Goal: Task Accomplishment & Management: Manage account settings

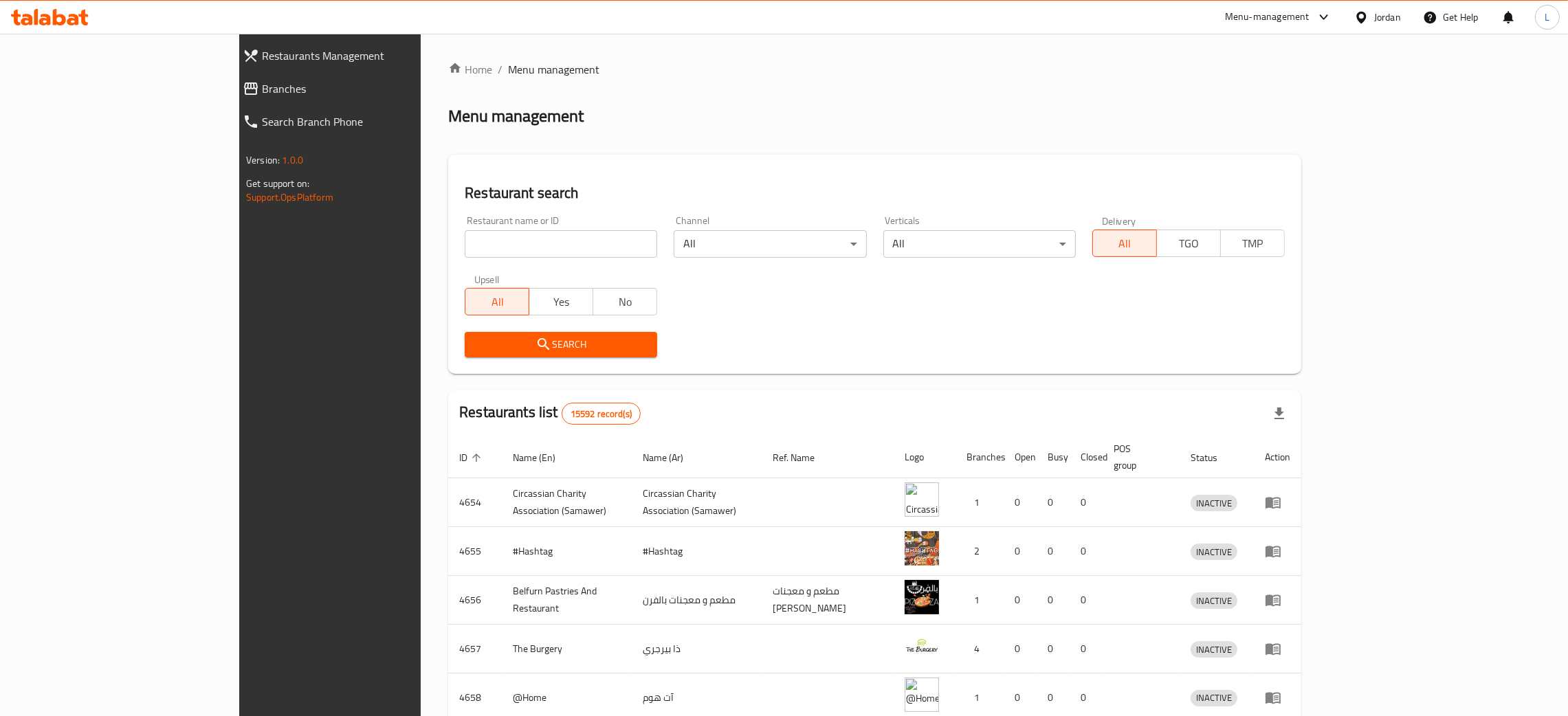
click at [262, 88] on span "Branches" at bounding box center [375, 88] width 228 height 16
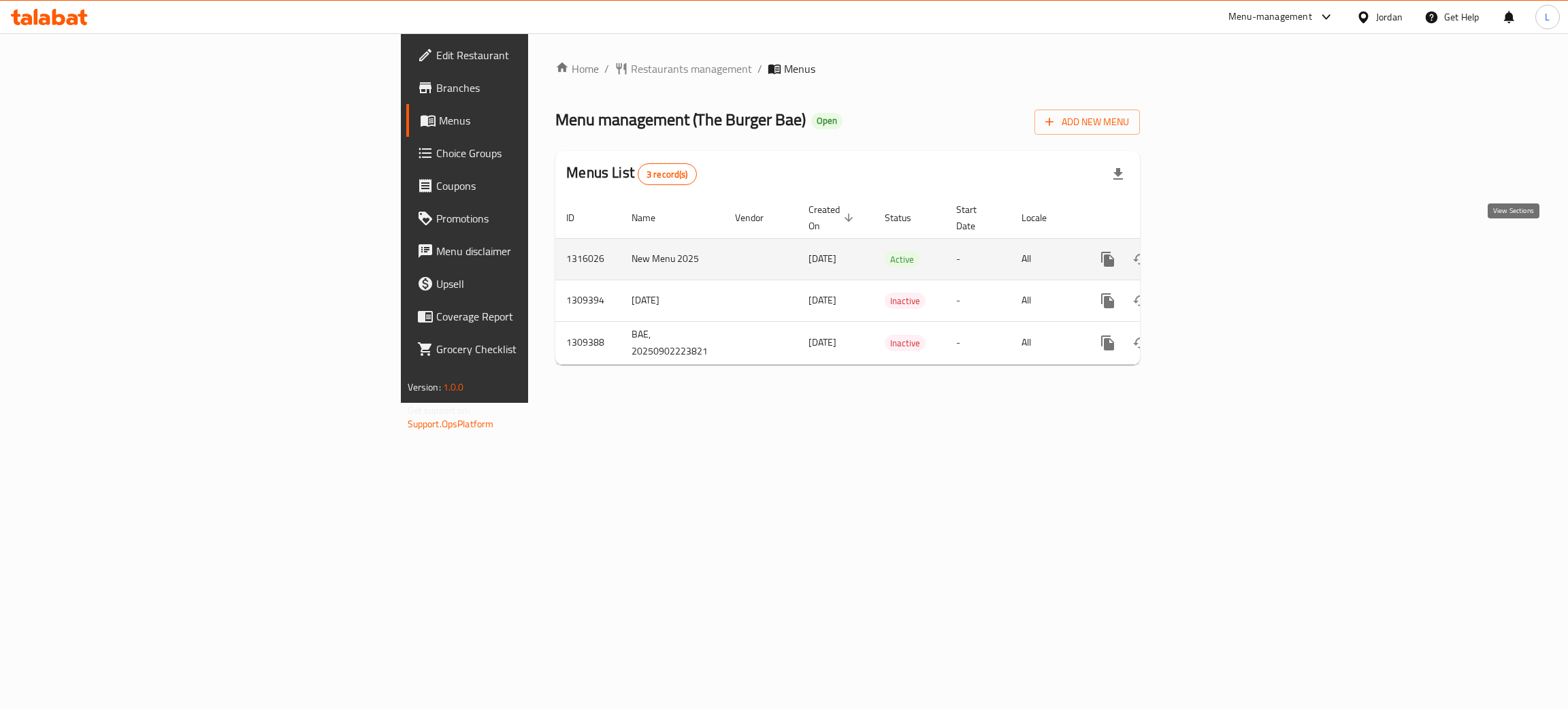
click at [1222, 250] on link "enhanced table" at bounding box center [1205, 259] width 33 height 33
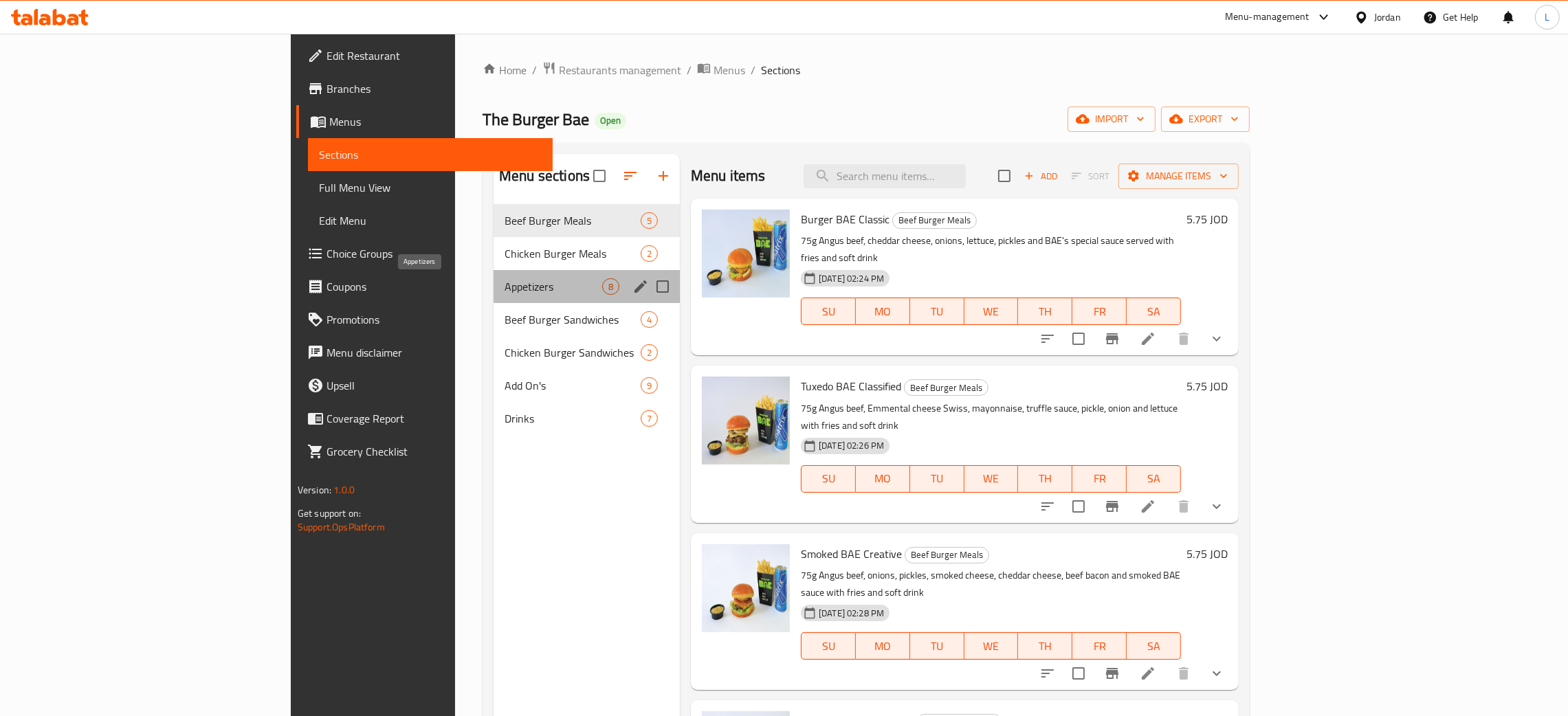
click at [504, 288] on span "Appetizers" at bounding box center [553, 287] width 97 height 16
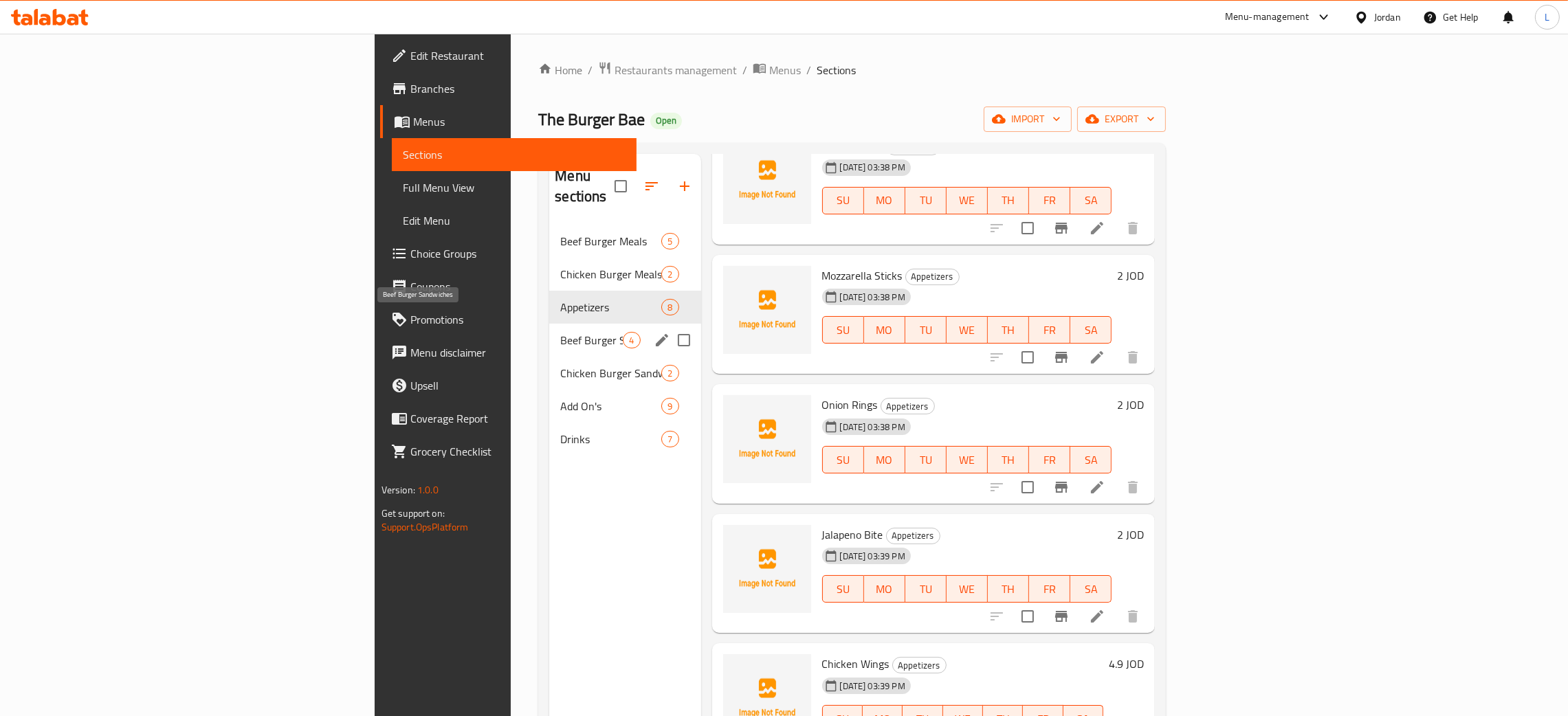
click at [560, 332] on span "Beef Burger Sandwiches" at bounding box center [591, 340] width 62 height 16
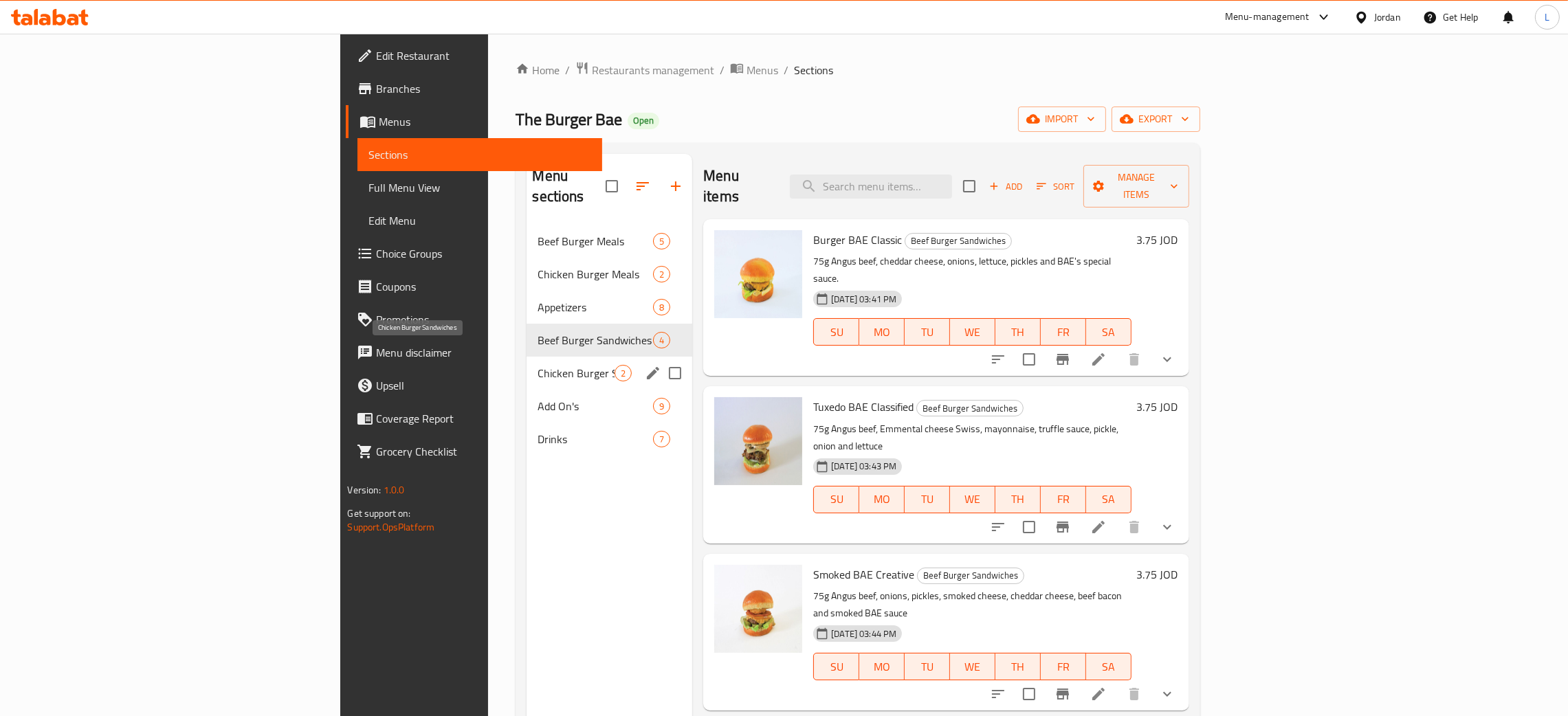
click at [538, 365] on span "Chicken Burger Sandwiches" at bounding box center [576, 373] width 77 height 16
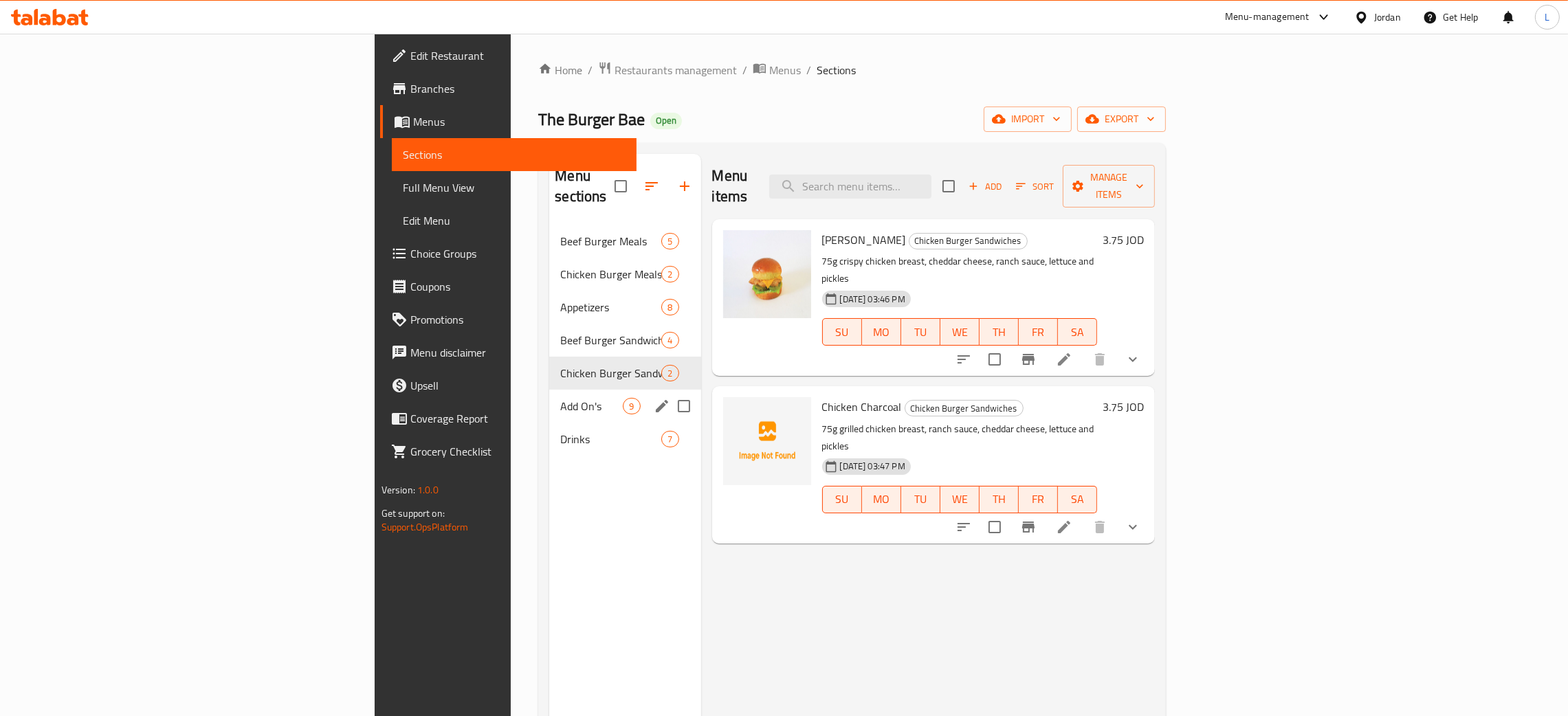
click at [549, 390] on div "Add On's 9" at bounding box center [625, 406] width 152 height 33
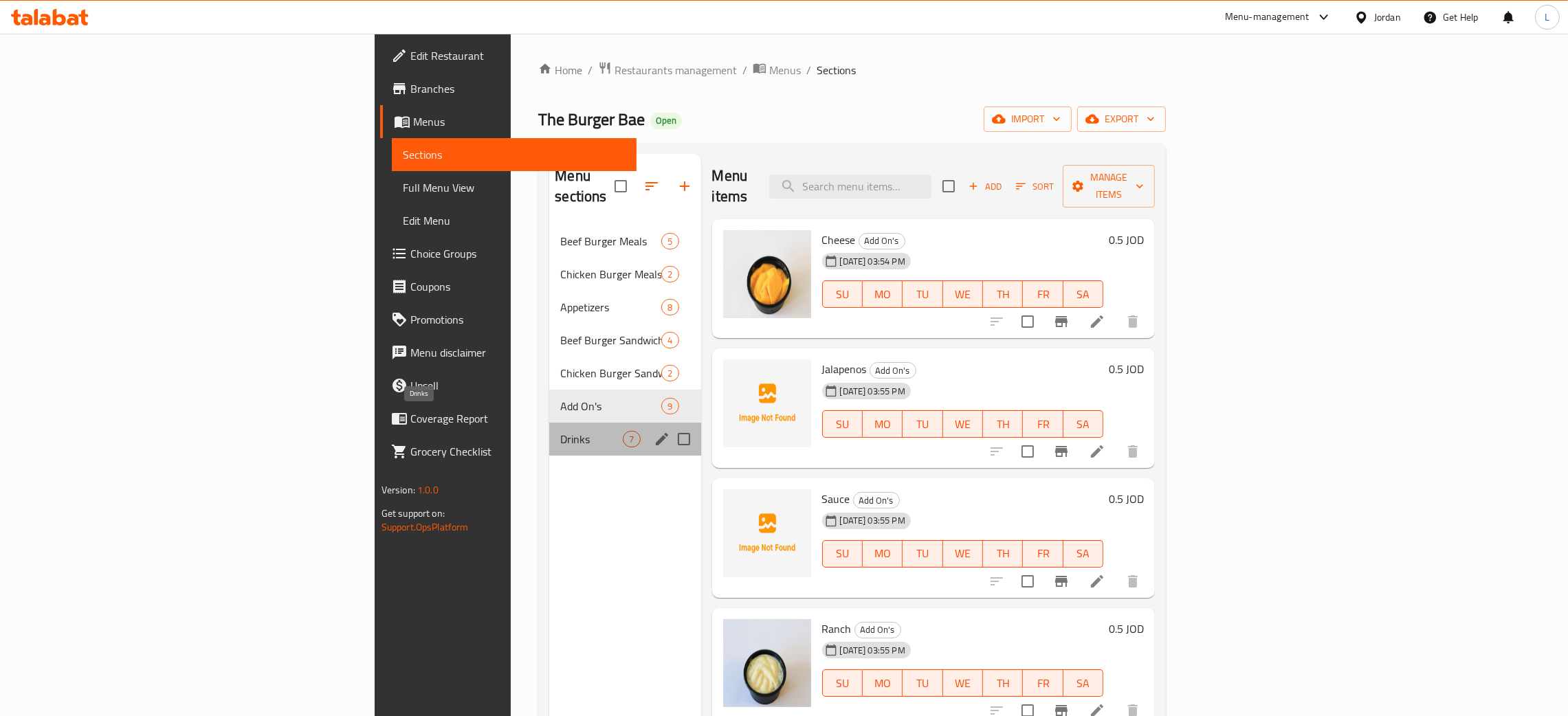
click at [560, 431] on span "Drinks" at bounding box center [591, 439] width 62 height 16
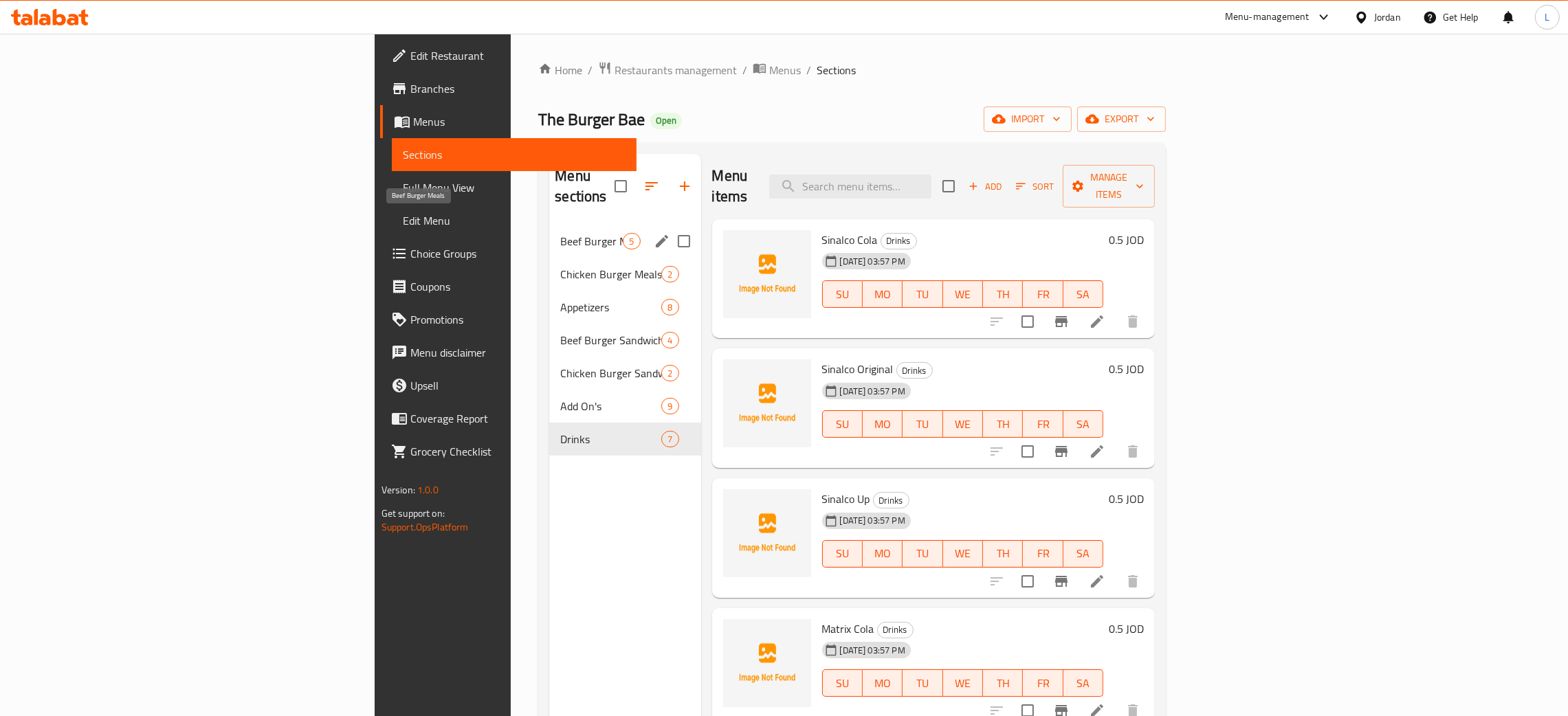
click at [560, 233] on span "Beef Burger Meals" at bounding box center [591, 241] width 62 height 16
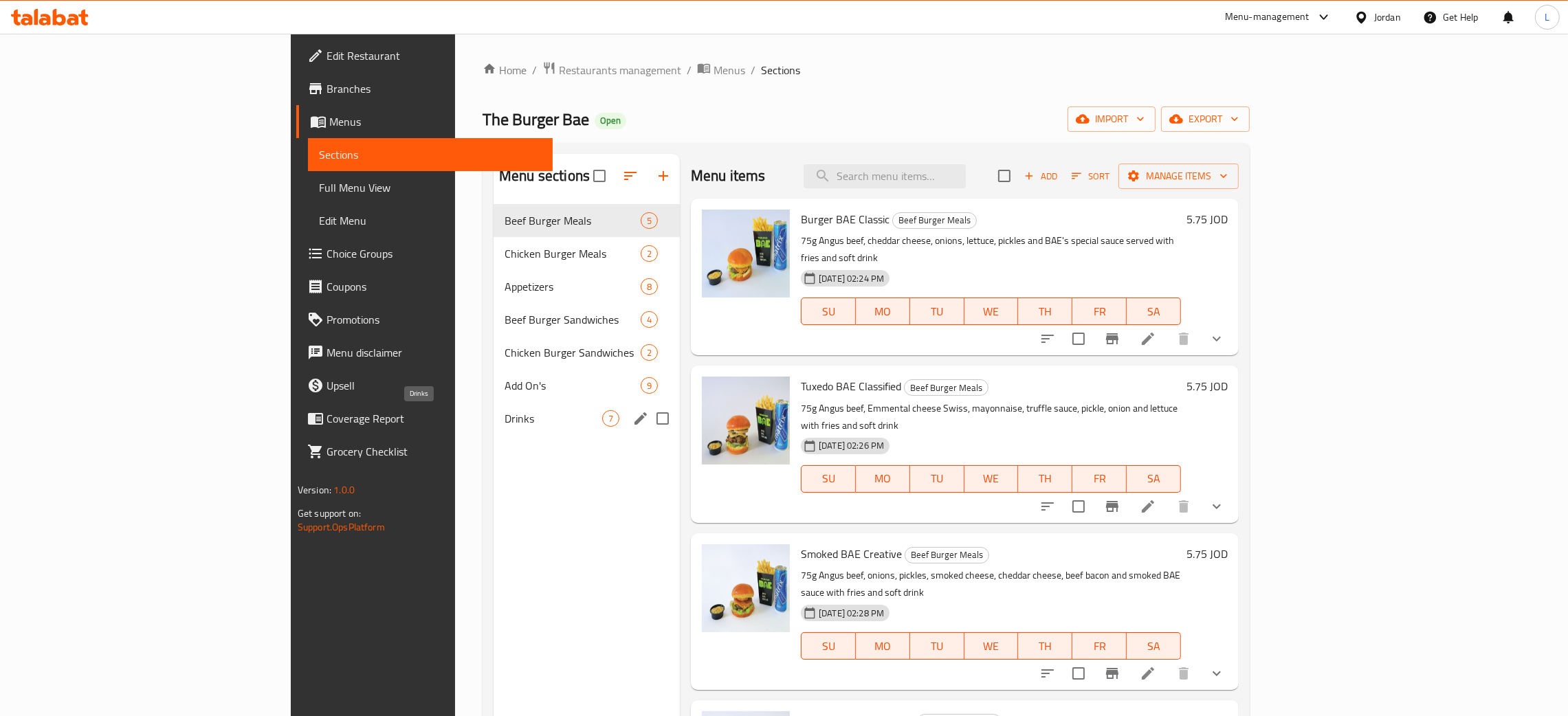
click at [504, 410] on span "Drinks" at bounding box center [553, 418] width 97 height 16
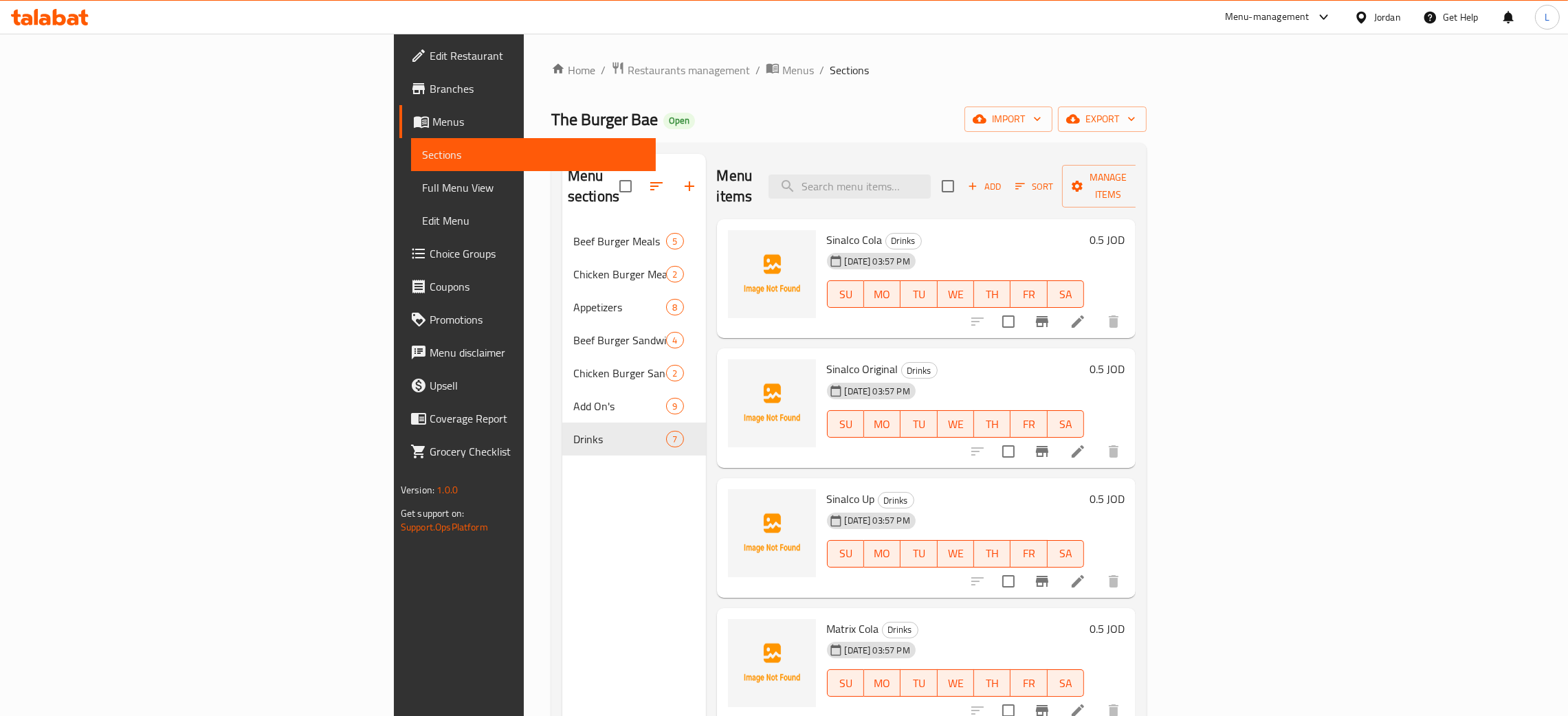
click at [827, 230] on span "Sinalco Cola" at bounding box center [855, 240] width 56 height 21
copy h6 "Sinalco Cola"
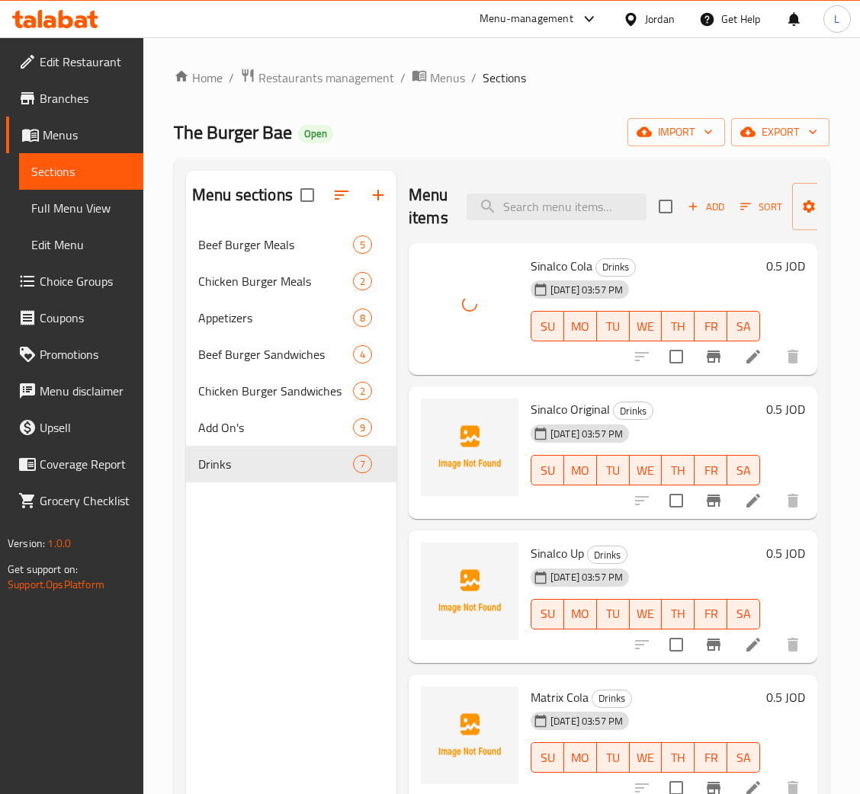
click at [580, 402] on span "Sinalco Original" at bounding box center [569, 409] width 79 height 23
copy h6 "Sinalco Original"
click at [563, 552] on span "Sinalco Up" at bounding box center [556, 553] width 53 height 23
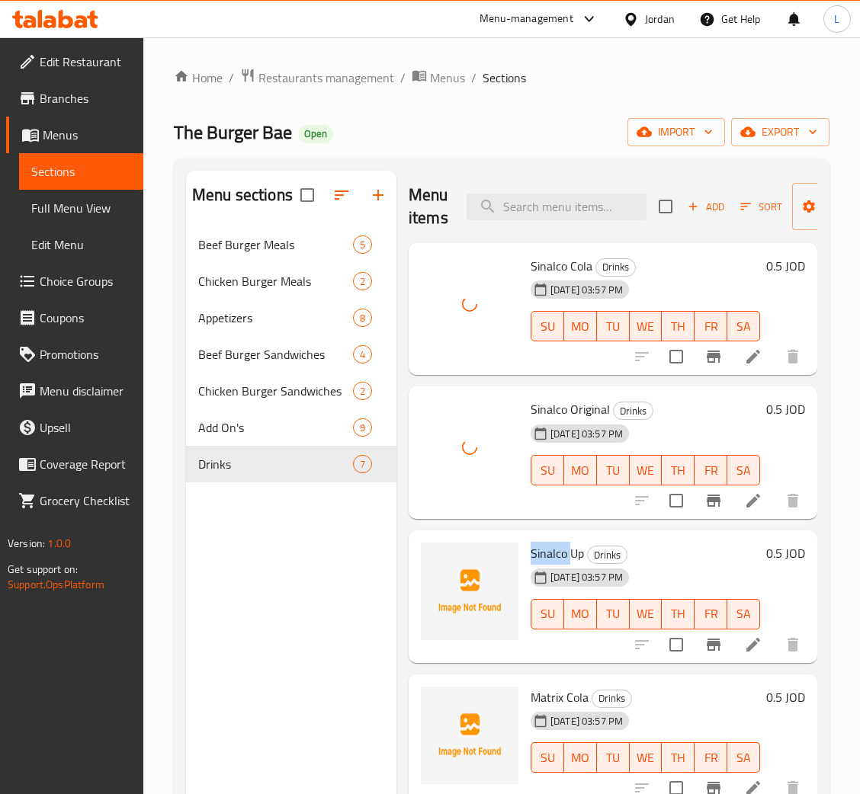
click at [563, 552] on span "Sinalco Up" at bounding box center [556, 553] width 53 height 23
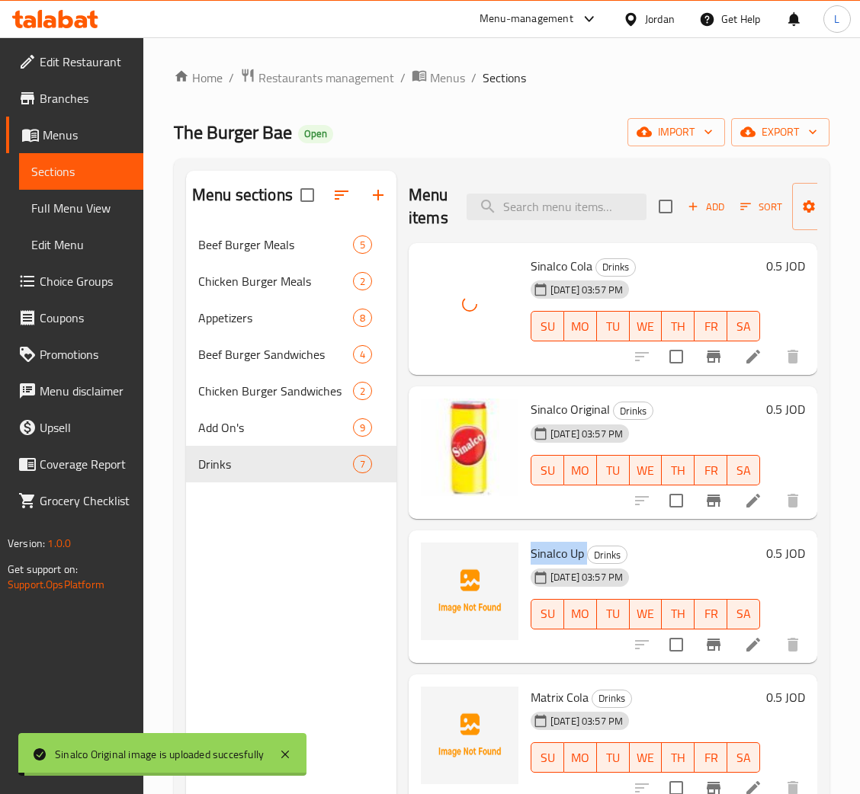
click at [563, 552] on span "Sinalco Up" at bounding box center [556, 553] width 53 height 23
copy h6 "Sinalco Up"
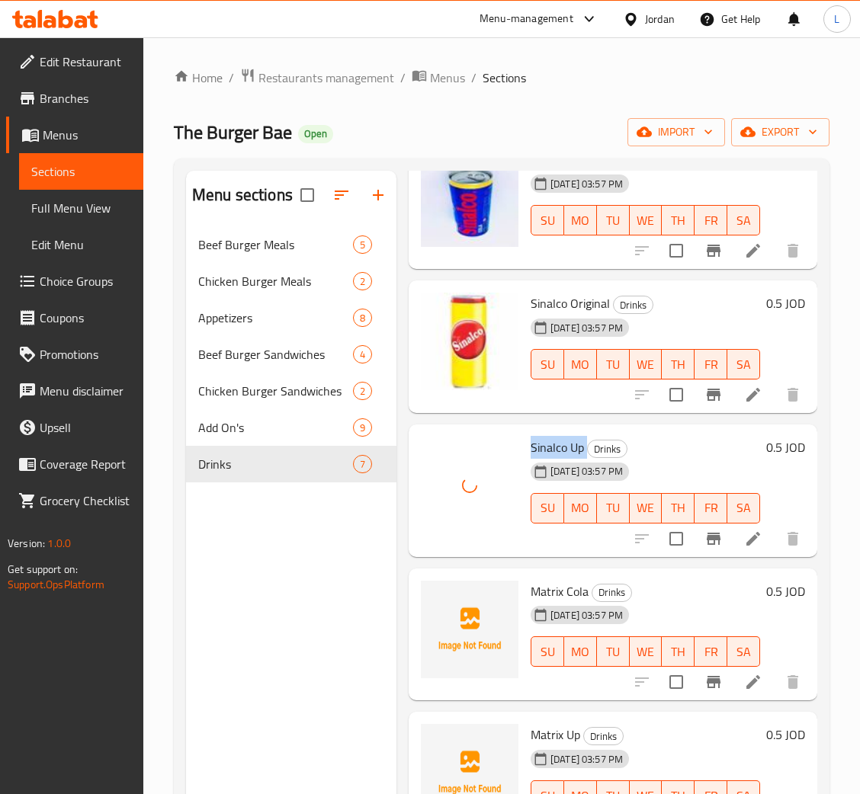
scroll to position [289, 0]
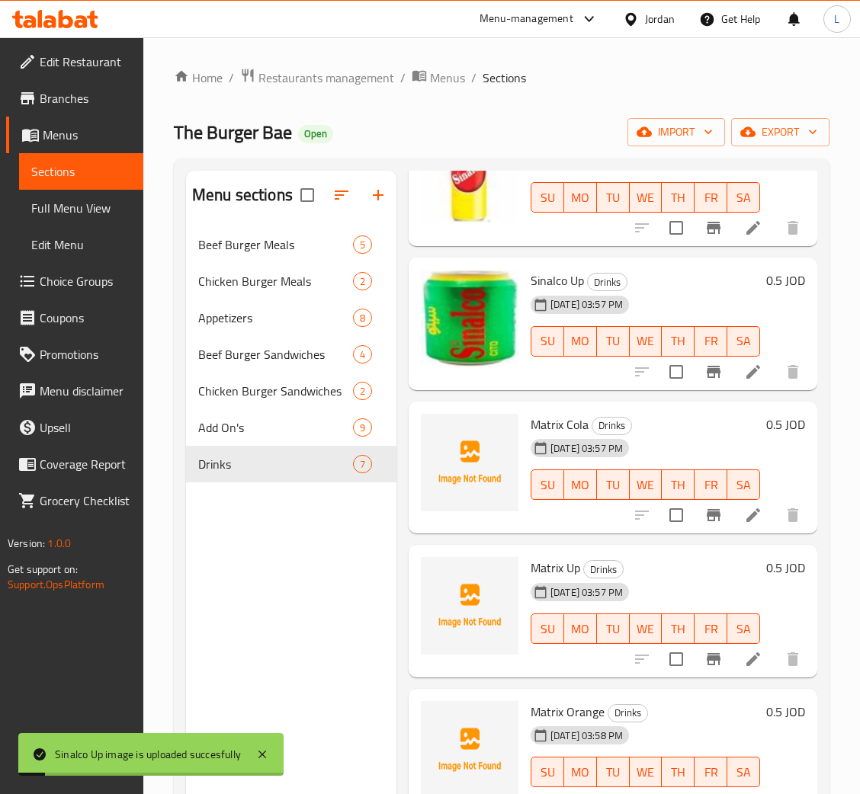
click at [561, 413] on span "Matrix Cola" at bounding box center [559, 424] width 58 height 23
copy h6 "Matrix Cola"
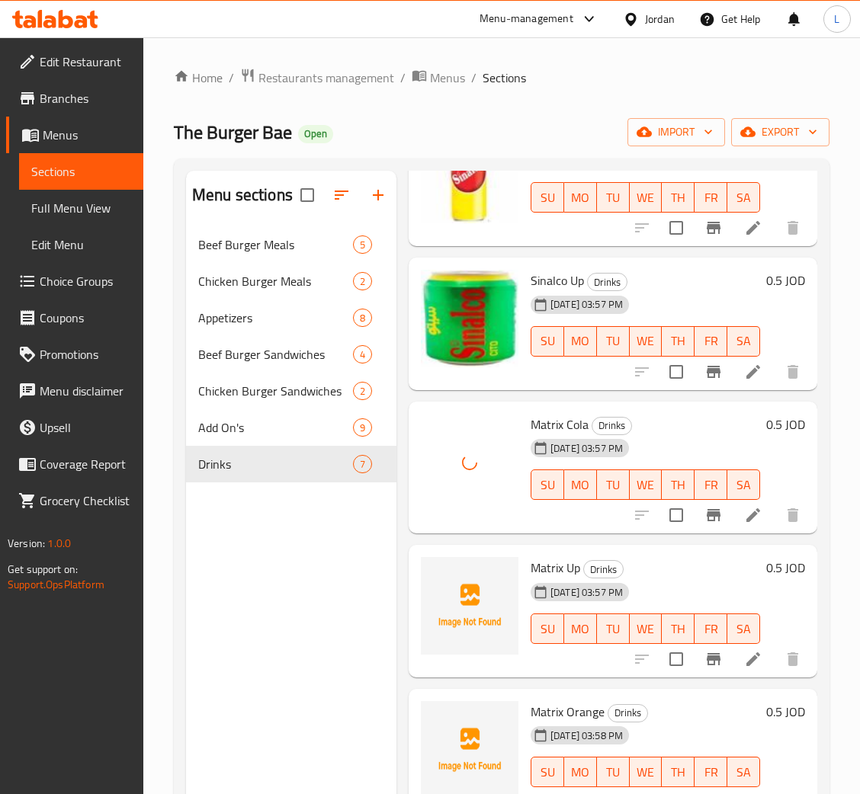
click at [548, 556] on span "Matrix Up" at bounding box center [555, 567] width 50 height 23
copy h6 "Matrix Up"
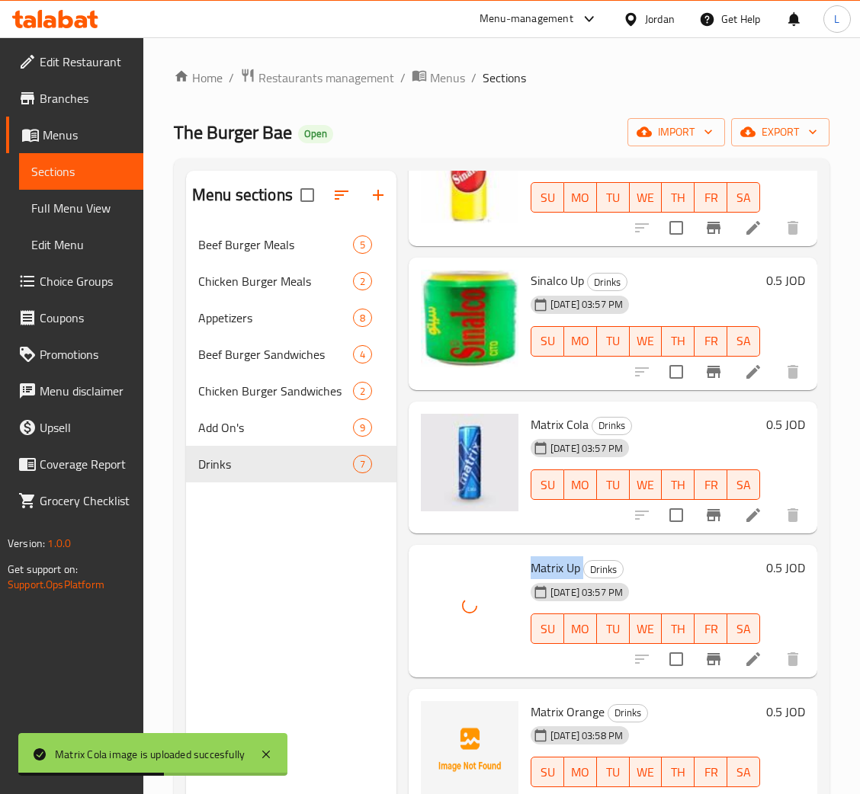
scroll to position [215, 0]
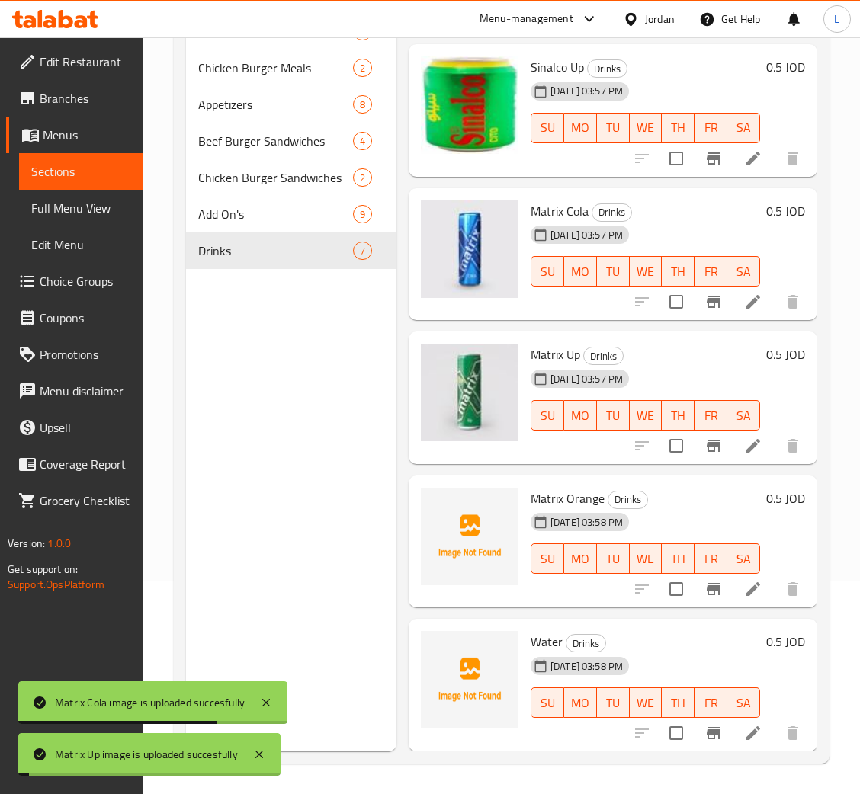
click at [568, 487] on span "Matrix Orange" at bounding box center [567, 498] width 74 height 23
copy h6 "Matrix Orange"
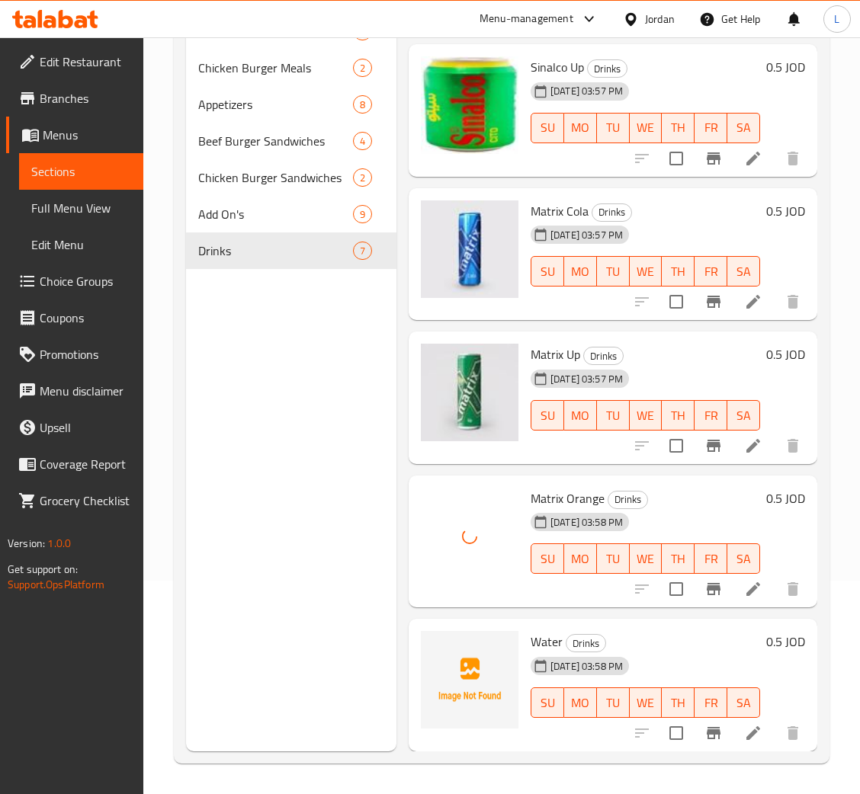
click at [545, 630] on span "Water" at bounding box center [546, 641] width 32 height 23
copy h6 "Water"
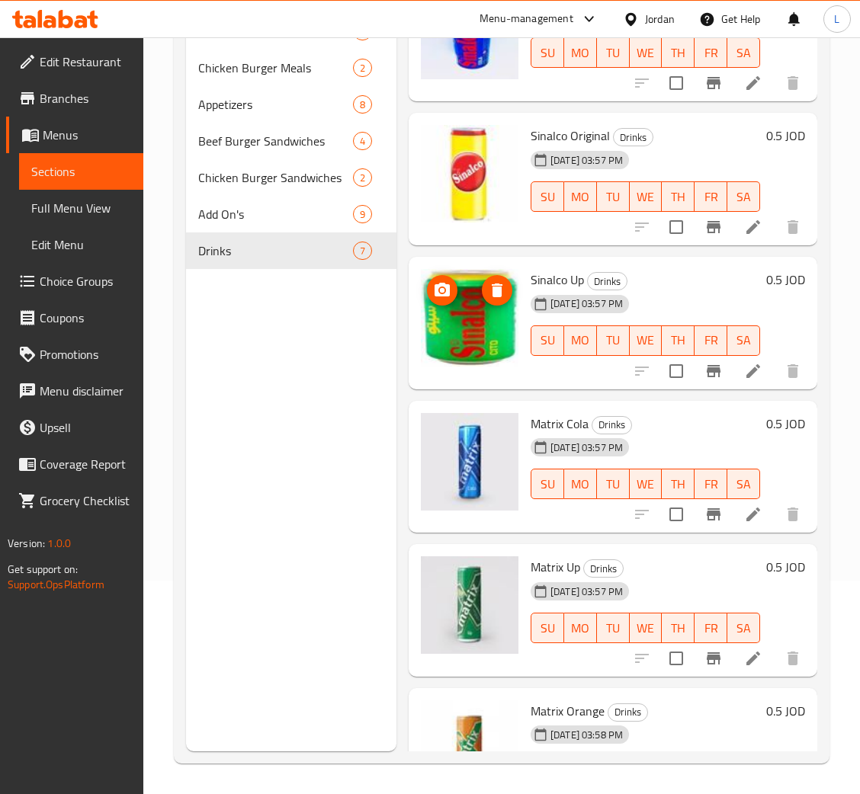
scroll to position [0, 0]
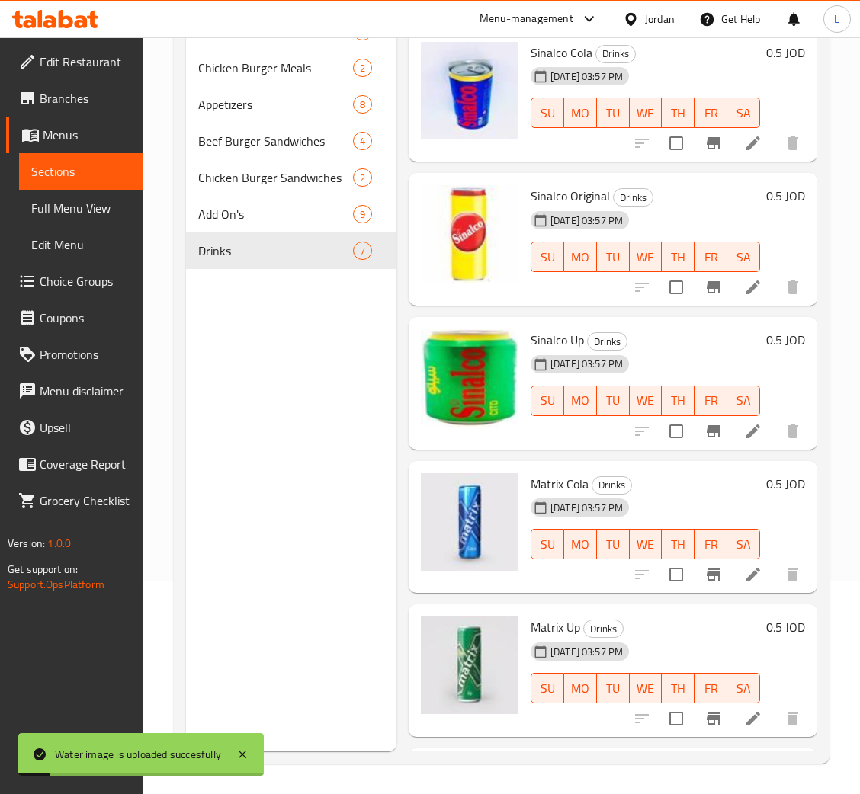
click at [555, 332] on span "Sinalco Up" at bounding box center [556, 339] width 53 height 23
copy h6 "Sinalco Up"
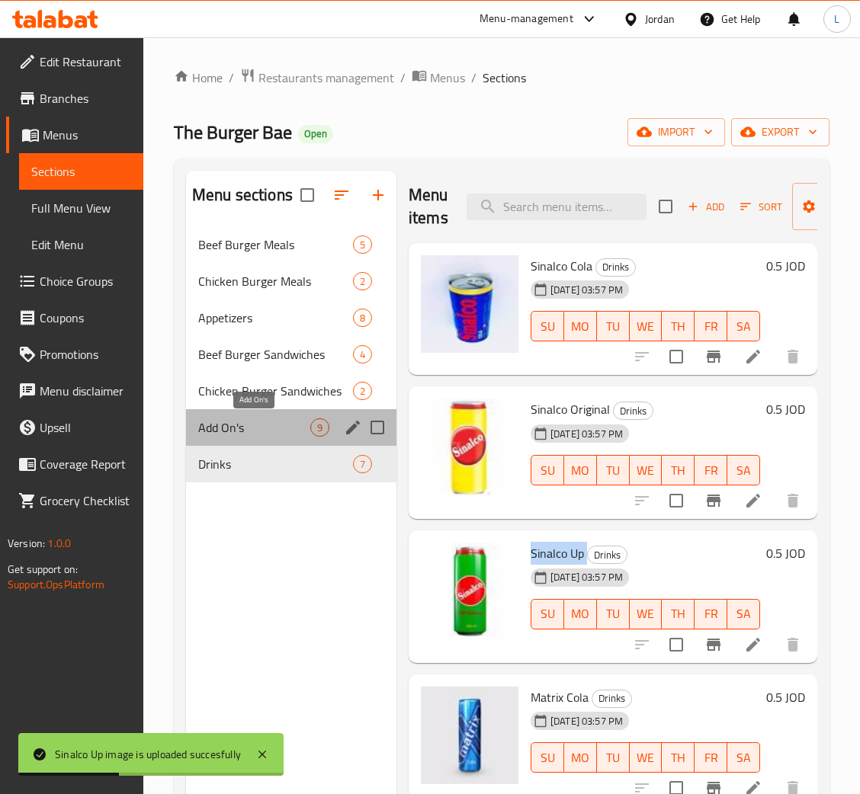
click at [225, 434] on span "Add On's" at bounding box center [254, 427] width 112 height 18
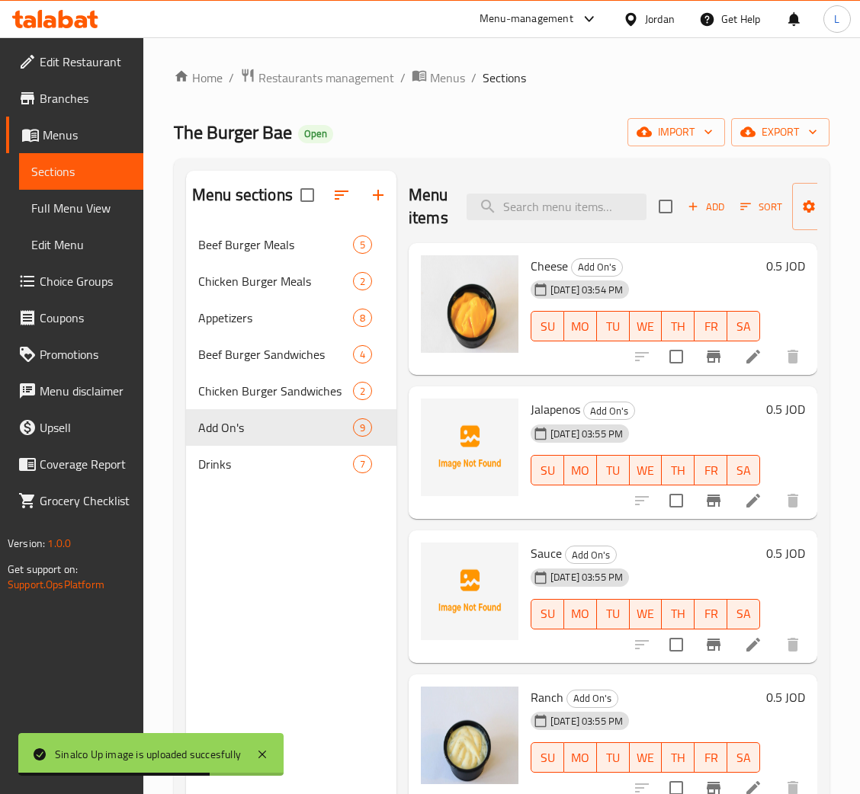
click at [537, 408] on span "Jalapenos" at bounding box center [555, 409] width 50 height 23
copy h6 "Jalapenos"
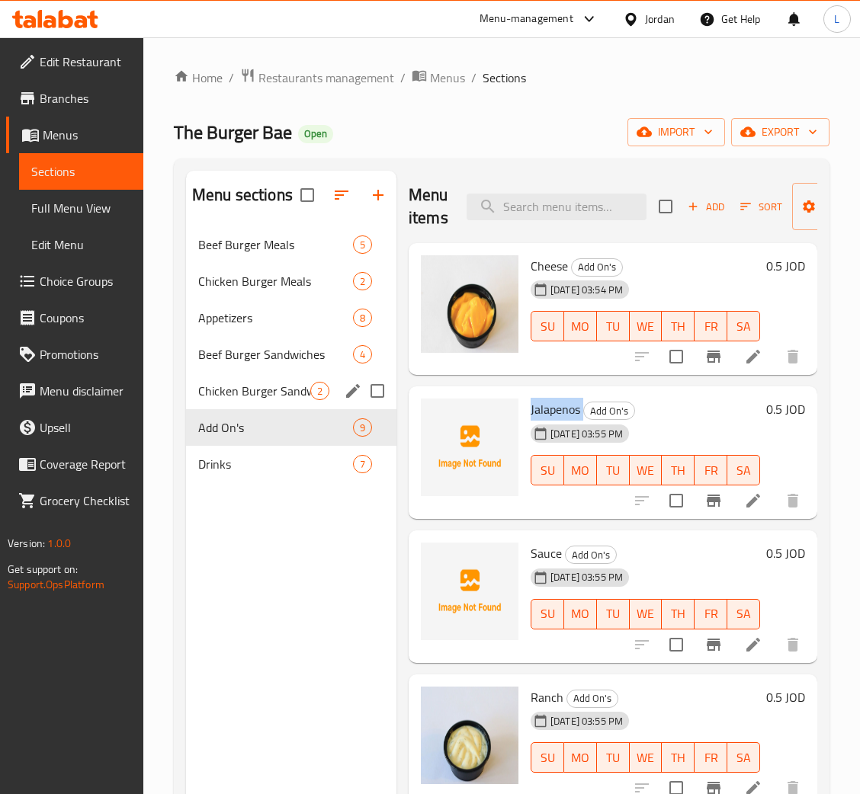
click at [250, 370] on div "Beef Burger Sandwiches 4" at bounding box center [291, 354] width 210 height 37
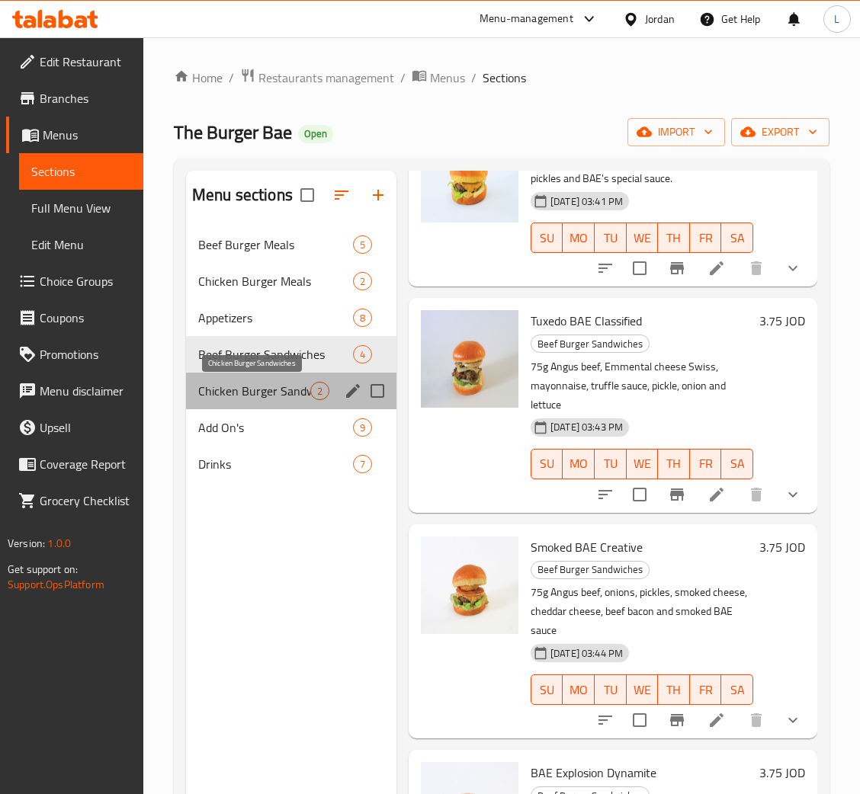
click at [276, 395] on span "Chicken Burger Sandwiches" at bounding box center [254, 391] width 112 height 18
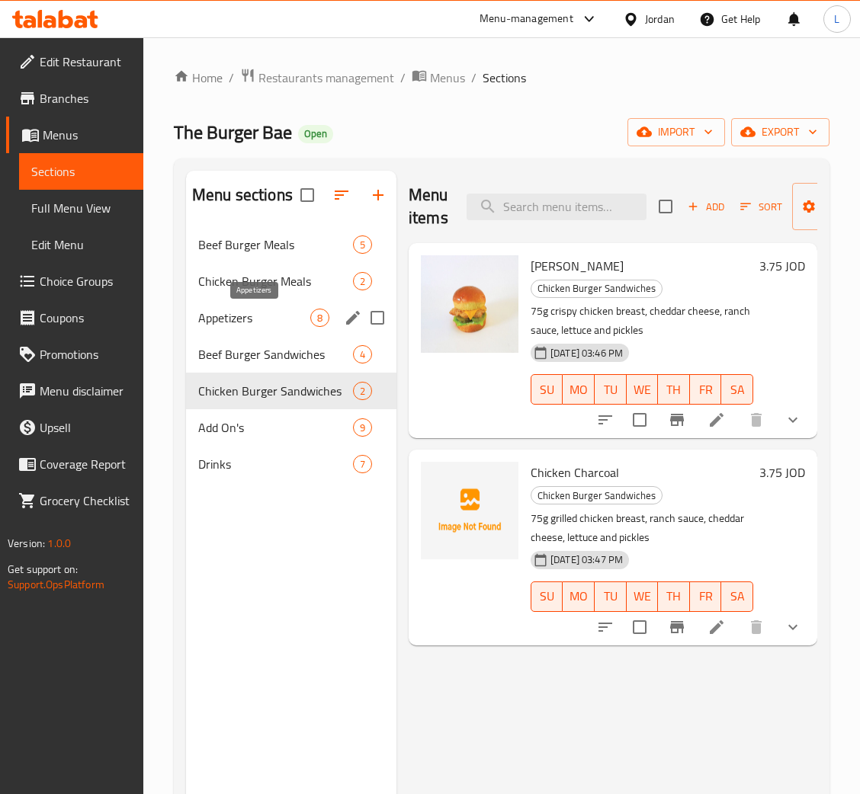
click at [267, 309] on span "Appetizers" at bounding box center [254, 318] width 112 height 18
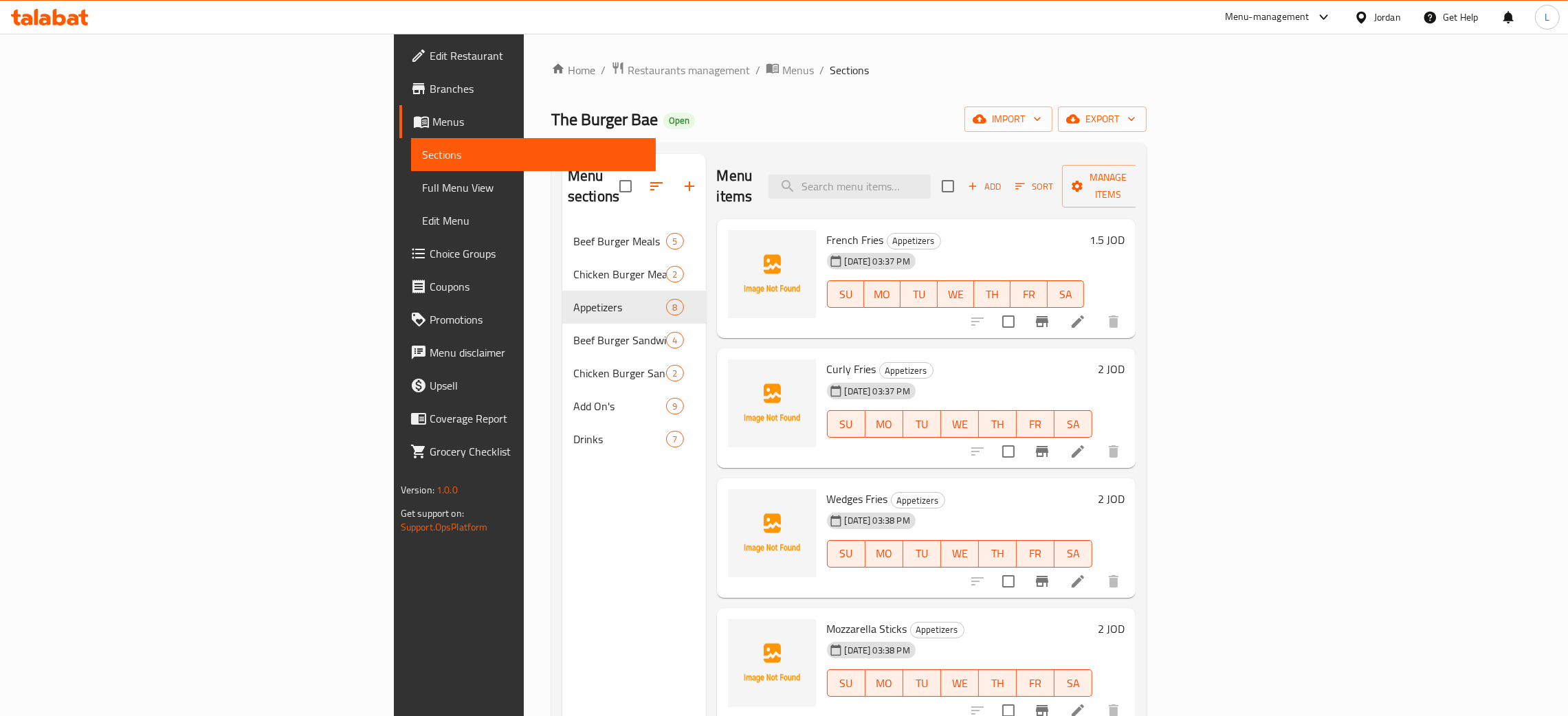
click at [80, 15] on icon at bounding box center [83, 18] width 10 height 16
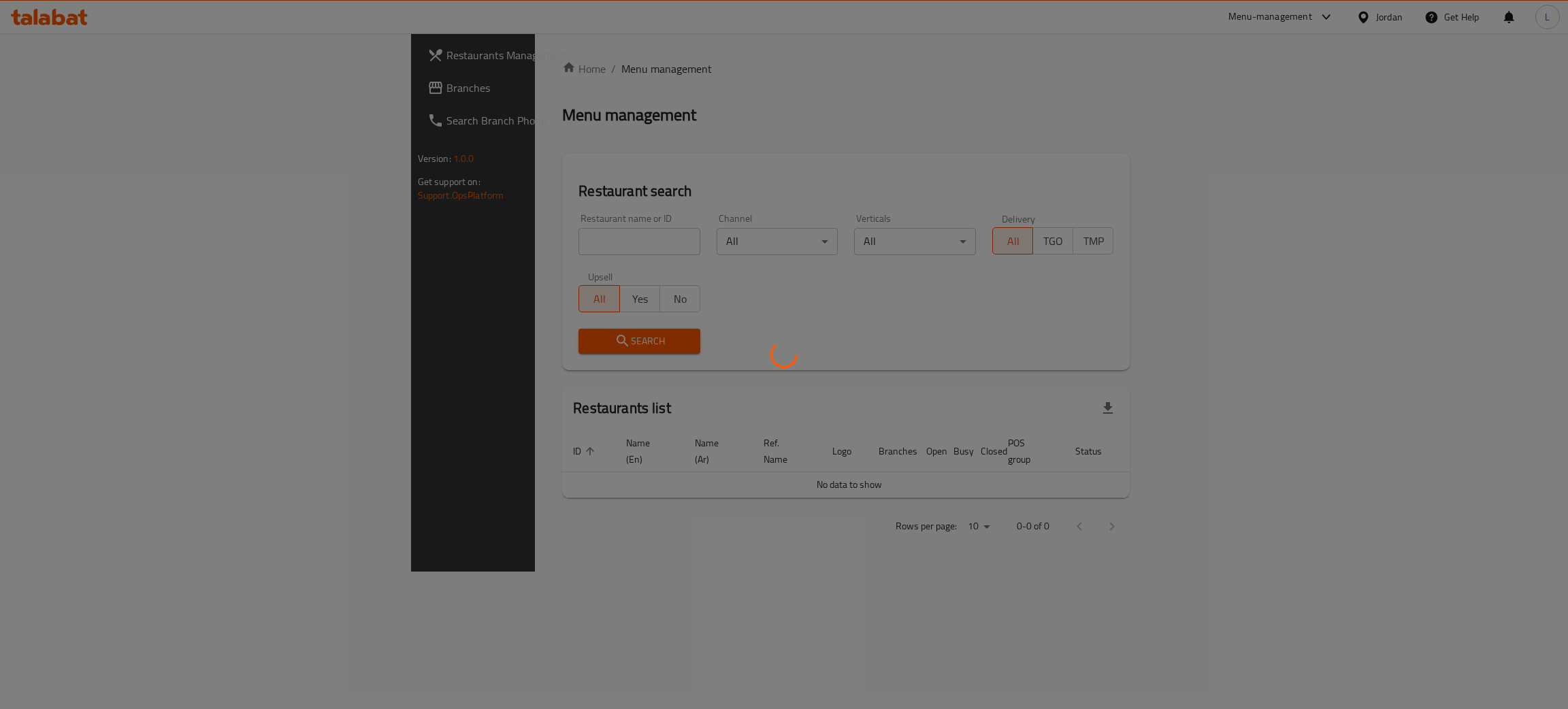
click at [405, 238] on div at bounding box center [784, 354] width 1568 height 709
click at [91, 89] on div at bounding box center [784, 354] width 1568 height 709
click at [27, 78] on div at bounding box center [784, 354] width 1568 height 709
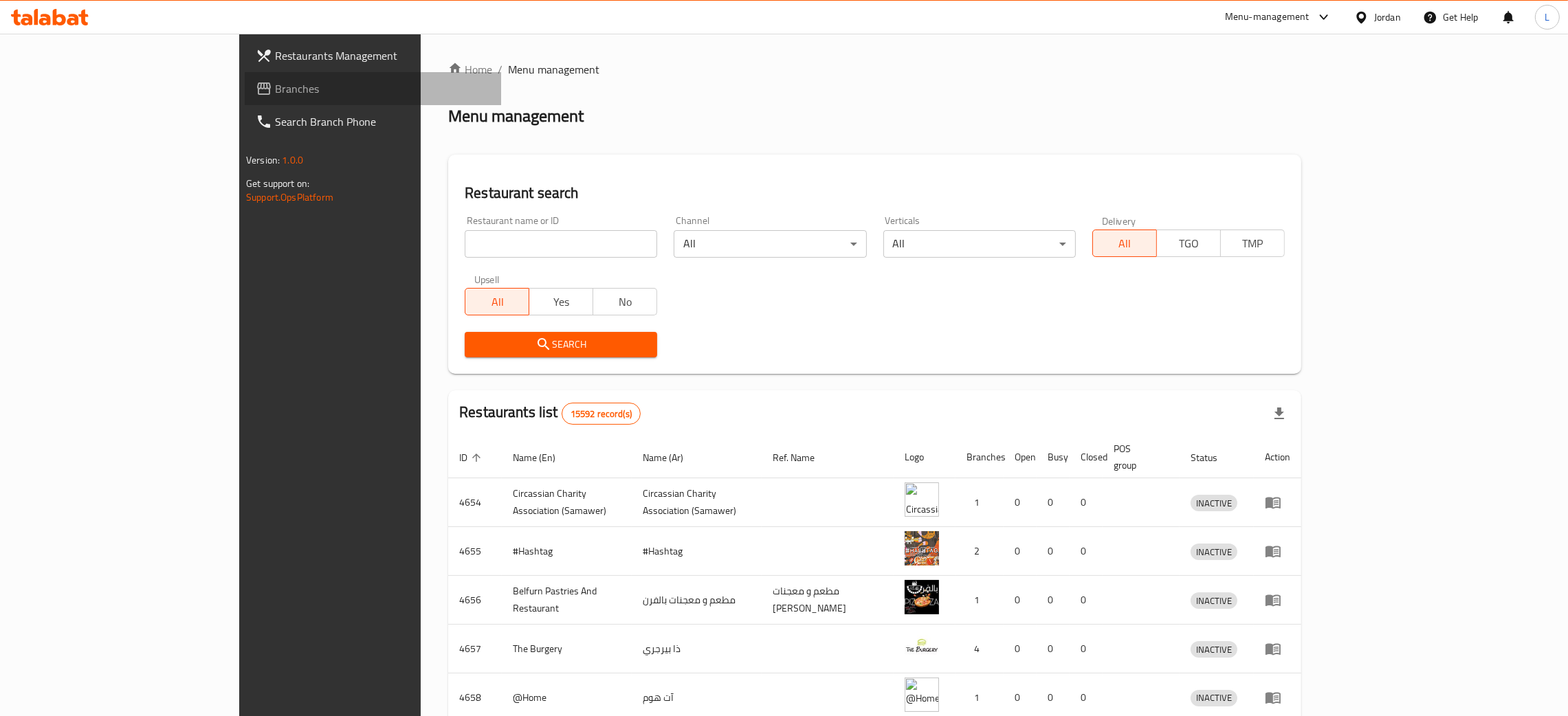
click at [275, 84] on span "Branches" at bounding box center [383, 88] width 216 height 16
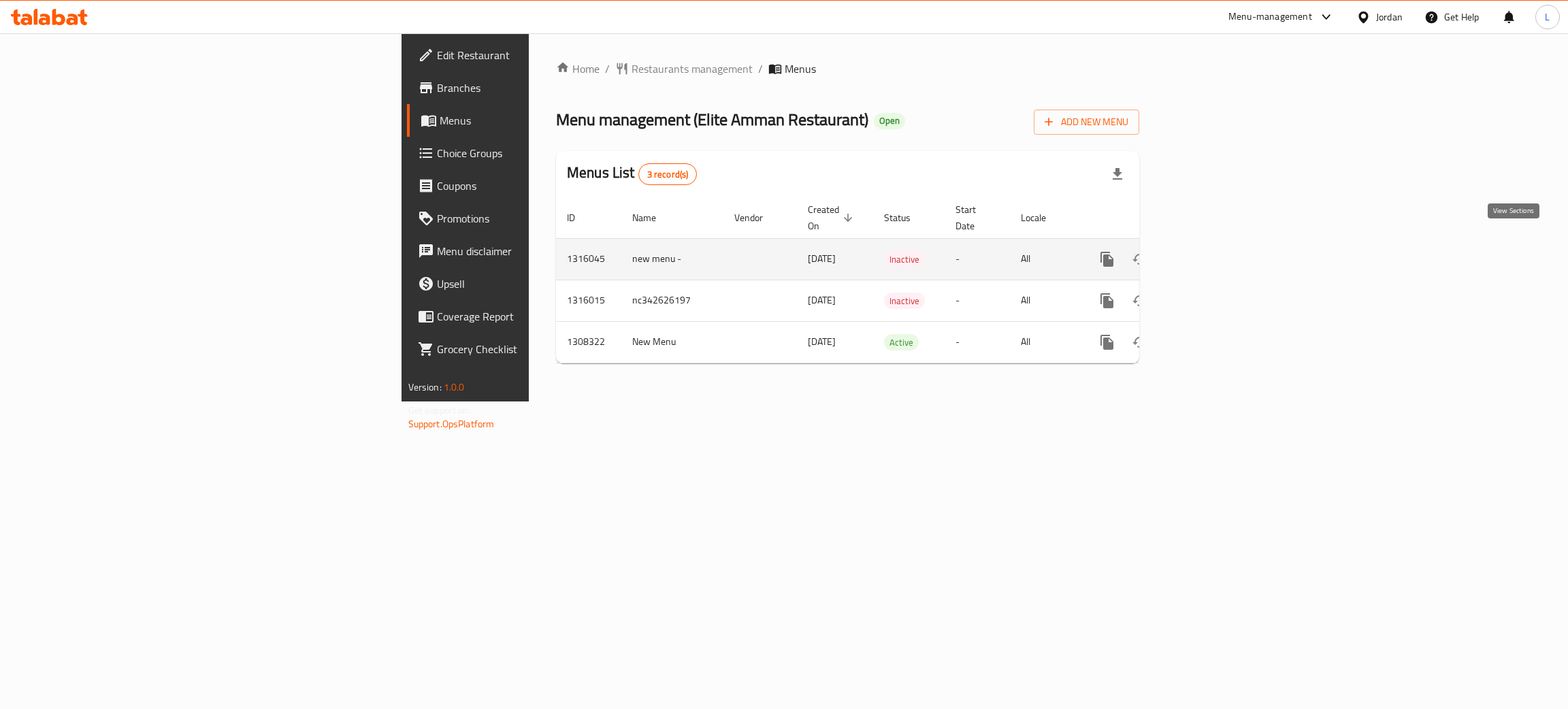
click at [1214, 251] on icon "enhanced table" at bounding box center [1205, 259] width 16 height 16
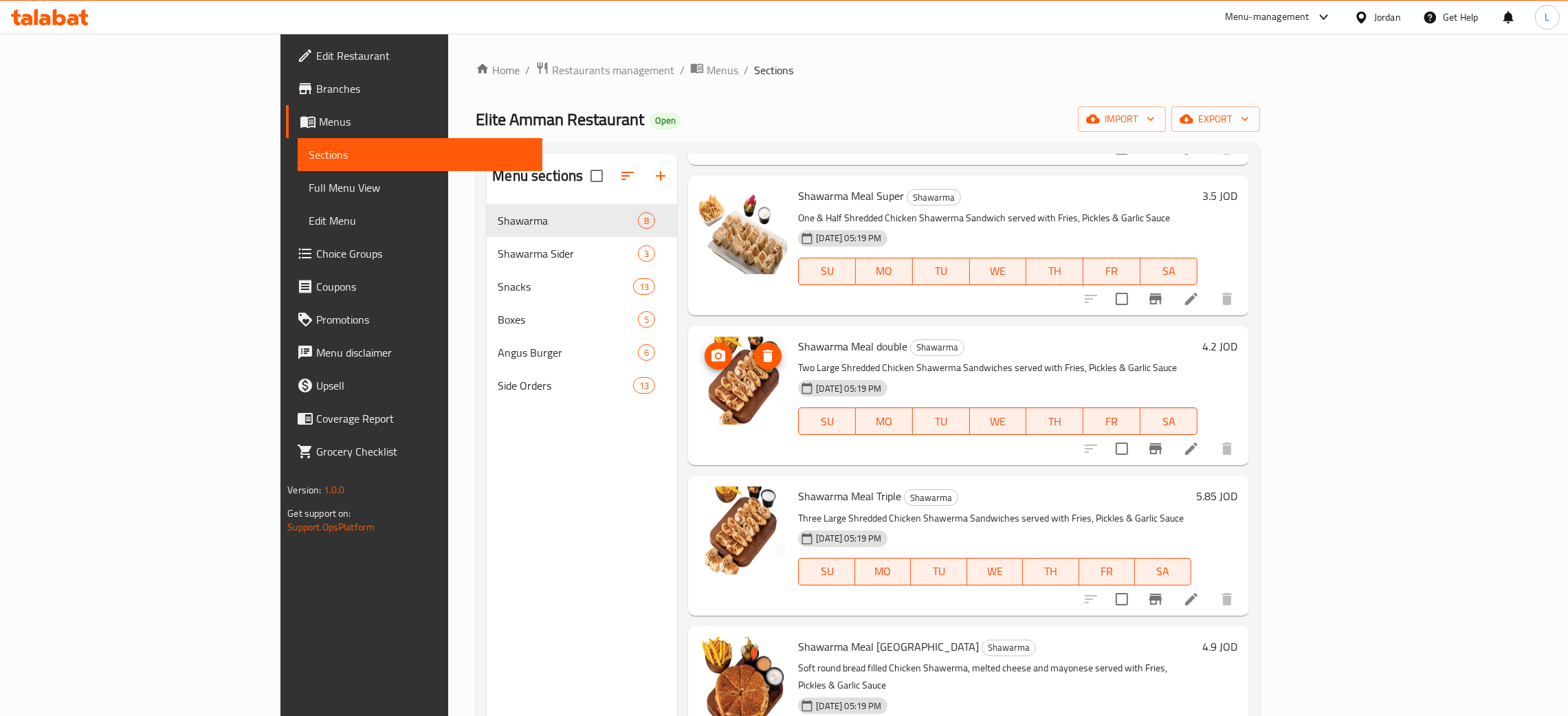
scroll to position [518, 0]
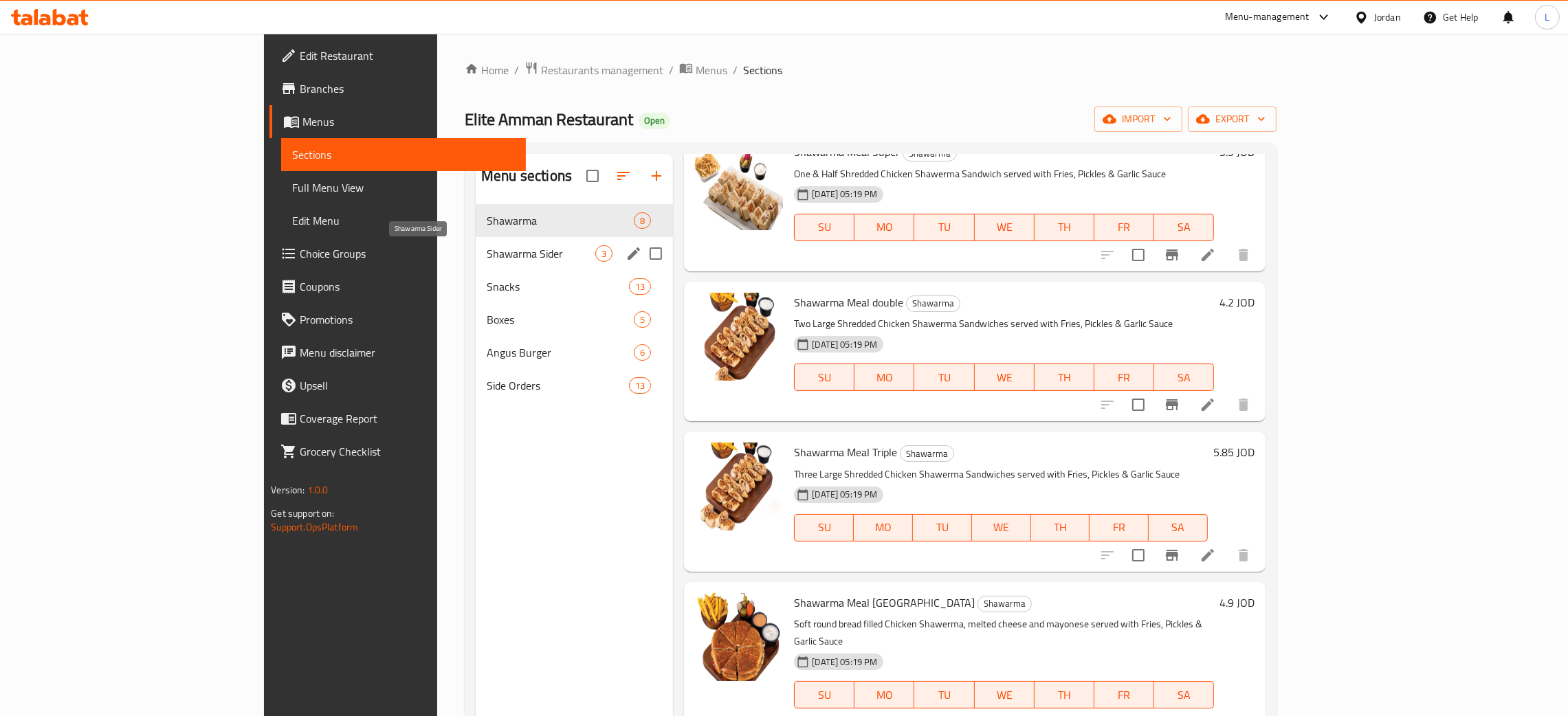
click at [486, 252] on span "Shawarma Sider" at bounding box center [540, 253] width 108 height 16
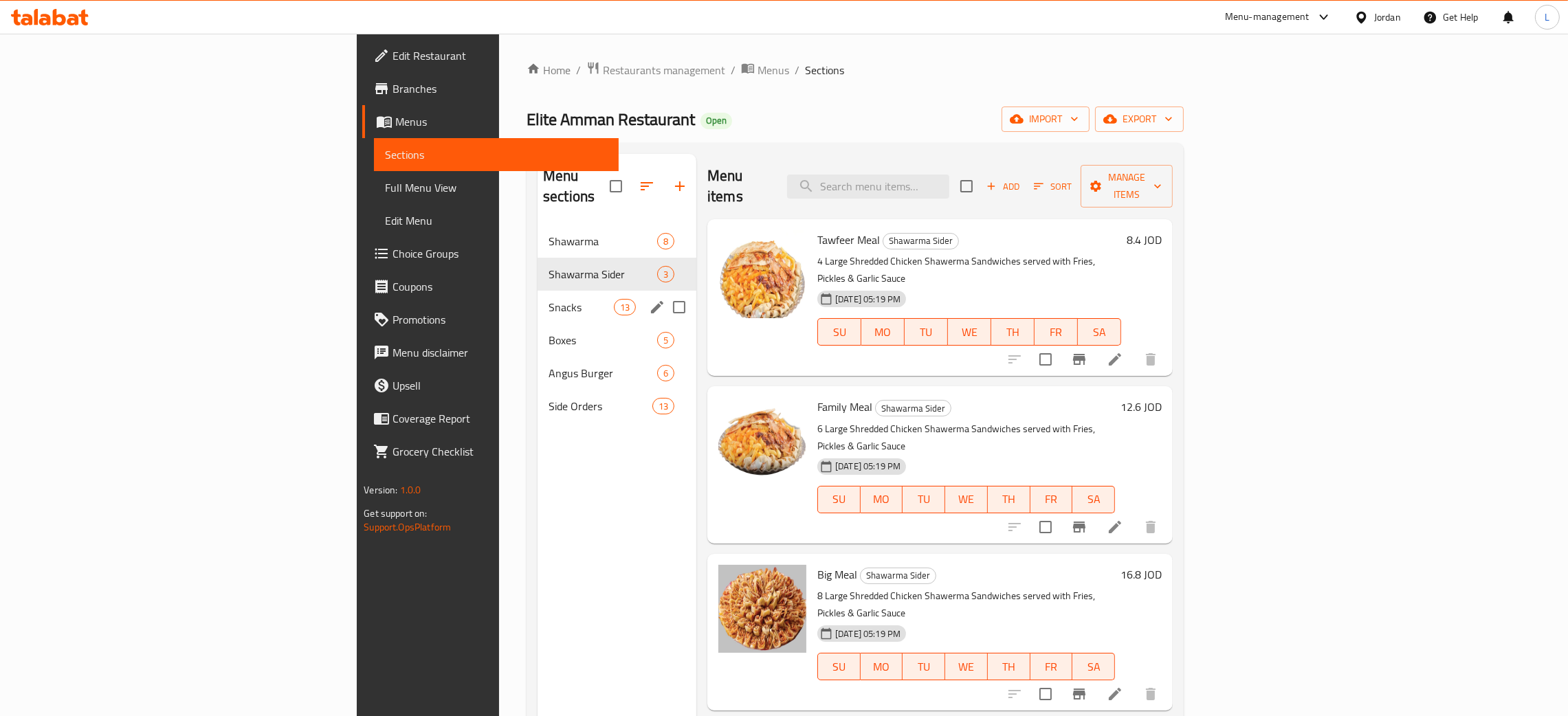
click at [538, 297] on div "Snacks 13" at bounding box center [617, 307] width 159 height 33
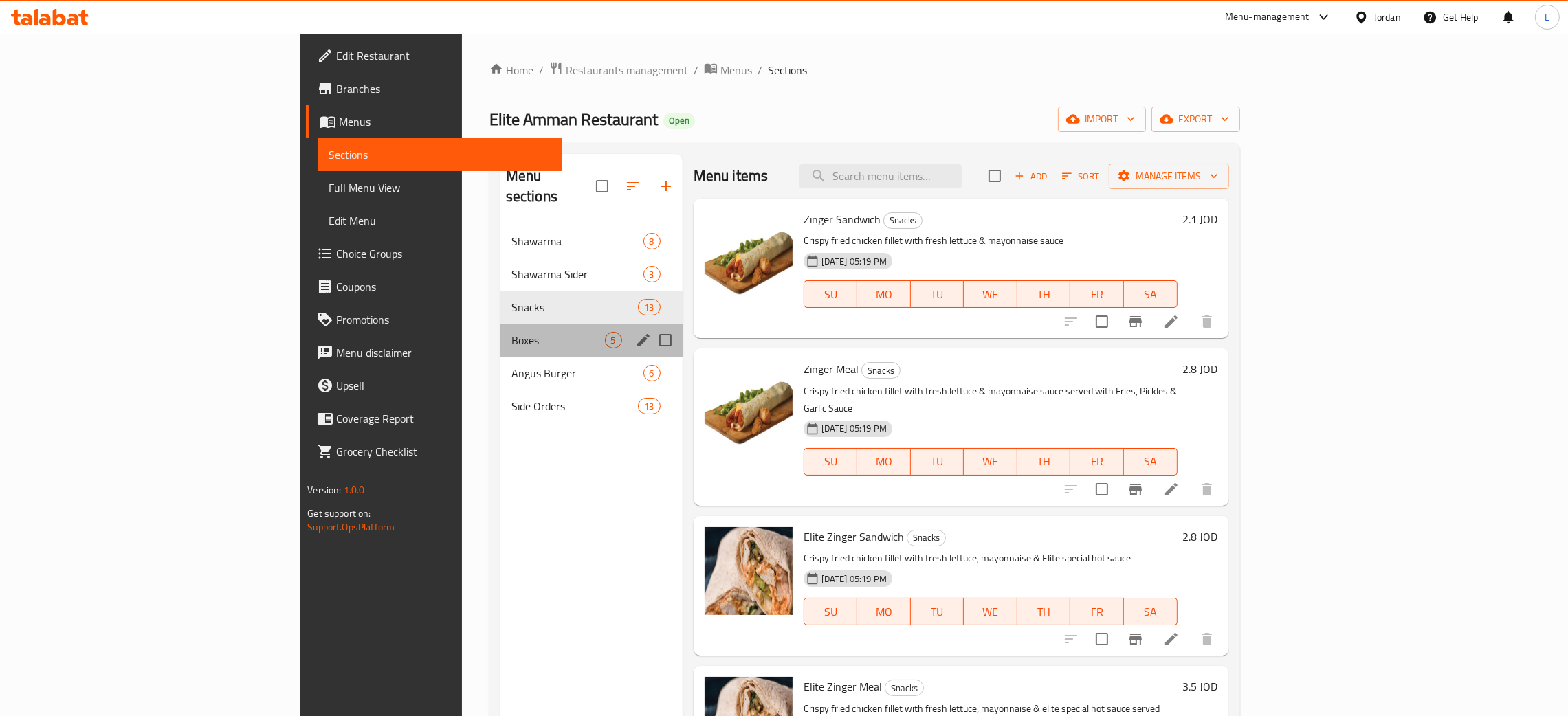
click at [501, 329] on div "Boxes 5" at bounding box center [592, 340] width 182 height 33
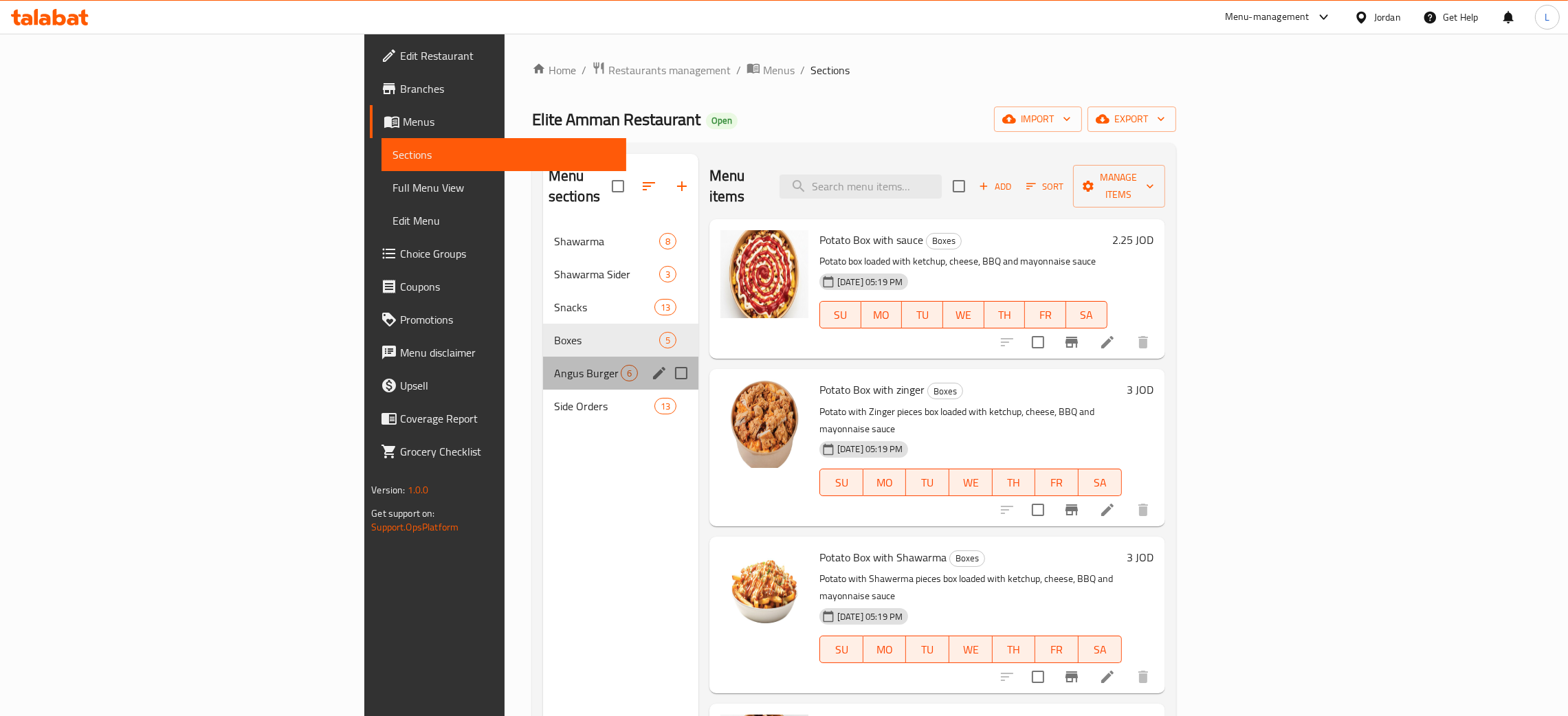
click at [543, 356] on div "Angus Burger 6" at bounding box center [621, 372] width 155 height 33
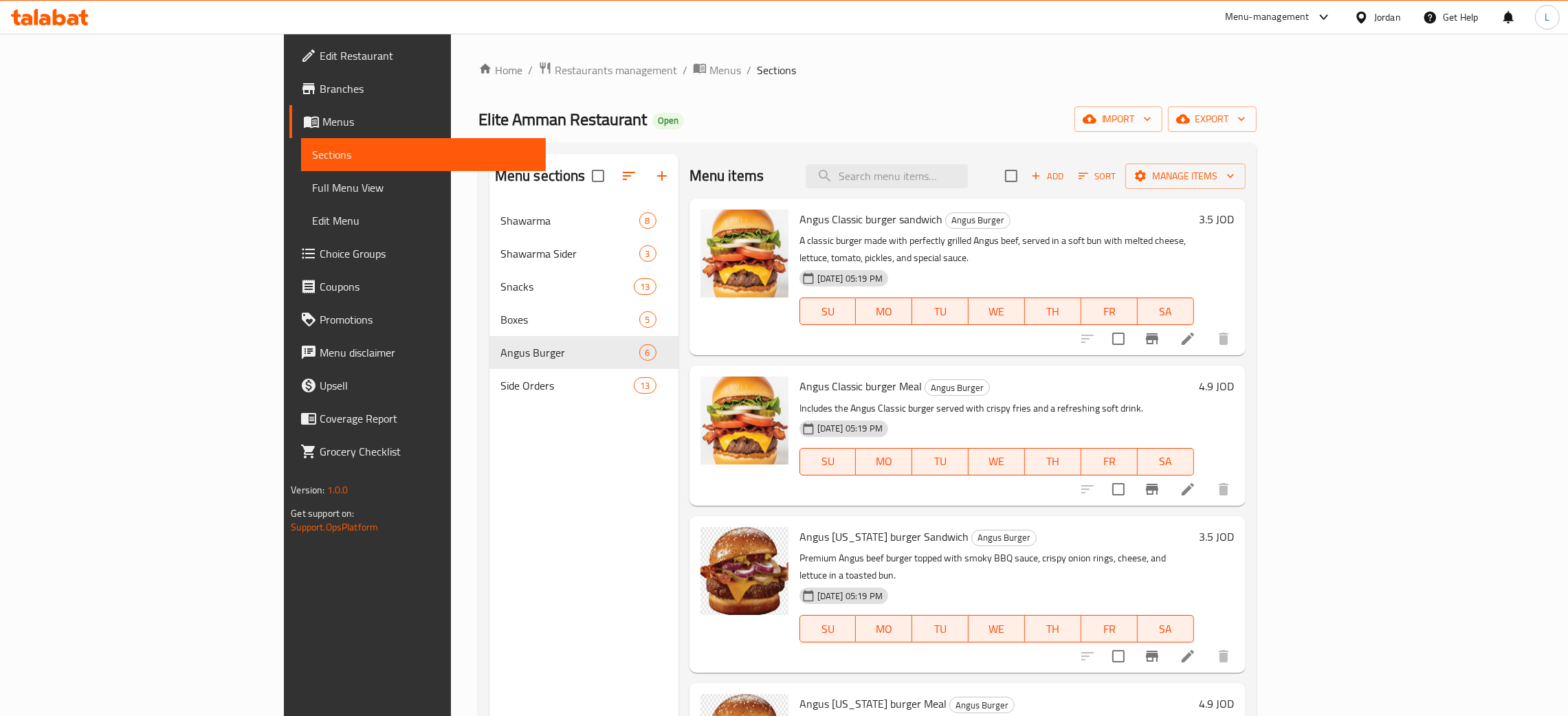
click at [322, 117] on span "Menus" at bounding box center [428, 122] width 212 height 16
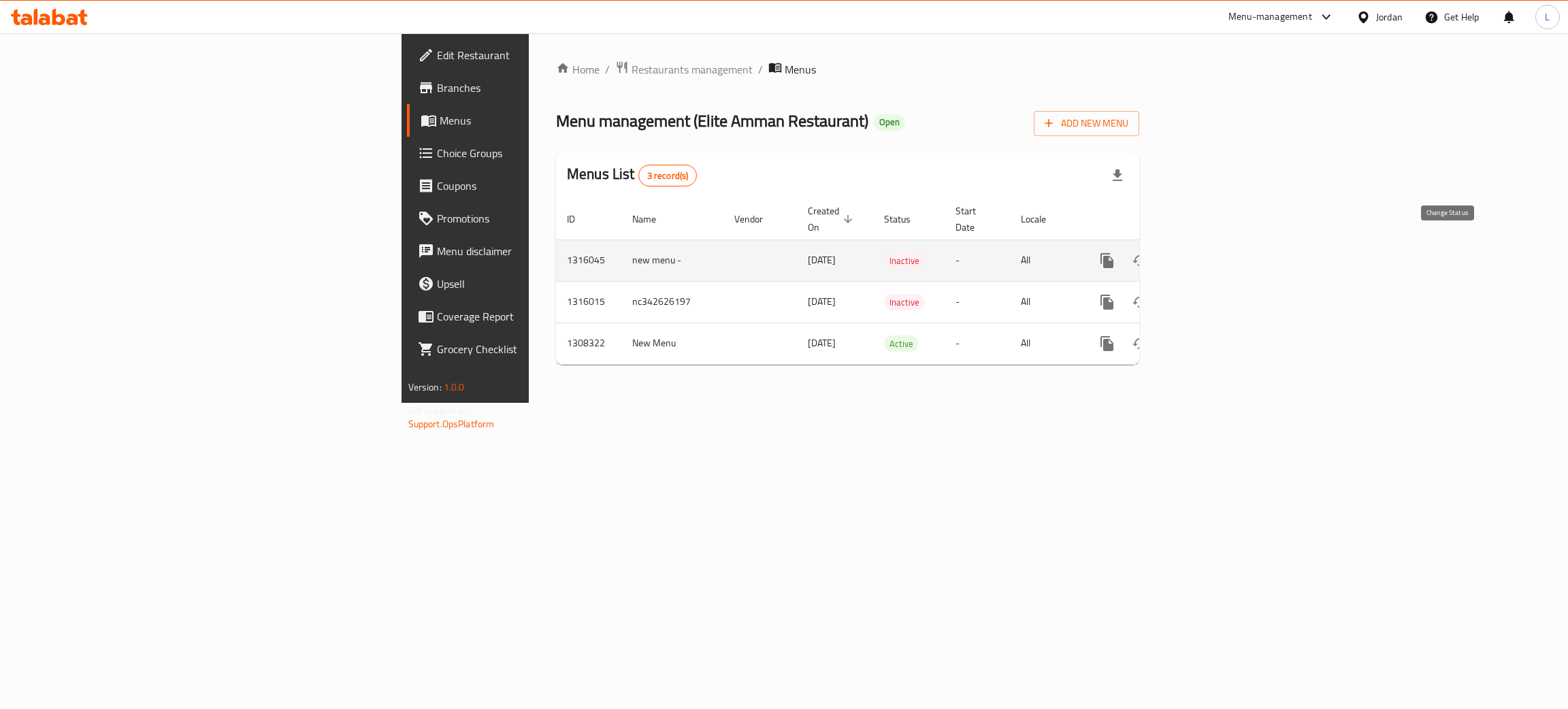
click at [1156, 251] on button "enhanced table" at bounding box center [1139, 261] width 33 height 33
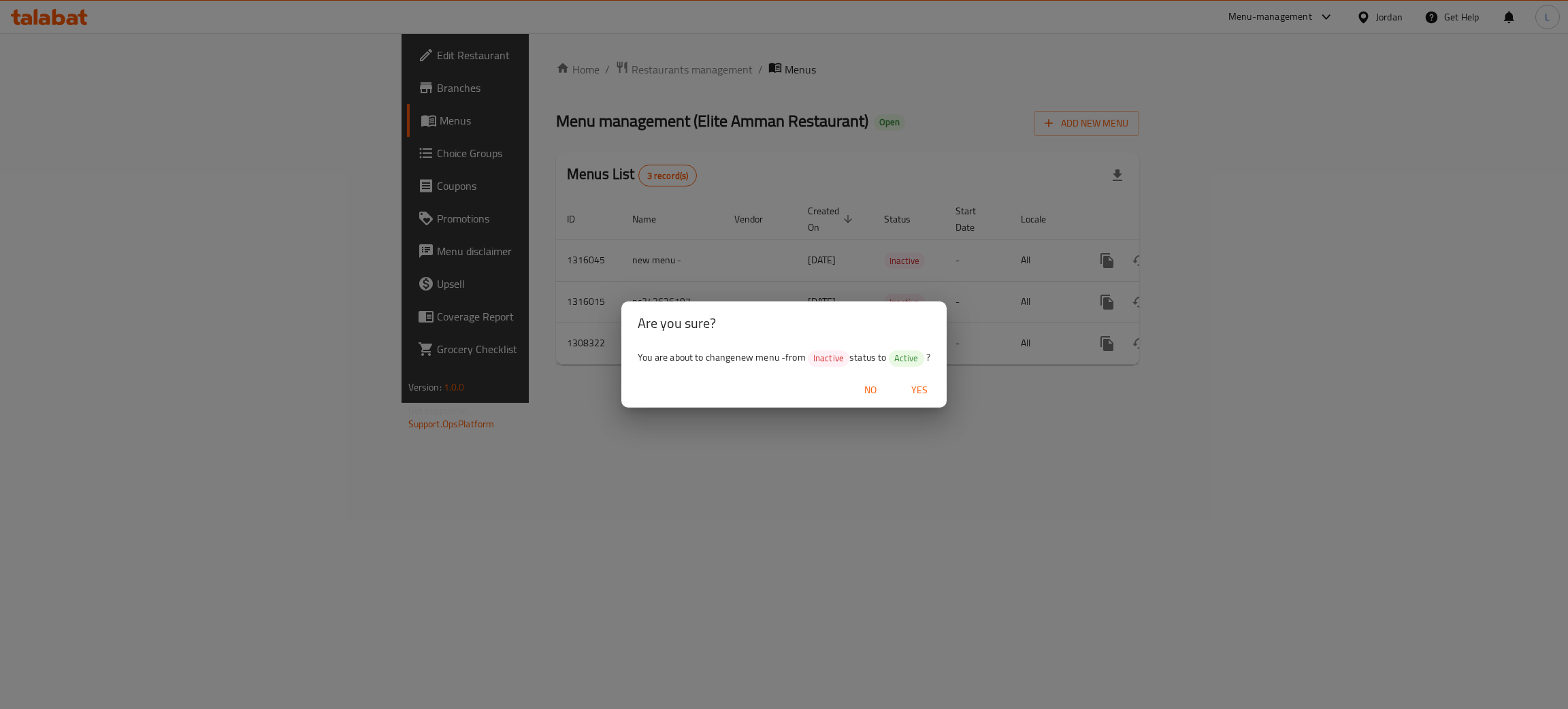
click at [926, 382] on span "Yes" at bounding box center [919, 389] width 33 height 17
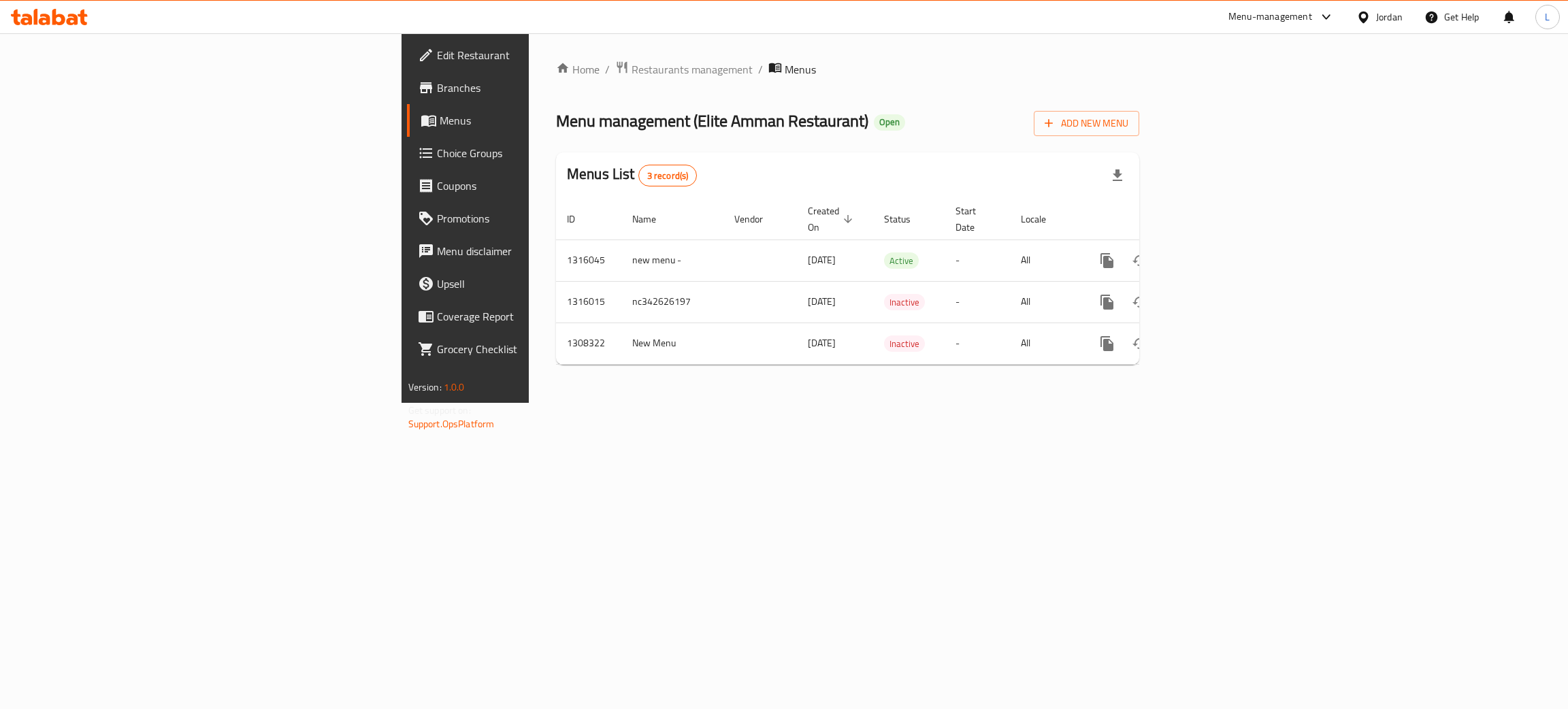
click at [63, 19] on icon at bounding box center [59, 17] width 13 height 16
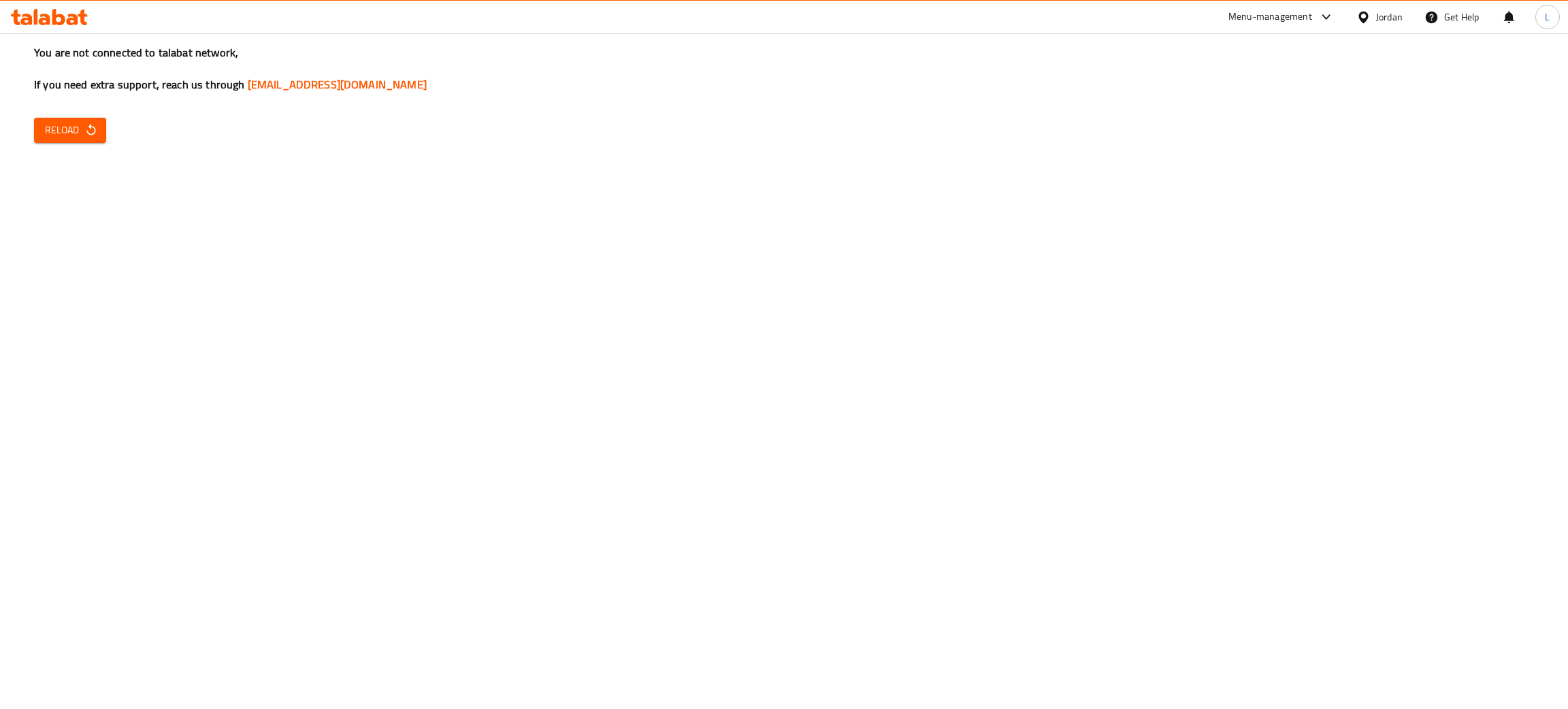
click at [36, 19] on icon at bounding box center [36, 17] width 4 height 16
click at [63, 15] on icon at bounding box center [49, 17] width 77 height 16
click at [80, 26] on div at bounding box center [49, 17] width 98 height 27
click at [58, 16] on icon at bounding box center [59, 17] width 13 height 16
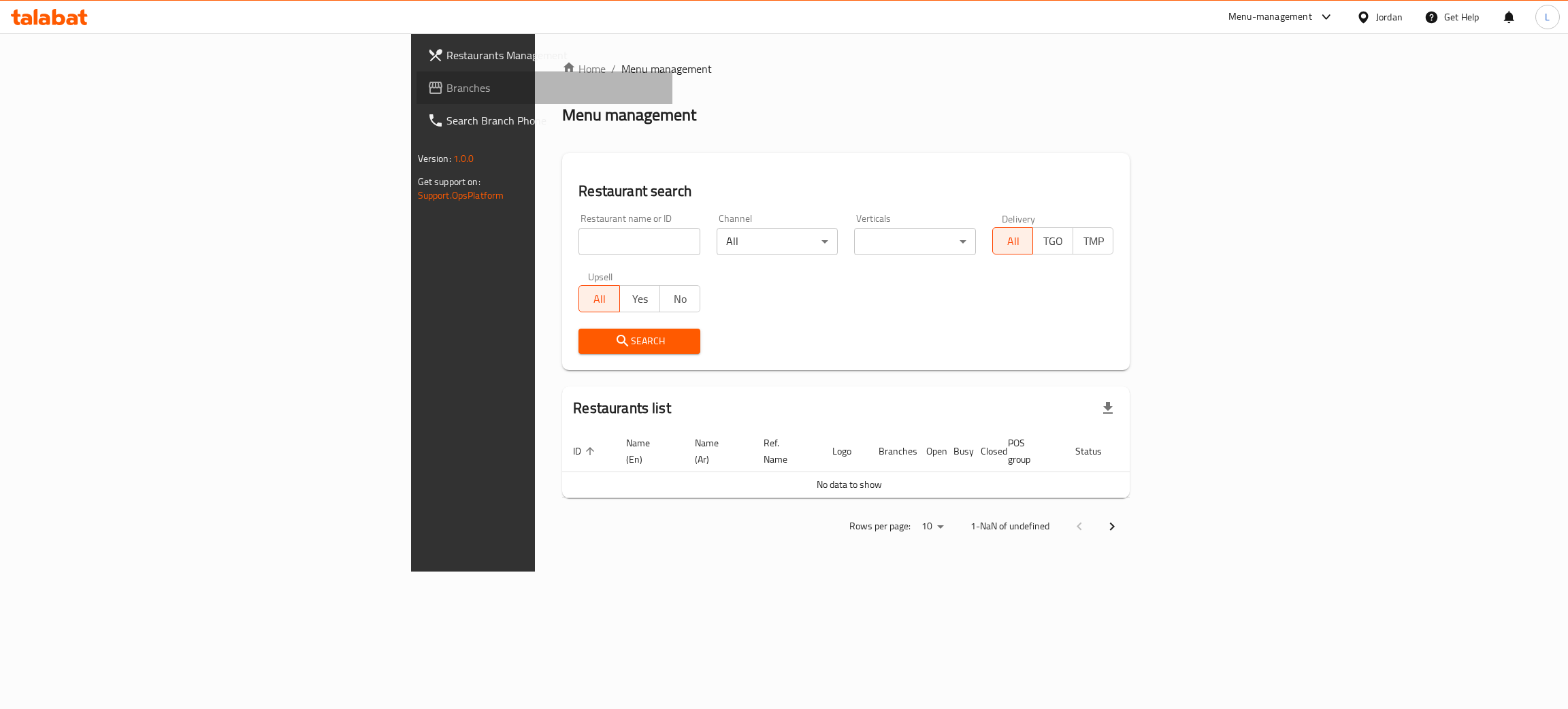
click at [416, 97] on link "Branches" at bounding box center [544, 88] width 256 height 33
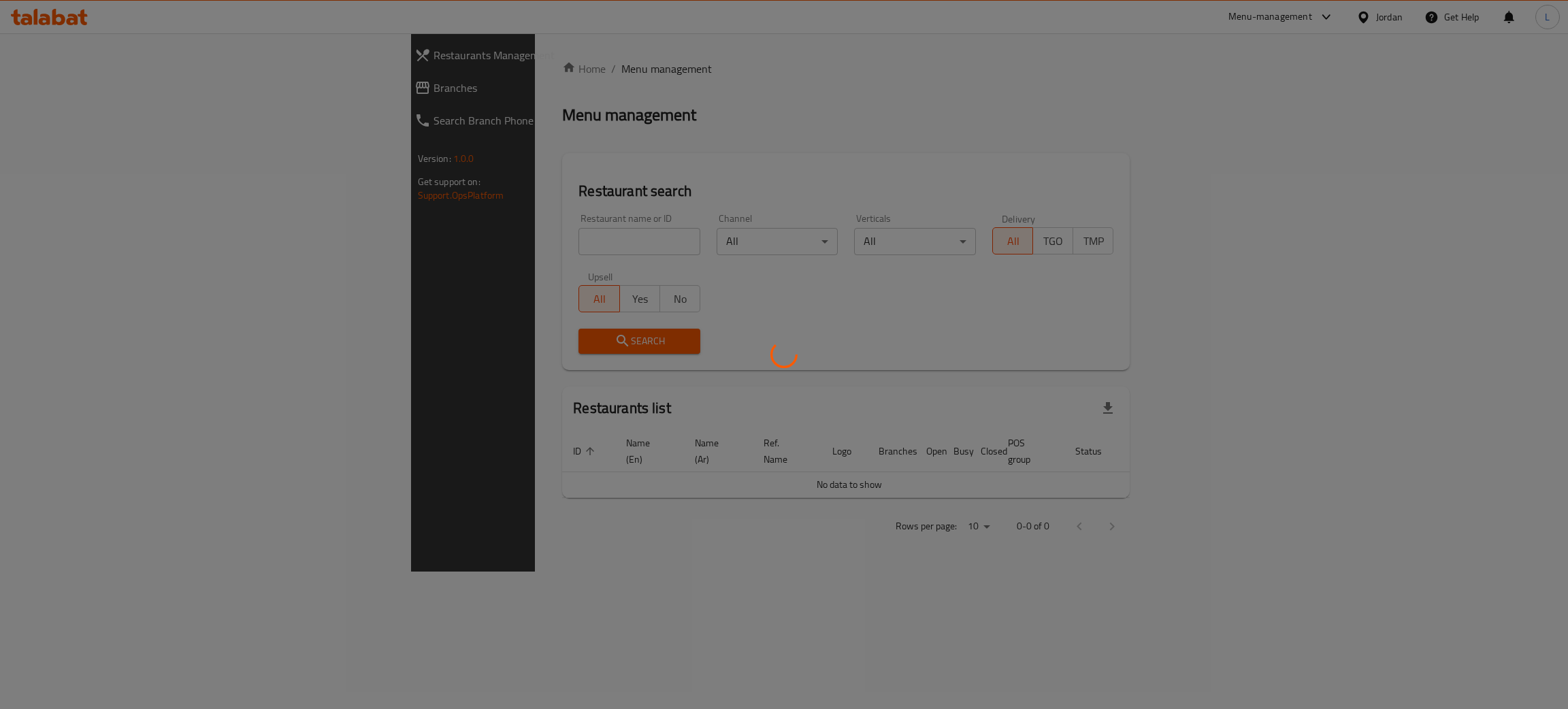
click at [531, 133] on div at bounding box center [784, 354] width 1568 height 709
click at [546, 224] on div at bounding box center [784, 354] width 1568 height 709
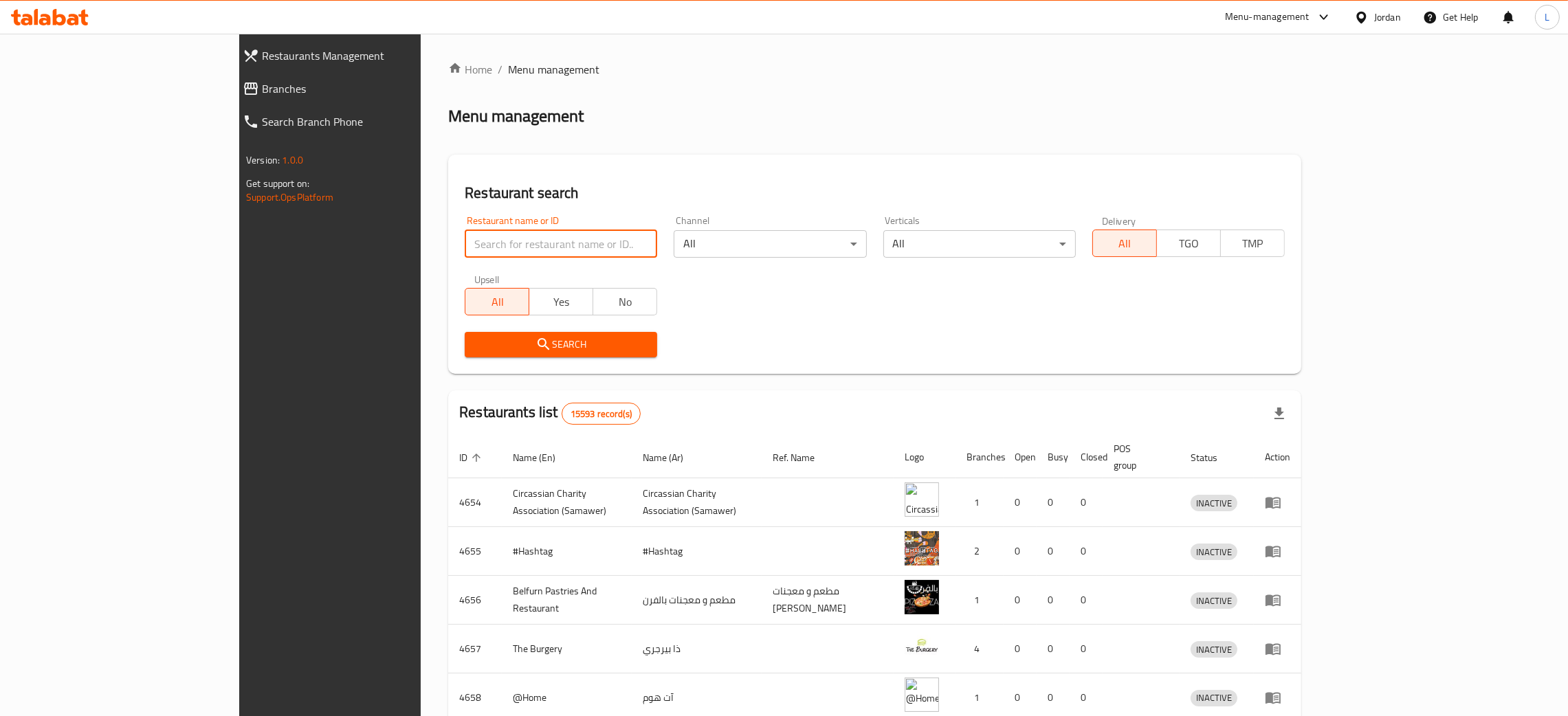
click at [465, 247] on input "search" at bounding box center [560, 243] width 192 height 27
paste input "Base Coffee"
type input "Base Coffee"
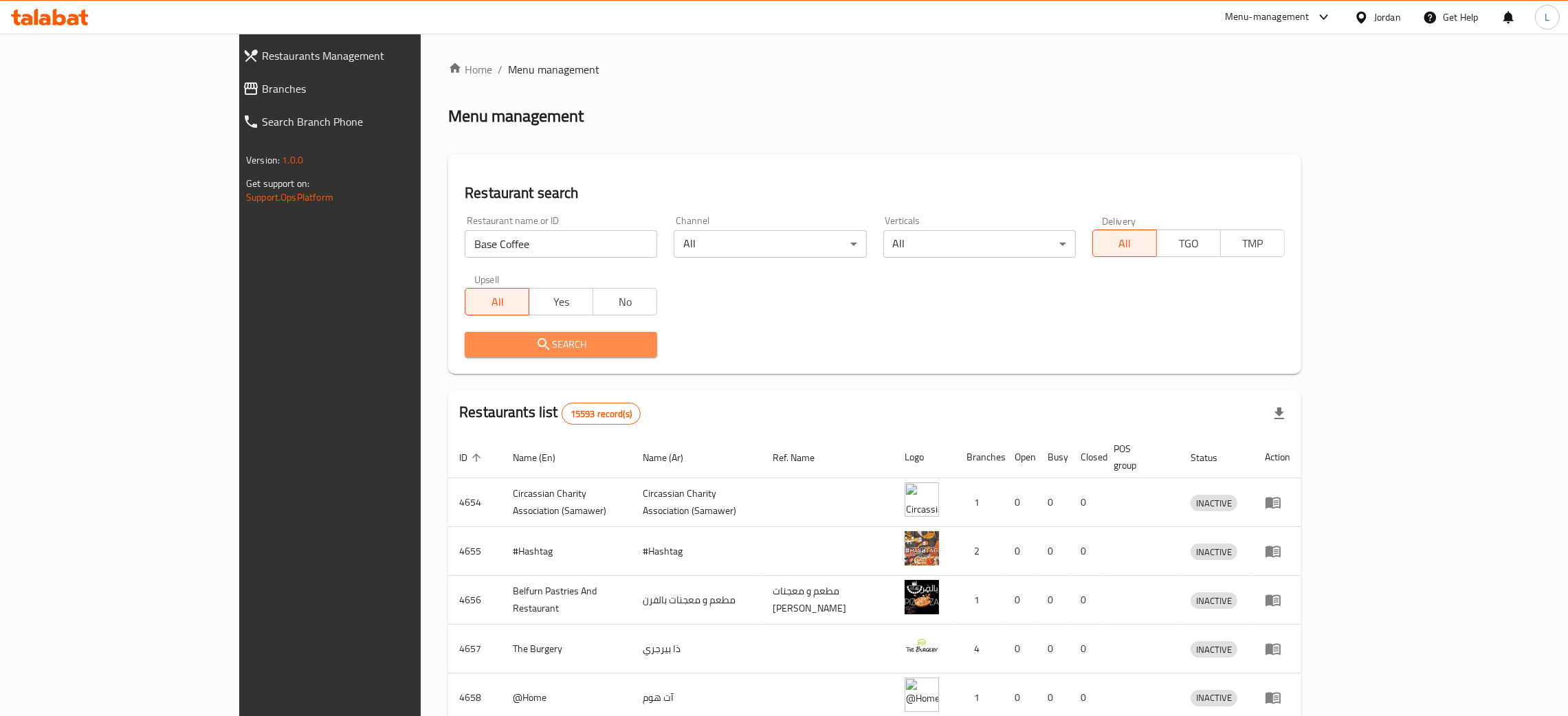
click at [477, 334] on button "Search" at bounding box center [560, 344] width 192 height 25
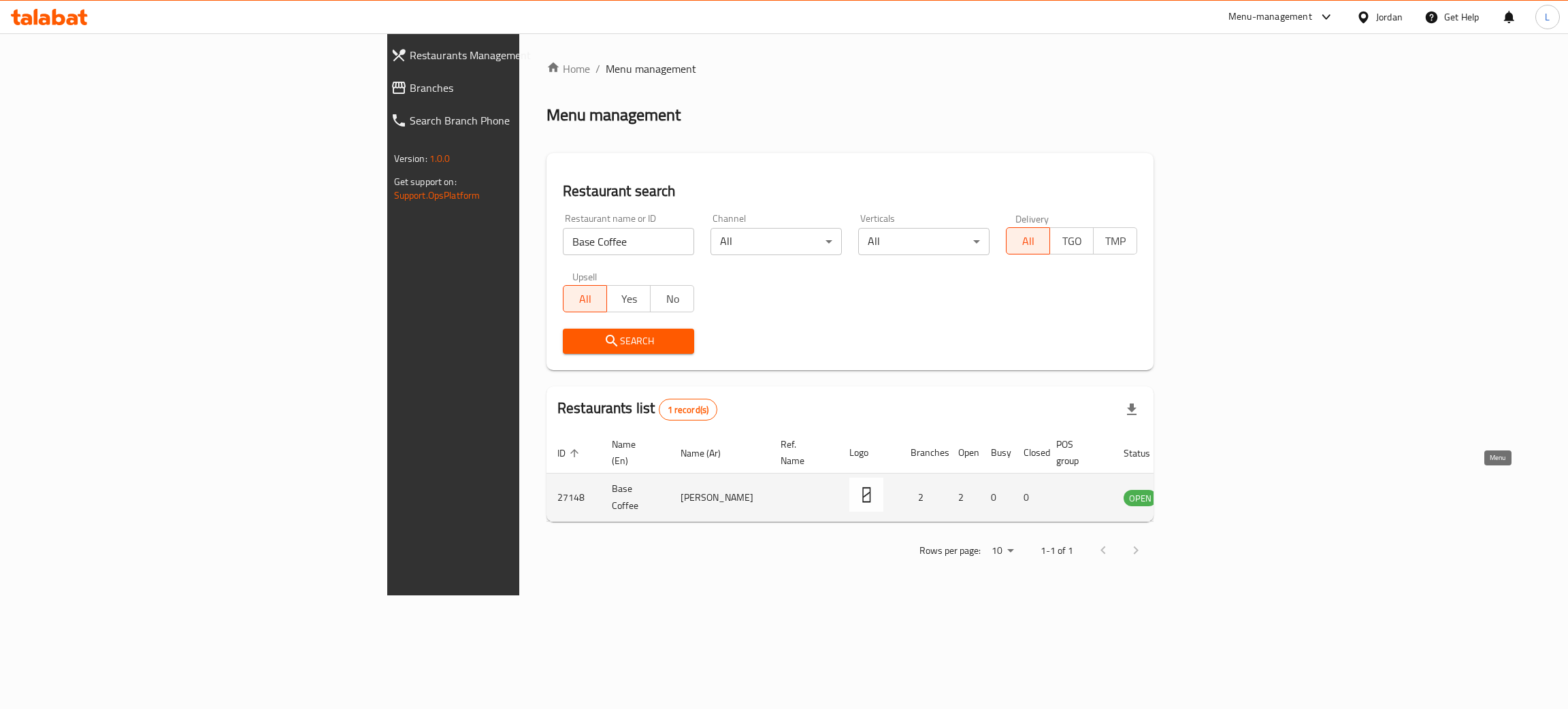
click at [1211, 493] on icon "enhanced table" at bounding box center [1203, 498] width 15 height 12
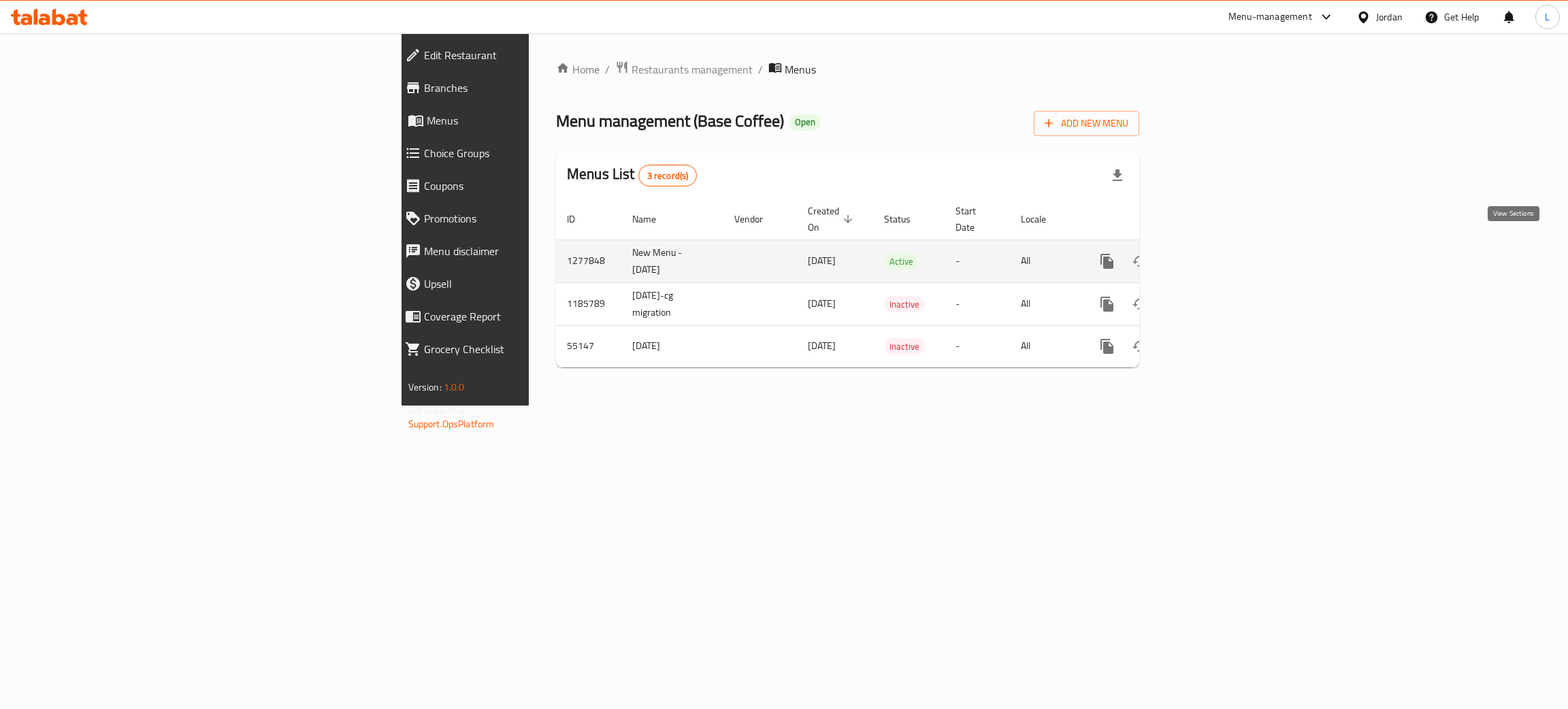
click at [1214, 253] on icon "enhanced table" at bounding box center [1205, 261] width 16 height 16
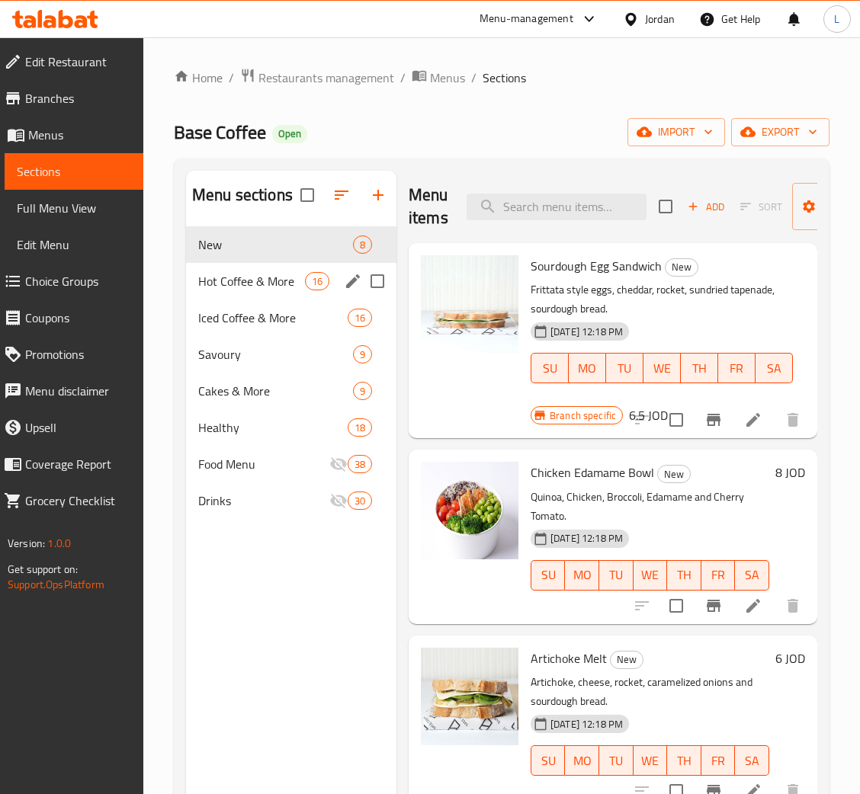
drag, startPoint x: 253, startPoint y: 293, endPoint x: 264, endPoint y: 299, distance: 13.0
click at [253, 293] on div "Hot Coffee & More 16" at bounding box center [291, 281] width 210 height 37
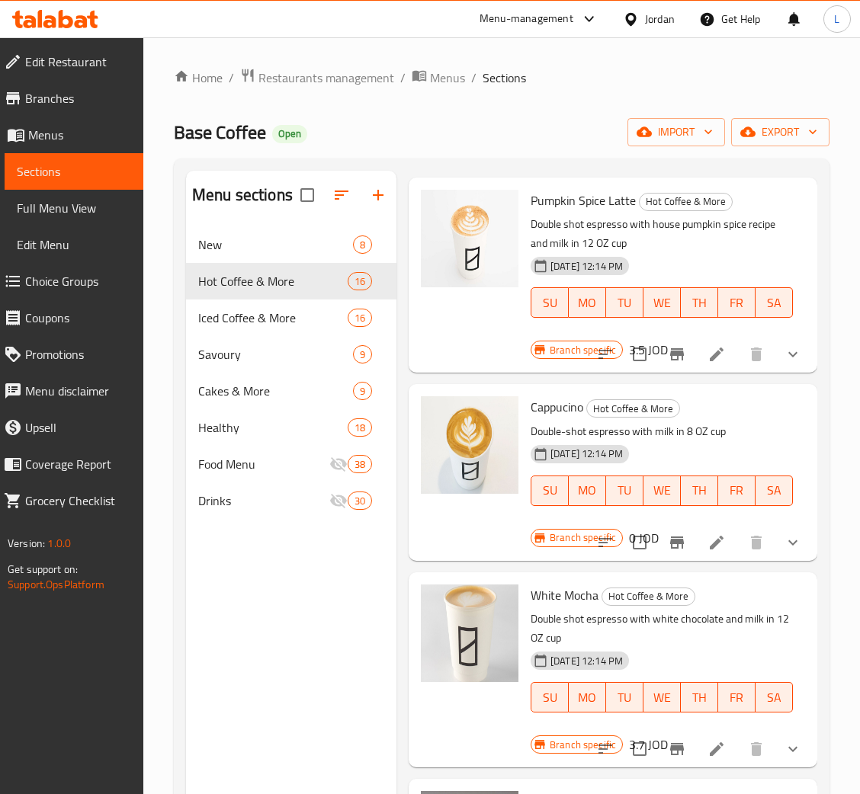
scroll to position [1714, 0]
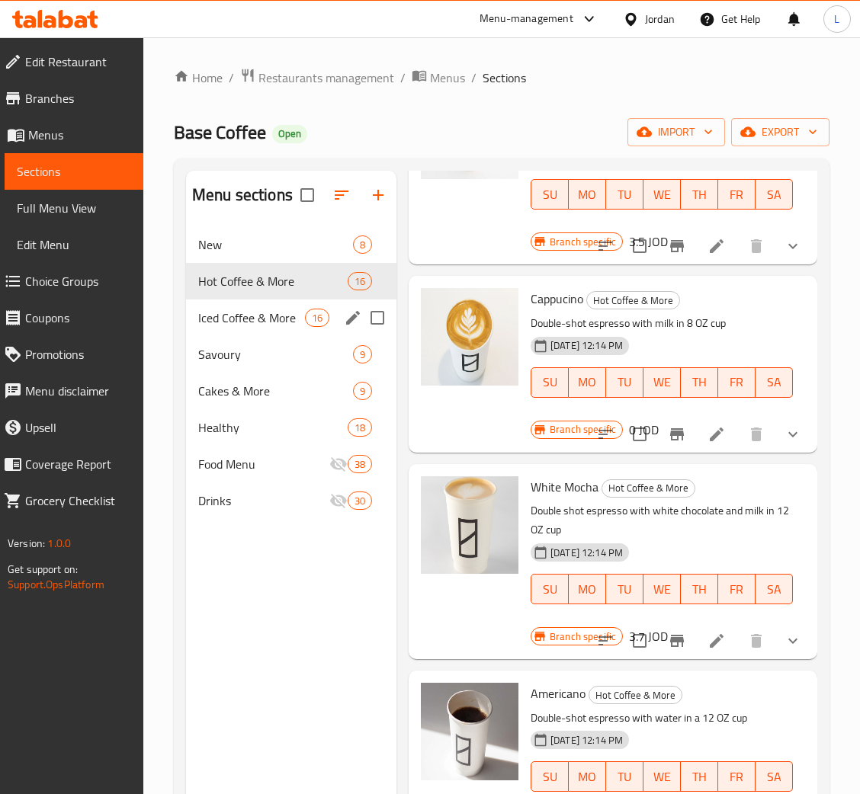
click at [268, 329] on div "Iced Coffee & More 16" at bounding box center [291, 317] width 210 height 37
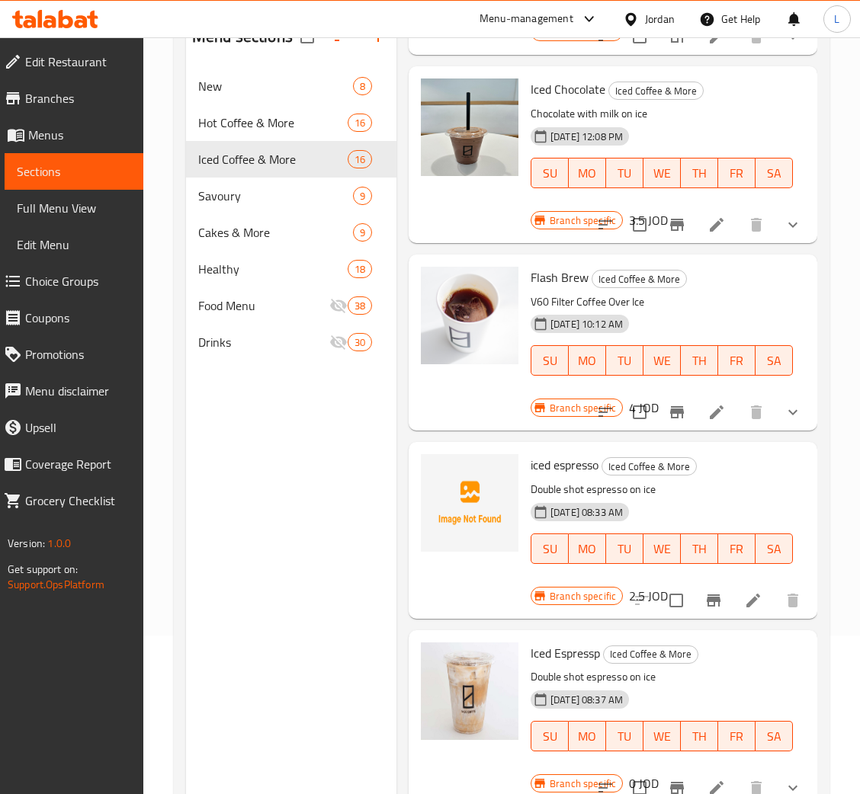
scroll to position [215, 0]
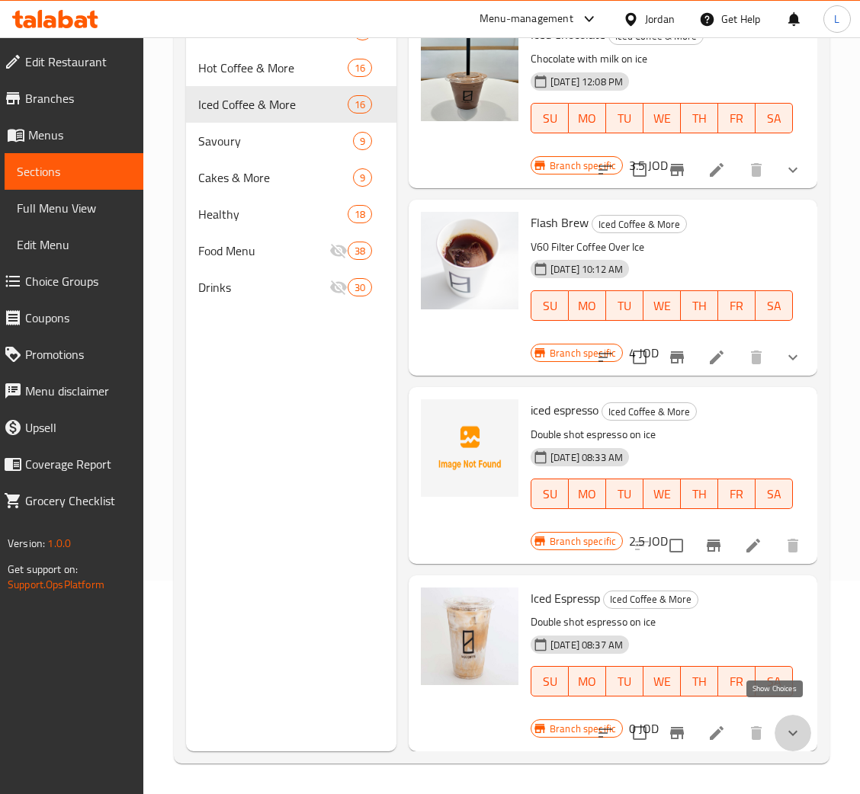
click at [783, 724] on icon "show more" at bounding box center [792, 733] width 18 height 18
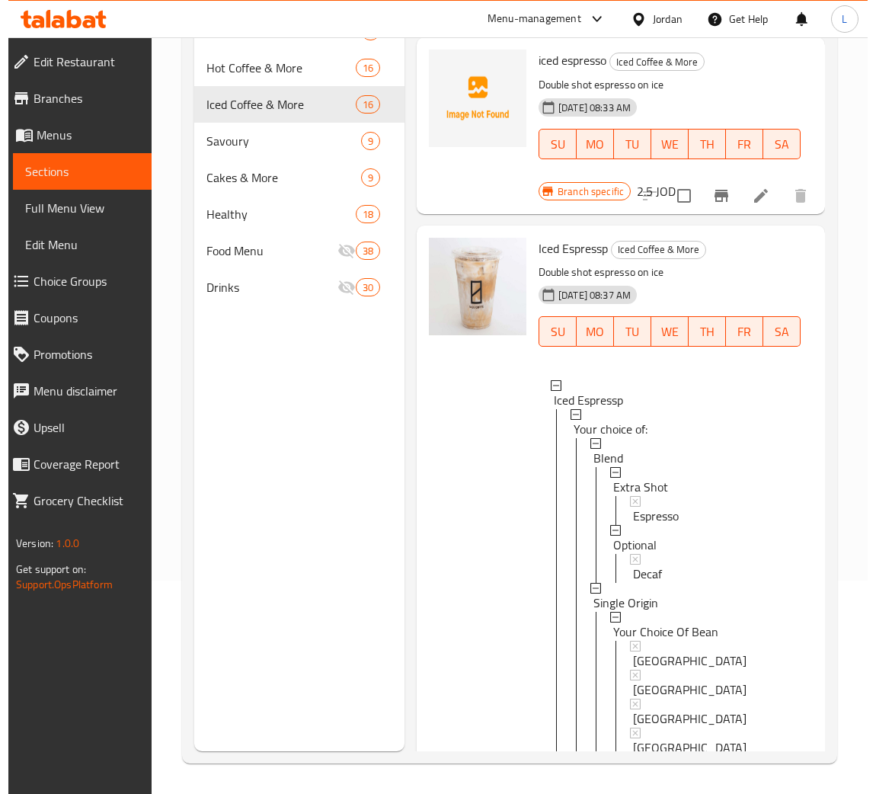
scroll to position [2682, 0]
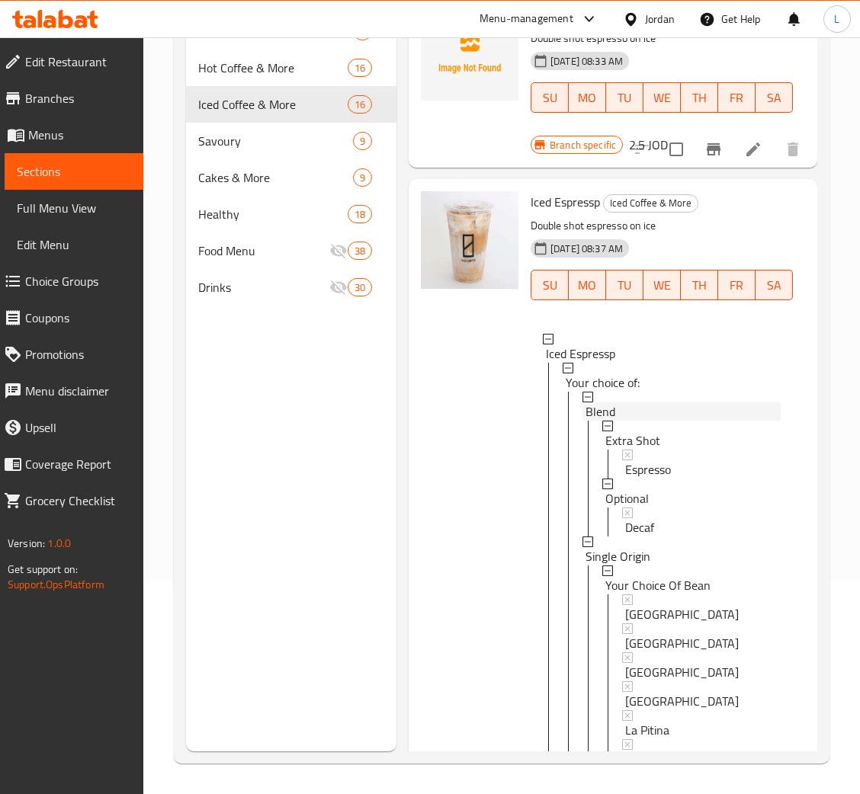
click at [662, 421] on div "Blend" at bounding box center [682, 411] width 195 height 18
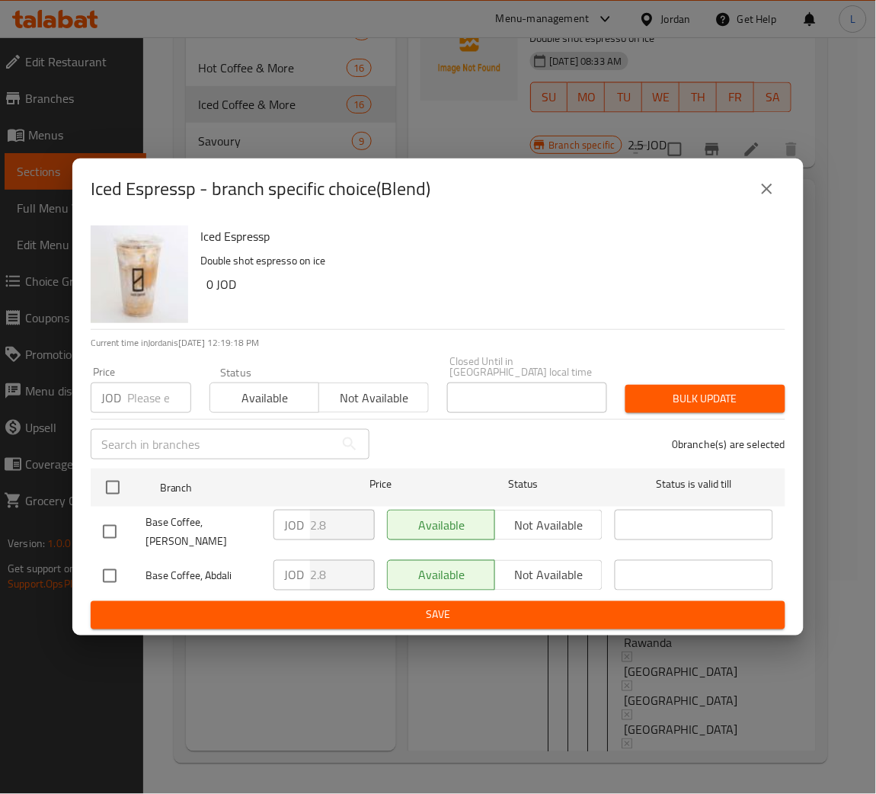
click at [771, 191] on icon "close" at bounding box center [767, 189] width 18 height 18
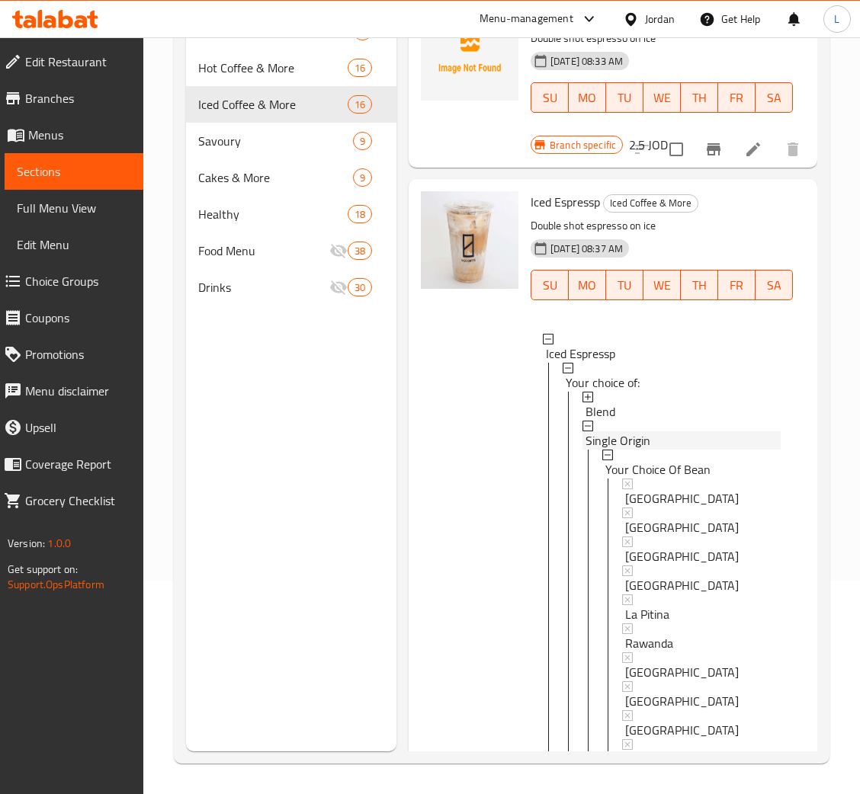
click at [661, 450] on div "Single Origin" at bounding box center [682, 440] width 195 height 18
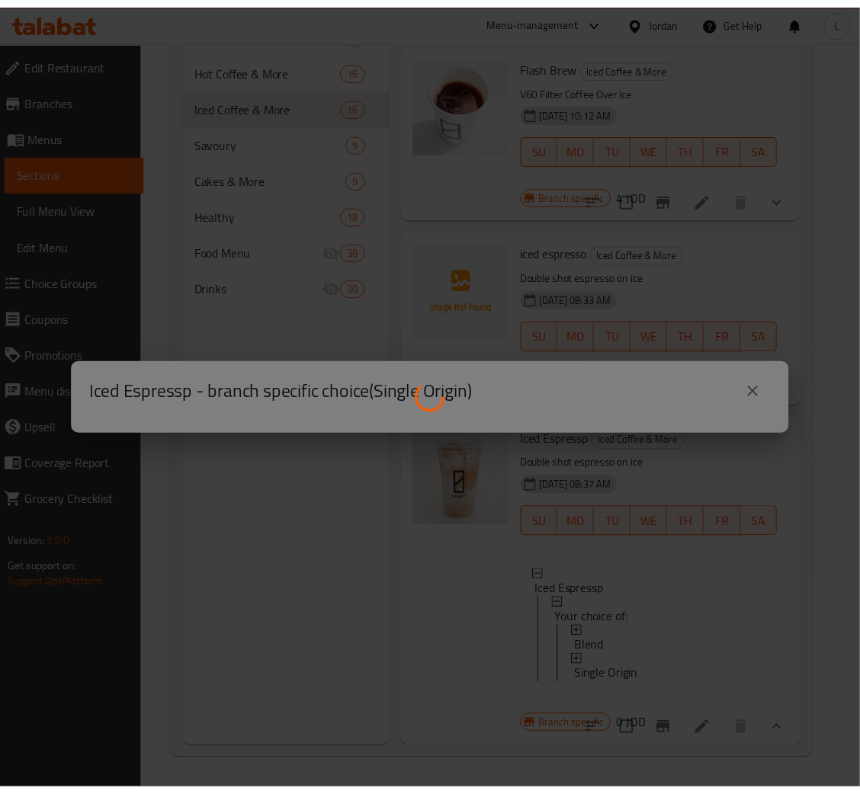
scroll to position [2515, 0]
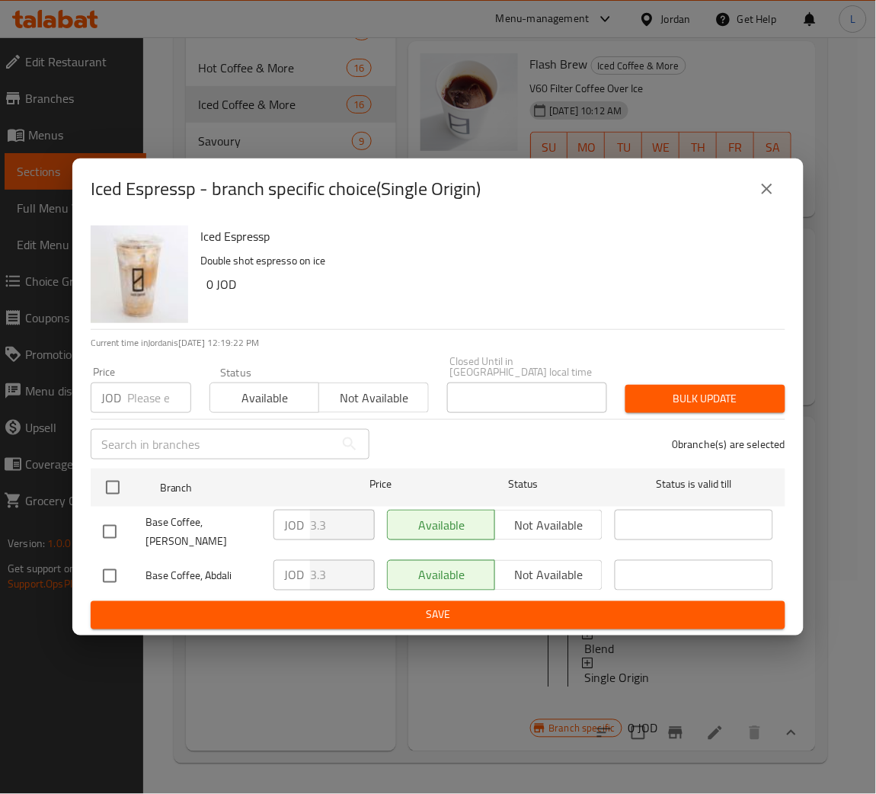
click at [767, 186] on icon "close" at bounding box center [767, 189] width 18 height 18
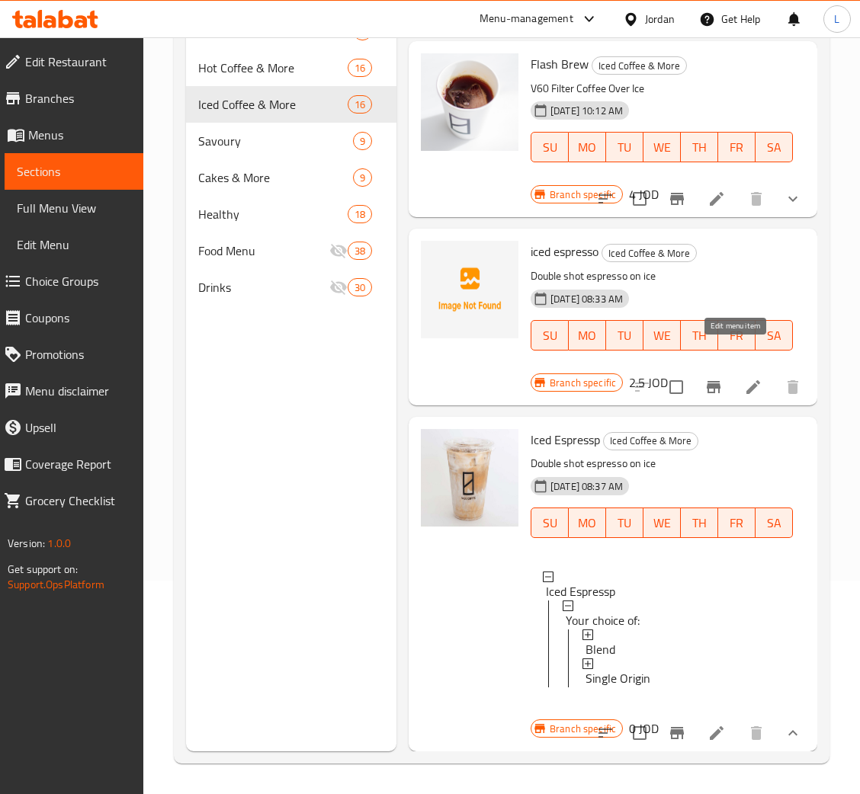
click at [744, 378] on icon at bounding box center [753, 387] width 18 height 18
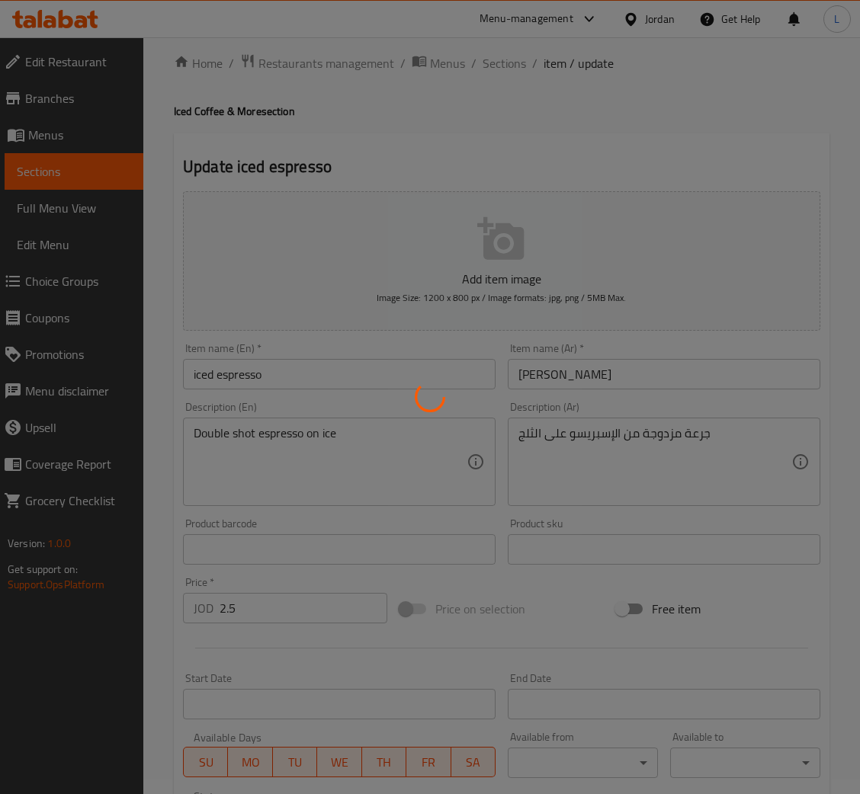
scroll to position [267, 0]
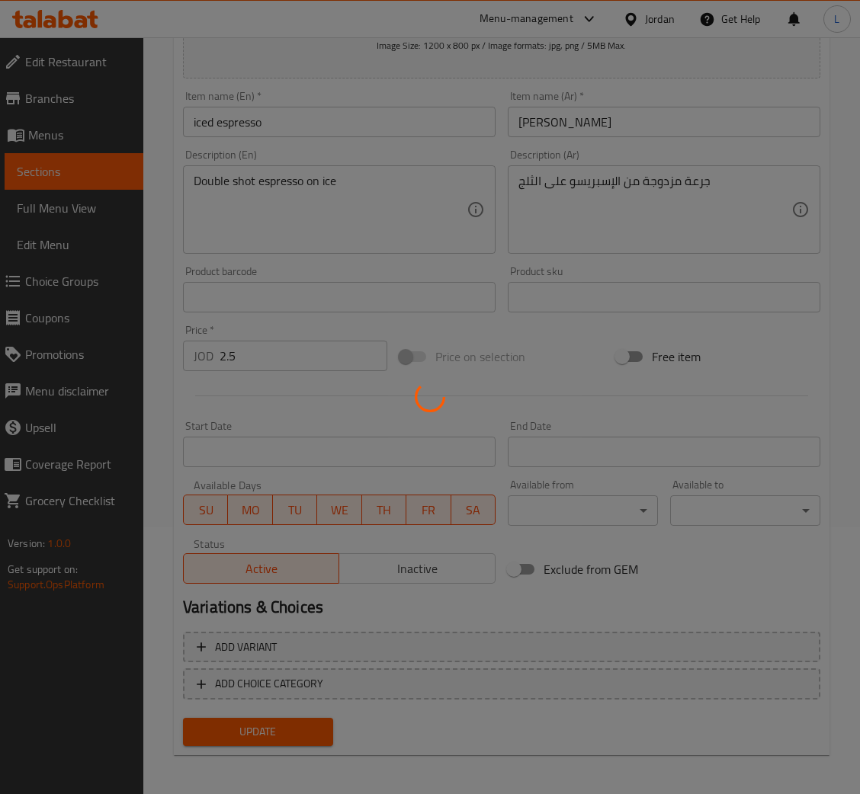
click at [422, 562] on div at bounding box center [430, 397] width 860 height 794
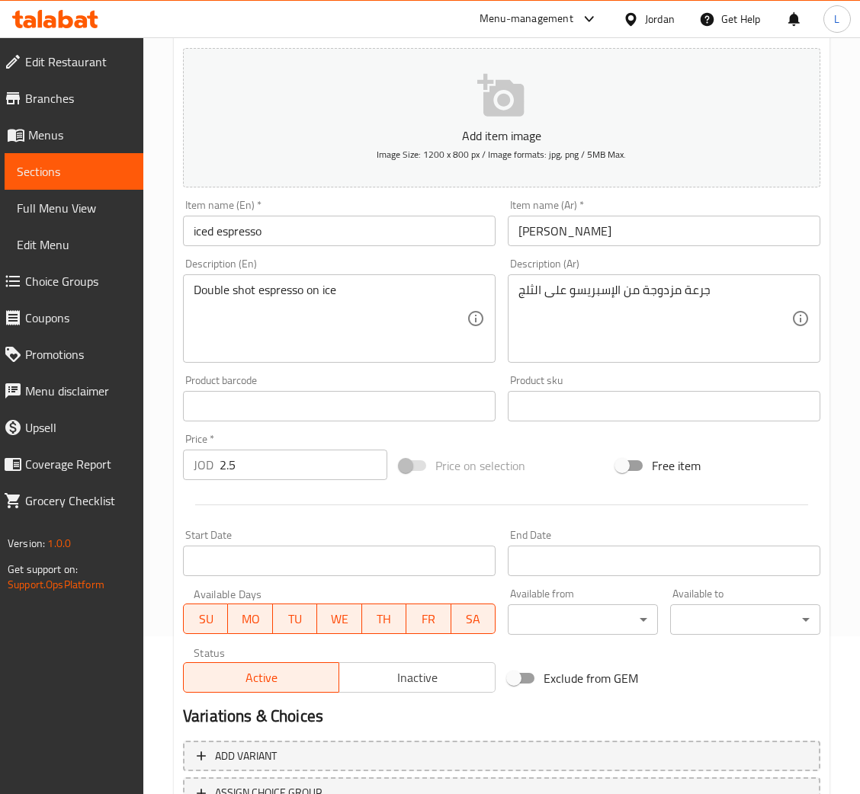
scroll to position [280, 0]
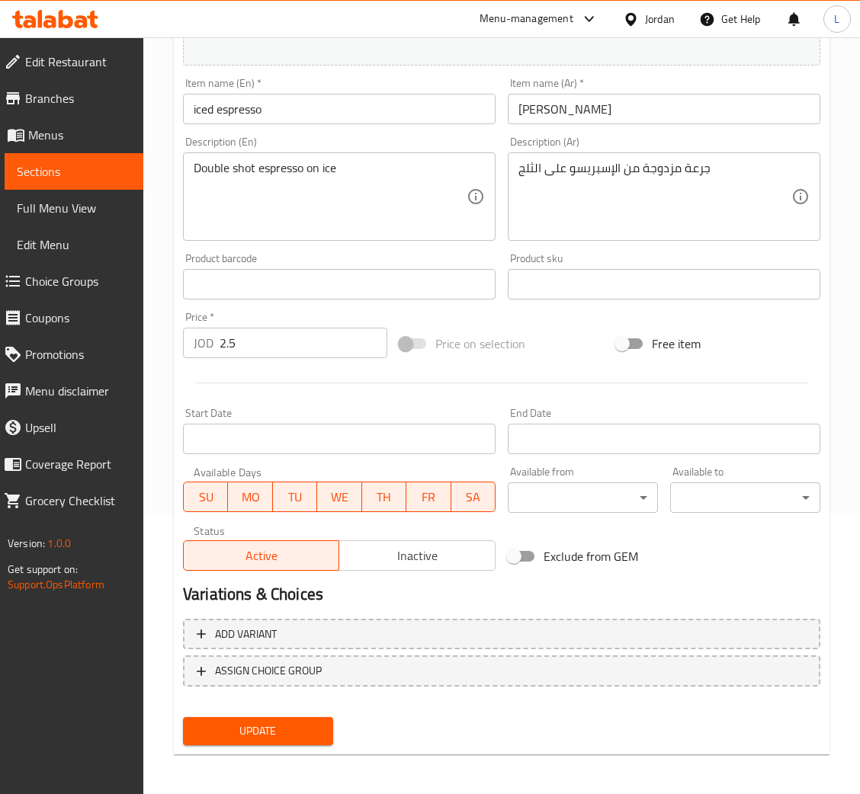
drag, startPoint x: 437, startPoint y: 576, endPoint x: 431, endPoint y: 562, distance: 15.4
click at [434, 577] on div "Variations & Choices" at bounding box center [501, 594] width 649 height 35
click at [431, 561] on span "Inactive" at bounding box center [416, 556] width 143 height 22
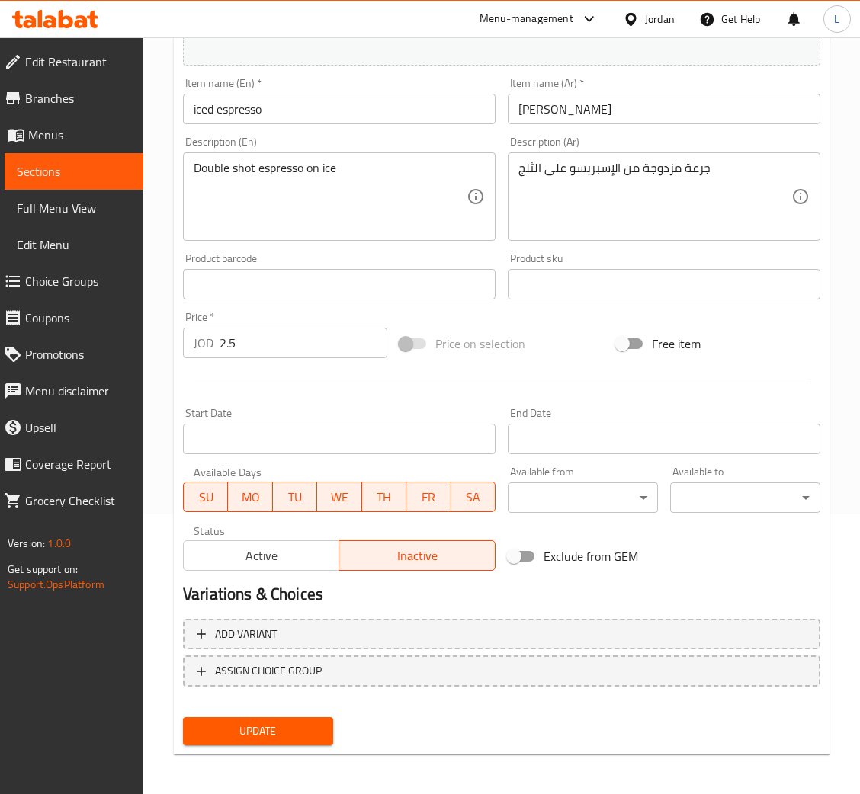
click at [275, 722] on span "Update" at bounding box center [258, 731] width 126 height 19
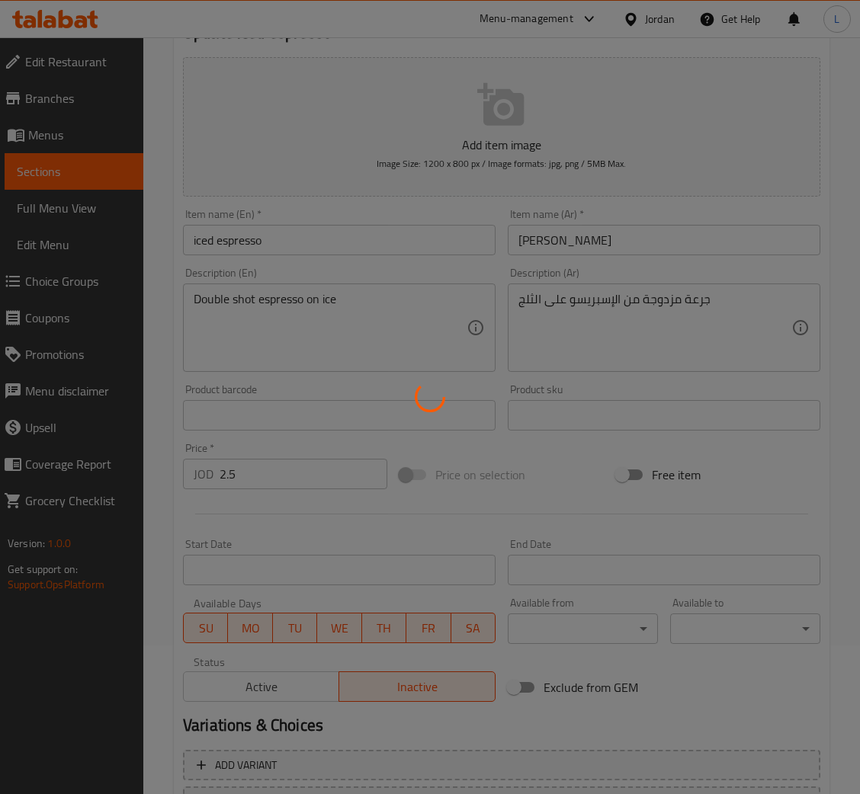
scroll to position [0, 0]
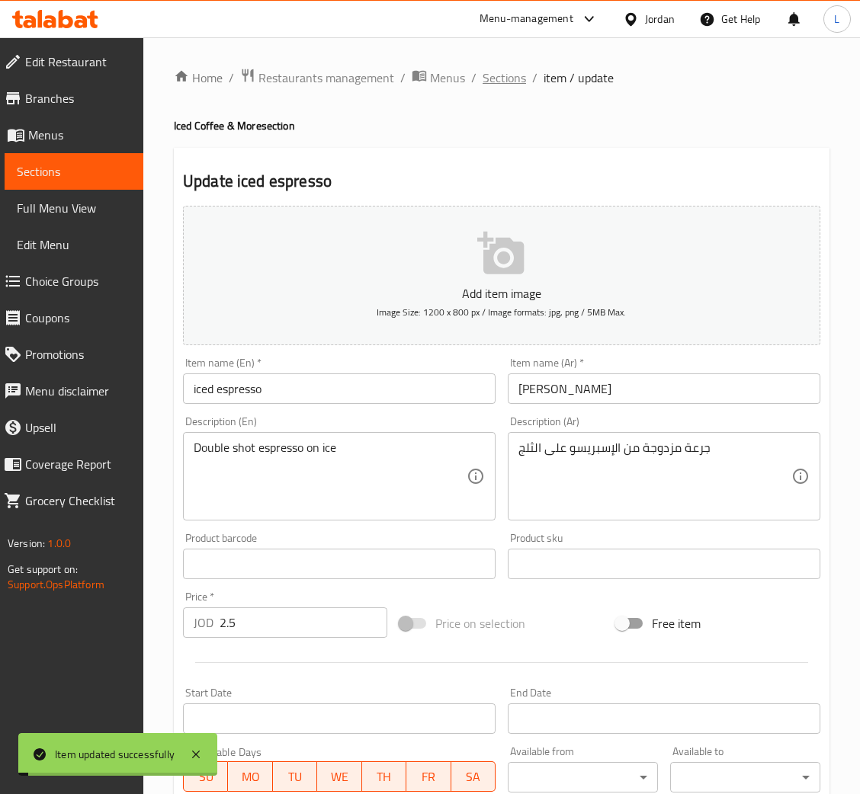
click at [499, 78] on span "Sections" at bounding box center [503, 78] width 43 height 18
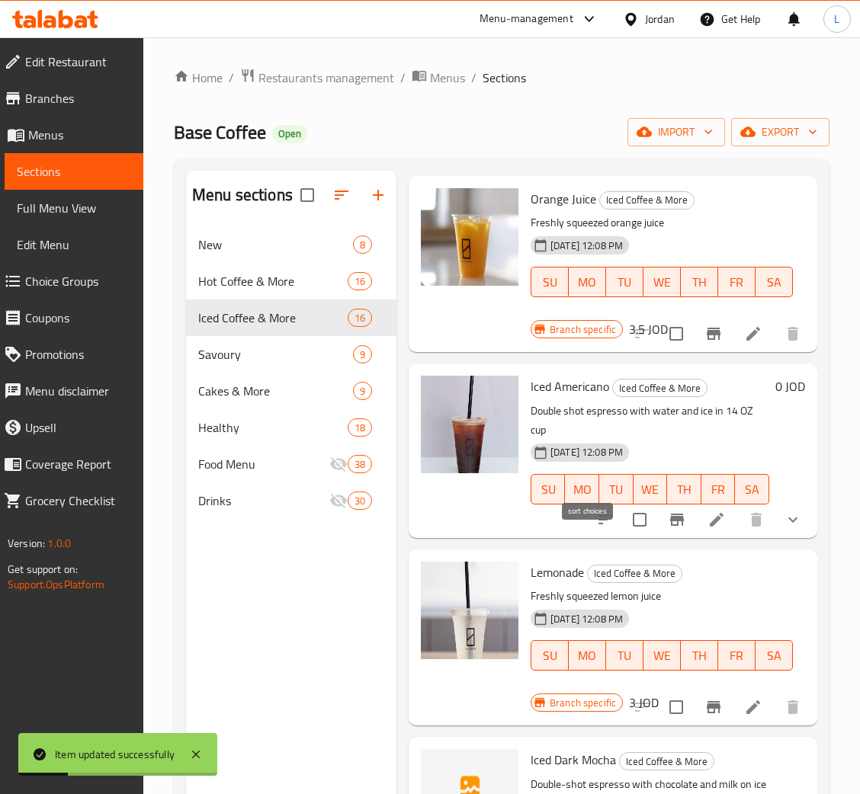
scroll to position [114, 0]
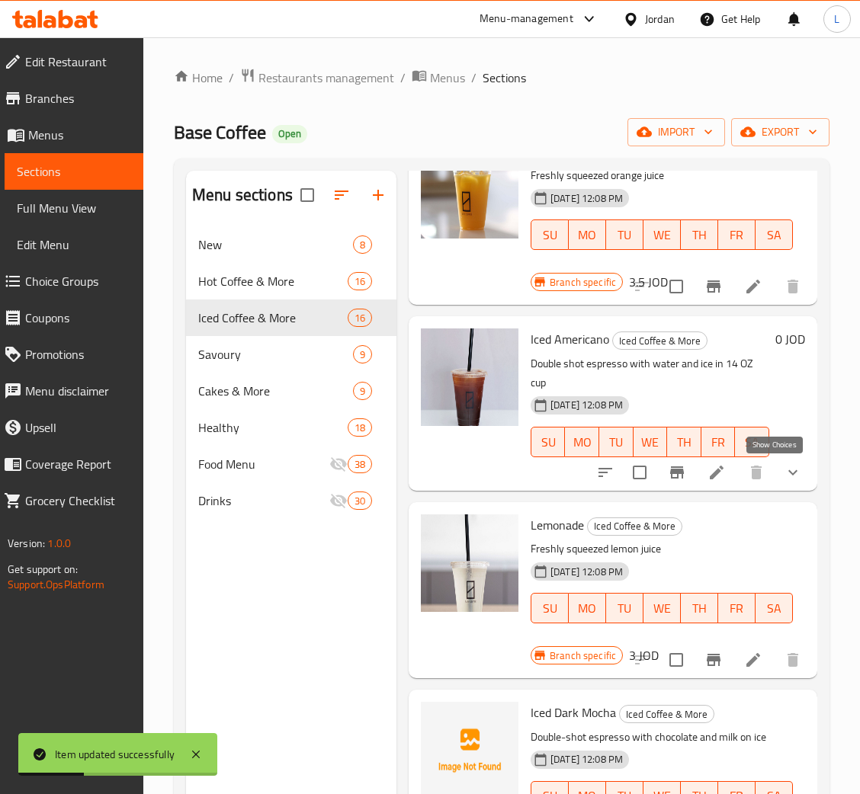
click at [783, 477] on icon "show more" at bounding box center [792, 472] width 18 height 18
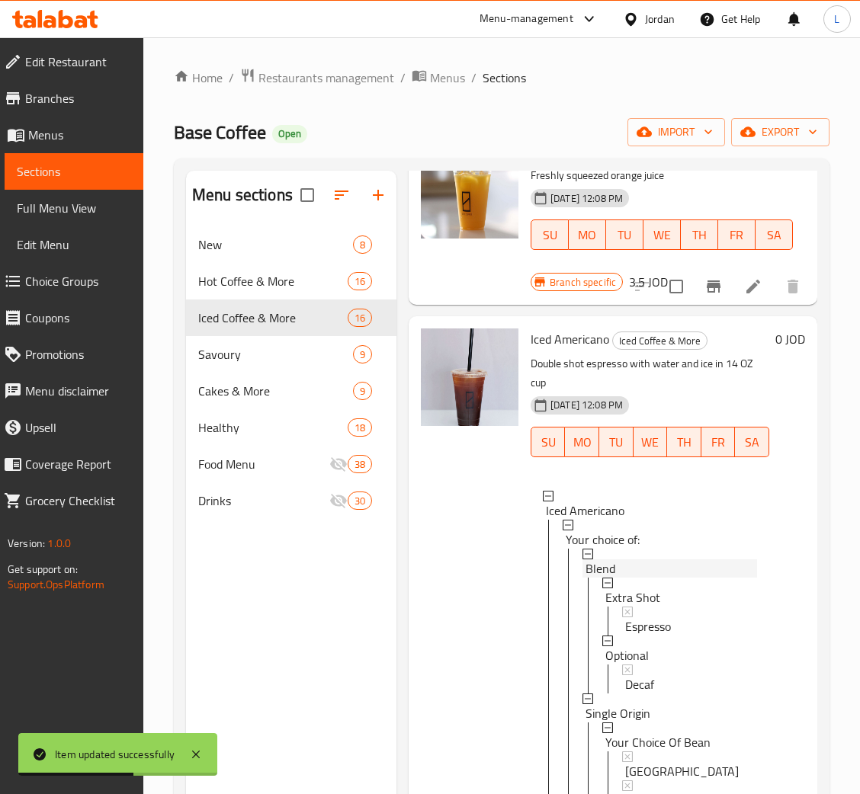
click at [646, 564] on div "Blend" at bounding box center [670, 568] width 171 height 18
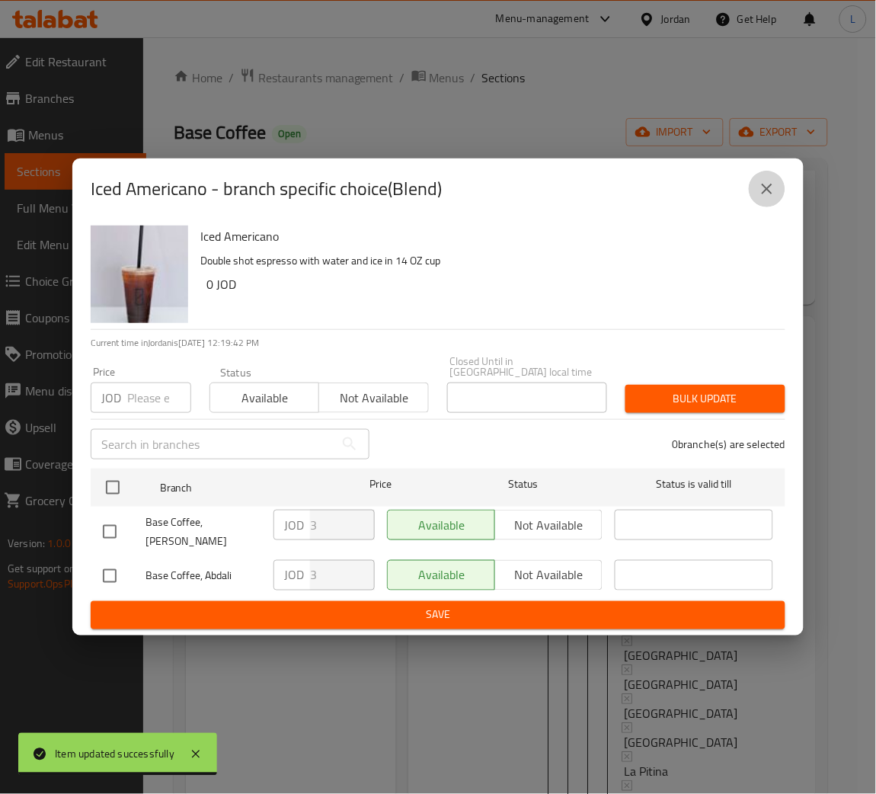
click at [764, 195] on icon "close" at bounding box center [767, 189] width 18 height 18
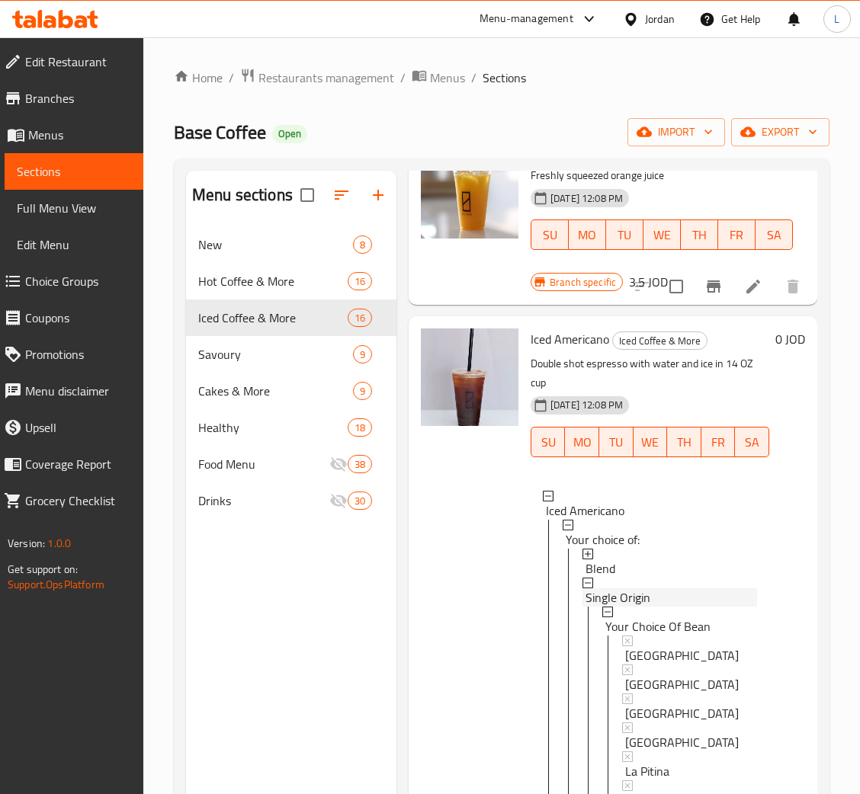
click at [627, 592] on span "Single Origin" at bounding box center [617, 597] width 65 height 18
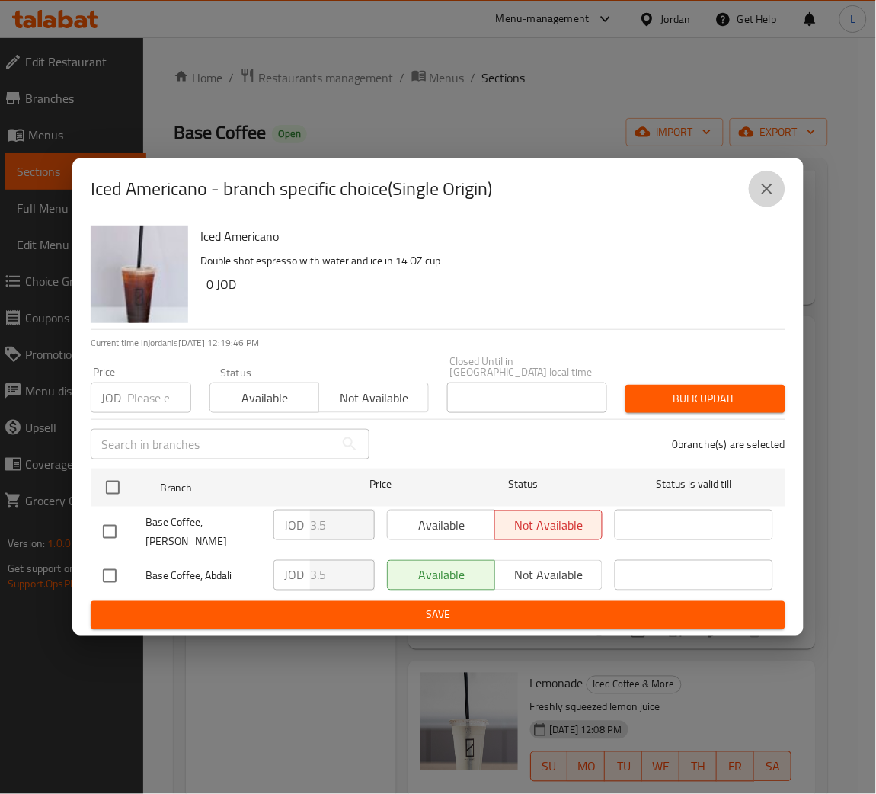
click at [776, 195] on button "close" at bounding box center [767, 189] width 37 height 37
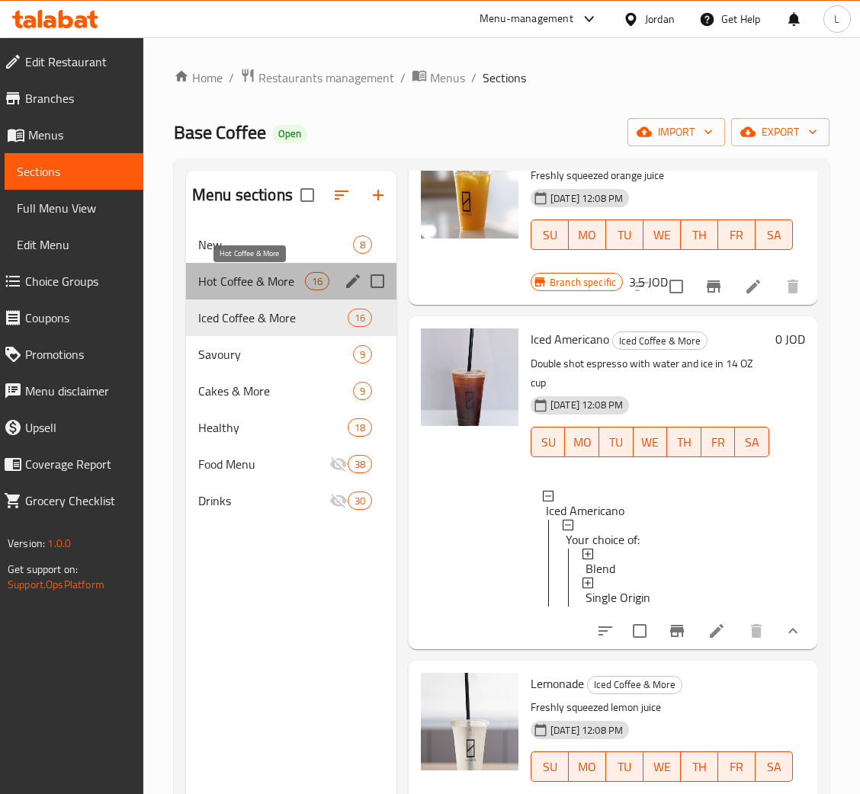
click at [236, 276] on span "Hot Coffee & More" at bounding box center [251, 281] width 107 height 18
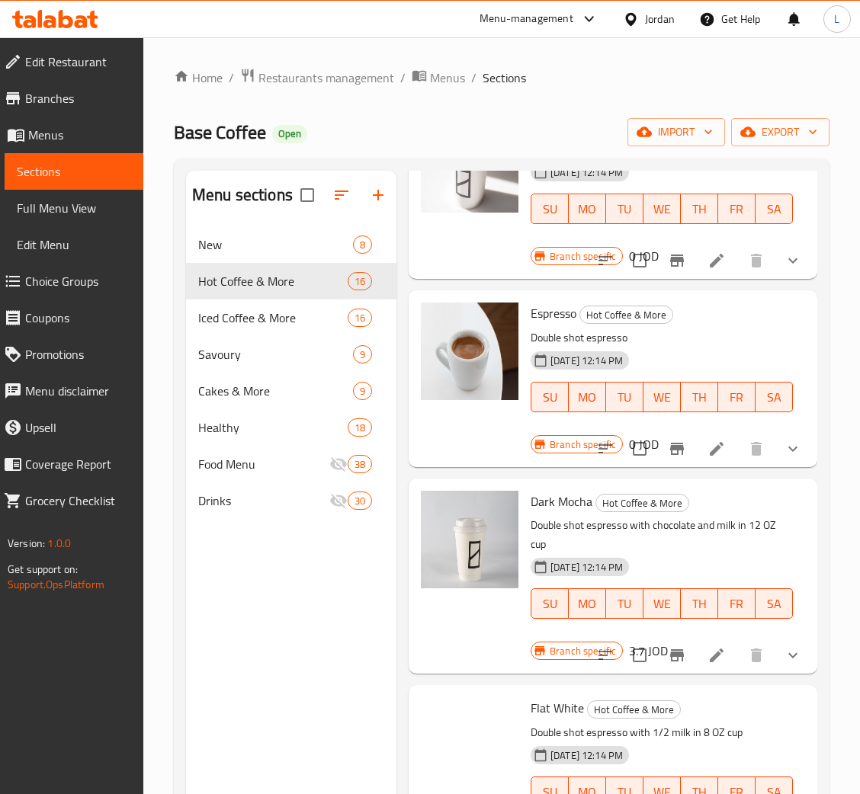
scroll to position [2285, 0]
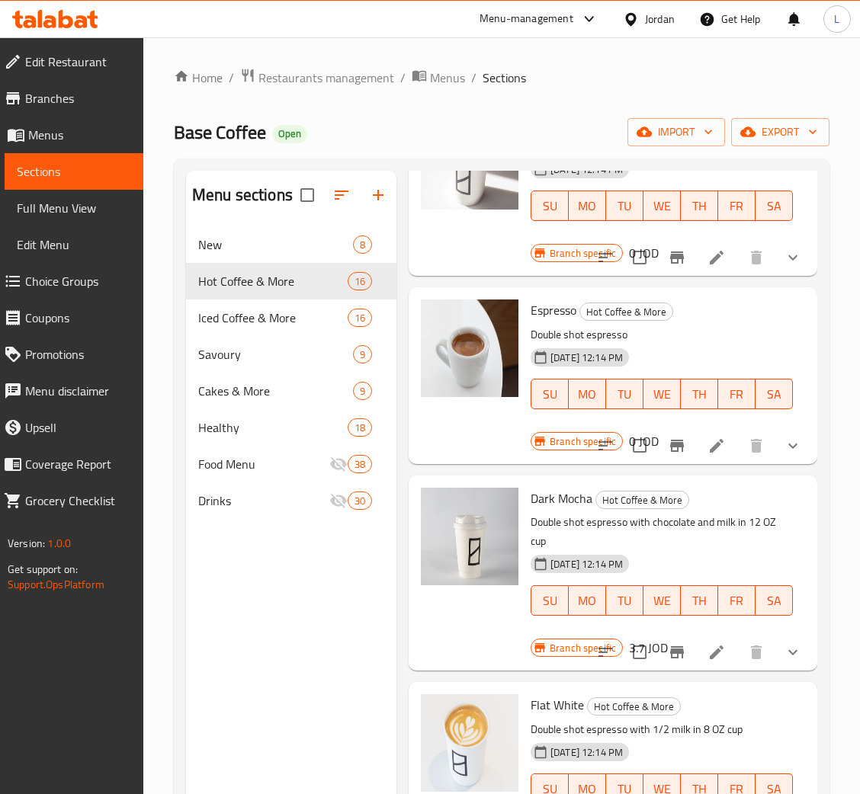
click at [774, 457] on button "show more" at bounding box center [792, 445] width 37 height 37
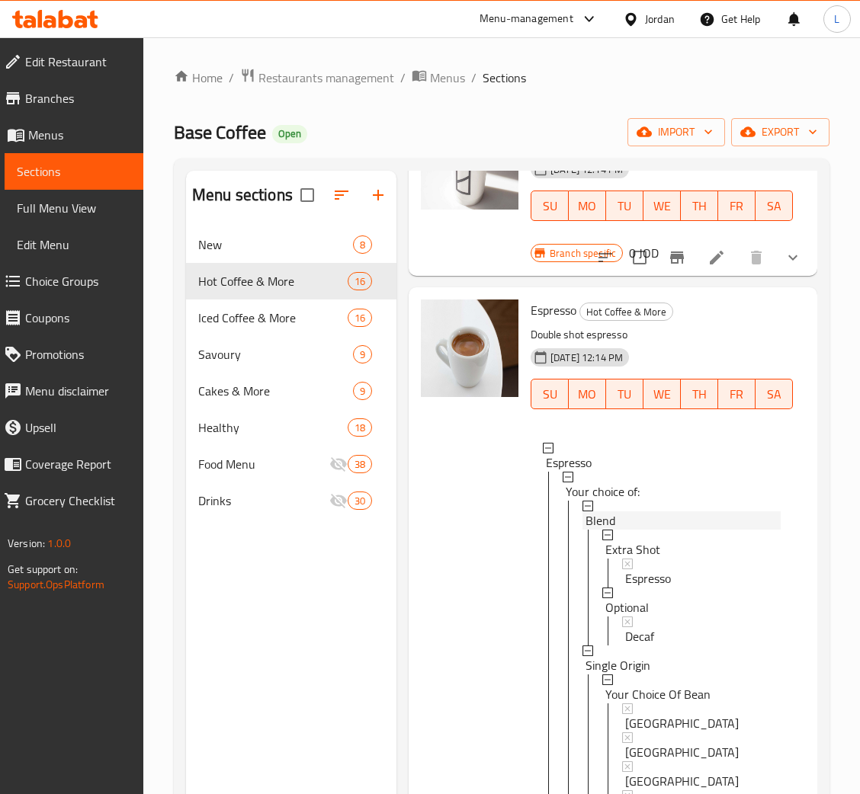
click at [678, 516] on div "Blend" at bounding box center [682, 520] width 195 height 18
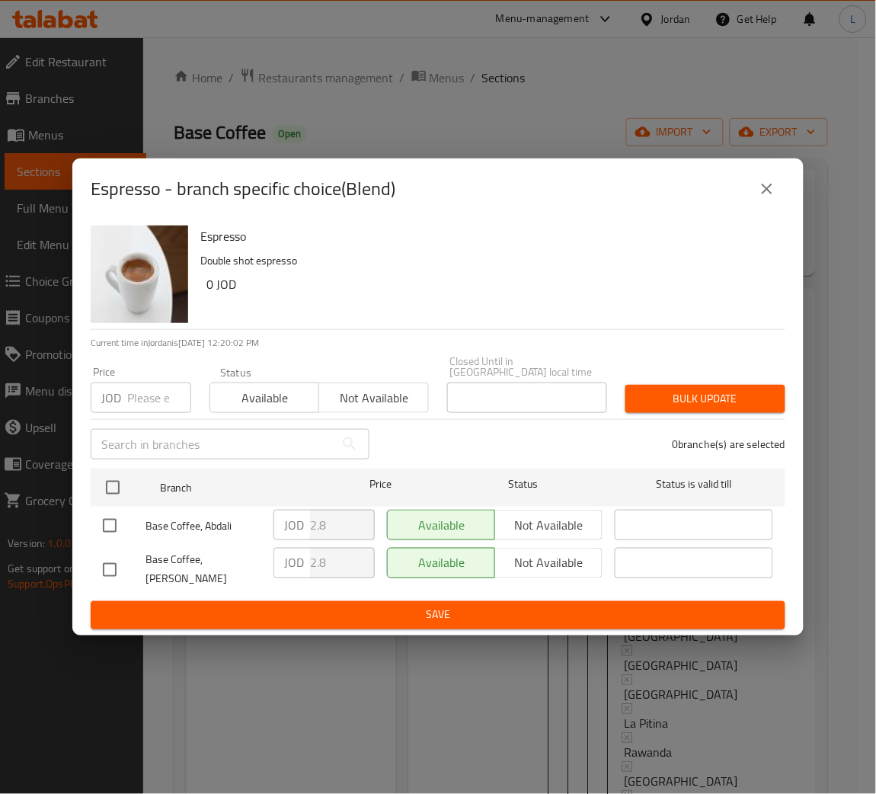
click at [774, 198] on icon "close" at bounding box center [767, 189] width 18 height 18
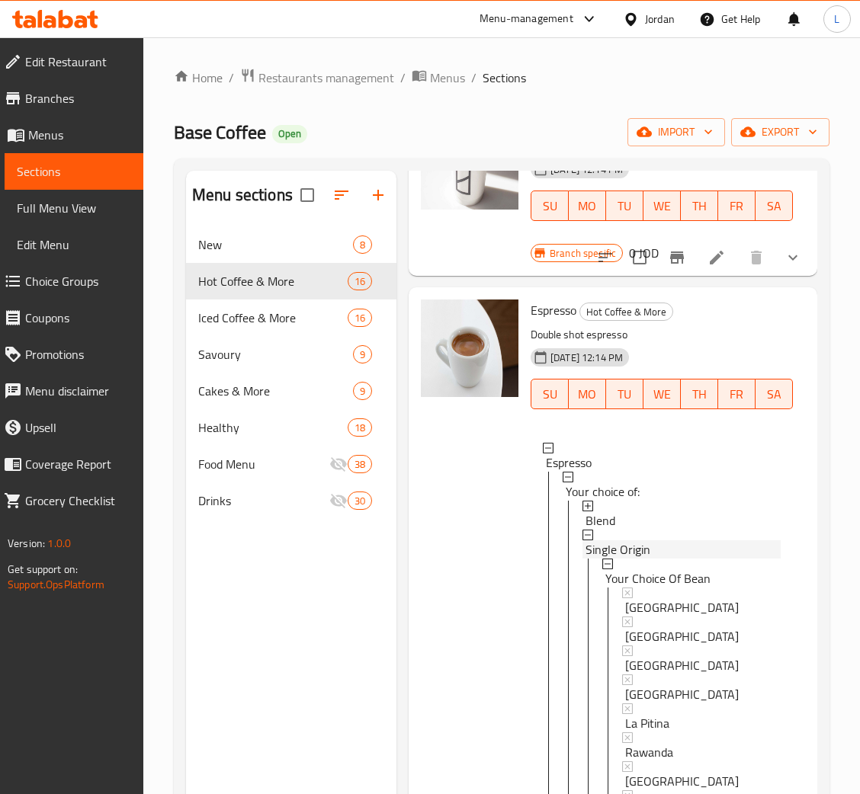
click at [664, 544] on div "Single Origin" at bounding box center [682, 549] width 195 height 18
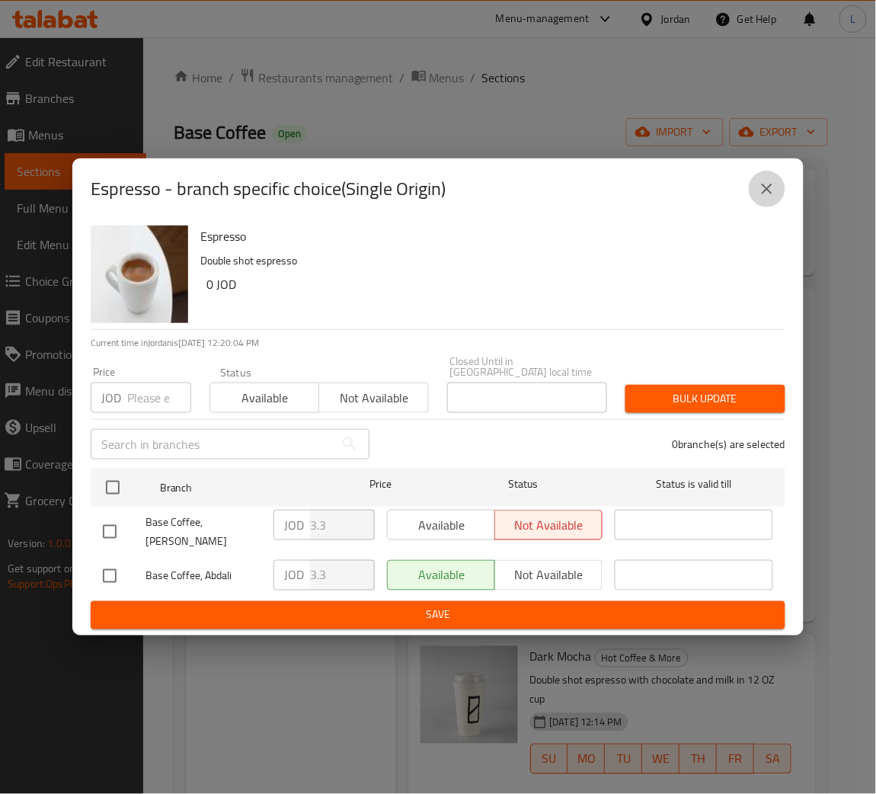
click at [757, 204] on button "close" at bounding box center [767, 189] width 37 height 37
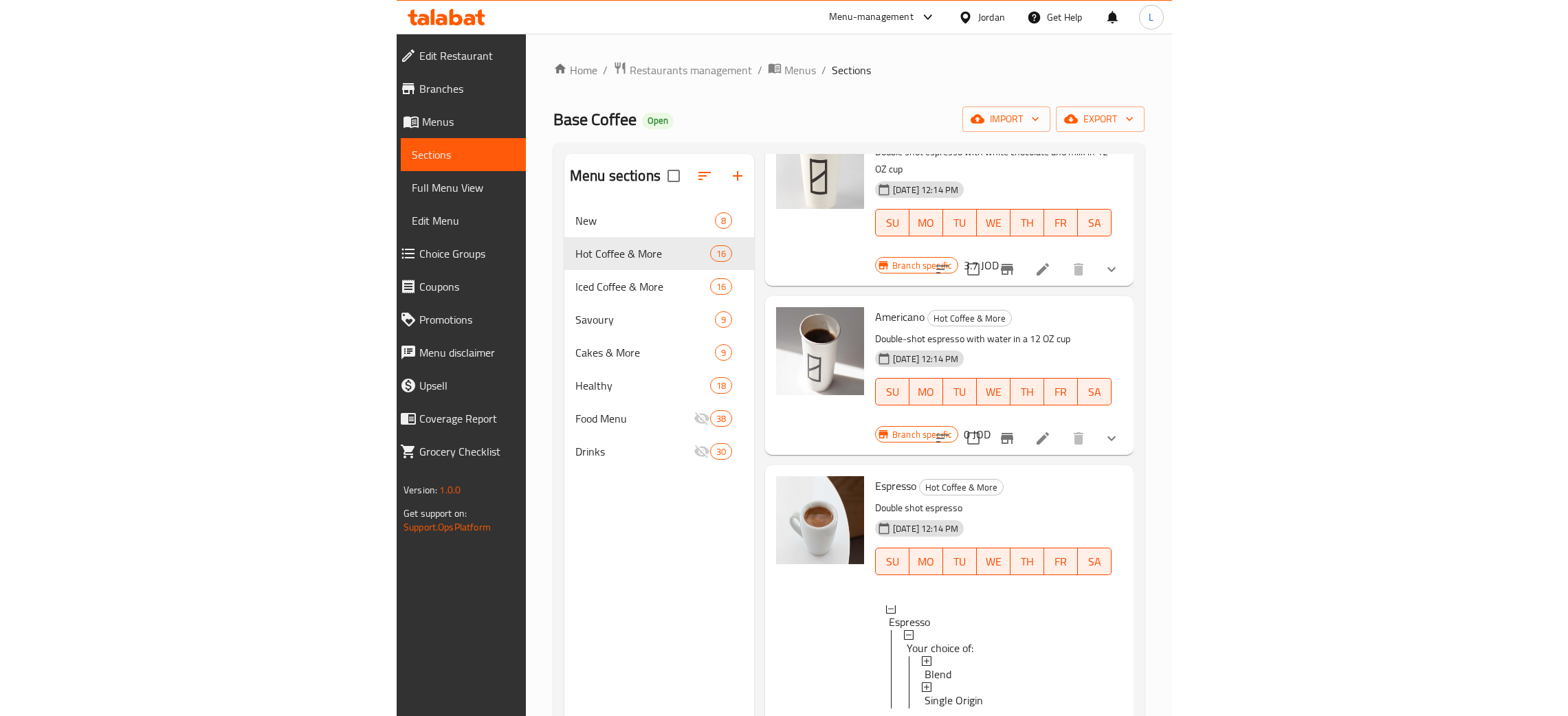
scroll to position [1958, 0]
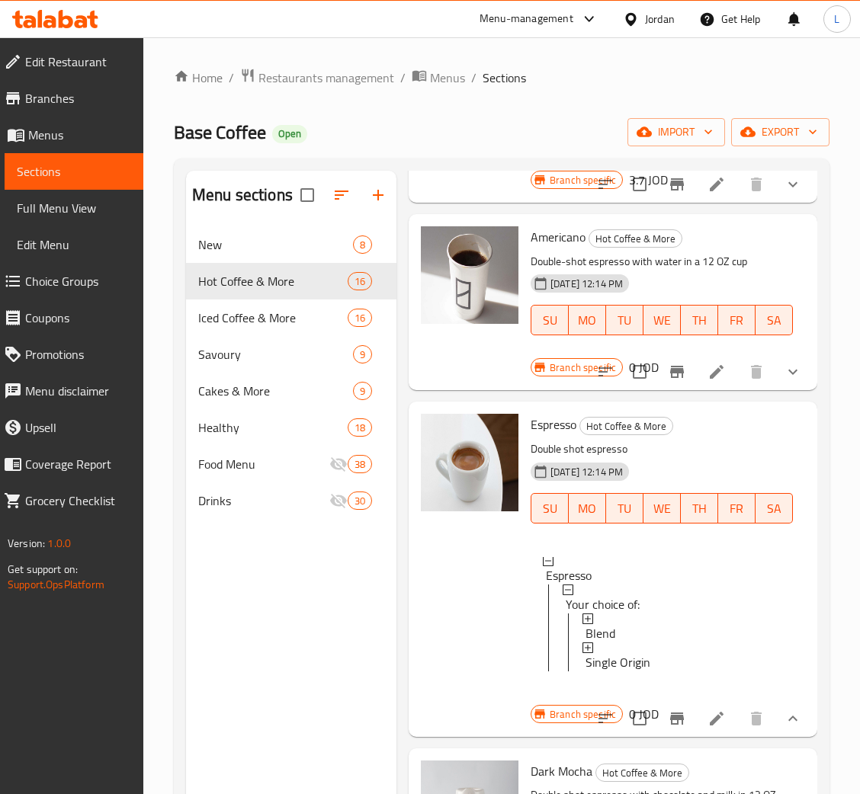
click at [774, 373] on button "show more" at bounding box center [792, 372] width 37 height 37
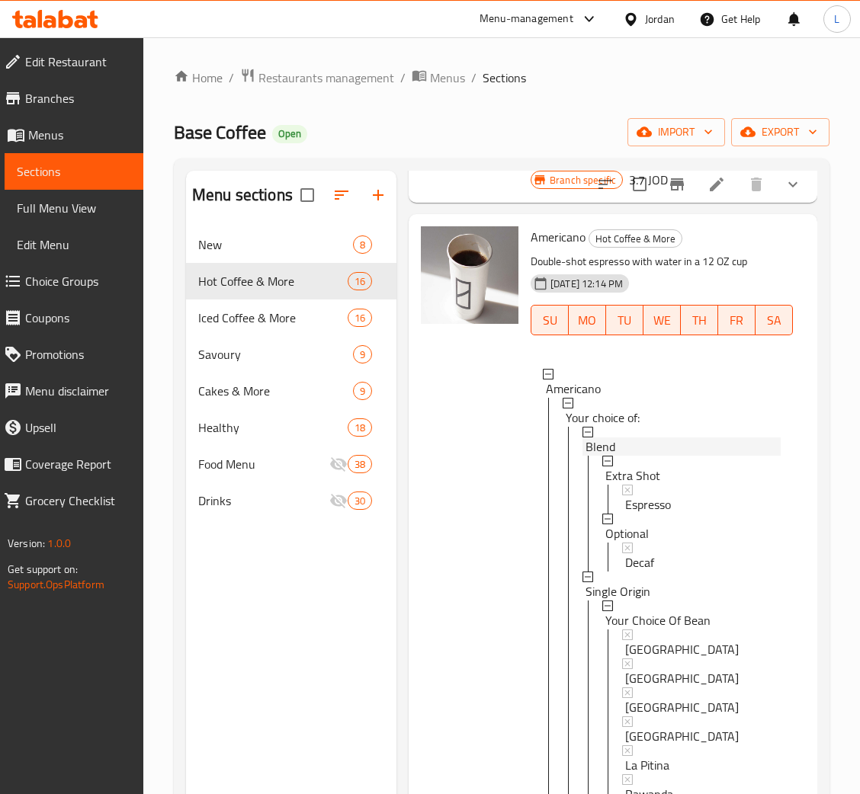
click at [662, 443] on div "Blend" at bounding box center [682, 446] width 195 height 18
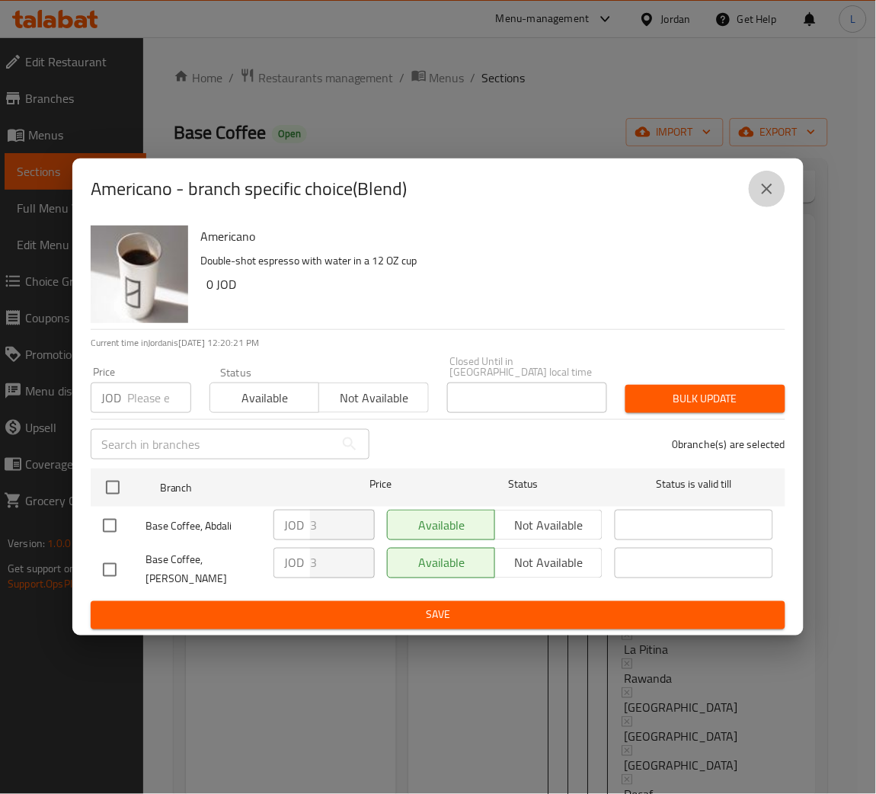
click at [763, 197] on icon "close" at bounding box center [767, 189] width 18 height 18
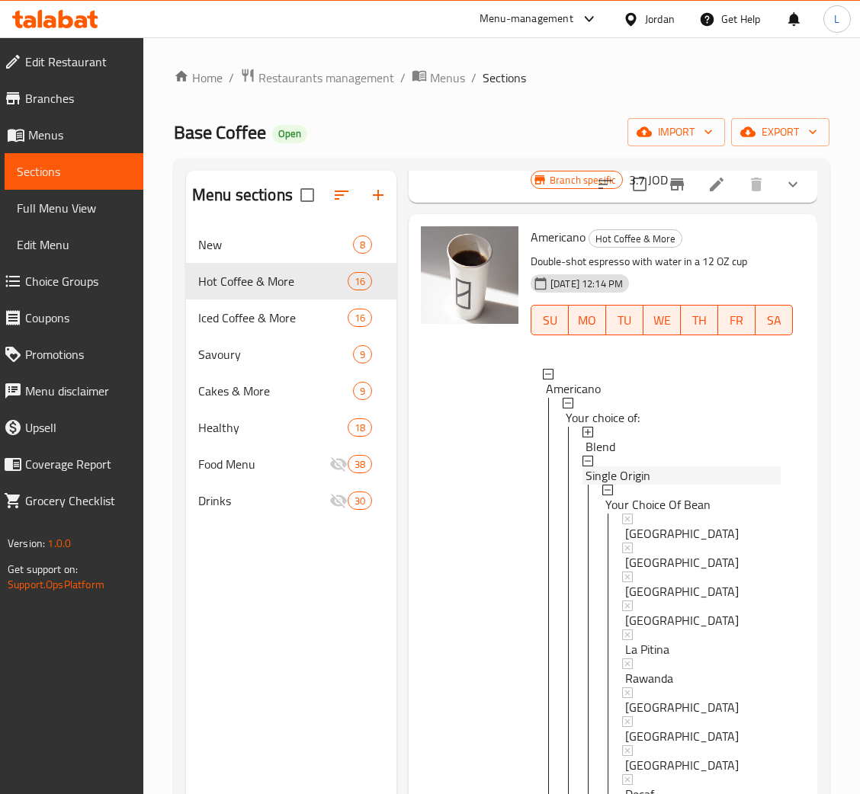
click at [604, 469] on span "Single Origin" at bounding box center [617, 475] width 65 height 18
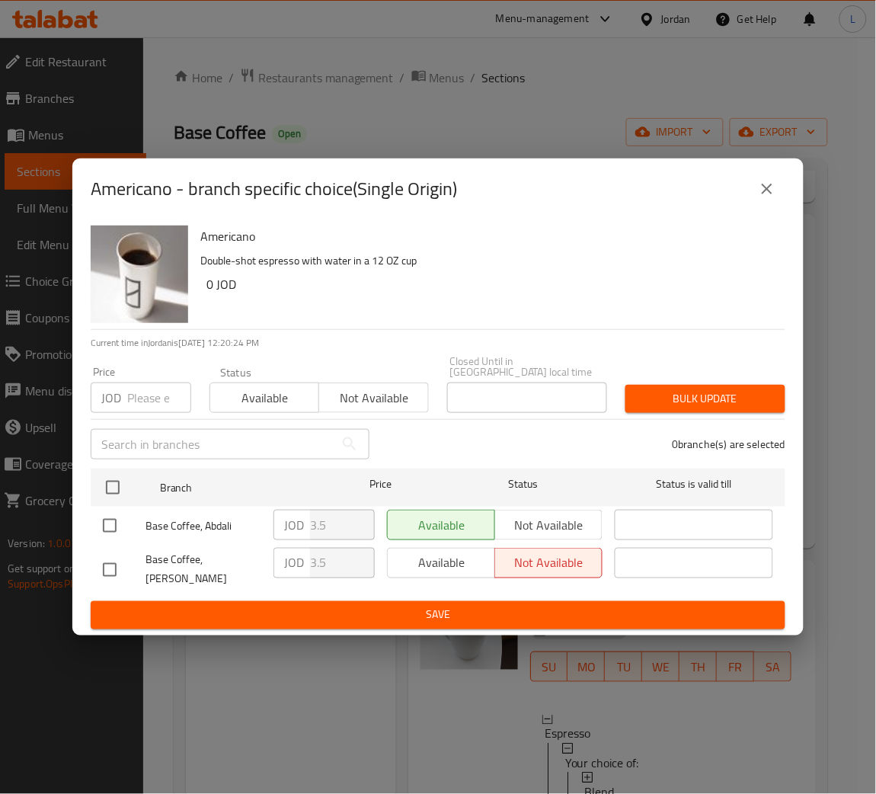
click at [772, 207] on button "close" at bounding box center [767, 189] width 37 height 37
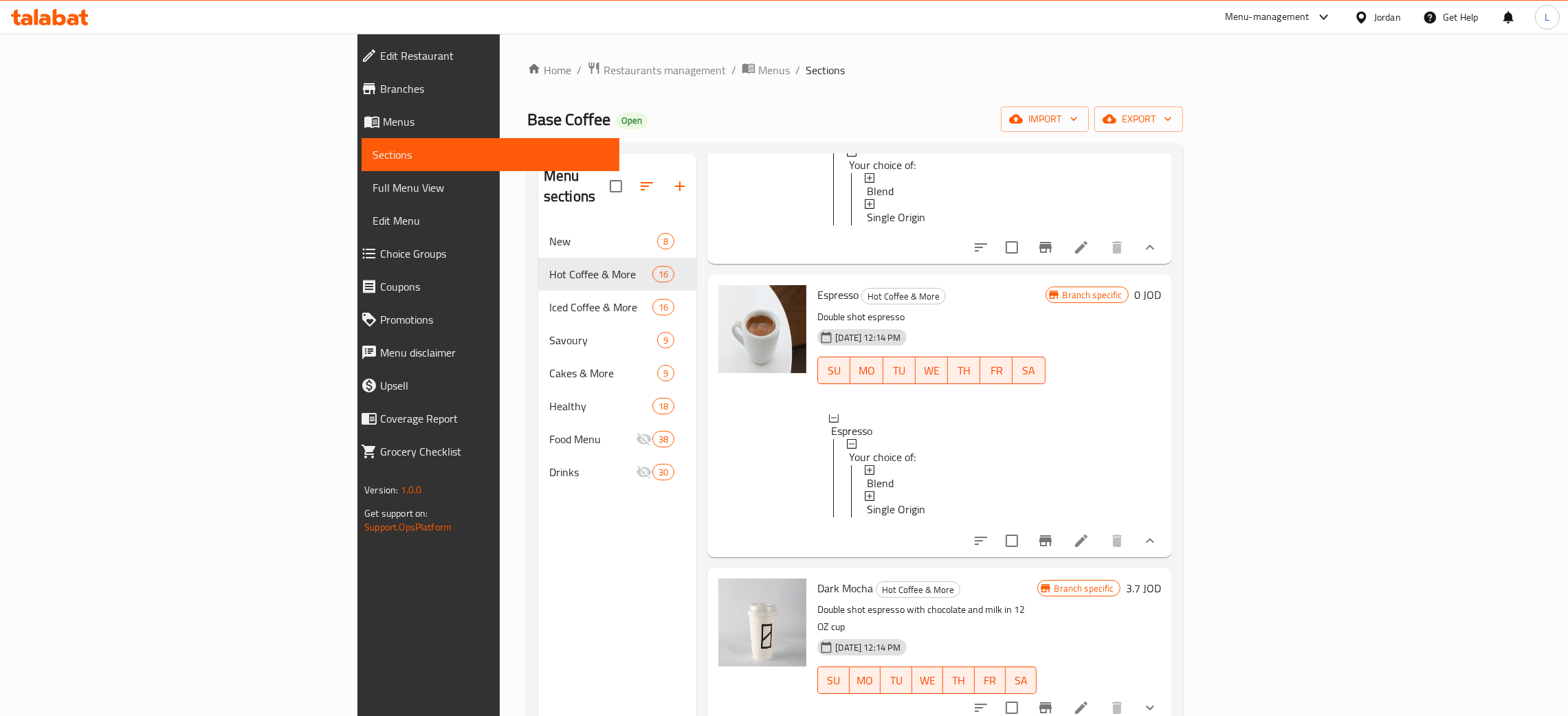
click at [68, 19] on icon at bounding box center [50, 17] width 78 height 16
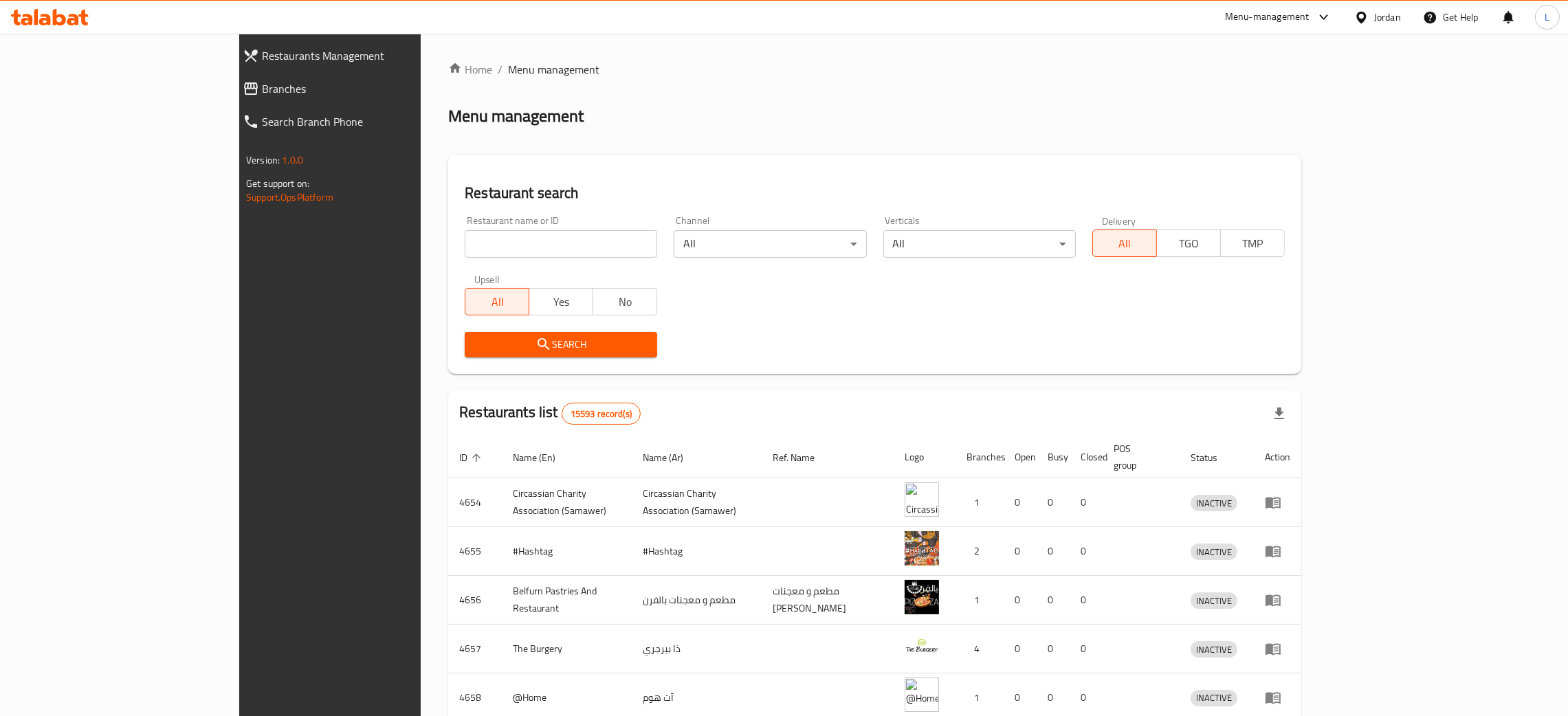
click at [465, 253] on input "search" at bounding box center [560, 243] width 192 height 27
paste input "Salalah Chicken, Al Rawnaq"
type input "Salalah Chicken"
click button "Search" at bounding box center [560, 344] width 192 height 25
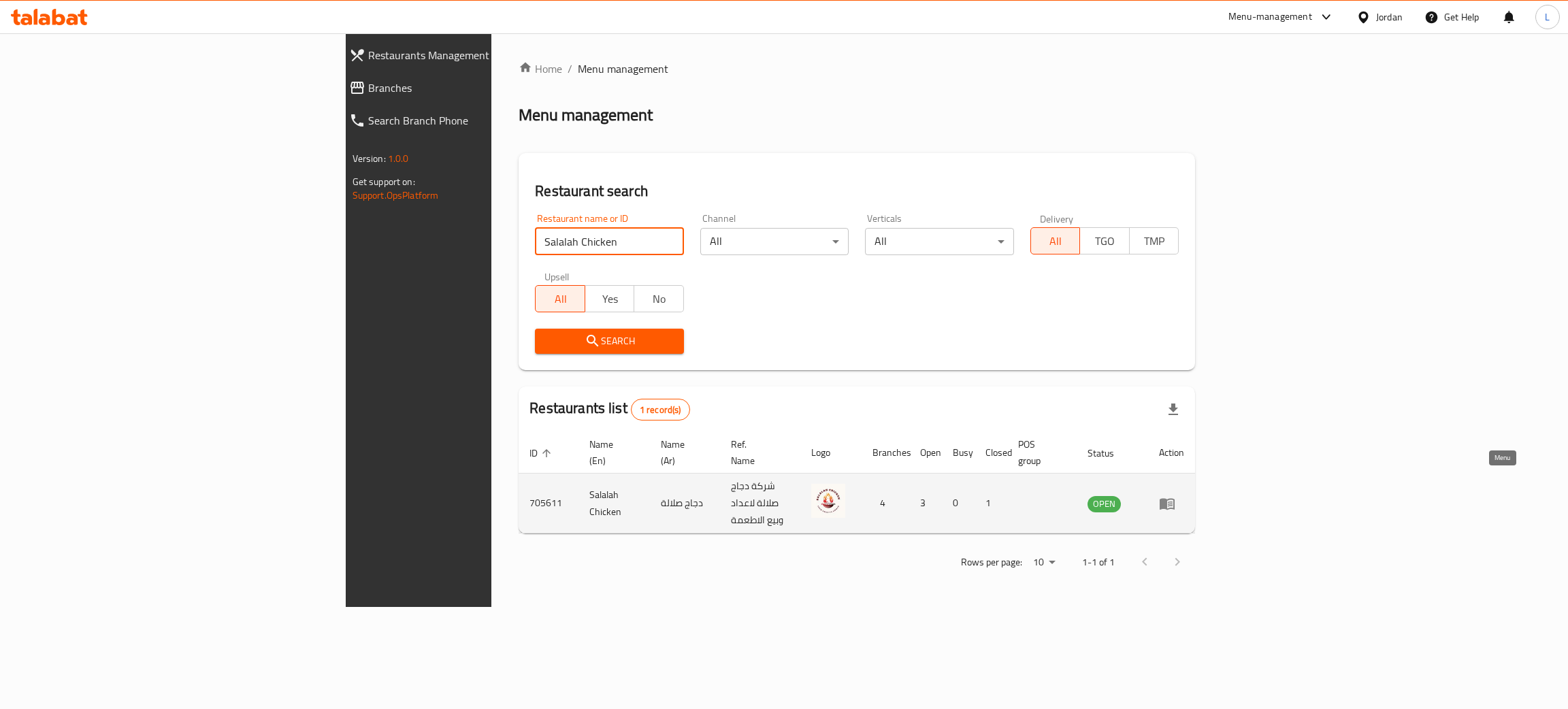
click at [1184, 496] on link "enhanced table" at bounding box center [1172, 504] width 25 height 16
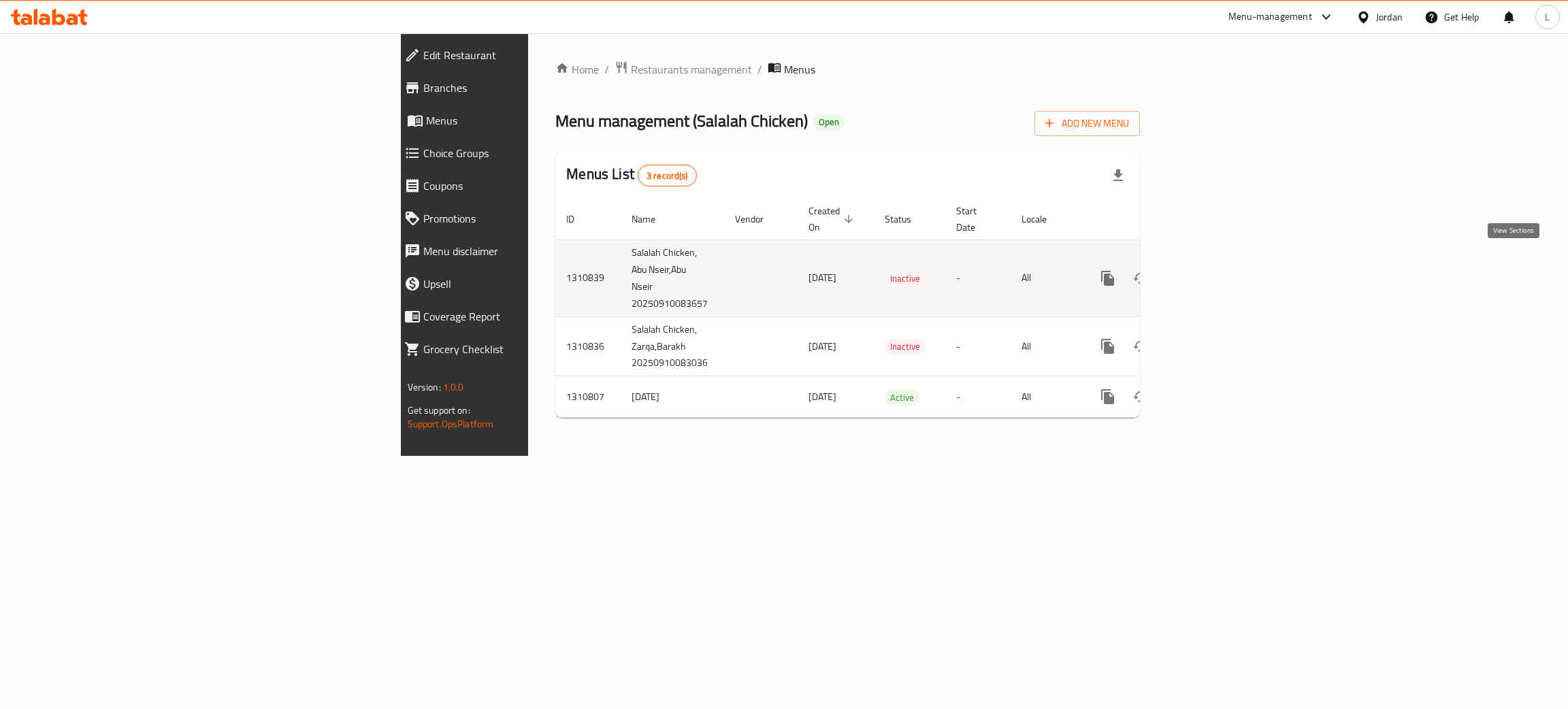
click at [1222, 267] on link "enhanced table" at bounding box center [1205, 278] width 33 height 33
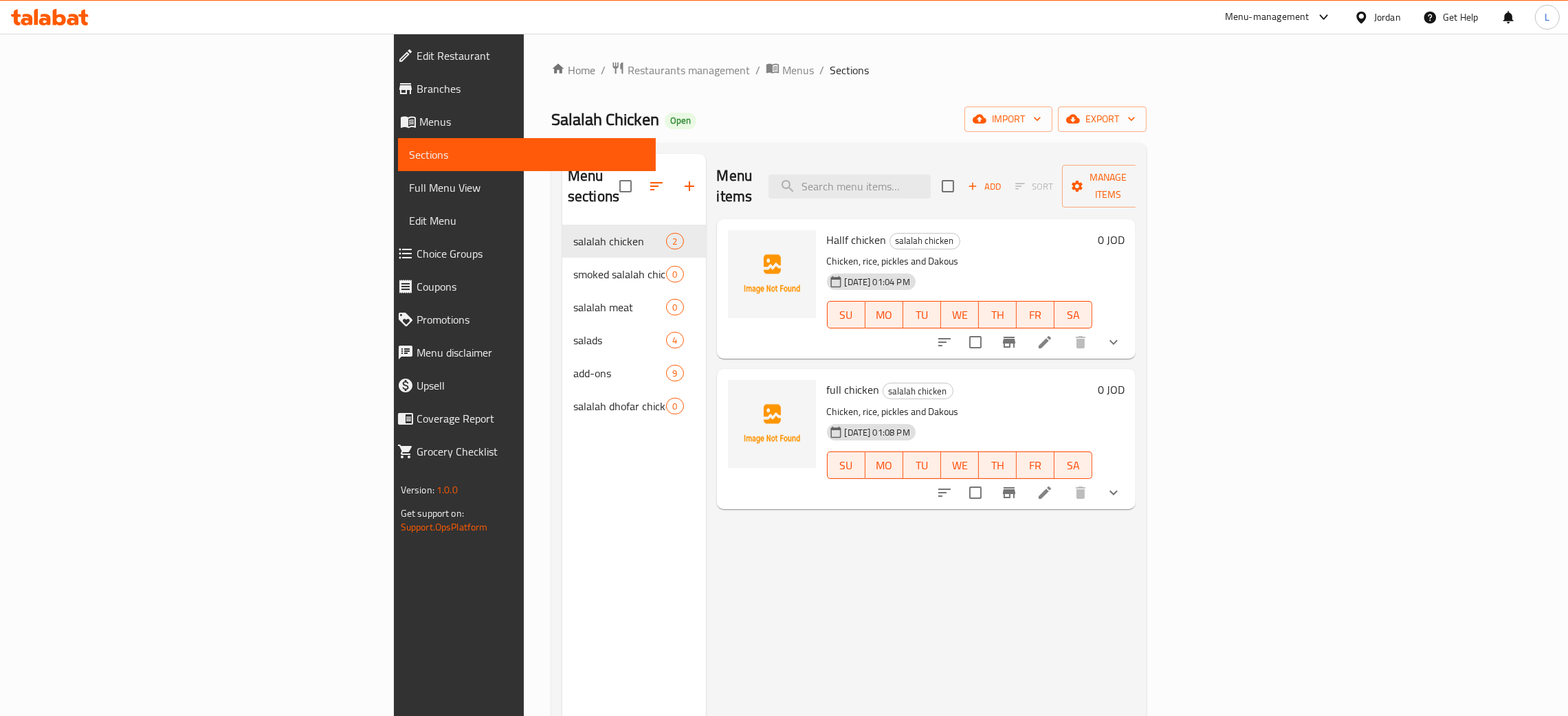
click at [420, 115] on span "Menus" at bounding box center [532, 122] width 226 height 16
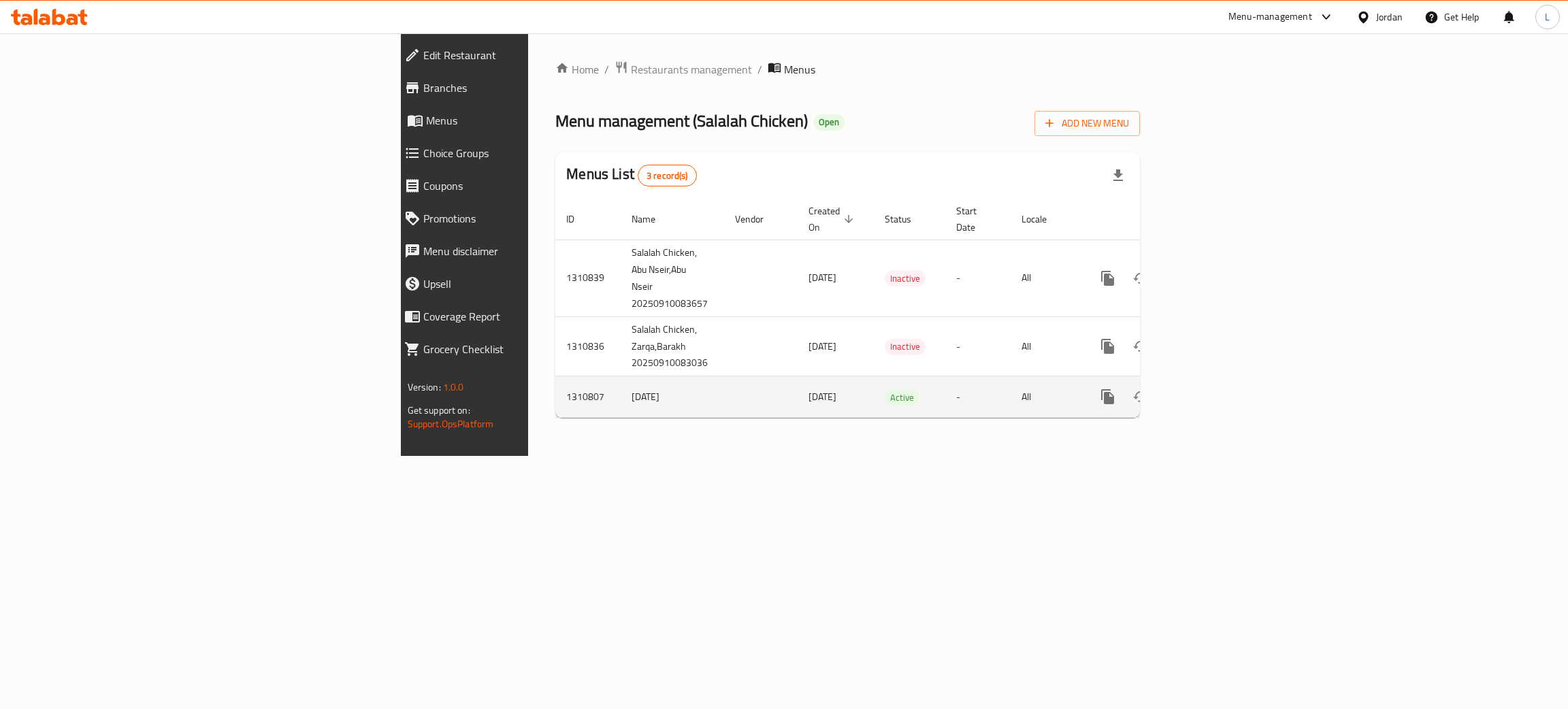
click at [1233, 378] on td "enhanced table" at bounding box center [1156, 396] width 153 height 41
click at [1222, 381] on link "enhanced table" at bounding box center [1205, 396] width 33 height 33
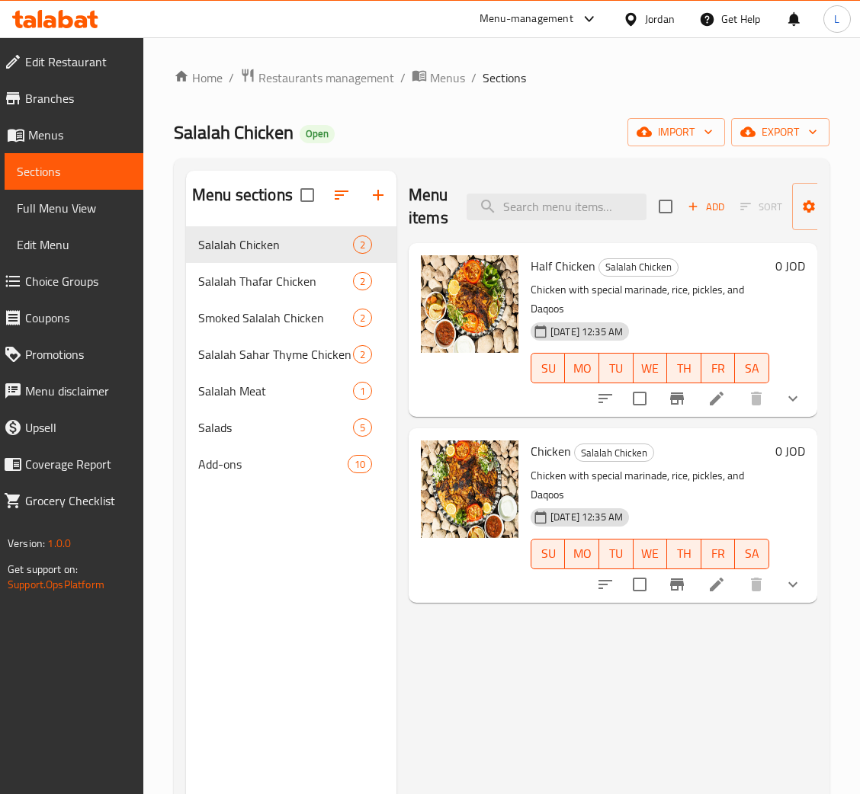
click at [808, 399] on button "show more" at bounding box center [792, 398] width 37 height 37
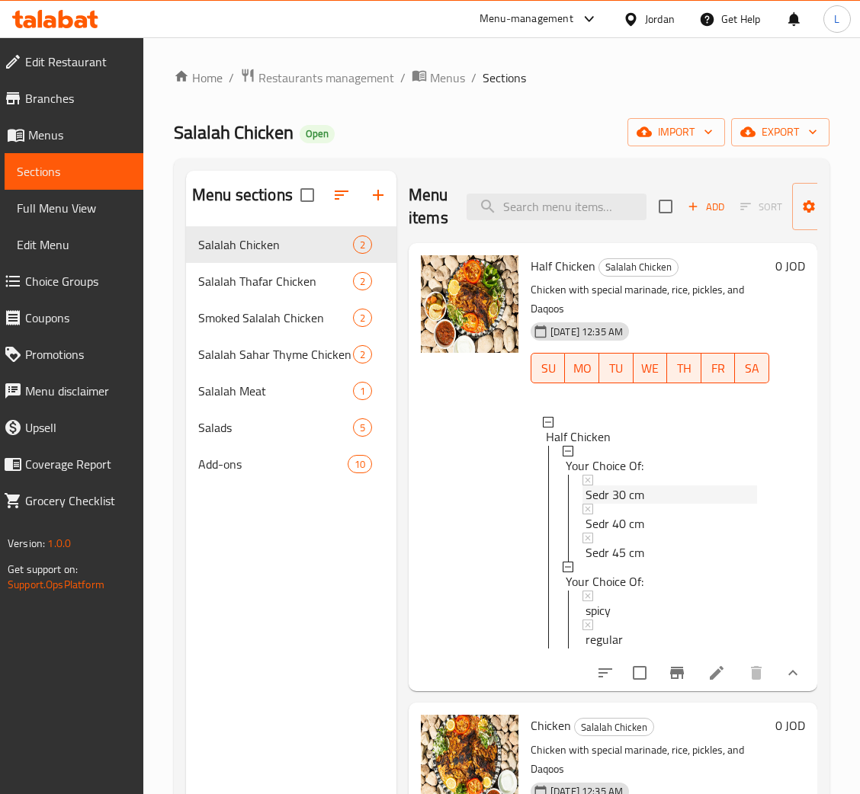
click at [661, 488] on div "Sedr 30 cm" at bounding box center [670, 494] width 171 height 18
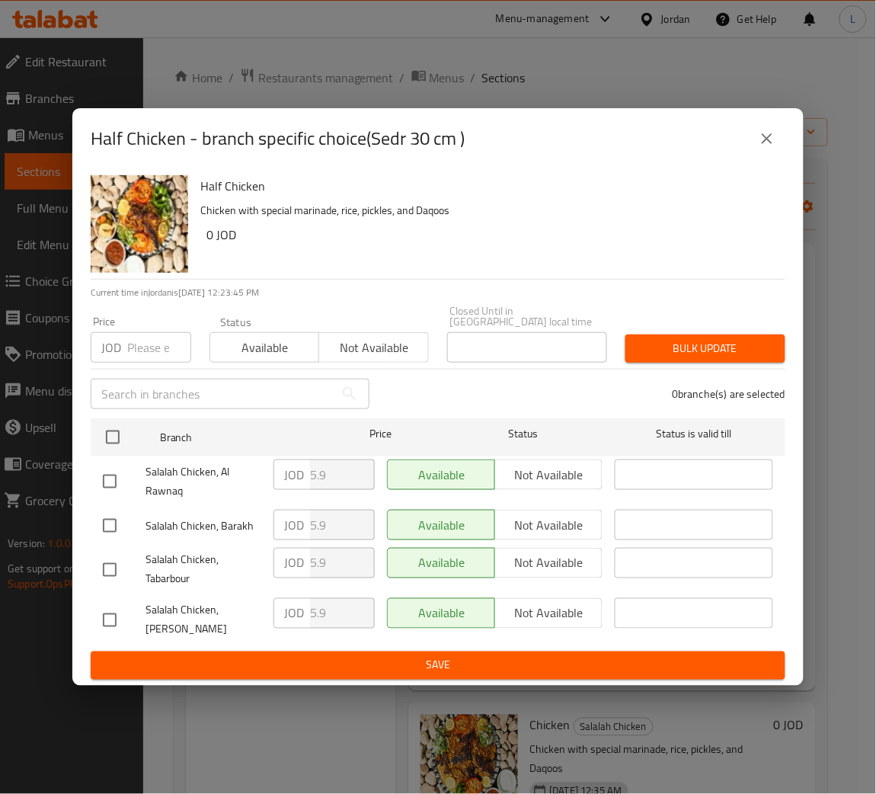
click at [150, 346] on input "number" at bounding box center [159, 347] width 64 height 30
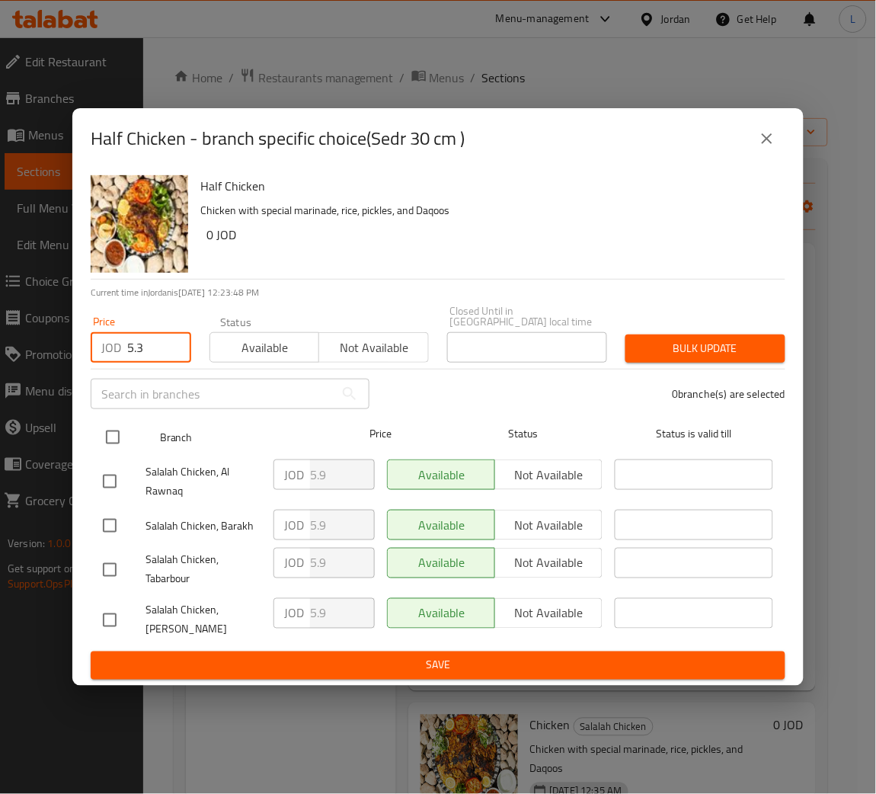
type input "5.3"
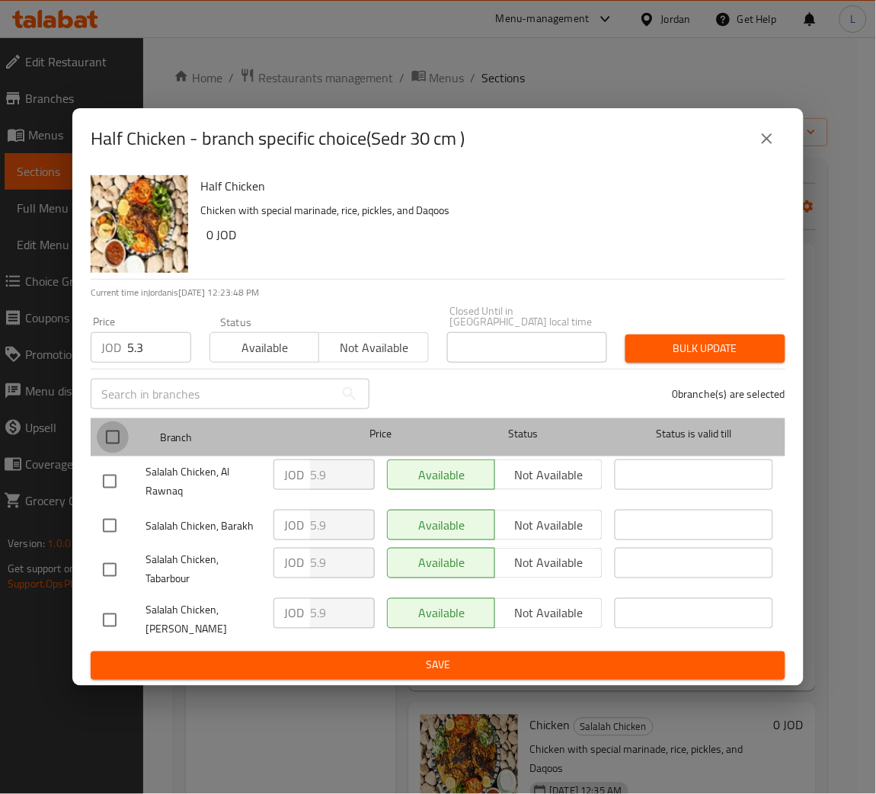
click at [102, 434] on input "checkbox" at bounding box center [113, 437] width 32 height 32
checkbox input "true"
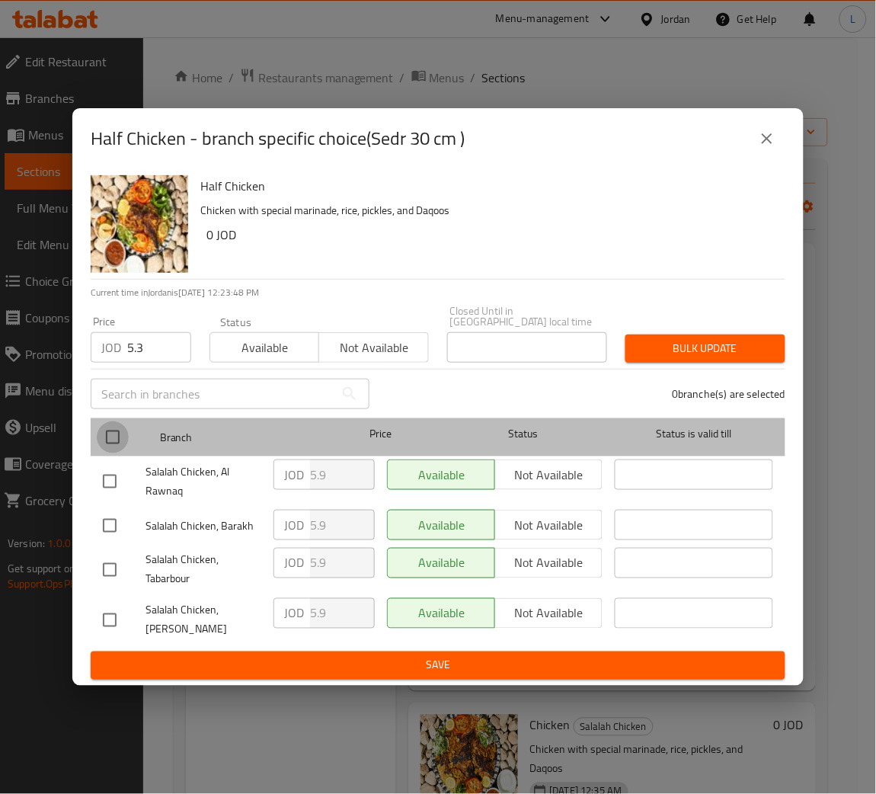
checkbox input "true"
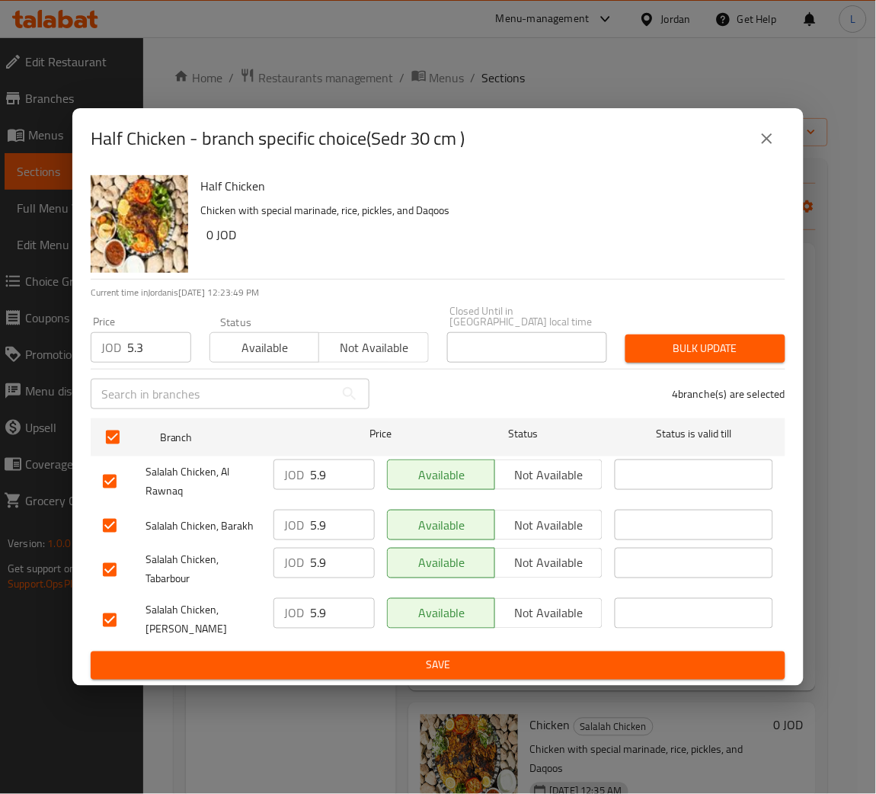
click at [716, 310] on div "Price JOD 5.3 Price Status Available Not available Closed Until in Jordan local…" at bounding box center [438, 333] width 713 height 75
click at [722, 357] on button "Bulk update" at bounding box center [706, 349] width 160 height 28
click at [766, 157] on button "close" at bounding box center [767, 138] width 37 height 37
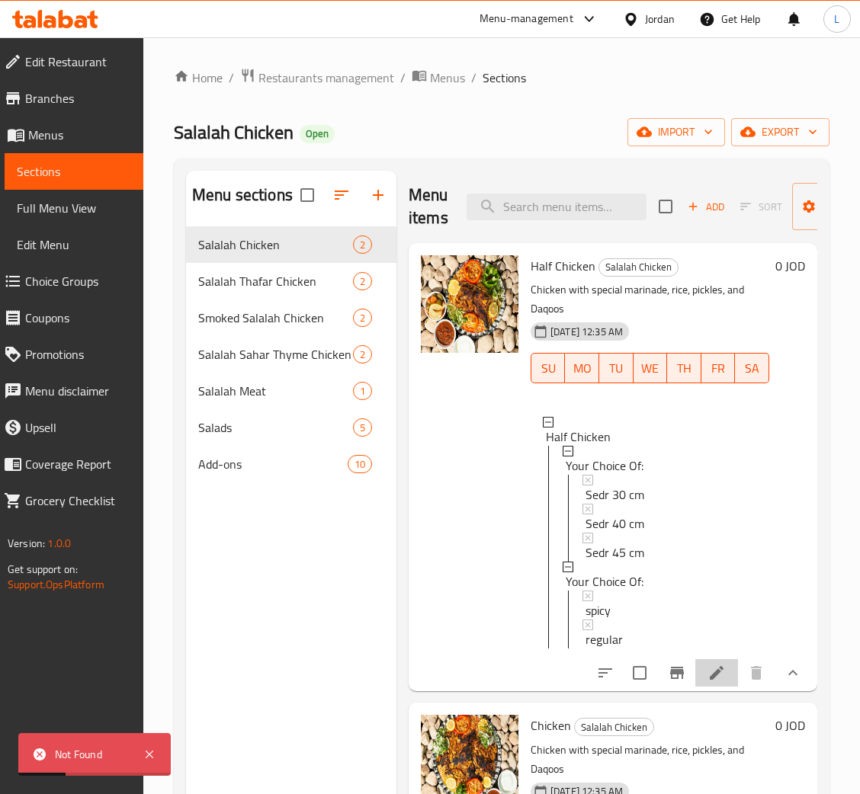
click at [733, 684] on li at bounding box center [716, 672] width 43 height 27
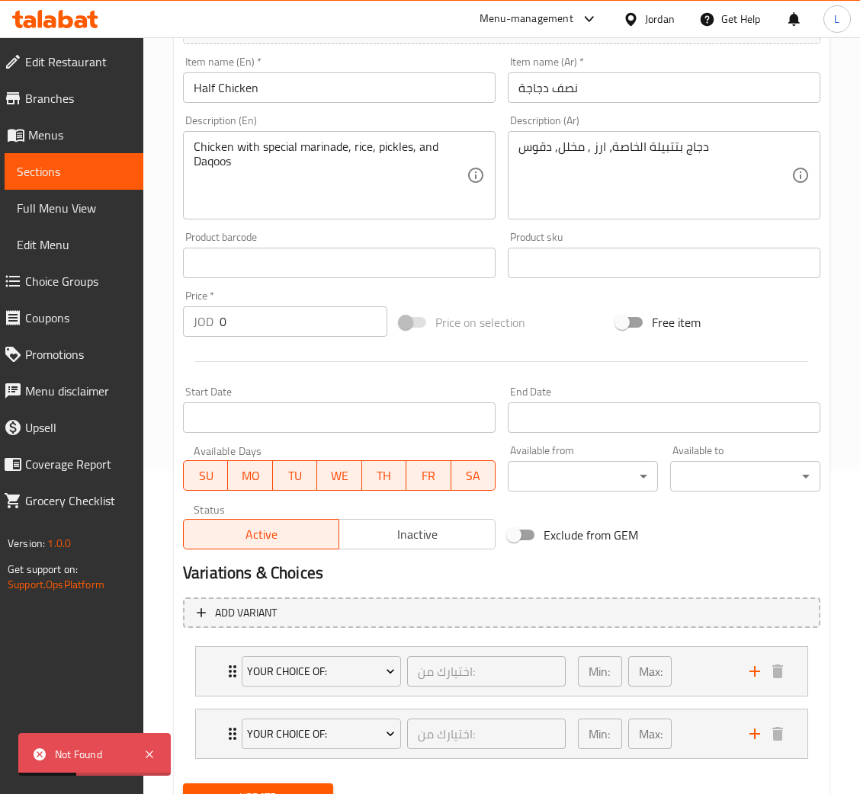
scroll to position [392, 0]
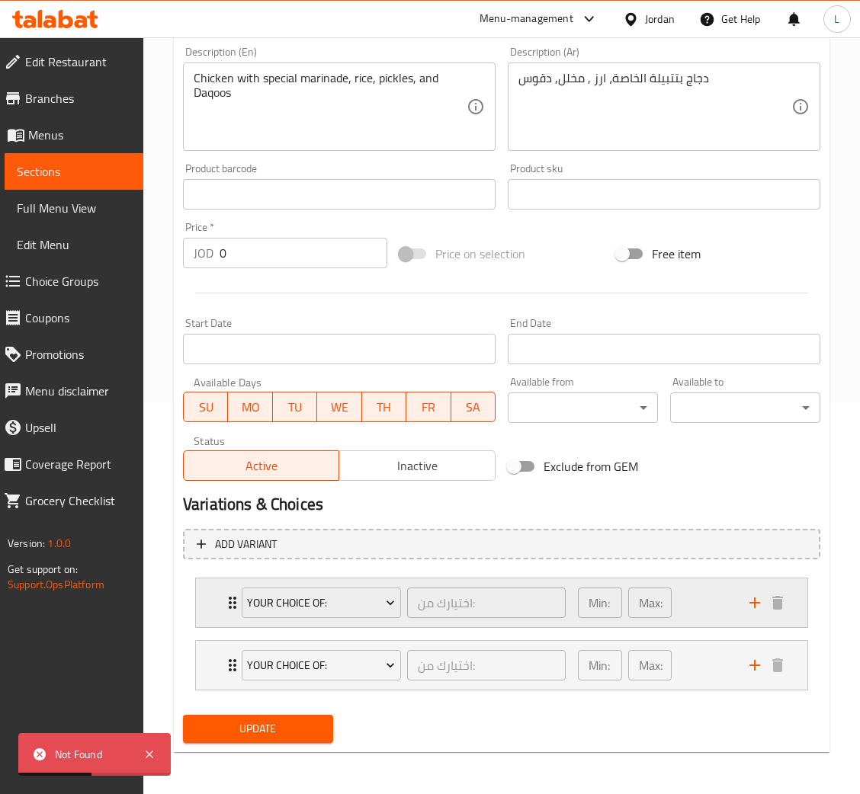
click at [227, 601] on icon "Expand" at bounding box center [232, 603] width 18 height 18
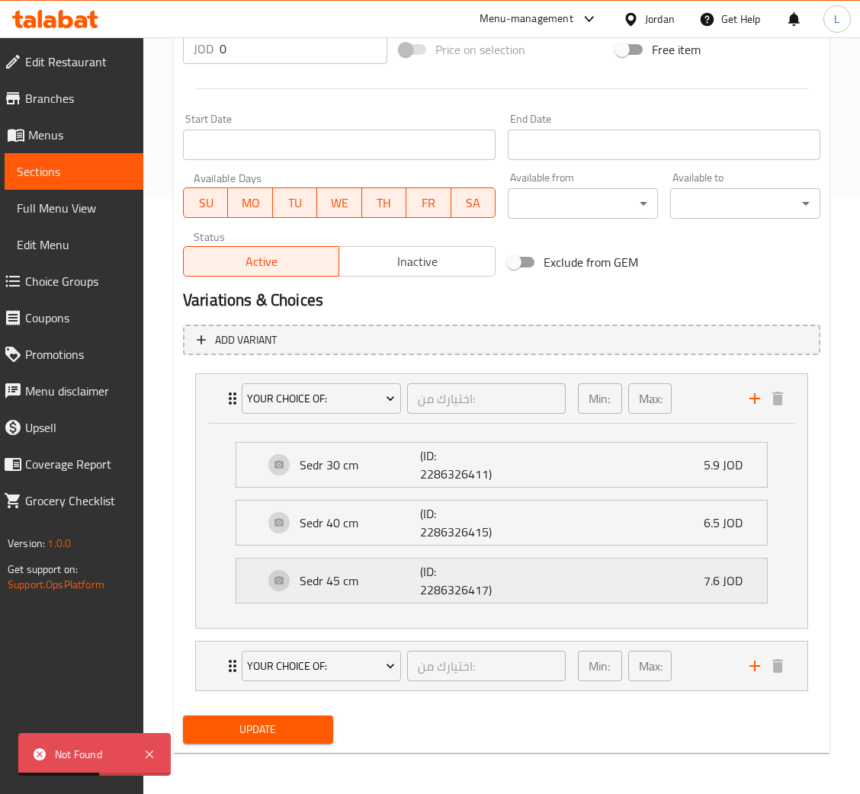
scroll to position [597, 0]
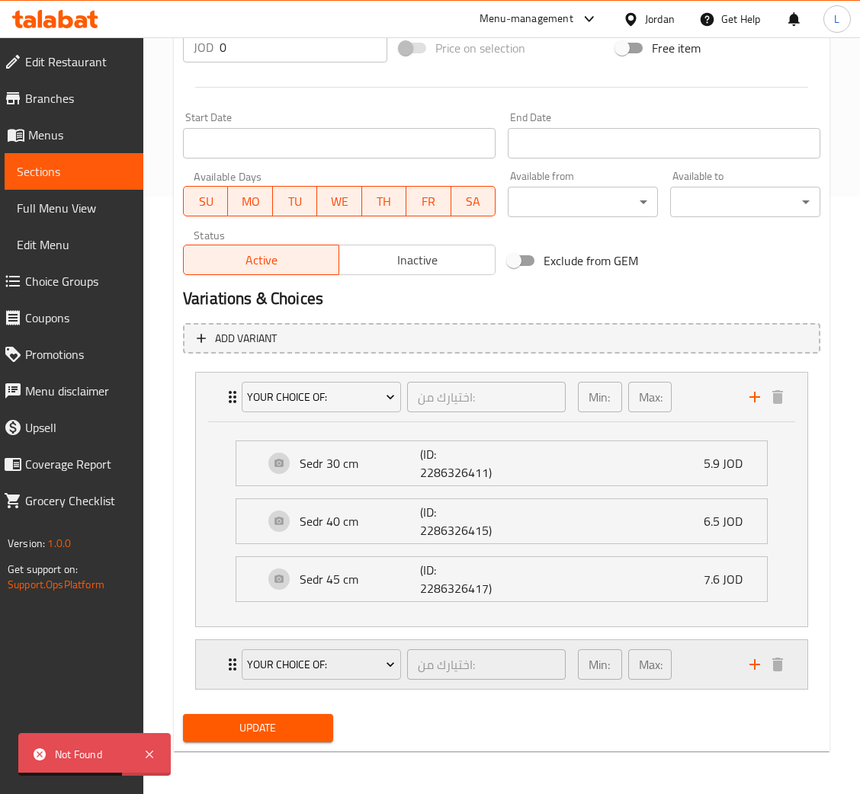
click at [210, 666] on div "Your Choice Of: اختيارك من: ​ Min: 1 ​ Max: 1 ​" at bounding box center [501, 664] width 611 height 49
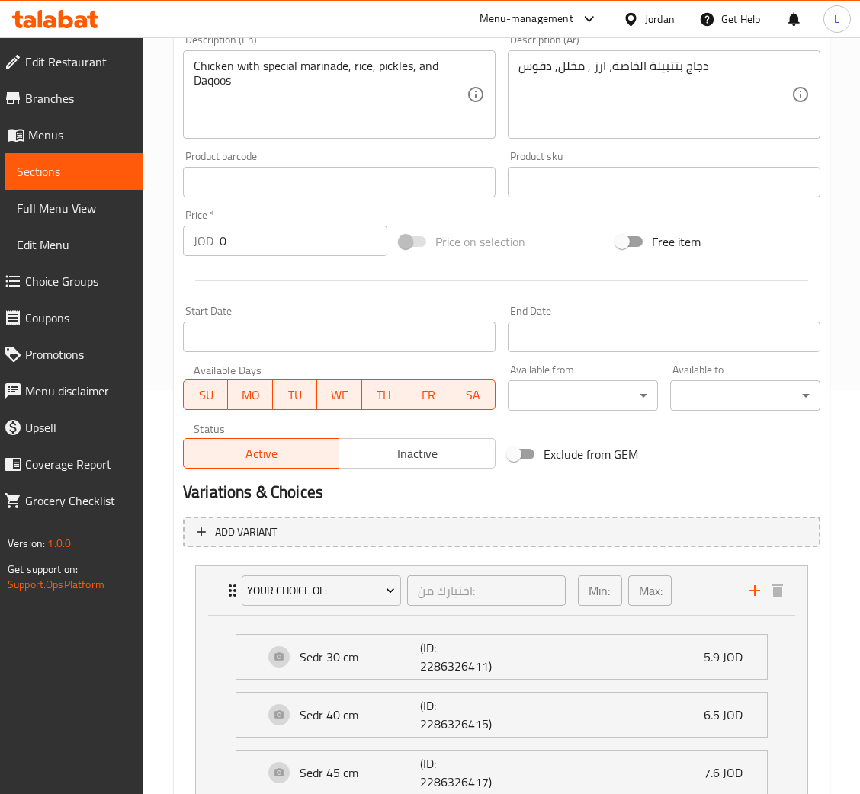
scroll to position [0, 0]
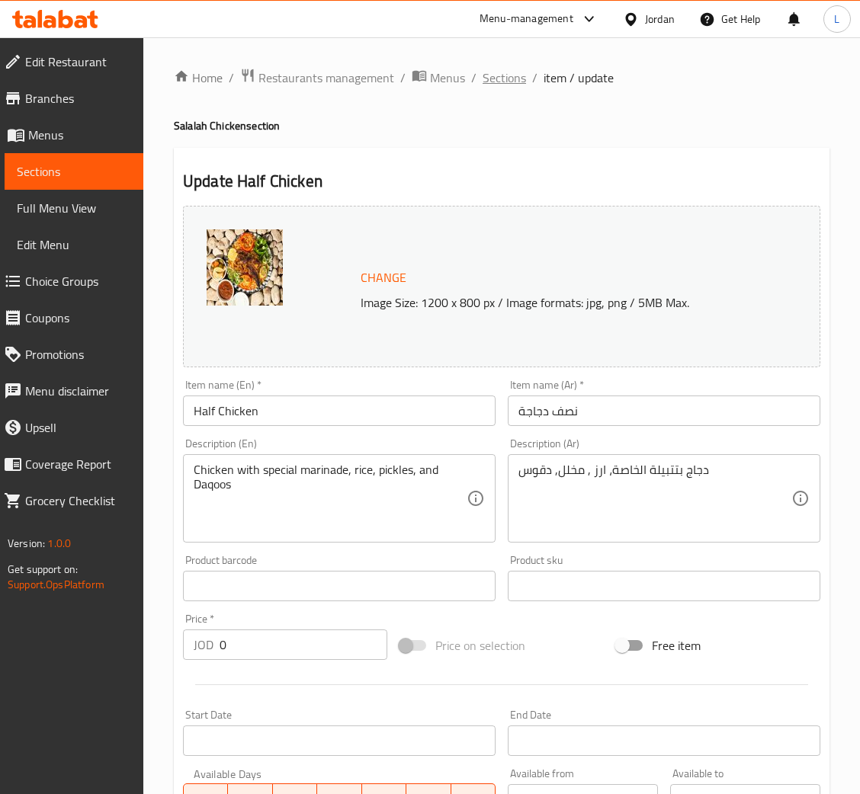
click at [497, 79] on span "Sections" at bounding box center [503, 78] width 43 height 18
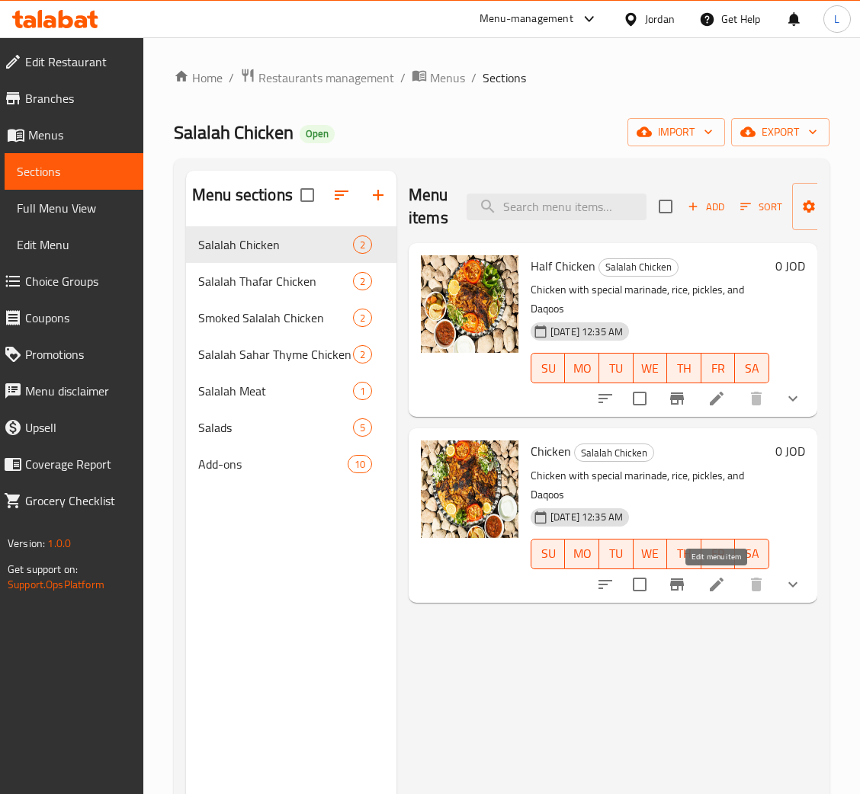
click at [723, 588] on icon at bounding box center [716, 584] width 18 height 18
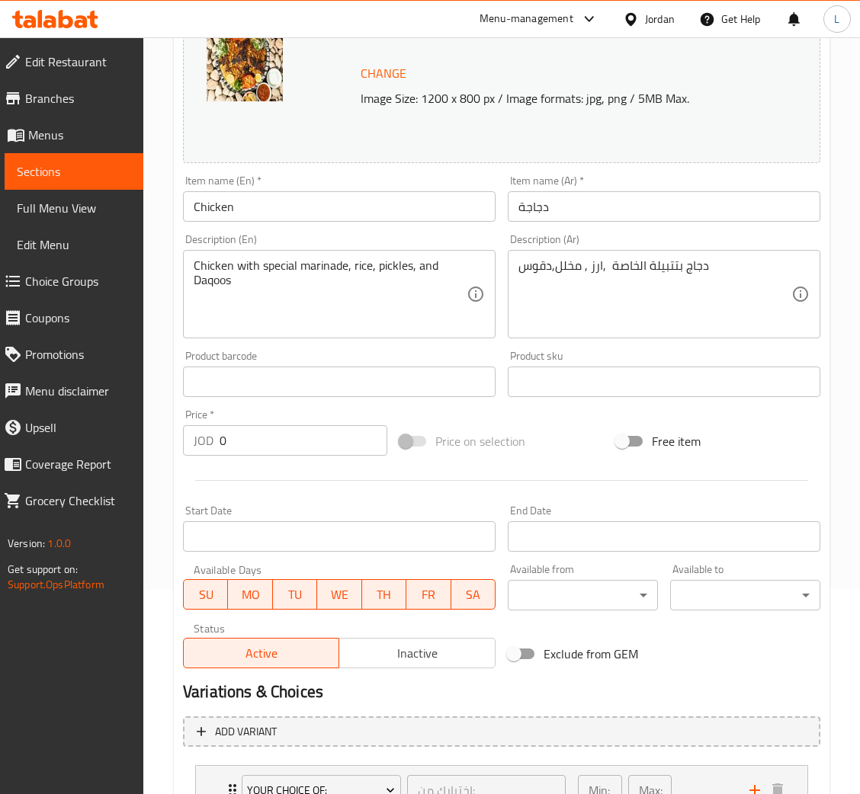
scroll to position [392, 0]
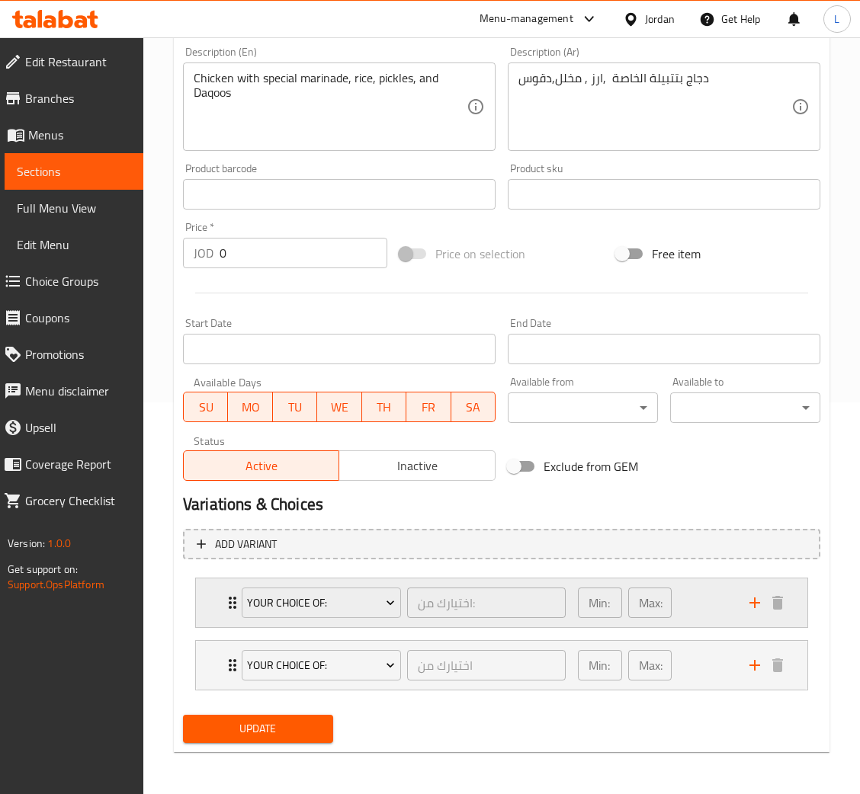
click at [220, 607] on div "Your Choice Of: اختيارك من: ​ Min: 1 ​ Max: 1 ​" at bounding box center [501, 602] width 611 height 49
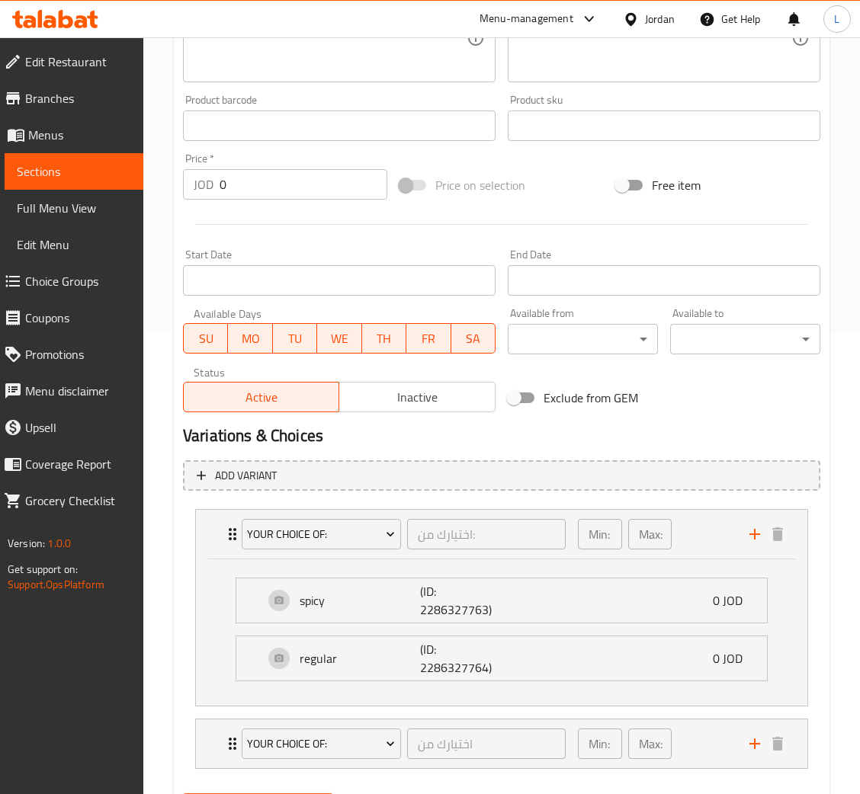
scroll to position [540, 0]
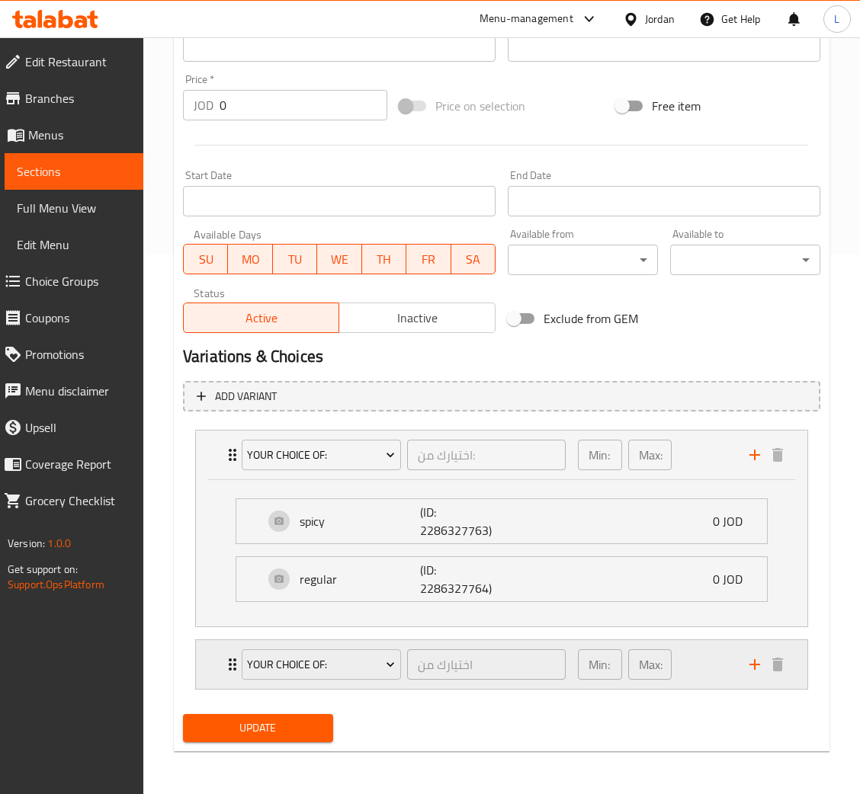
drag, startPoint x: 221, startPoint y: 662, endPoint x: 235, endPoint y: 666, distance: 14.2
click at [219, 665] on div "Your Choice Of: اختيارك من ​ Min: 1 ​ Max: 1 ​" at bounding box center [501, 664] width 611 height 49
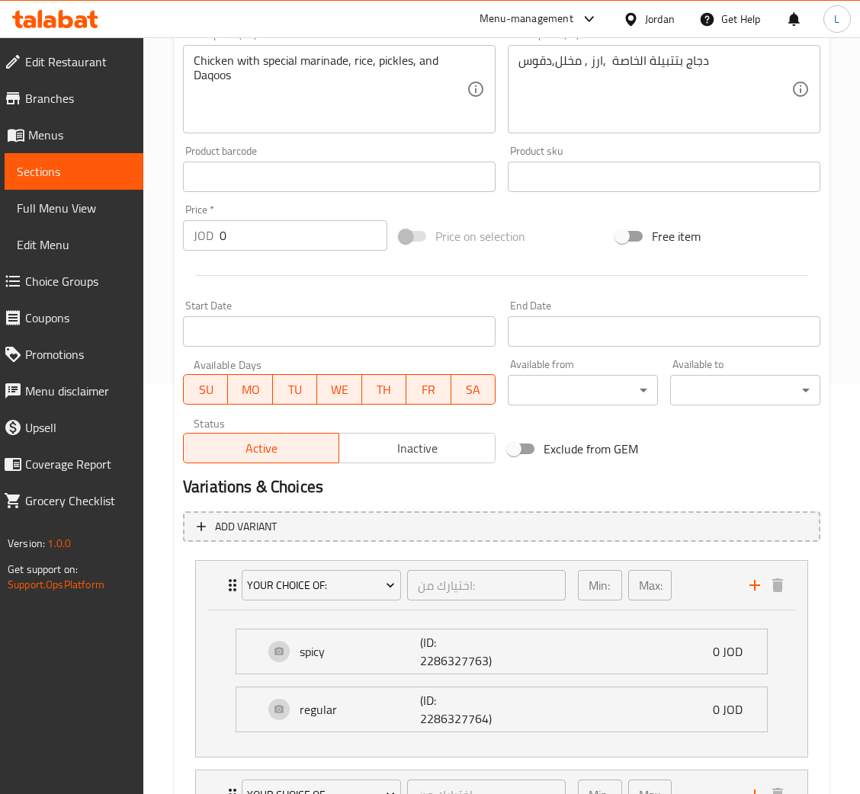
scroll to position [0, 0]
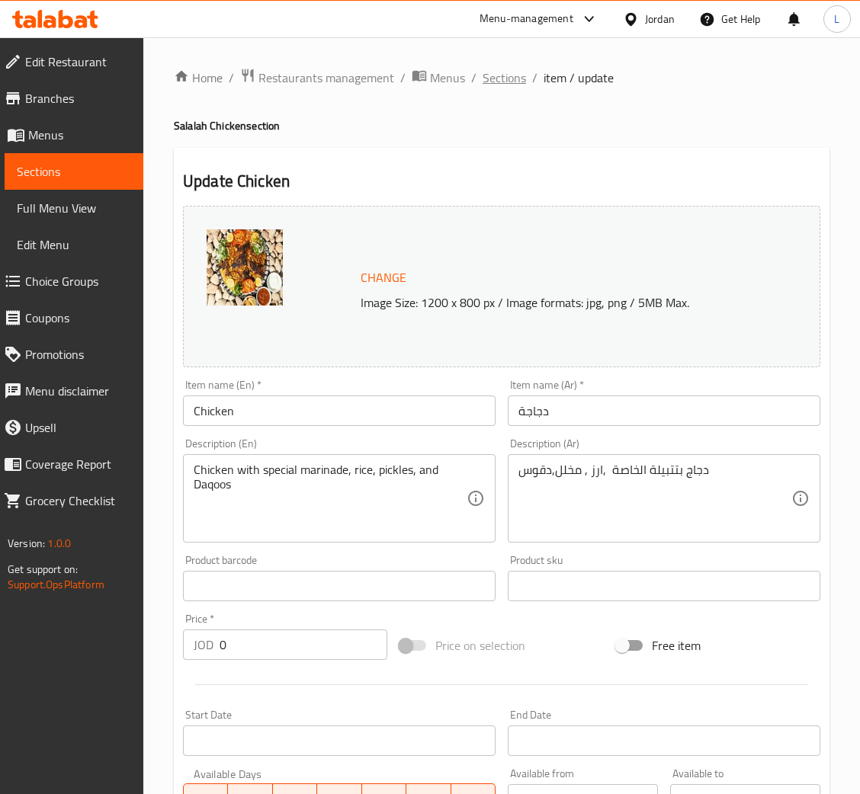
click at [499, 69] on span "Sections" at bounding box center [503, 78] width 43 height 18
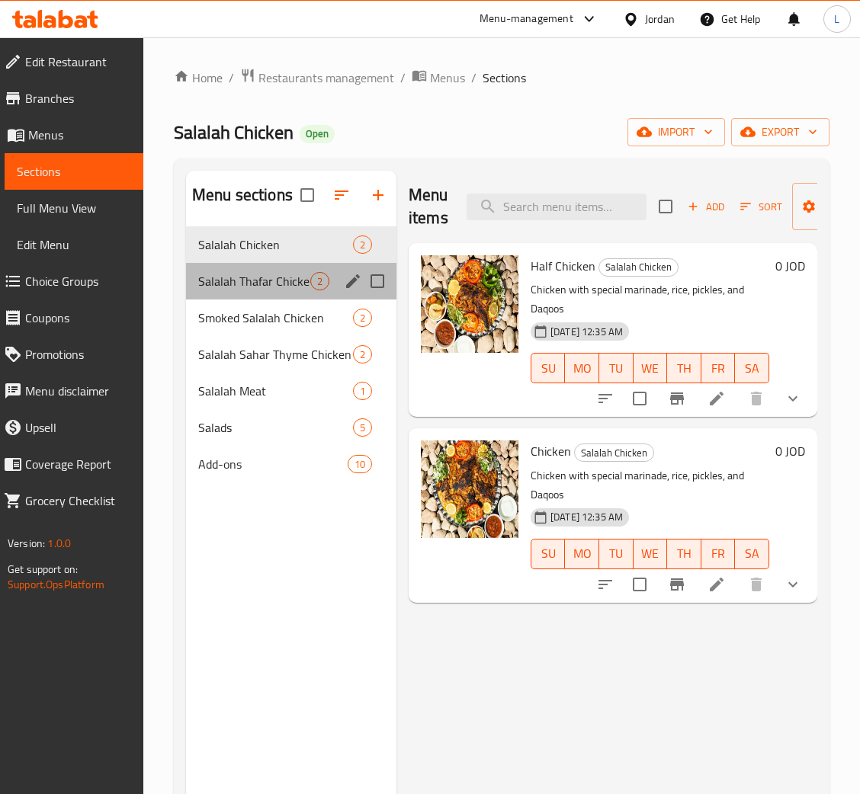
click at [264, 294] on div "Salalah Thafar Chicken 2" at bounding box center [291, 281] width 210 height 37
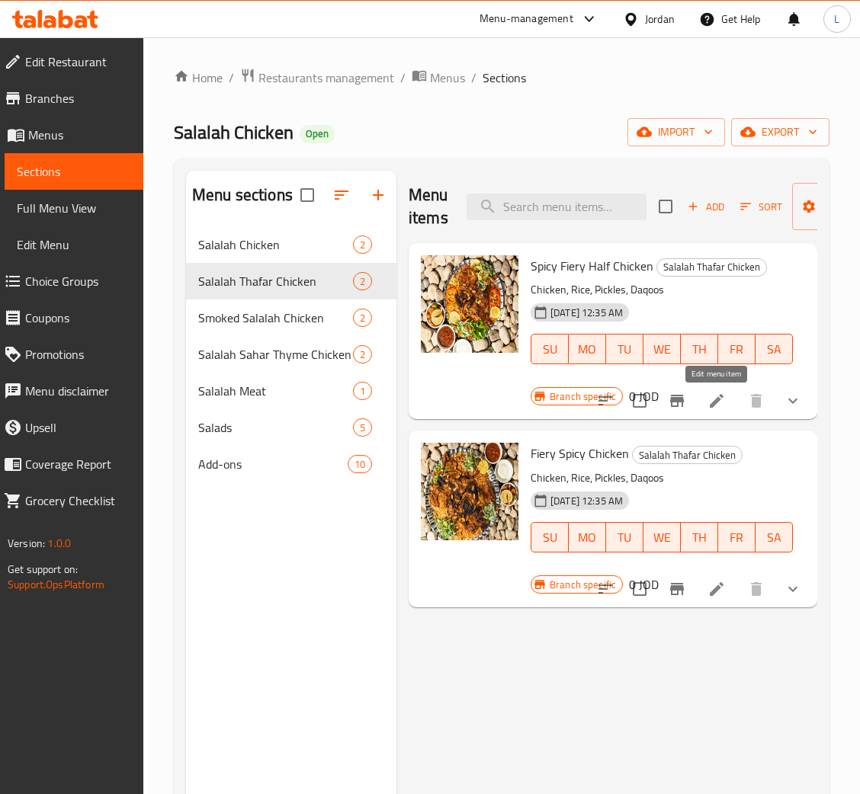
click at [723, 402] on icon at bounding box center [716, 401] width 18 height 18
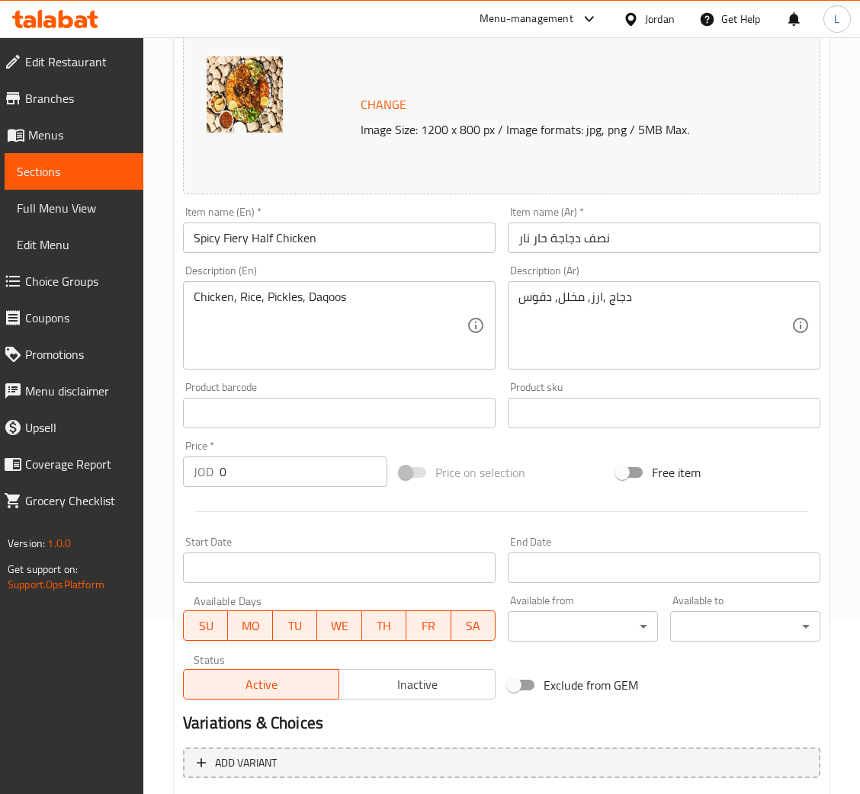
scroll to position [330, 0]
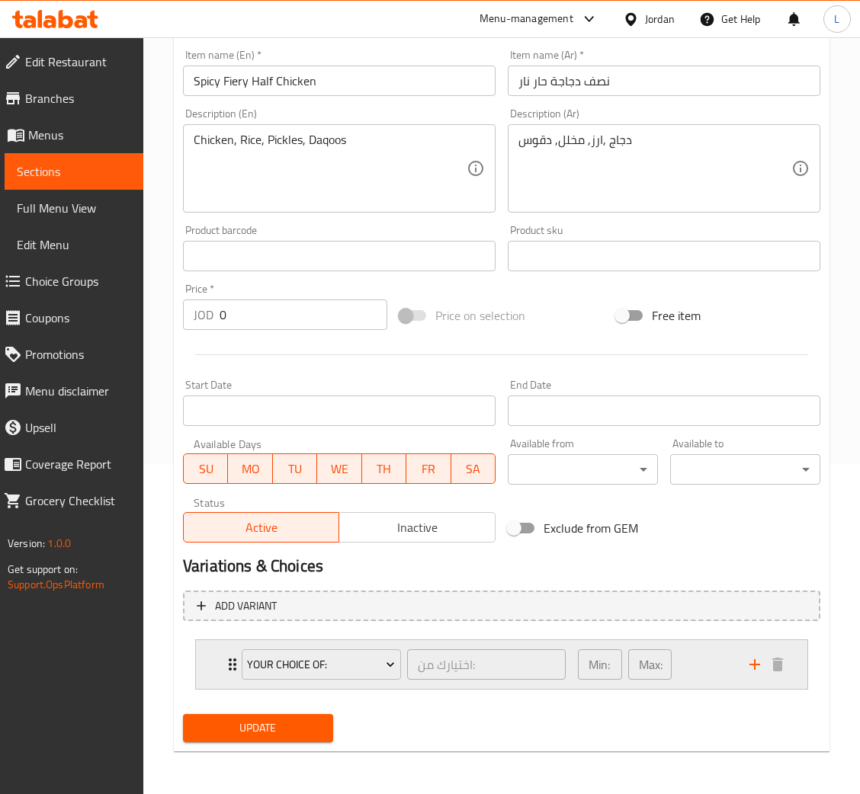
click at [228, 661] on icon "Expand" at bounding box center [232, 664] width 18 height 18
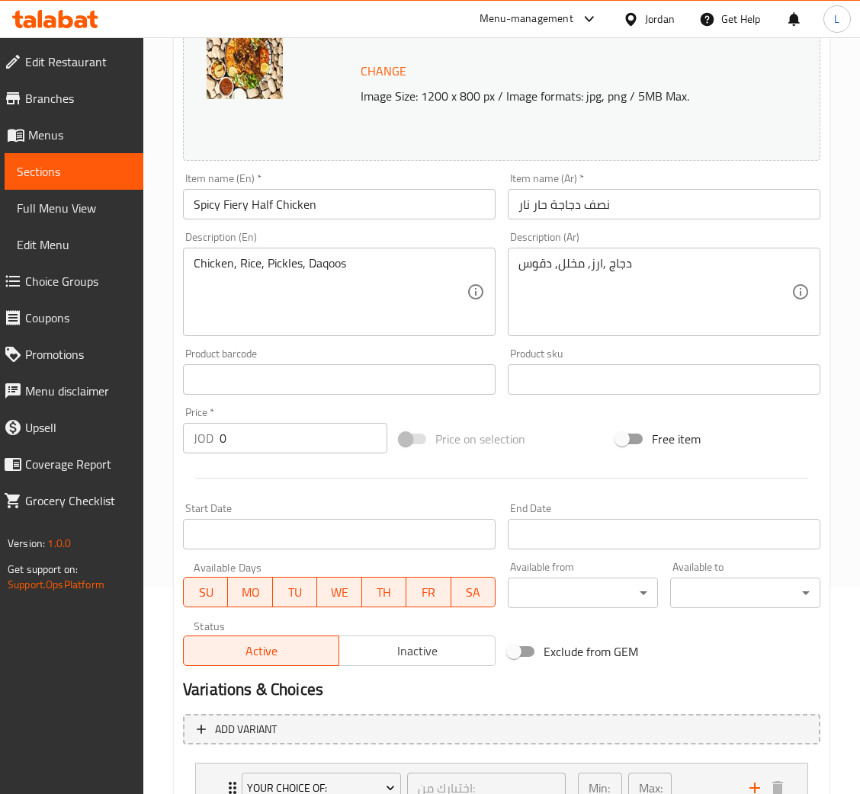
scroll to position [0, 0]
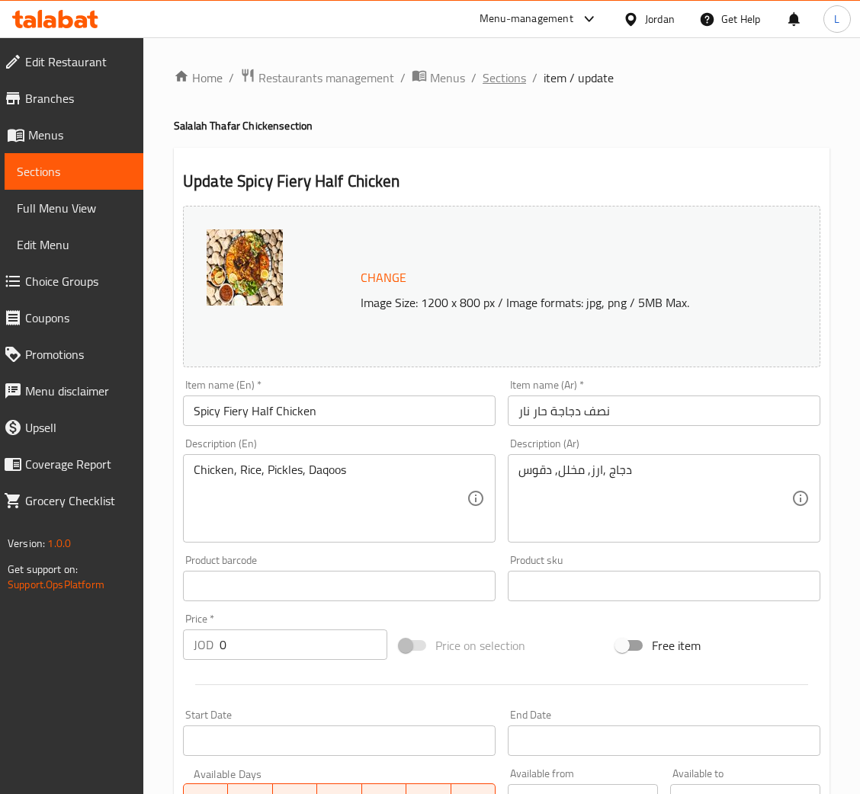
click at [504, 79] on span "Sections" at bounding box center [503, 78] width 43 height 18
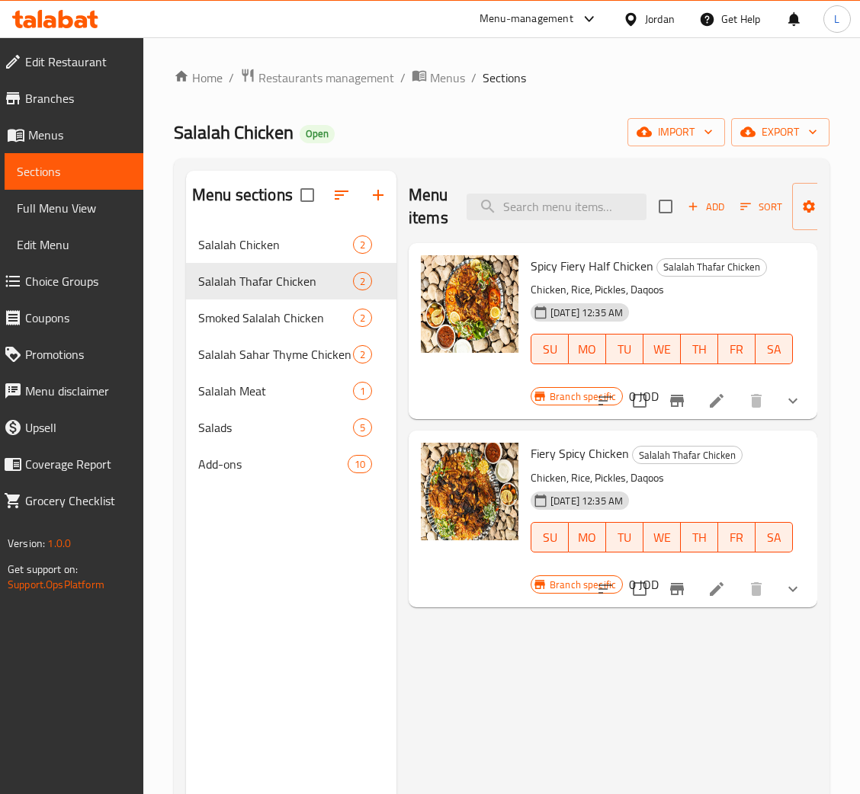
click at [717, 587] on icon at bounding box center [716, 589] width 14 height 14
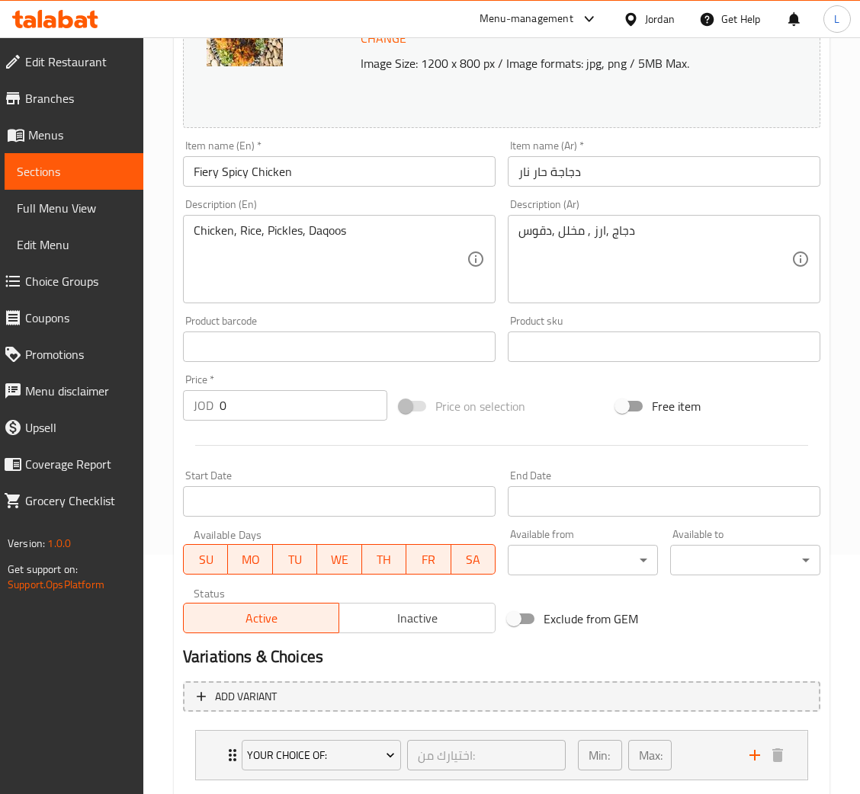
scroll to position [330, 0]
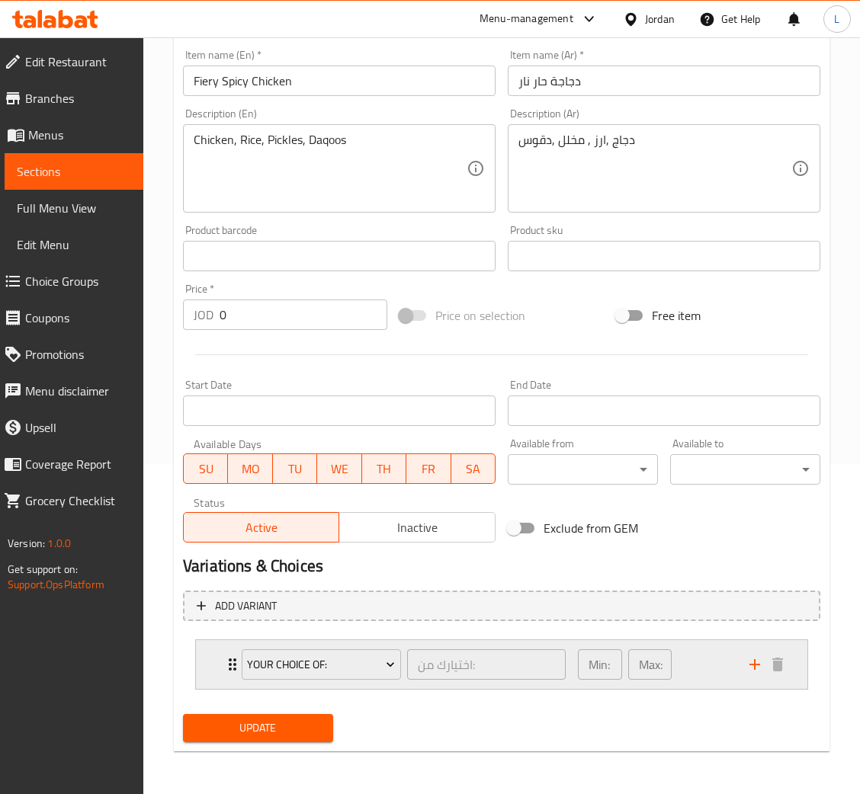
drag, startPoint x: 225, startPoint y: 669, endPoint x: 296, endPoint y: 651, distance: 73.2
click at [222, 669] on div "Your Choice Of: اختيارك من: ​ Min: 1 ​ Max: 1 ​" at bounding box center [501, 664] width 611 height 49
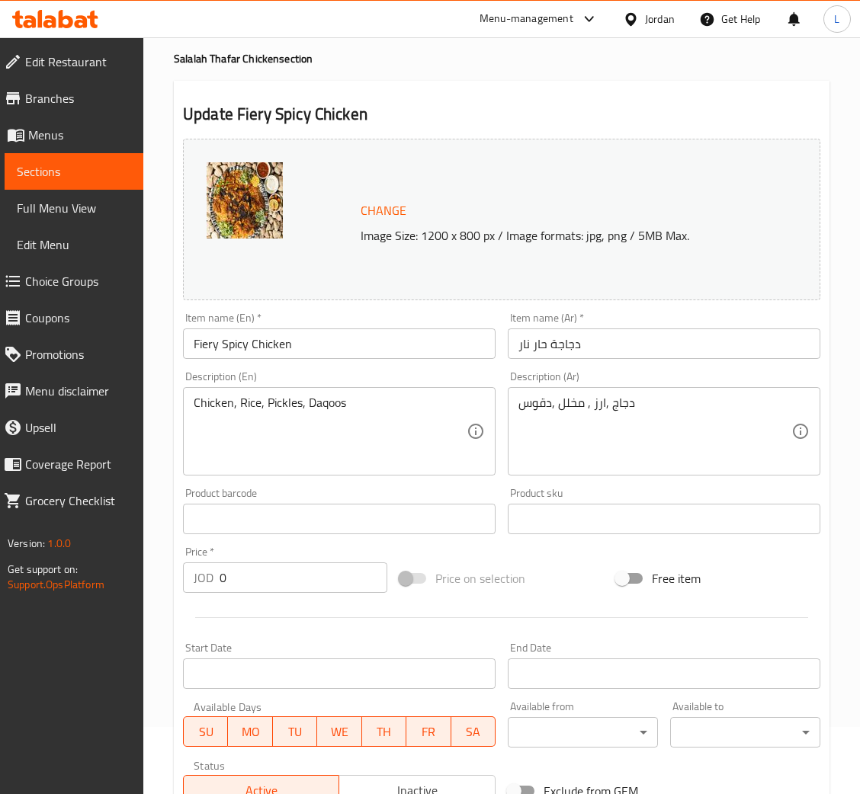
scroll to position [0, 0]
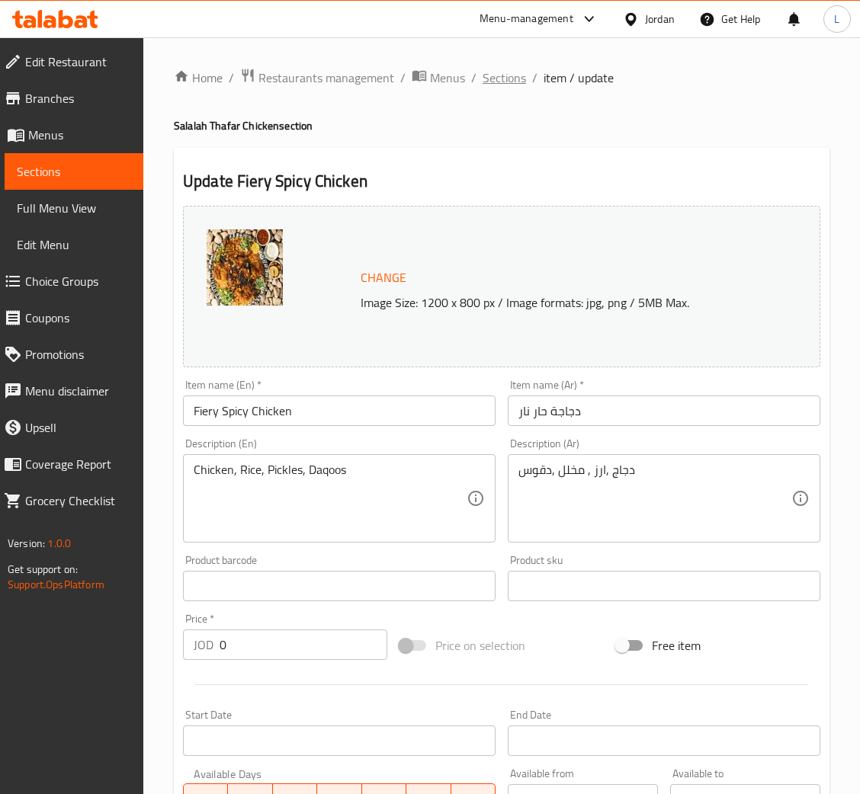
click at [501, 87] on span "Sections" at bounding box center [503, 78] width 43 height 18
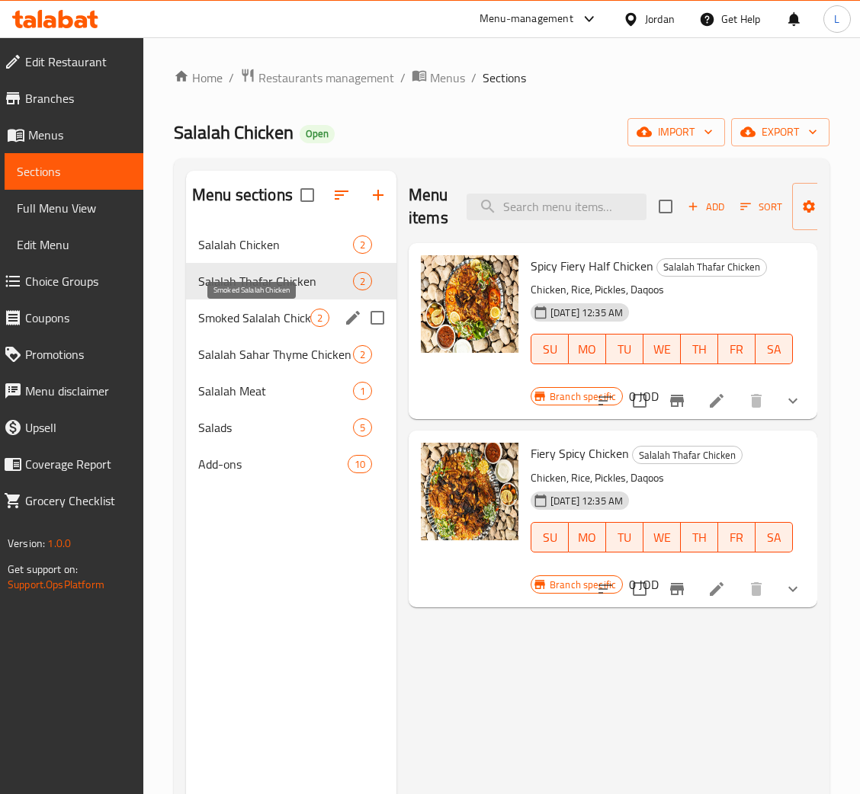
click at [264, 312] on span "Smoked Salalah Chicken" at bounding box center [254, 318] width 112 height 18
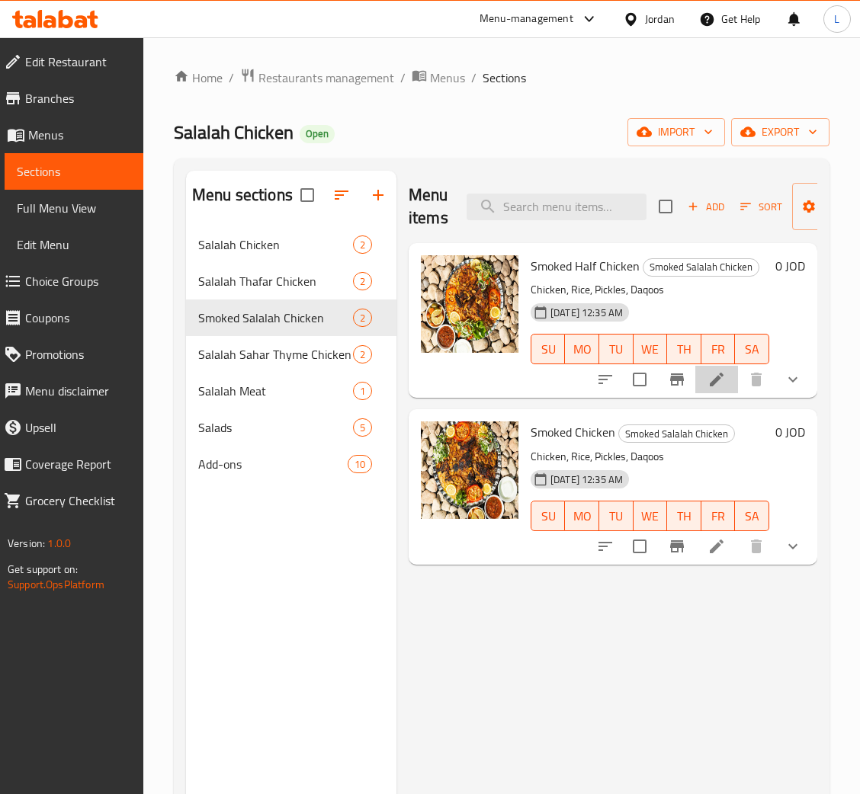
click at [730, 376] on li at bounding box center [716, 379] width 43 height 27
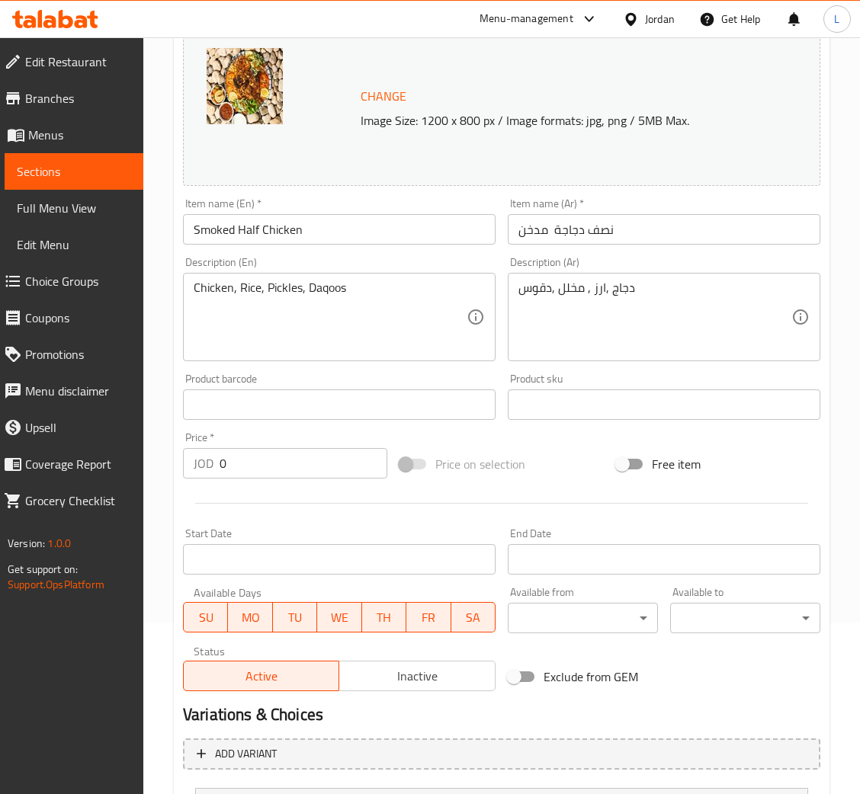
scroll to position [319, 0]
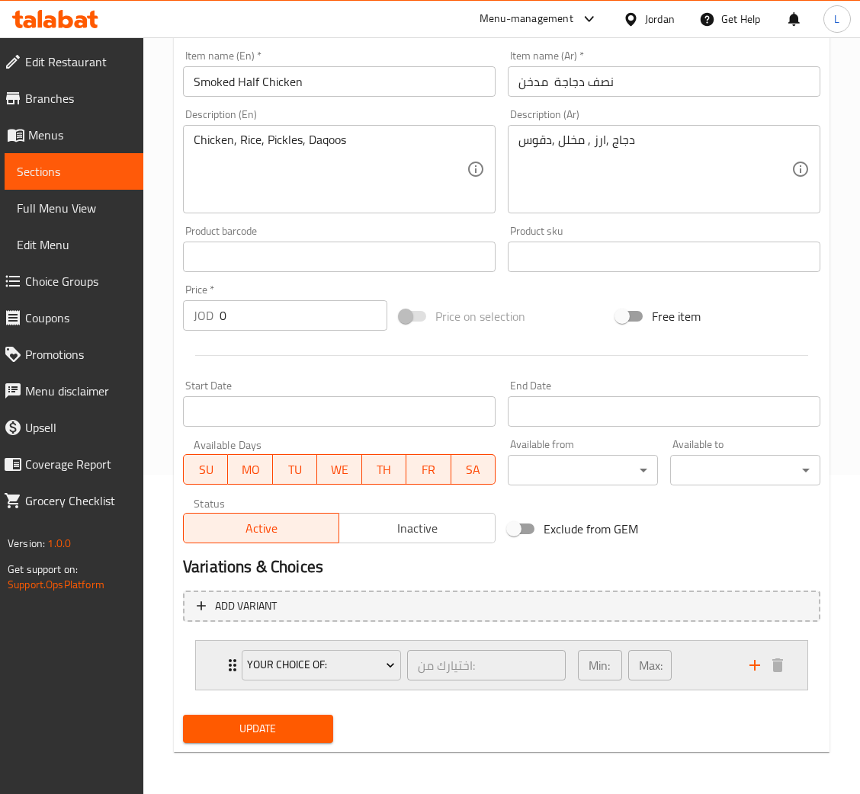
drag, startPoint x: 226, startPoint y: 664, endPoint x: 293, endPoint y: 634, distance: 73.7
click at [226, 664] on icon "Expand" at bounding box center [232, 665] width 18 height 18
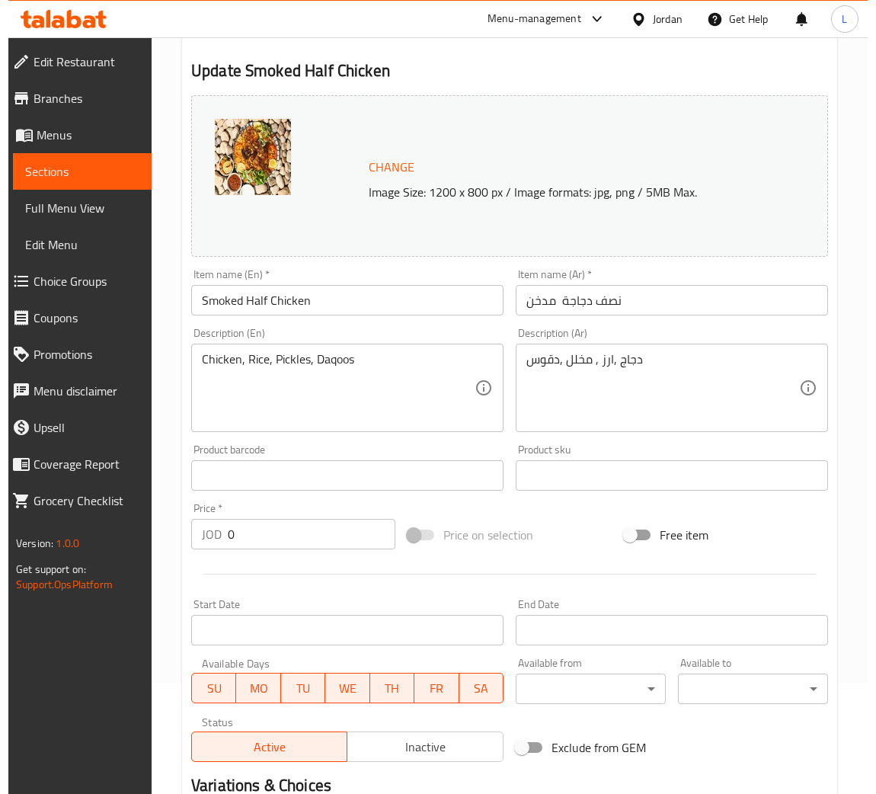
scroll to position [0, 0]
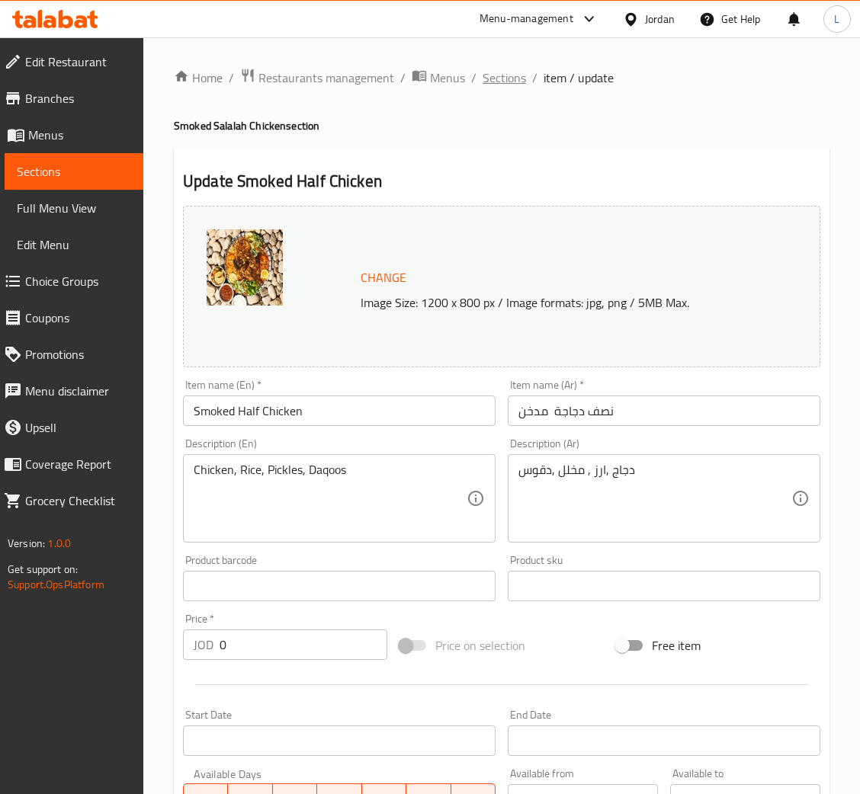
click at [504, 77] on span "Sections" at bounding box center [503, 78] width 43 height 18
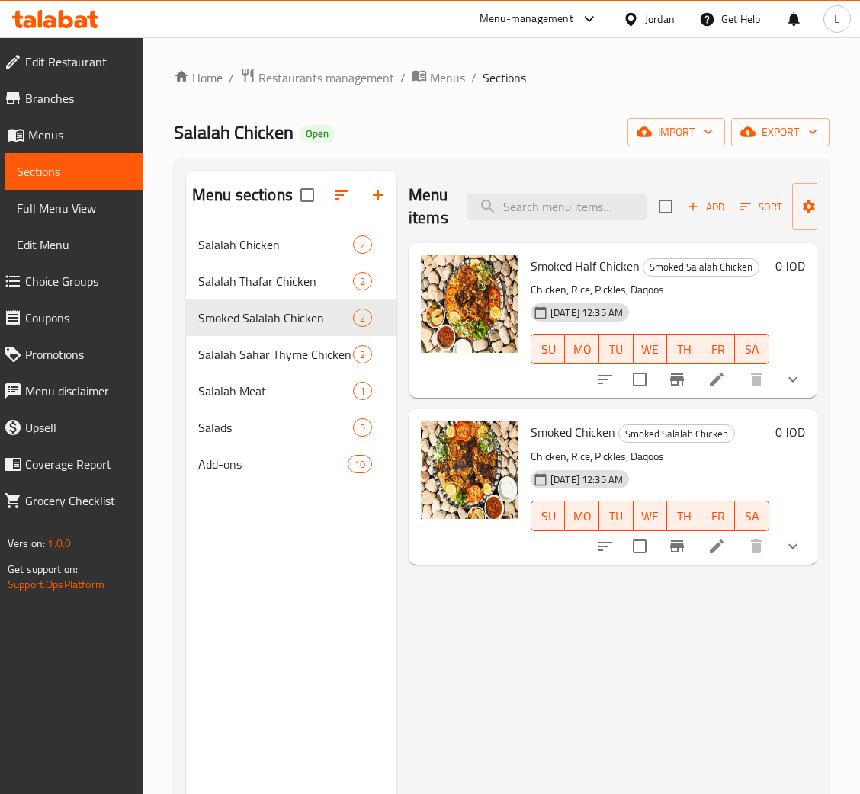
click at [734, 546] on li at bounding box center [716, 546] width 43 height 27
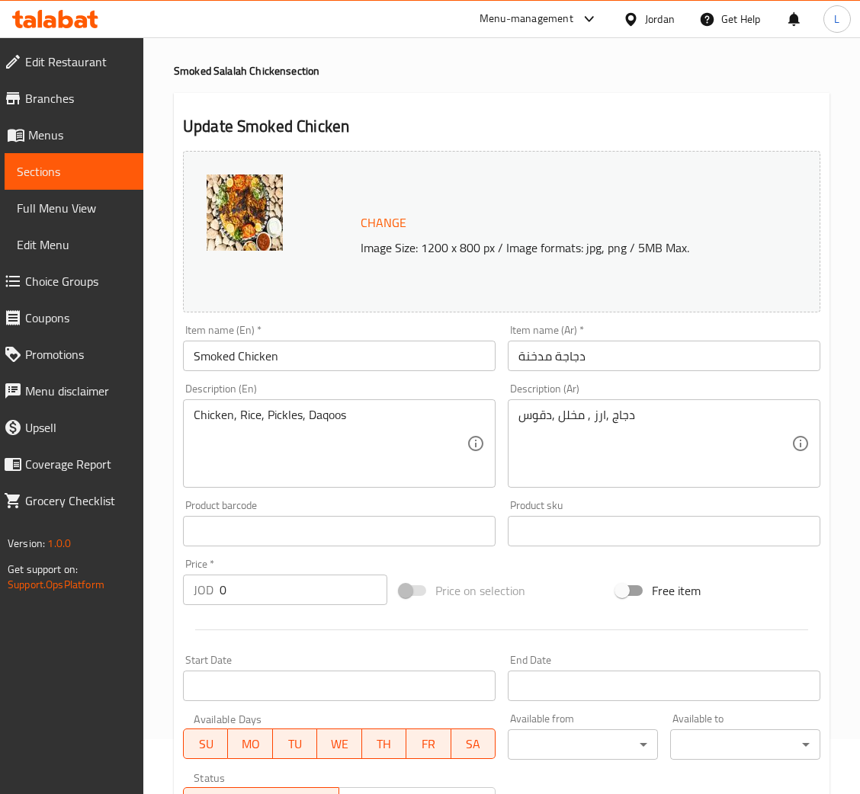
scroll to position [330, 0]
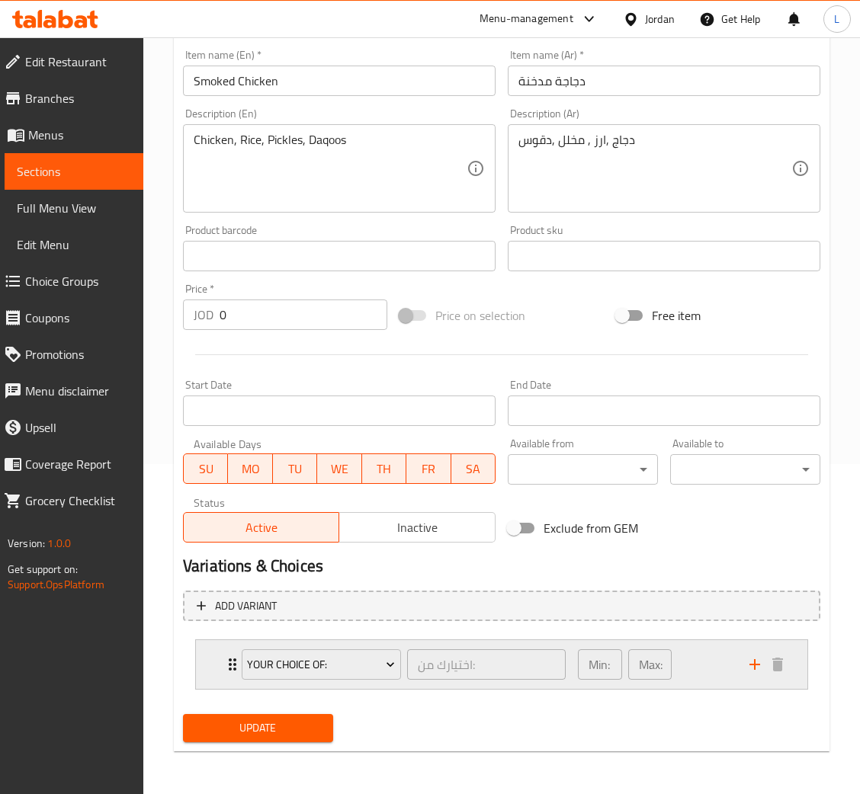
click at [211, 662] on div "Your Choice Of: اختيارك من: ​ Min: 1 ​ Max: 1 ​" at bounding box center [501, 664] width 611 height 49
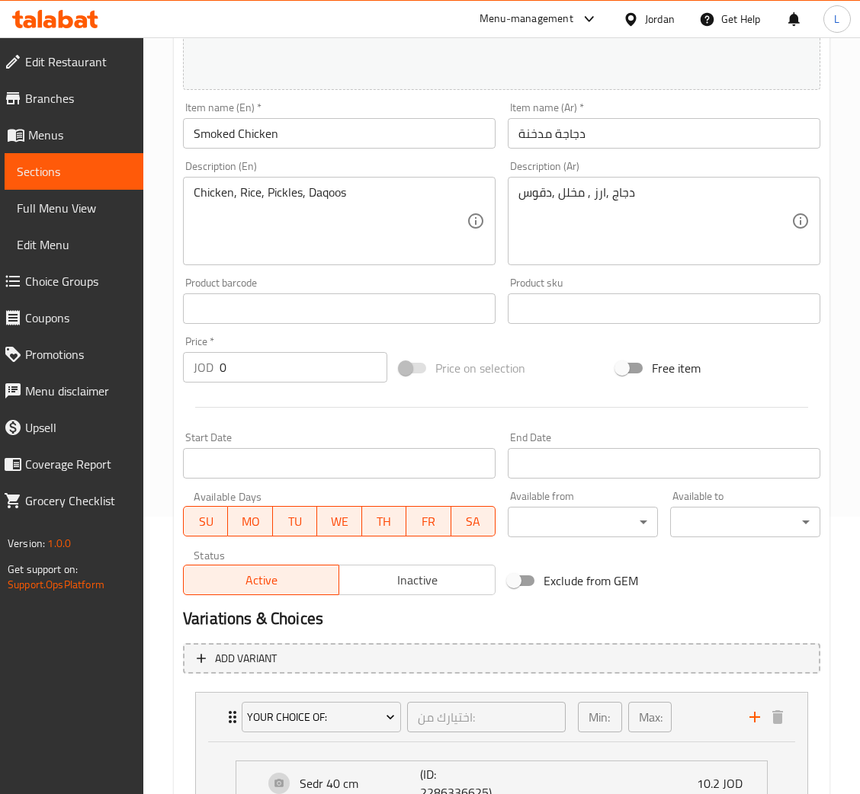
scroll to position [0, 0]
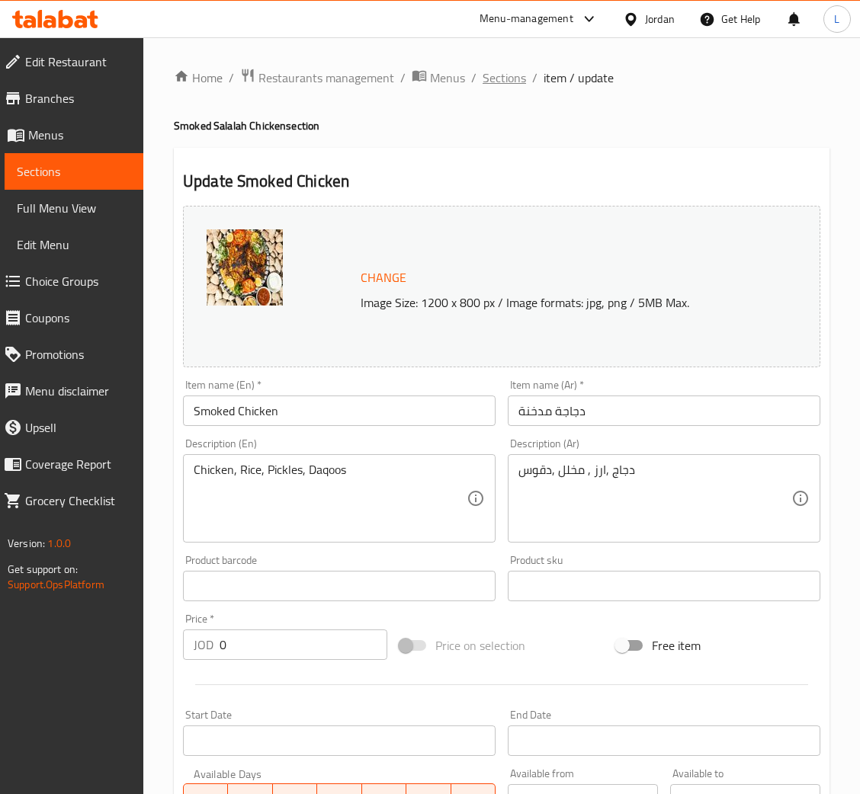
click at [504, 87] on span "Sections" at bounding box center [503, 78] width 43 height 18
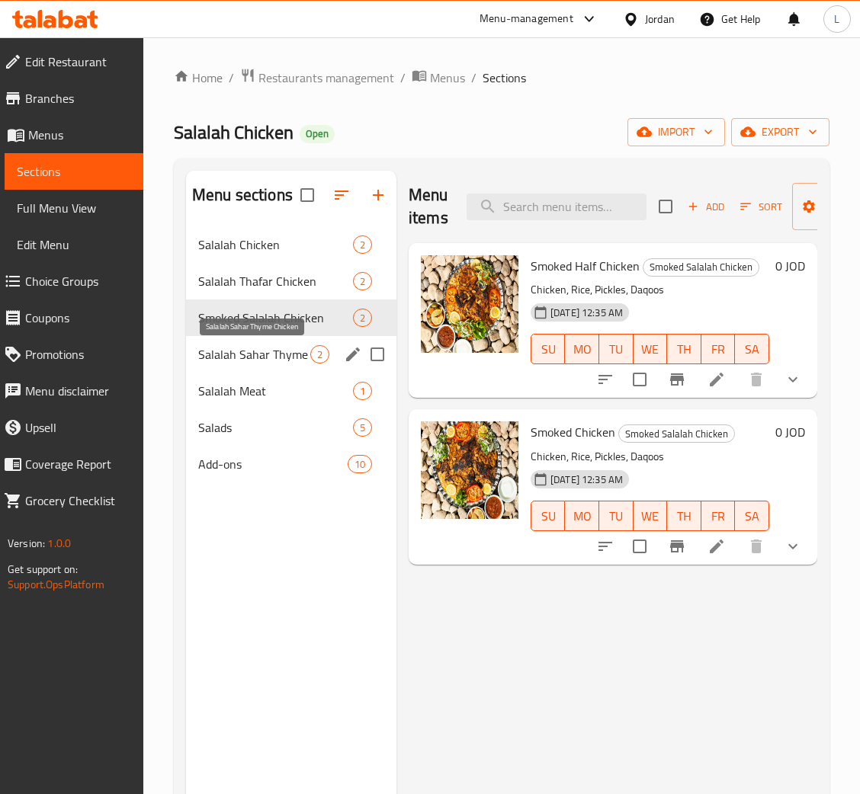
click at [289, 360] on span "Salalah Sahar Thyme Chicken" at bounding box center [254, 354] width 112 height 18
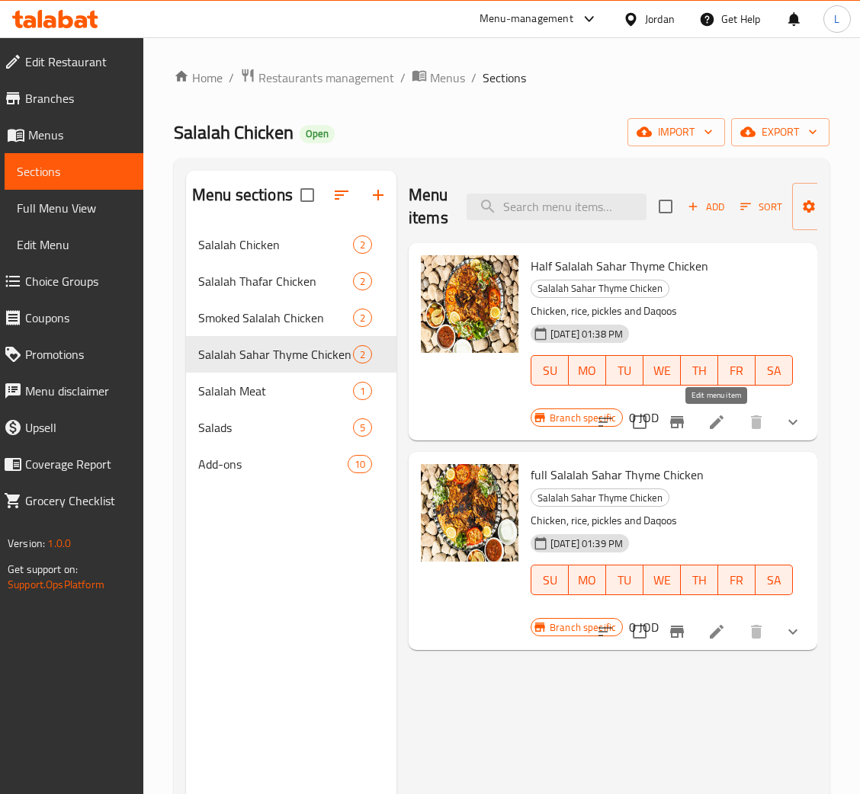
click at [724, 423] on icon at bounding box center [716, 422] width 18 height 18
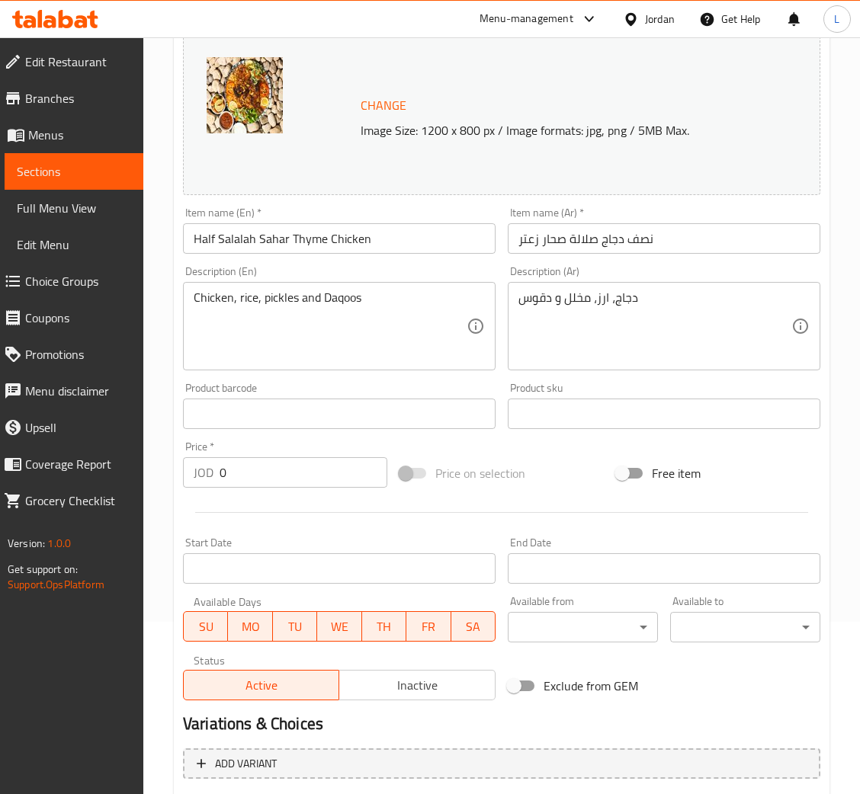
scroll to position [392, 0]
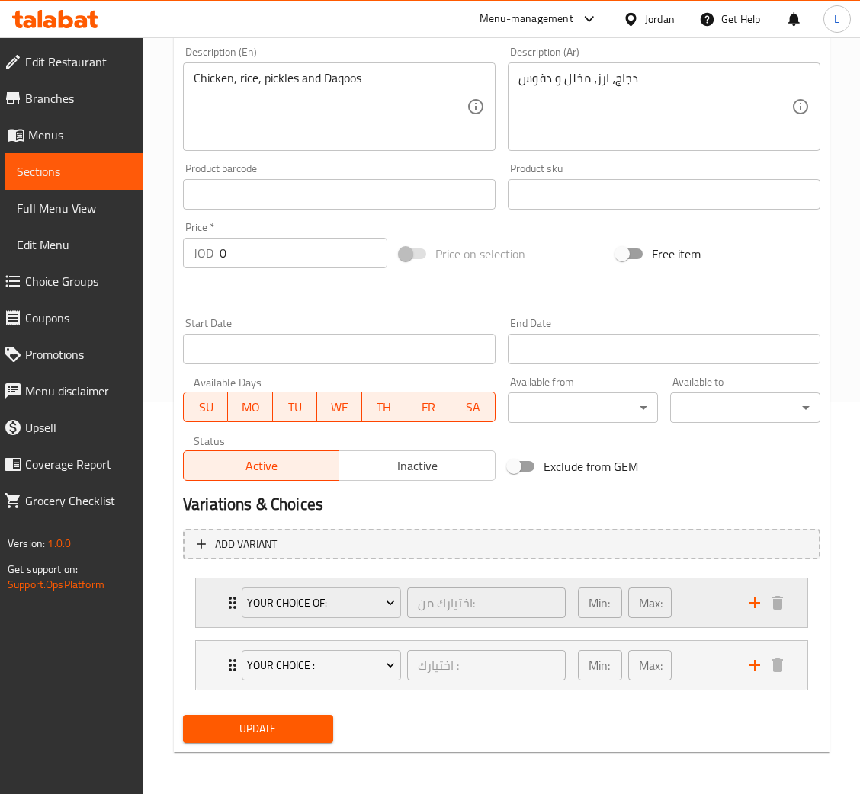
click at [227, 601] on icon "Expand" at bounding box center [232, 603] width 18 height 18
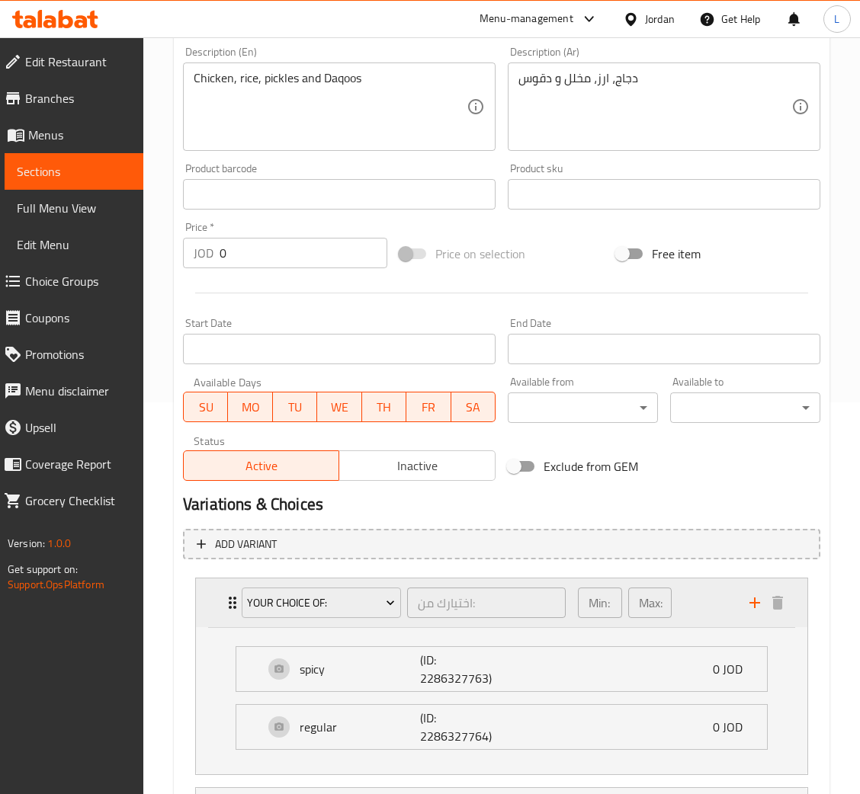
click at [227, 601] on icon "Expand" at bounding box center [232, 603] width 18 height 18
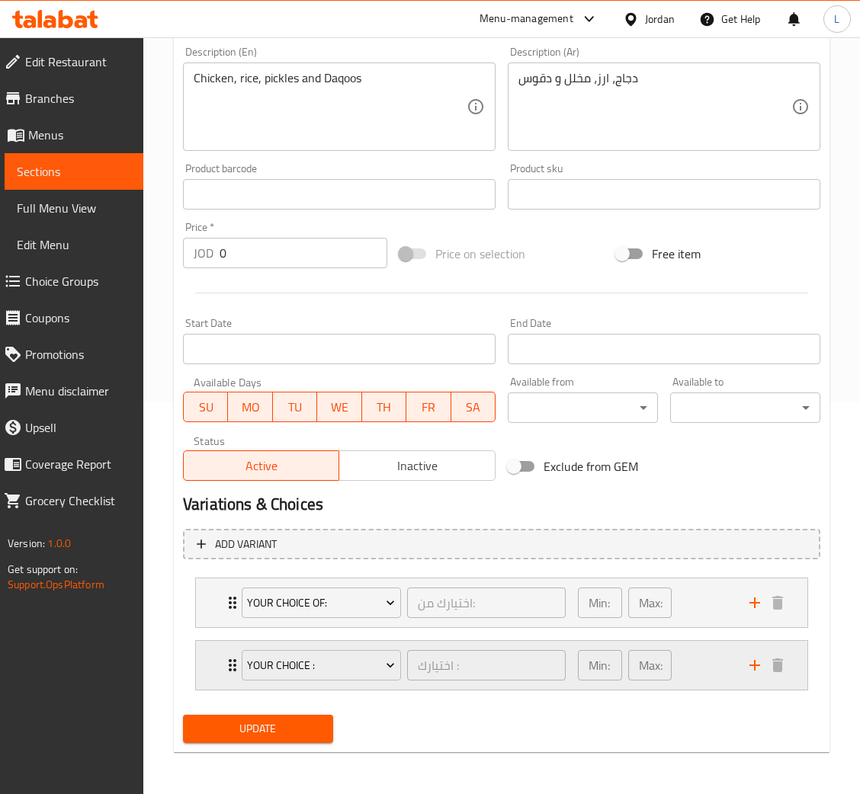
click at [211, 668] on div "your choice : اختيارك : ​ Min: 1 ​ Max: 1 ​" at bounding box center [501, 665] width 611 height 49
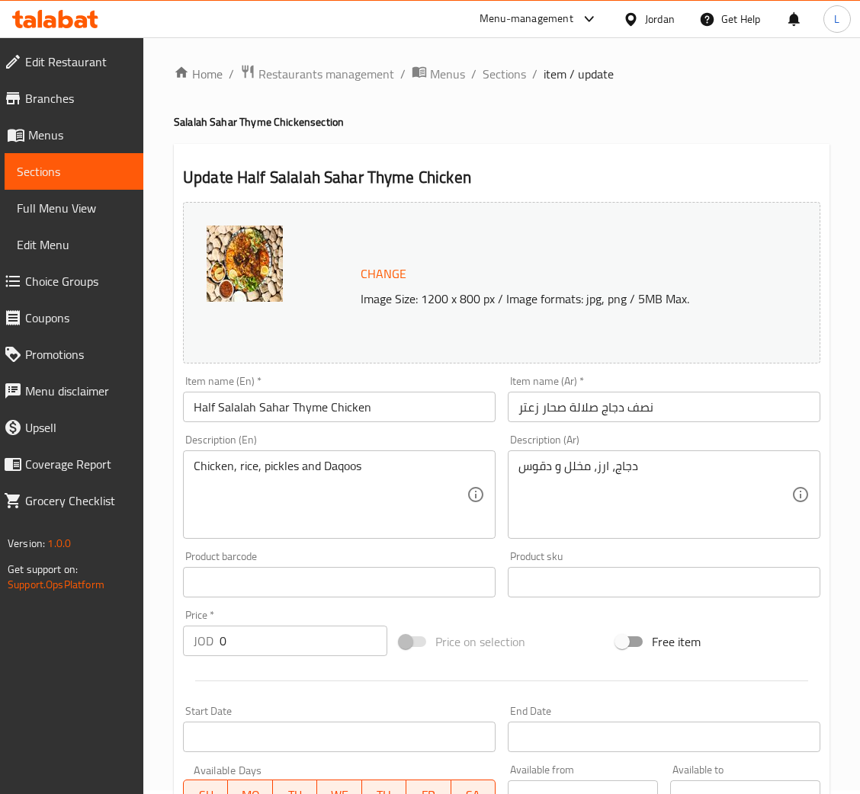
scroll to position [0, 0]
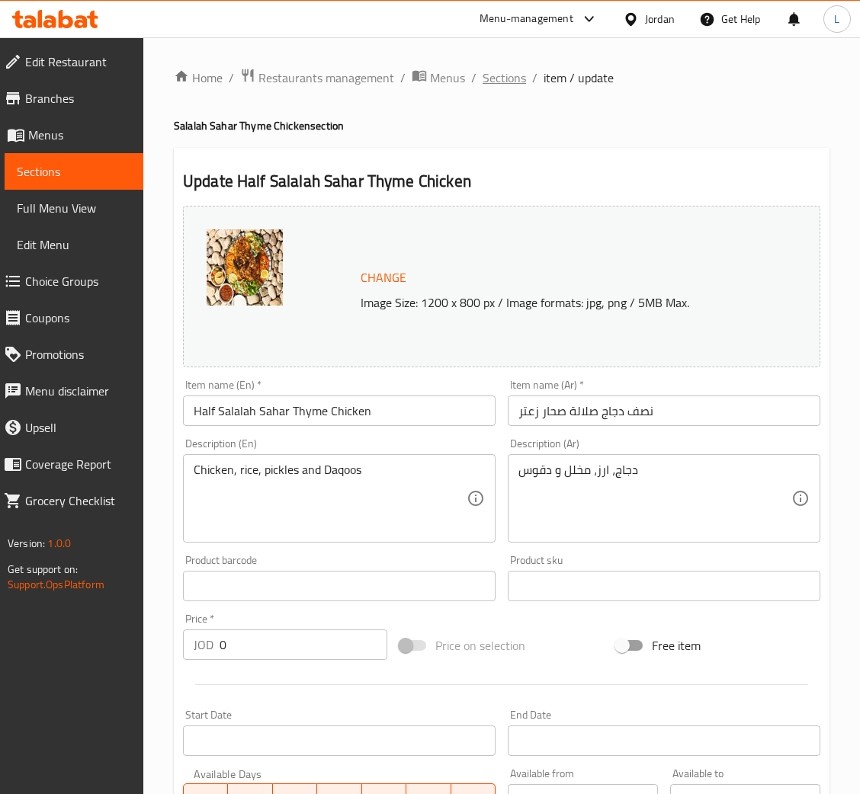
click at [493, 69] on span "Sections" at bounding box center [503, 78] width 43 height 18
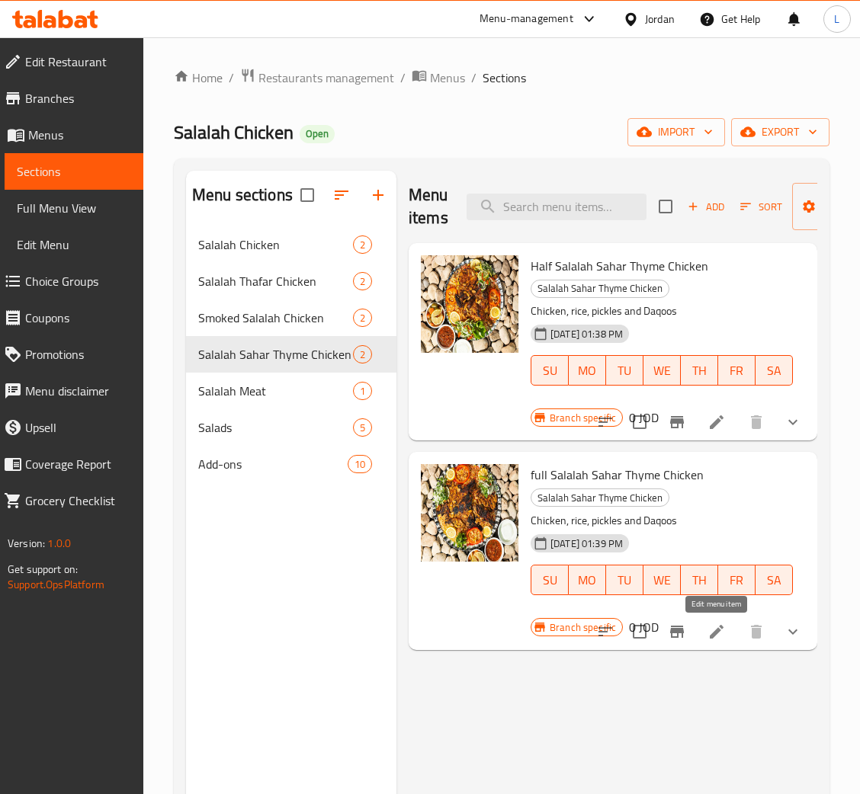
click at [721, 626] on icon at bounding box center [716, 632] width 18 height 18
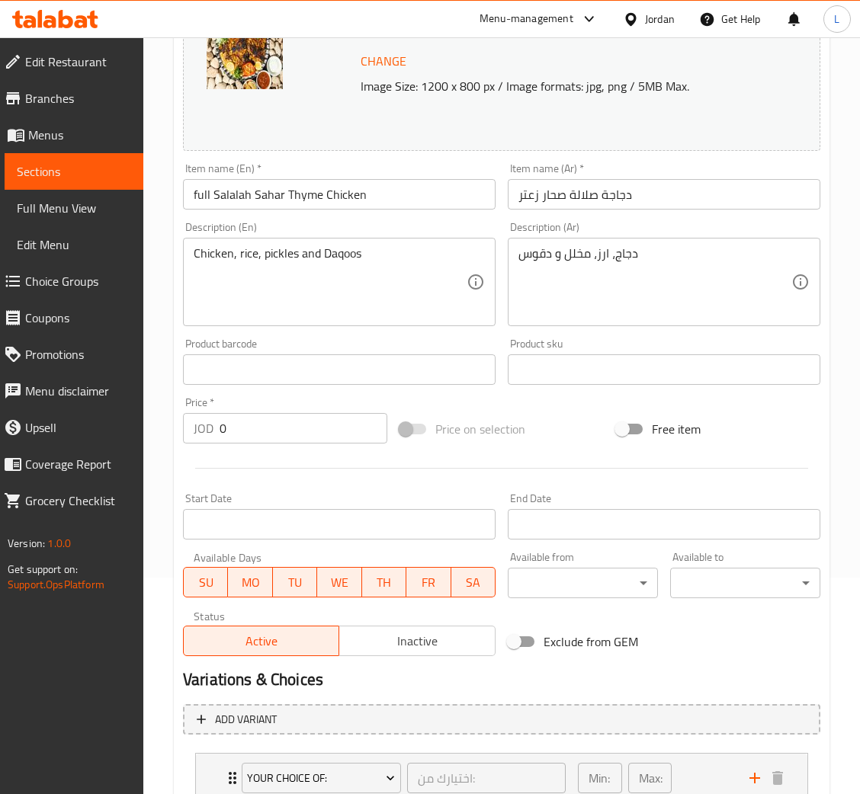
scroll to position [392, 0]
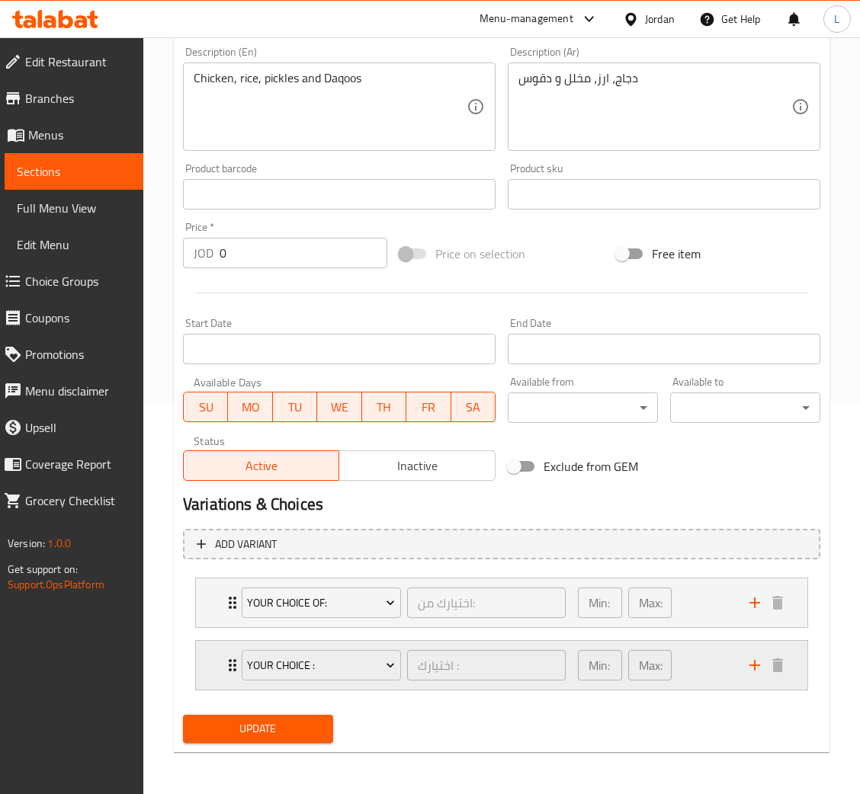
click at [213, 661] on div "your choice : اختيارك : ​ Min: 1 ​ Max: 1 ​" at bounding box center [501, 665] width 611 height 49
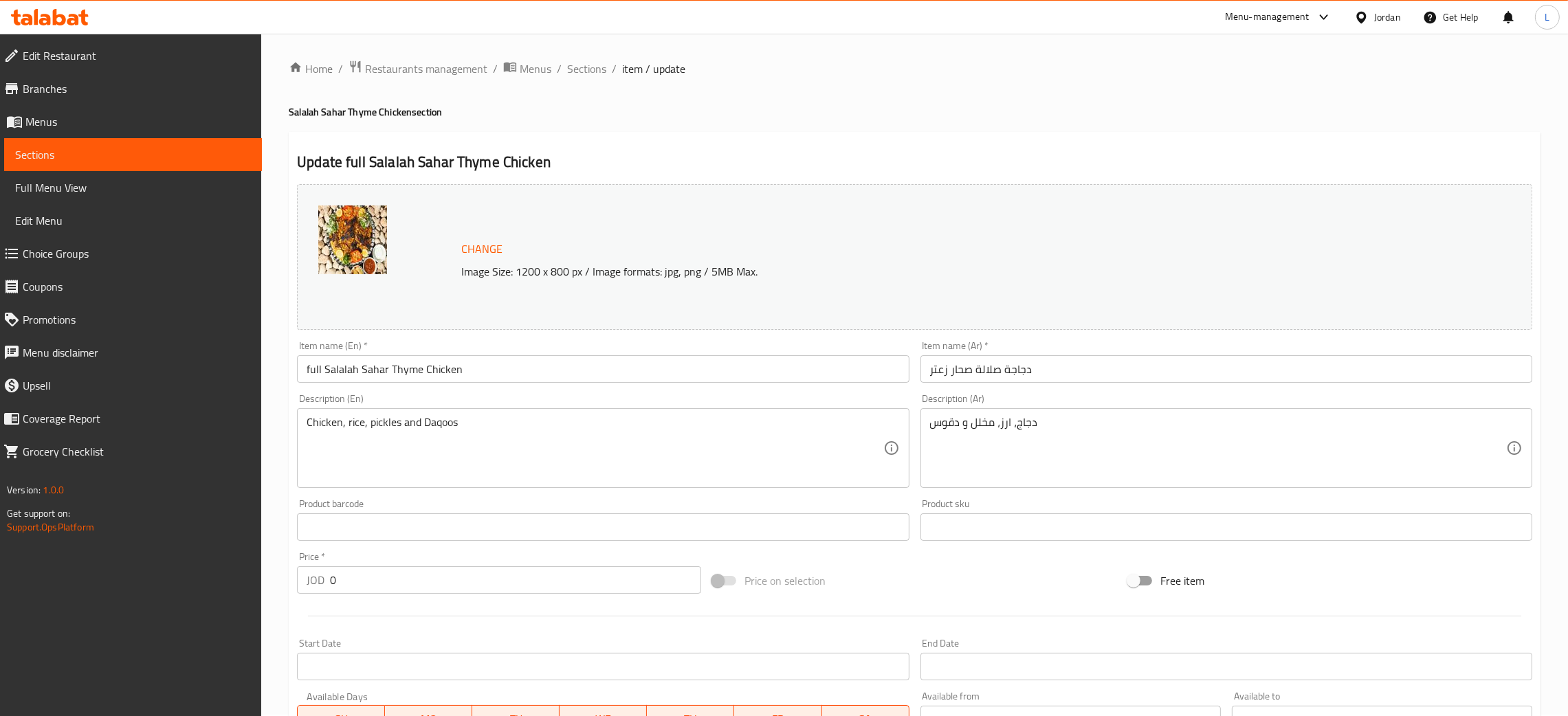
scroll to position [0, 0]
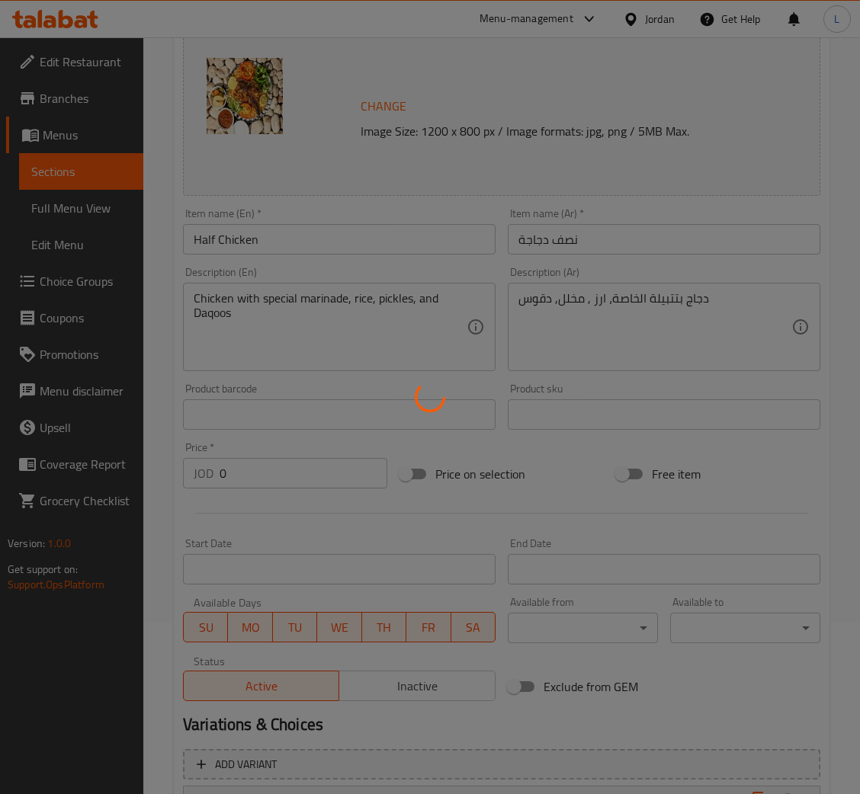
scroll to position [342, 0]
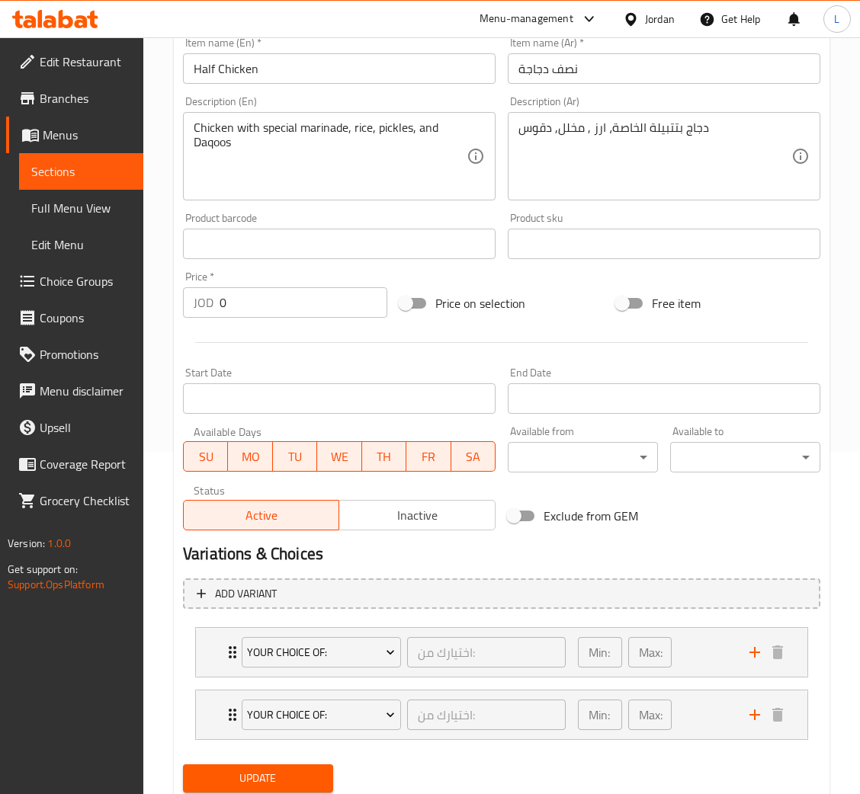
click at [84, 281] on span "Choice Groups" at bounding box center [85, 281] width 91 height 18
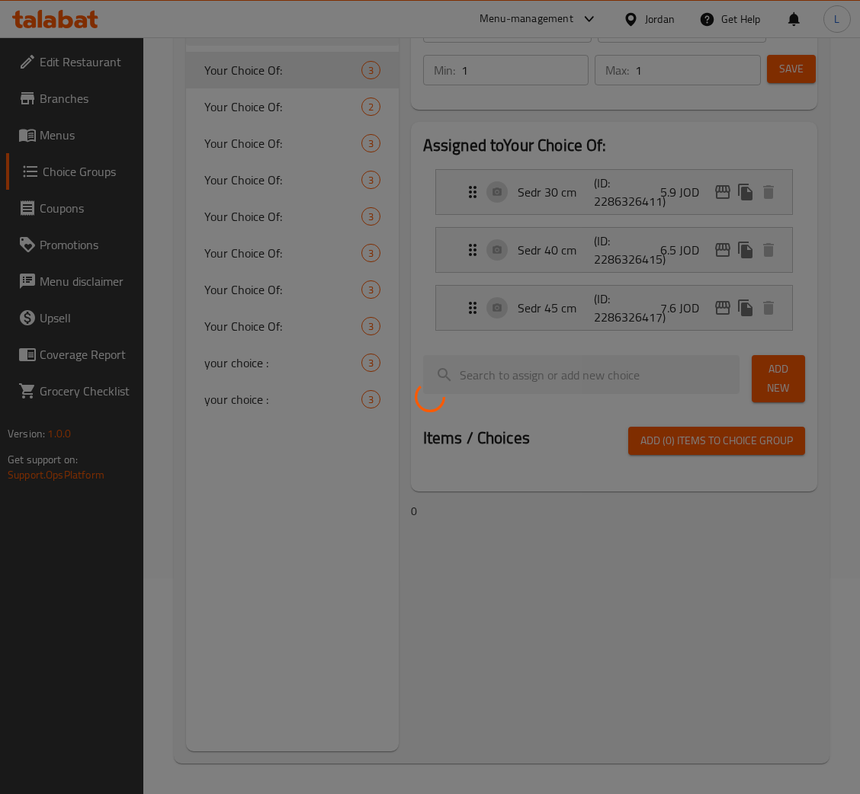
scroll to position [216, 0]
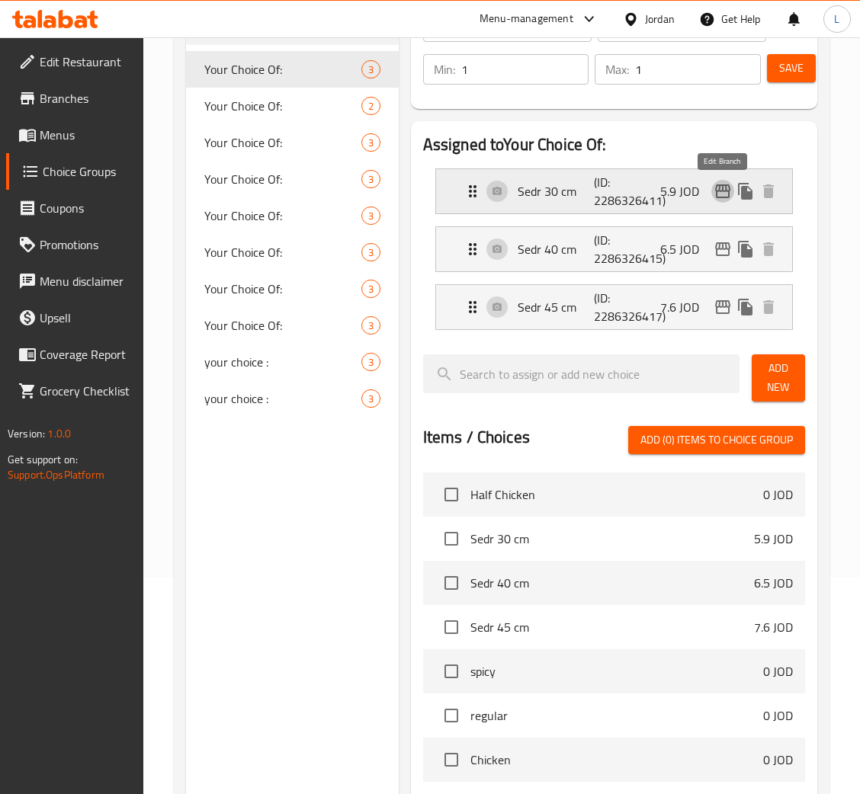
click at [723, 189] on icon "edit" at bounding box center [722, 191] width 18 height 18
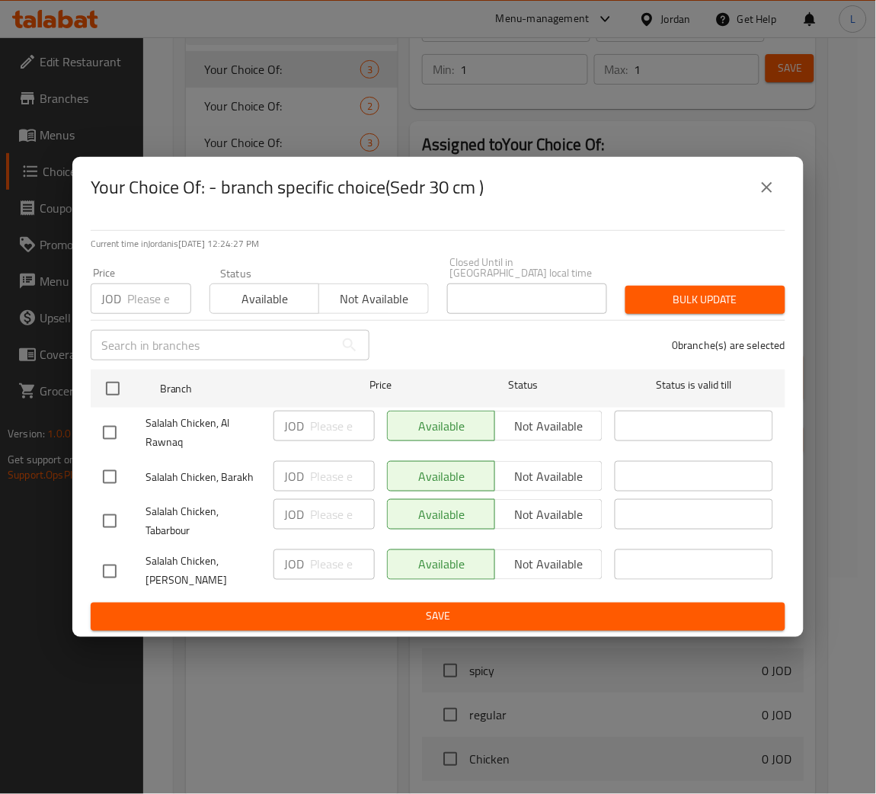
click at [149, 301] on input "number" at bounding box center [159, 298] width 64 height 30
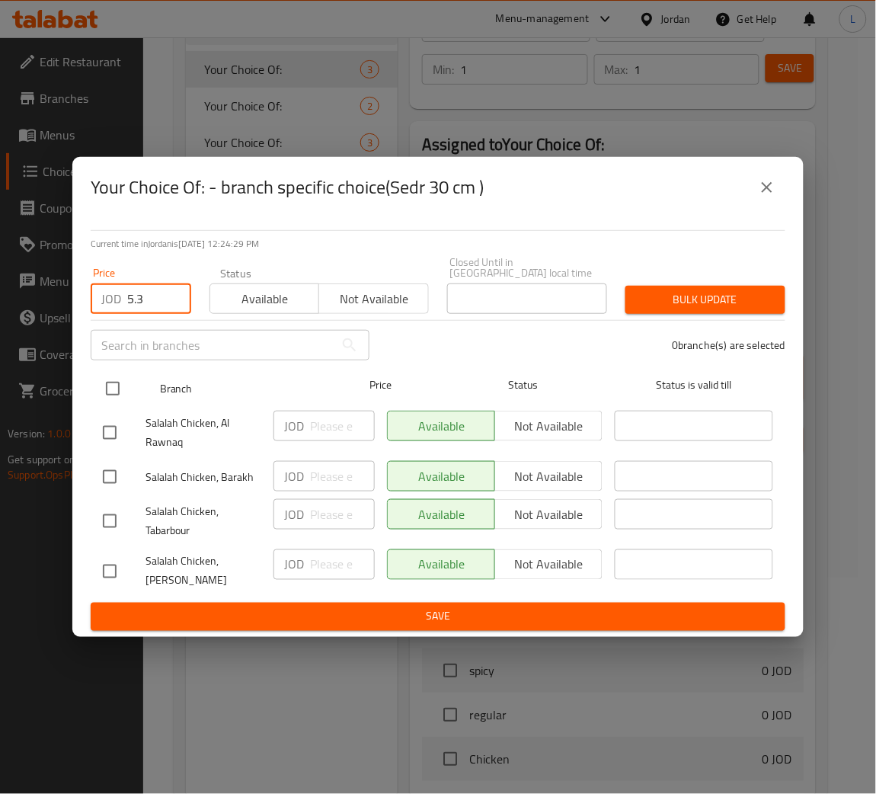
type input "5.3"
click at [113, 392] on input "checkbox" at bounding box center [113, 389] width 32 height 32
checkbox input "true"
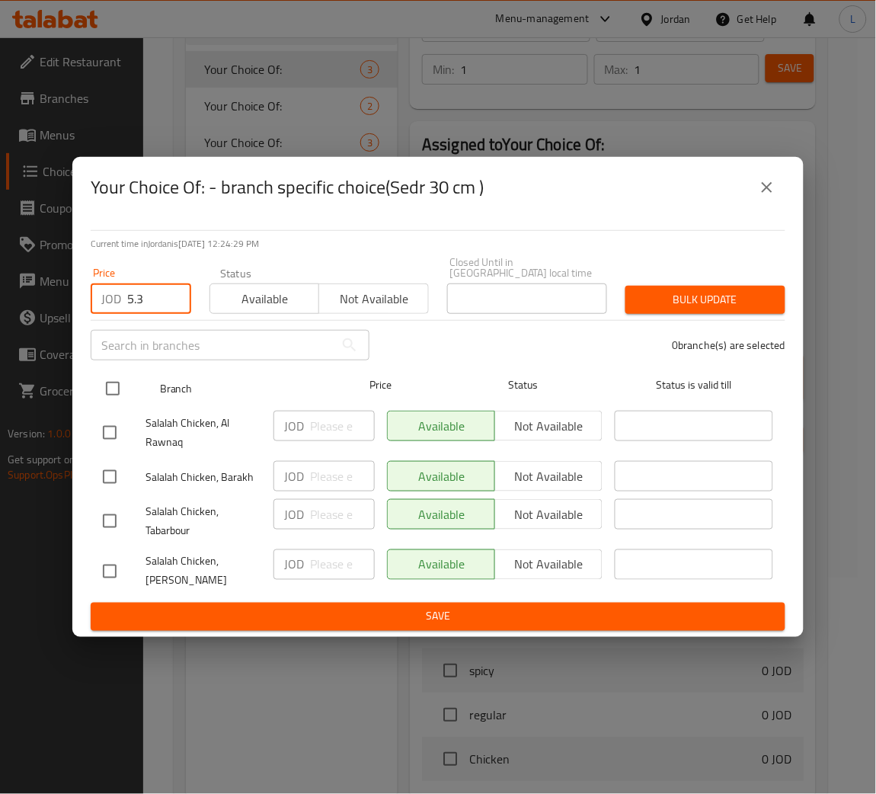
checkbox input "true"
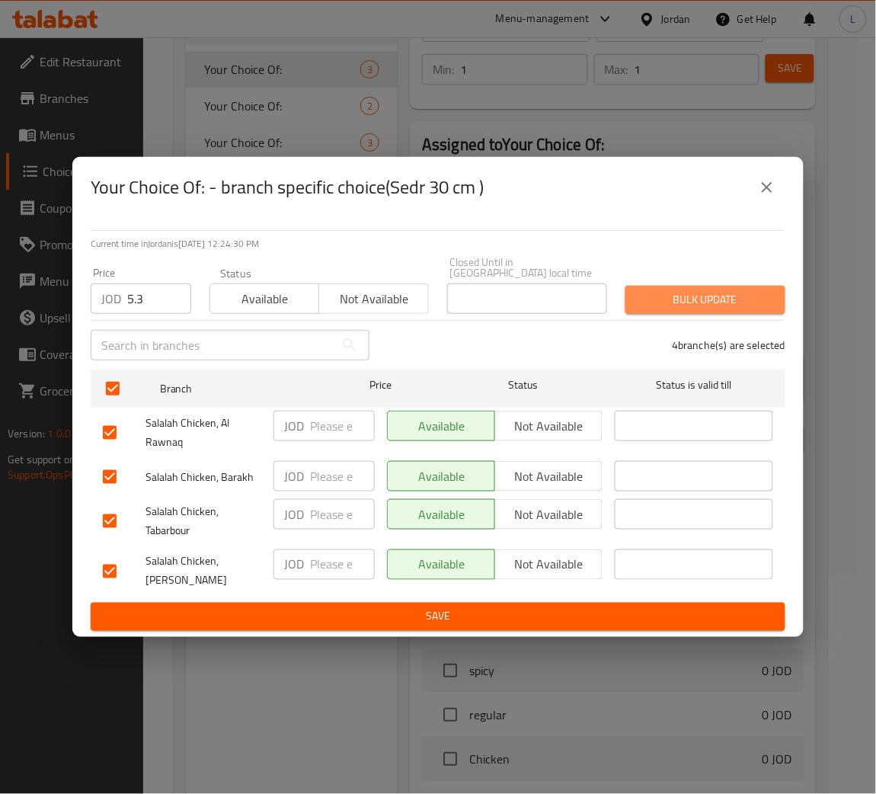
click at [673, 290] on span "Bulk update" at bounding box center [706, 299] width 136 height 19
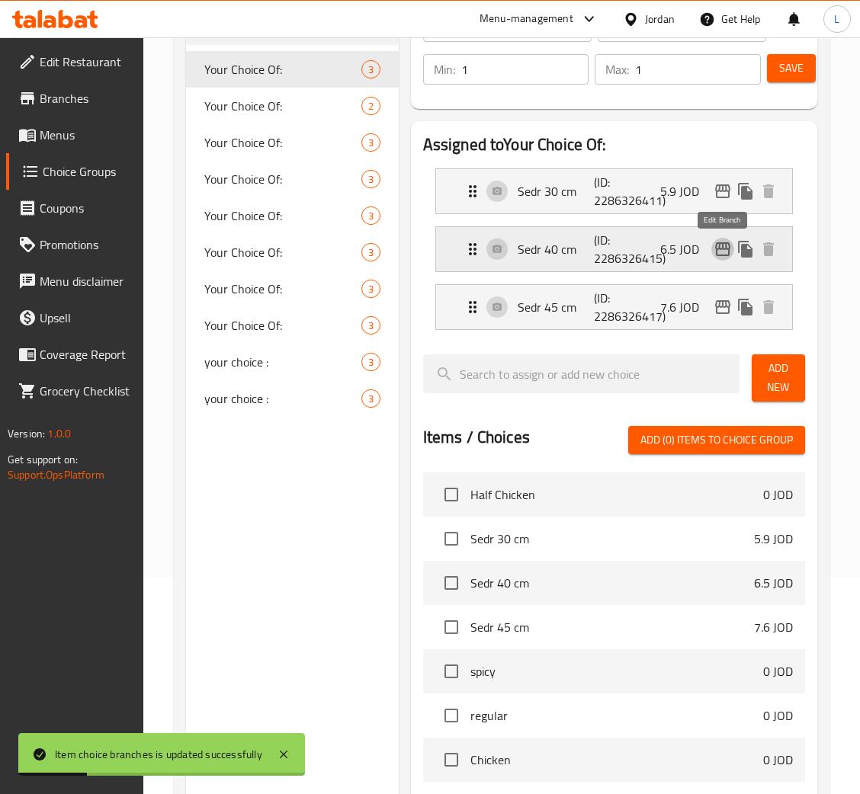
click at [725, 247] on icon "edit" at bounding box center [722, 249] width 15 height 14
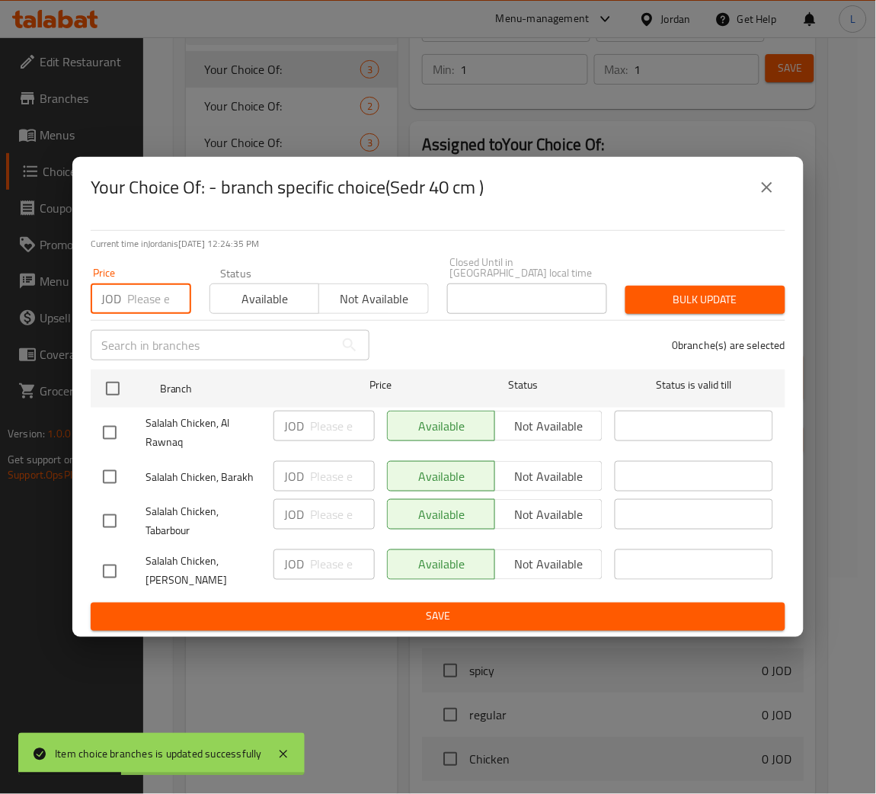
click at [147, 296] on input "number" at bounding box center [159, 298] width 64 height 30
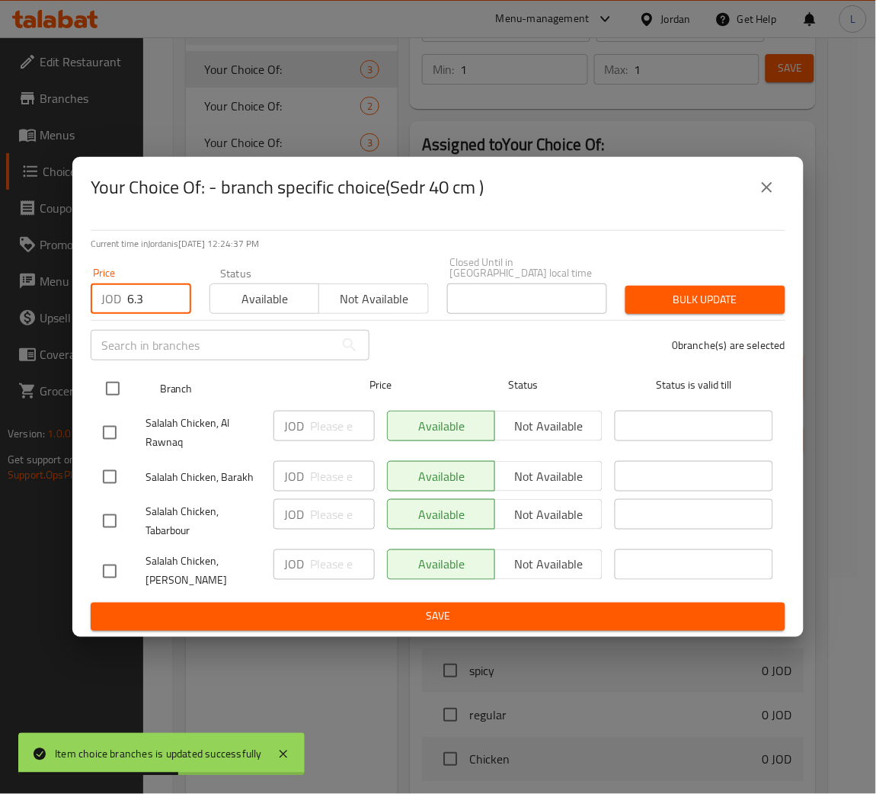
type input "6.3"
drag, startPoint x: 112, startPoint y: 384, endPoint x: 135, endPoint y: 378, distance: 23.7
click at [112, 383] on input "checkbox" at bounding box center [113, 389] width 32 height 32
checkbox input "true"
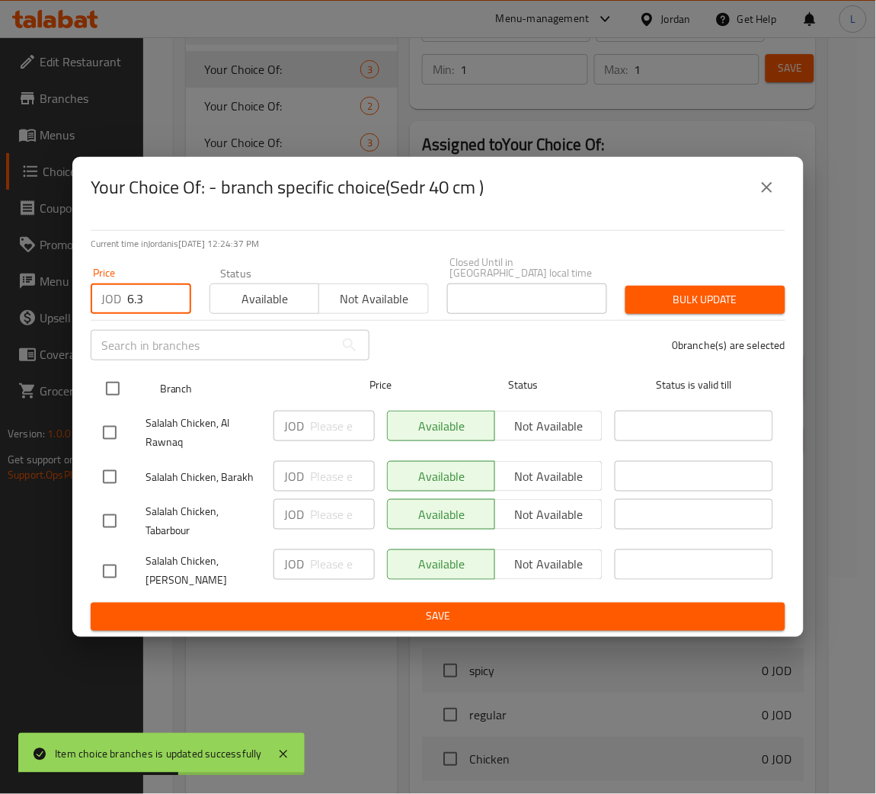
checkbox input "true"
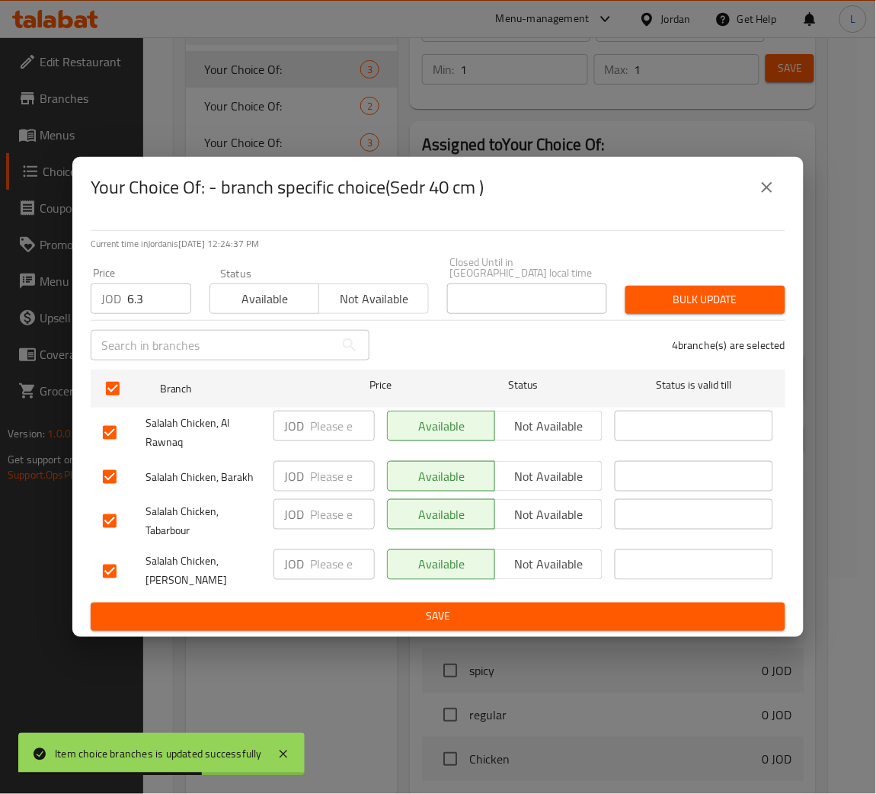
click at [709, 304] on span "Bulk update" at bounding box center [706, 299] width 136 height 19
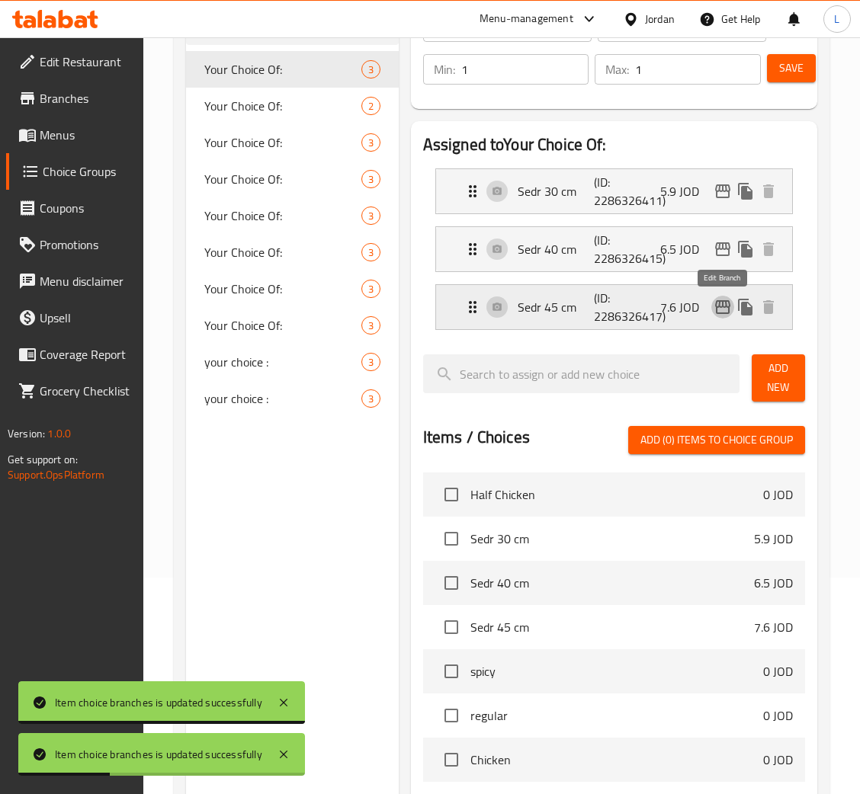
click at [716, 310] on icon "edit" at bounding box center [722, 307] width 15 height 14
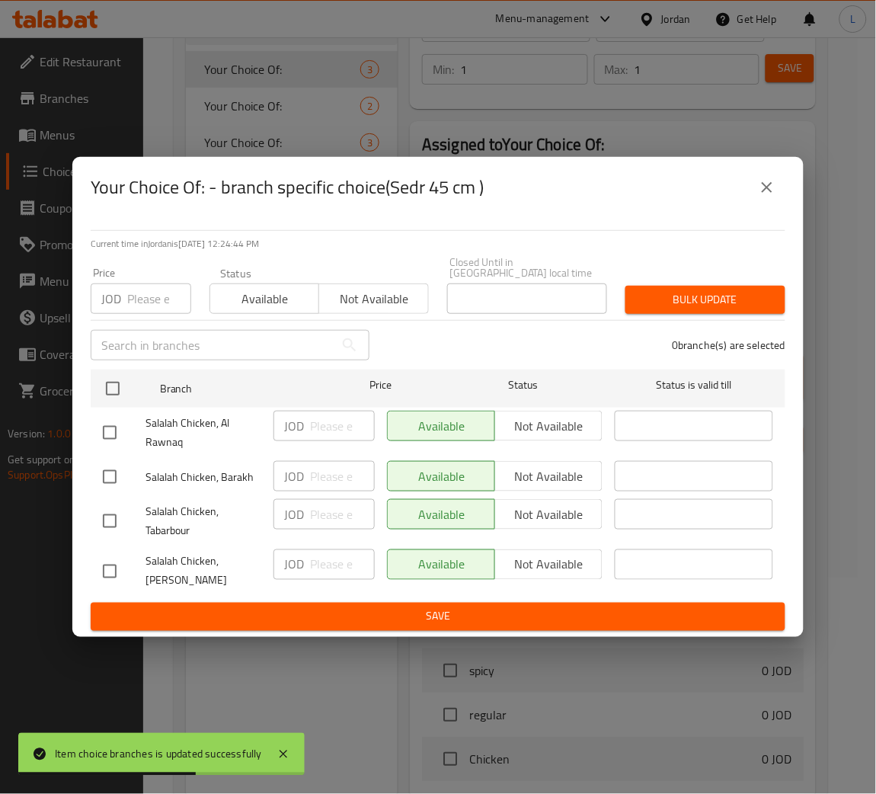
drag, startPoint x: 148, startPoint y: 301, endPoint x: 158, endPoint y: 296, distance: 11.3
click at [156, 296] on input "number" at bounding box center [159, 298] width 64 height 30
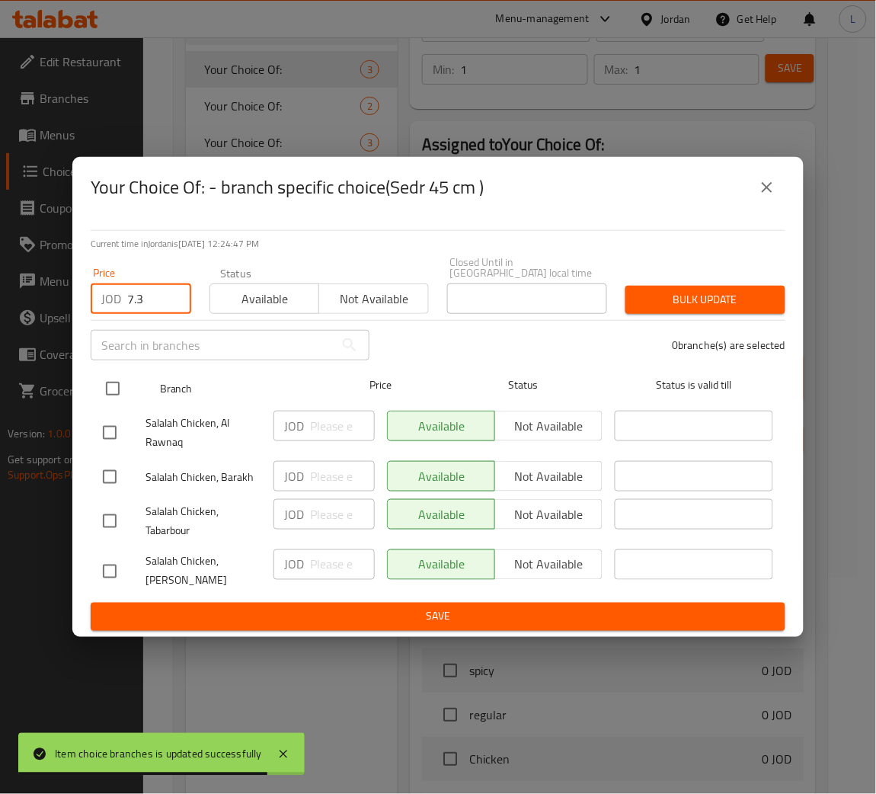
type input "7.3"
click at [120, 376] on input "checkbox" at bounding box center [113, 389] width 32 height 32
checkbox input "true"
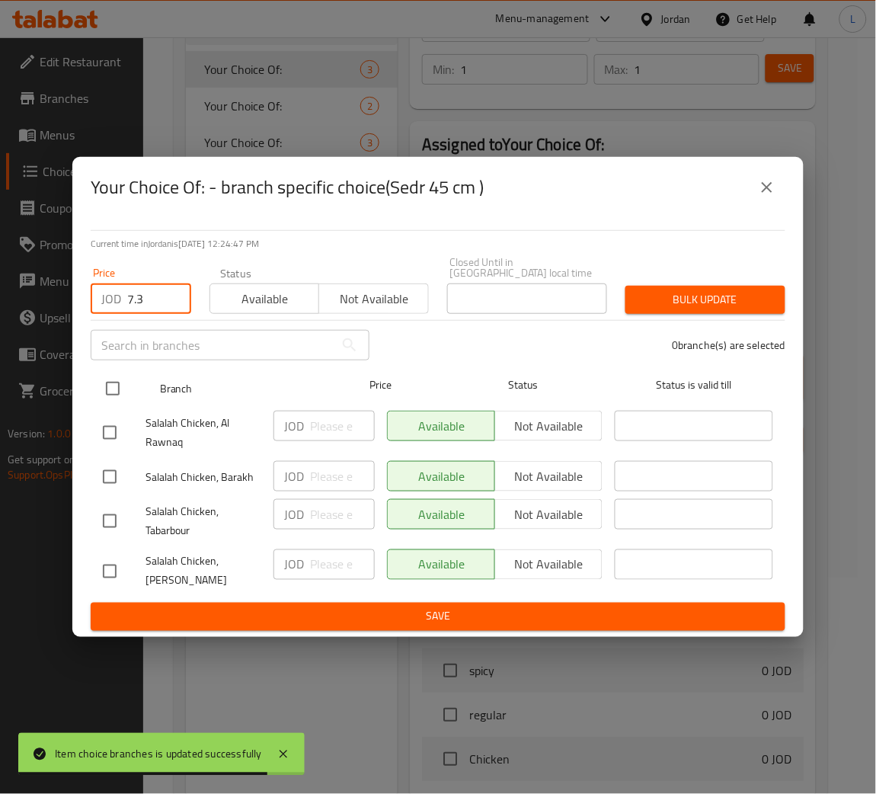
checkbox input "true"
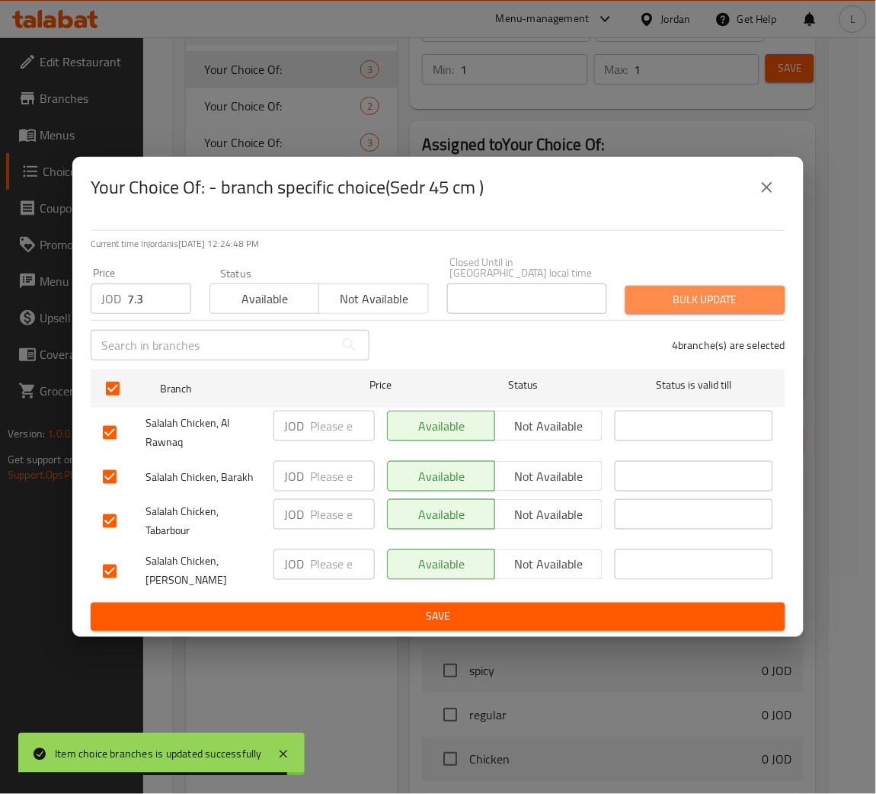
drag, startPoint x: 680, startPoint y: 306, endPoint x: 684, endPoint y: 296, distance: 9.6
click at [683, 303] on button "Bulk update" at bounding box center [706, 300] width 160 height 28
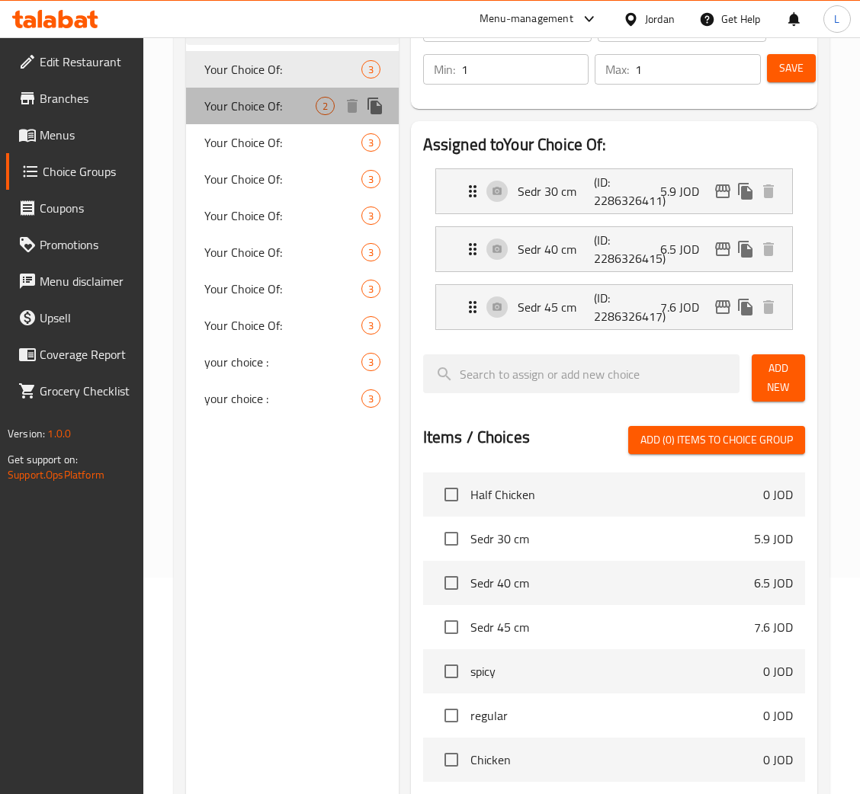
click at [231, 109] on span "Your Choice Of:" at bounding box center [259, 106] width 111 height 18
type input "Your Choice Of:"
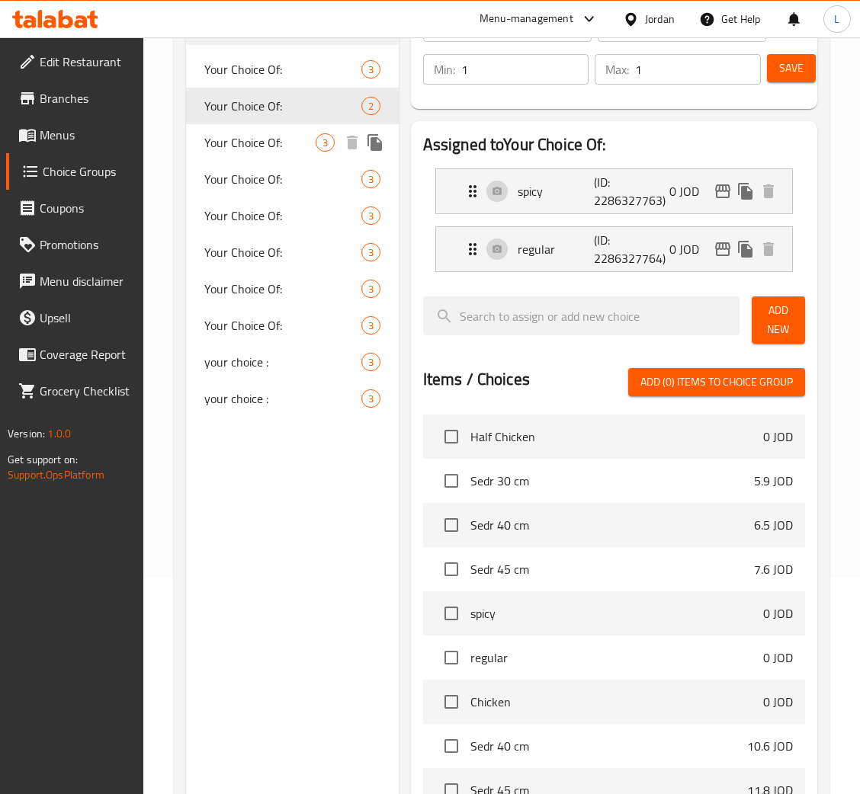
click at [280, 150] on span "Your Choice Of:" at bounding box center [259, 142] width 111 height 18
type input "اختيارك من"
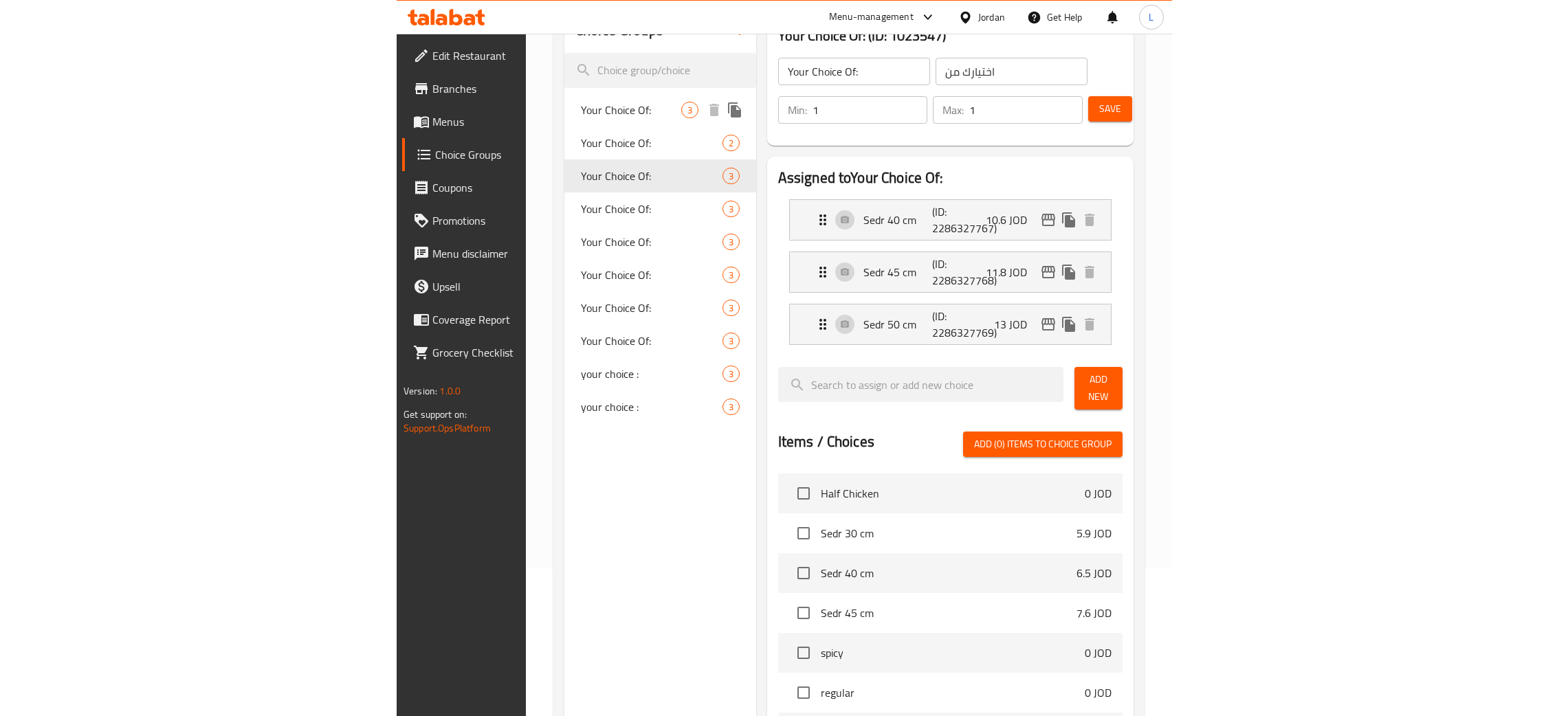
scroll to position [92, 0]
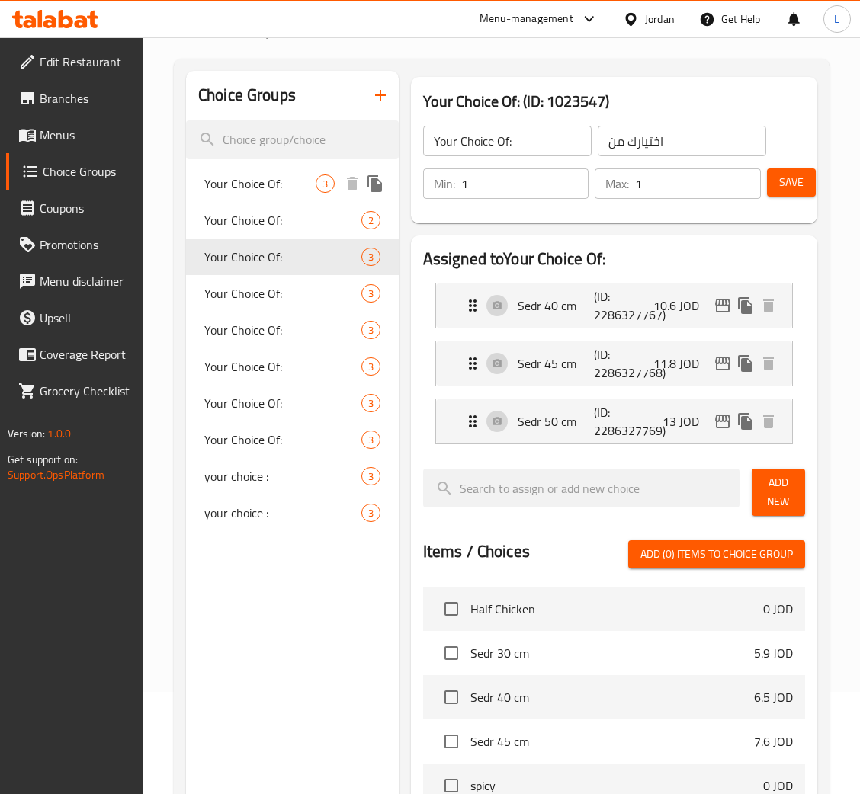
click at [258, 183] on span "Your Choice Of:" at bounding box center [259, 183] width 111 height 18
type input "Your Choice Of:"
type input "اختيارك من:"
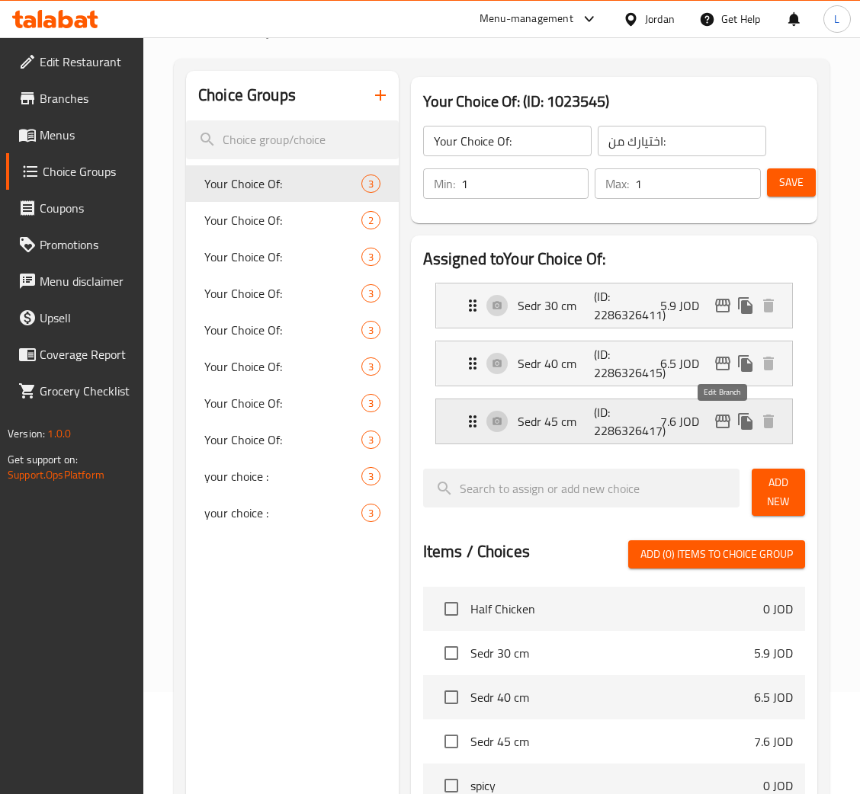
click at [721, 422] on icon "edit" at bounding box center [722, 422] width 15 height 14
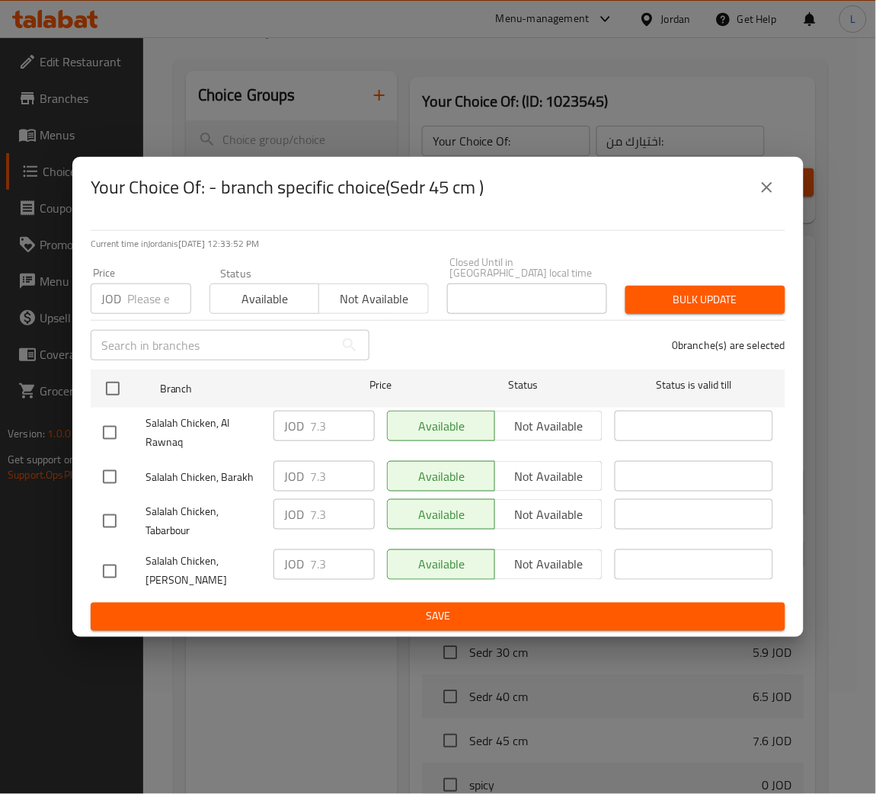
click at [764, 194] on icon "close" at bounding box center [767, 187] width 18 height 18
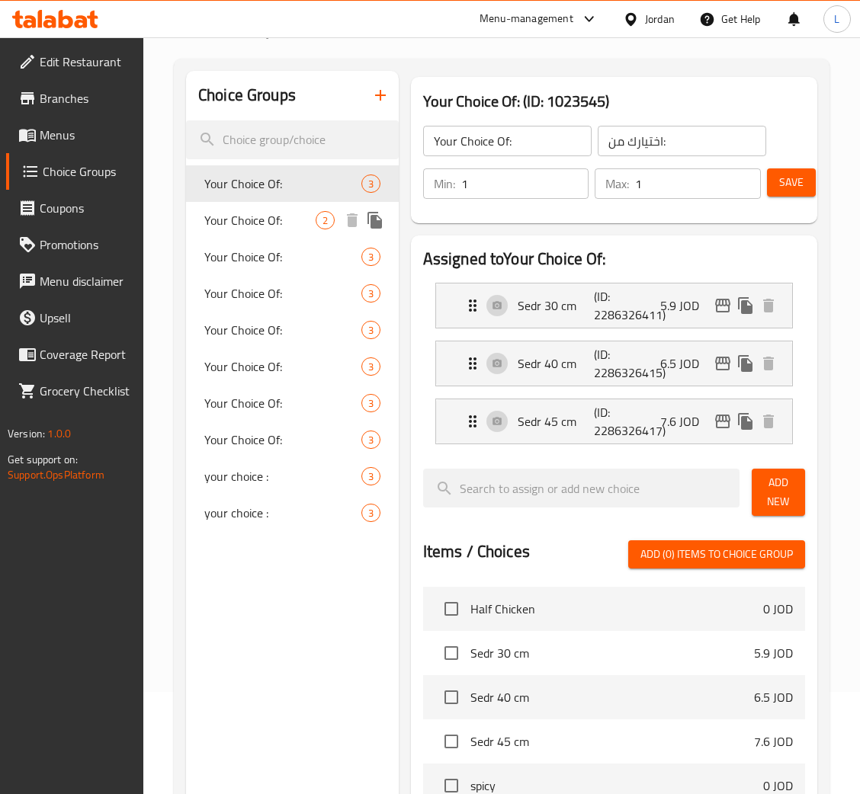
click at [280, 223] on span "Your Choice Of:" at bounding box center [259, 220] width 111 height 18
type input "Your Choice Of:"
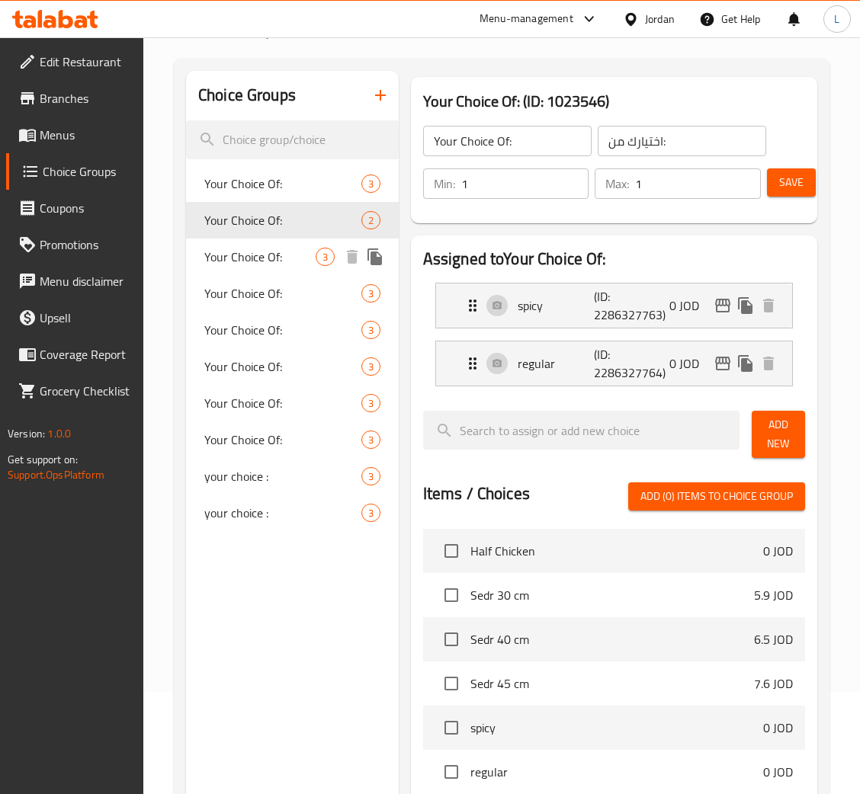
click at [271, 264] on span "Your Choice Of:" at bounding box center [259, 257] width 111 height 18
type input "اختيارك من"
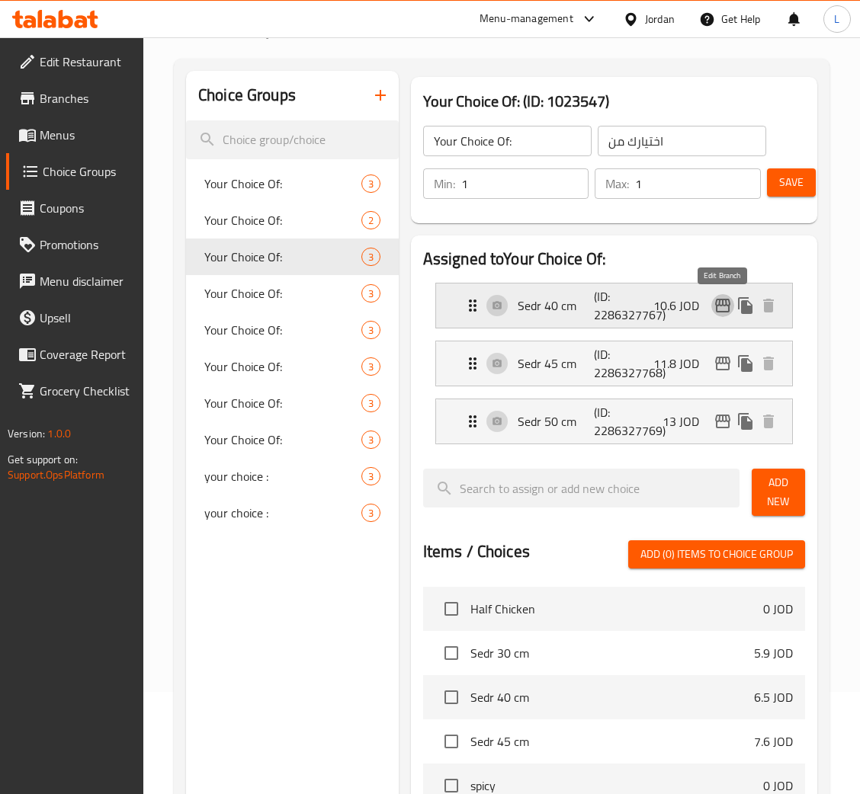
click at [724, 306] on icon "edit" at bounding box center [722, 306] width 15 height 14
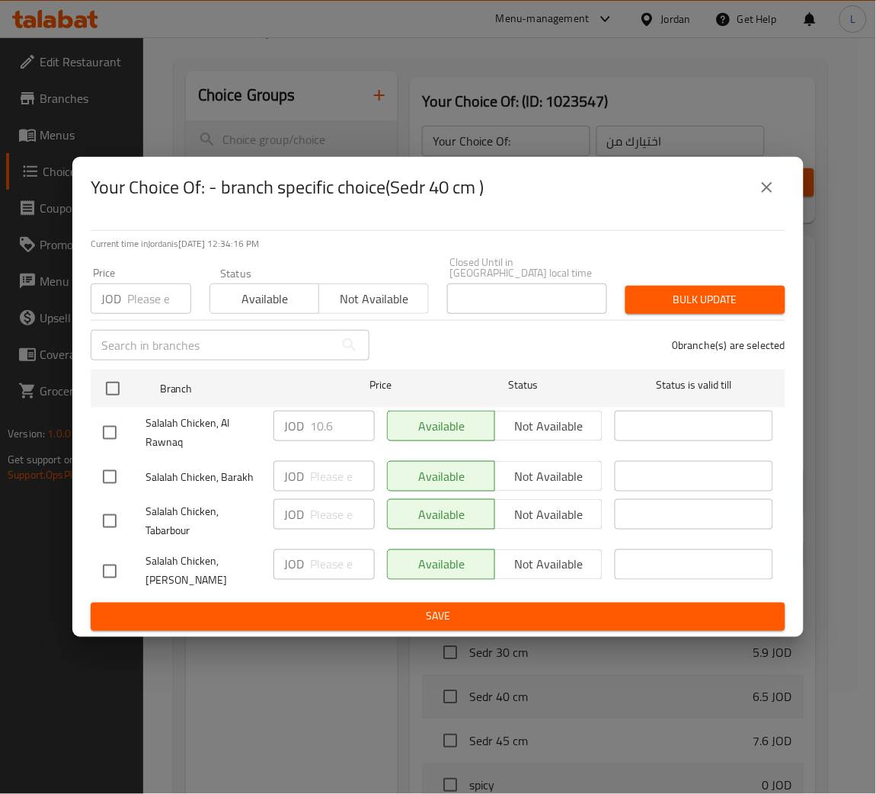
click at [162, 296] on input "number" at bounding box center [159, 298] width 64 height 30
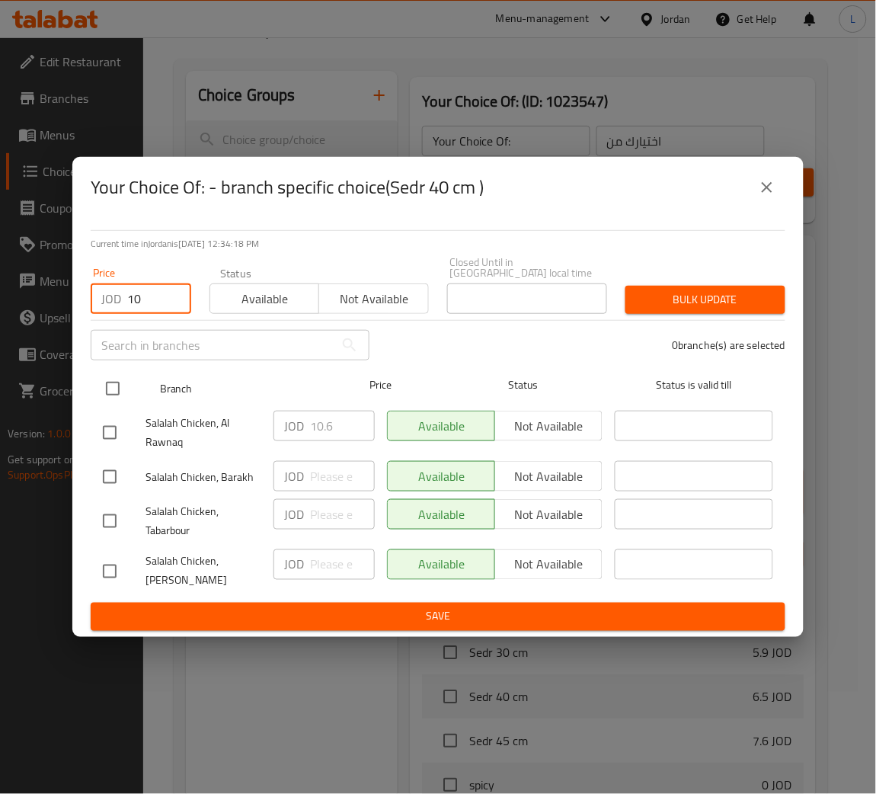
type input "10"
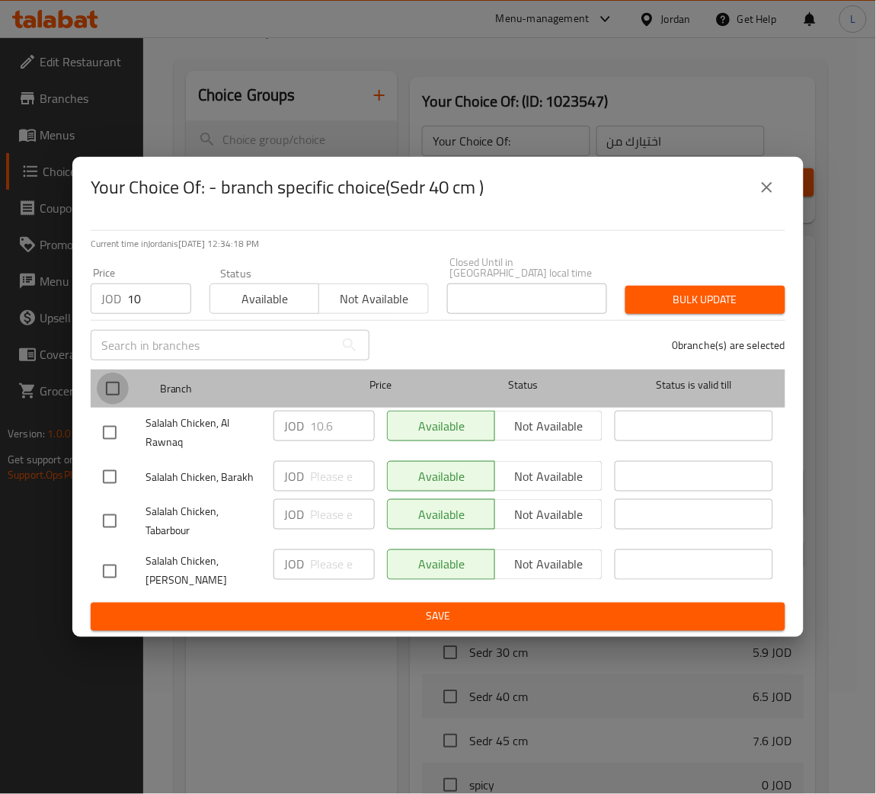
click at [118, 388] on input "checkbox" at bounding box center [113, 389] width 32 height 32
checkbox input "true"
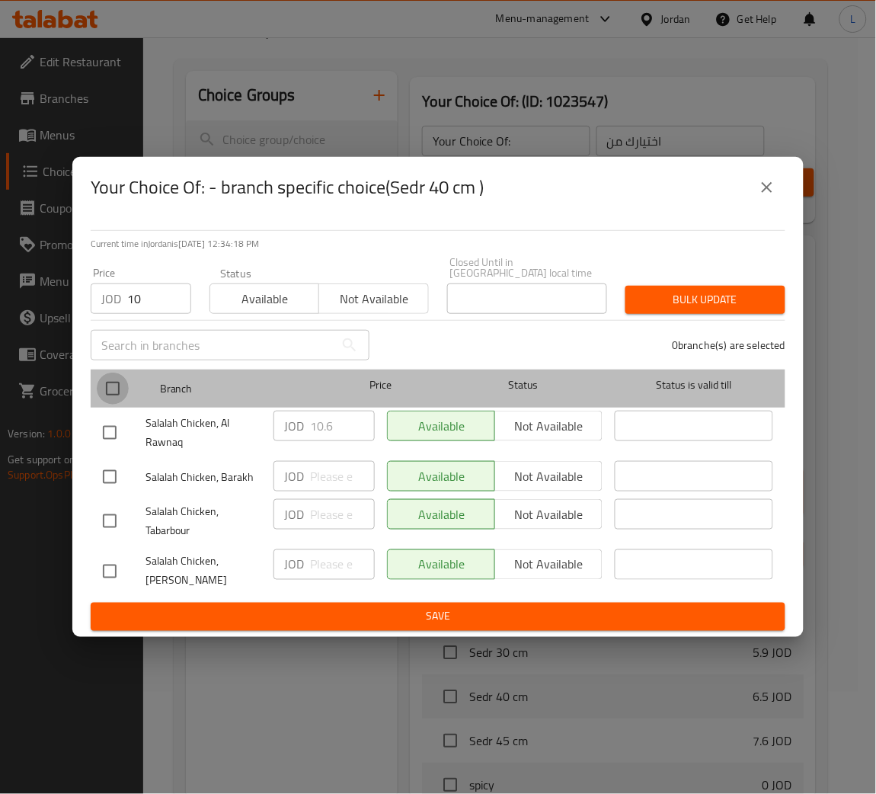
checkbox input "true"
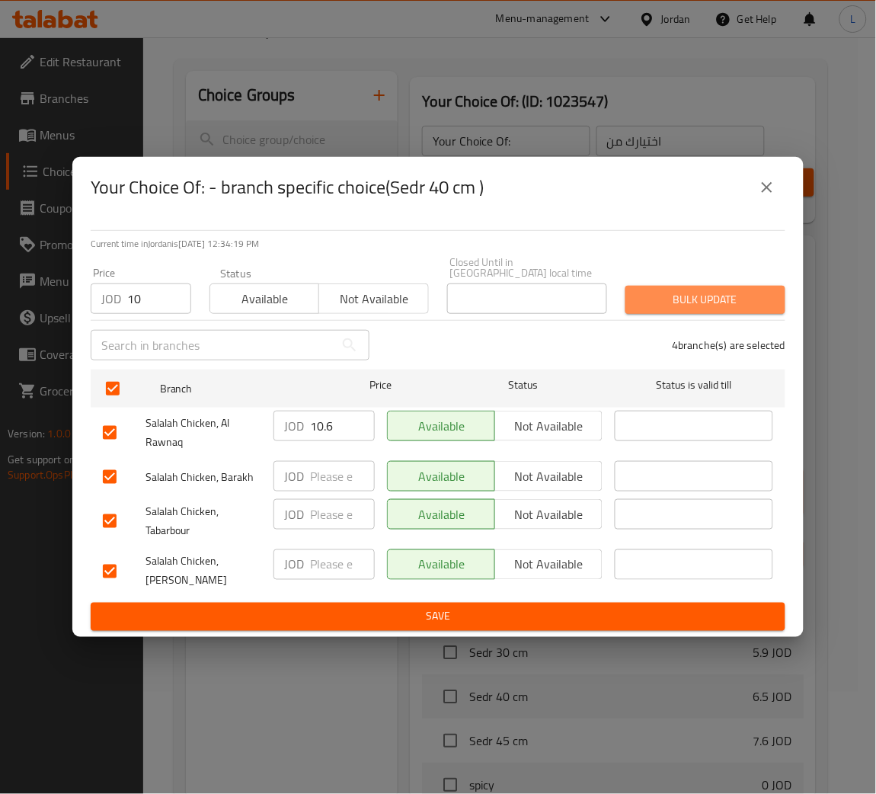
click at [657, 292] on span "Bulk update" at bounding box center [706, 299] width 136 height 19
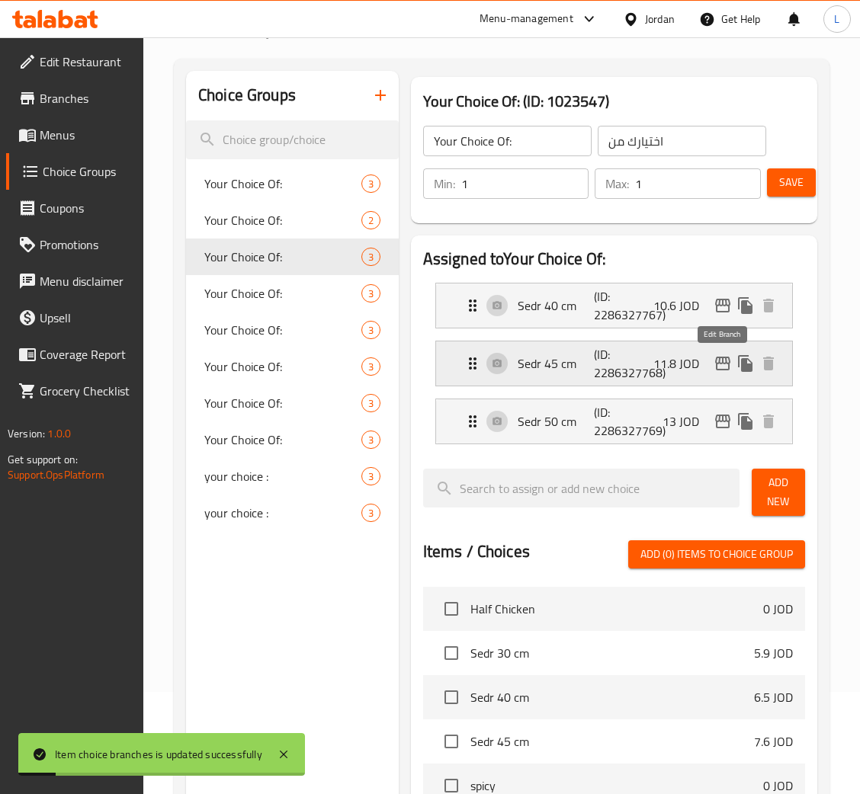
click at [716, 361] on icon "edit" at bounding box center [722, 363] width 18 height 18
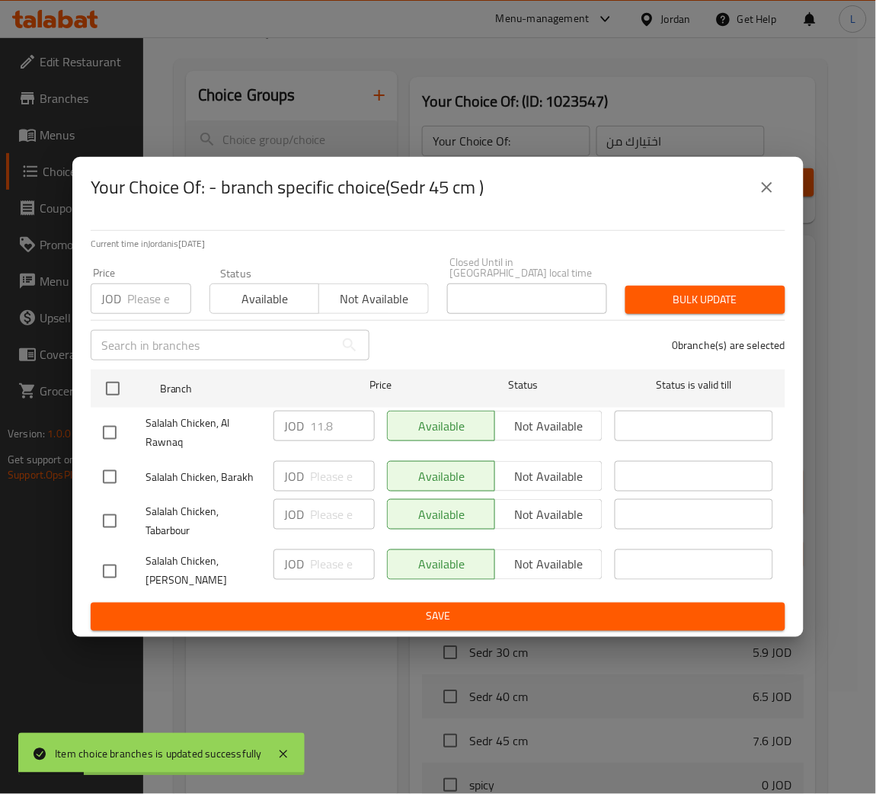
click at [148, 295] on input "number" at bounding box center [159, 298] width 64 height 30
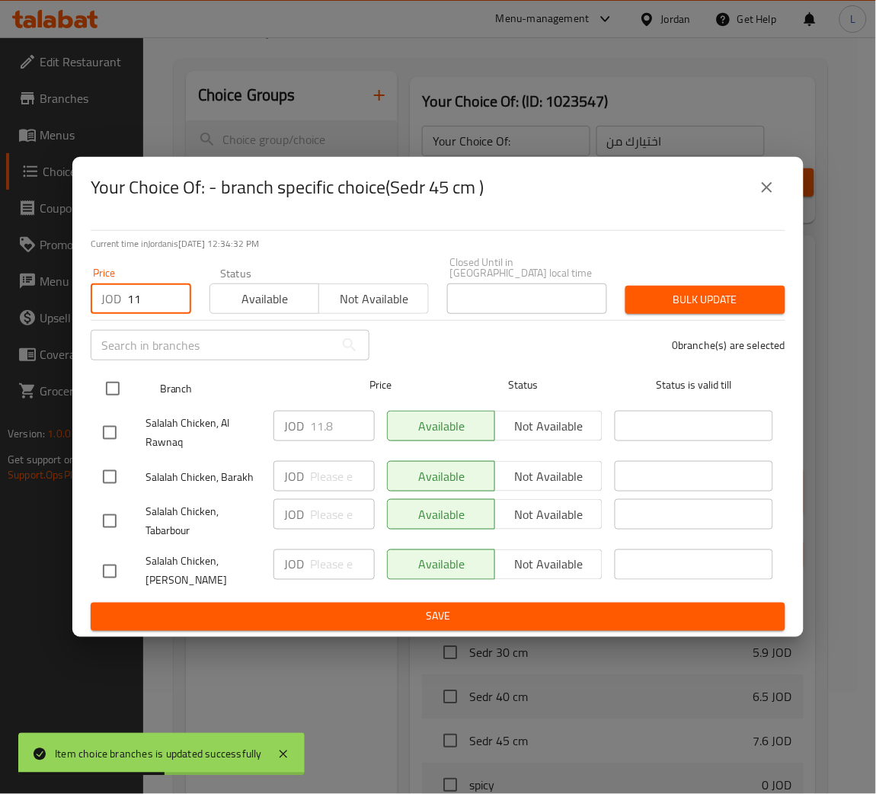
type input "11"
click at [95, 373] on div "Branch Price Status Status is valid till" at bounding box center [438, 389] width 695 height 38
click at [104, 379] on input "checkbox" at bounding box center [113, 389] width 32 height 32
checkbox input "true"
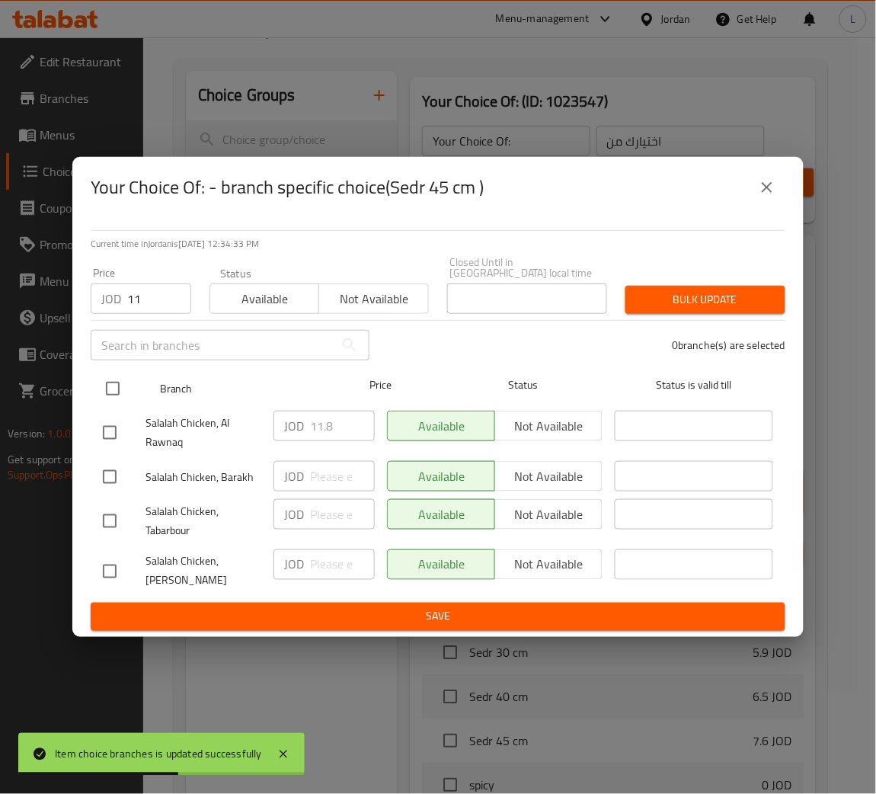
checkbox input "true"
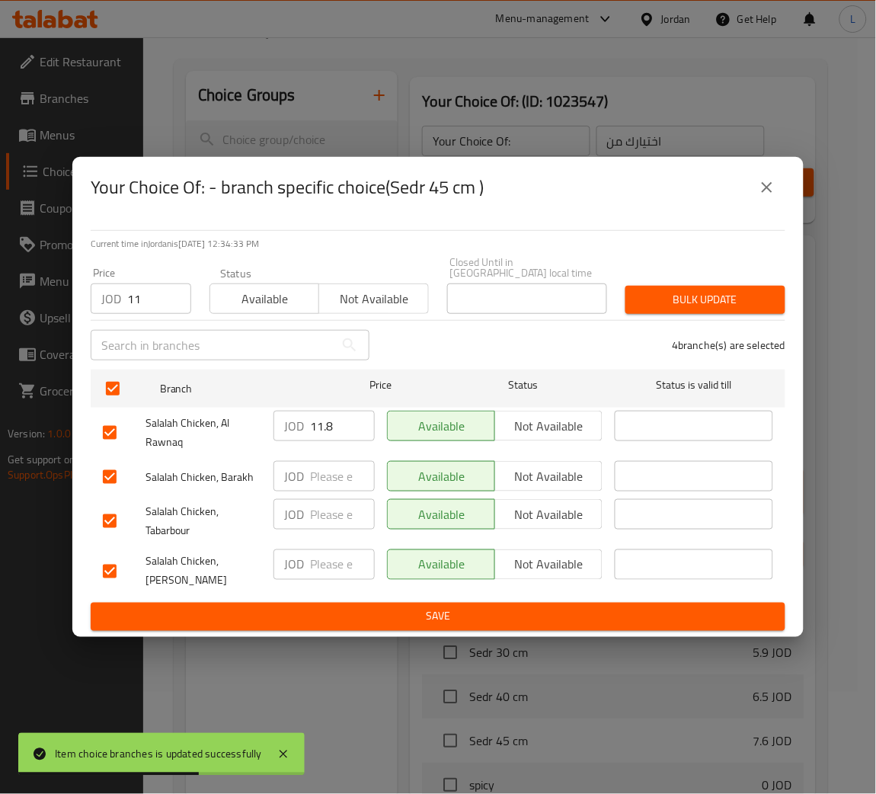
click at [650, 290] on span "Bulk update" at bounding box center [706, 299] width 136 height 19
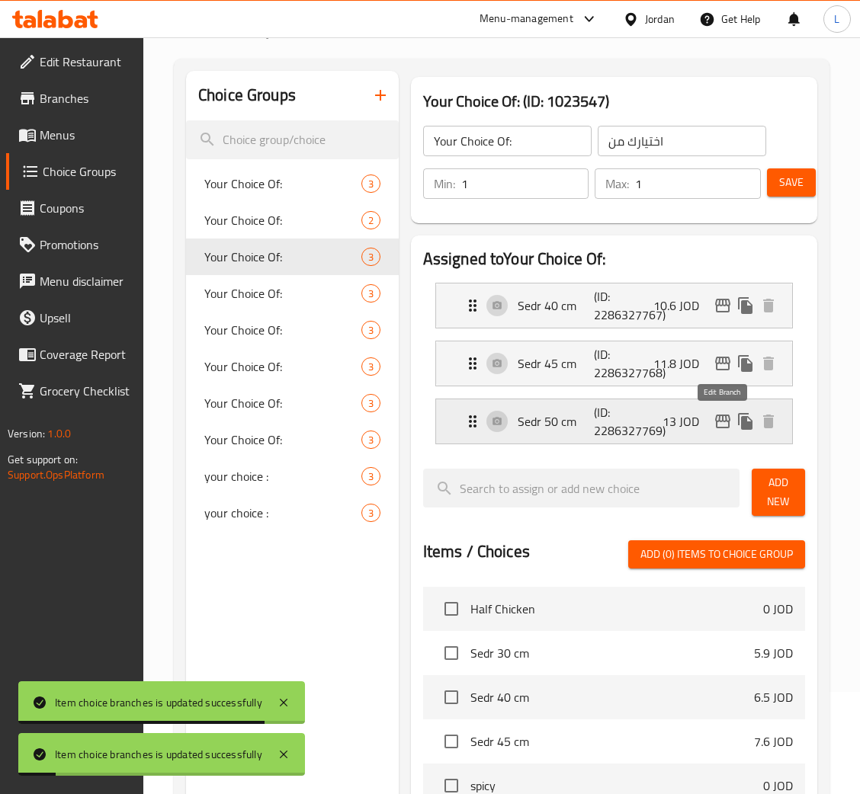
click at [713, 423] on icon "edit" at bounding box center [722, 421] width 18 height 18
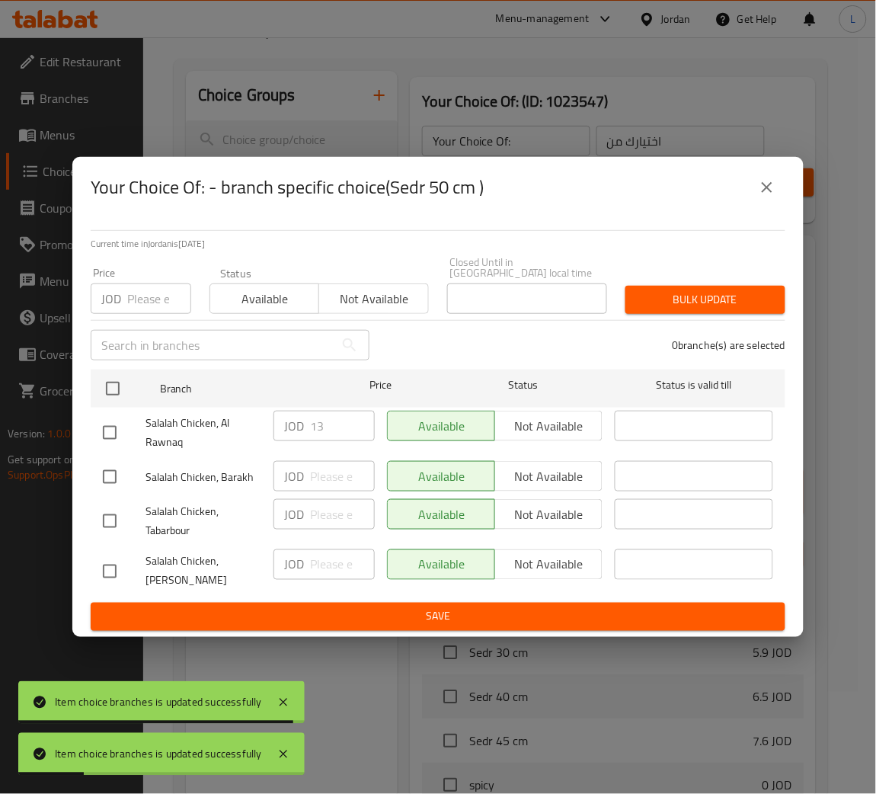
click at [147, 292] on input "number" at bounding box center [159, 298] width 64 height 30
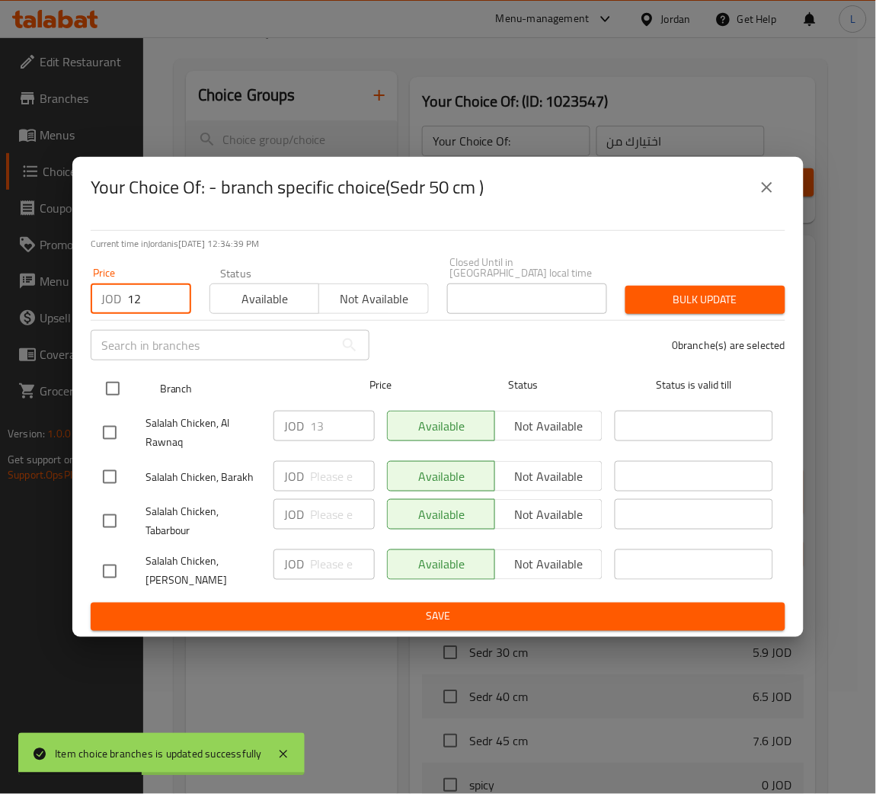
type input "12"
click at [116, 383] on input "checkbox" at bounding box center [113, 389] width 32 height 32
checkbox input "true"
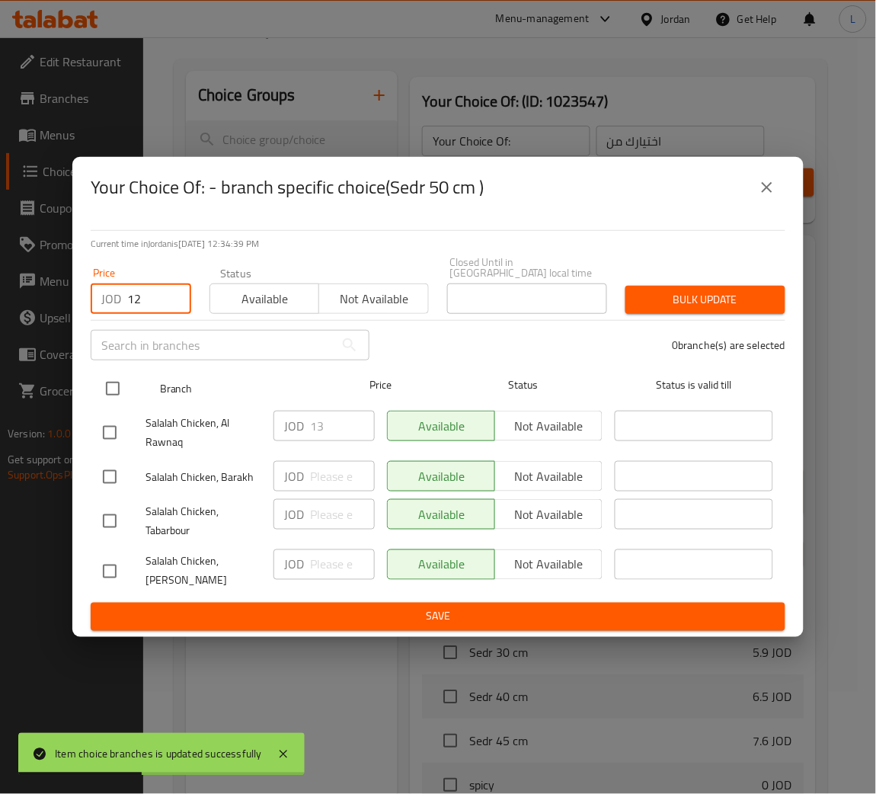
checkbox input "true"
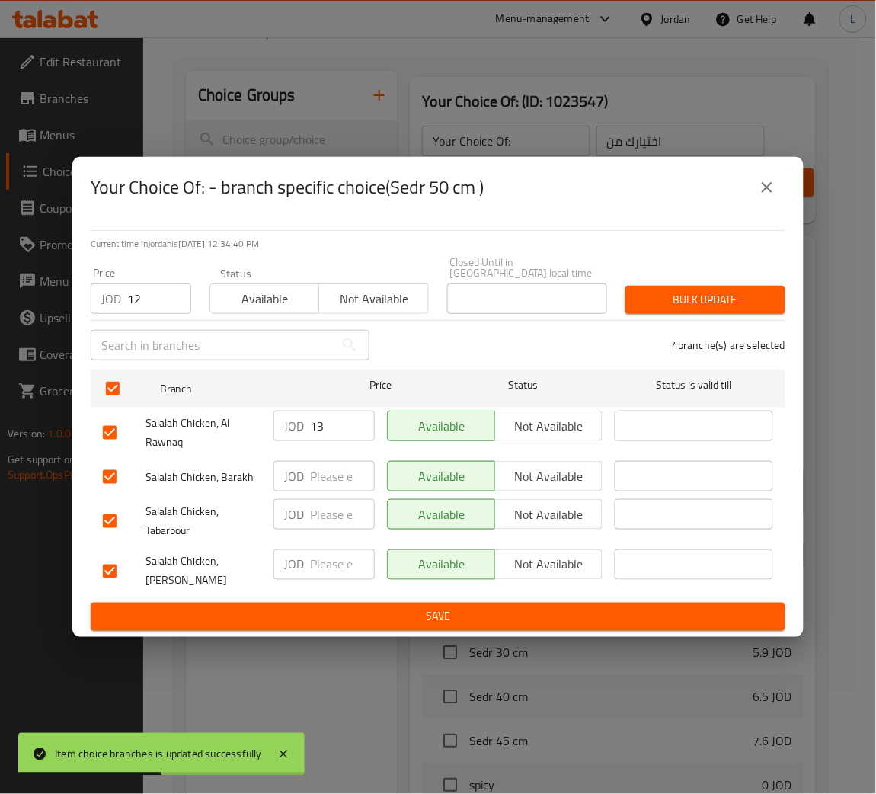
click at [725, 290] on span "Bulk update" at bounding box center [706, 299] width 136 height 19
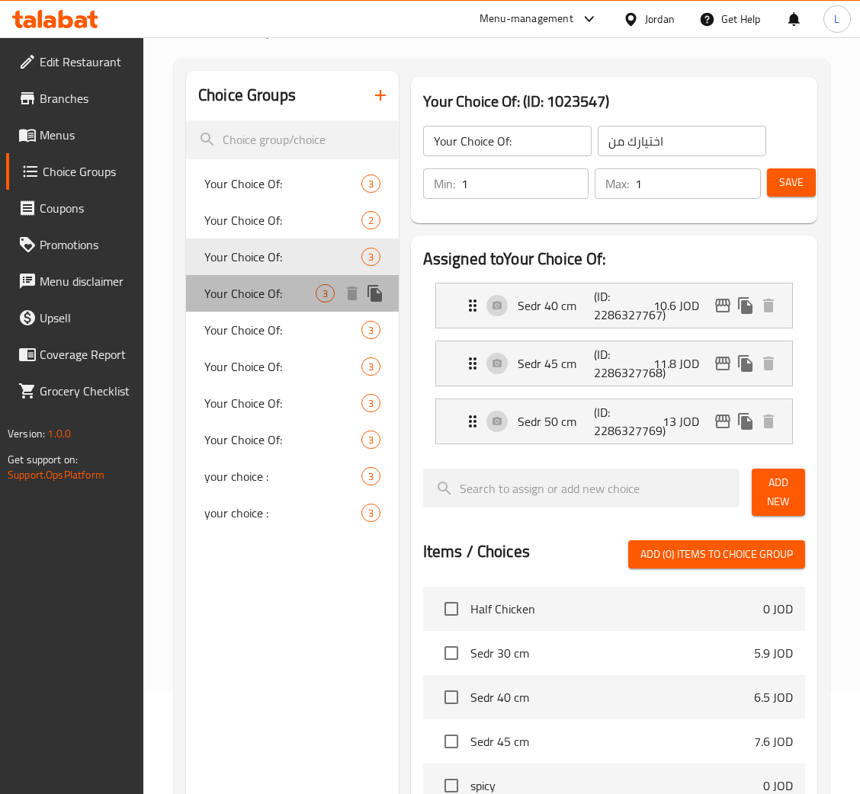
click at [272, 296] on span "Your Choice Of:" at bounding box center [259, 293] width 111 height 18
type input "اختيارك من:"
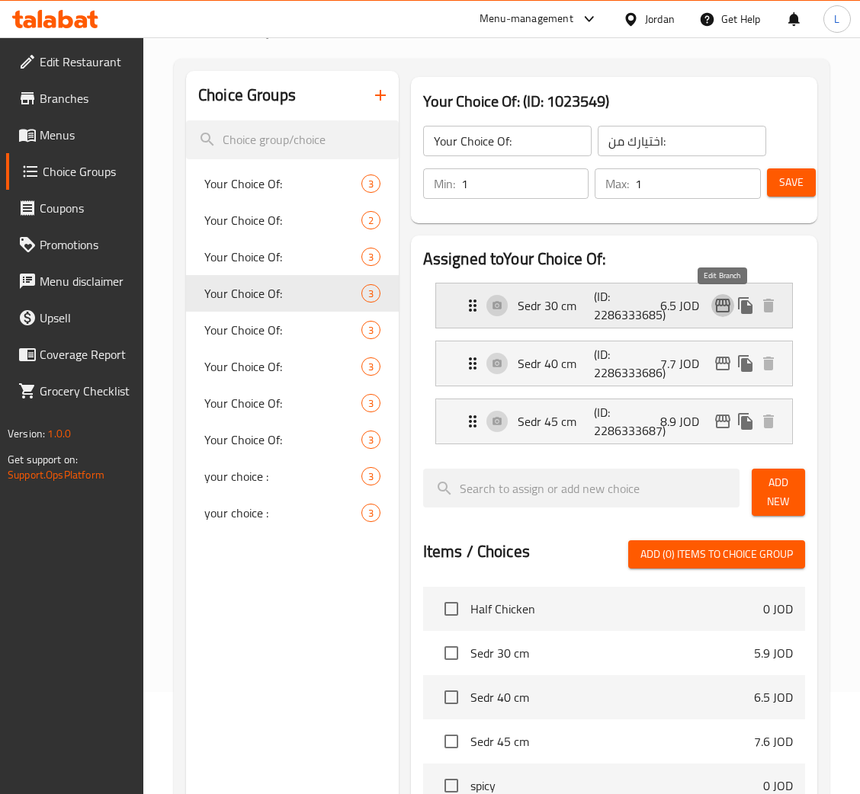
click at [721, 309] on icon "edit" at bounding box center [722, 305] width 18 height 18
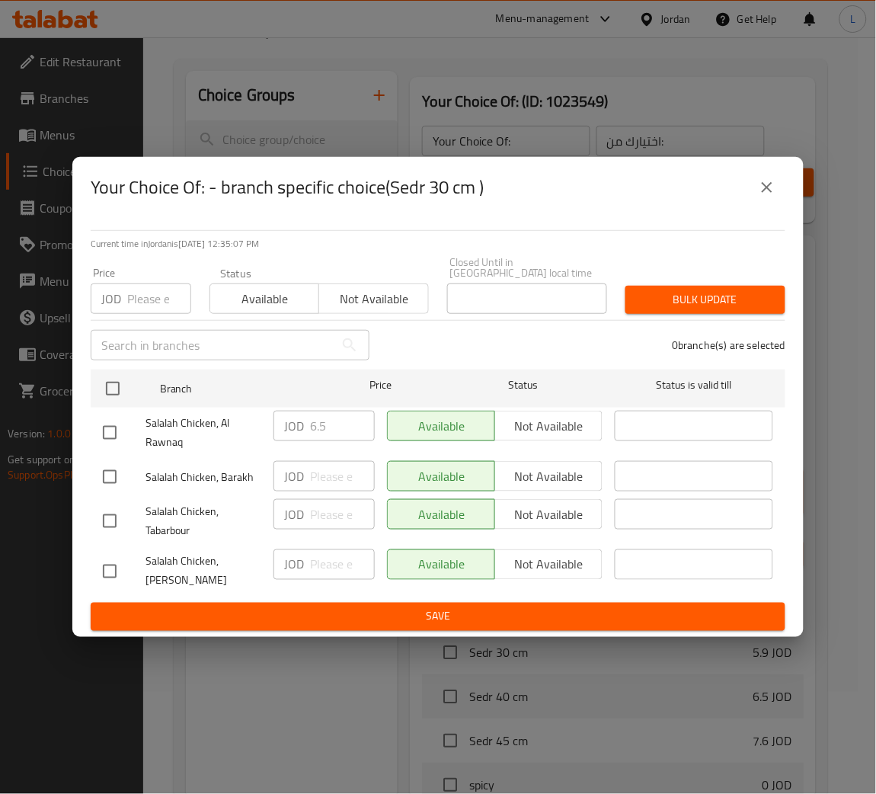
click at [154, 306] on input "number" at bounding box center [159, 298] width 64 height 30
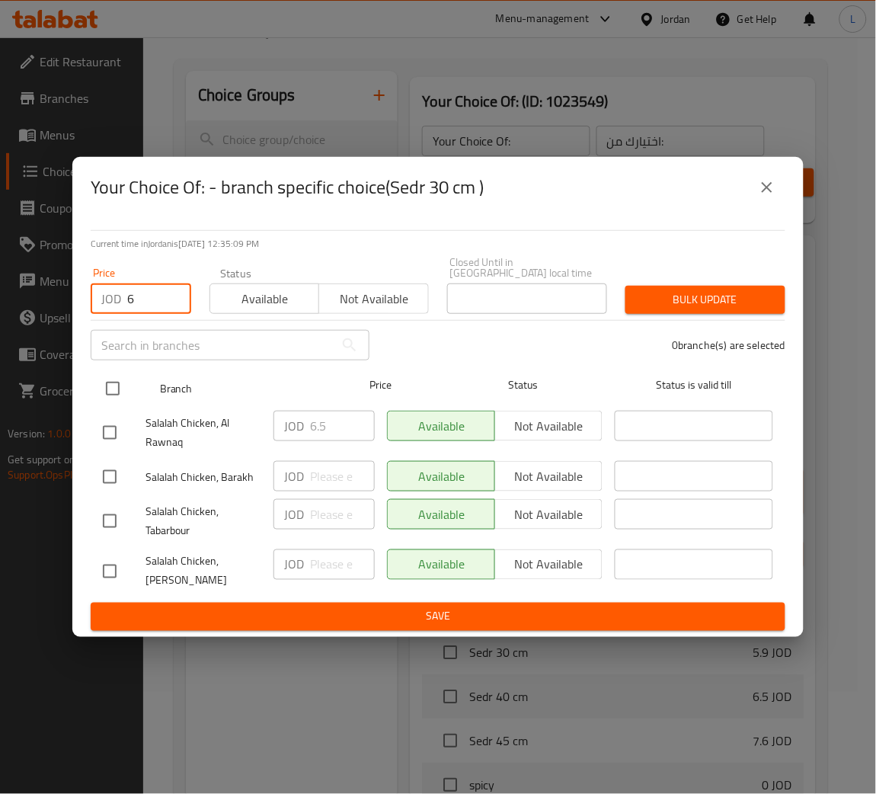
type input "6"
drag, startPoint x: 141, startPoint y: 383, endPoint x: 126, endPoint y: 390, distance: 17.0
click at [142, 383] on div at bounding box center [125, 389] width 57 height 44
click at [125, 390] on input "checkbox" at bounding box center [113, 389] width 32 height 32
checkbox input "true"
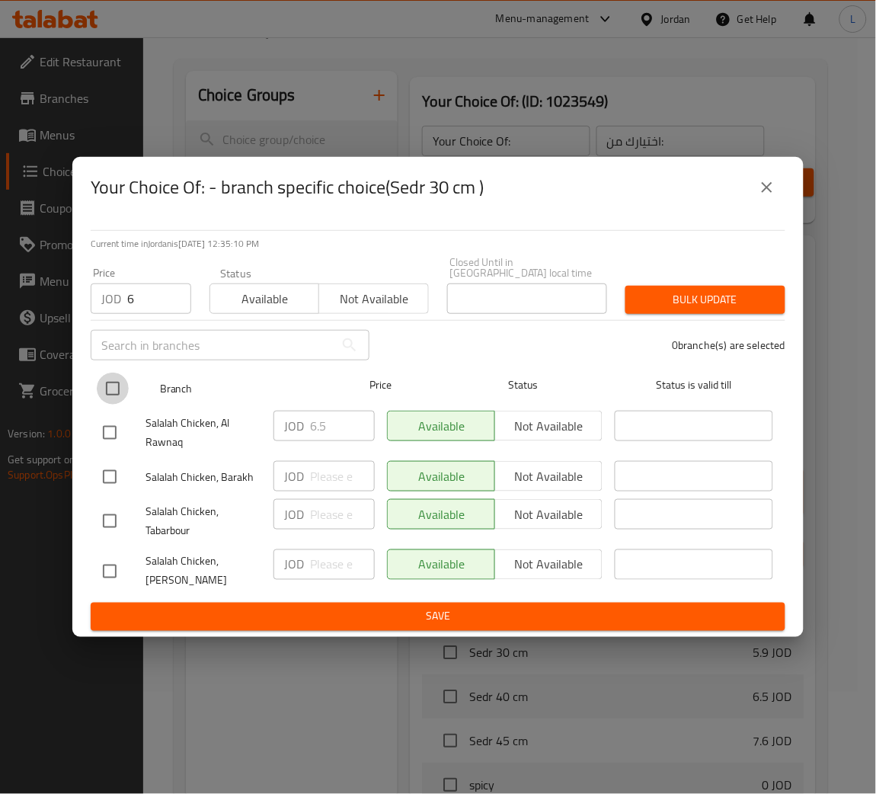
checkbox input "true"
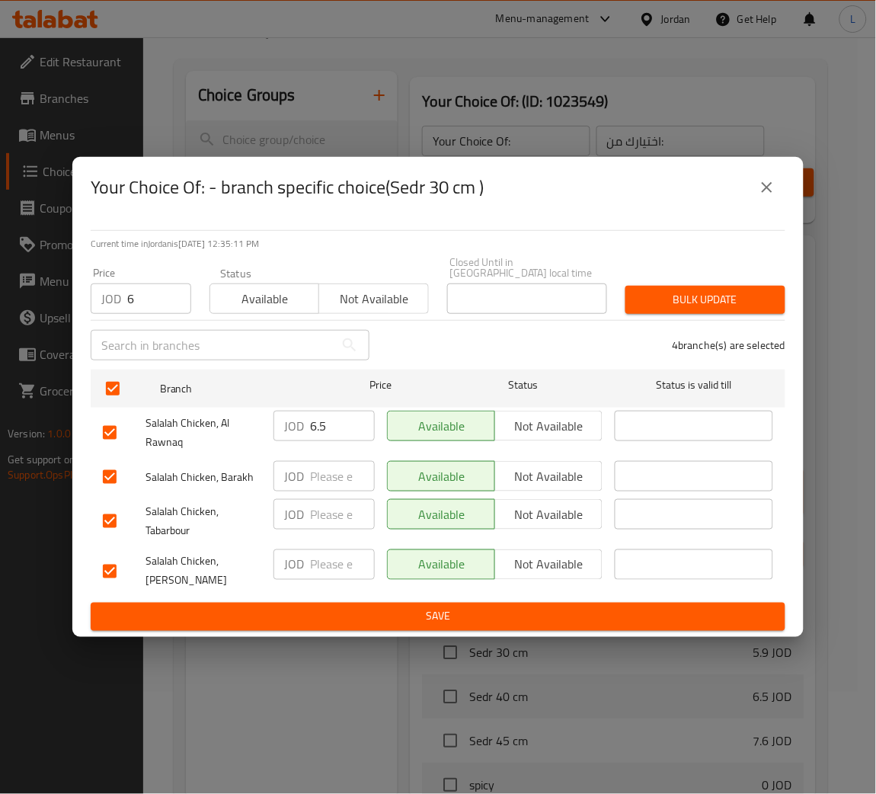
click at [735, 290] on span "Bulk update" at bounding box center [706, 299] width 136 height 19
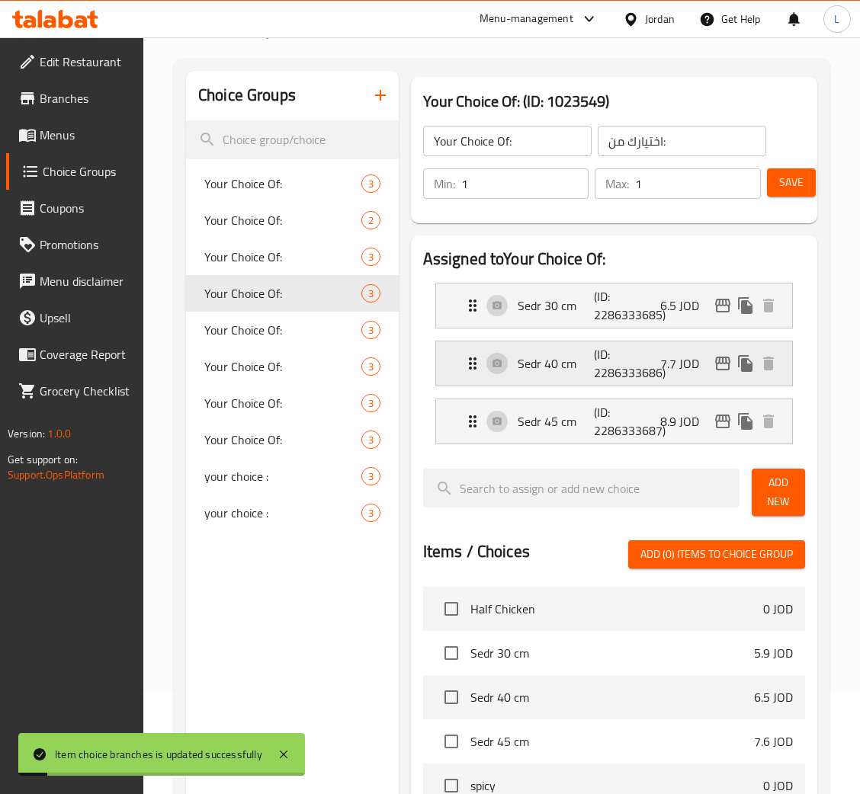
click at [722, 360] on icon "edit" at bounding box center [722, 364] width 15 height 14
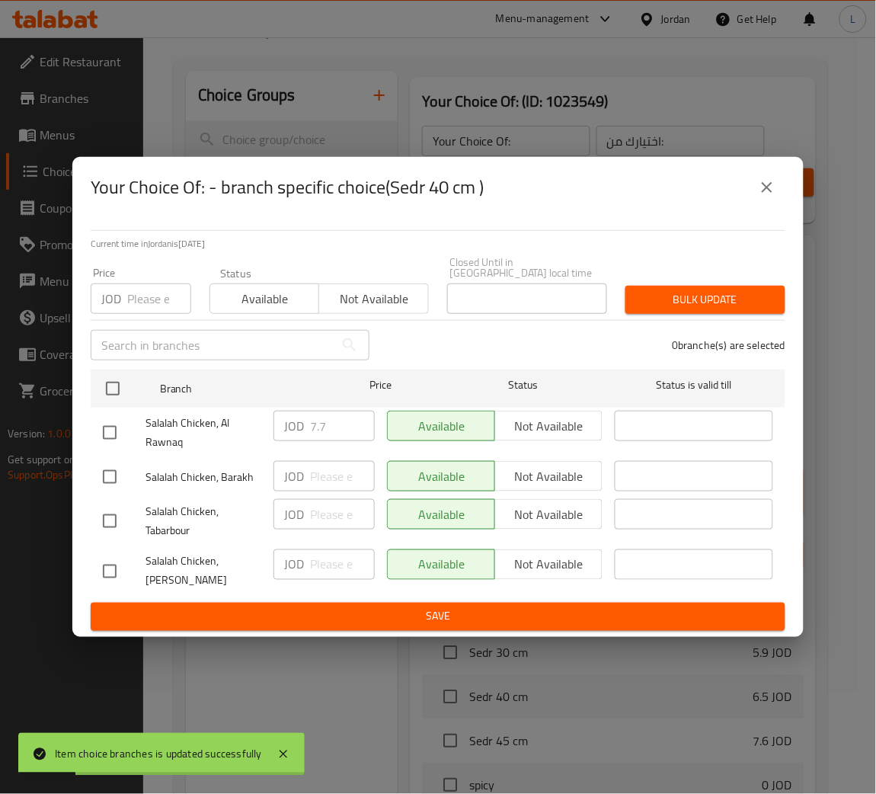
click at [143, 292] on input "number" at bounding box center [159, 298] width 64 height 30
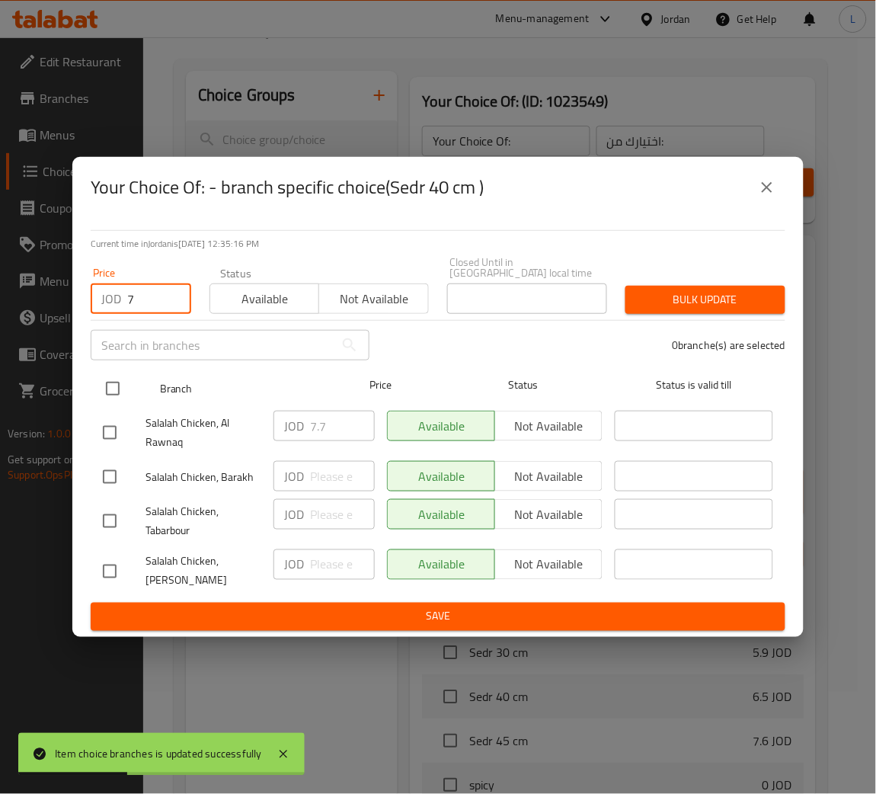
type input "7"
click at [116, 383] on input "checkbox" at bounding box center [113, 389] width 32 height 32
checkbox input "true"
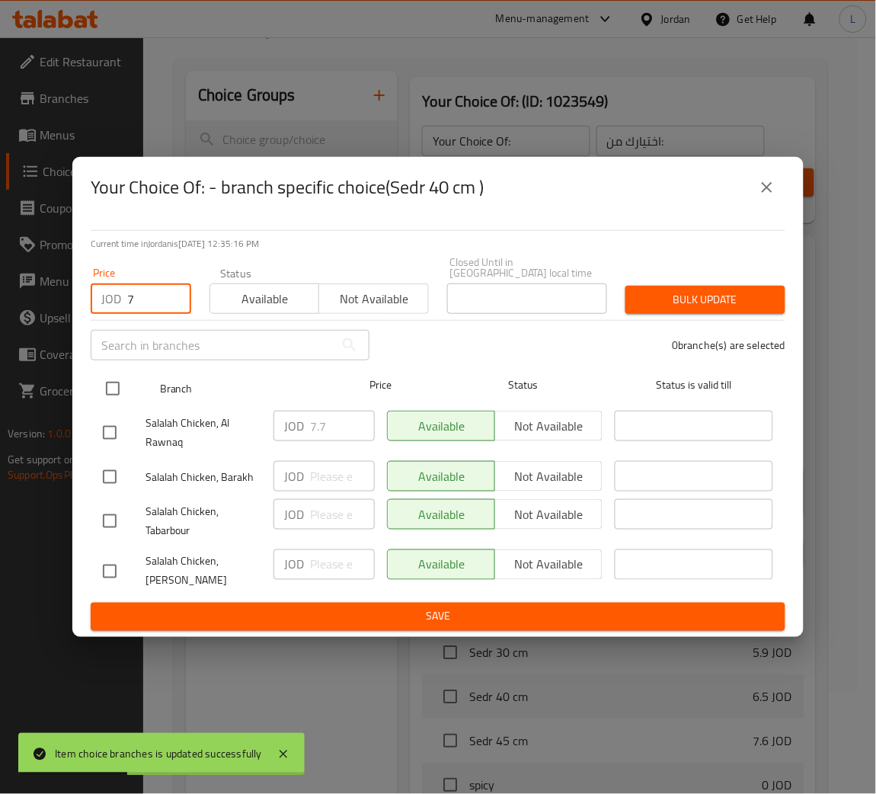
checkbox input "true"
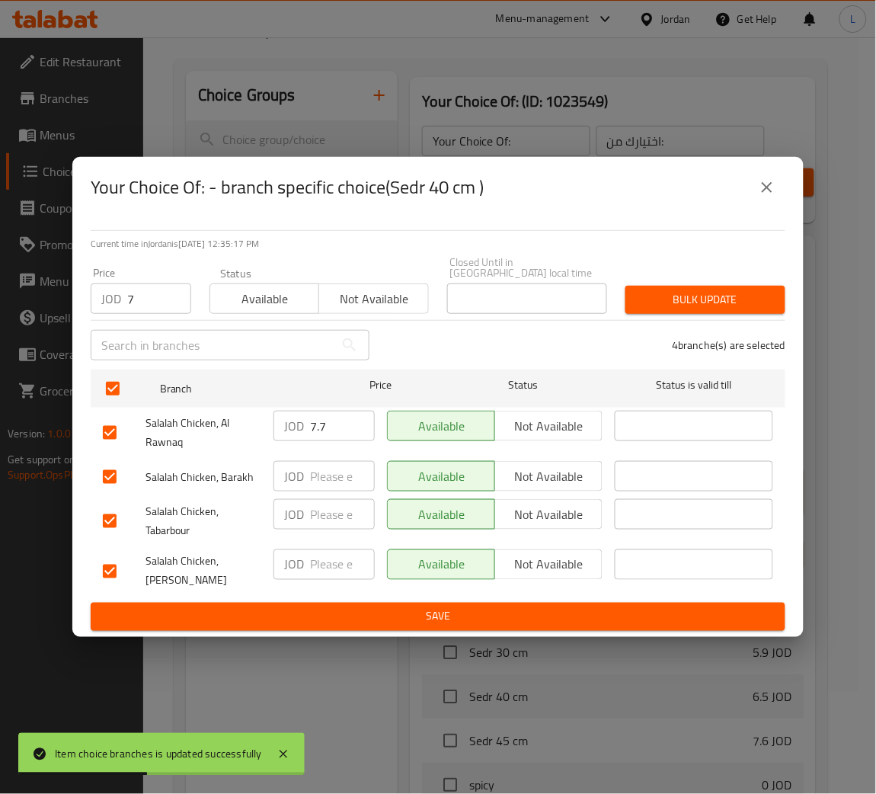
click at [744, 290] on span "Bulk update" at bounding box center [706, 299] width 136 height 19
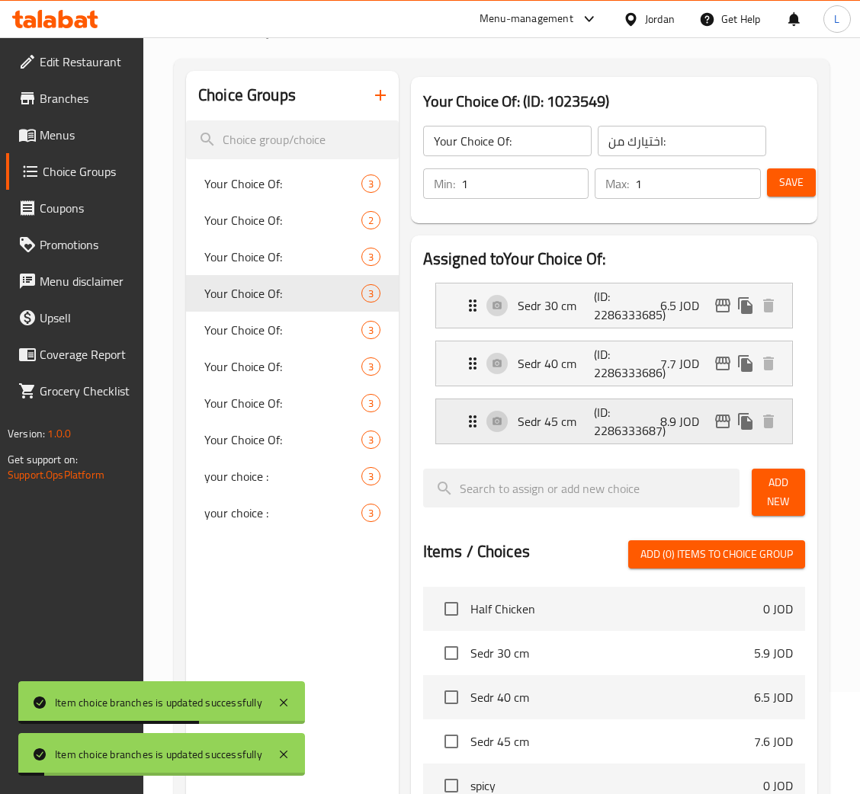
click at [720, 418] on icon "edit" at bounding box center [722, 421] width 18 height 18
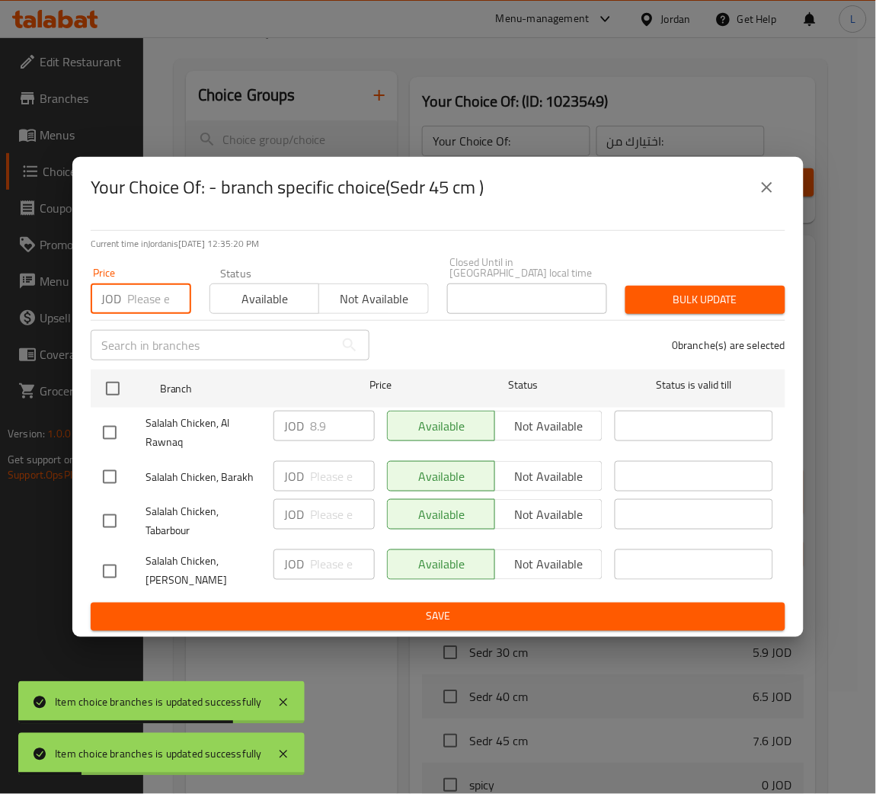
click at [130, 291] on input "number" at bounding box center [159, 298] width 64 height 30
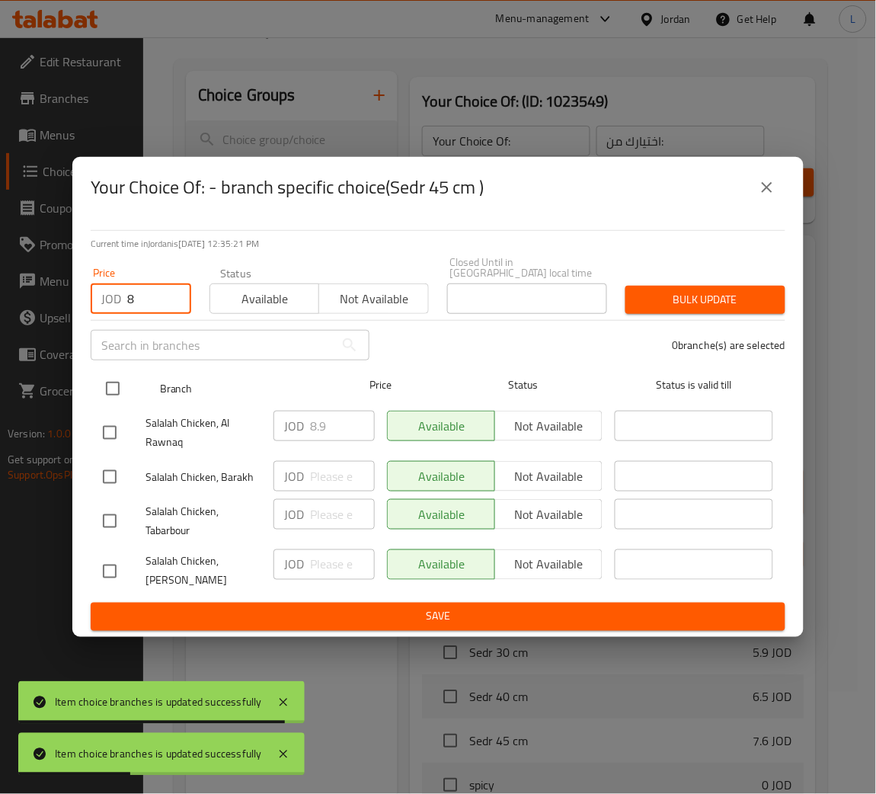
type input "8"
click at [114, 373] on input "checkbox" at bounding box center [113, 389] width 32 height 32
checkbox input "true"
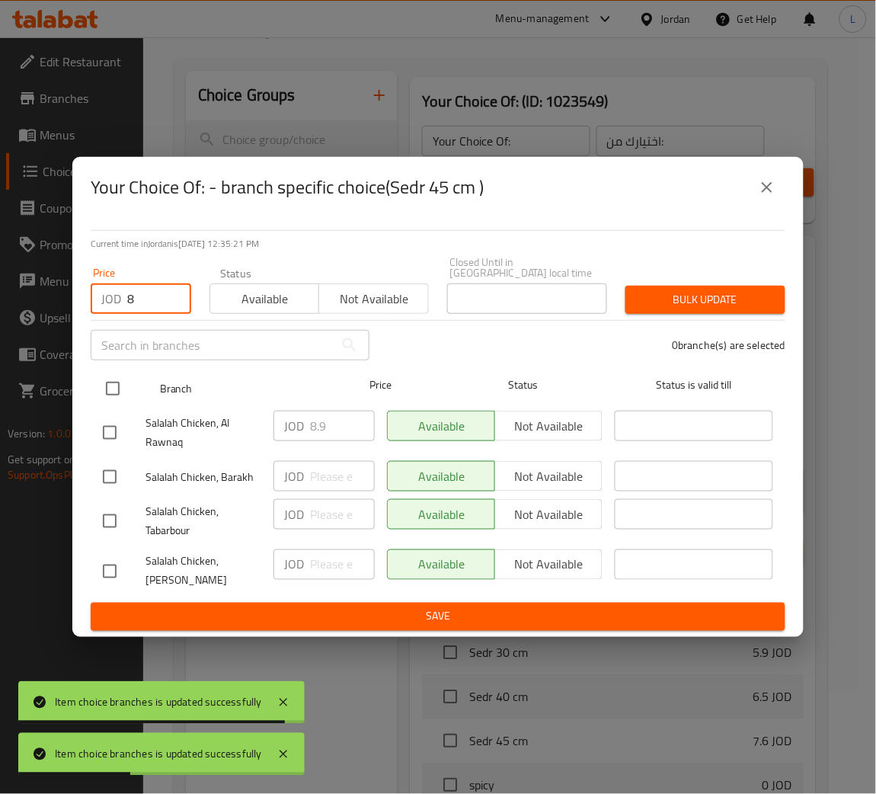
checkbox input "true"
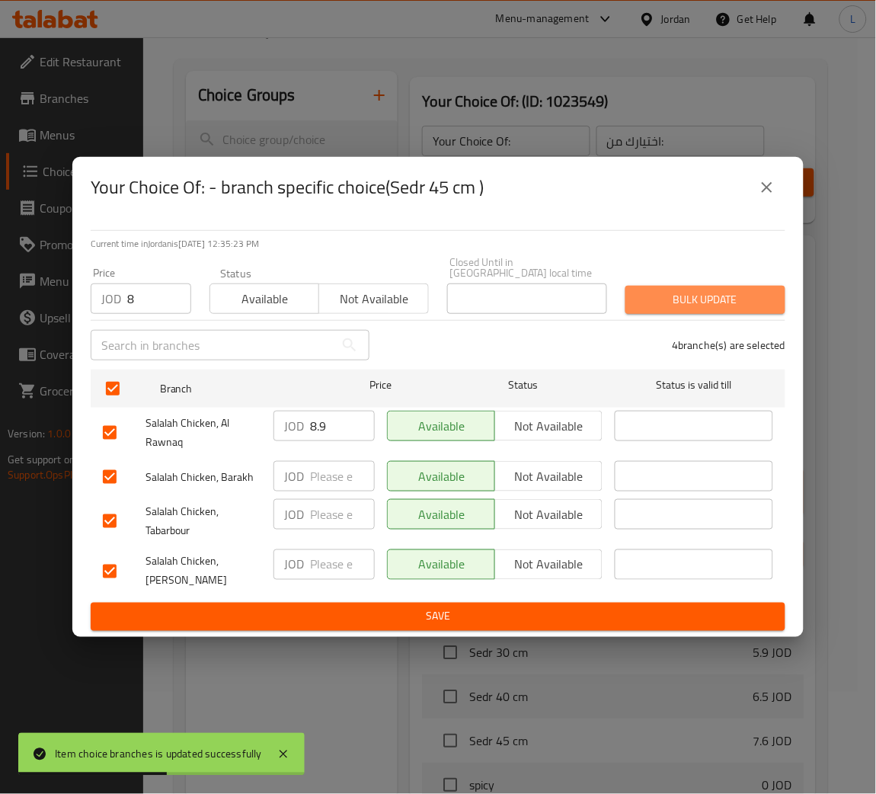
click at [659, 299] on span "Bulk update" at bounding box center [706, 299] width 136 height 19
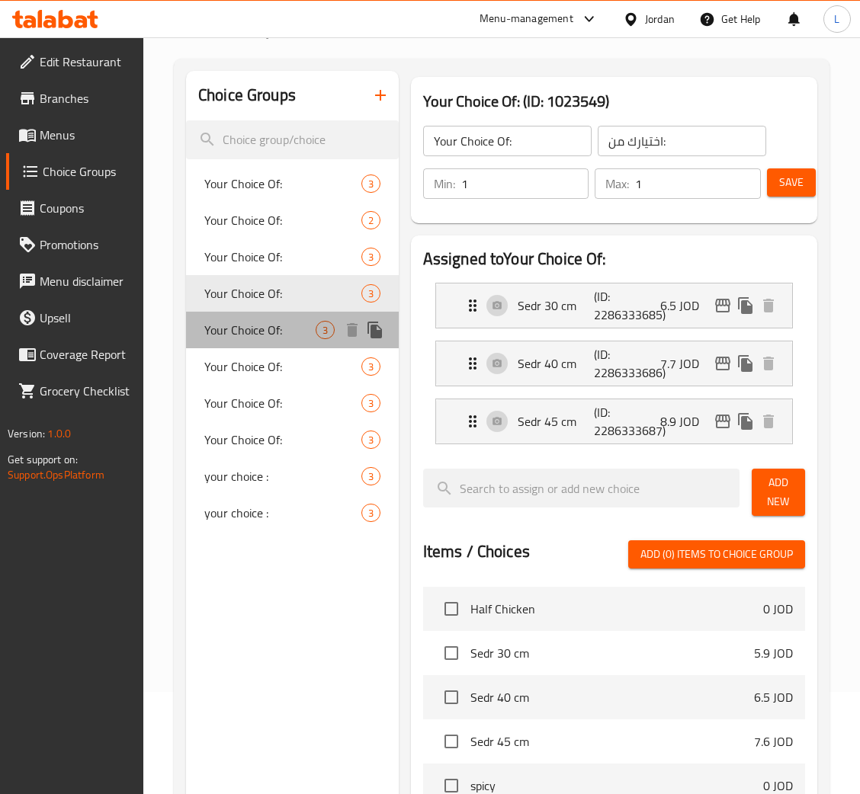
click at [274, 333] on span "Your Choice Of:" at bounding box center [259, 330] width 111 height 18
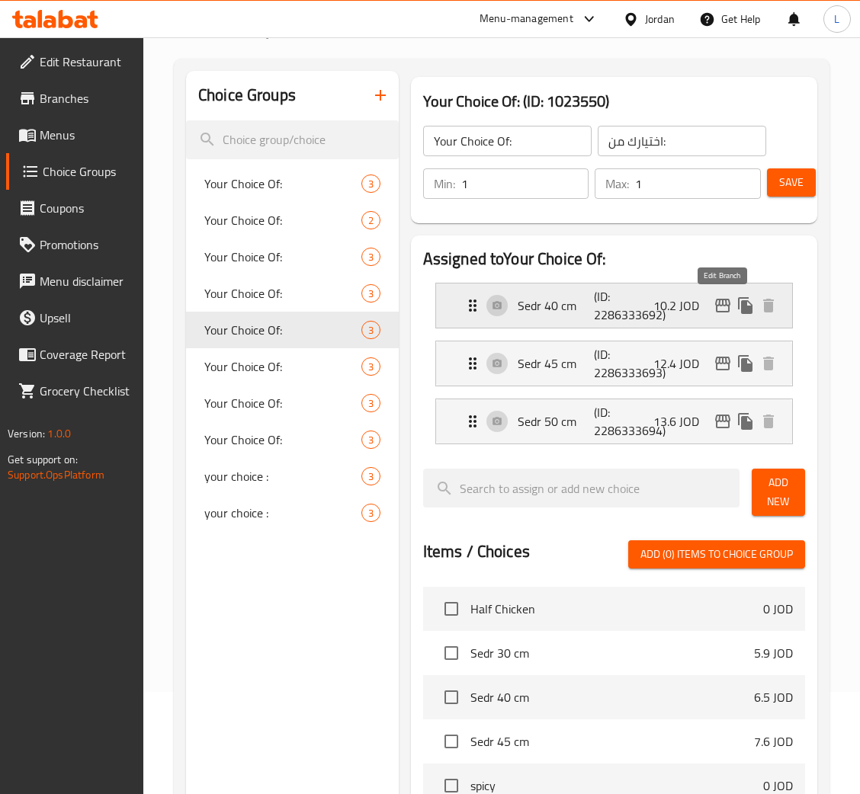
click at [719, 313] on icon "edit" at bounding box center [722, 305] width 18 height 18
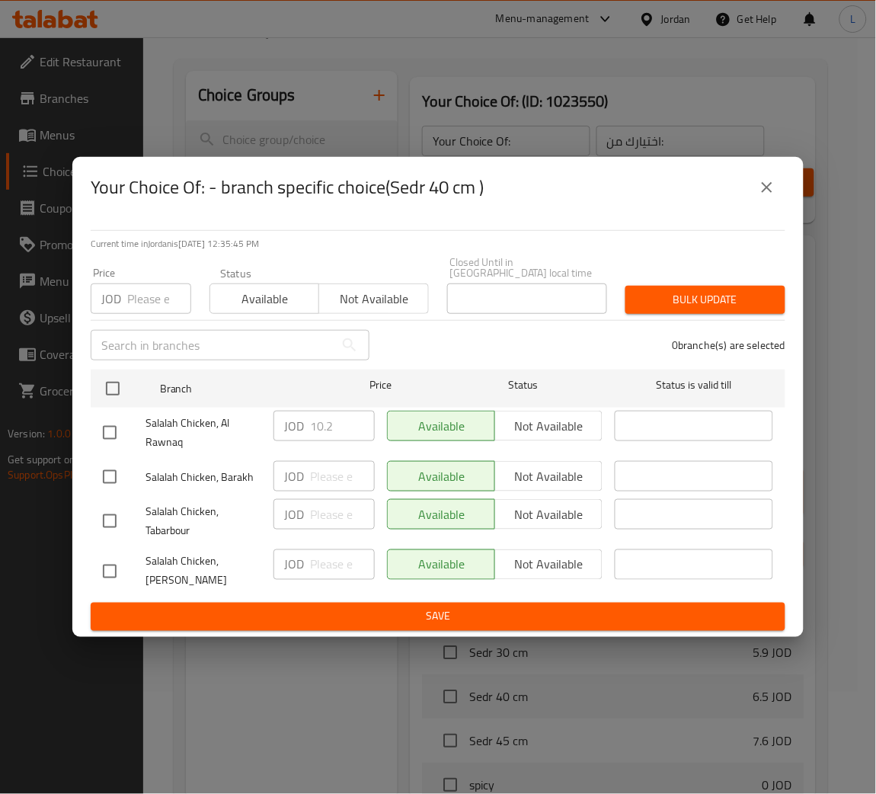
click at [143, 295] on input "number" at bounding box center [159, 298] width 64 height 30
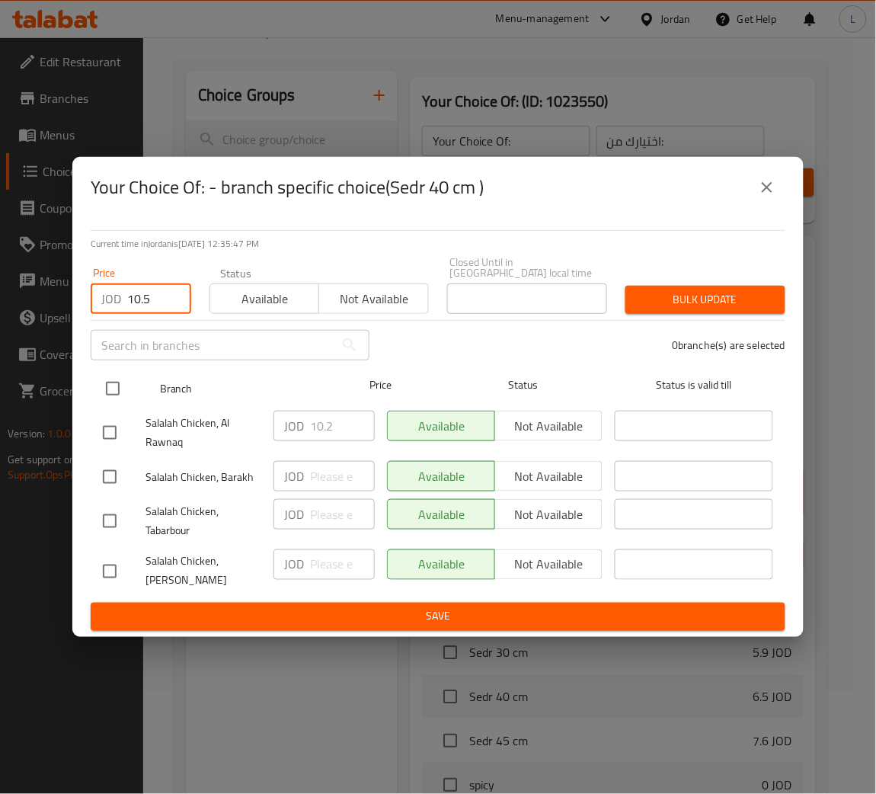
type input "10.5"
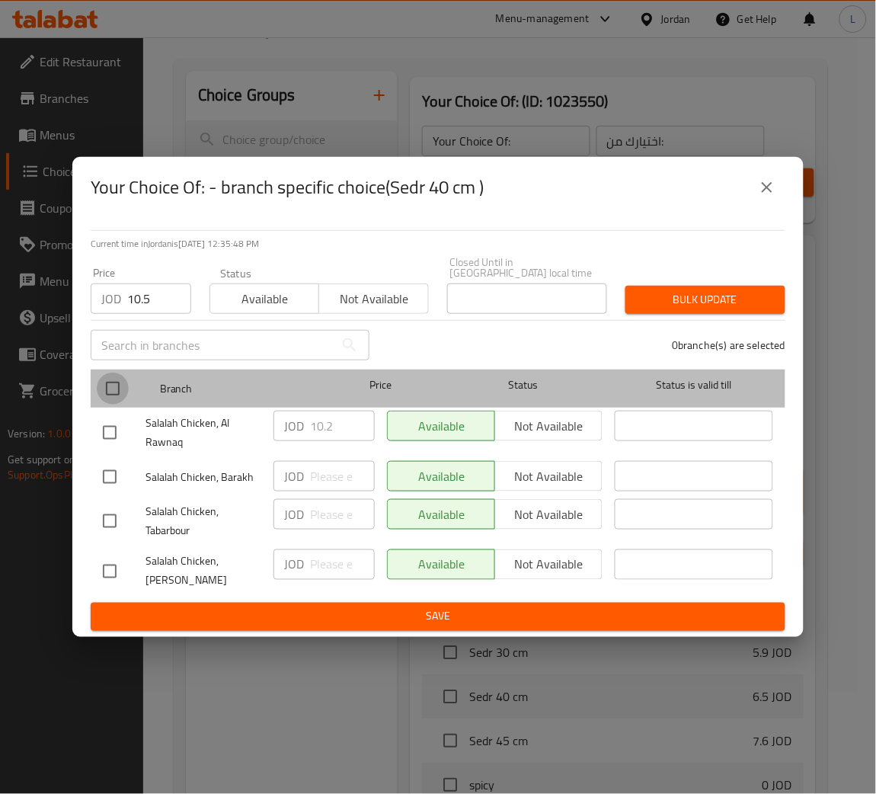
click at [117, 381] on input "checkbox" at bounding box center [113, 389] width 32 height 32
checkbox input "true"
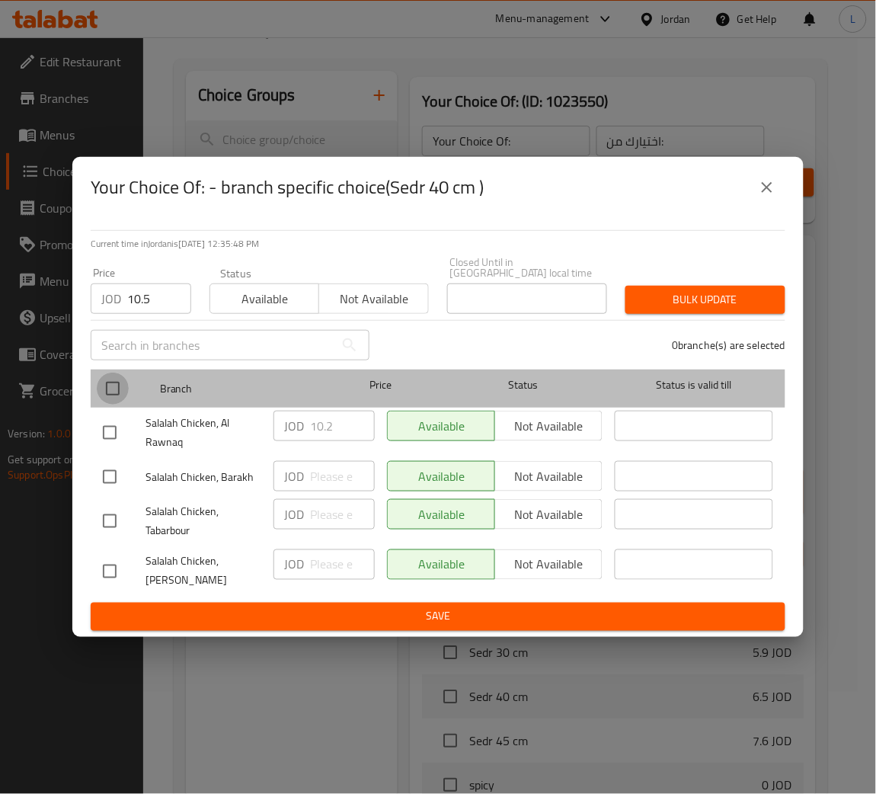
checkbox input "true"
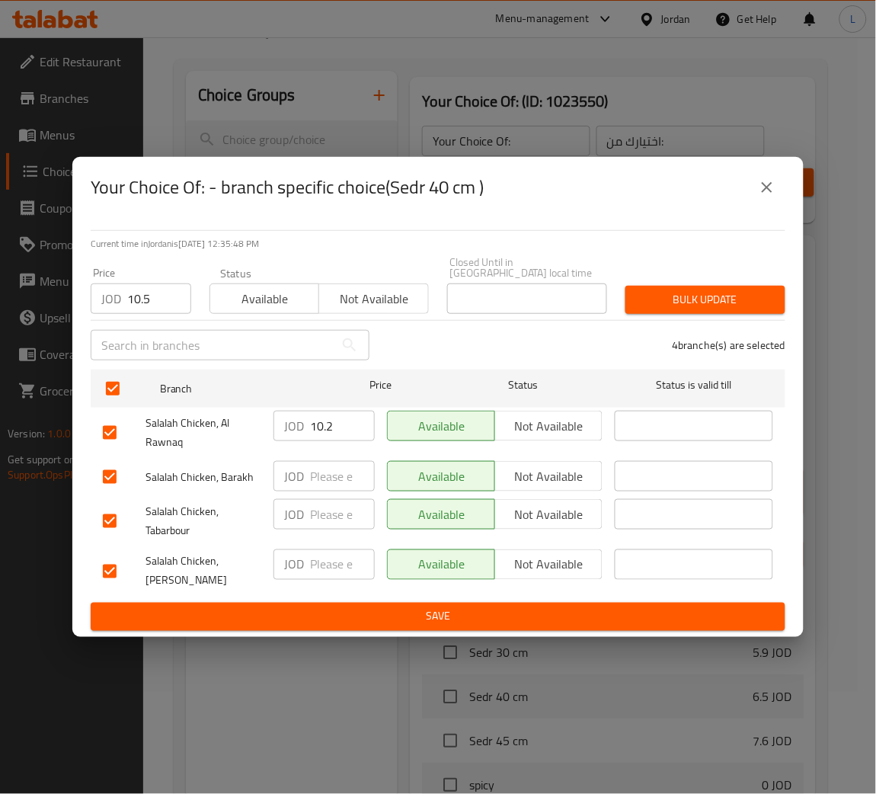
click at [715, 300] on span "Bulk update" at bounding box center [706, 299] width 136 height 19
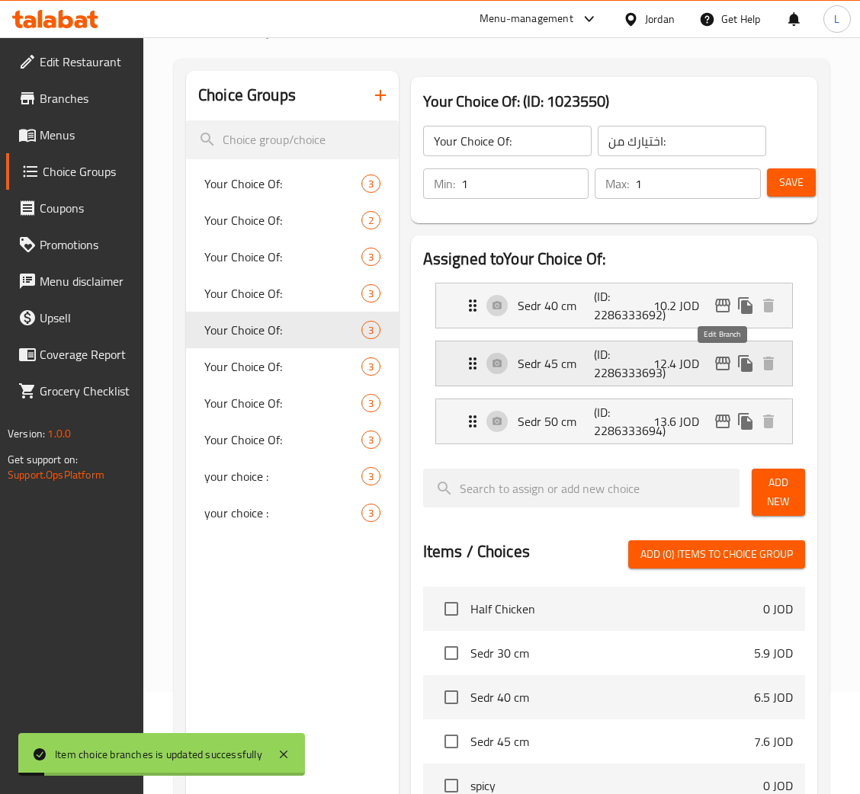
click at [722, 367] on icon "edit" at bounding box center [722, 363] width 18 height 18
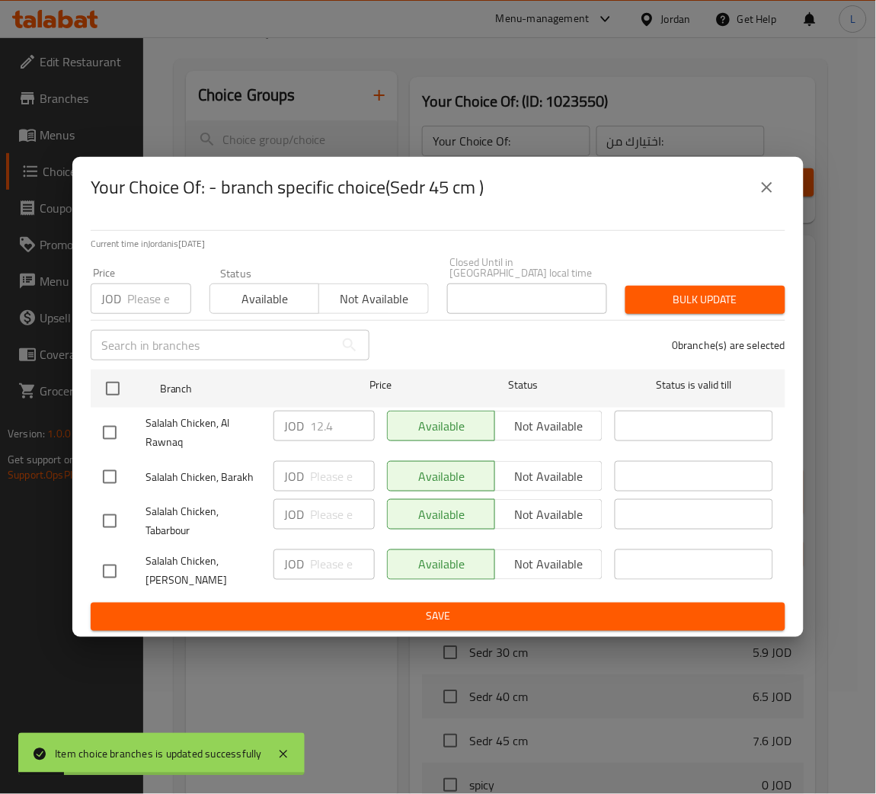
click at [144, 292] on input "number" at bounding box center [159, 298] width 64 height 30
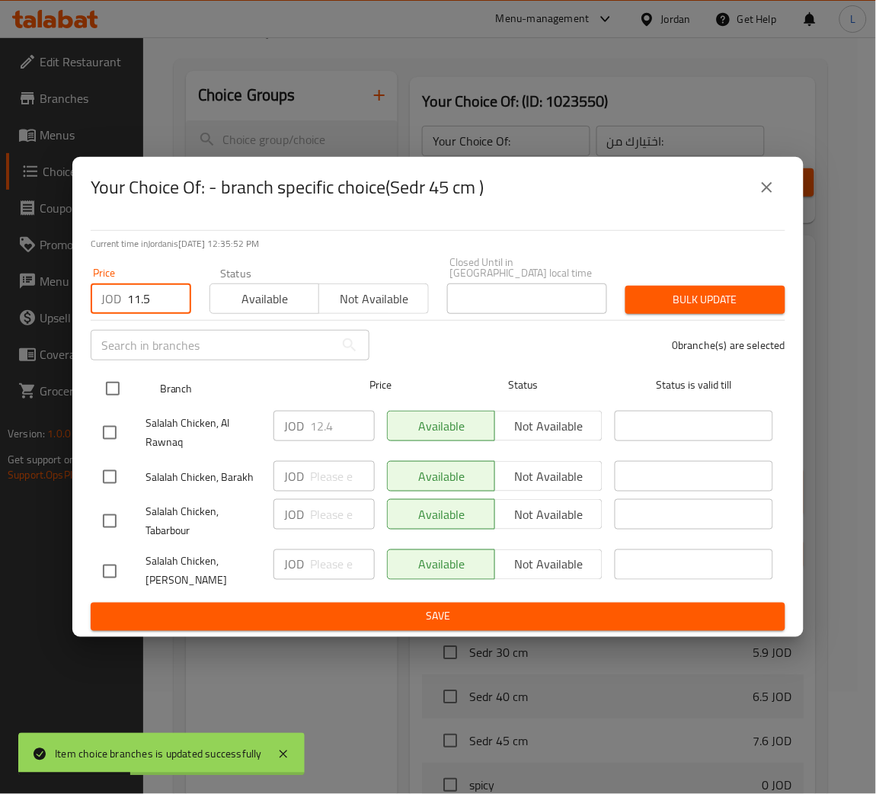
type input "11.5"
click at [116, 392] on input "checkbox" at bounding box center [113, 389] width 32 height 32
checkbox input "true"
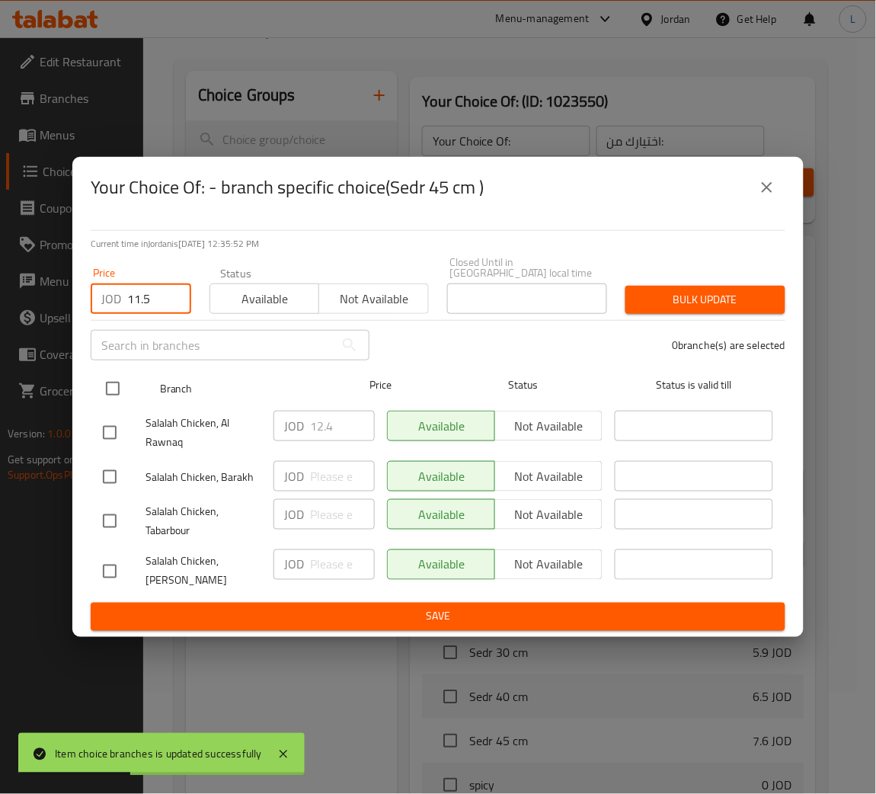
checkbox input "true"
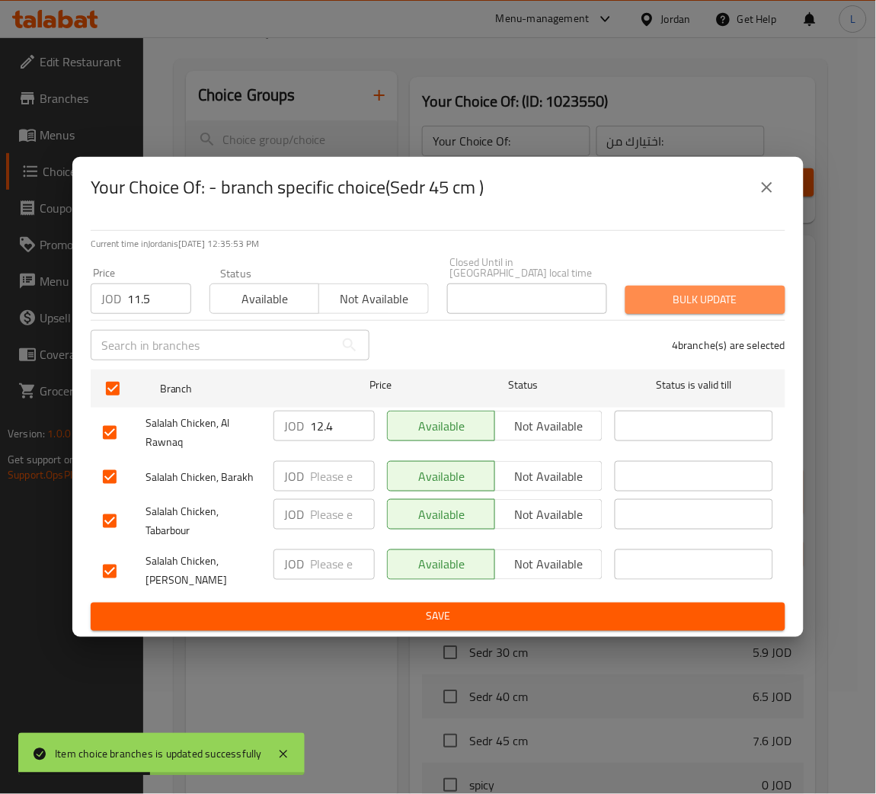
click at [653, 286] on button "Bulk update" at bounding box center [706, 300] width 160 height 28
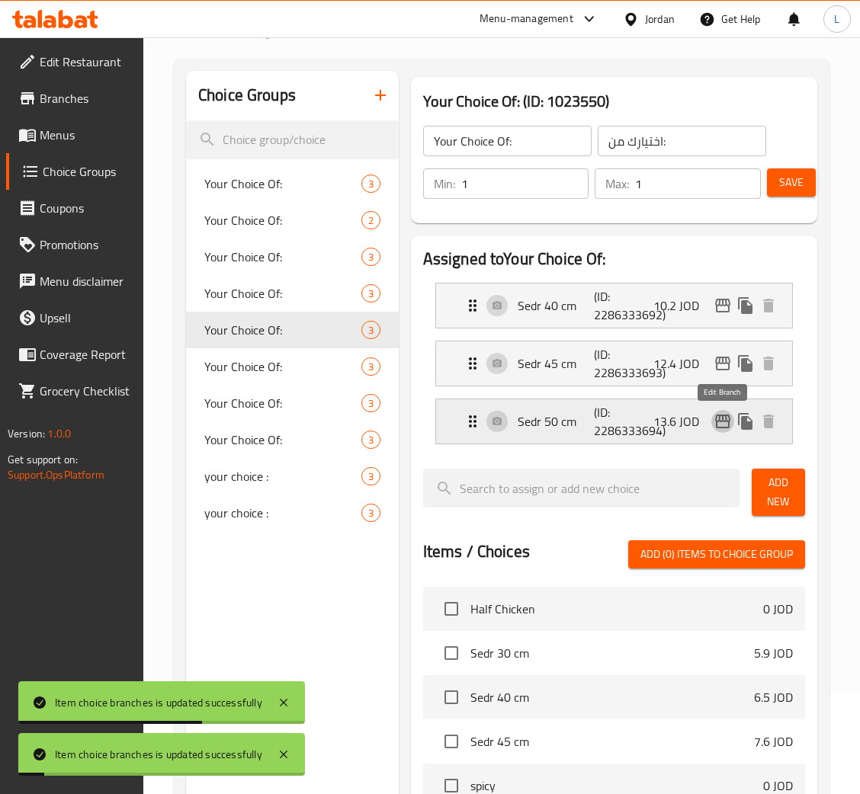
click at [719, 427] on icon "edit" at bounding box center [722, 421] width 18 height 18
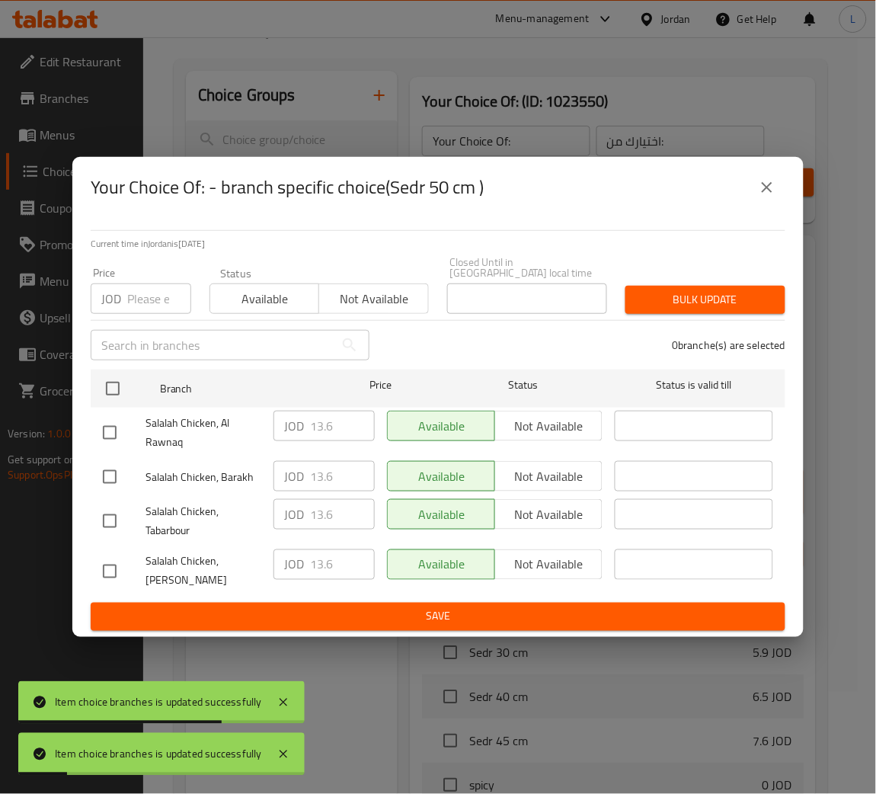
click at [141, 294] on input "number" at bounding box center [159, 298] width 64 height 30
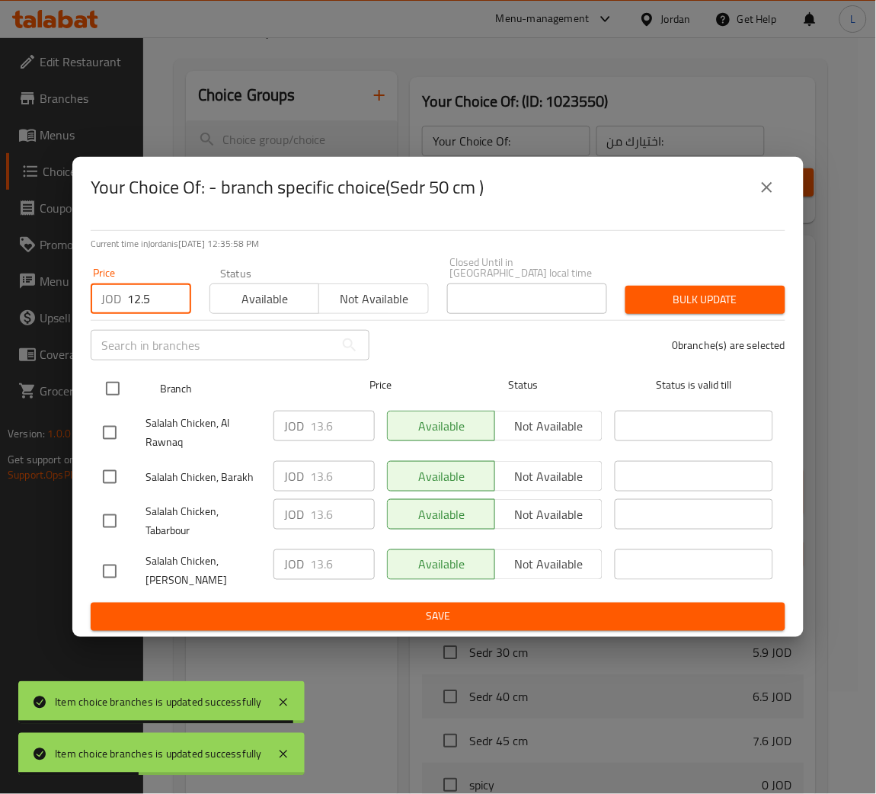
type input "12.5"
click at [102, 379] on input "checkbox" at bounding box center [113, 389] width 32 height 32
checkbox input "true"
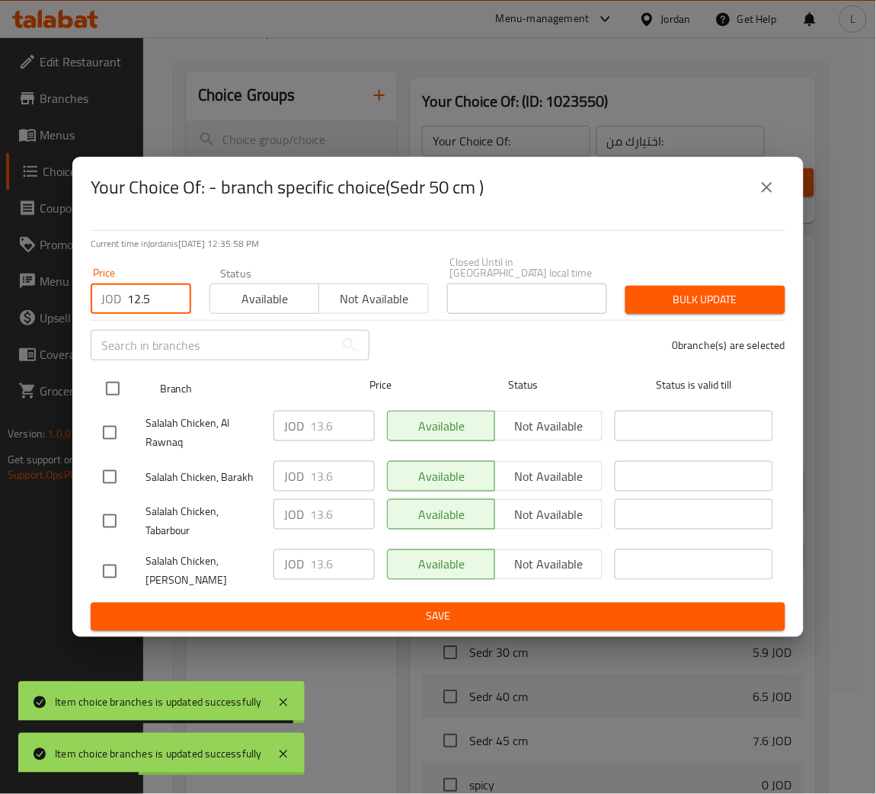
checkbox input "true"
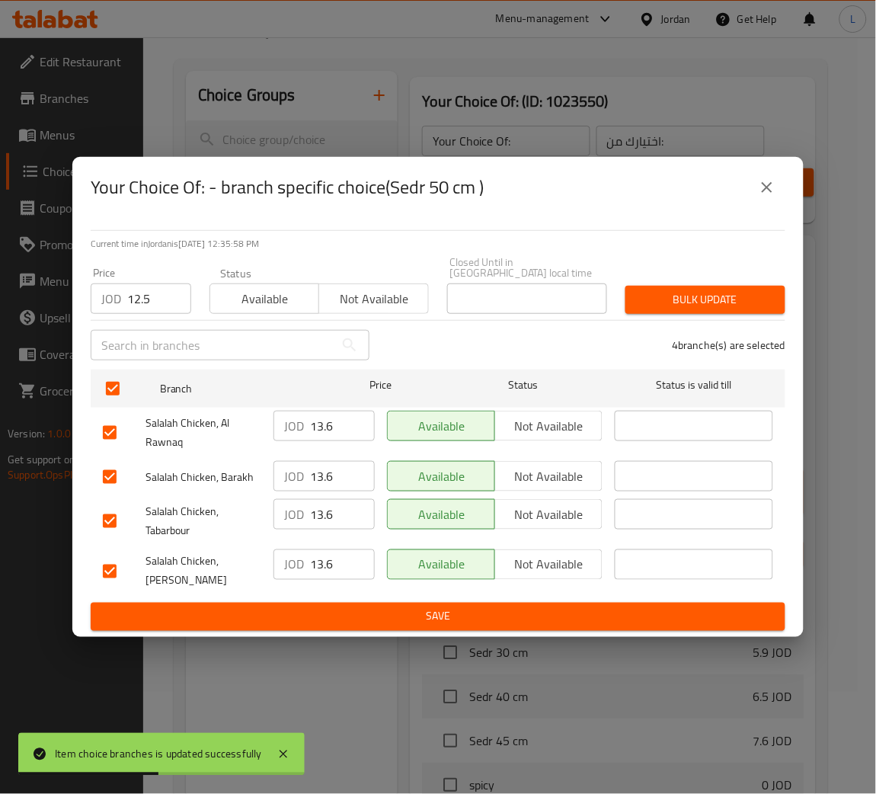
click at [639, 286] on button "Bulk update" at bounding box center [706, 300] width 160 height 28
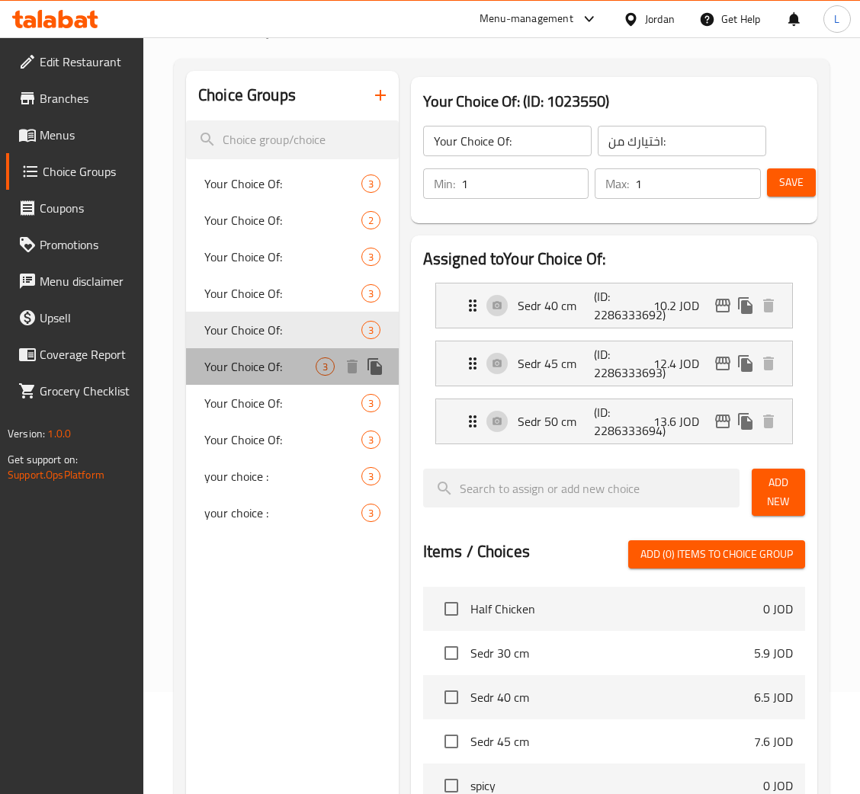
click at [273, 366] on span "Your Choice Of:" at bounding box center [259, 366] width 111 height 18
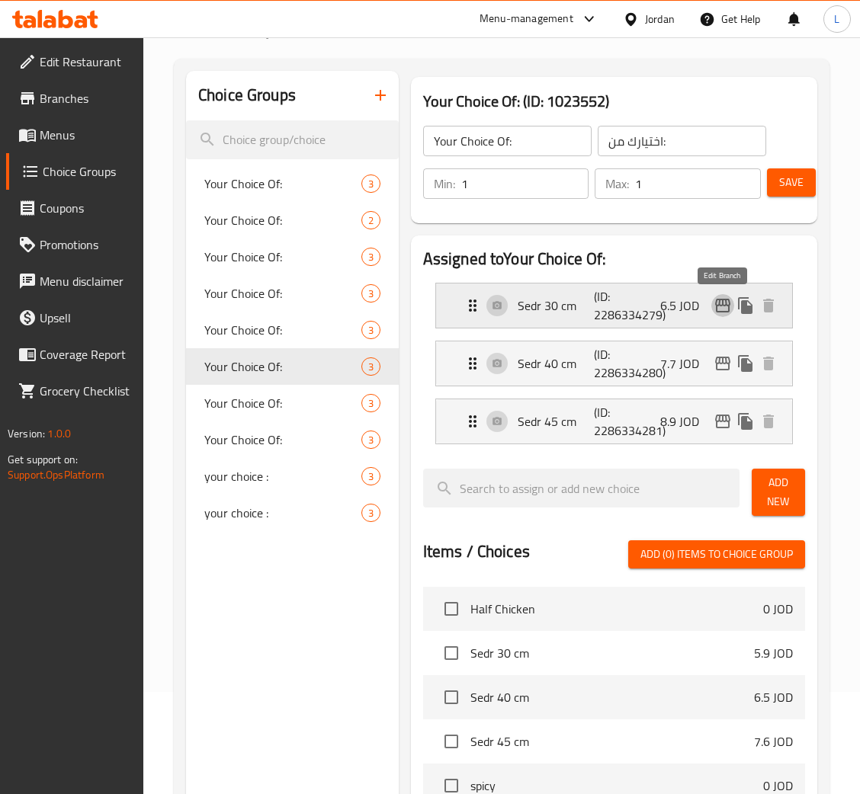
click at [719, 309] on icon "edit" at bounding box center [722, 305] width 18 height 18
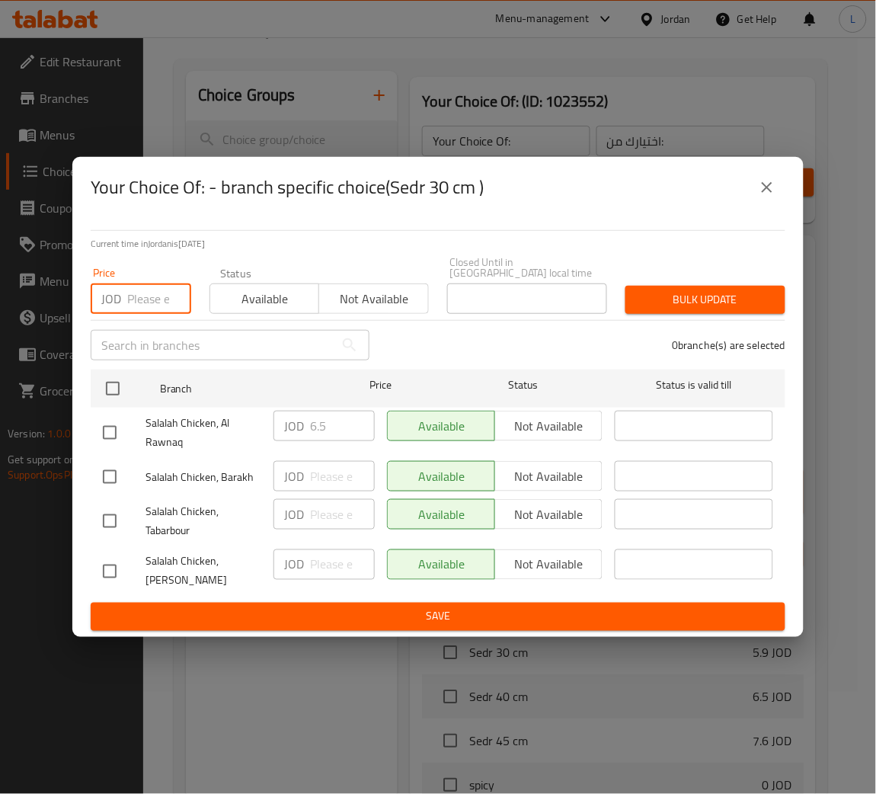
click at [152, 290] on input "number" at bounding box center [159, 298] width 64 height 30
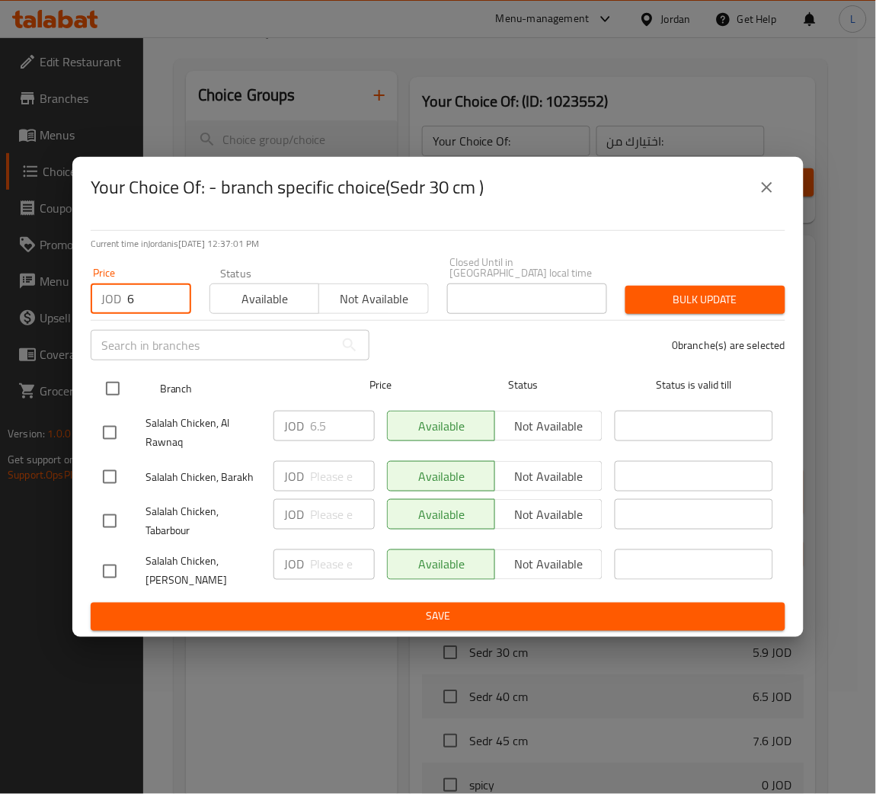
type input "6"
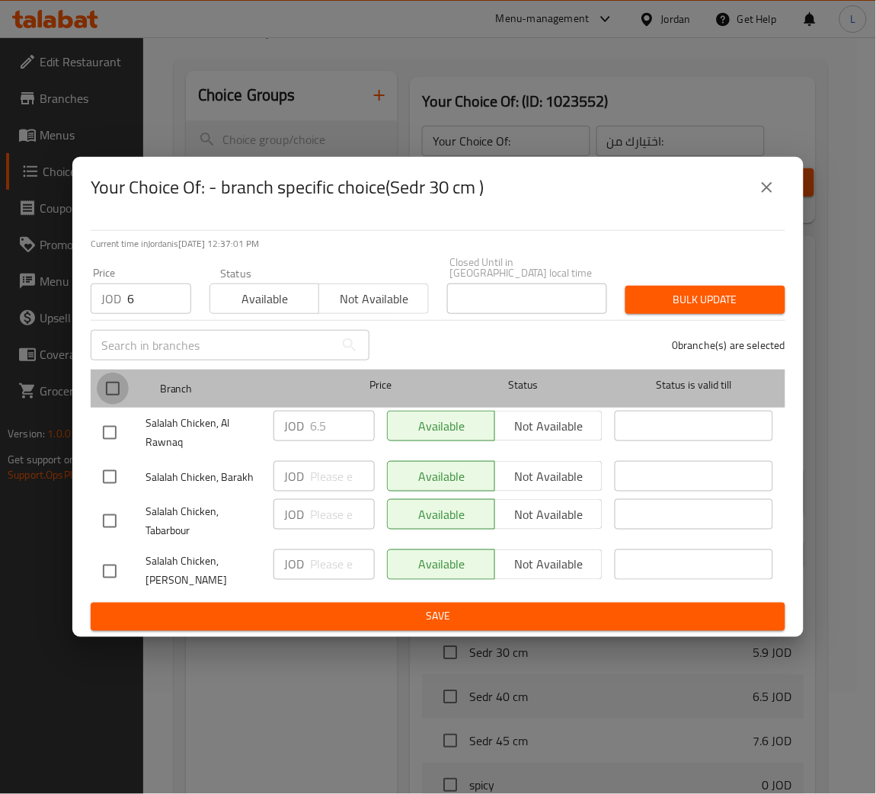
click at [107, 378] on input "checkbox" at bounding box center [113, 389] width 32 height 32
checkbox input "true"
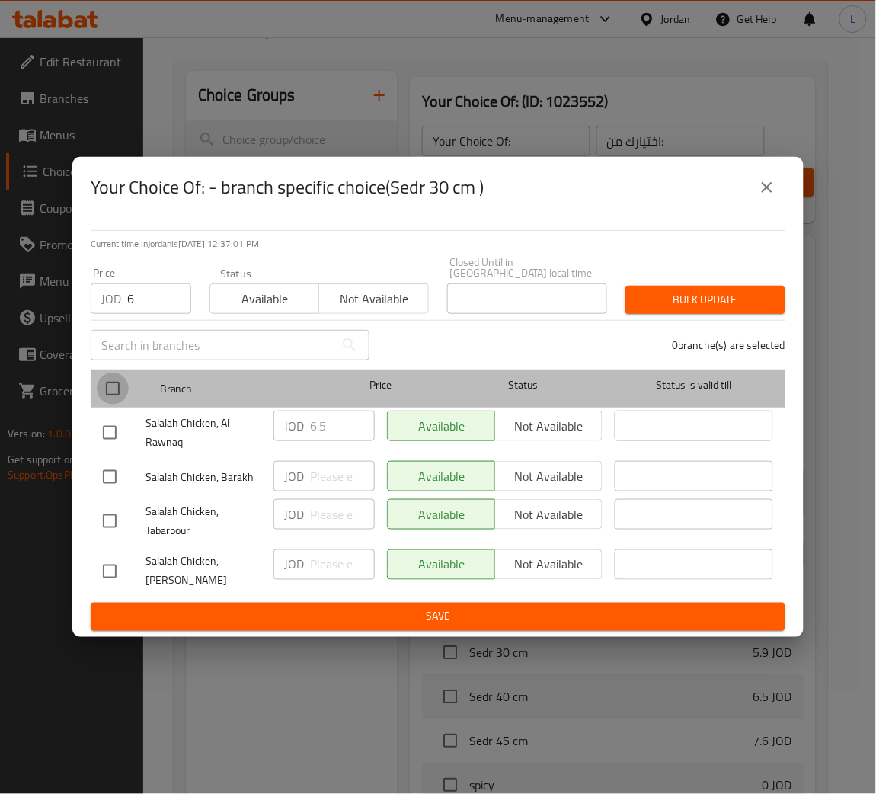
checkbox input "true"
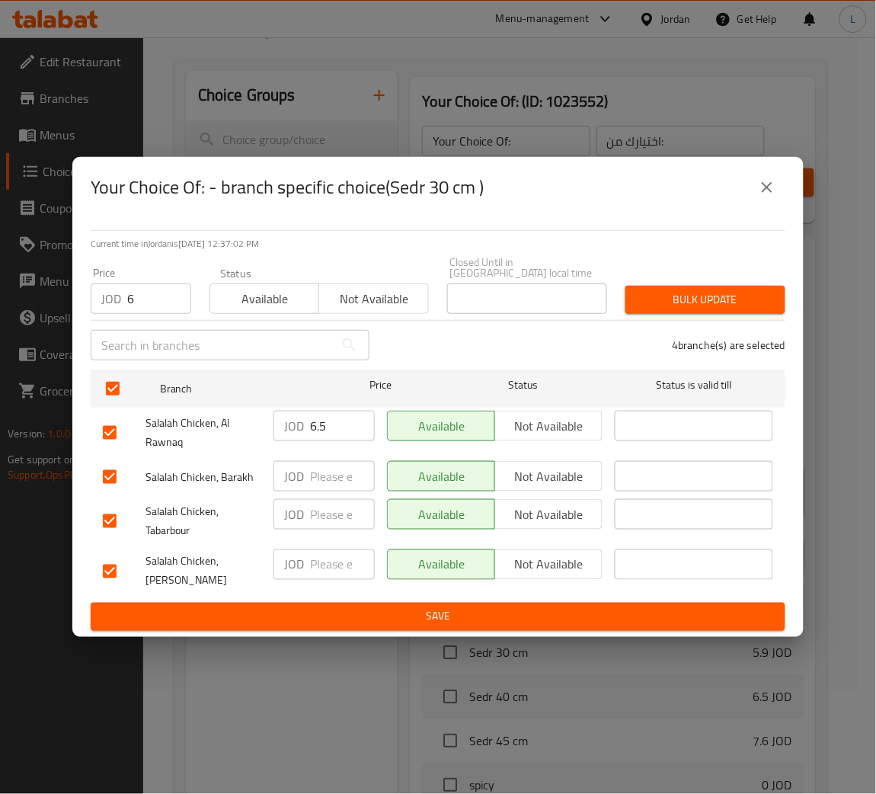
click at [685, 294] on span "Bulk update" at bounding box center [706, 299] width 136 height 19
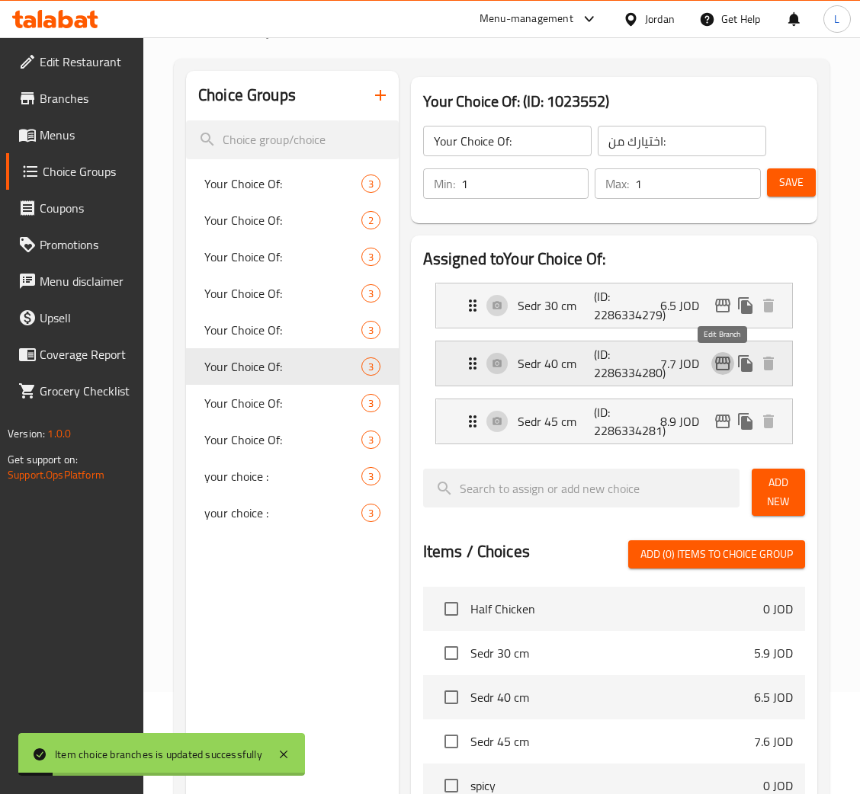
click at [725, 364] on icon "edit" at bounding box center [722, 363] width 18 height 18
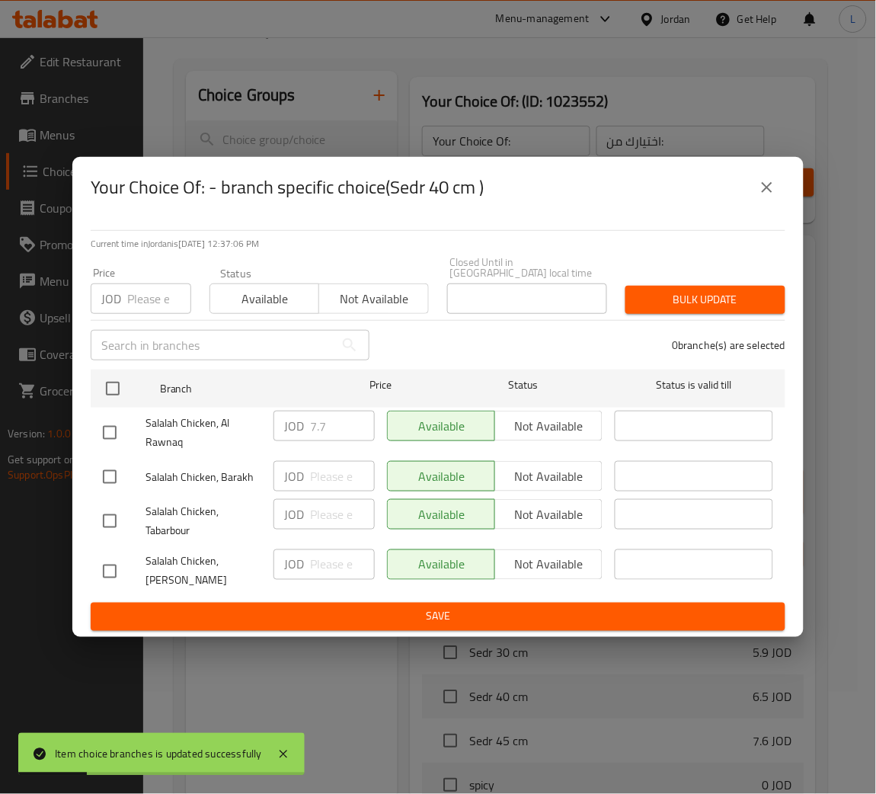
click at [146, 287] on input "number" at bounding box center [159, 298] width 64 height 30
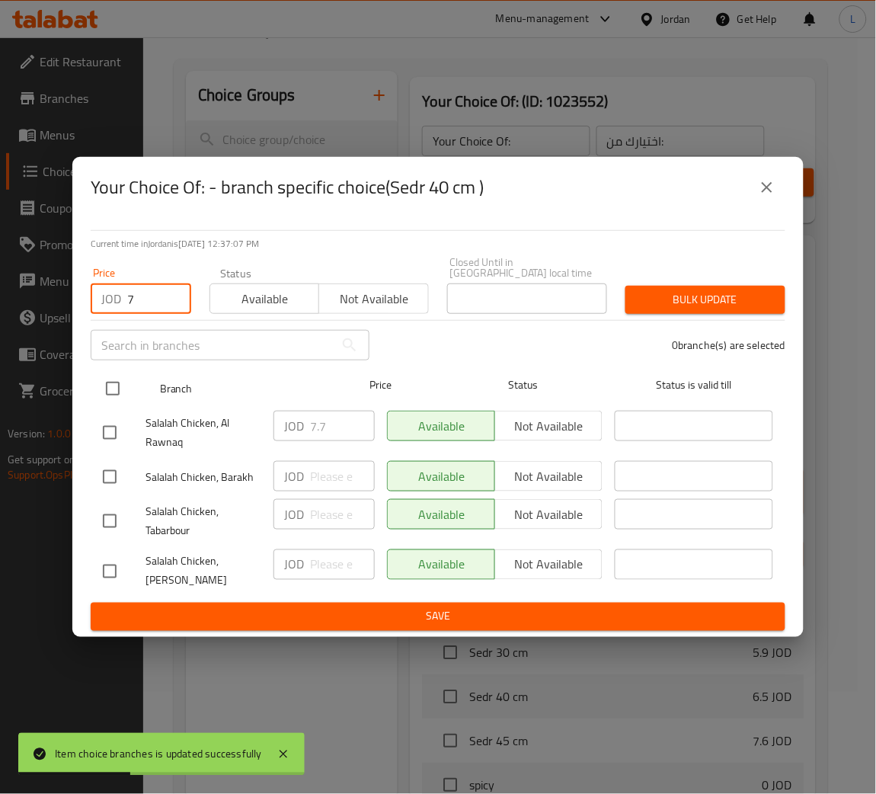
type input "7"
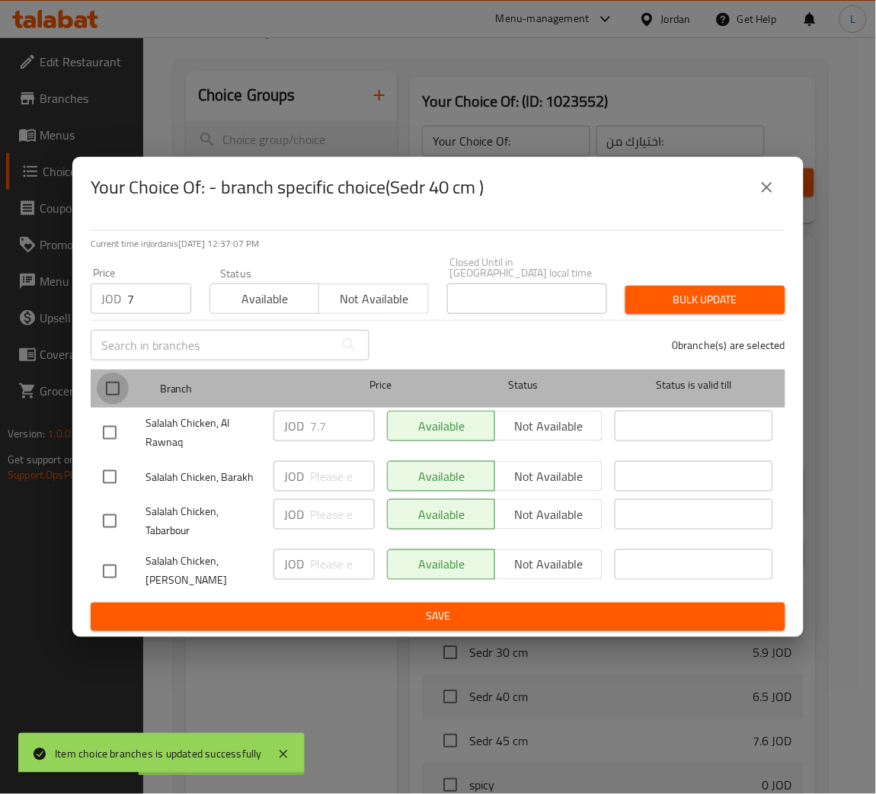
drag, startPoint x: 107, startPoint y: 377, endPoint x: 386, endPoint y: 350, distance: 280.2
click at [110, 377] on input "checkbox" at bounding box center [113, 389] width 32 height 32
checkbox input "true"
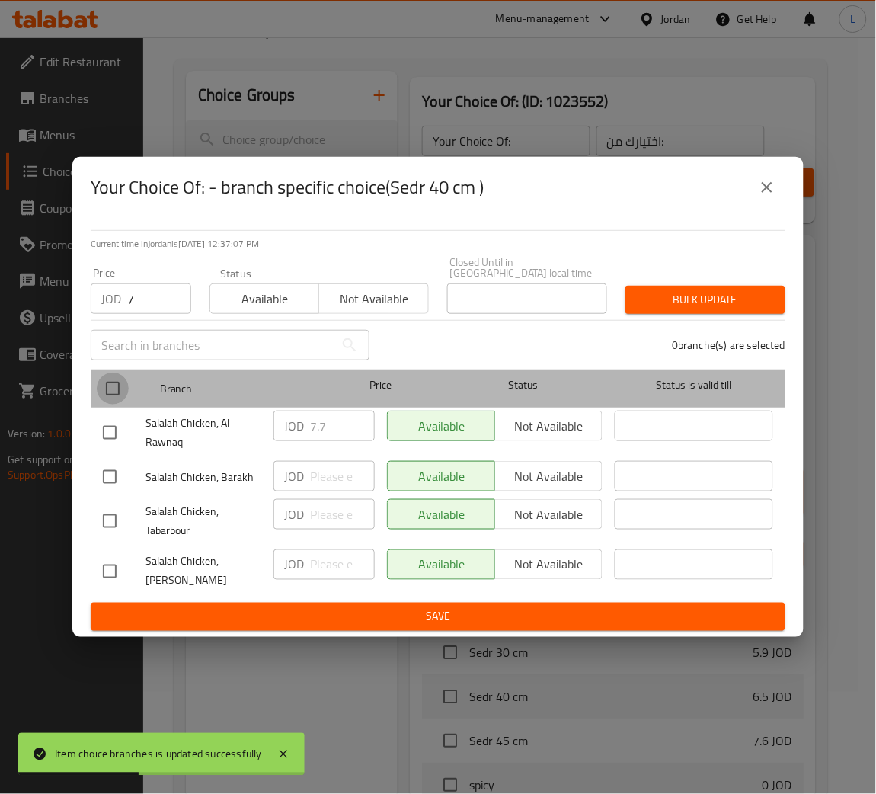
checkbox input "true"
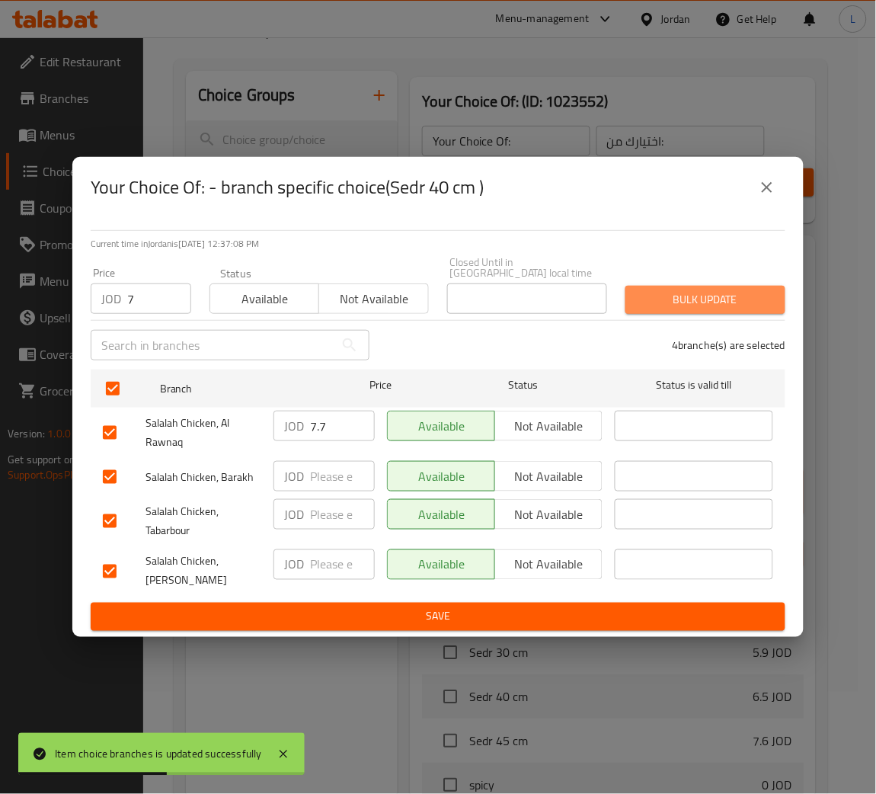
click at [730, 294] on span "Bulk update" at bounding box center [706, 299] width 136 height 19
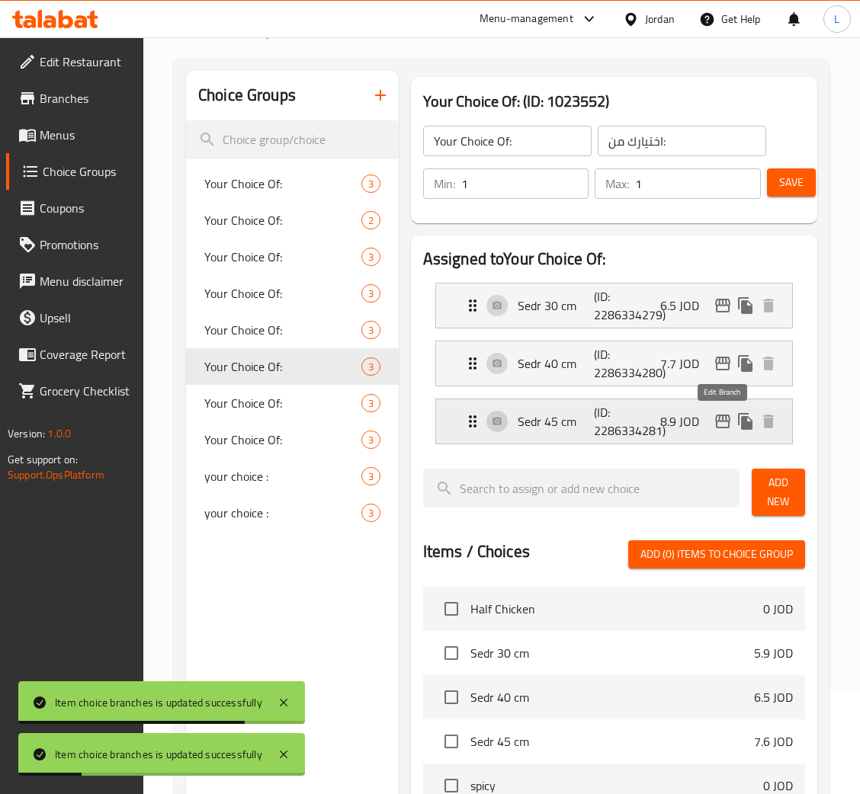
click at [720, 420] on icon "edit" at bounding box center [722, 421] width 18 height 18
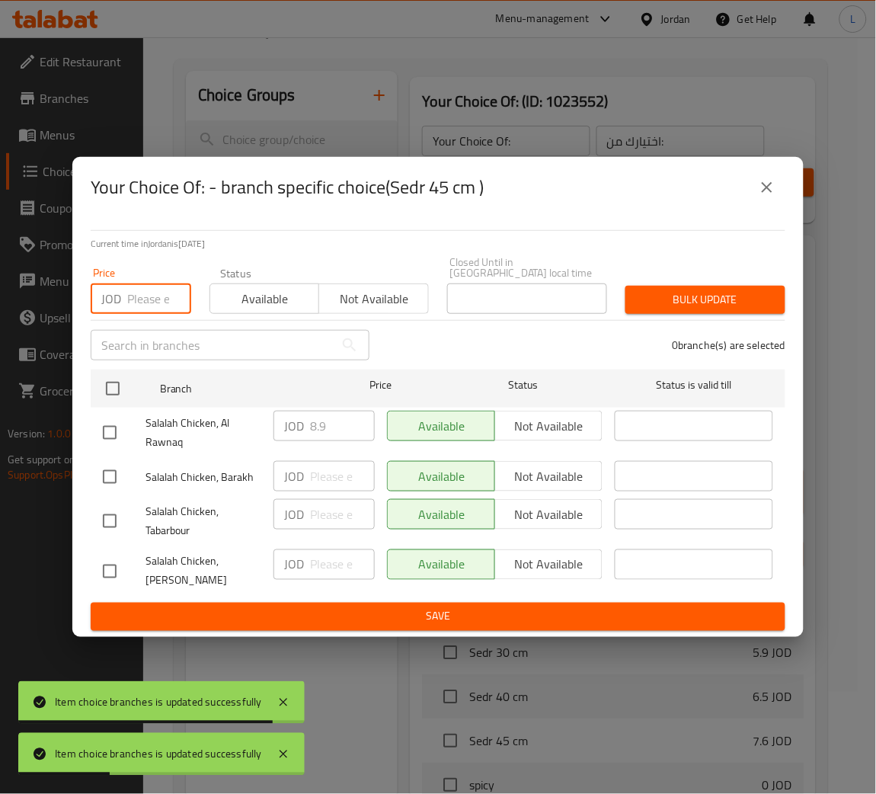
click at [149, 291] on input "number" at bounding box center [159, 298] width 64 height 30
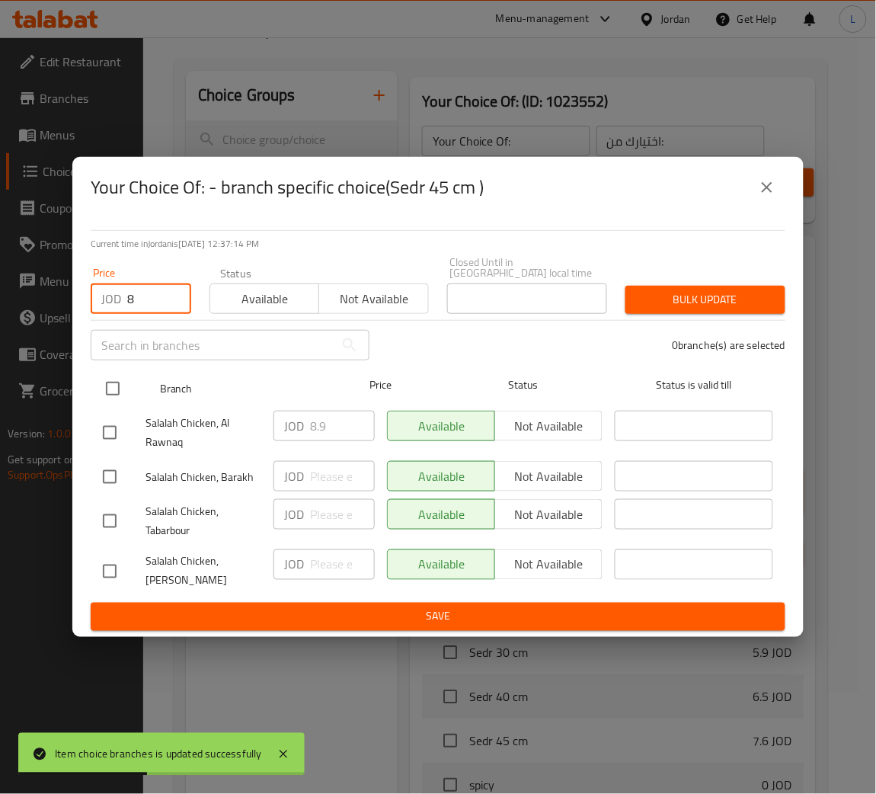
type input "8"
click at [93, 392] on div "Branch Price Status Status is valid till" at bounding box center [438, 389] width 695 height 38
click at [108, 379] on input "checkbox" at bounding box center [113, 389] width 32 height 32
checkbox input "true"
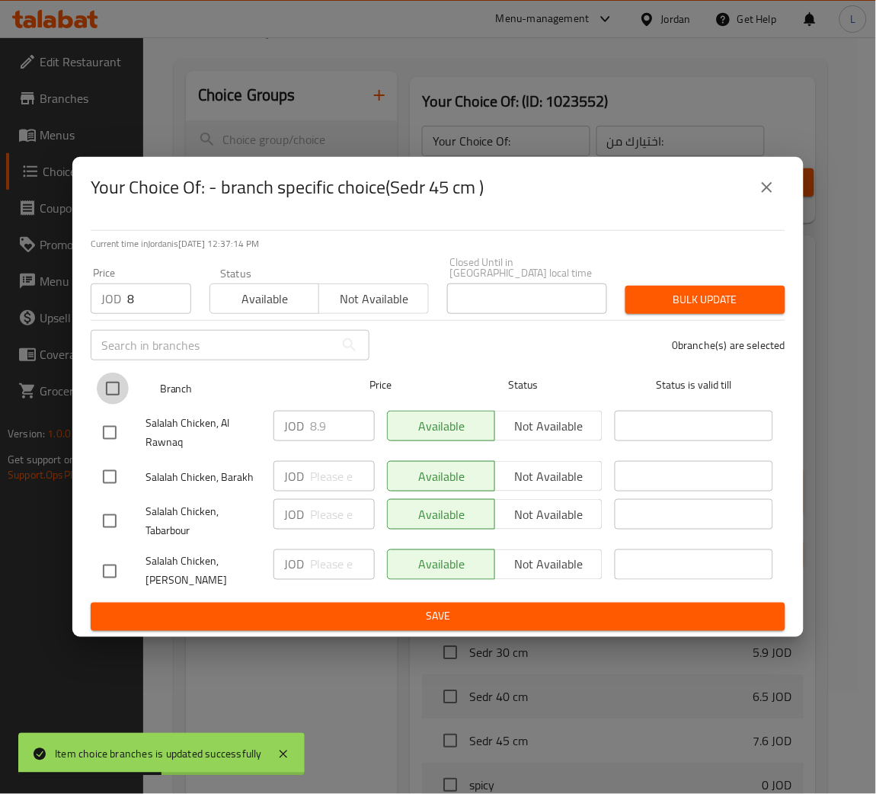
checkbox input "true"
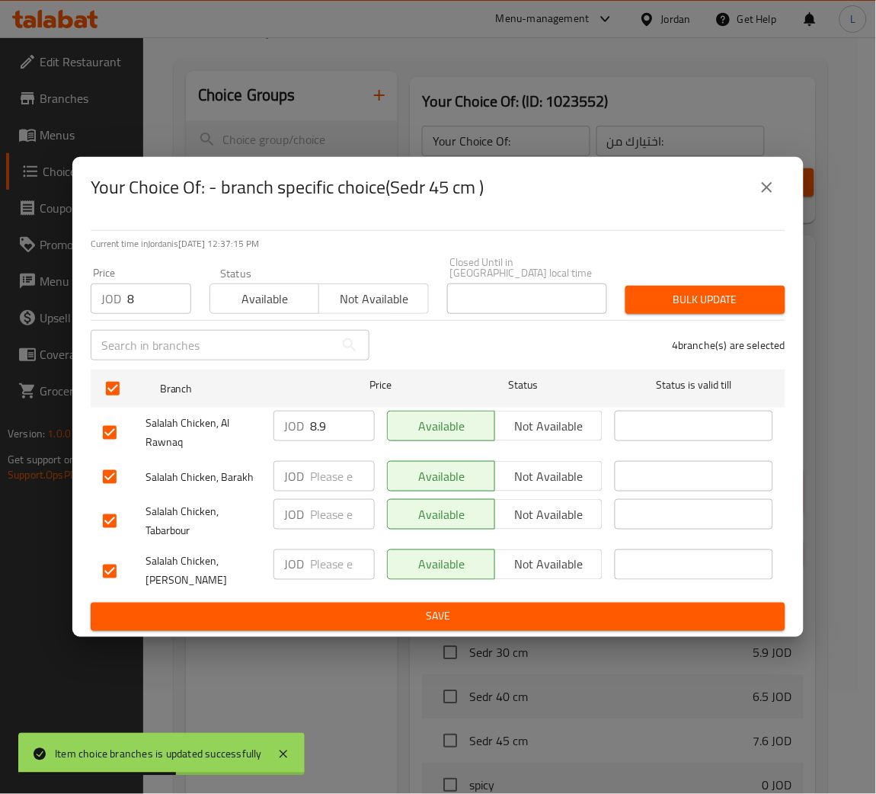
click at [664, 291] on span "Bulk update" at bounding box center [706, 299] width 136 height 19
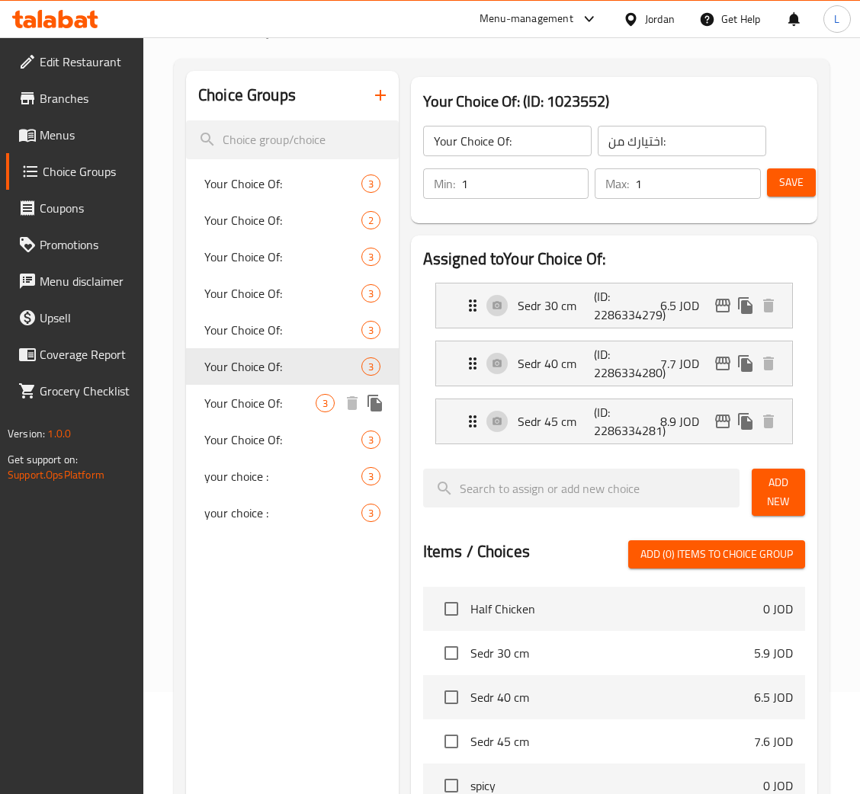
click at [277, 395] on span "Your Choice Of:" at bounding box center [259, 403] width 111 height 18
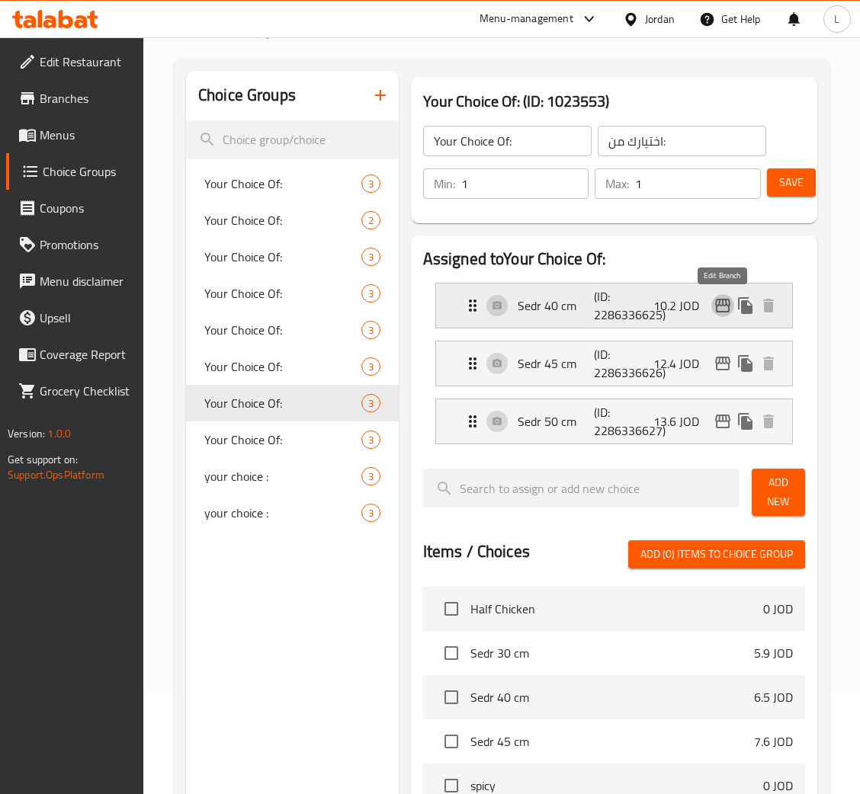
click at [715, 304] on icon "edit" at bounding box center [722, 306] width 15 height 14
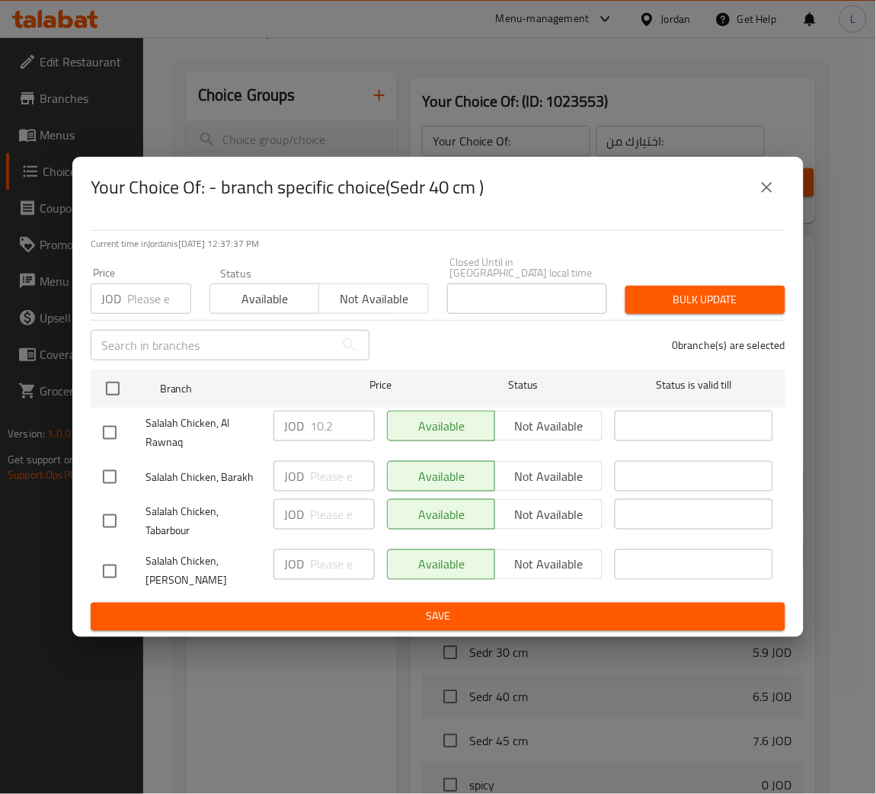
click at [113, 292] on p "JOD" at bounding box center [111, 299] width 20 height 18
click at [134, 288] on input "number" at bounding box center [159, 298] width 64 height 30
type input "10.5"
click at [109, 409] on div "Salalah Chicken, Al Rawnaq" at bounding box center [182, 433] width 171 height 56
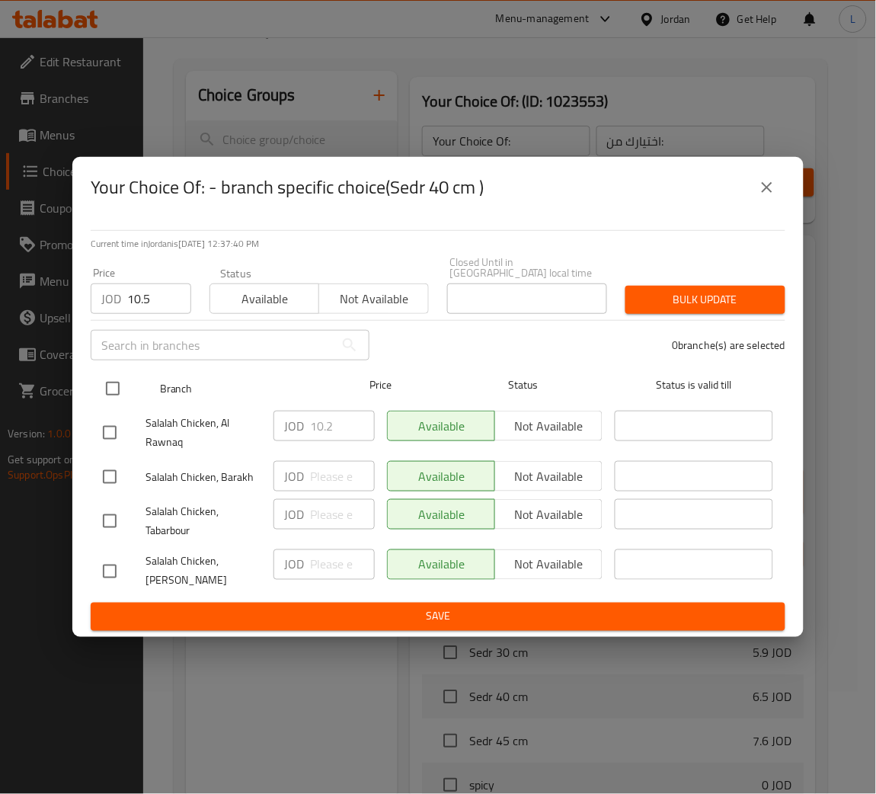
click at [117, 379] on input "checkbox" at bounding box center [113, 389] width 32 height 32
checkbox input "true"
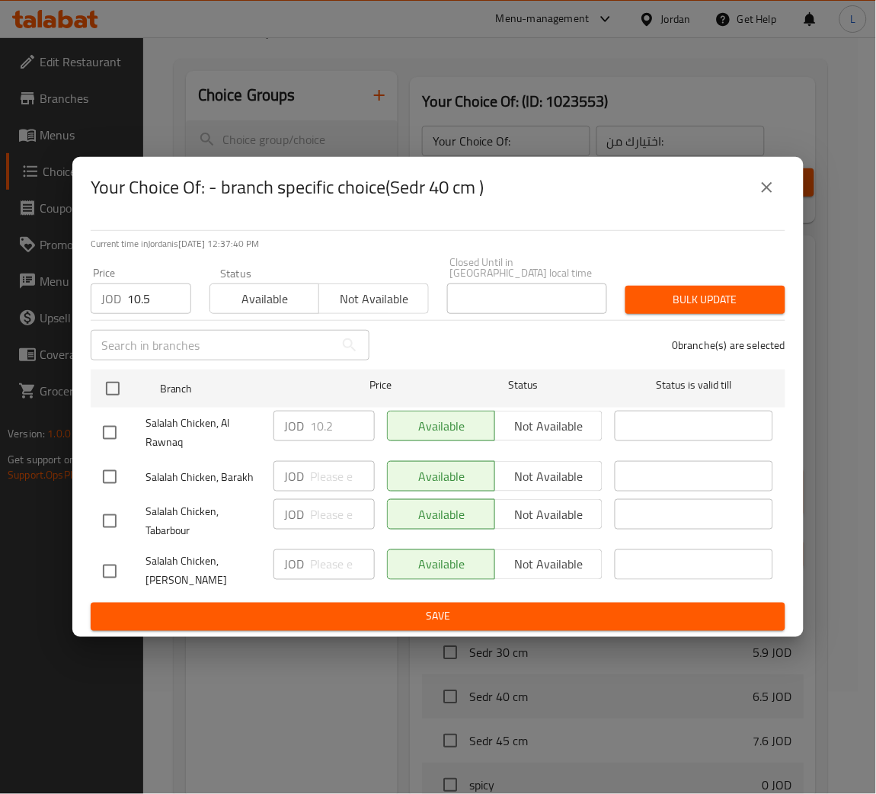
checkbox input "true"
click at [682, 292] on span "Bulk update" at bounding box center [706, 299] width 136 height 19
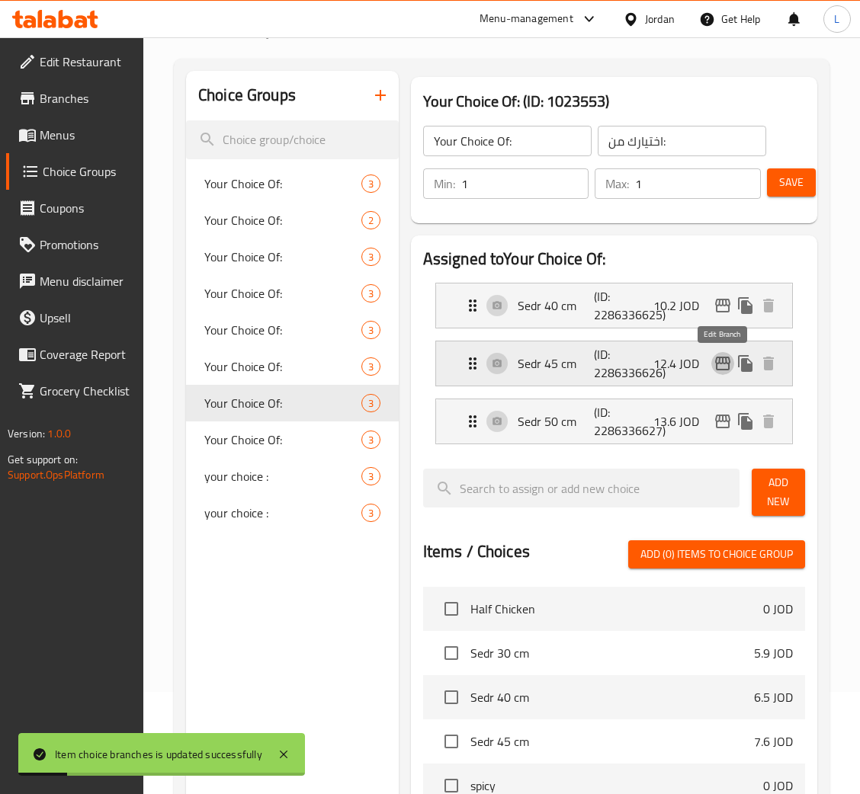
click at [715, 366] on icon "edit" at bounding box center [722, 363] width 18 height 18
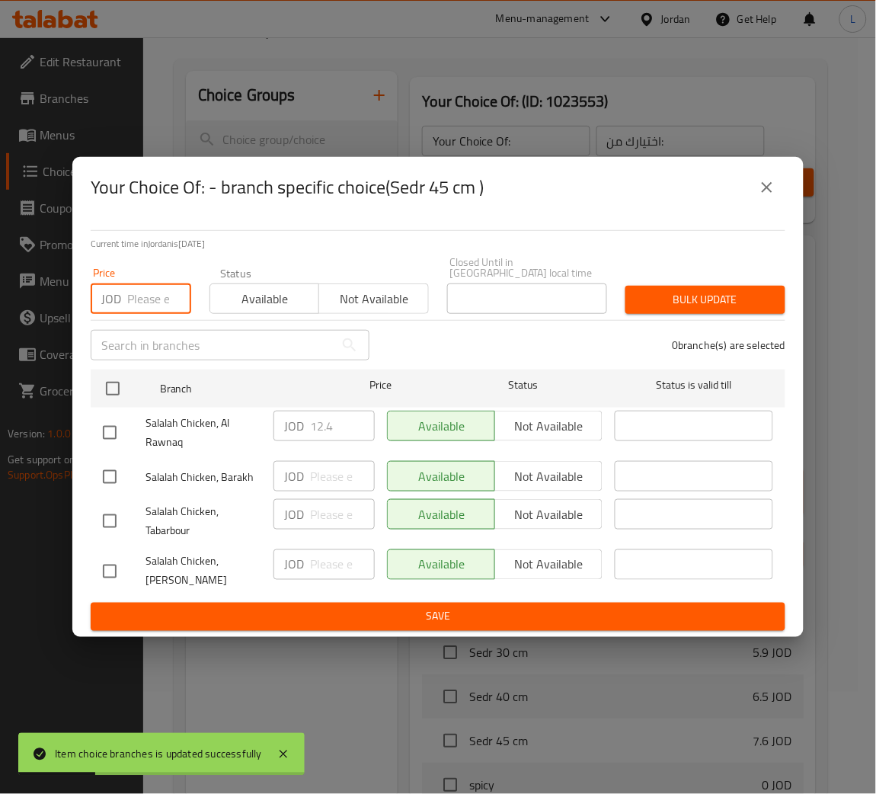
click at [148, 291] on input "number" at bounding box center [159, 298] width 64 height 30
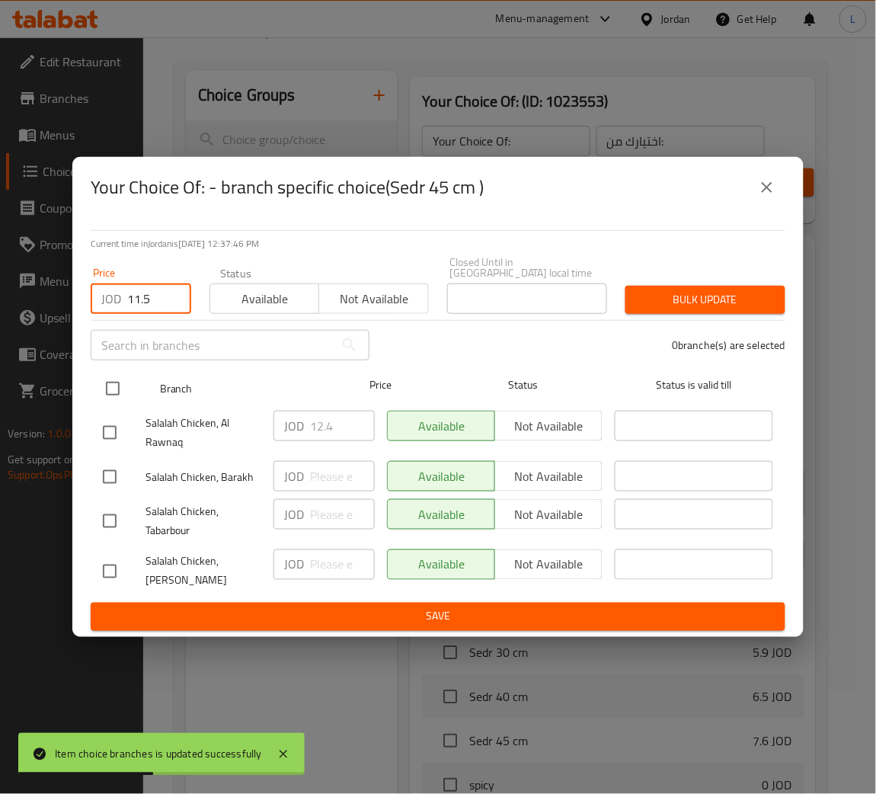
type input "11.5"
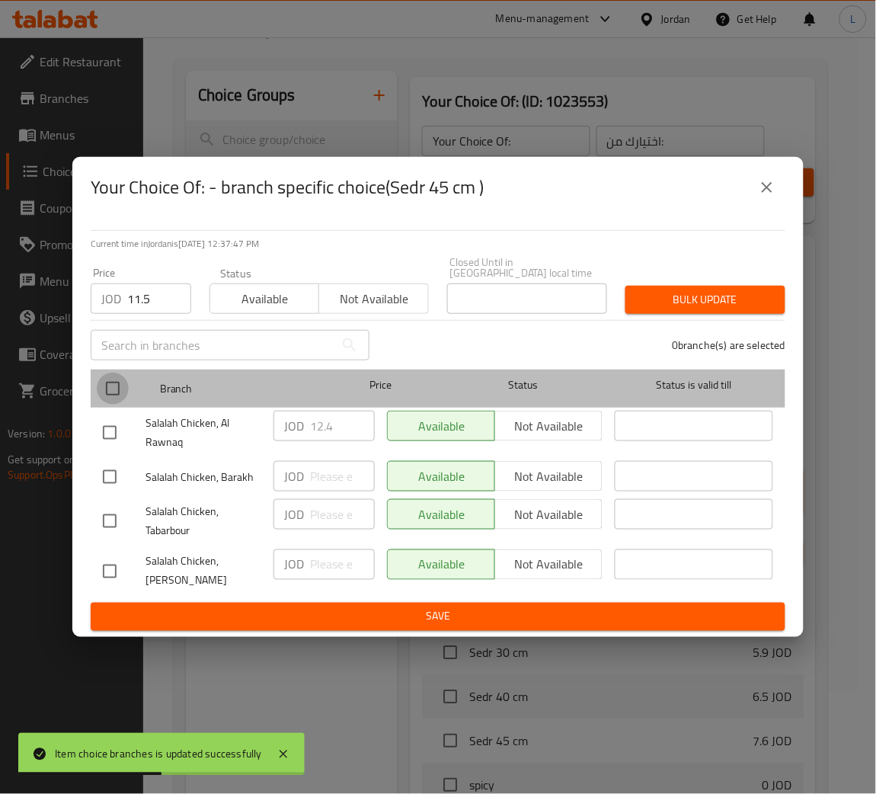
click at [109, 386] on input "checkbox" at bounding box center [113, 389] width 32 height 32
checkbox input "true"
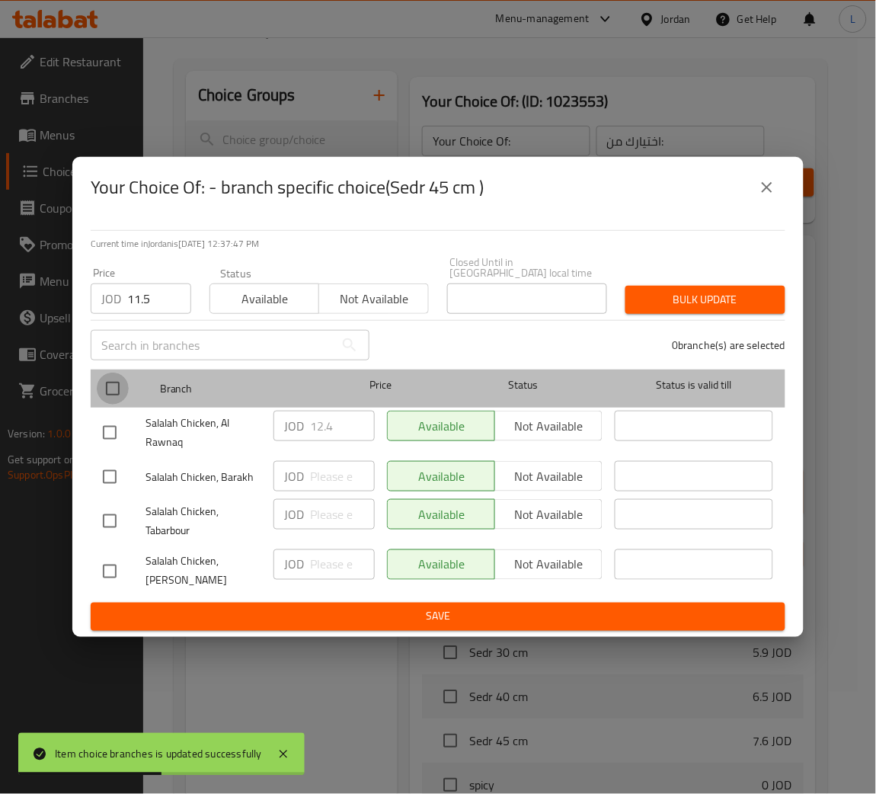
checkbox input "true"
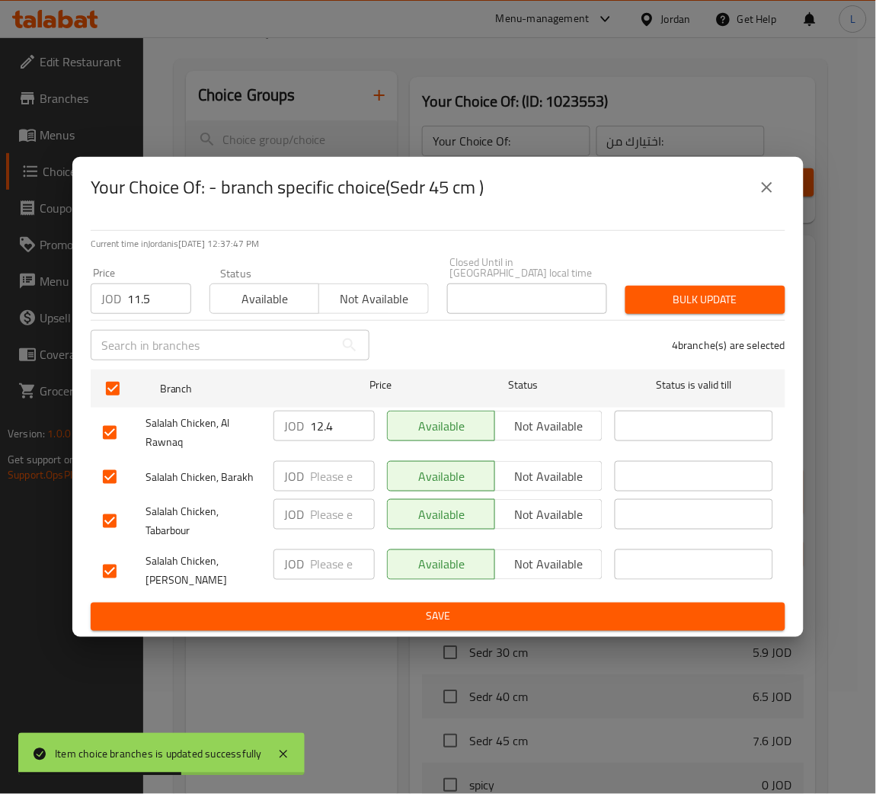
click at [660, 304] on span "Bulk update" at bounding box center [706, 299] width 136 height 19
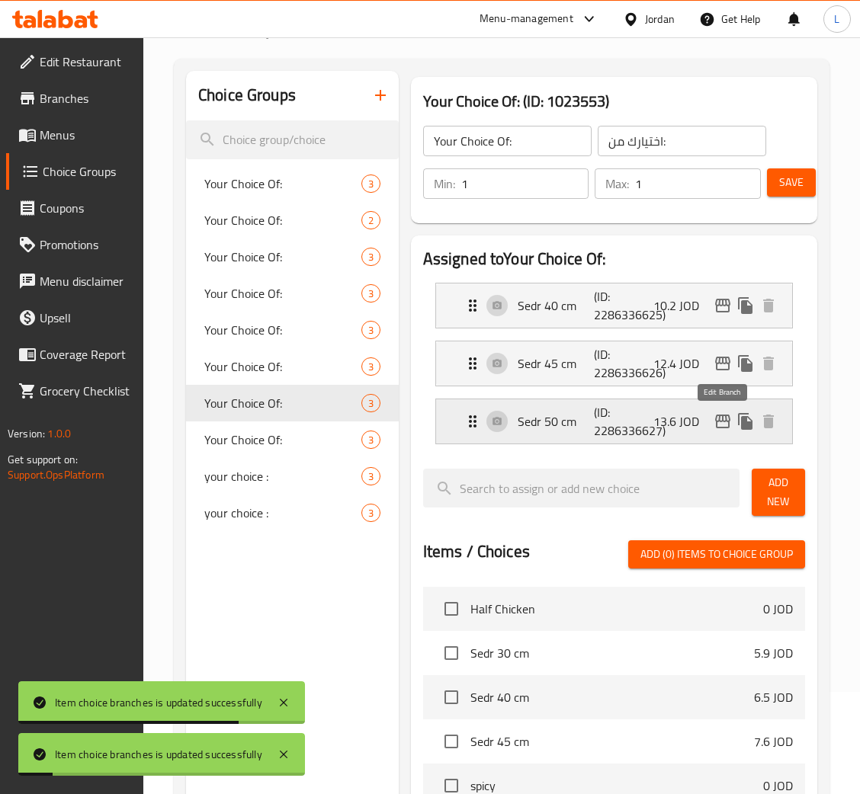
click at [721, 415] on icon "edit" at bounding box center [722, 422] width 15 height 14
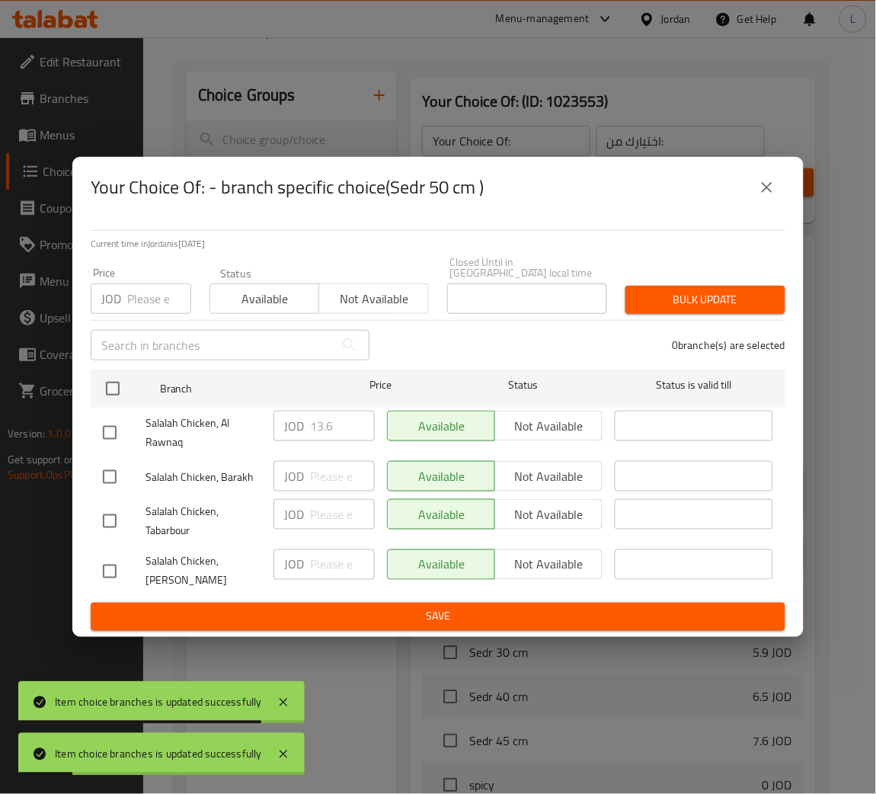
click at [145, 303] on input "number" at bounding box center [159, 298] width 64 height 30
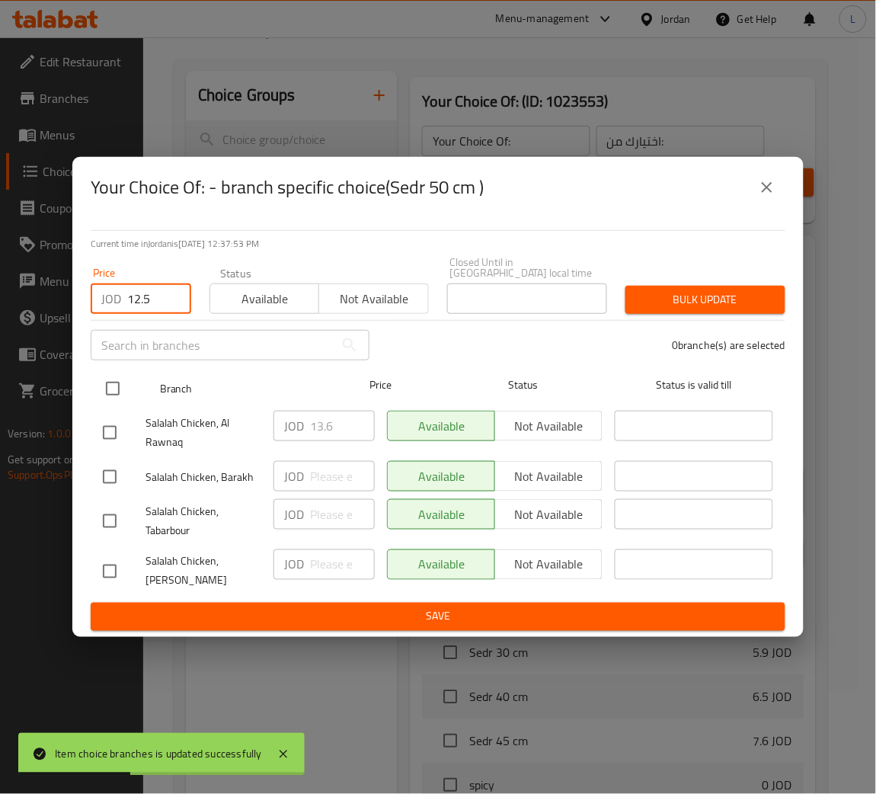
type input "12.5"
click at [115, 383] on input "checkbox" at bounding box center [113, 389] width 32 height 32
checkbox input "true"
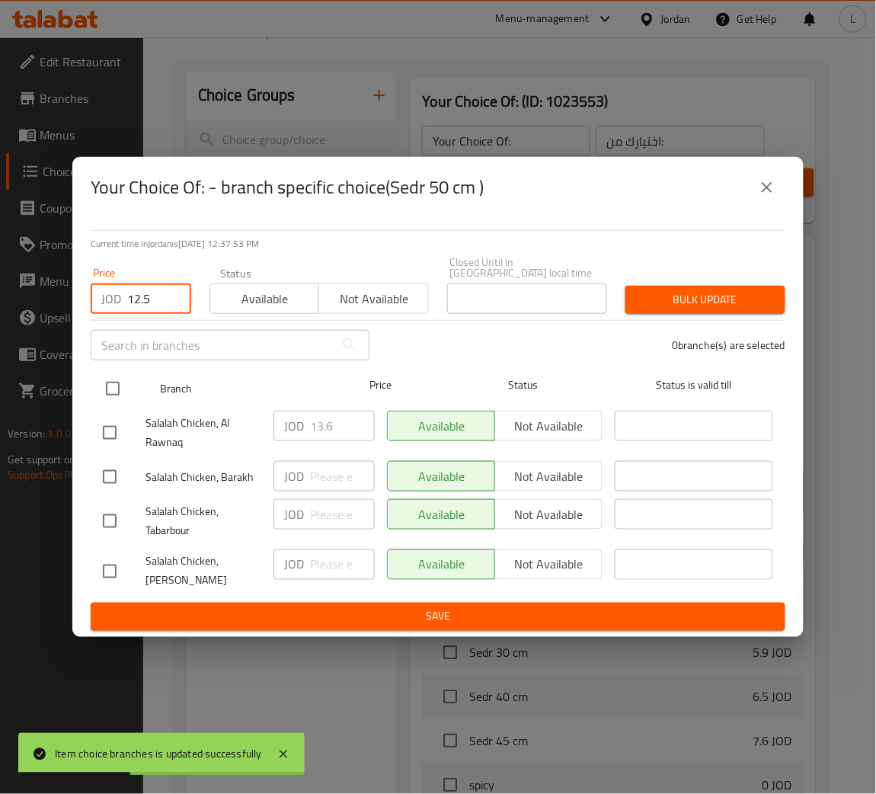
checkbox input "true"
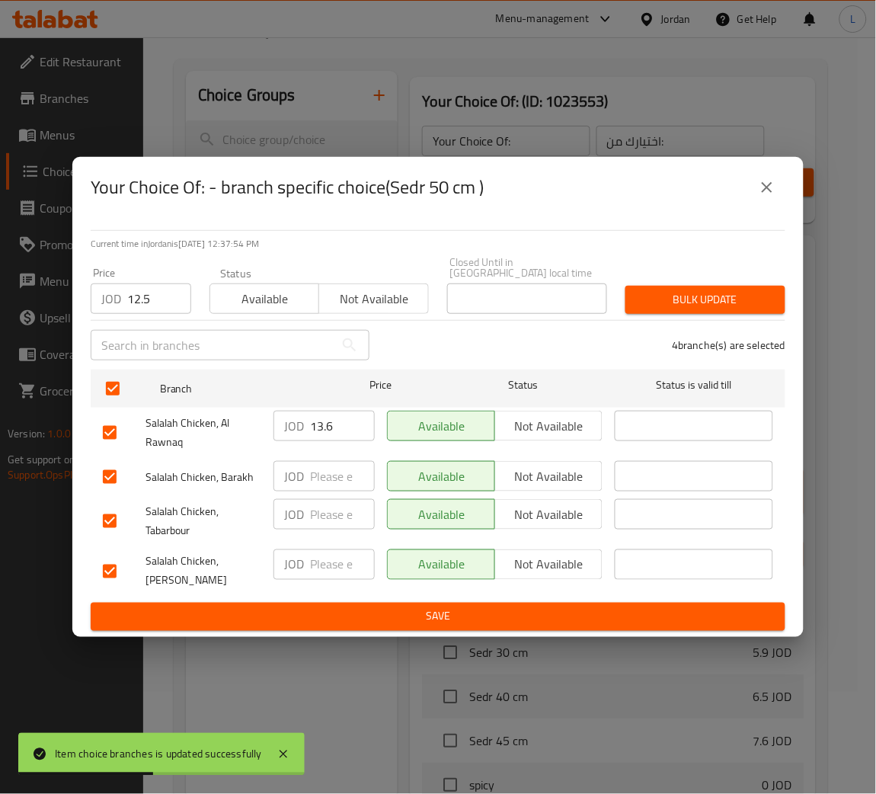
click at [671, 311] on div "Bulk update" at bounding box center [705, 300] width 178 height 46
click at [674, 305] on button "Bulk update" at bounding box center [706, 300] width 160 height 28
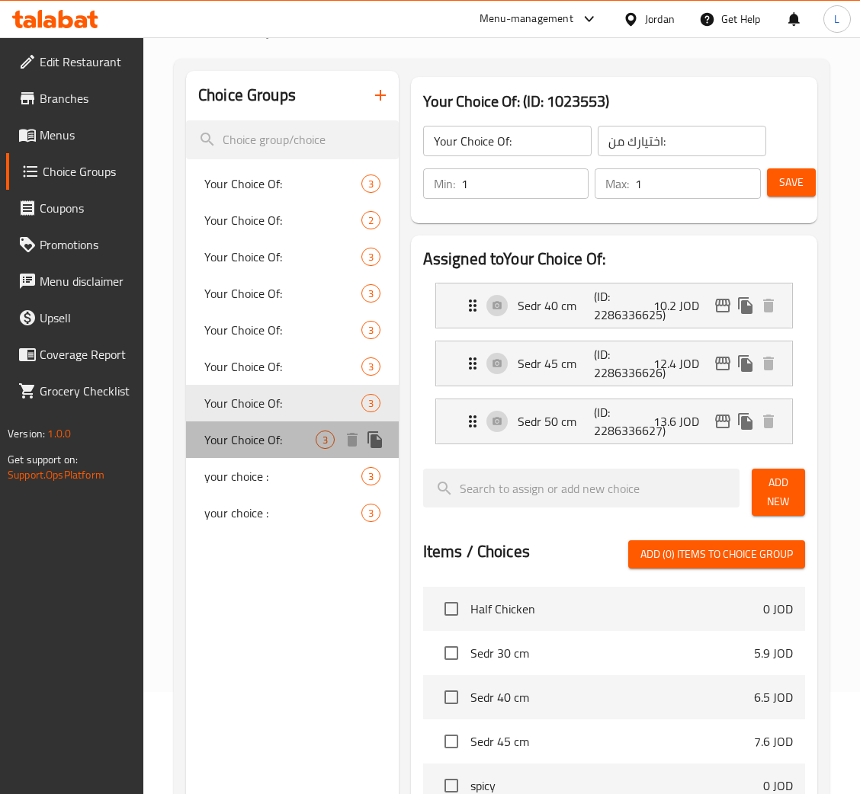
click at [274, 431] on span "Your Choice Of:" at bounding box center [259, 440] width 111 height 18
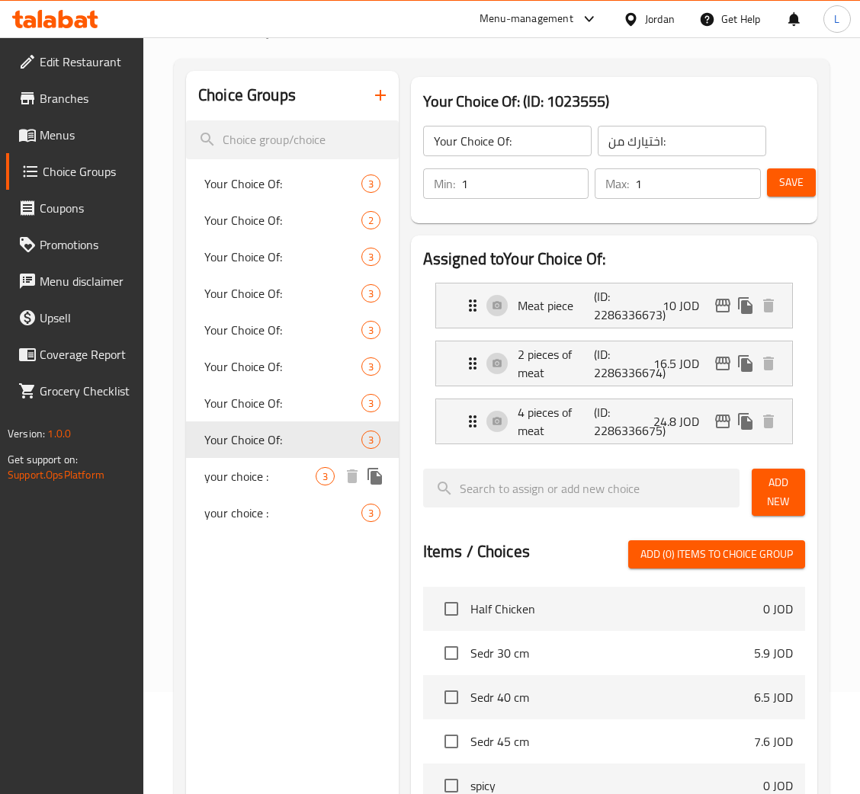
click at [290, 464] on div "your choice : 3" at bounding box center [292, 476] width 213 height 37
type input "your choice :"
type input "اختيارك :"
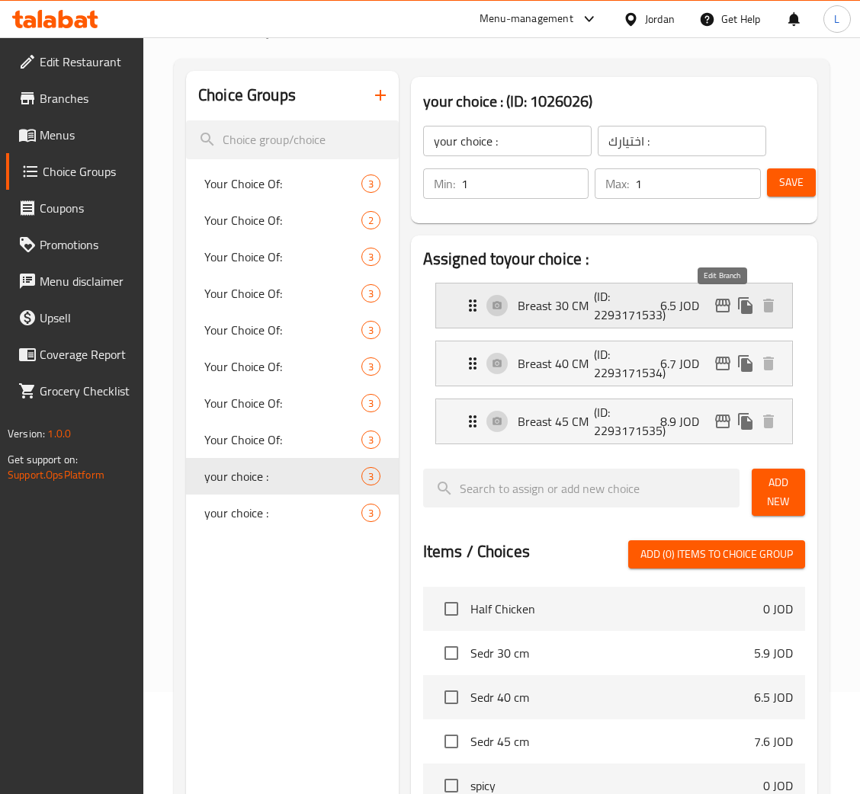
click at [717, 304] on icon "edit" at bounding box center [722, 305] width 18 height 18
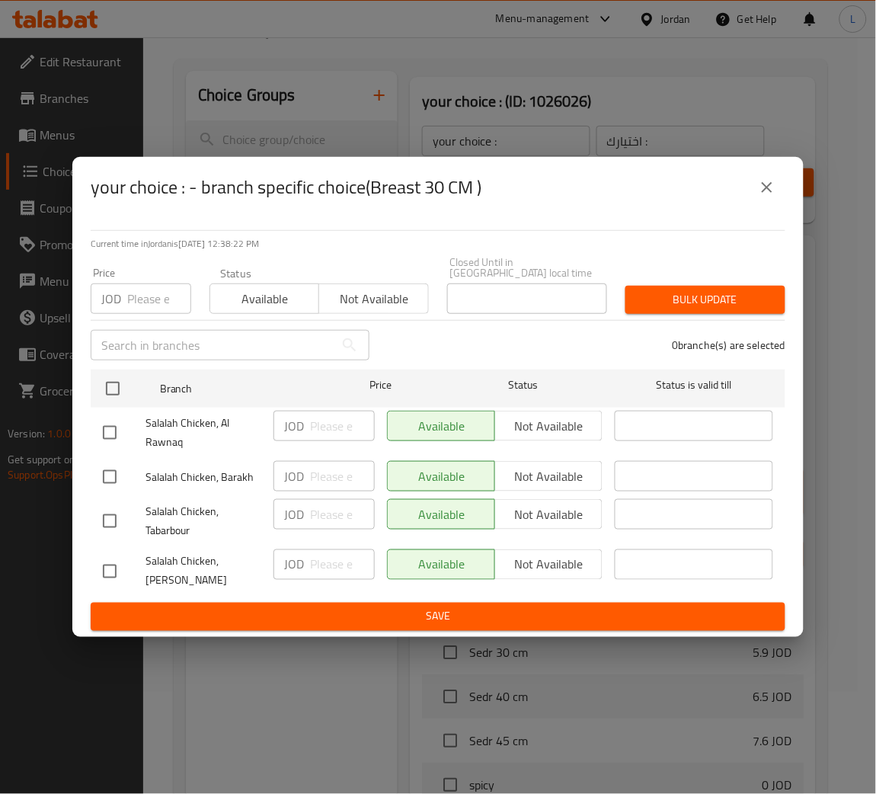
click at [154, 283] on input "number" at bounding box center [159, 298] width 64 height 30
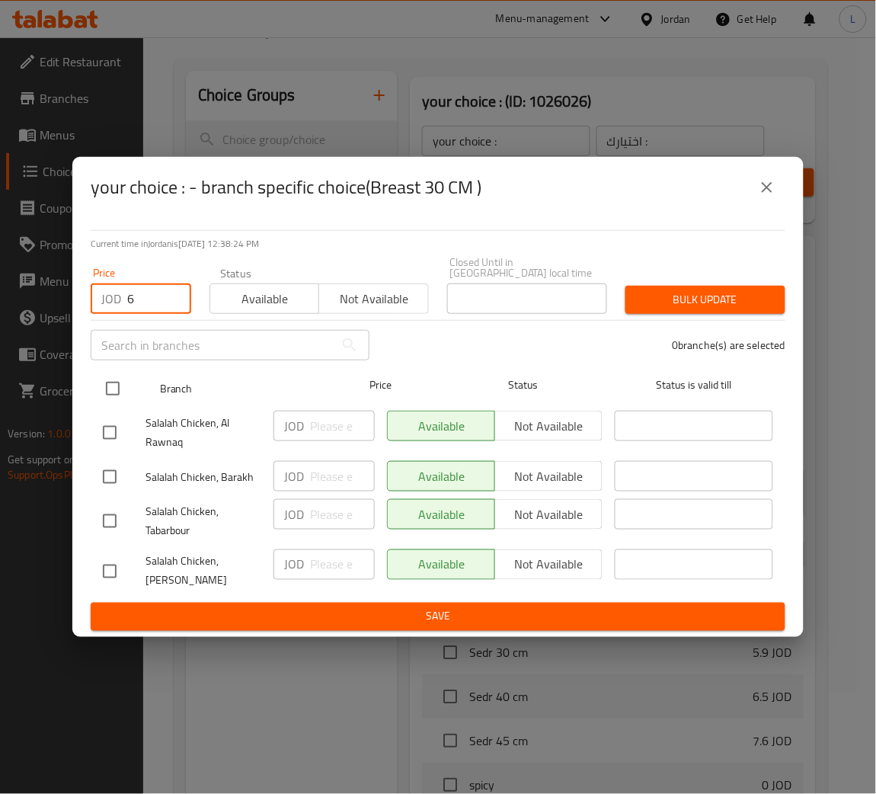
type input "6"
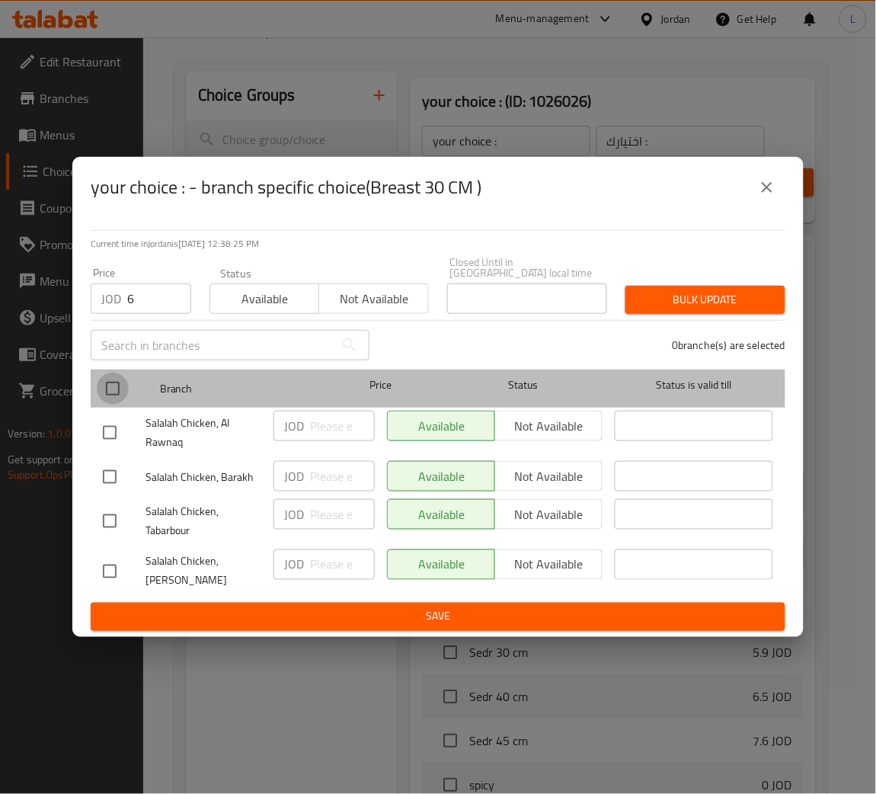
click at [103, 381] on input "checkbox" at bounding box center [113, 389] width 32 height 32
checkbox input "true"
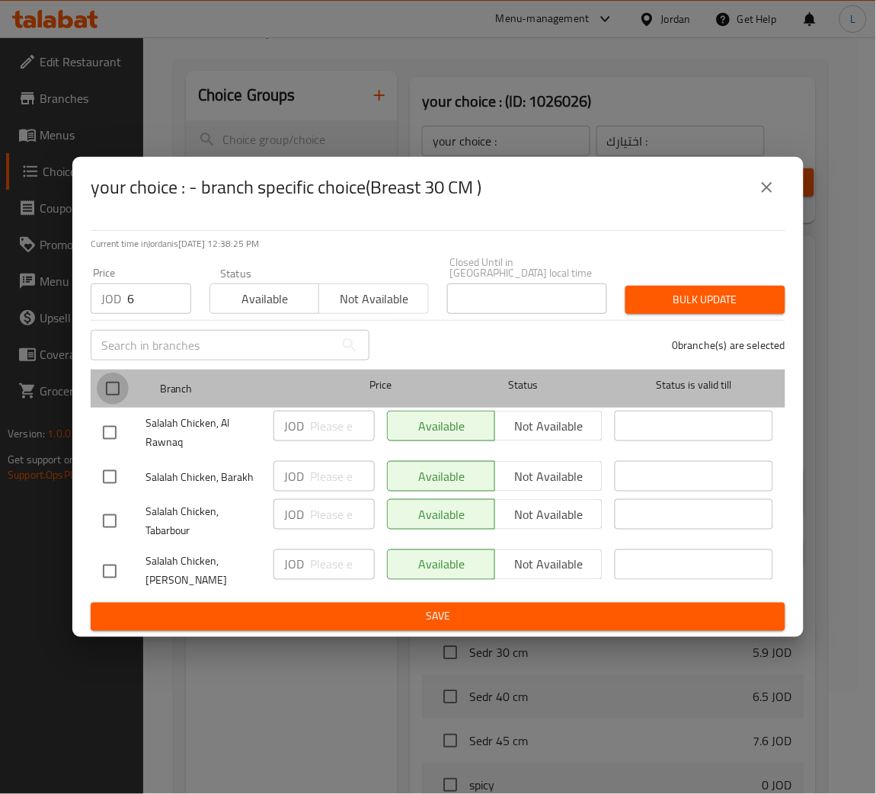
checkbox input "true"
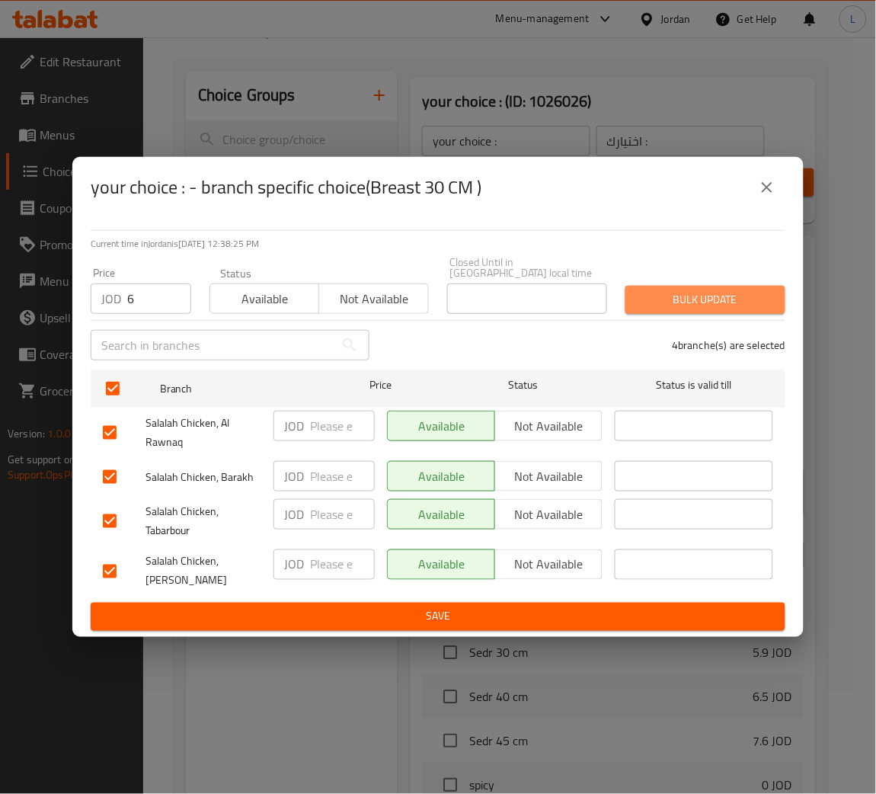
click at [669, 294] on span "Bulk update" at bounding box center [706, 299] width 136 height 19
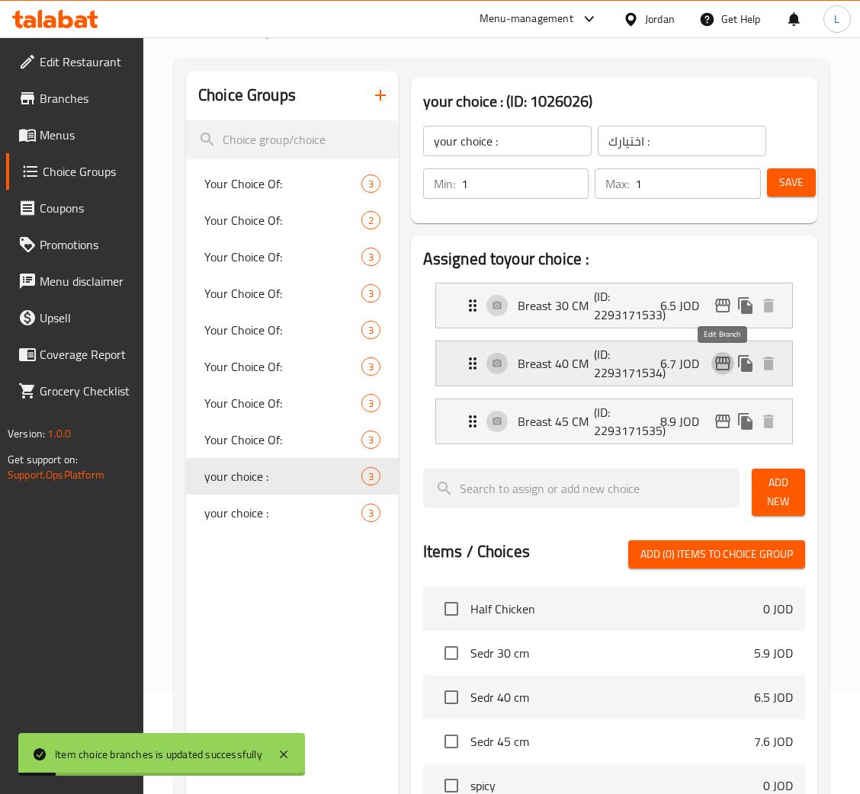
click at [728, 363] on icon "edit" at bounding box center [722, 363] width 18 height 18
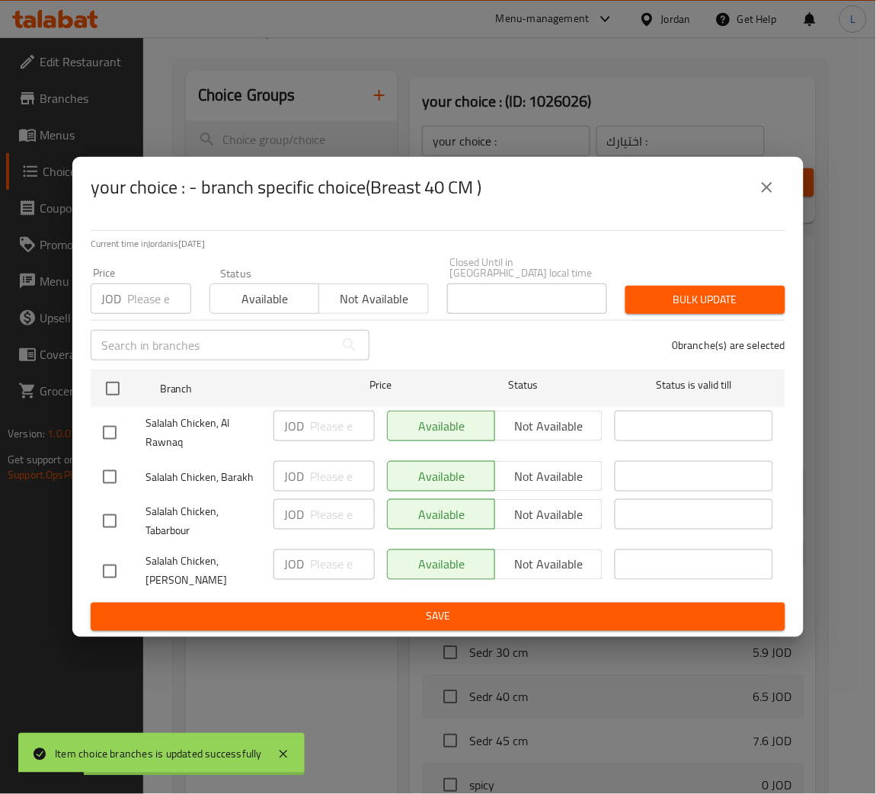
click at [155, 292] on input "number" at bounding box center [159, 298] width 64 height 30
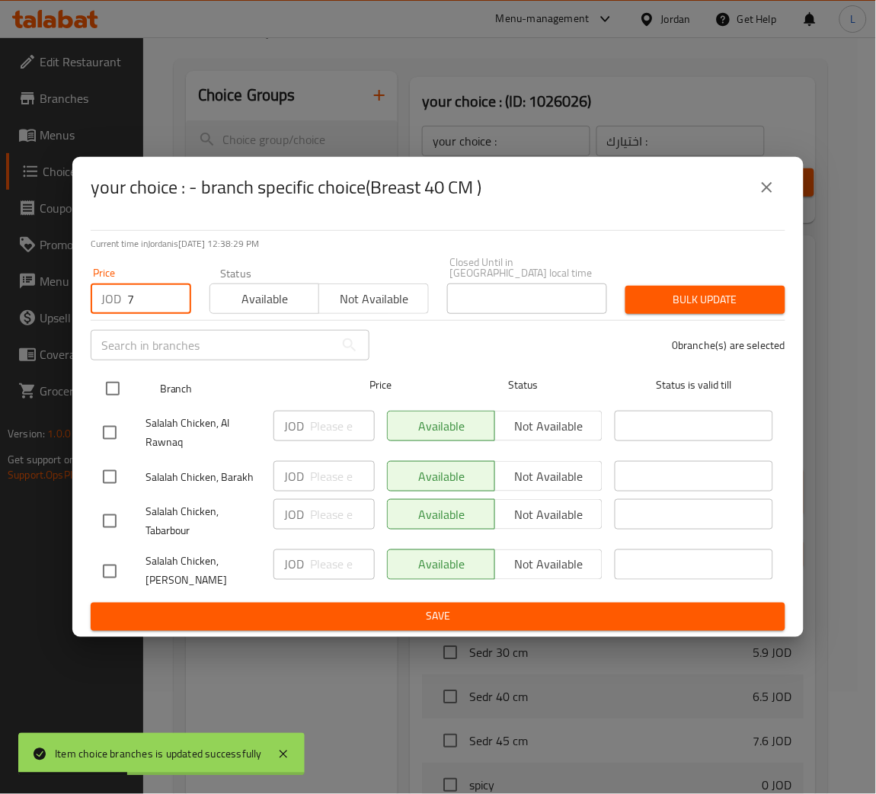
type input "7"
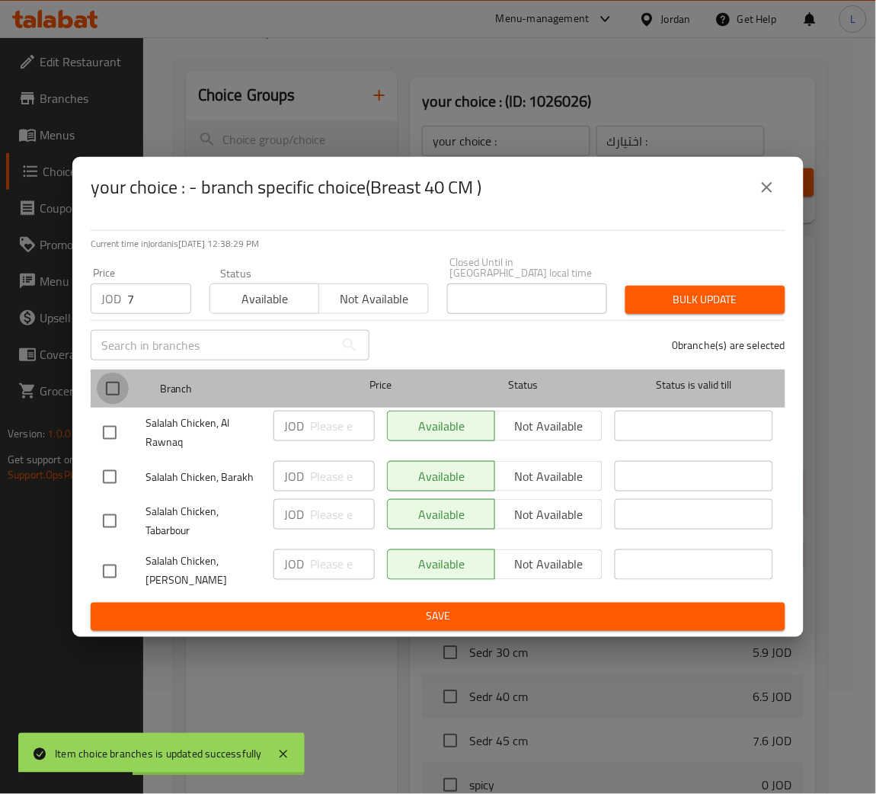
click at [114, 386] on input "checkbox" at bounding box center [113, 389] width 32 height 32
checkbox input "true"
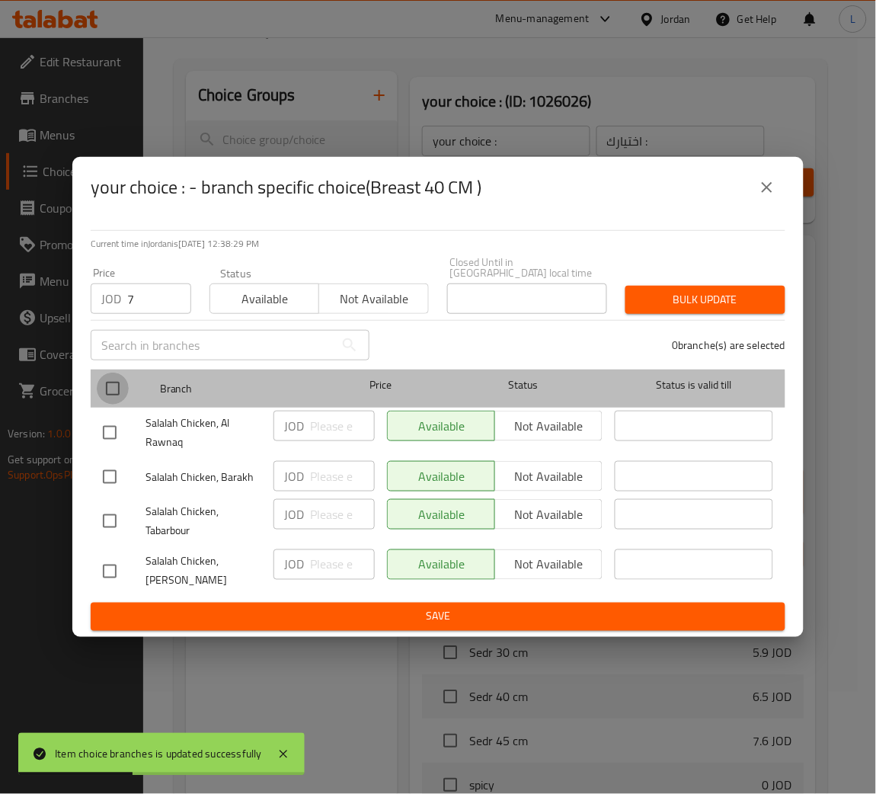
checkbox input "true"
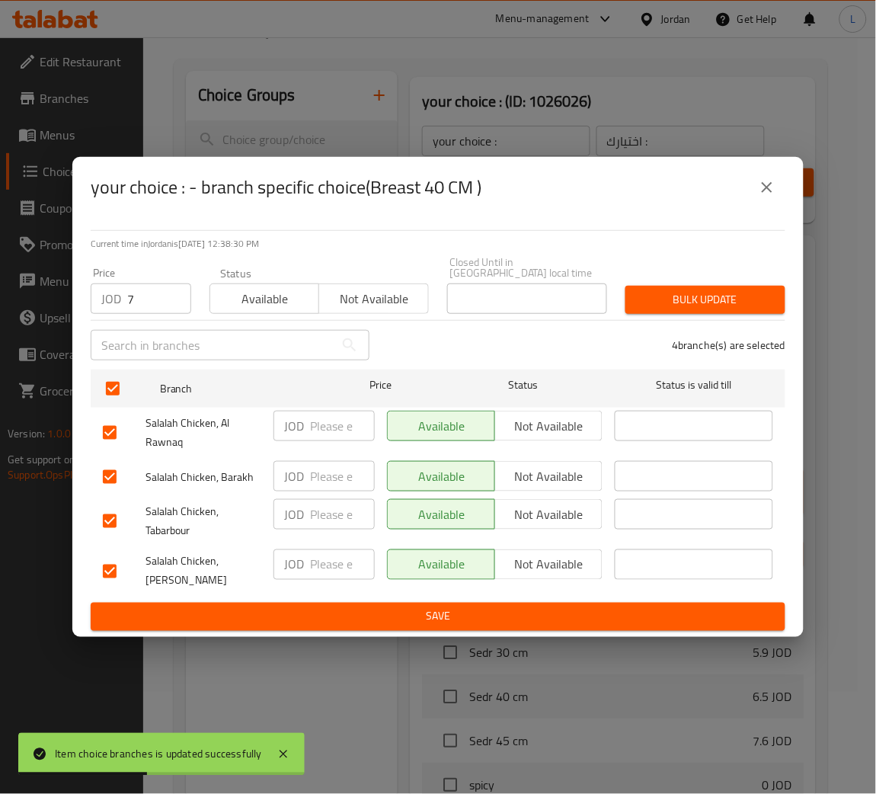
click at [728, 318] on div "4 branche(s) are selected" at bounding box center [587, 345] width 416 height 55
click at [728, 309] on div "Bulk update" at bounding box center [705, 300] width 178 height 46
click at [696, 296] on span "Bulk update" at bounding box center [706, 299] width 136 height 19
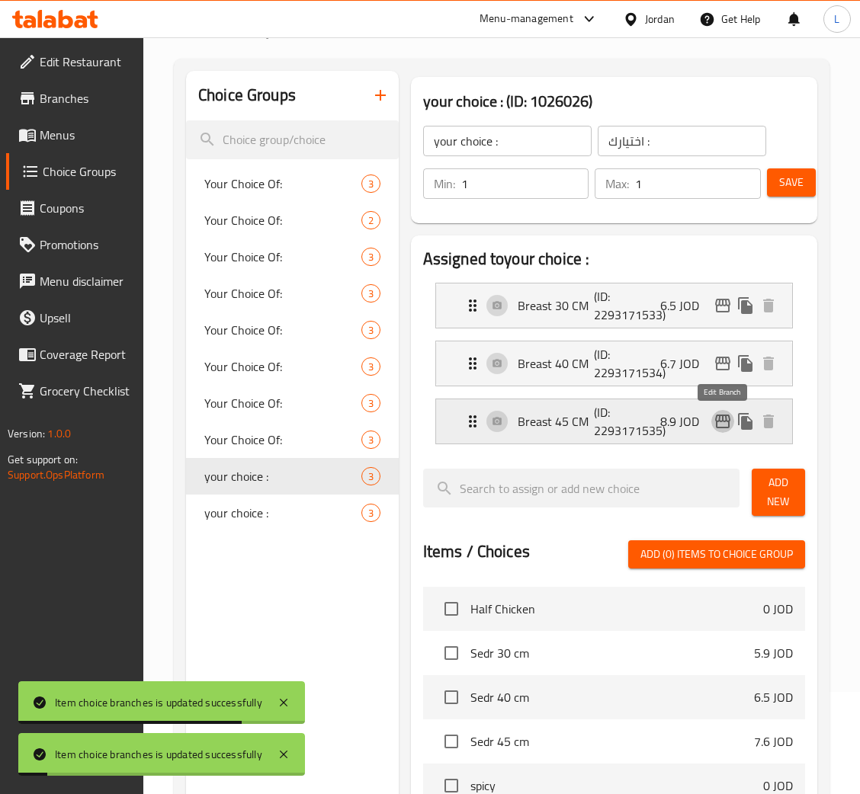
click at [720, 416] on icon "edit" at bounding box center [722, 422] width 15 height 14
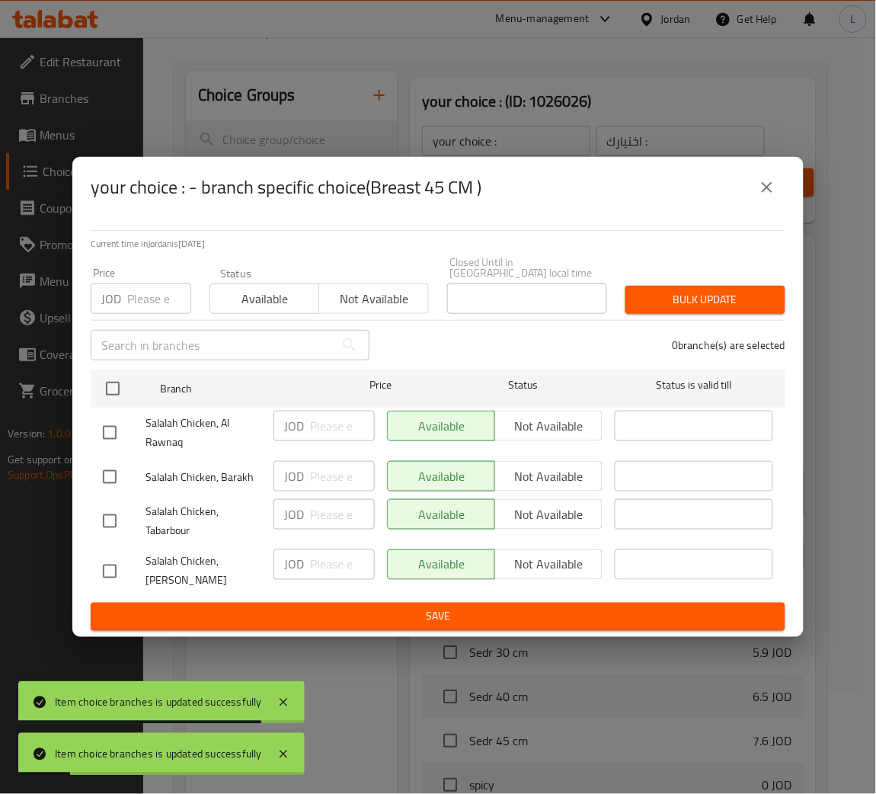
click at [145, 290] on input "number" at bounding box center [159, 298] width 64 height 30
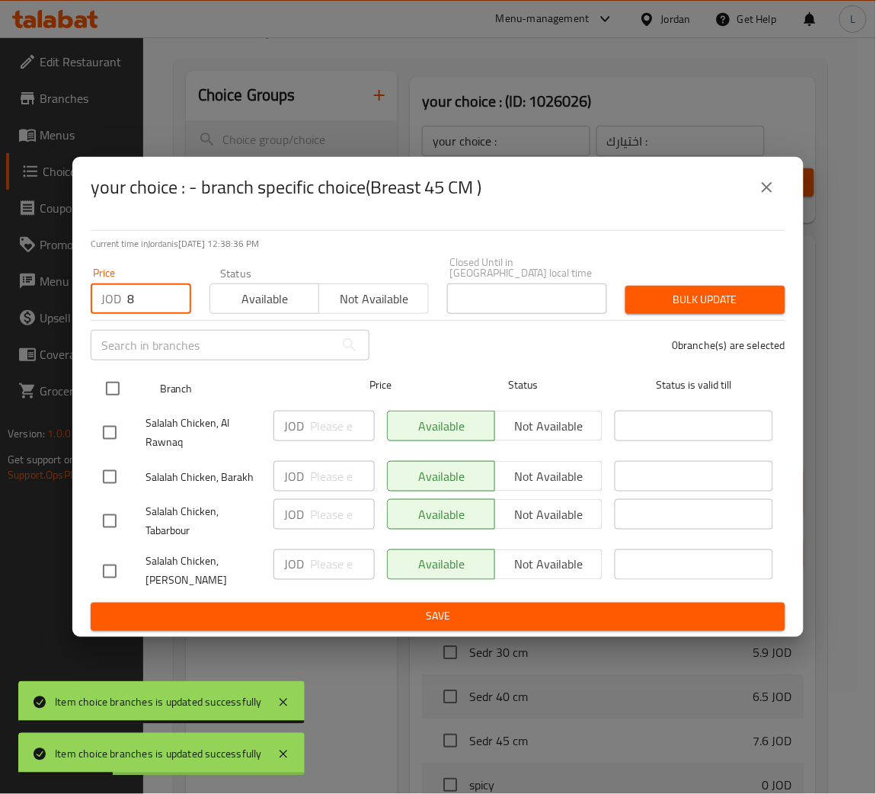
type input "8"
click at [106, 389] on input "checkbox" at bounding box center [113, 389] width 32 height 32
checkbox input "true"
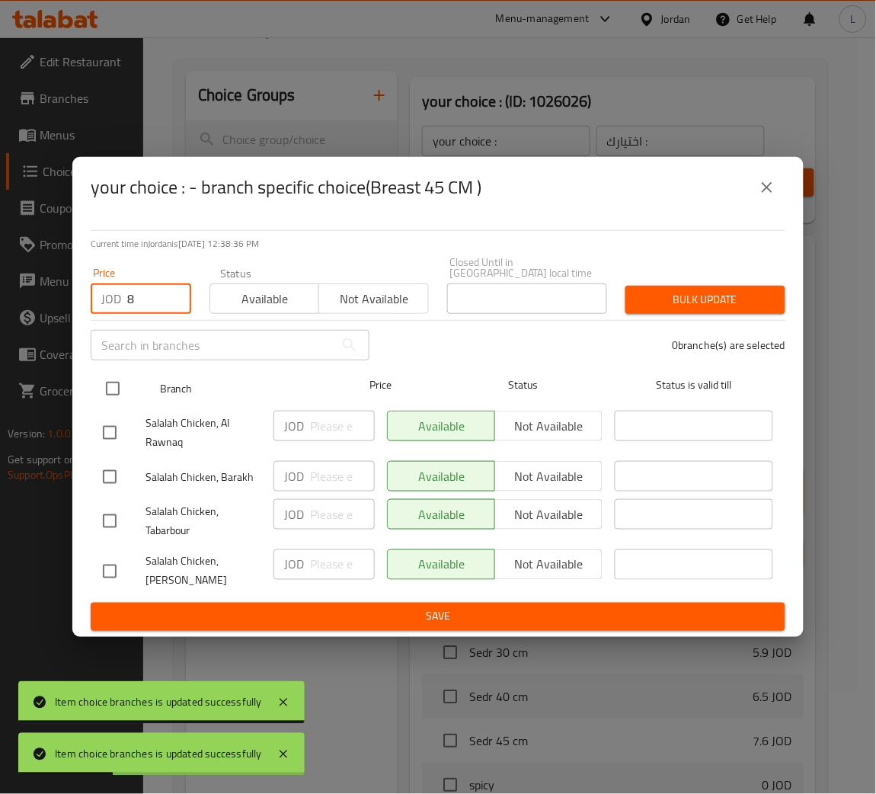
checkbox input "true"
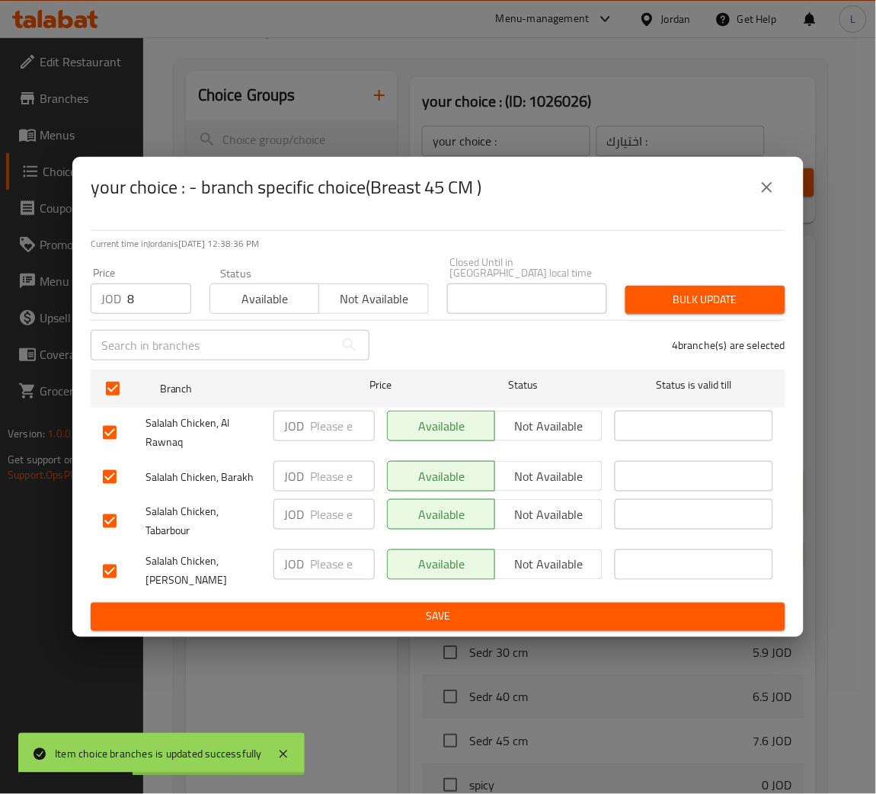
click at [661, 278] on div "Bulk update" at bounding box center [705, 300] width 178 height 46
click at [662, 290] on span "Bulk update" at bounding box center [706, 299] width 136 height 19
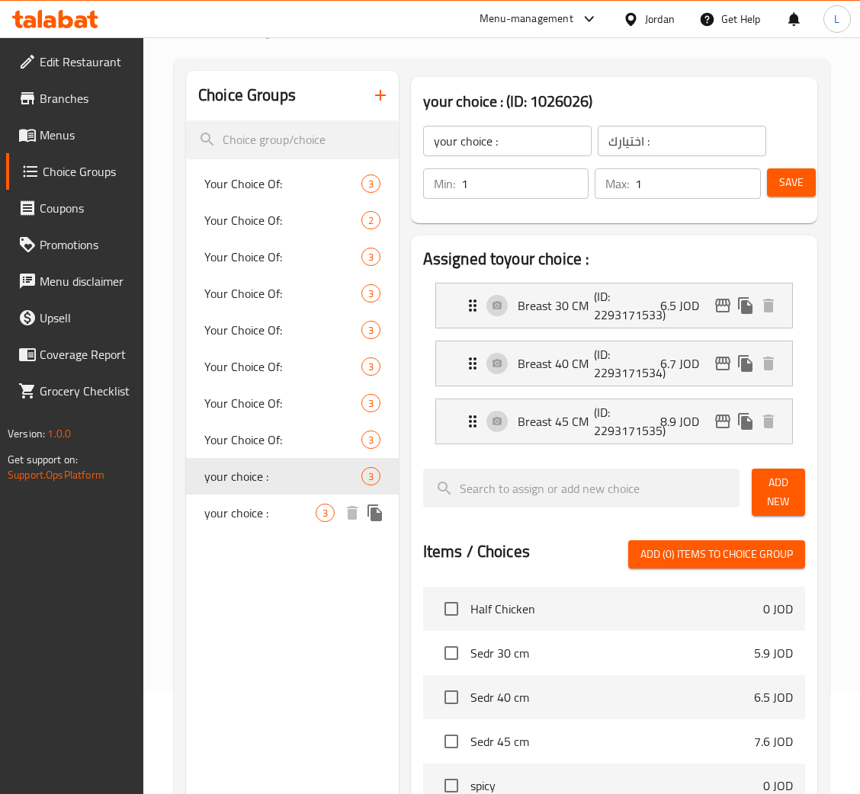
click at [269, 515] on span "your choice :" at bounding box center [259, 513] width 111 height 18
type input "your choice :"
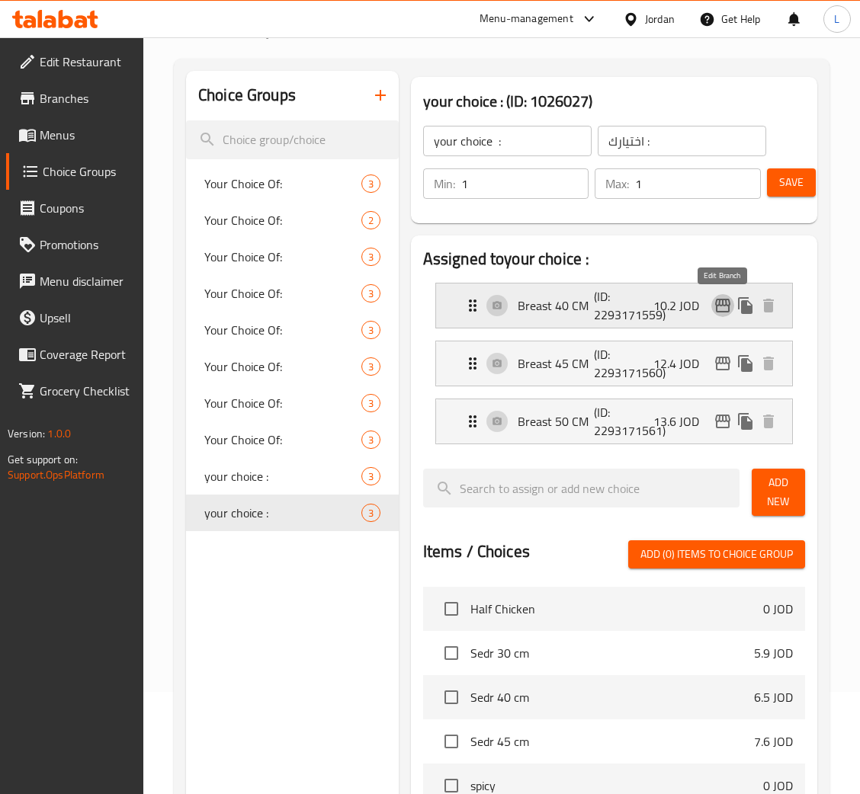
click at [725, 310] on icon "edit" at bounding box center [722, 305] width 18 height 18
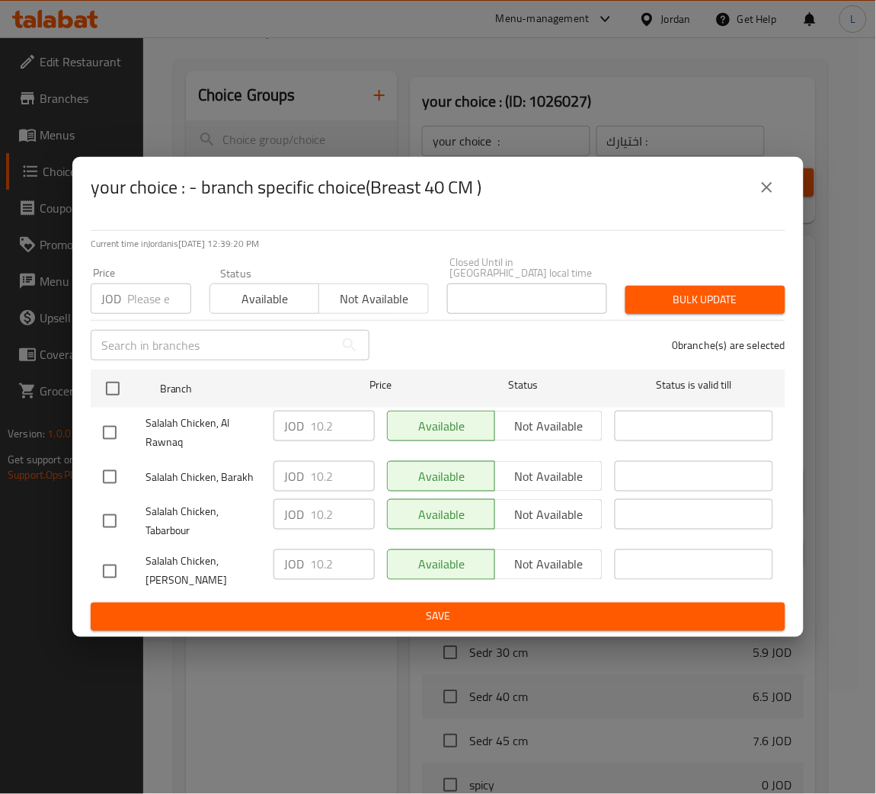
click at [157, 297] on input "number" at bounding box center [159, 298] width 64 height 30
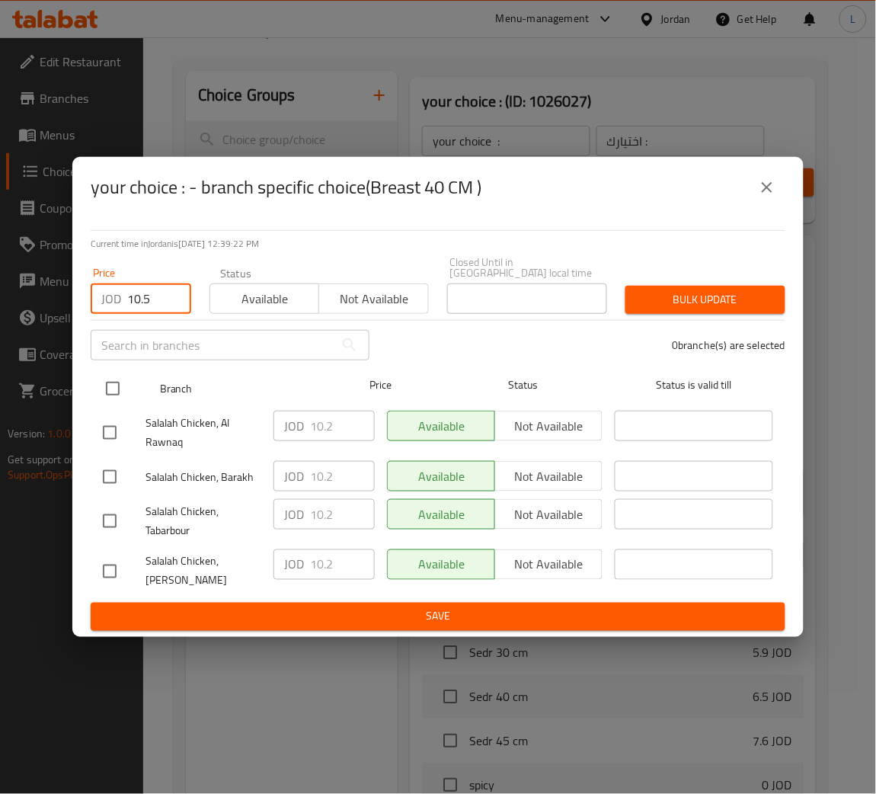
type input "10.5"
click at [108, 390] on input "checkbox" at bounding box center [113, 389] width 32 height 32
checkbox input "true"
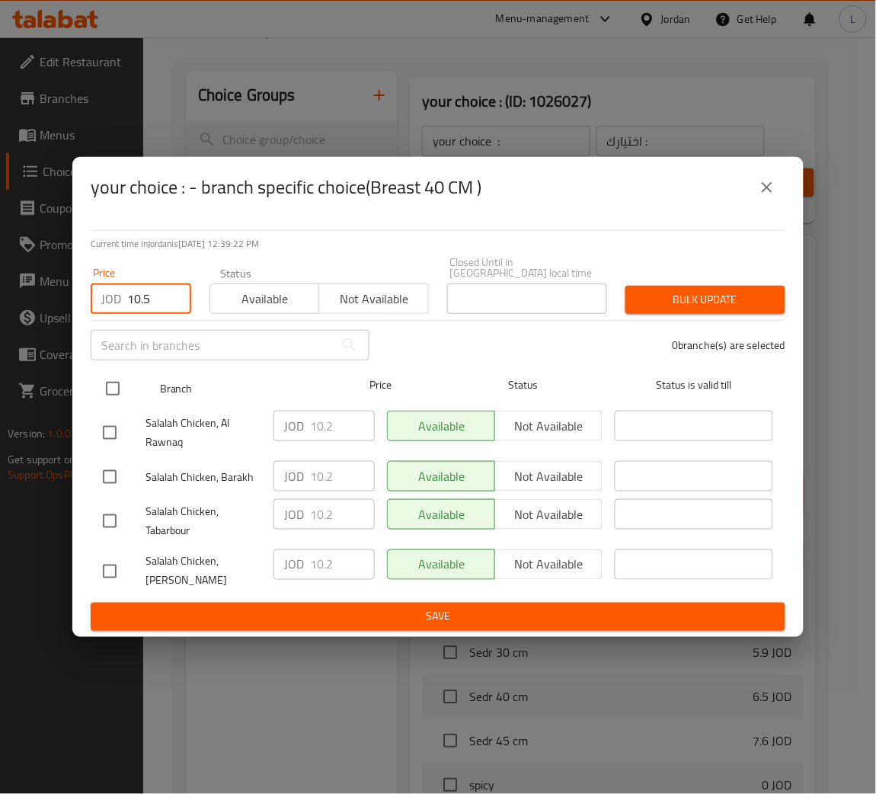
checkbox input "true"
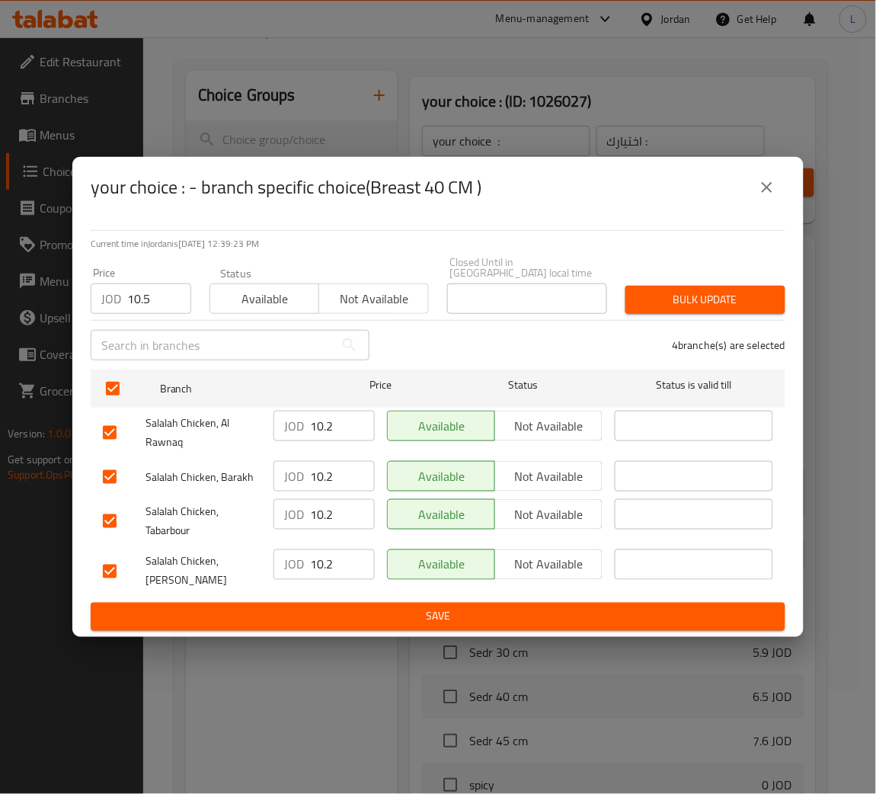
click at [661, 300] on span "Bulk update" at bounding box center [706, 299] width 136 height 19
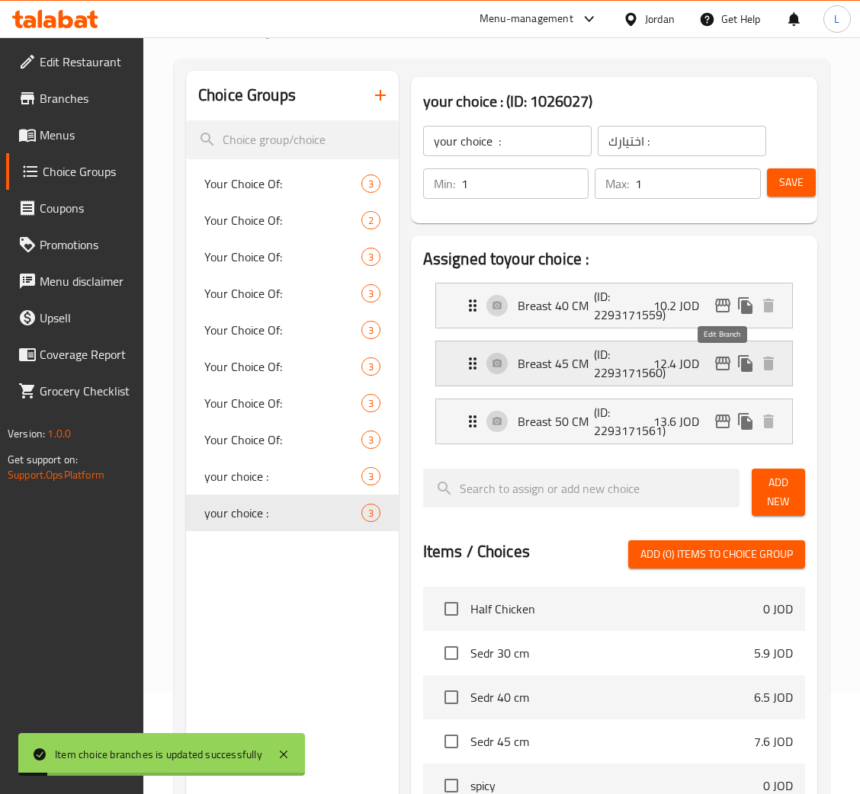
click at [716, 359] on icon "edit" at bounding box center [722, 364] width 15 height 14
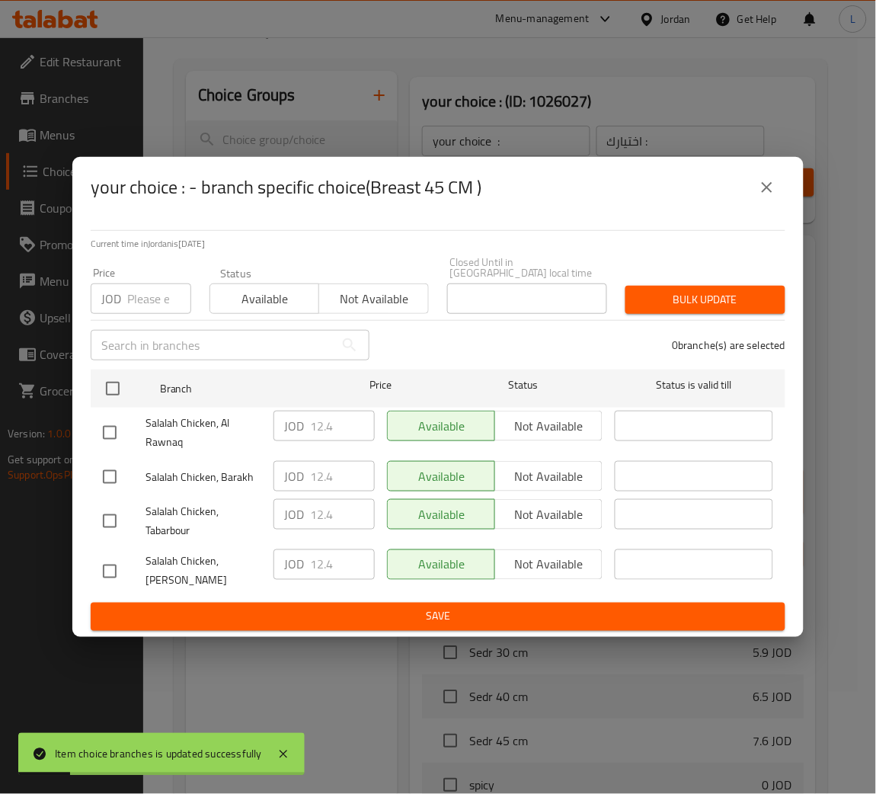
click at [149, 283] on input "number" at bounding box center [159, 298] width 64 height 30
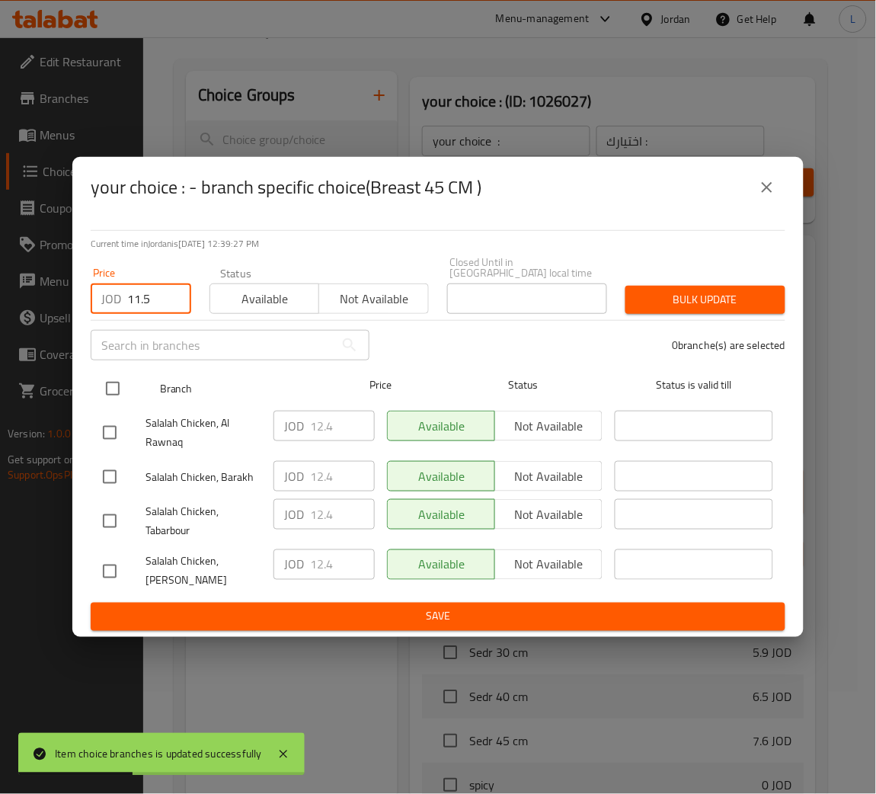
type input "11.5"
click at [116, 392] on input "checkbox" at bounding box center [113, 389] width 32 height 32
checkbox input "true"
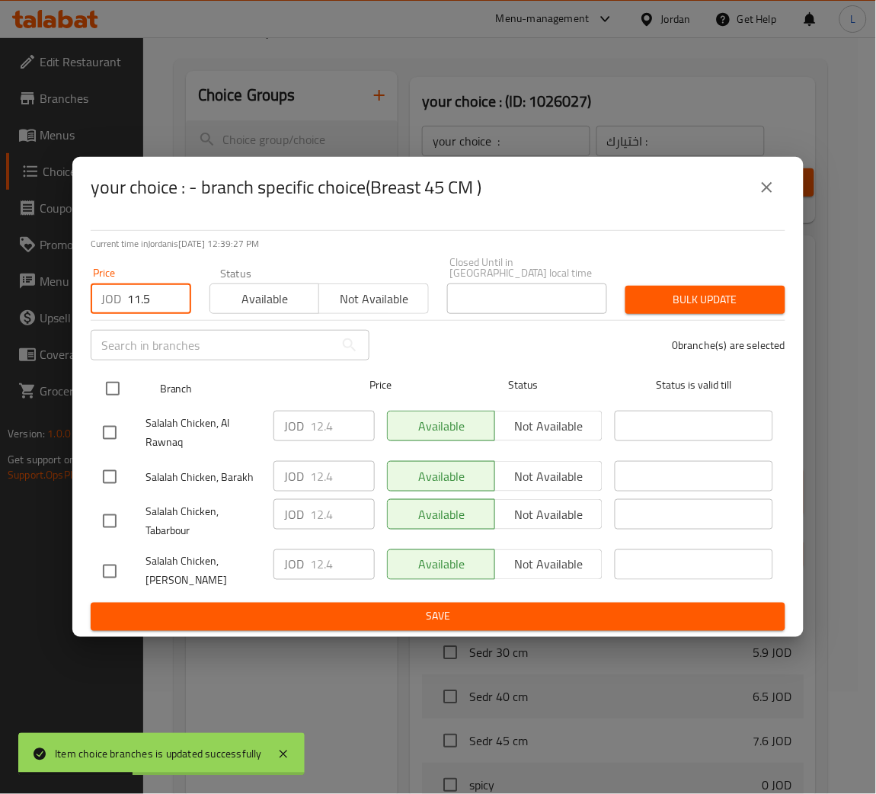
checkbox input "true"
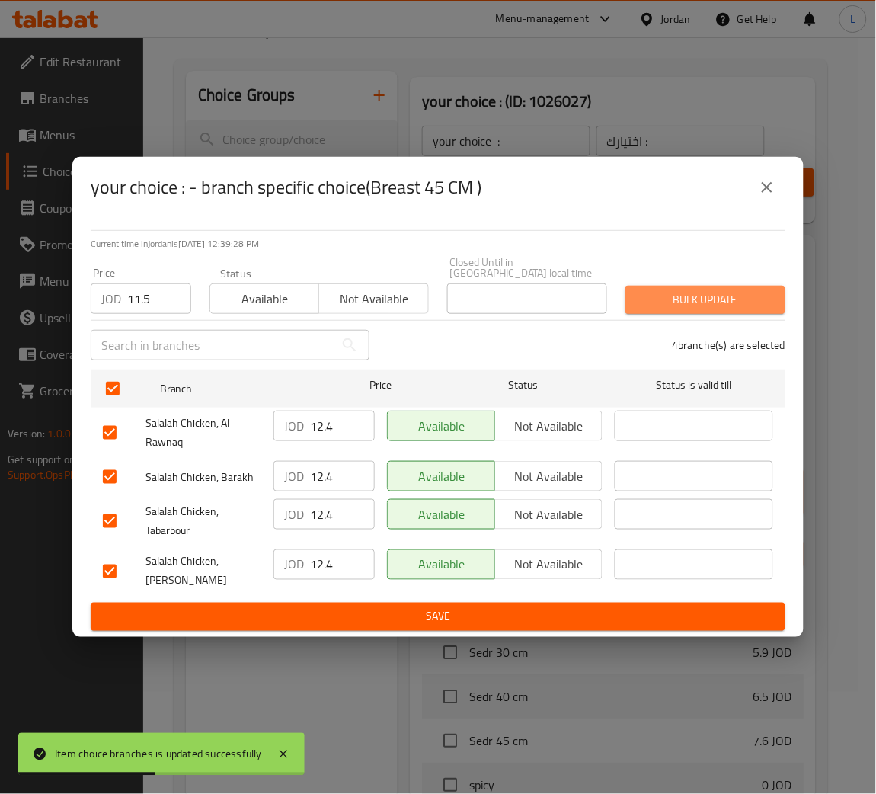
click at [669, 303] on span "Bulk update" at bounding box center [706, 299] width 136 height 19
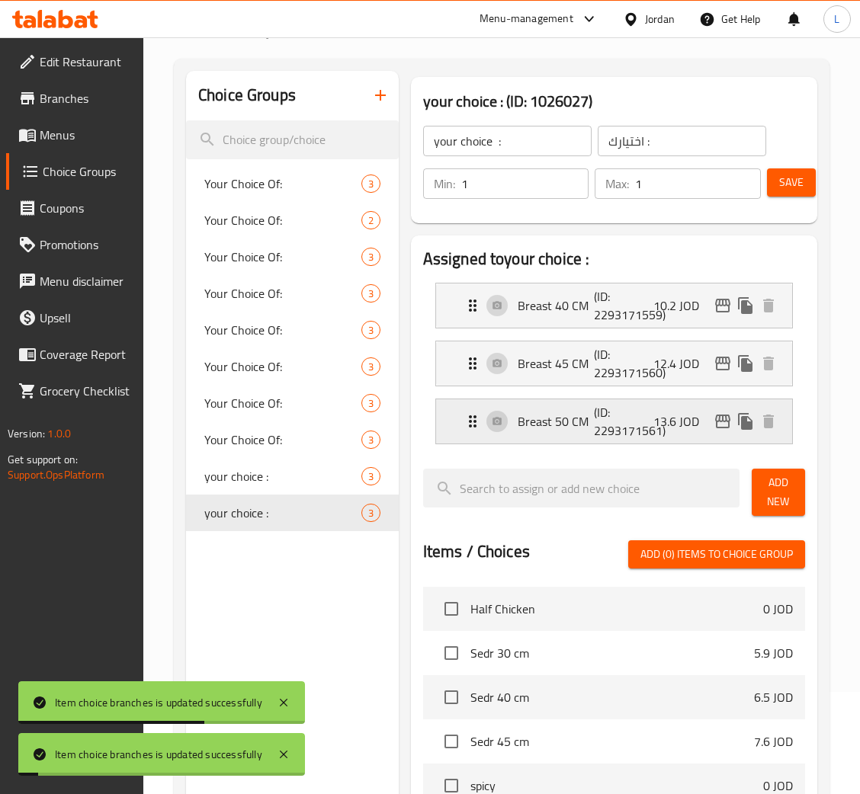
click at [725, 427] on icon "edit" at bounding box center [722, 421] width 18 height 18
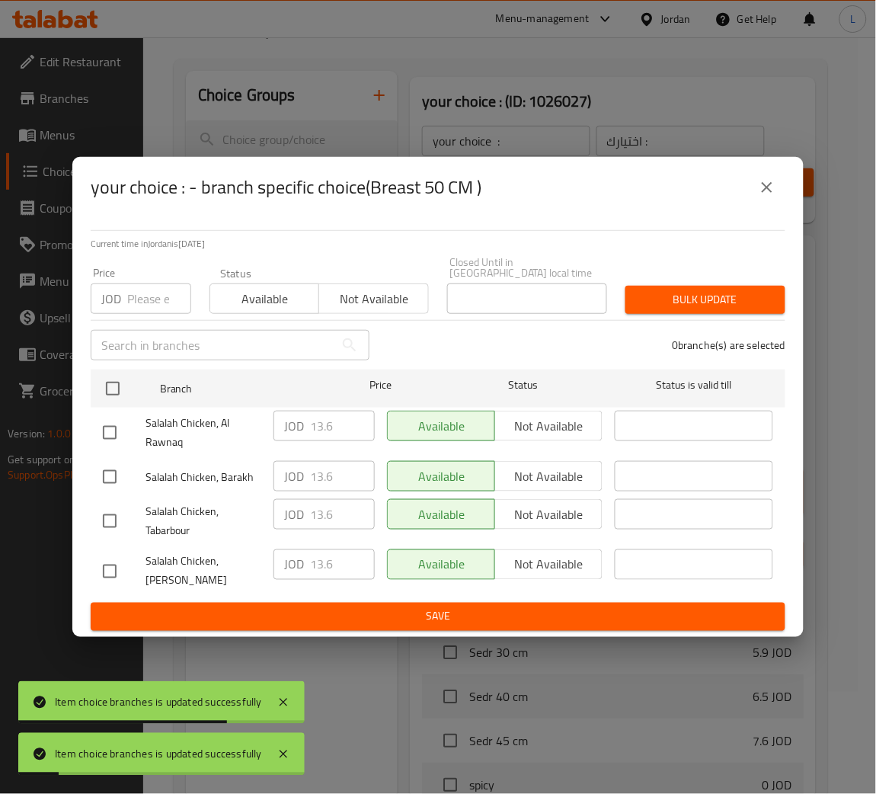
click at [161, 295] on input "number" at bounding box center [159, 298] width 64 height 30
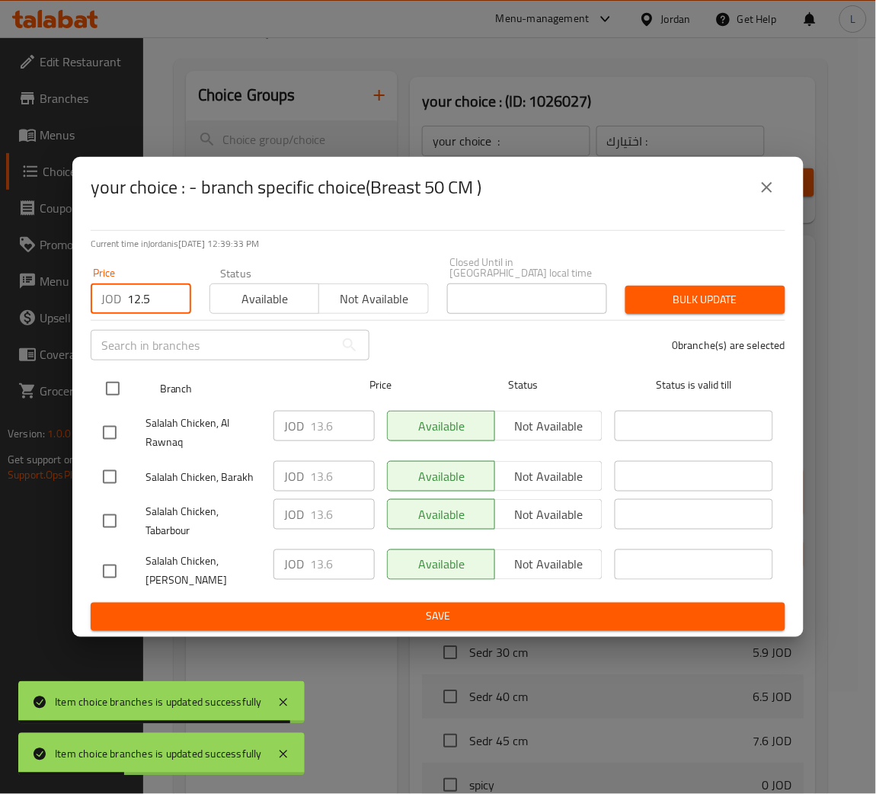
type input "12.5"
click at [104, 384] on input "checkbox" at bounding box center [113, 389] width 32 height 32
checkbox input "true"
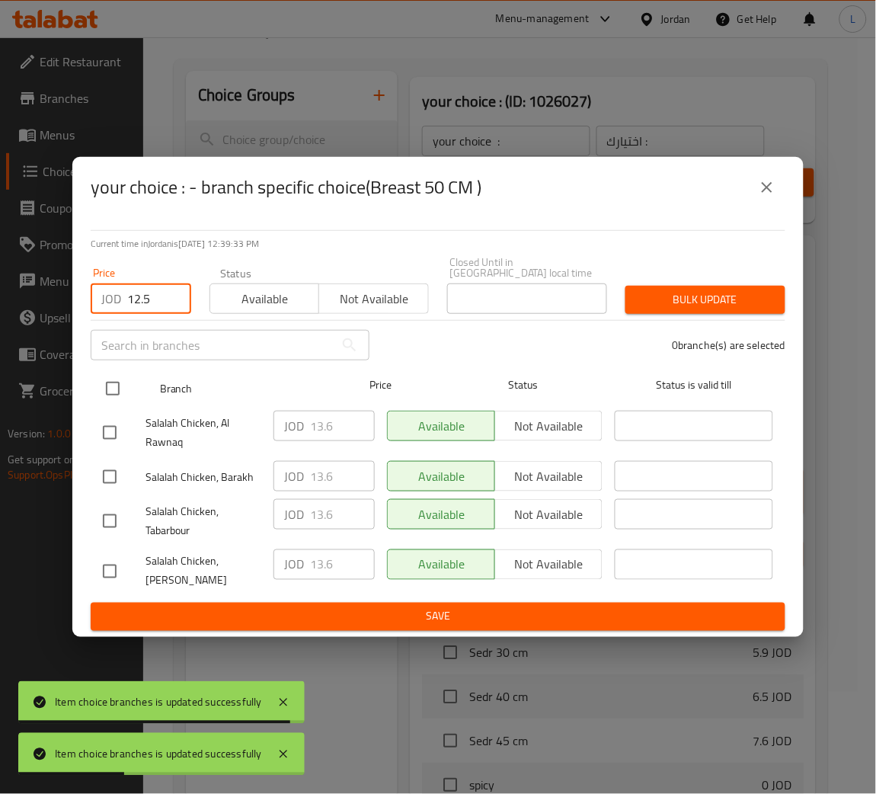
checkbox input "true"
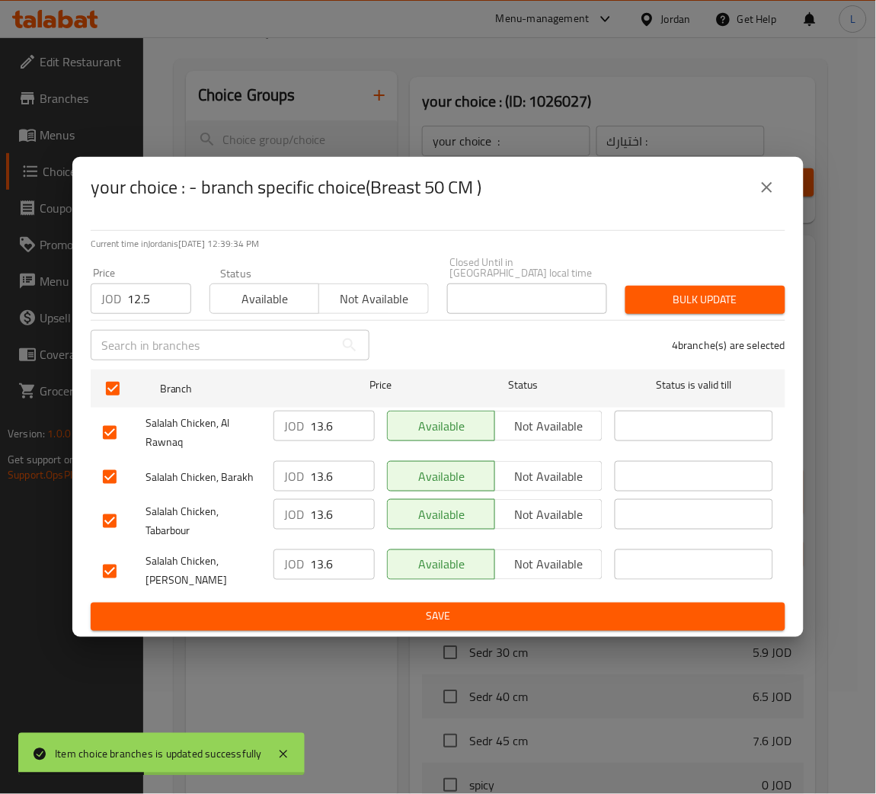
click at [661, 293] on span "Bulk update" at bounding box center [706, 299] width 136 height 19
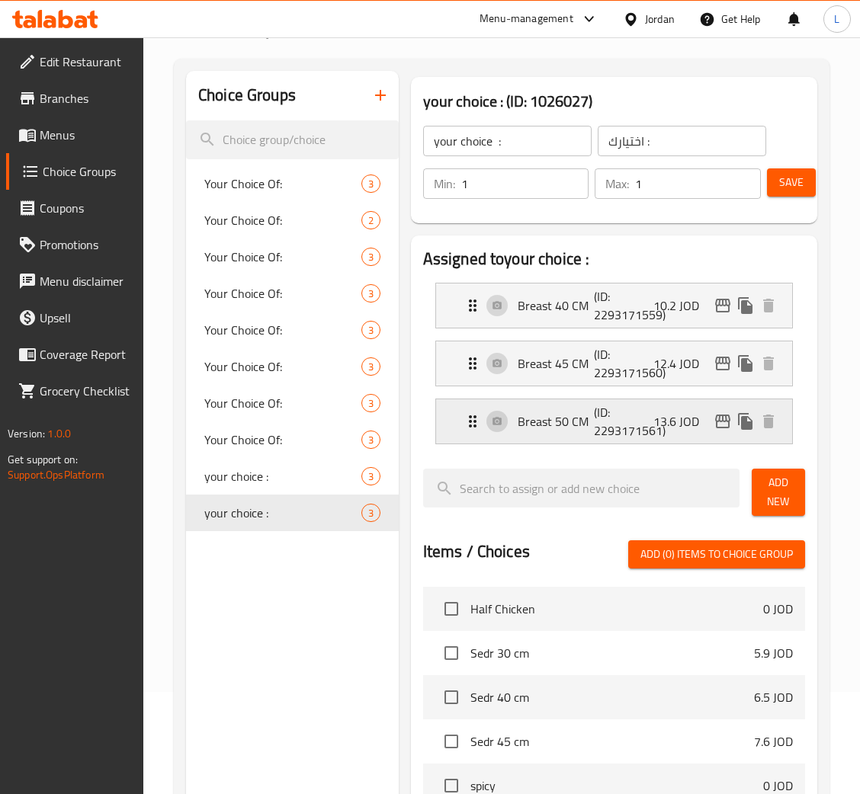
click at [721, 409] on div "Breast 50 CM (ID: 2293171561) 13.6 JOD" at bounding box center [618, 421] width 310 height 44
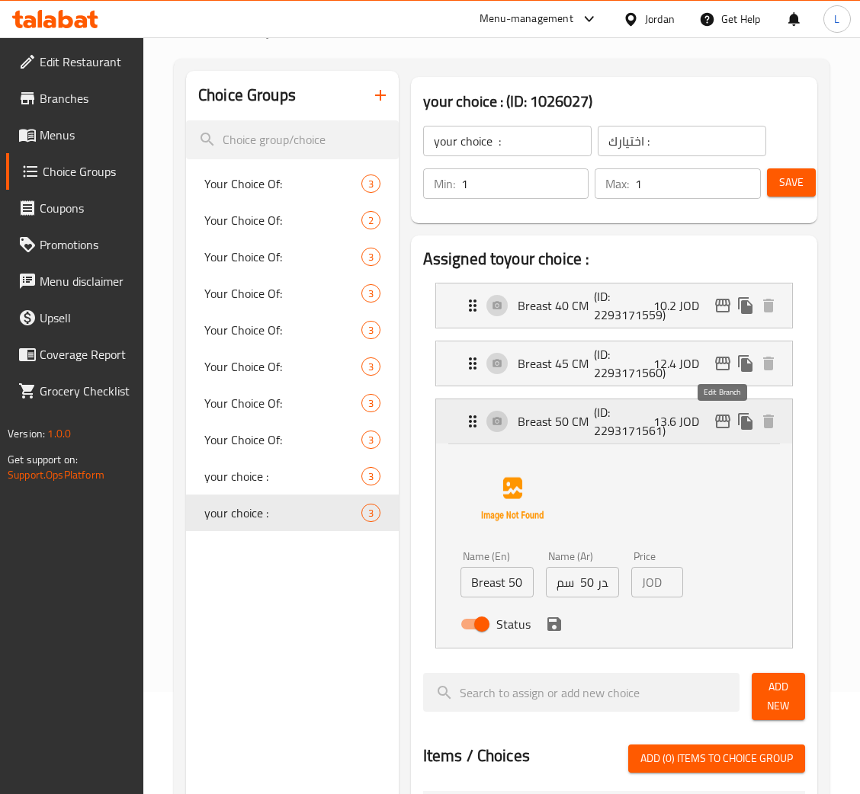
click at [724, 428] on icon "edit" at bounding box center [722, 422] width 15 height 14
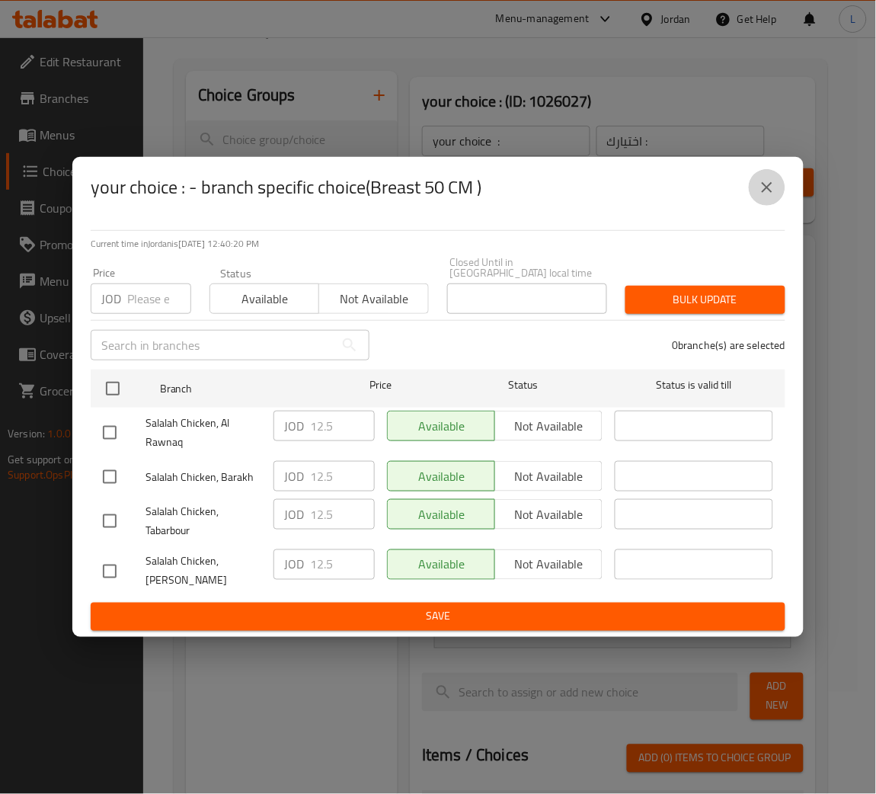
click at [776, 197] on button "close" at bounding box center [767, 187] width 37 height 37
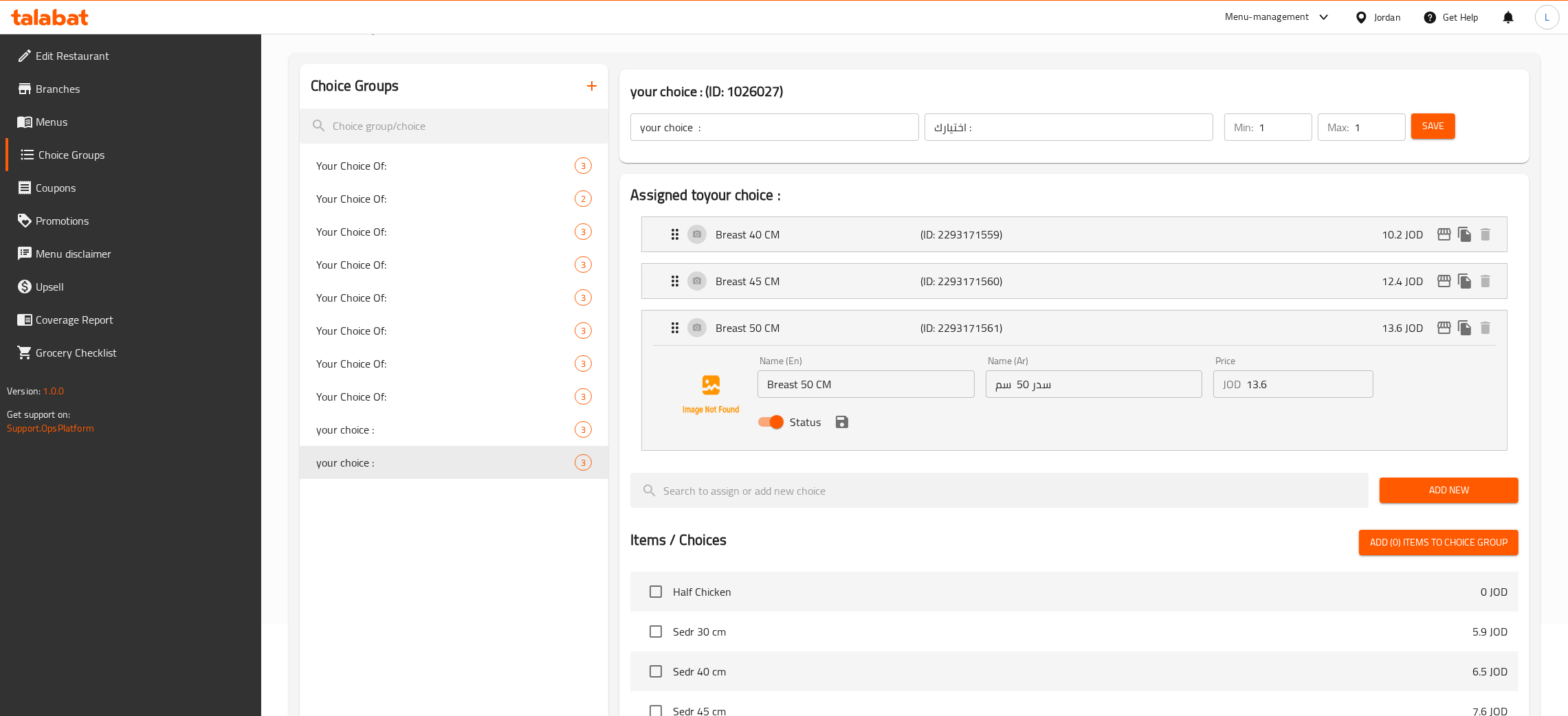
click at [68, 7] on div at bounding box center [50, 17] width 99 height 27
click at [73, 19] on icon at bounding box center [73, 19] width 12 height 12
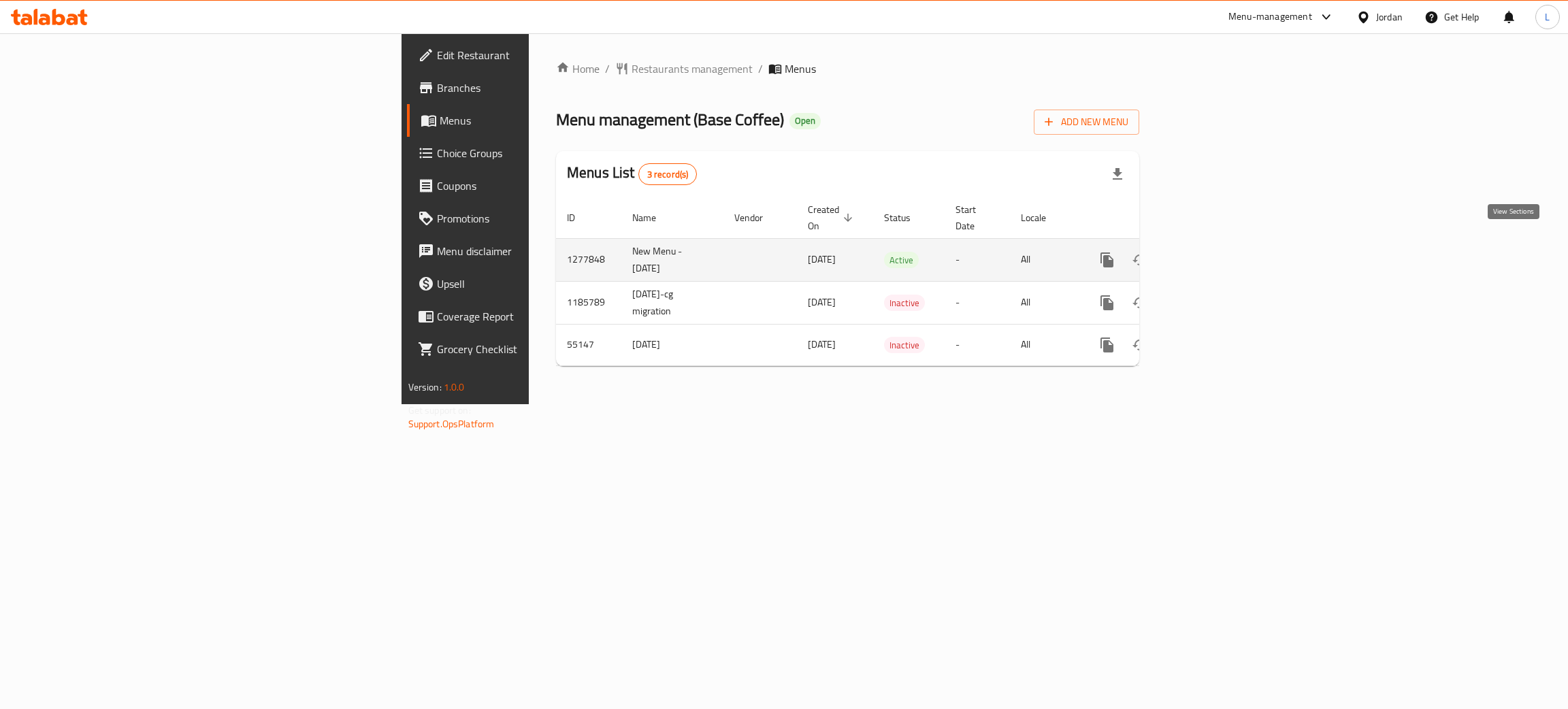
click at [1222, 244] on link "enhanced table" at bounding box center [1205, 260] width 33 height 33
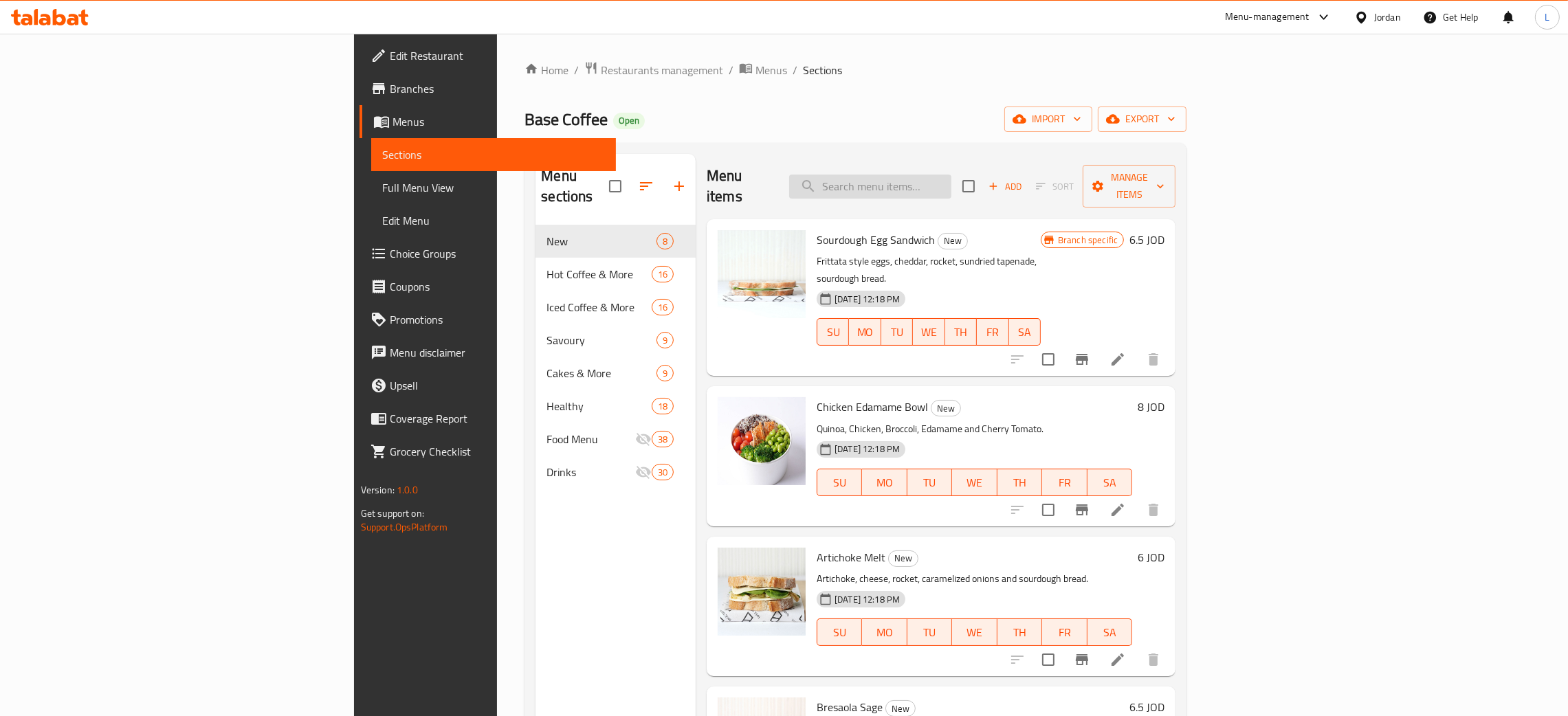
drag, startPoint x: 980, startPoint y: 193, endPoint x: 989, endPoint y: 186, distance: 11.4
click at [984, 189] on div "Menu items Add Sort Manage items" at bounding box center [941, 187] width 469 height 65
click at [952, 186] on input "search" at bounding box center [871, 187] width 162 height 24
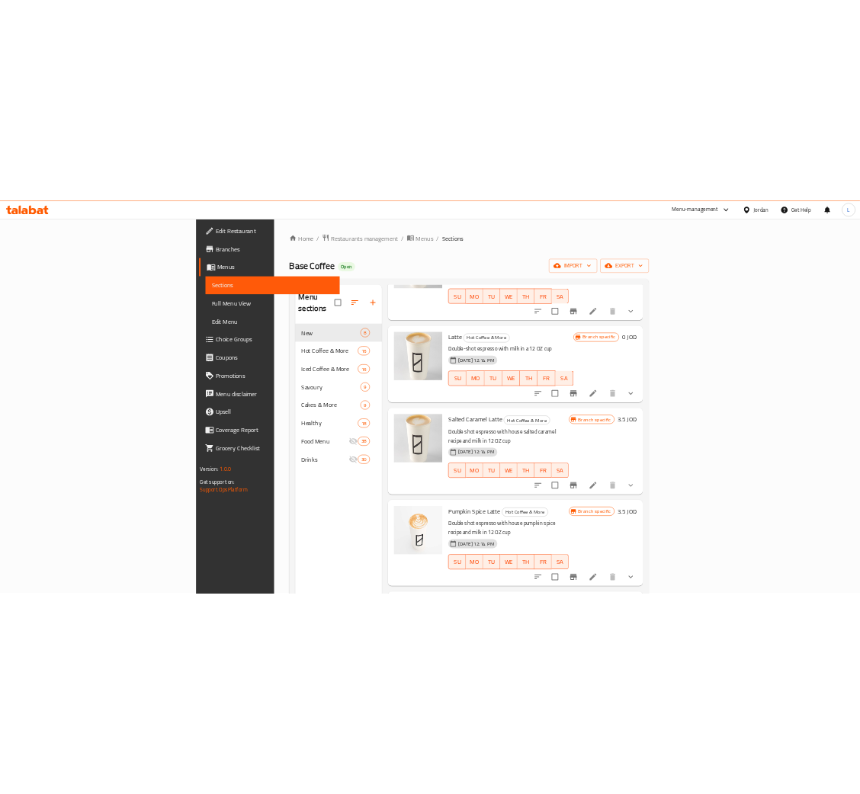
scroll to position [342, 0]
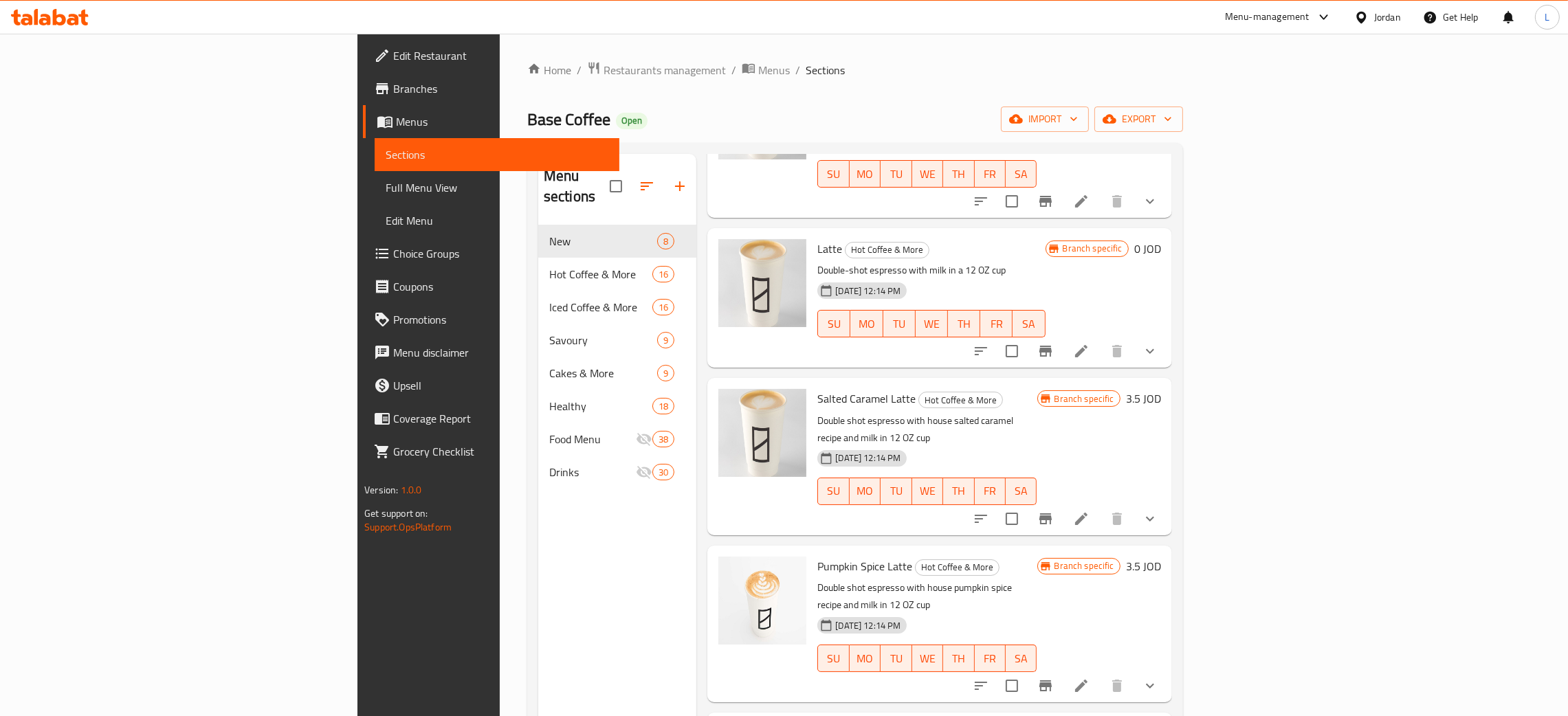
click at [1158, 343] on icon "show more" at bounding box center [1150, 351] width 16 height 16
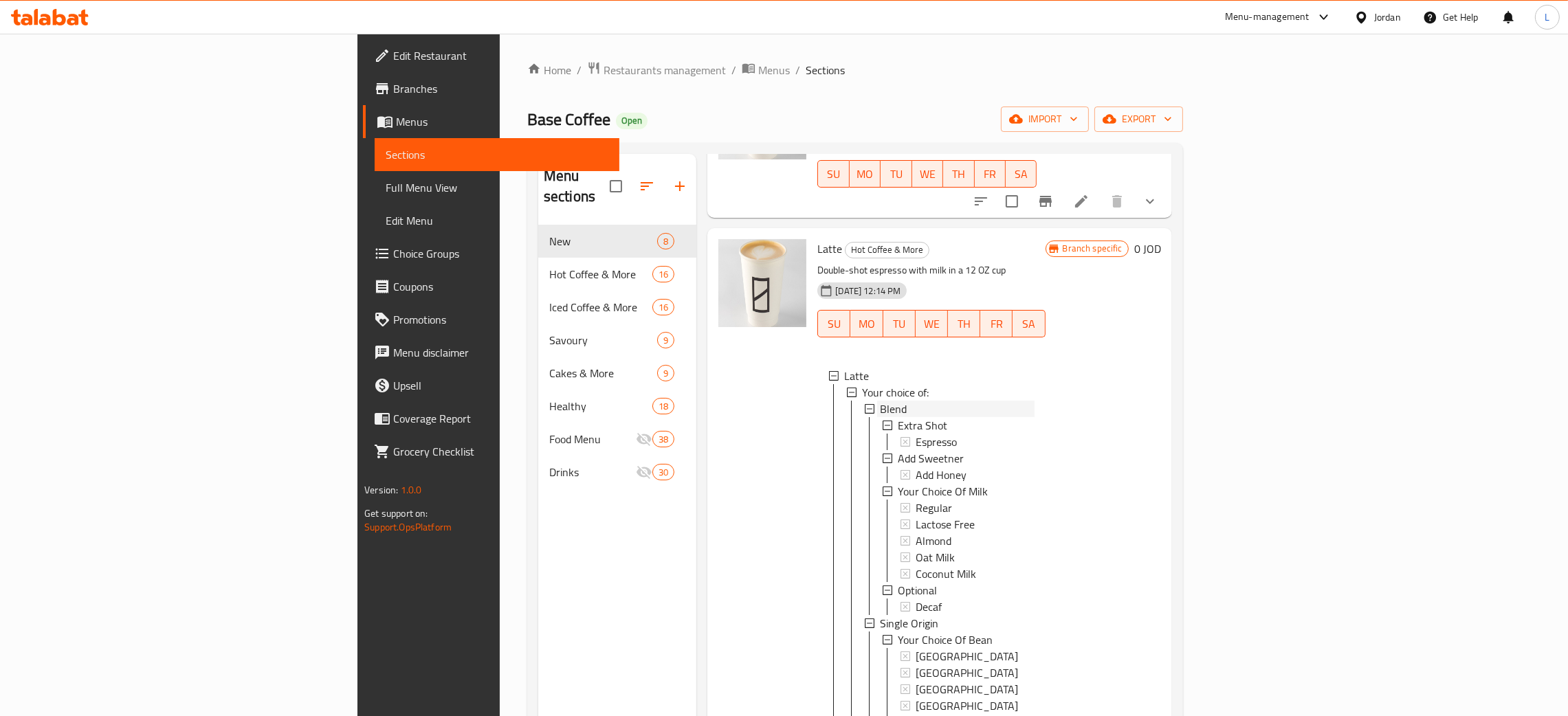
click at [969, 400] on div "Blend" at bounding box center [956, 408] width 154 height 16
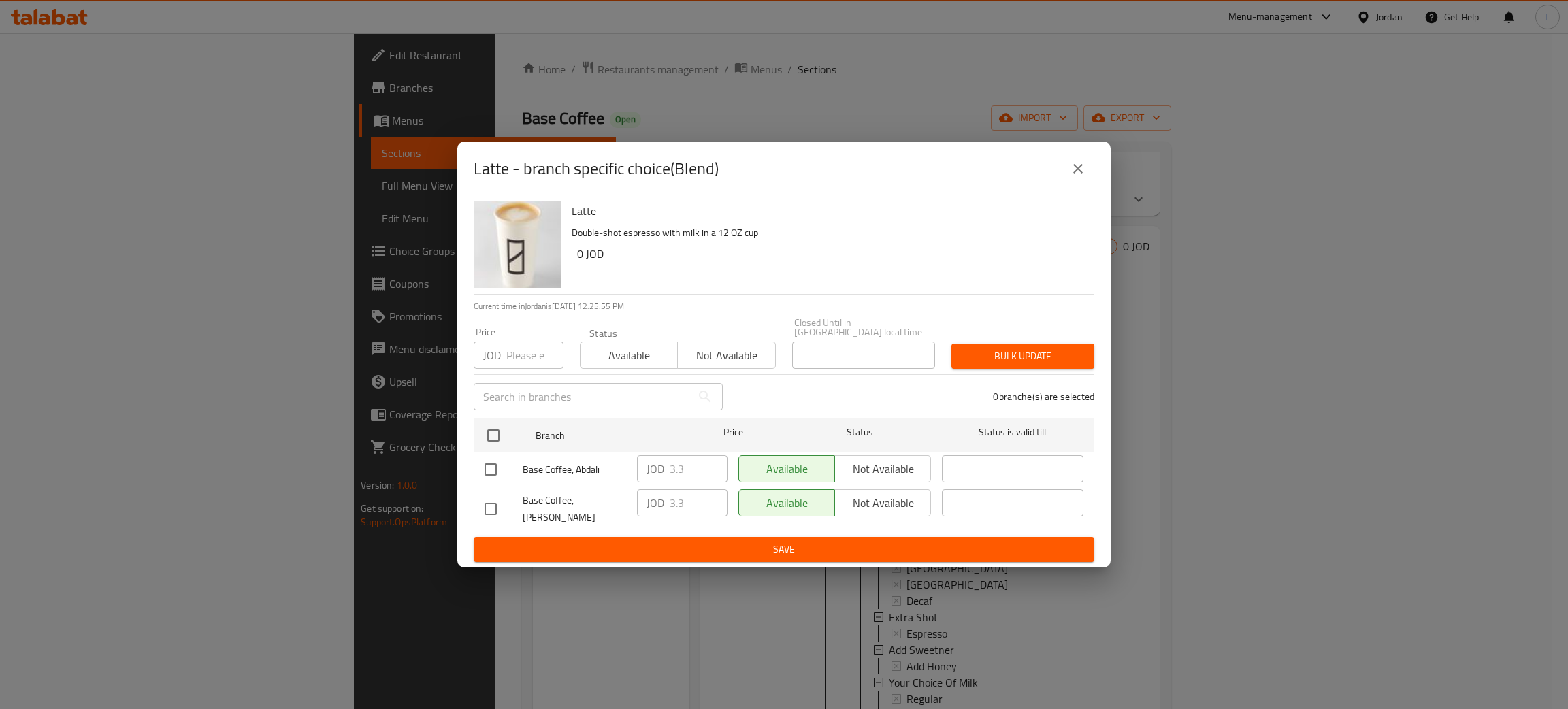
click at [1075, 177] on icon "close" at bounding box center [1078, 169] width 16 height 16
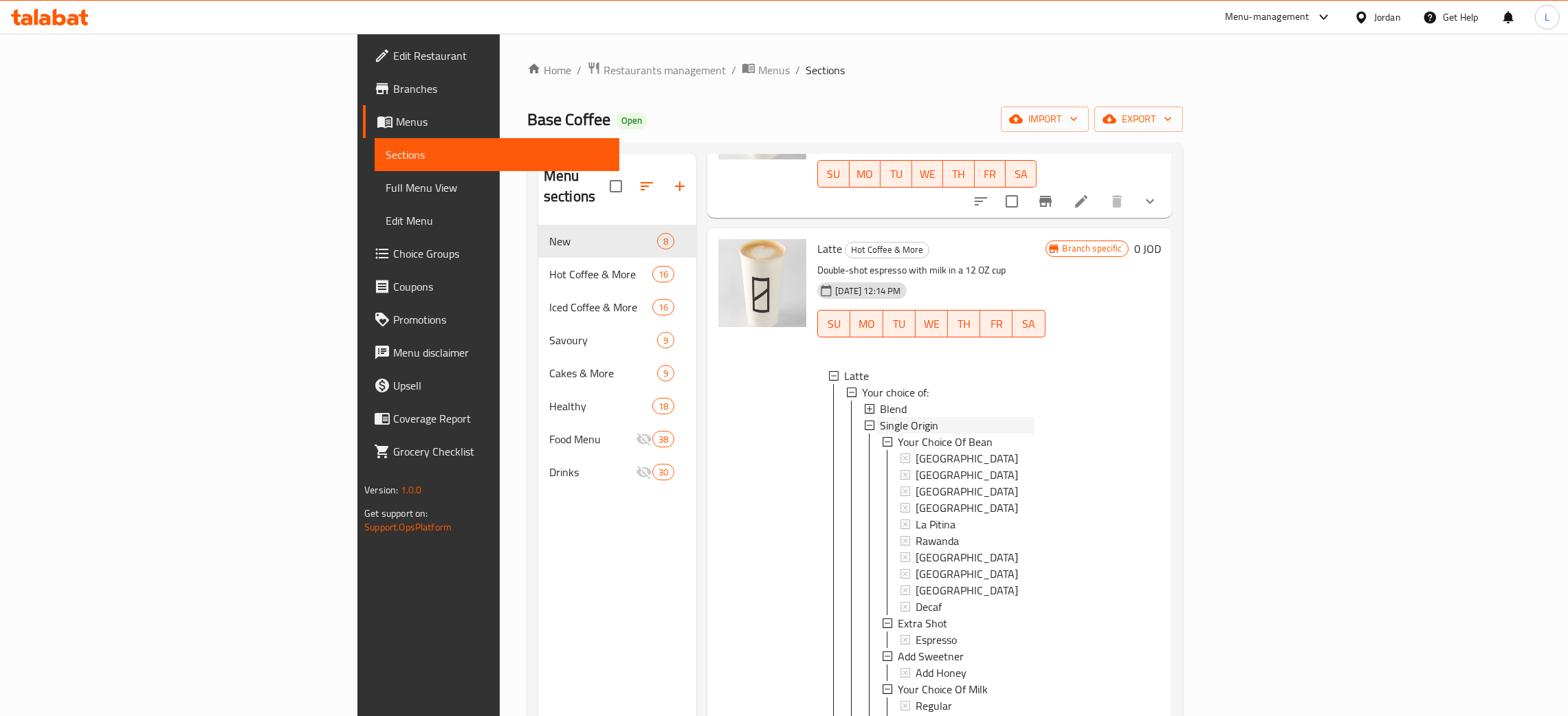
click at [973, 418] on div "Single Origin" at bounding box center [956, 426] width 154 height 16
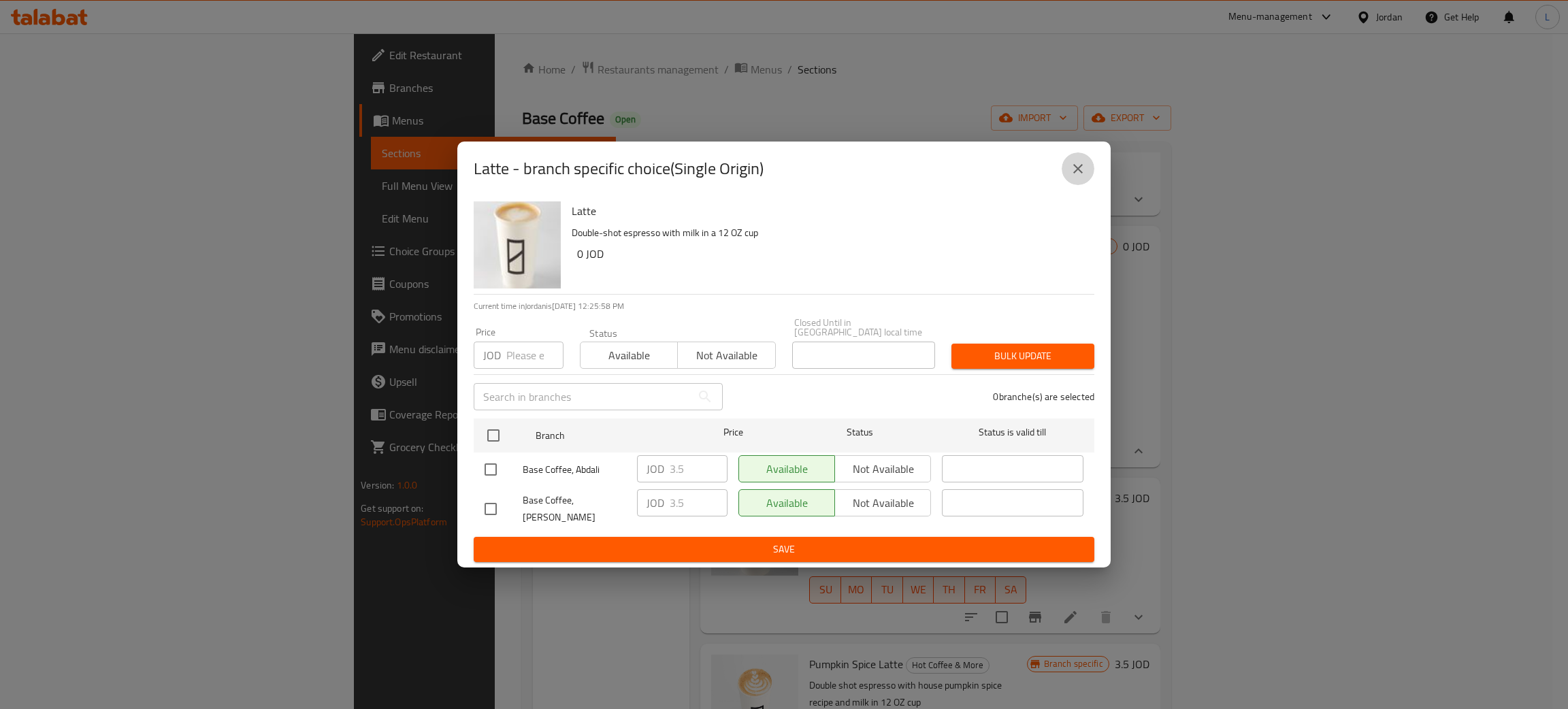
click at [1081, 175] on icon "close" at bounding box center [1078, 169] width 16 height 16
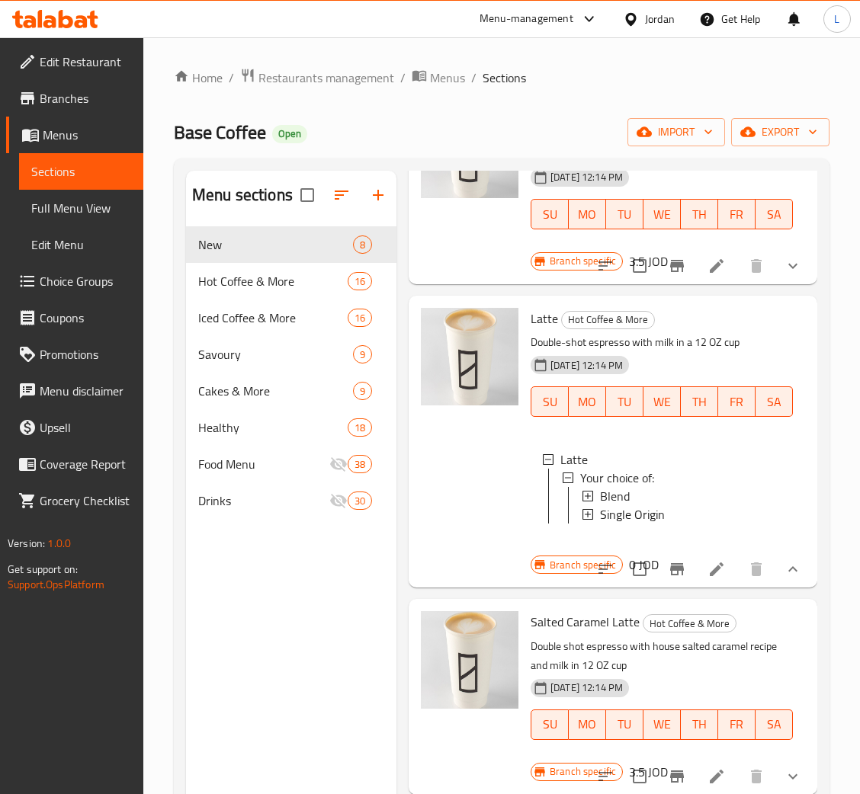
scroll to position [0, 0]
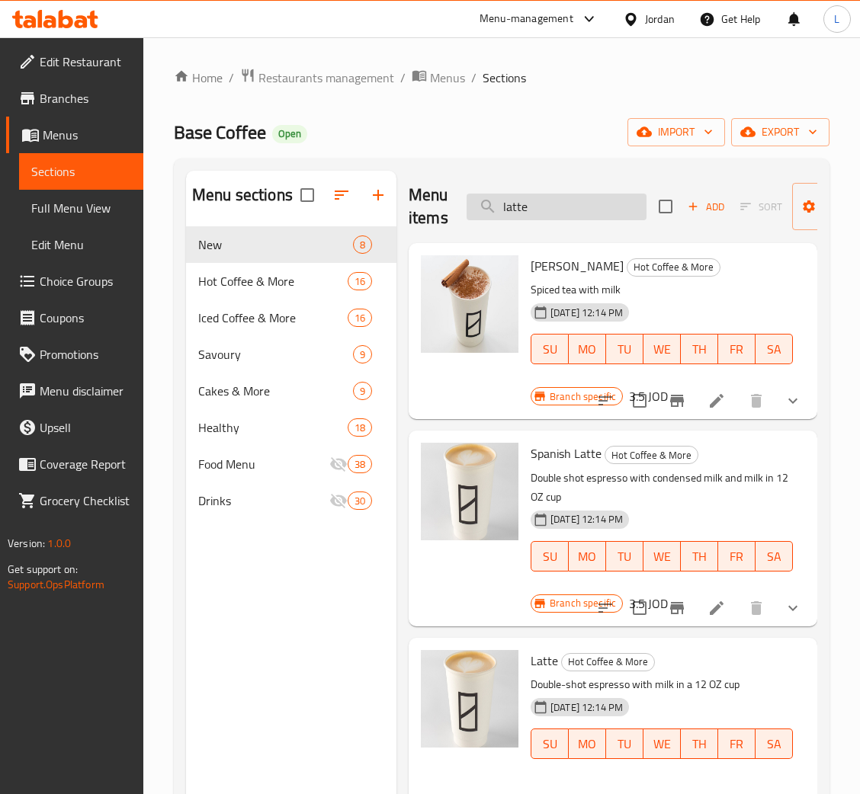
click at [563, 215] on input "latte" at bounding box center [556, 207] width 180 height 27
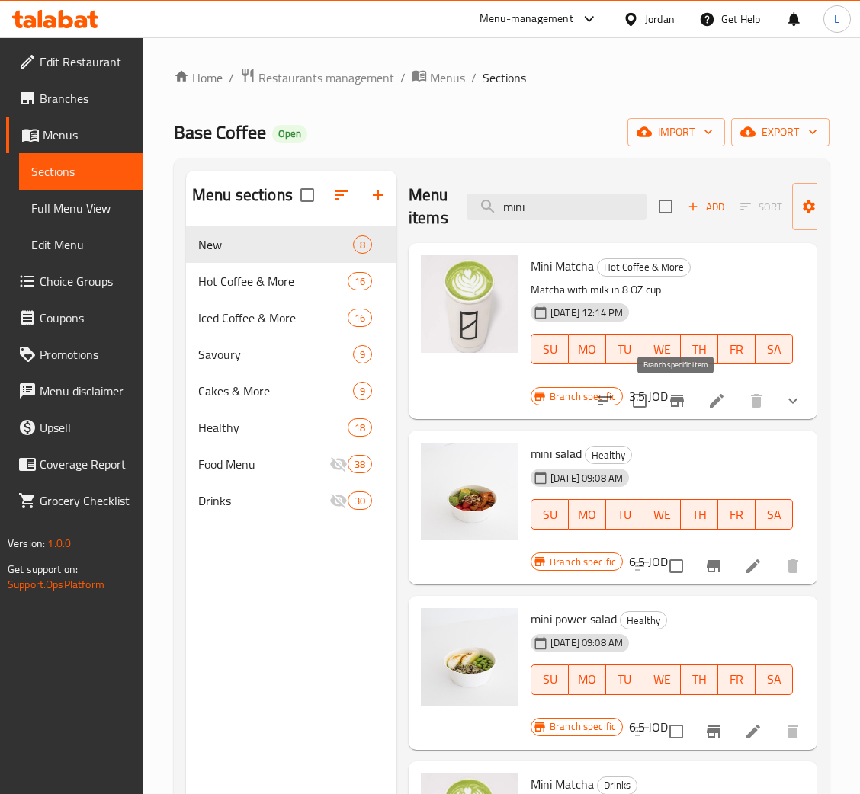
type input "mini"
click at [661, 402] on button "Branch-specific-item" at bounding box center [676, 401] width 37 height 37
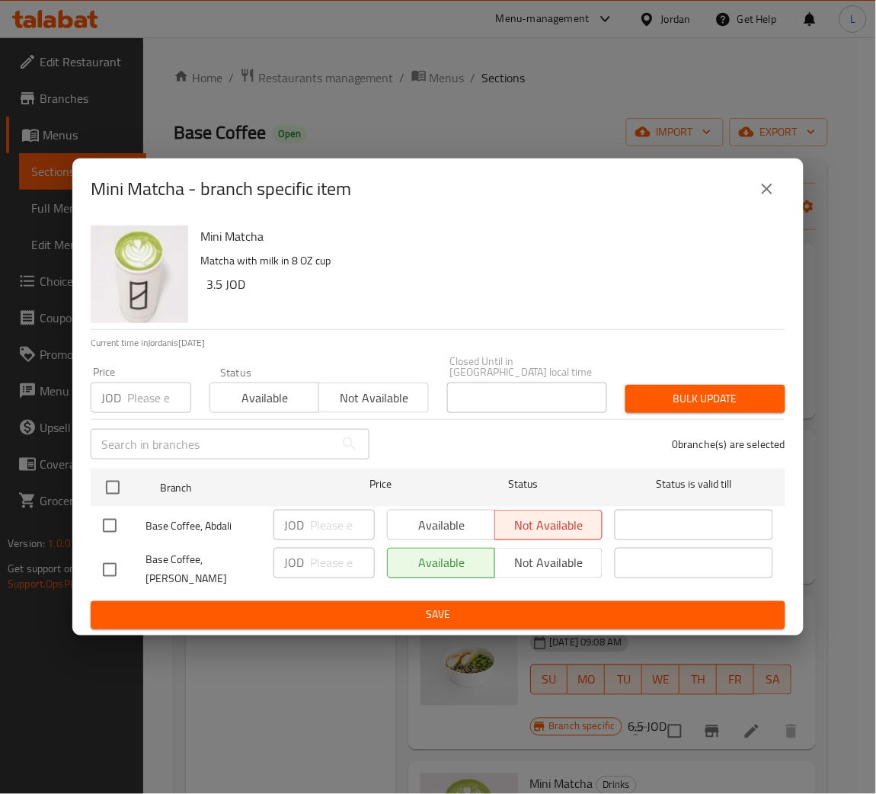
click at [143, 392] on input "number" at bounding box center [159, 398] width 64 height 30
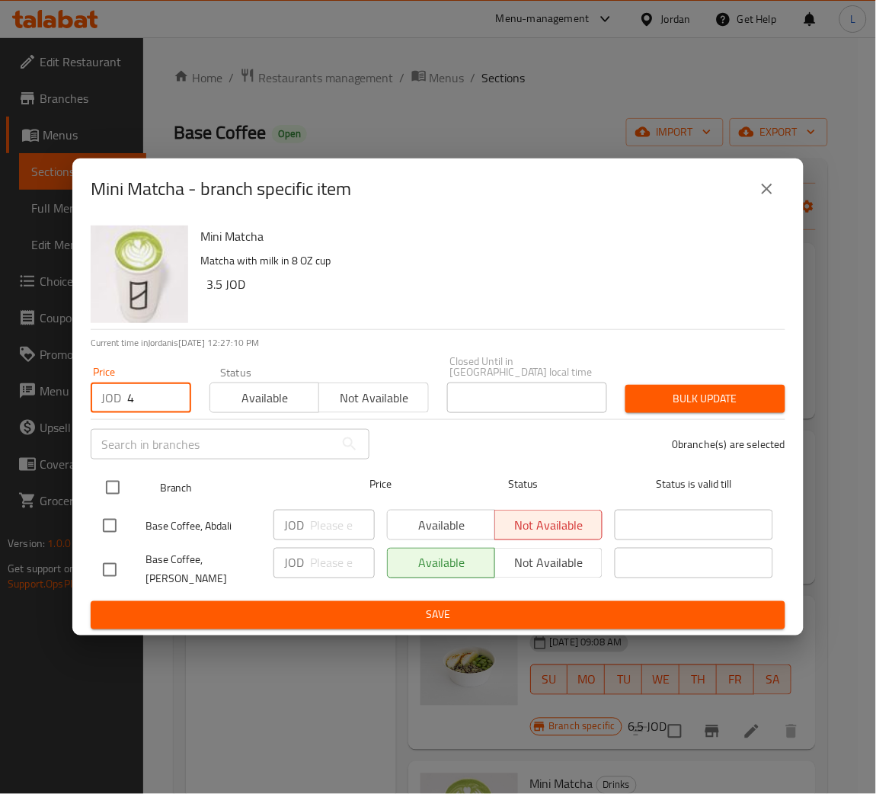
type input "4"
click at [106, 475] on input "checkbox" at bounding box center [113, 488] width 32 height 32
checkbox input "true"
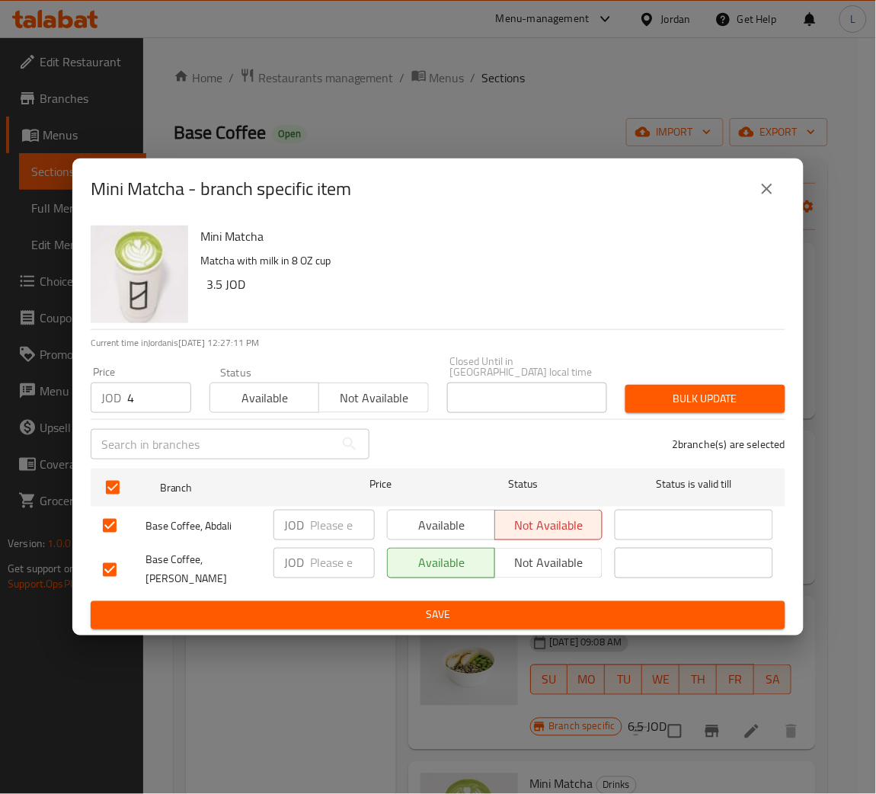
click at [665, 399] on span "Bulk update" at bounding box center [706, 398] width 136 height 19
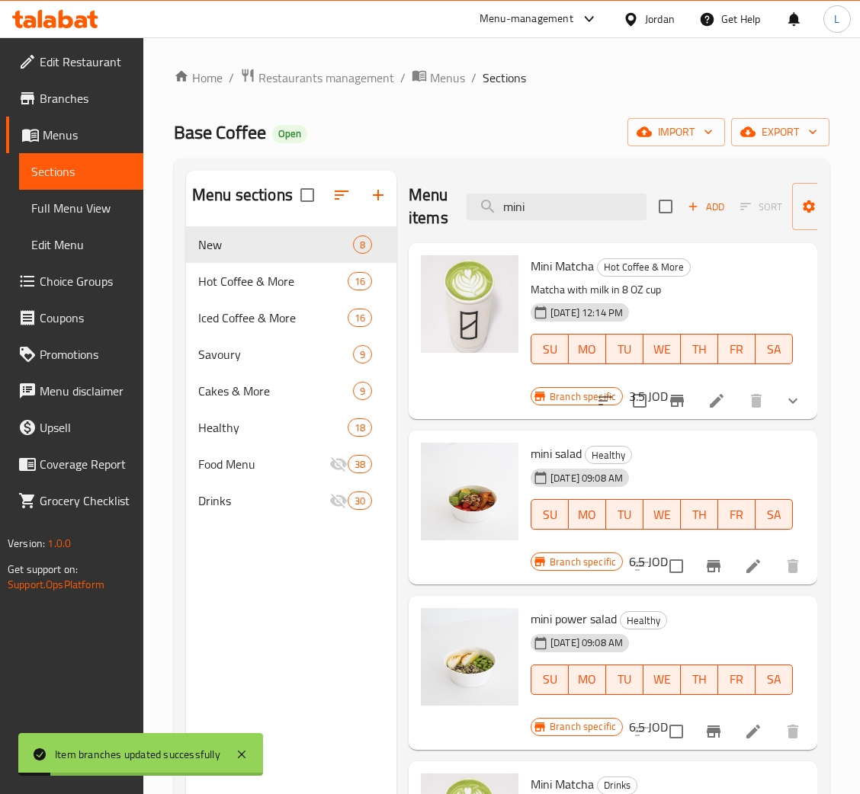
click at [587, 185] on div "Menu items mini Add Sort Manage items" at bounding box center [612, 207] width 408 height 72
click at [578, 210] on input "mini" at bounding box center [556, 207] width 180 height 27
click at [577, 210] on input "mini" at bounding box center [556, 207] width 180 height 27
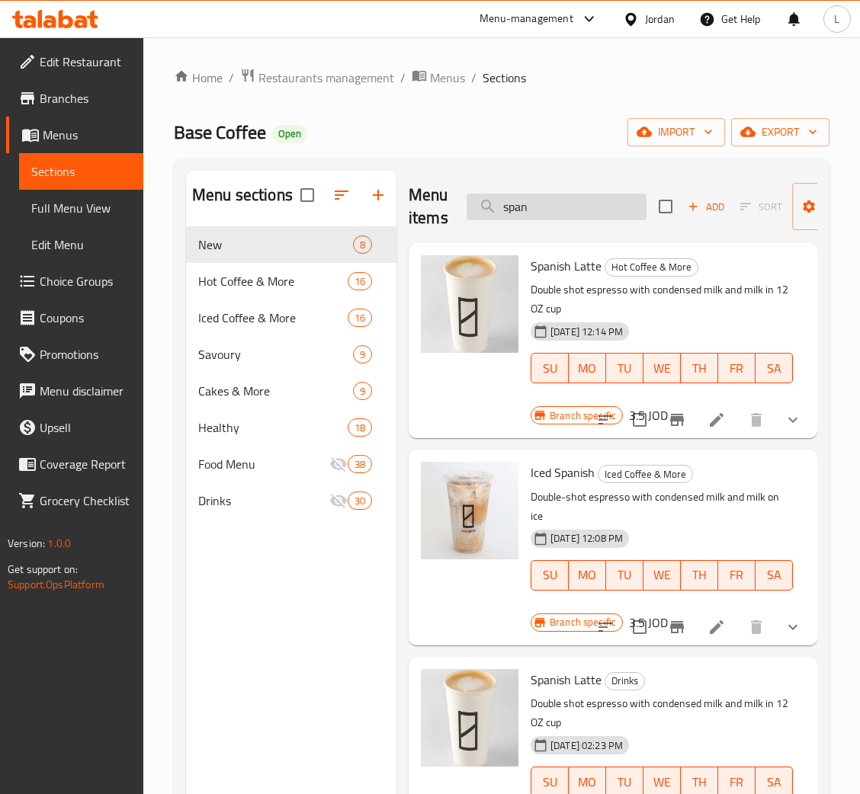
click at [538, 217] on input "span" at bounding box center [556, 207] width 180 height 27
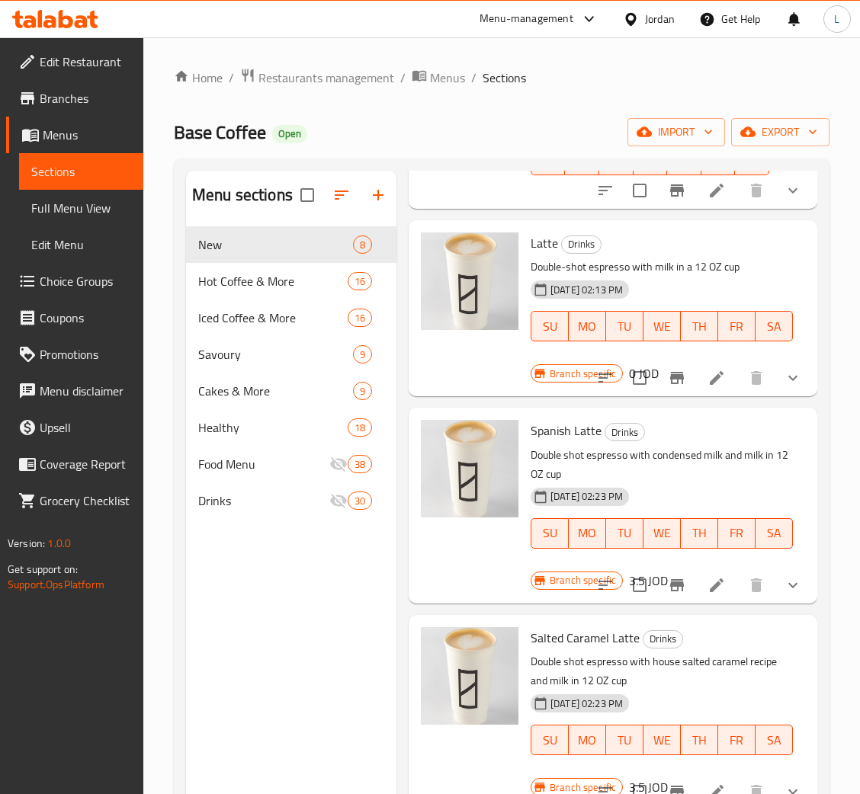
scroll to position [1028, 0]
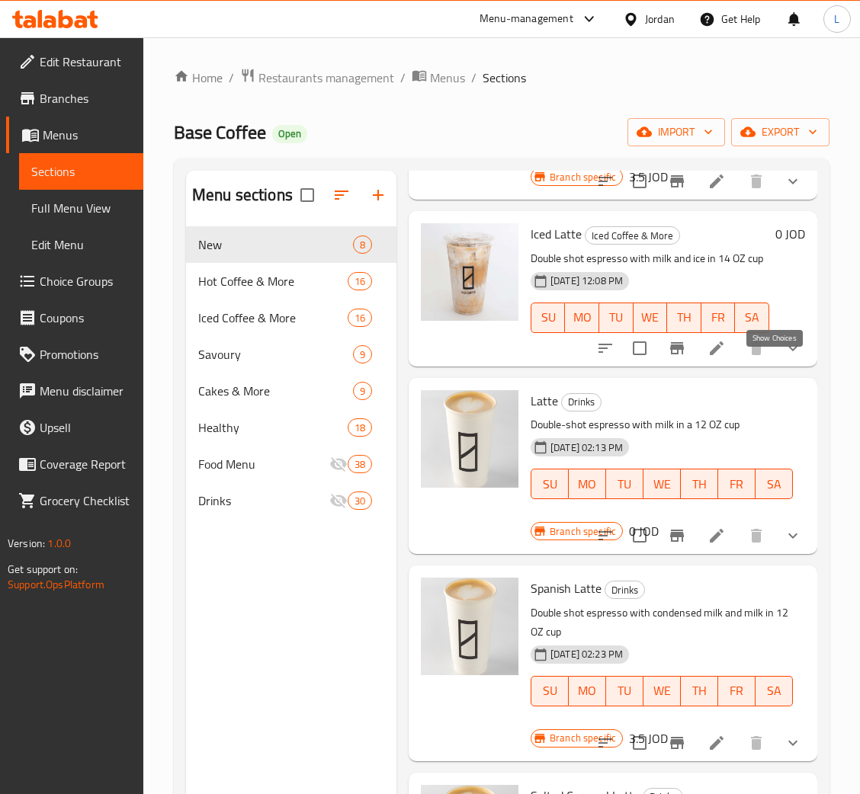
type input "latt"
click at [783, 357] on icon "show more" at bounding box center [792, 348] width 18 height 18
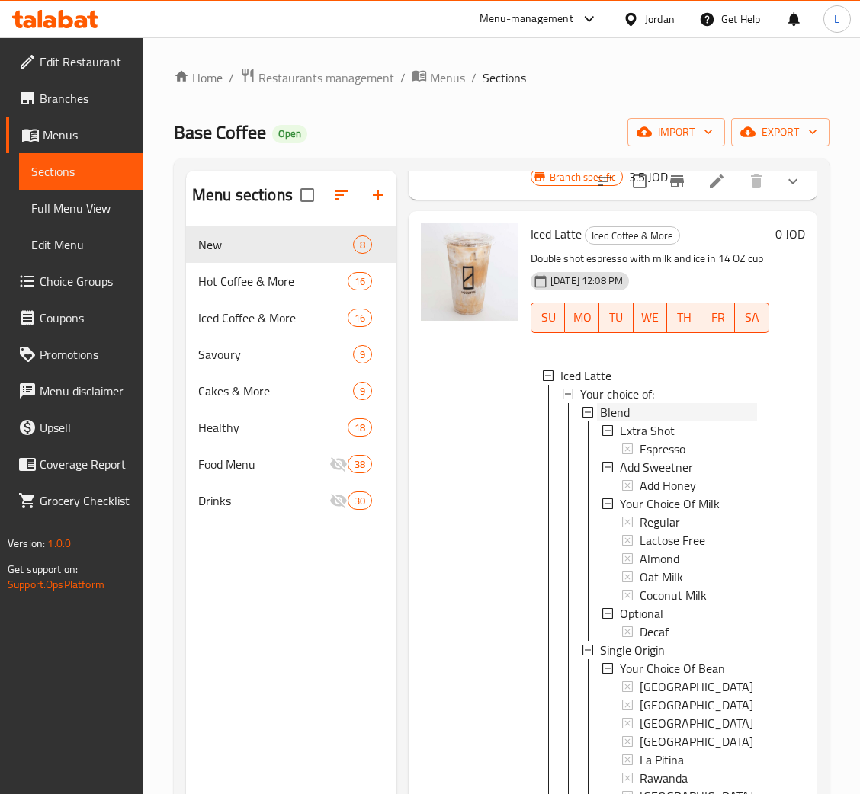
click at [655, 421] on div "Blend" at bounding box center [678, 412] width 157 height 18
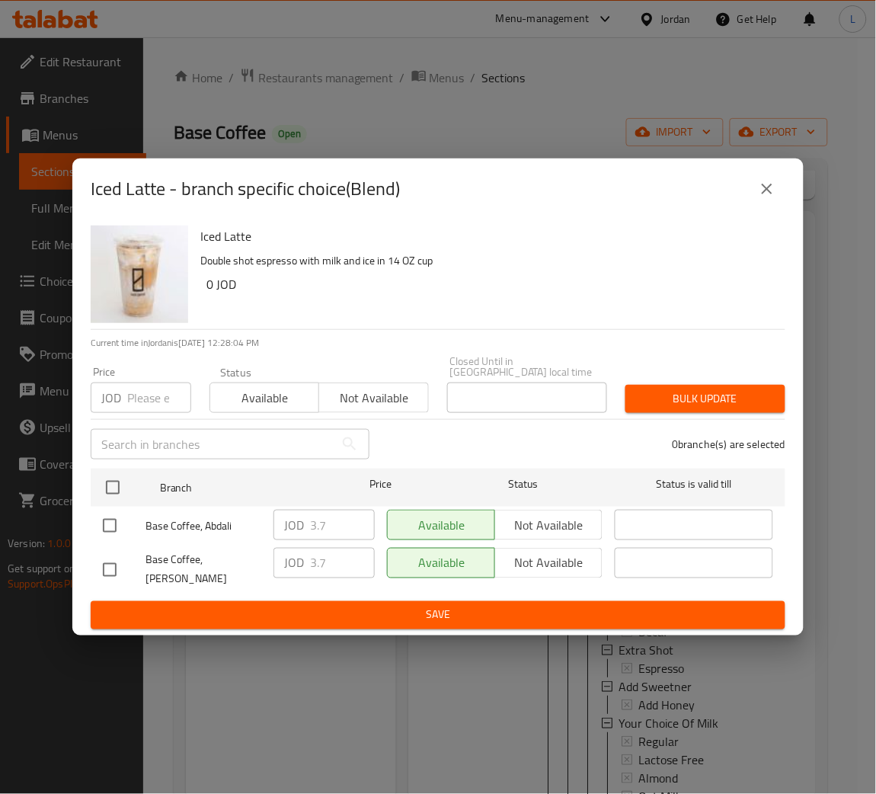
click at [760, 198] on icon "close" at bounding box center [767, 189] width 18 height 18
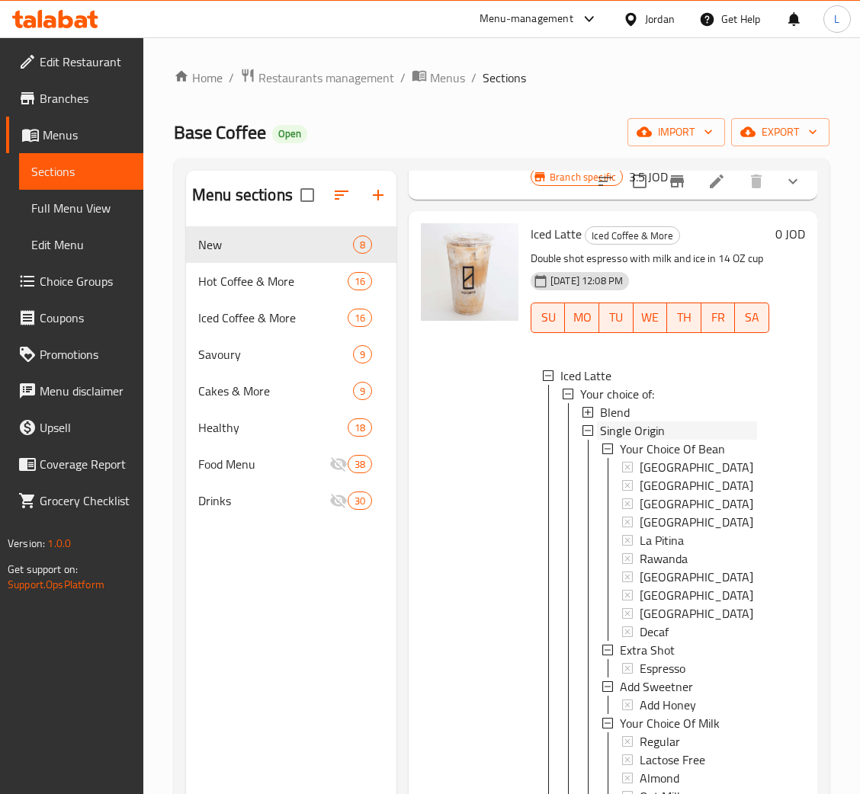
click at [664, 440] on div "Single Origin" at bounding box center [678, 430] width 157 height 18
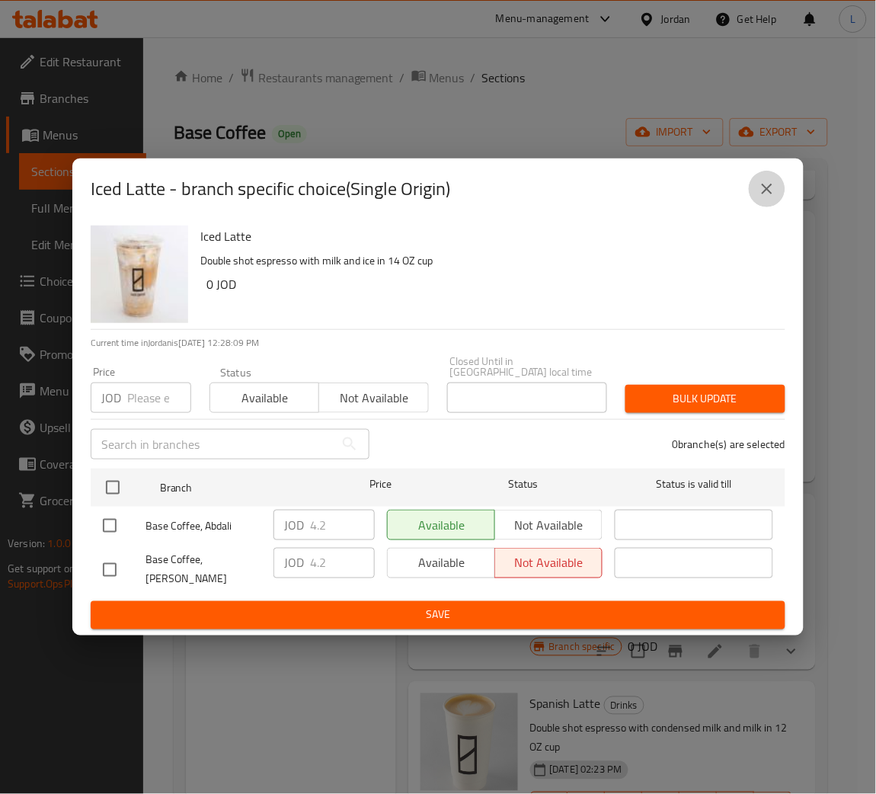
click at [760, 195] on icon "close" at bounding box center [767, 189] width 18 height 18
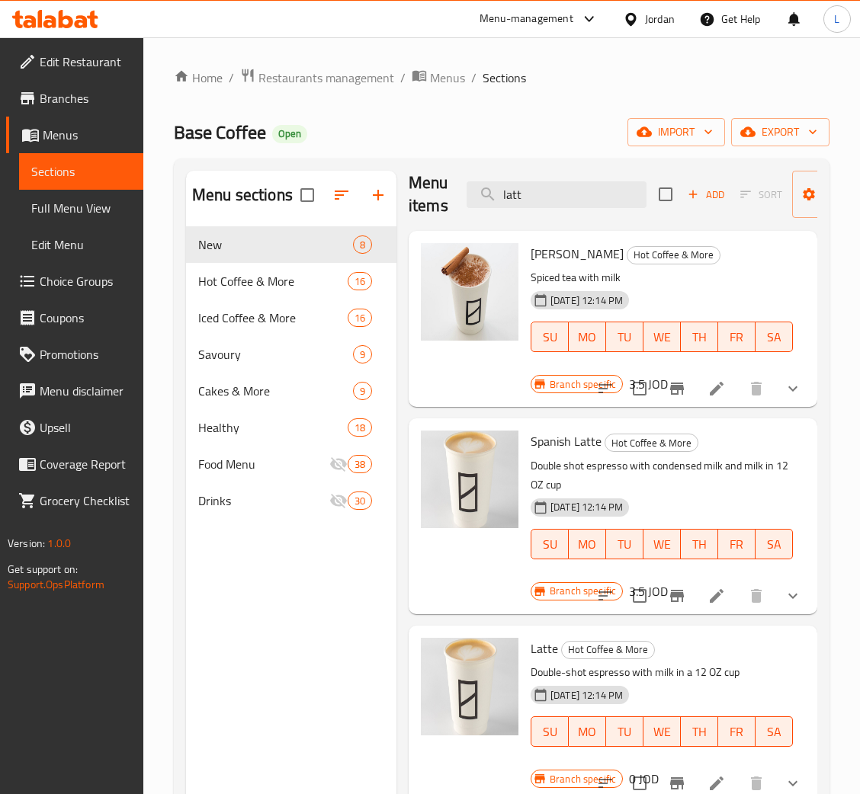
scroll to position [0, 0]
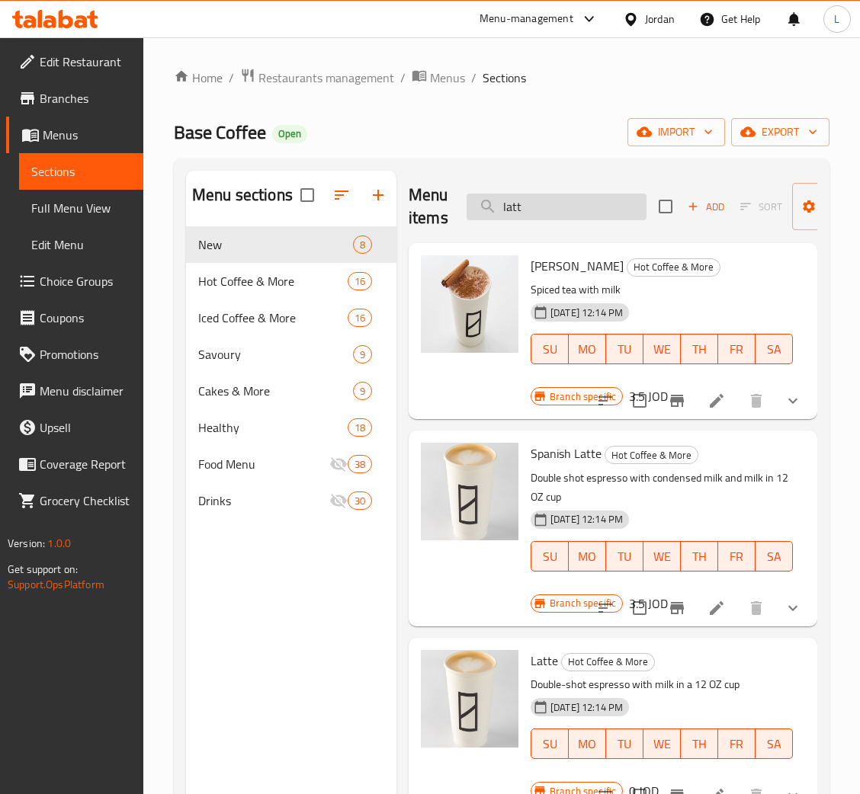
click at [598, 210] on input "latt" at bounding box center [556, 207] width 180 height 27
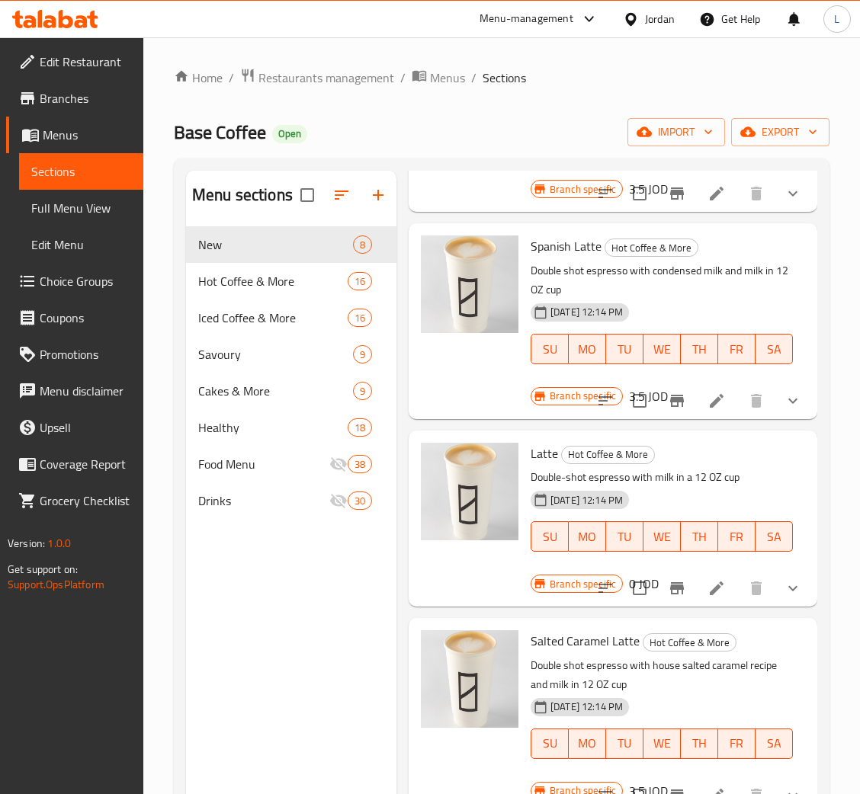
scroll to position [229, 0]
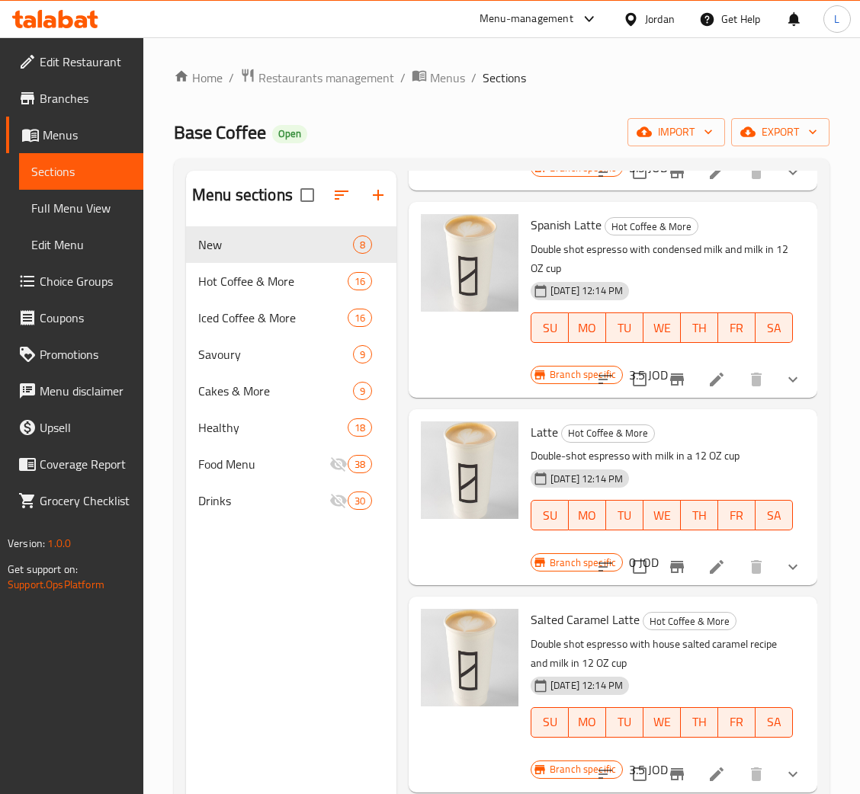
click at [783, 570] on icon "show more" at bounding box center [792, 567] width 18 height 18
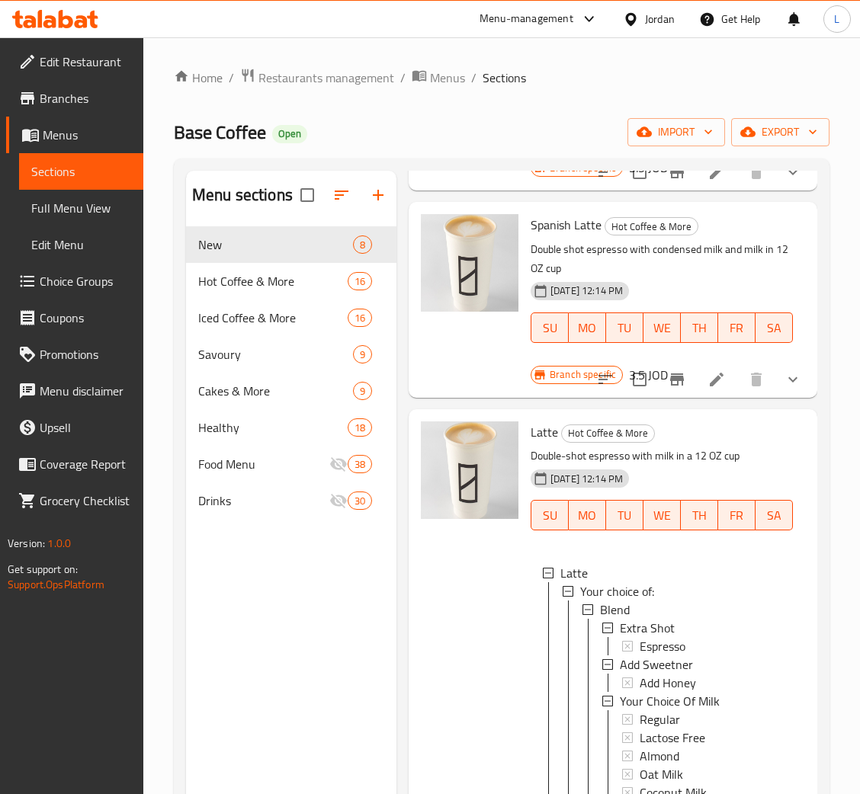
scroll to position [2, 0]
click at [664, 604] on div "Blend" at bounding box center [690, 608] width 181 height 18
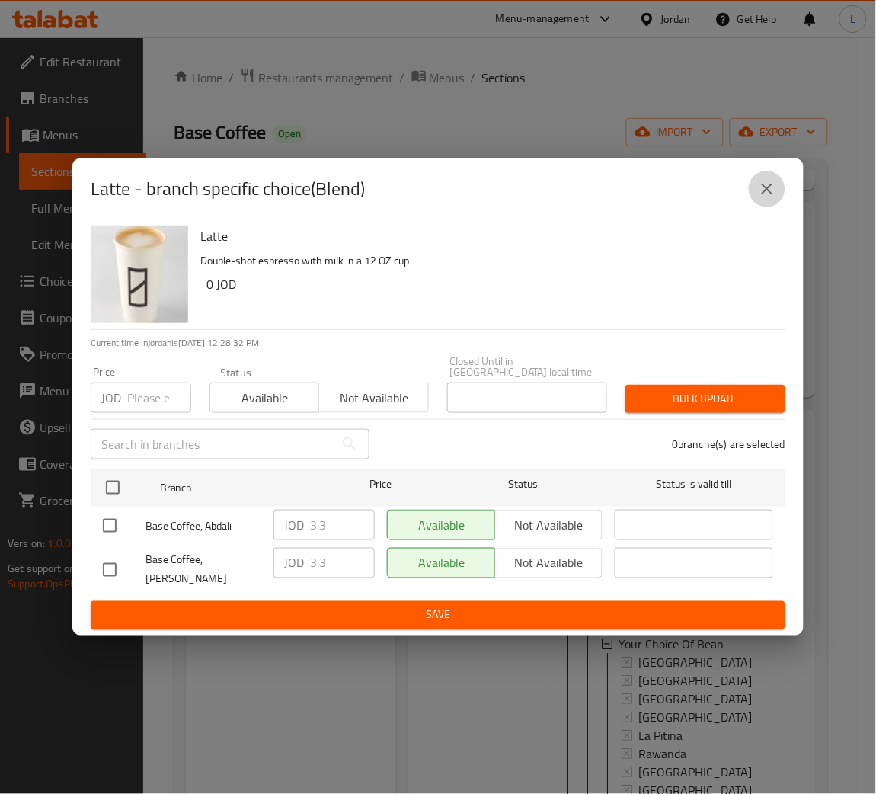
click at [758, 207] on button "close" at bounding box center [767, 189] width 37 height 37
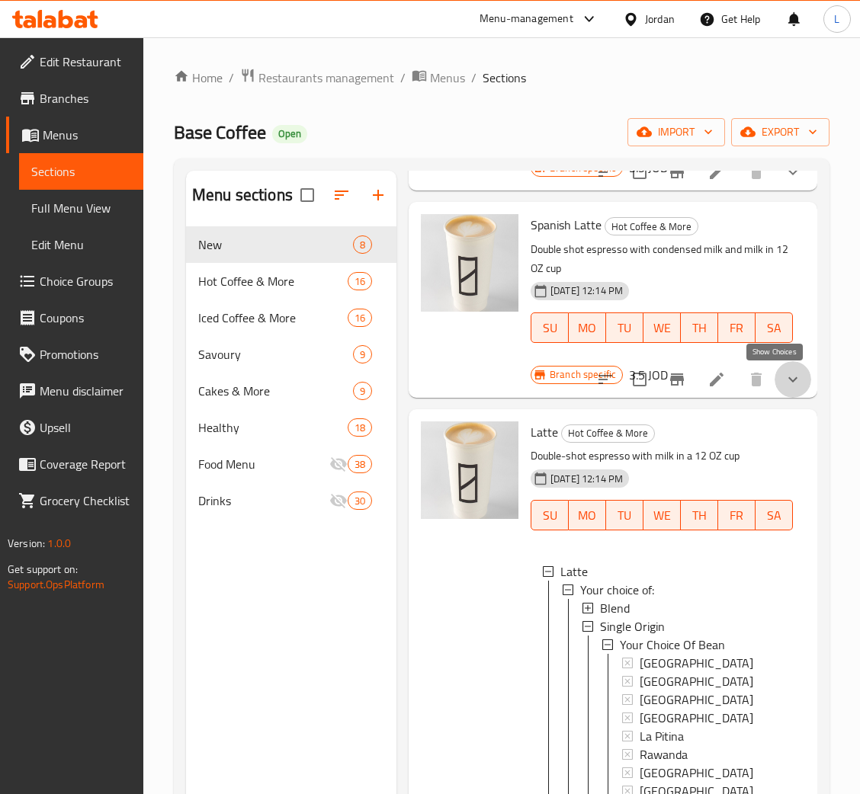
click at [783, 376] on icon "show more" at bounding box center [792, 379] width 18 height 18
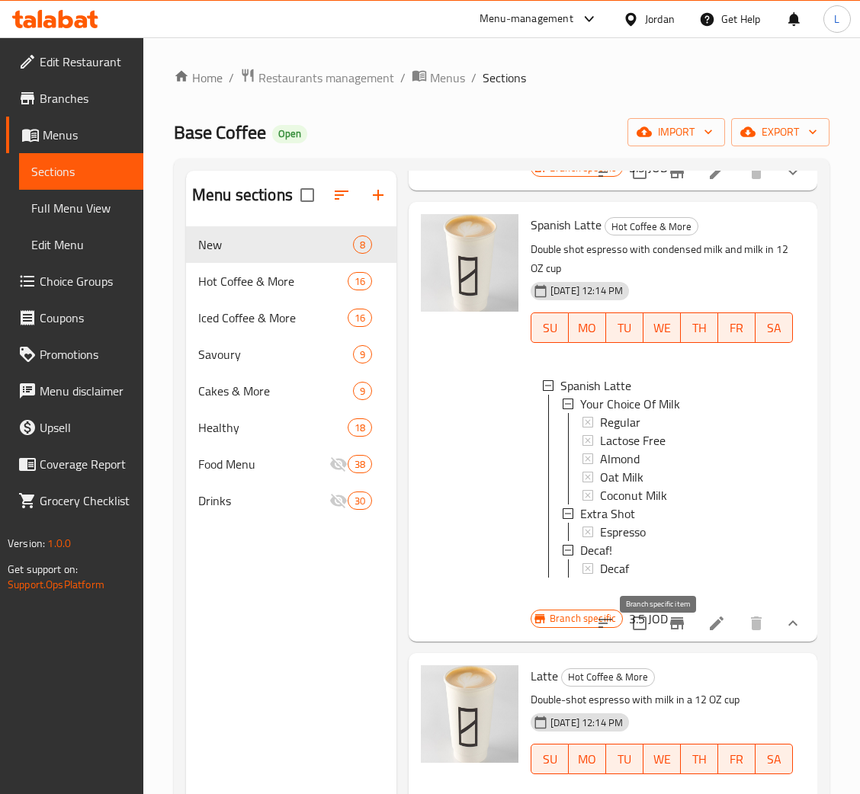
click at [668, 631] on icon "Branch-specific-item" at bounding box center [677, 623] width 18 height 18
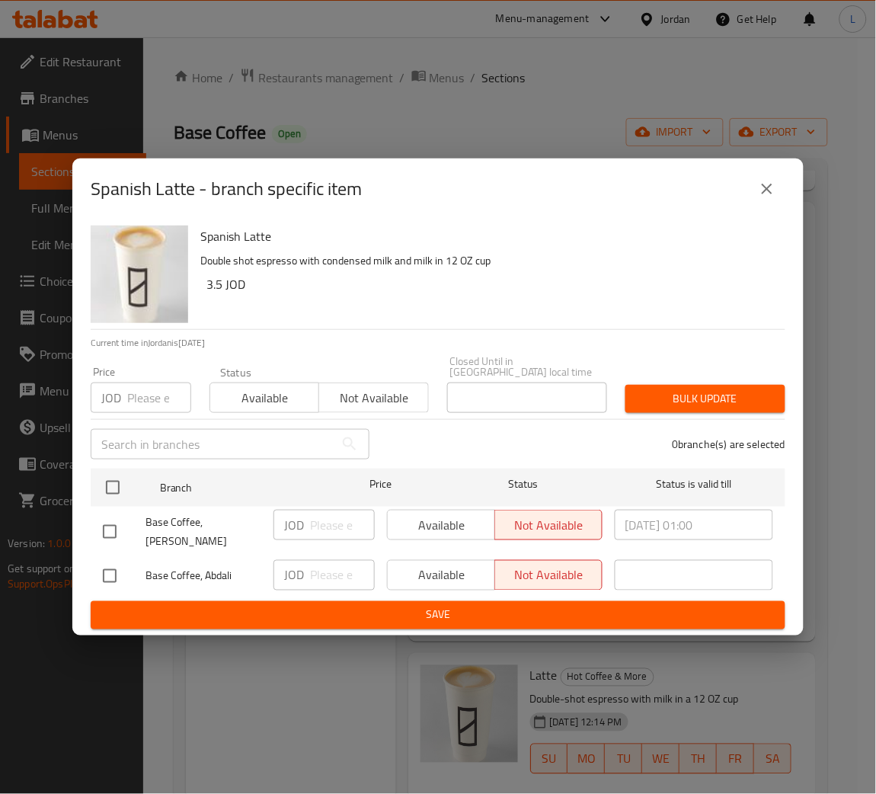
click at [138, 383] on input "number" at bounding box center [159, 398] width 64 height 30
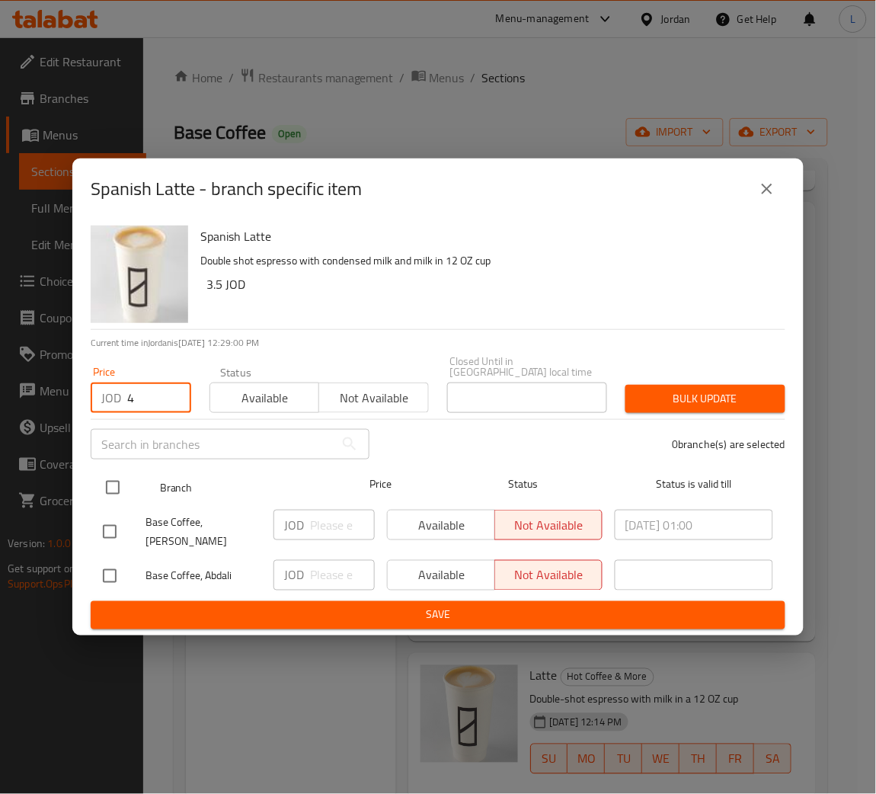
type input "4"
drag, startPoint x: 103, startPoint y: 484, endPoint x: 171, endPoint y: 480, distance: 68.7
click at [106, 482] on input "checkbox" at bounding box center [113, 488] width 32 height 32
checkbox input "true"
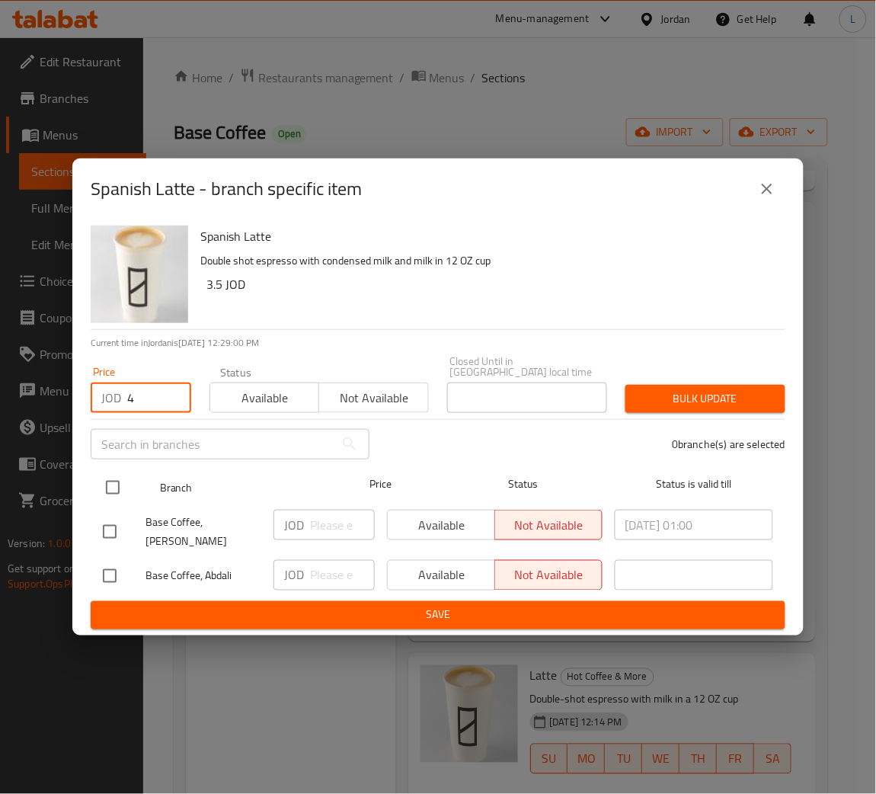
checkbox input "true"
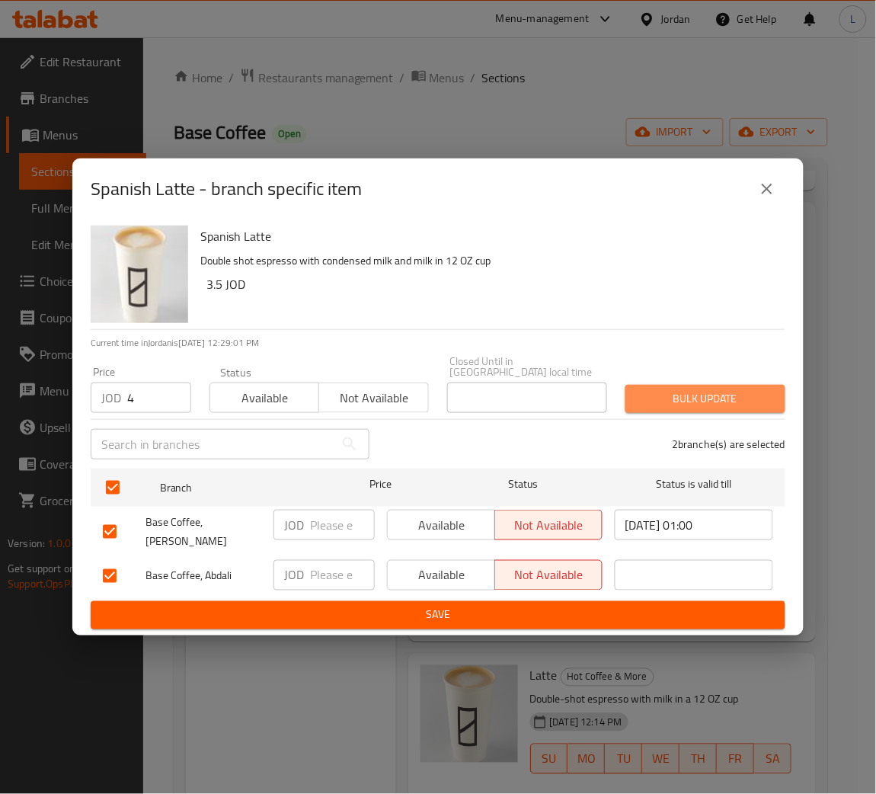
click at [659, 389] on span "Bulk update" at bounding box center [706, 398] width 136 height 19
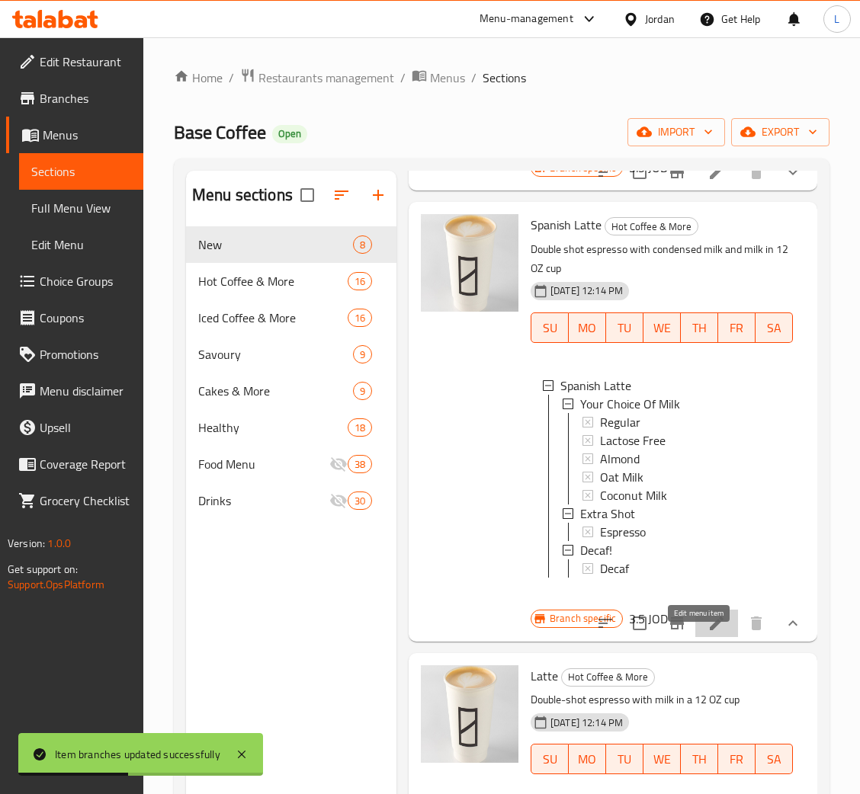
click at [707, 632] on icon at bounding box center [716, 623] width 18 height 18
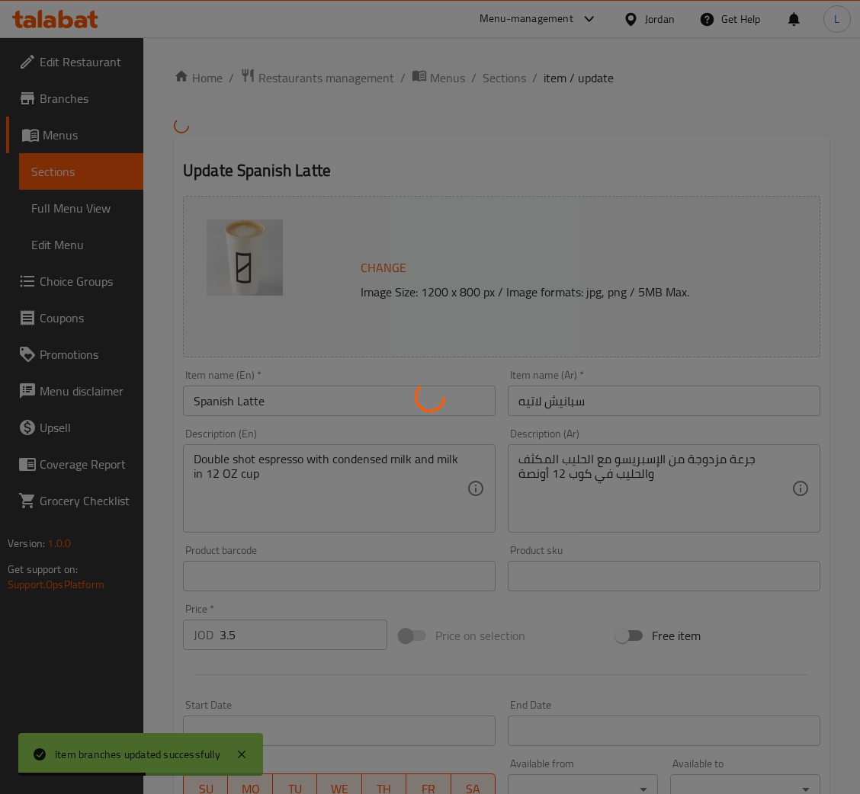
type input "اختيارك من الحليب"
type input "1"
type input "اكسترا شوت"
type input "0"
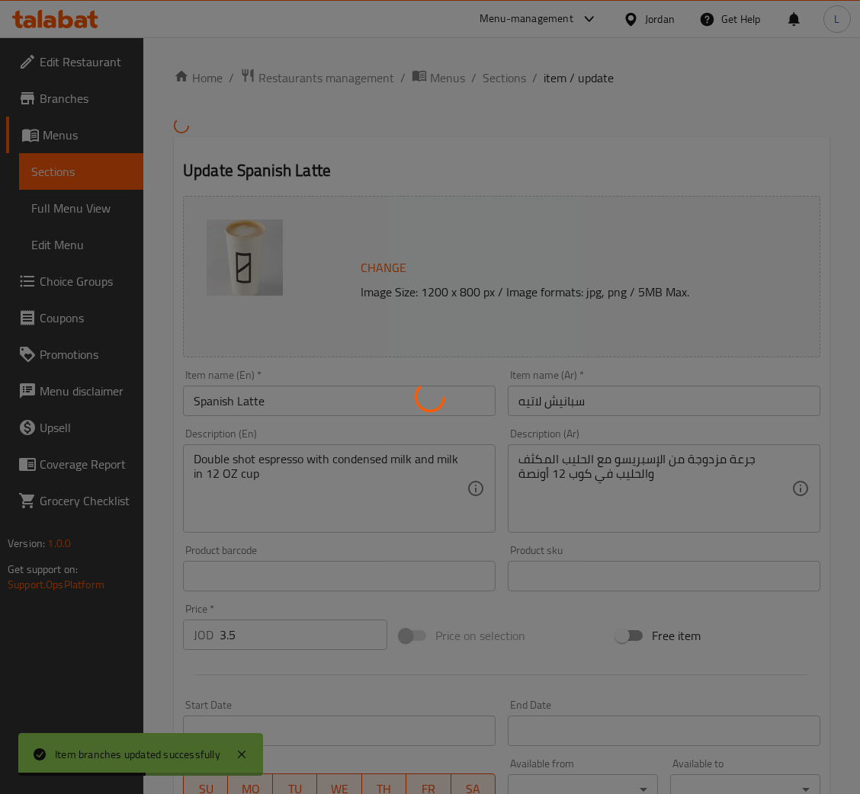
type input "1"
type input "منزوعة الكافيين"
type input "0"
type input "1"
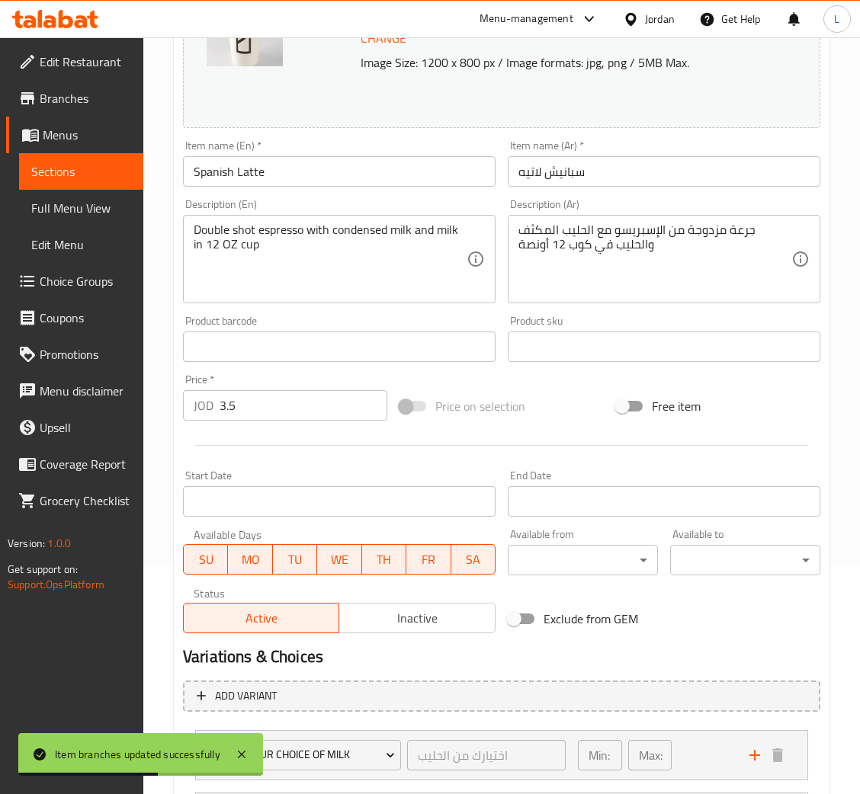
scroll to position [445, 0]
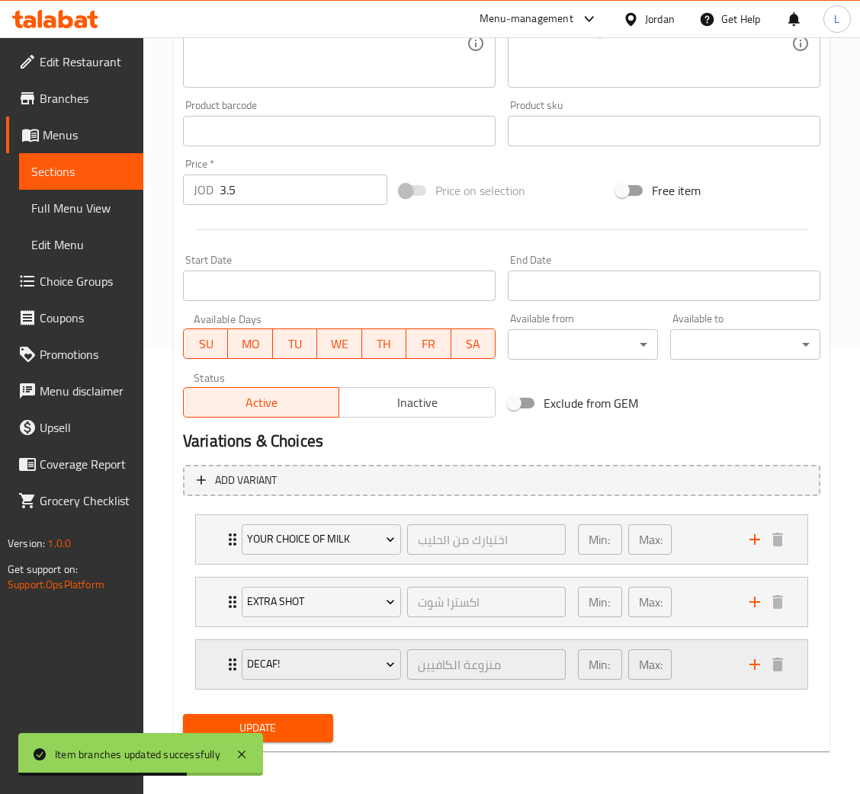
click at [199, 670] on div "Decaf! منزوعة الكافيين ​ Min: 0 ​ Max: 1 ​" at bounding box center [501, 664] width 611 height 49
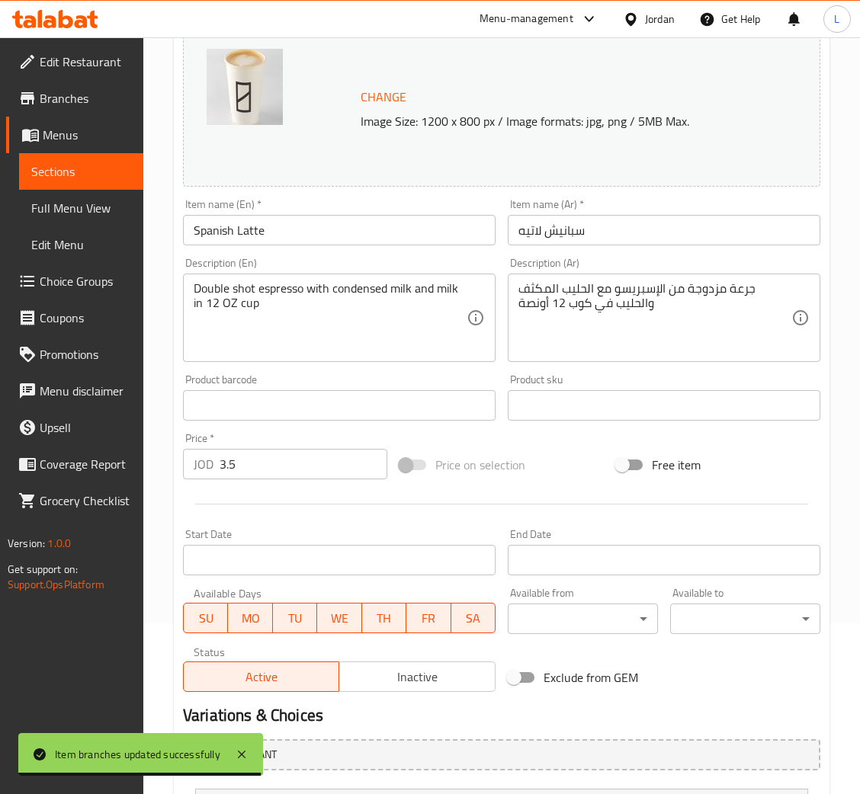
scroll to position [0, 0]
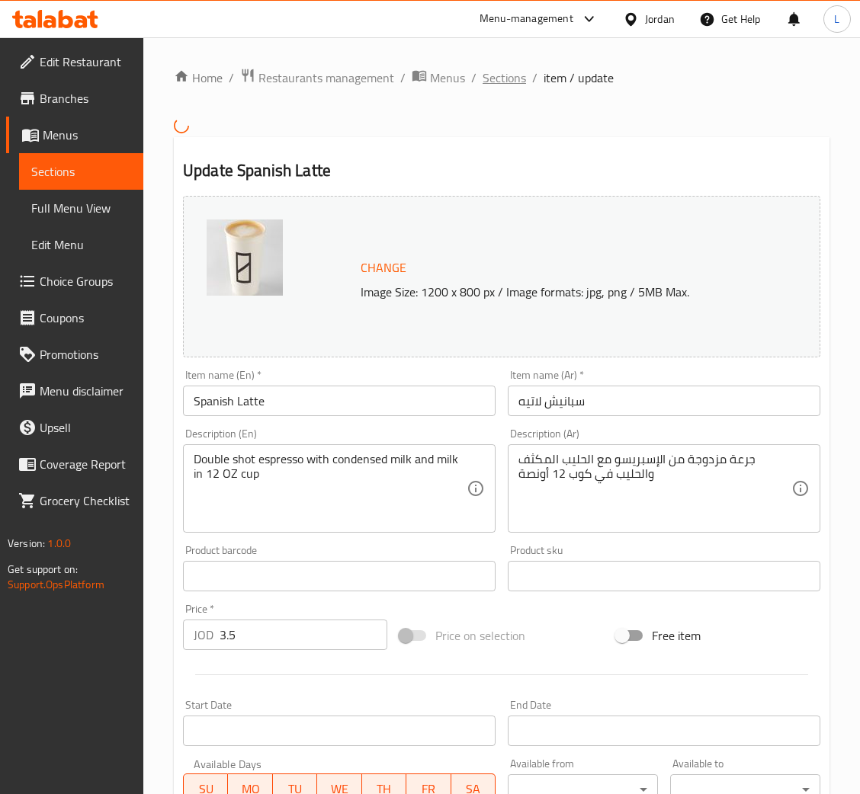
click at [507, 78] on span "Sections" at bounding box center [503, 78] width 43 height 18
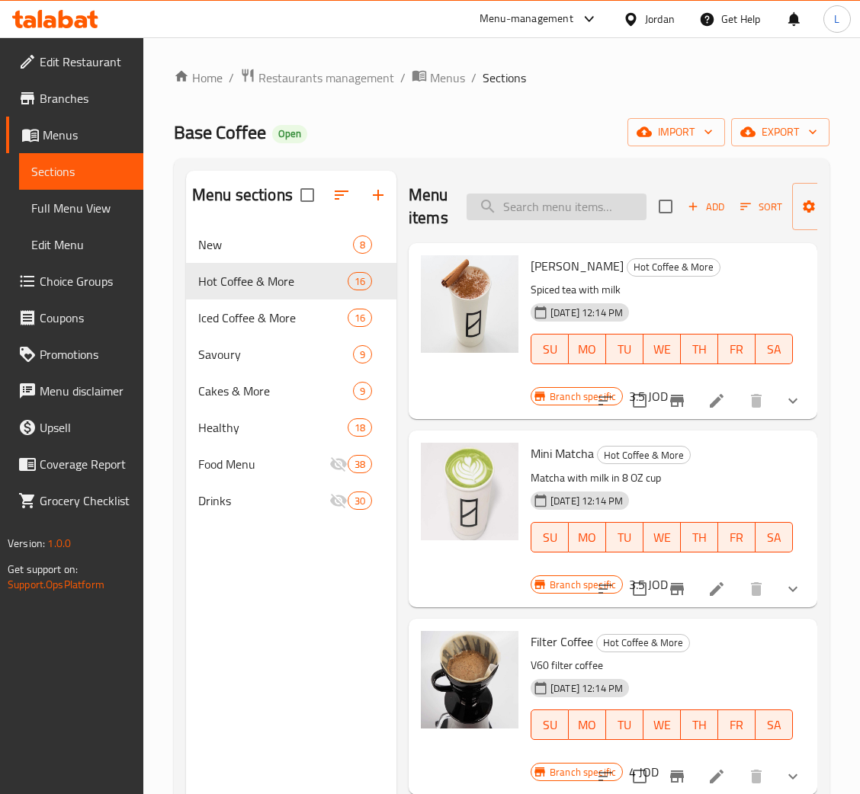
click at [542, 210] on input "search" at bounding box center [556, 207] width 180 height 27
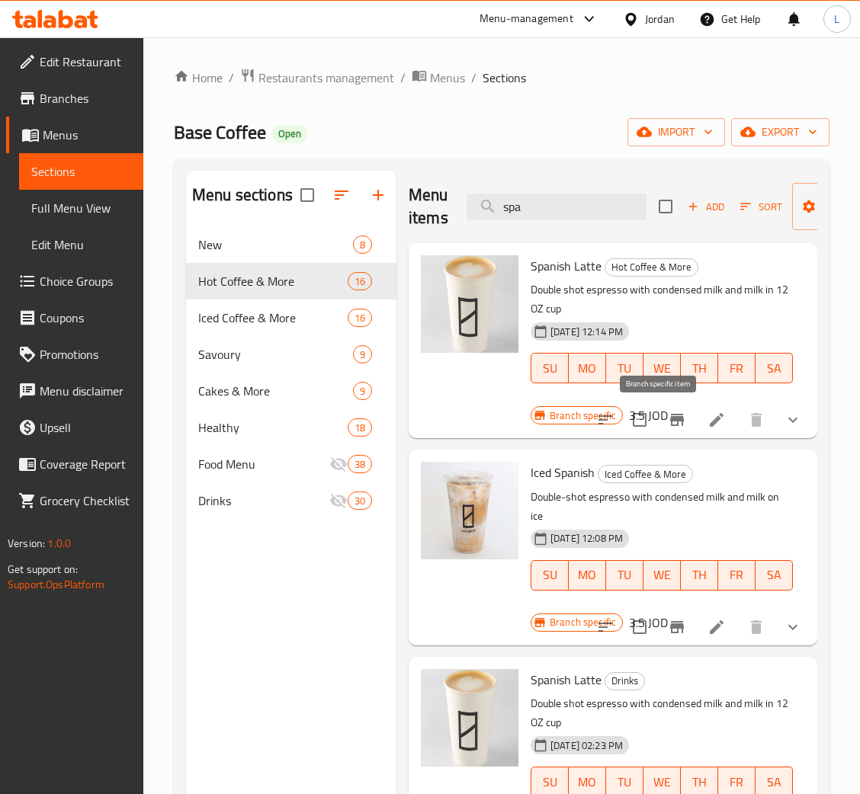
type input "spa"
click at [668, 427] on icon "Branch-specific-item" at bounding box center [677, 420] width 18 height 18
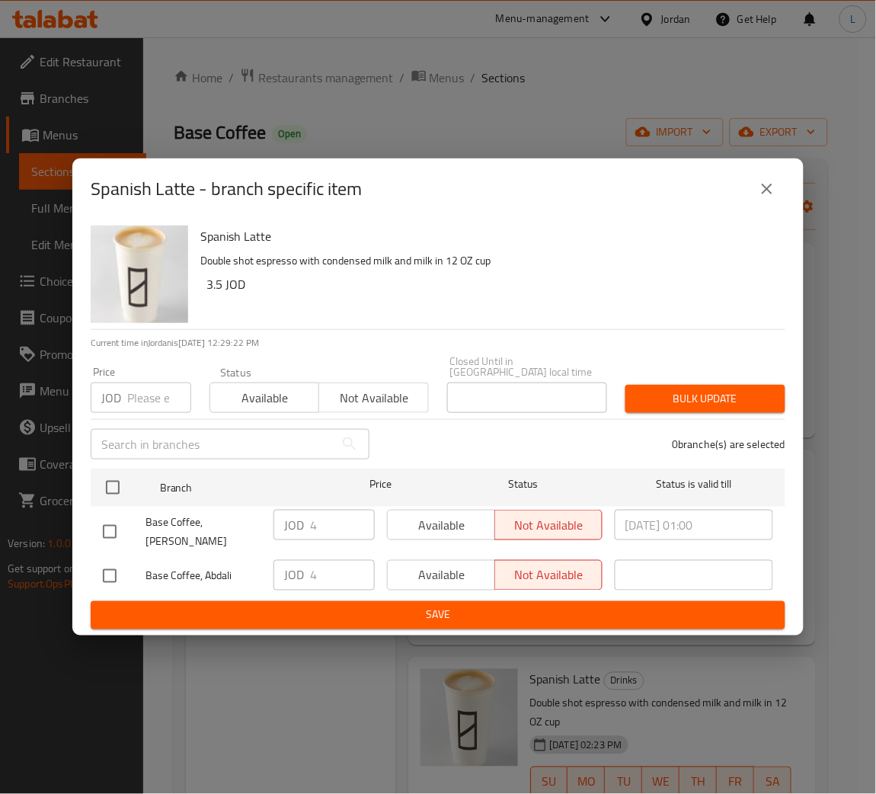
click at [770, 194] on icon "close" at bounding box center [767, 189] width 18 height 18
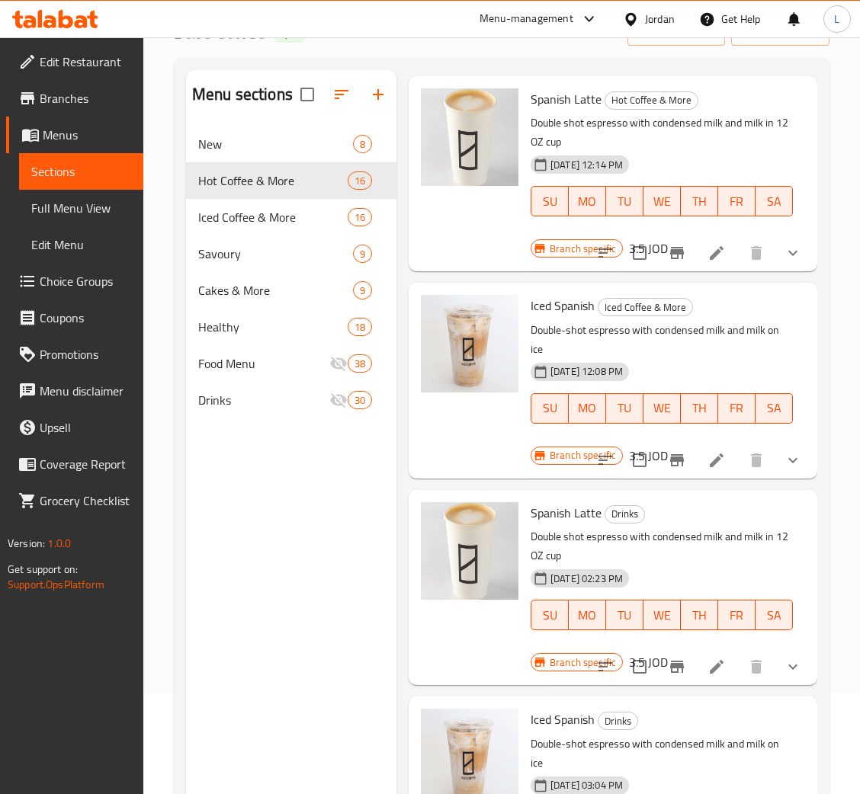
scroll to position [110, 0]
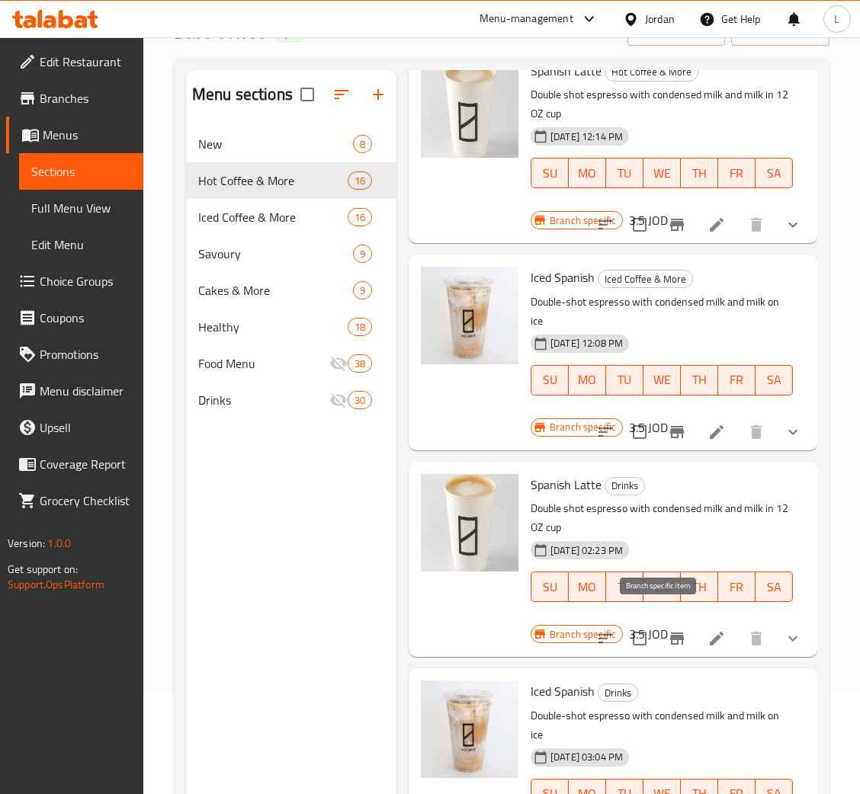
click at [668, 629] on icon "Branch-specific-item" at bounding box center [677, 638] width 18 height 18
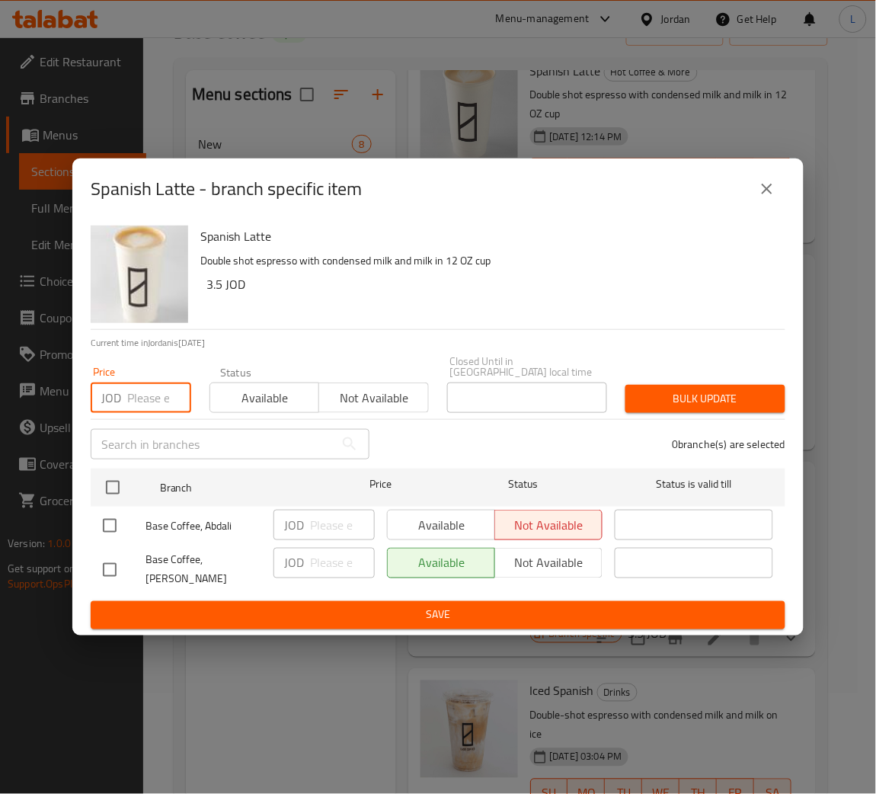
click at [139, 400] on input "number" at bounding box center [159, 398] width 64 height 30
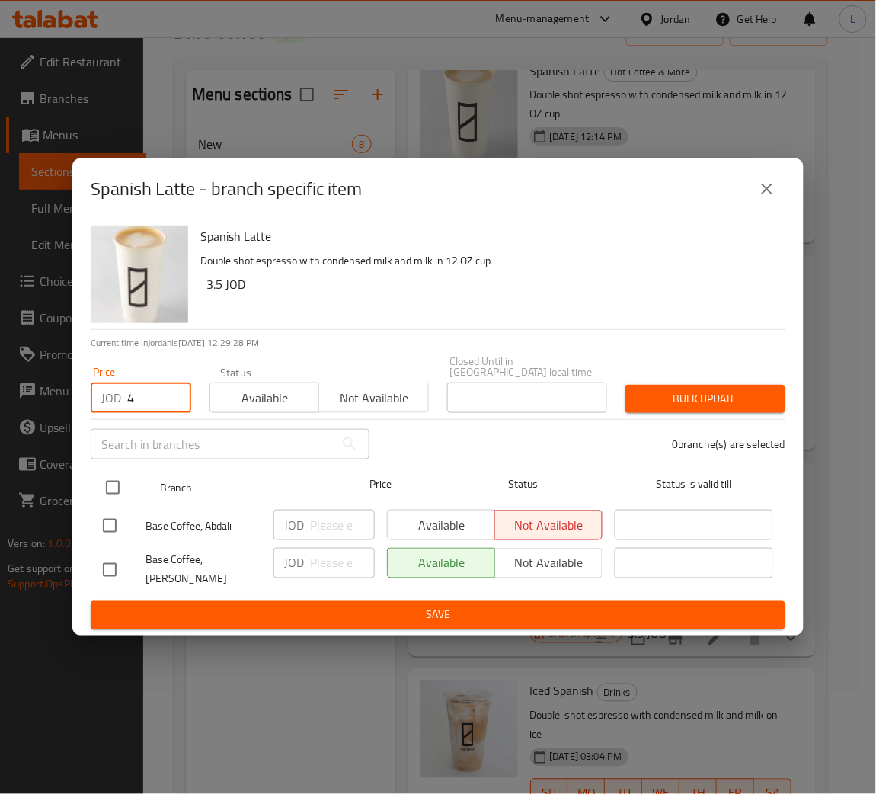
type input "4"
drag, startPoint x: 117, startPoint y: 489, endPoint x: 255, endPoint y: 474, distance: 138.8
click at [130, 482] on div at bounding box center [125, 488] width 57 height 44
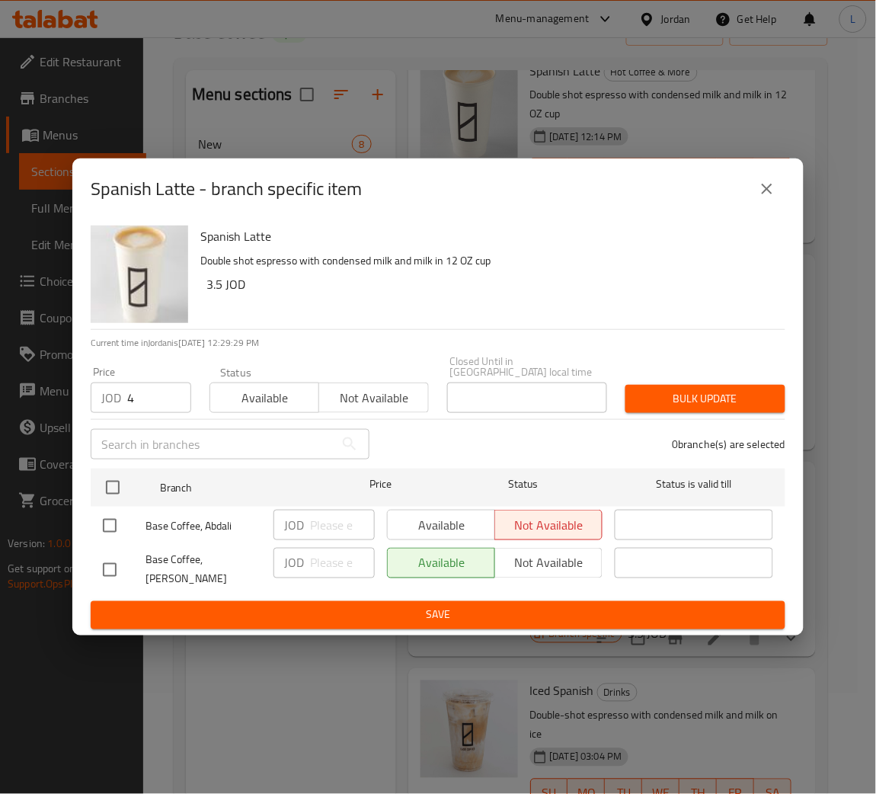
click at [712, 390] on span "Bulk update" at bounding box center [706, 398] width 136 height 19
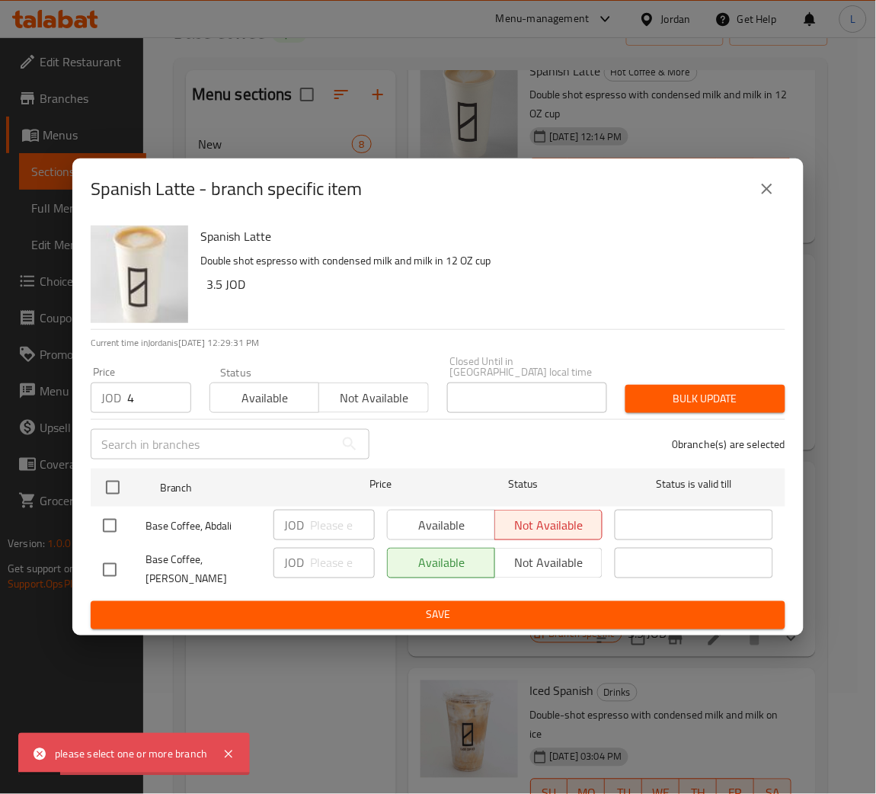
click at [764, 194] on icon "close" at bounding box center [767, 189] width 18 height 18
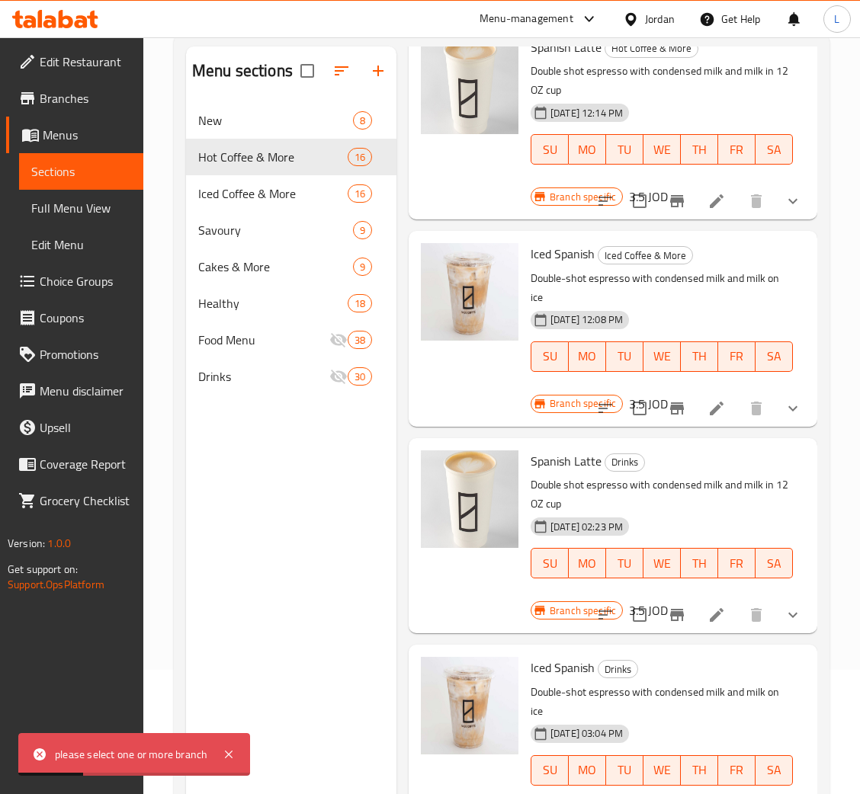
scroll to position [215, 0]
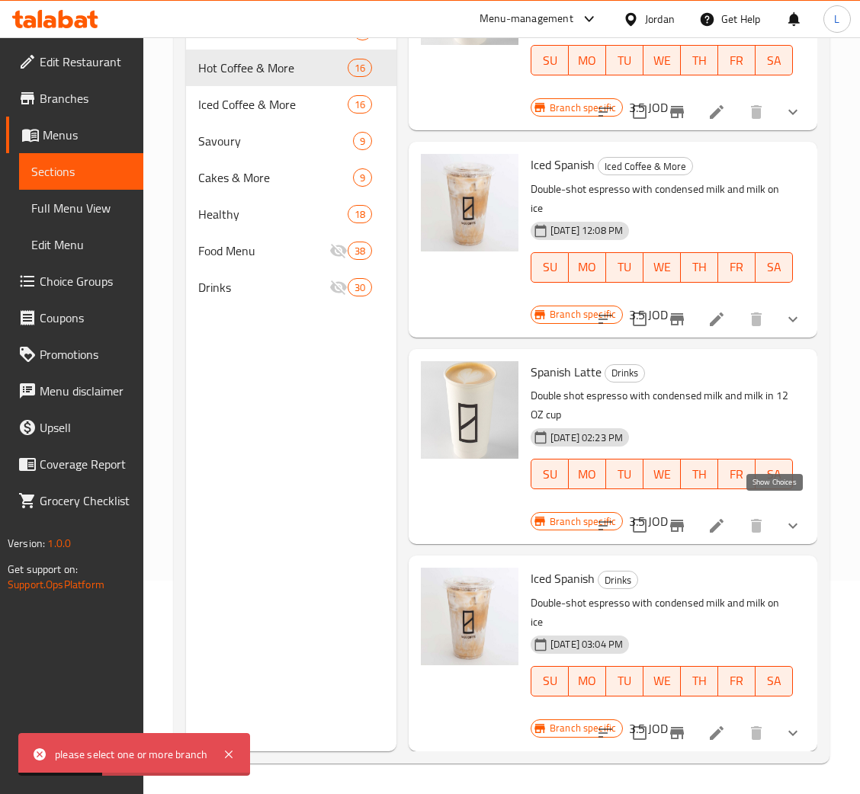
click at [783, 517] on icon "show more" at bounding box center [792, 526] width 18 height 18
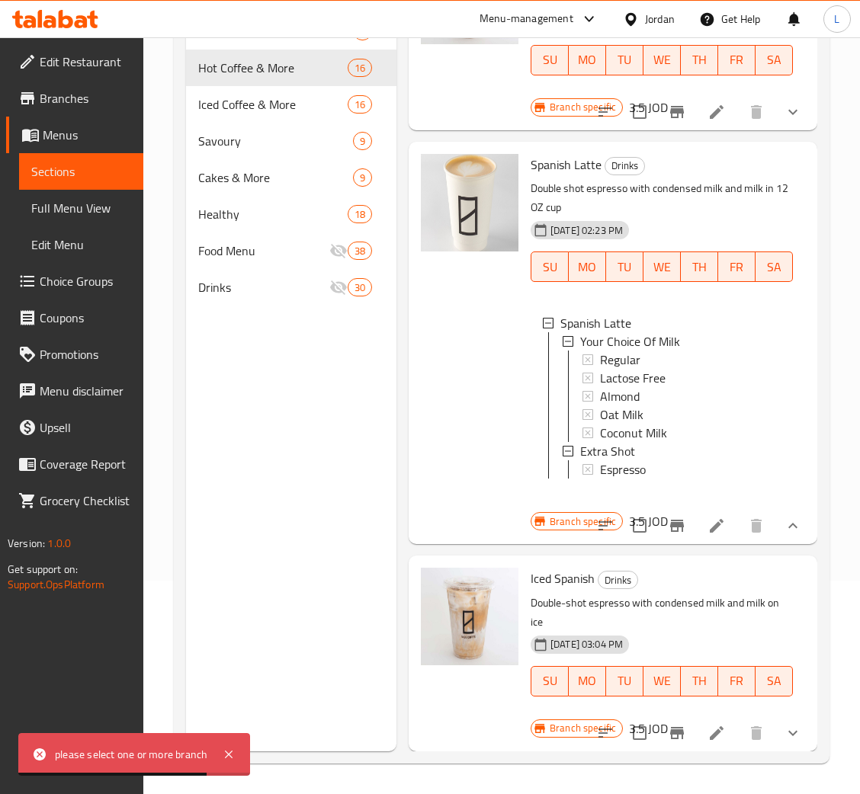
scroll to position [335, 0]
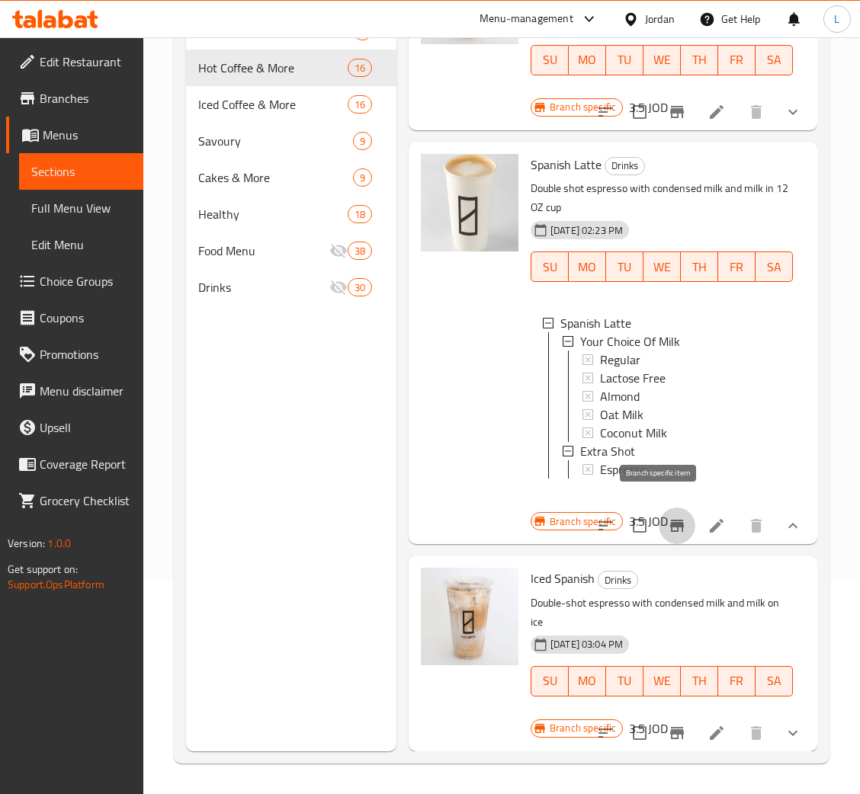
click at [668, 517] on icon "Branch-specific-item" at bounding box center [677, 526] width 18 height 18
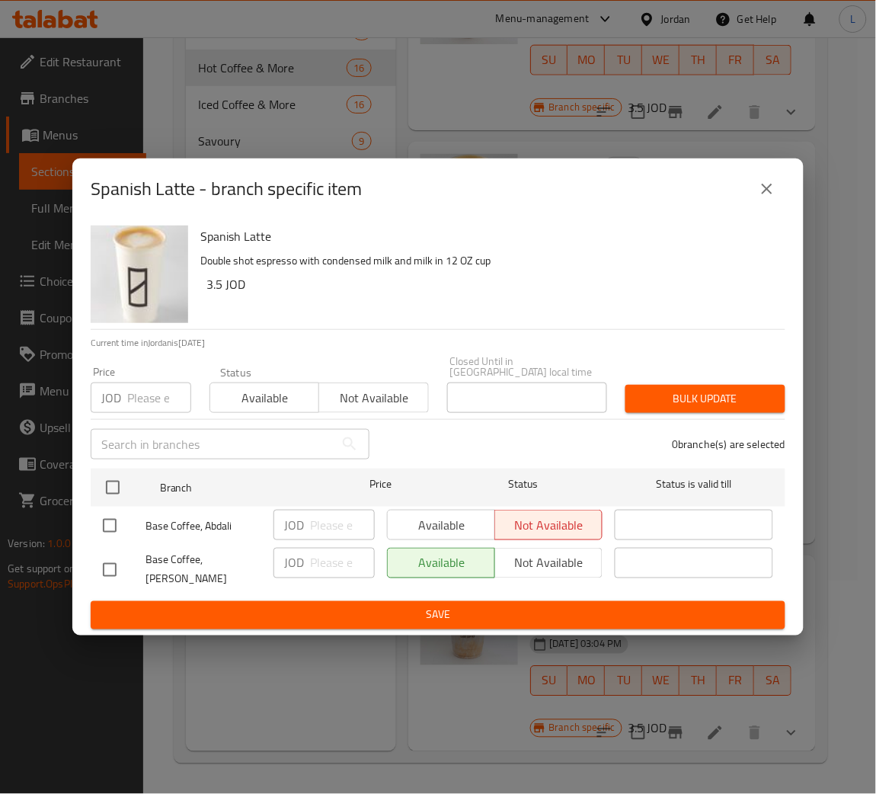
click at [152, 391] on input "number" at bounding box center [159, 398] width 64 height 30
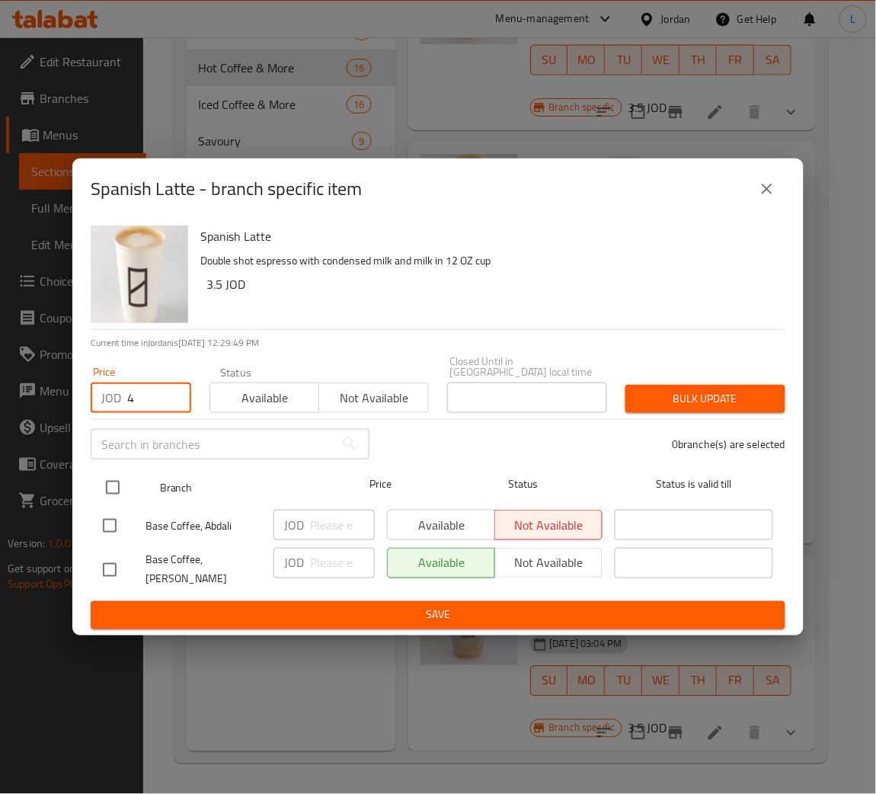
type input "4"
click at [115, 495] on input "checkbox" at bounding box center [113, 488] width 32 height 32
checkbox input "true"
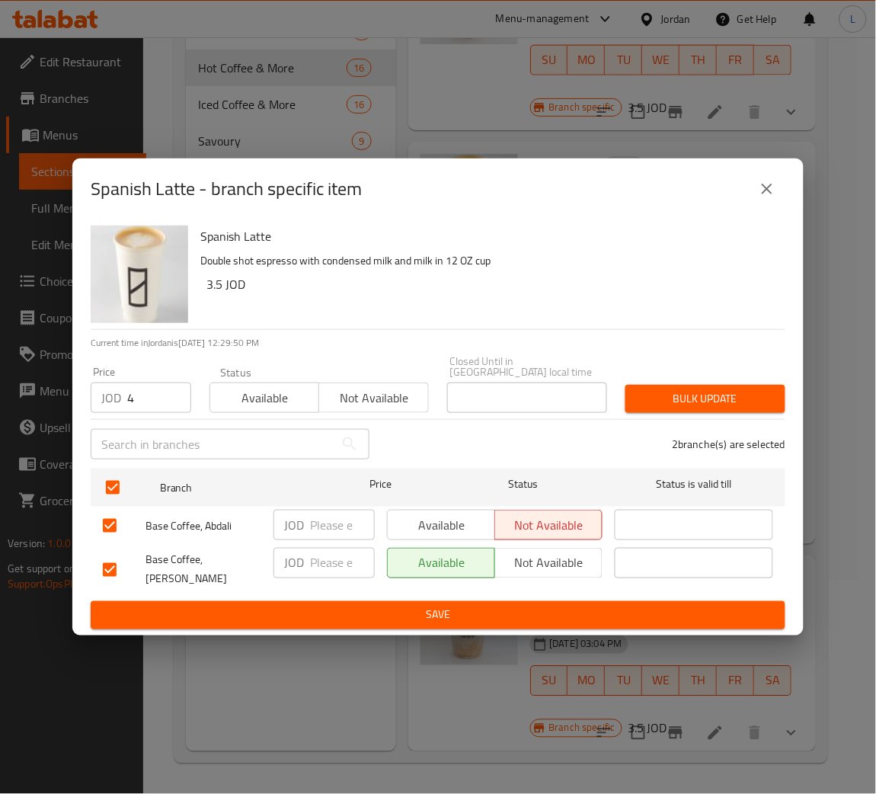
click at [665, 395] on span "Bulk update" at bounding box center [706, 398] width 136 height 19
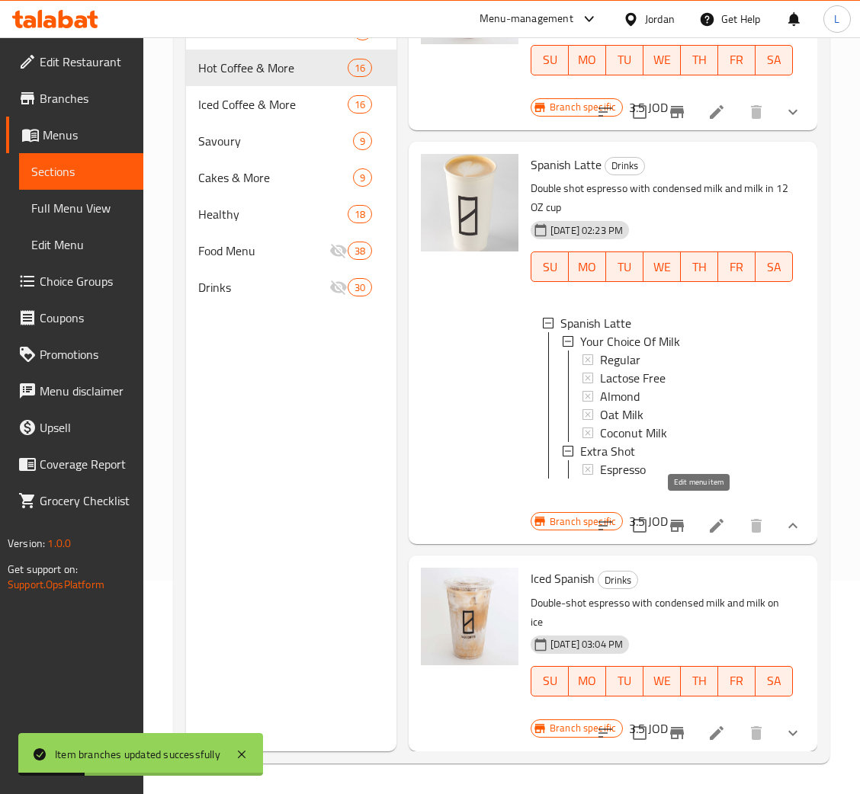
click at [707, 517] on icon at bounding box center [716, 526] width 18 height 18
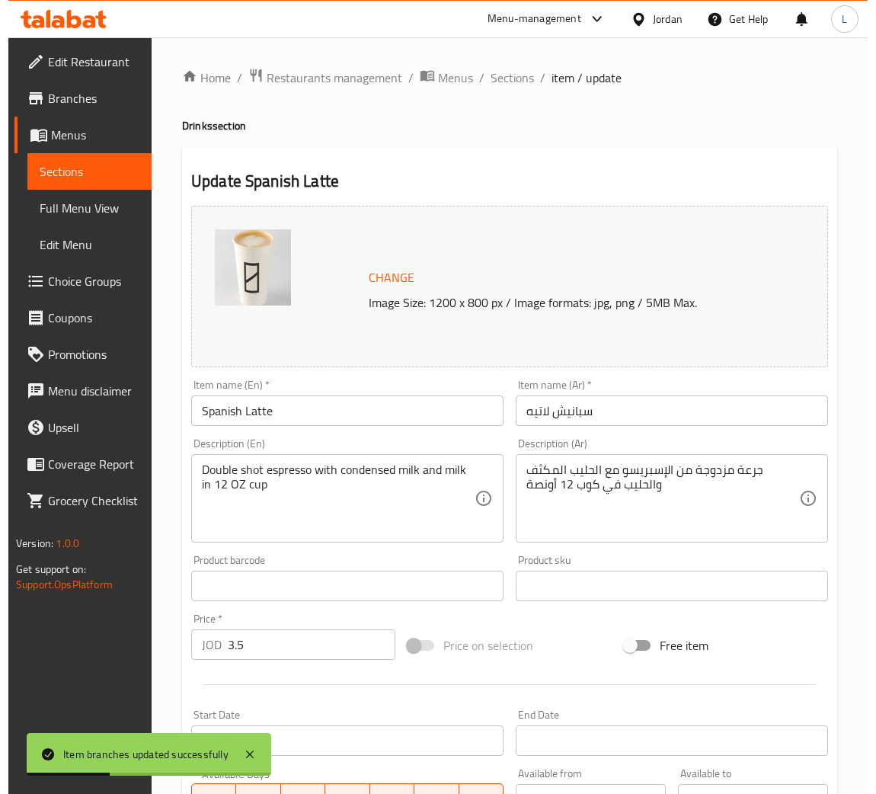
scroll to position [392, 0]
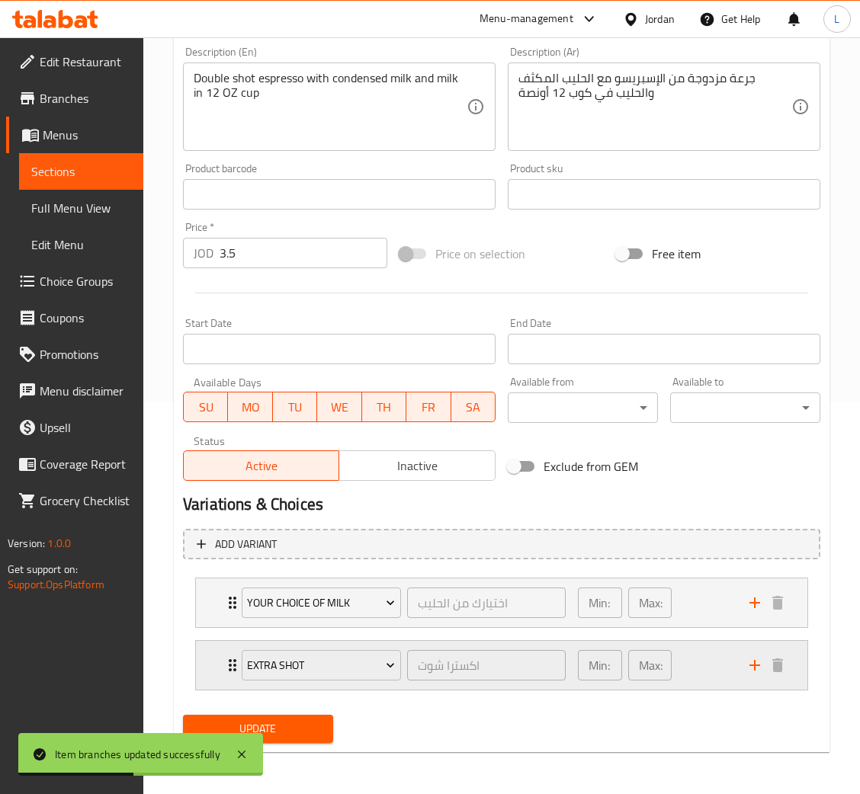
click at [225, 662] on icon "Expand" at bounding box center [232, 665] width 18 height 18
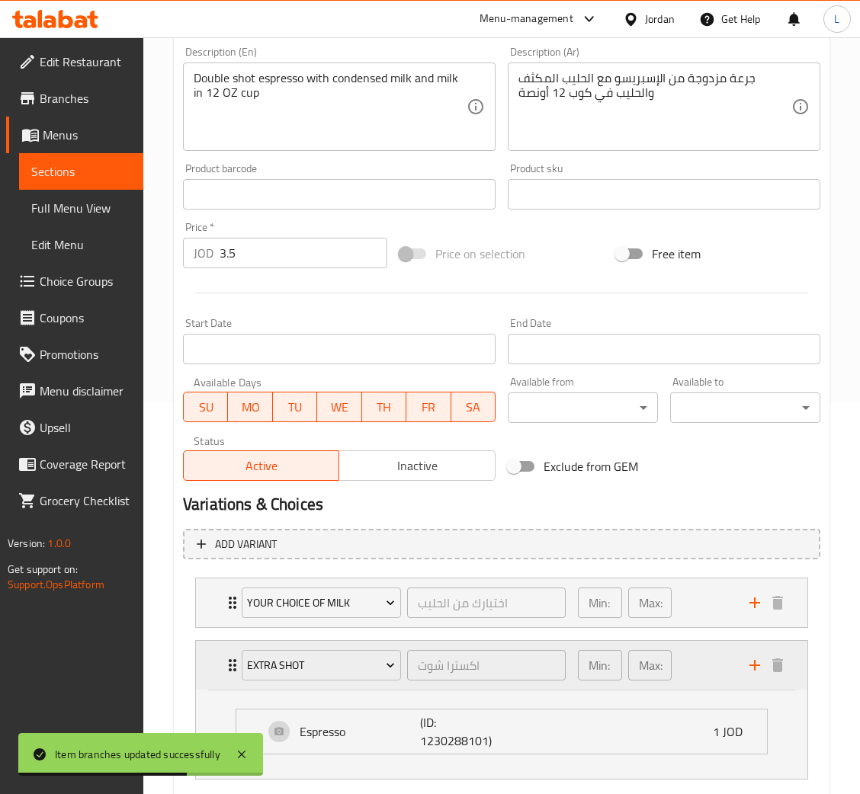
click at [225, 662] on icon "Expand" at bounding box center [232, 665] width 18 height 18
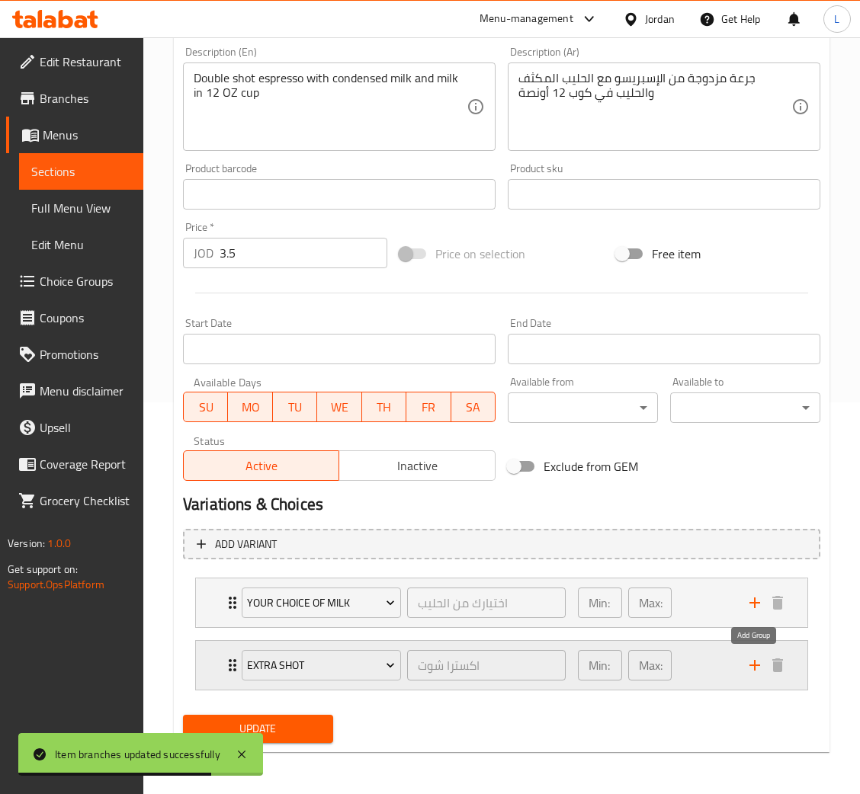
click at [760, 668] on icon "add" at bounding box center [754, 665] width 18 height 18
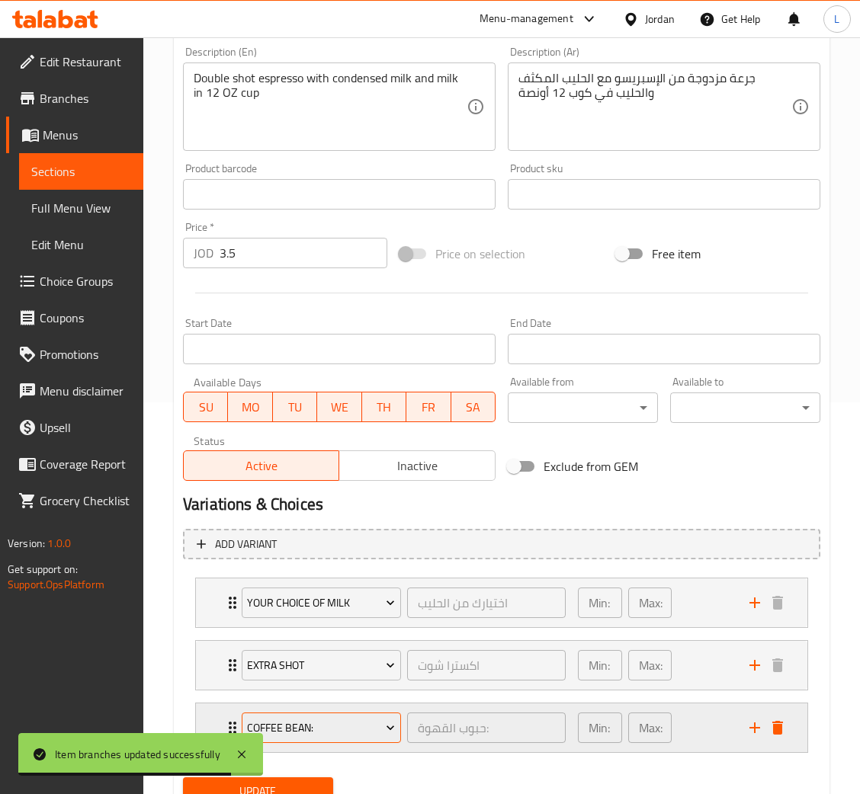
click at [299, 722] on span "Coffee Bean:" at bounding box center [321, 728] width 148 height 19
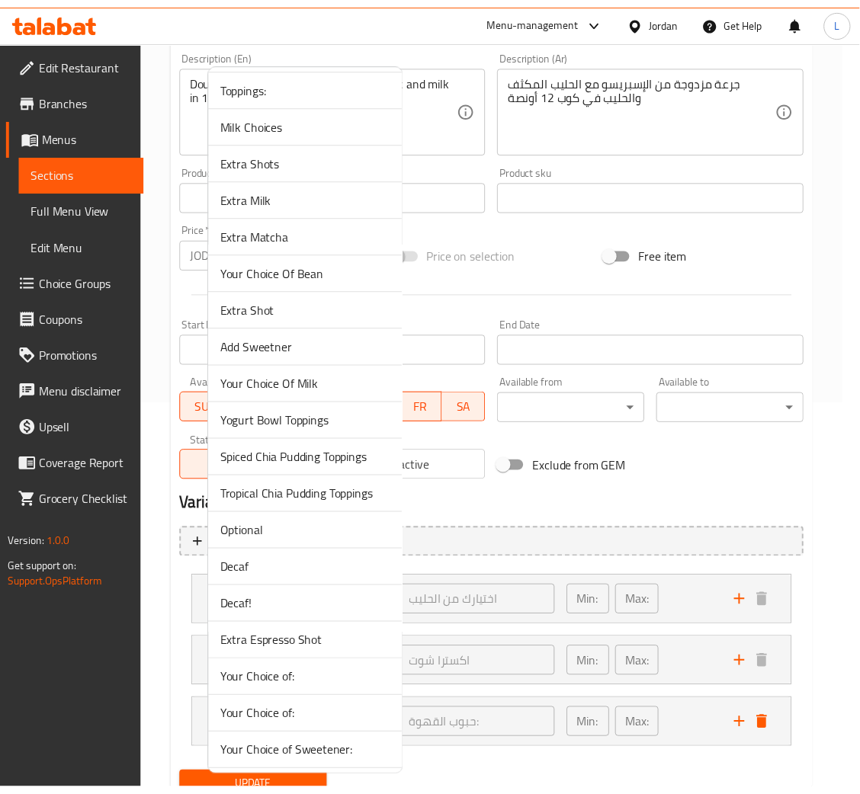
scroll to position [457, 0]
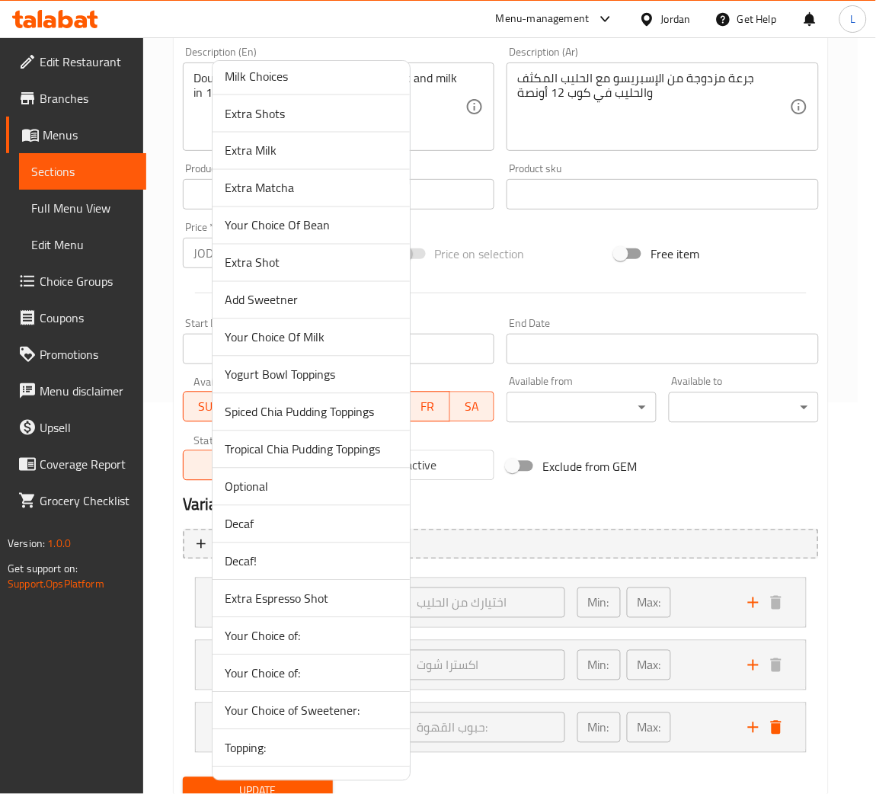
drag, startPoint x: 298, startPoint y: 564, endPoint x: 303, endPoint y: 621, distance: 57.3
click at [296, 565] on span "Decaf!" at bounding box center [311, 561] width 173 height 18
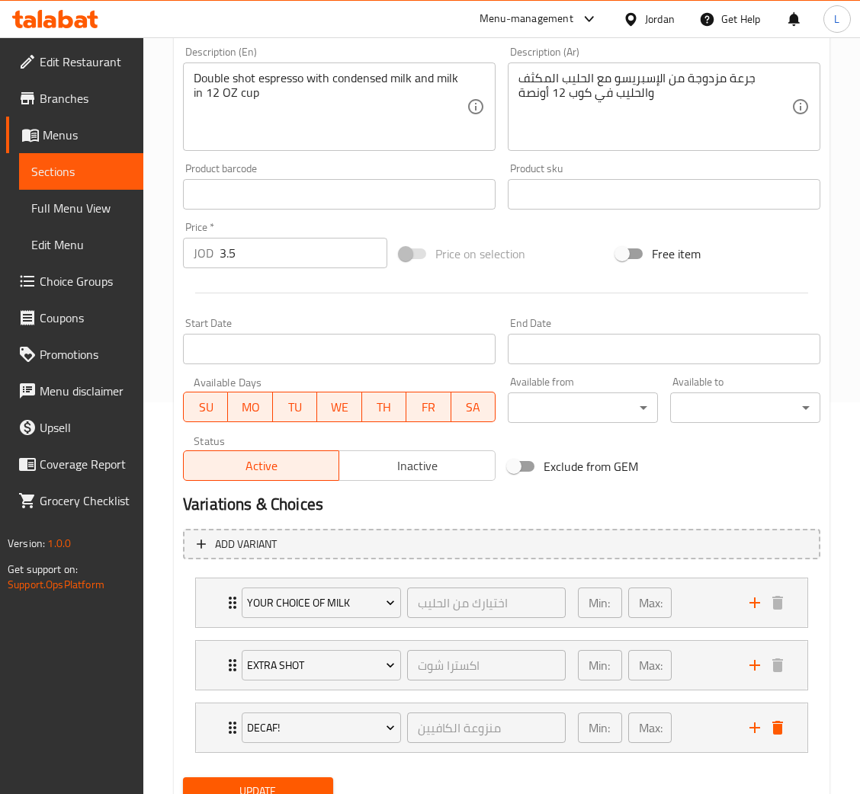
scroll to position [455, 0]
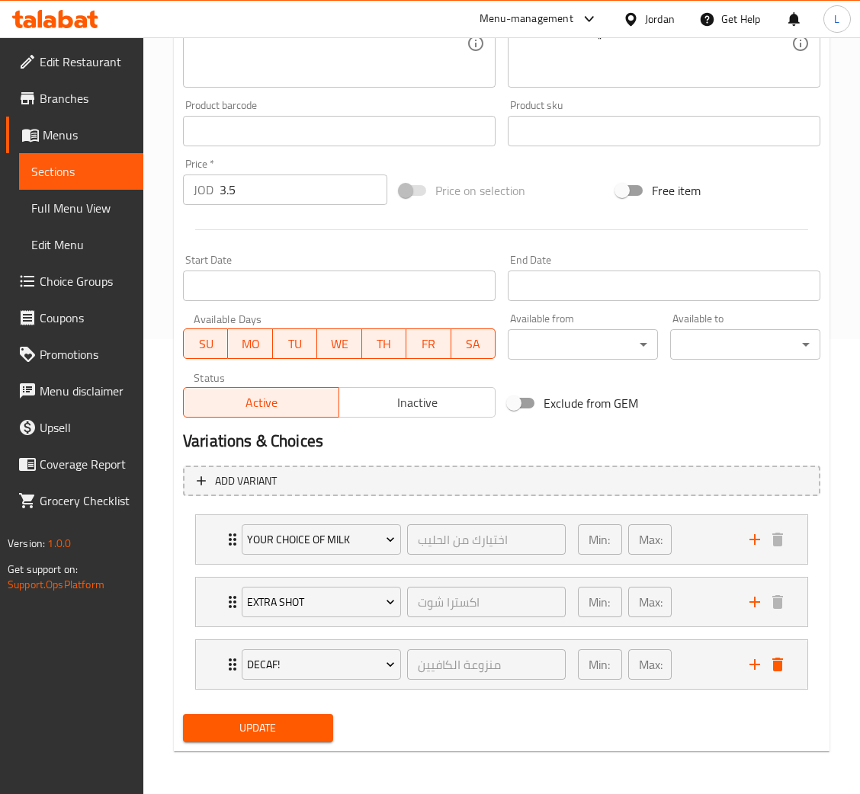
click at [296, 736] on span "Update" at bounding box center [258, 728] width 126 height 19
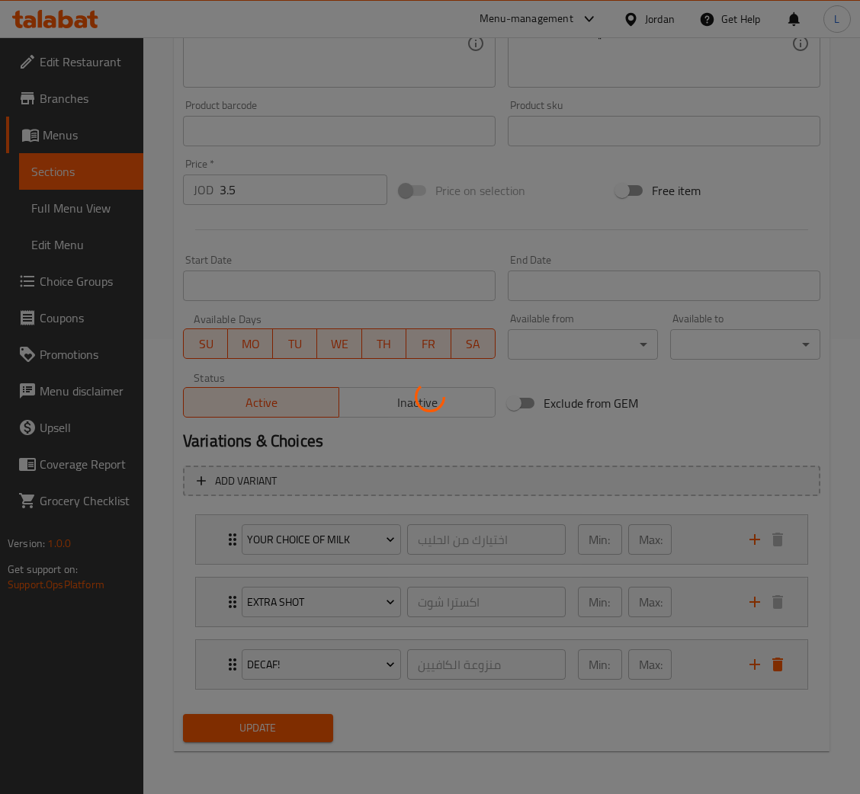
scroll to position [0, 0]
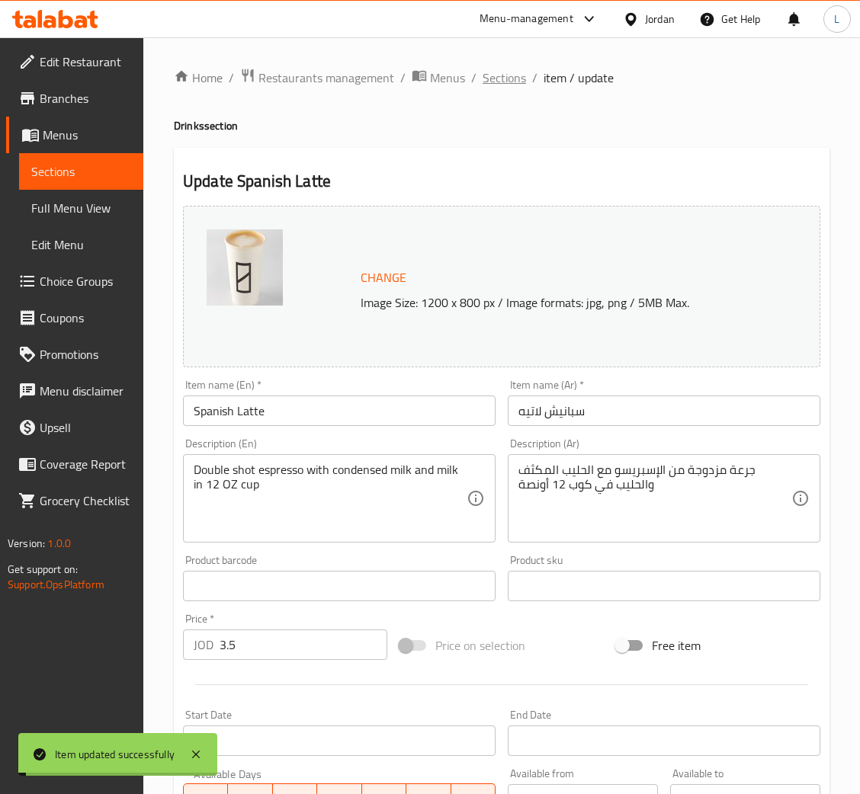
click at [491, 75] on span "Sections" at bounding box center [503, 78] width 43 height 18
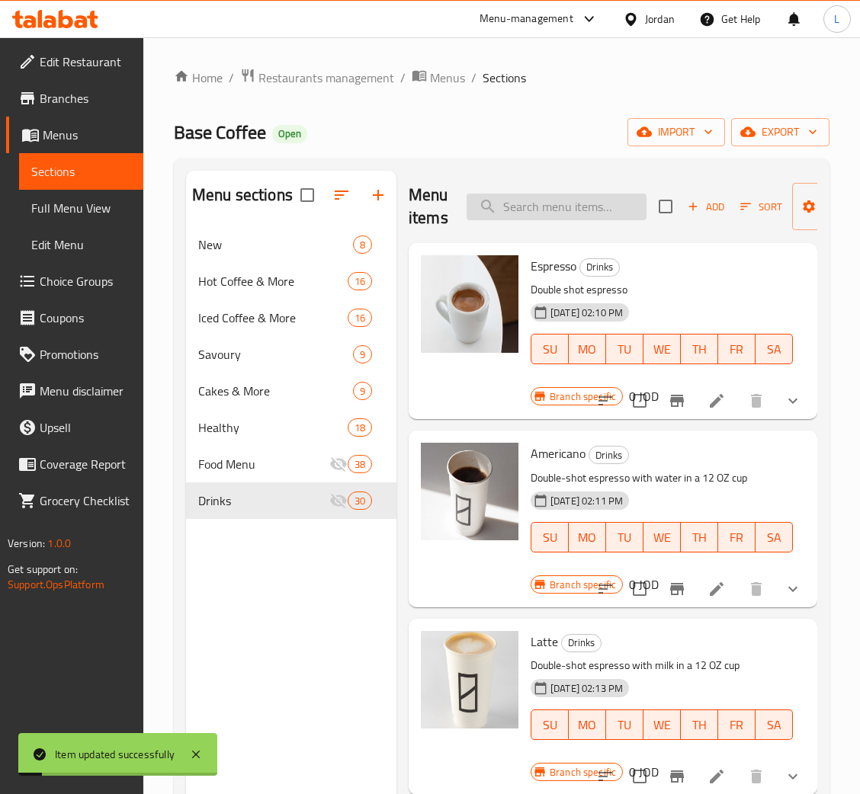
click at [575, 208] on input "search" at bounding box center [556, 207] width 180 height 27
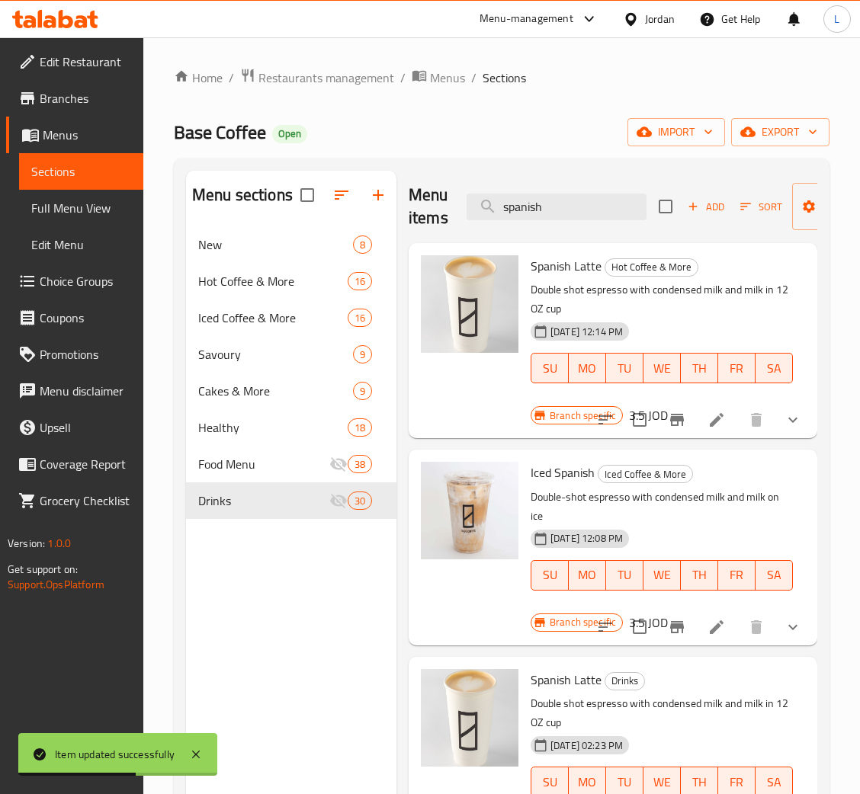
type input "spanish"
click at [668, 415] on button "Branch-specific-item" at bounding box center [676, 420] width 37 height 37
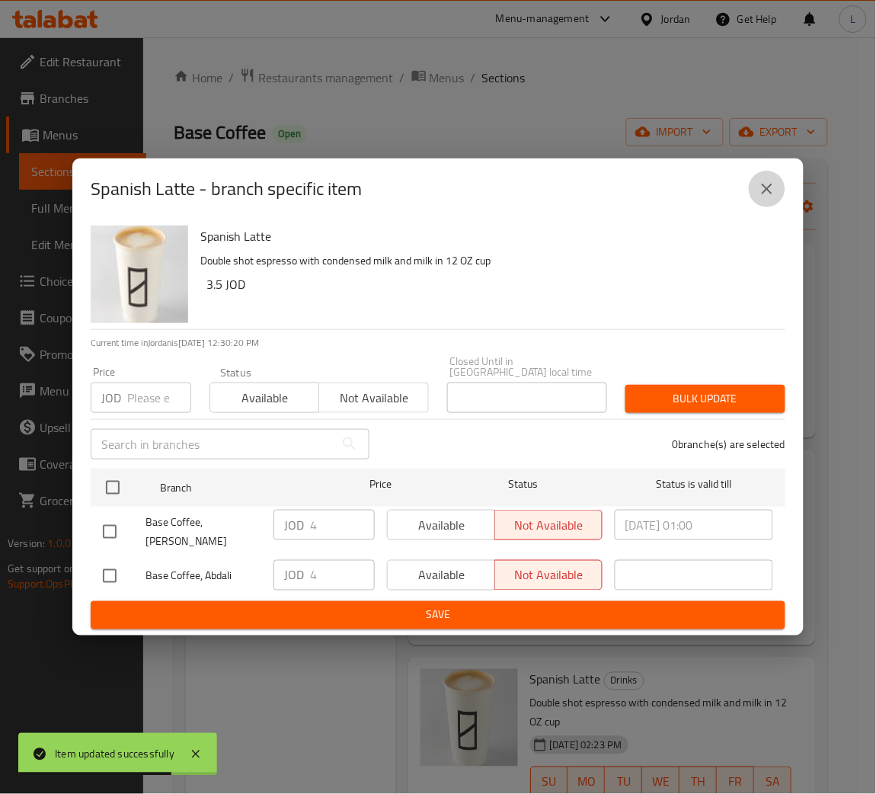
click at [778, 197] on button "close" at bounding box center [767, 189] width 37 height 37
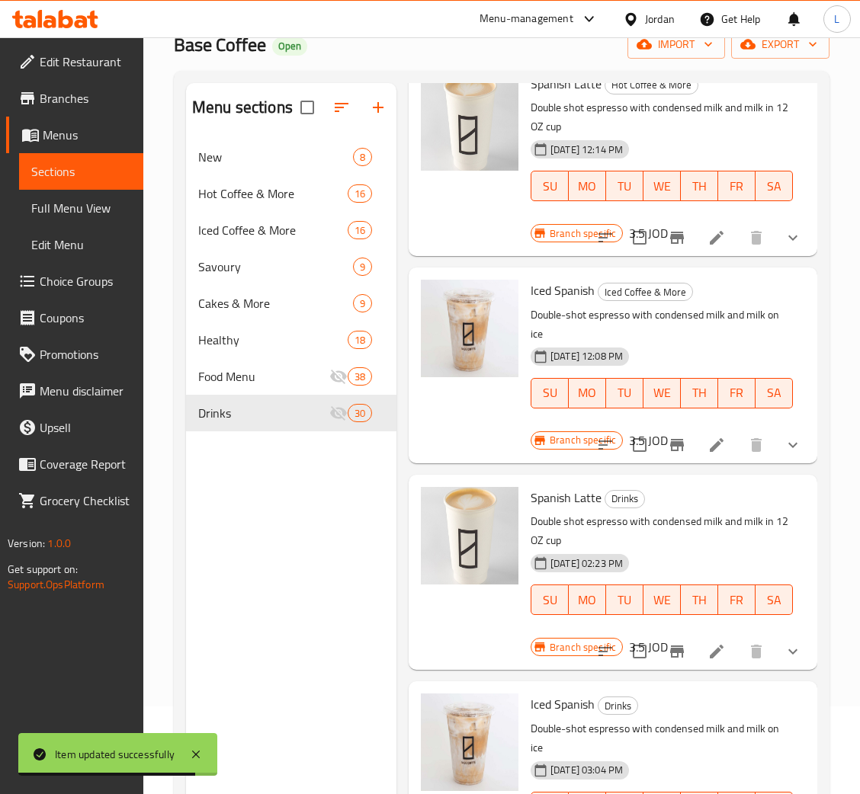
scroll to position [215, 0]
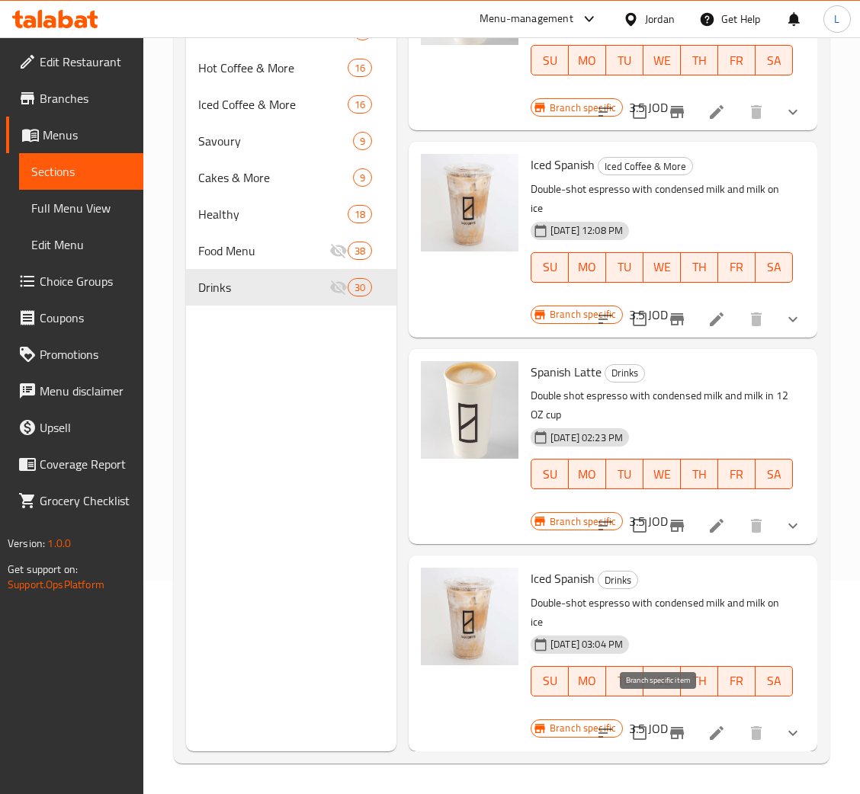
click at [670, 727] on icon "Branch-specific-item" at bounding box center [677, 733] width 14 height 12
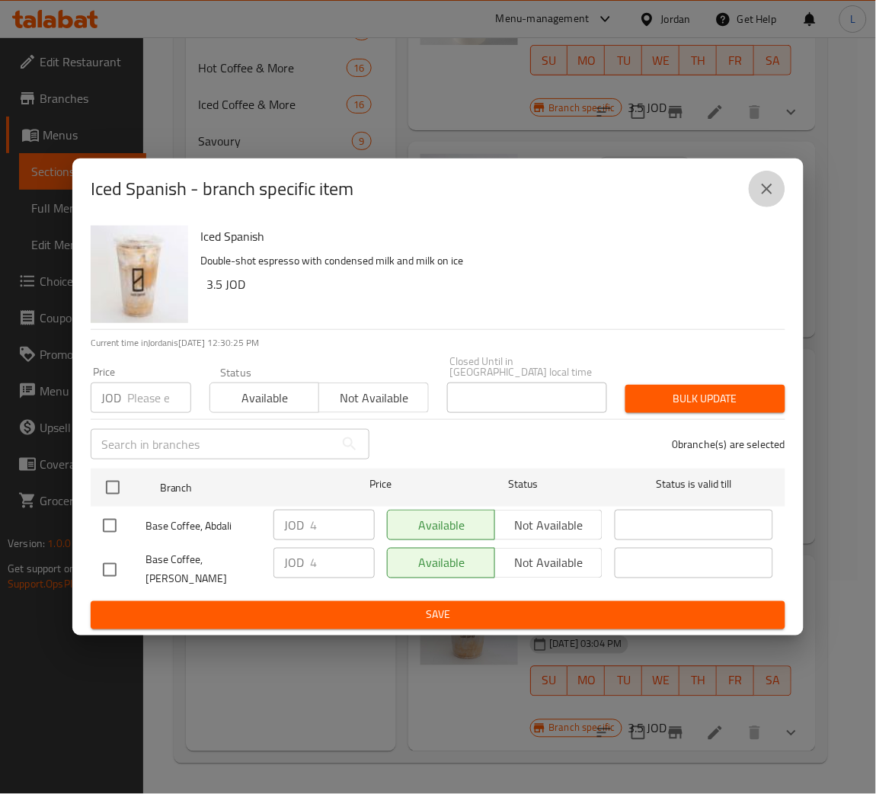
click at [760, 196] on icon "close" at bounding box center [767, 189] width 18 height 18
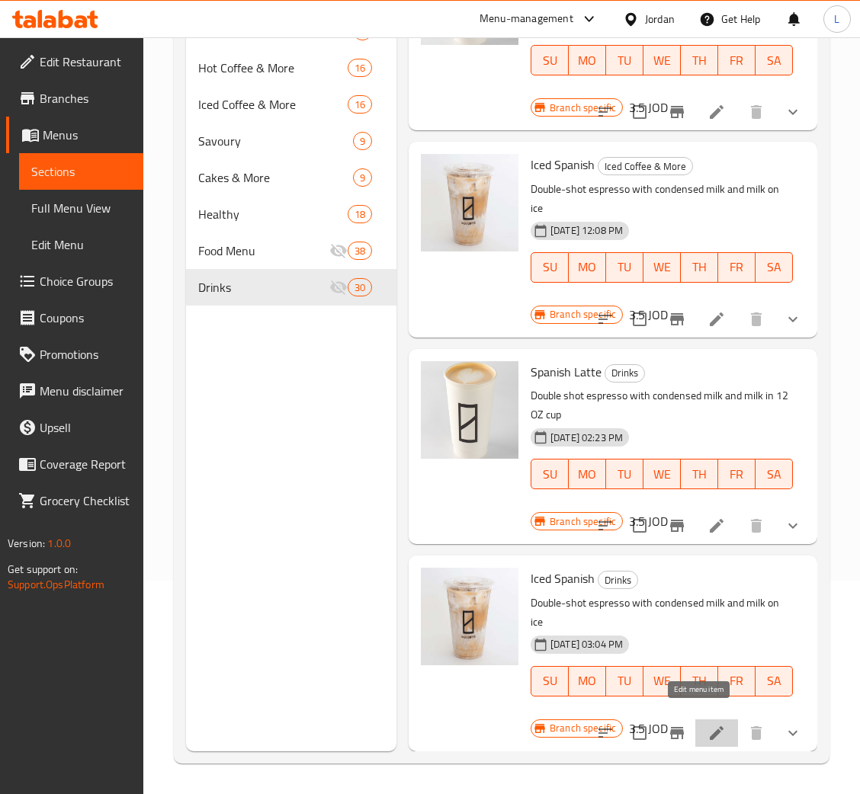
click at [707, 724] on icon at bounding box center [716, 733] width 18 height 18
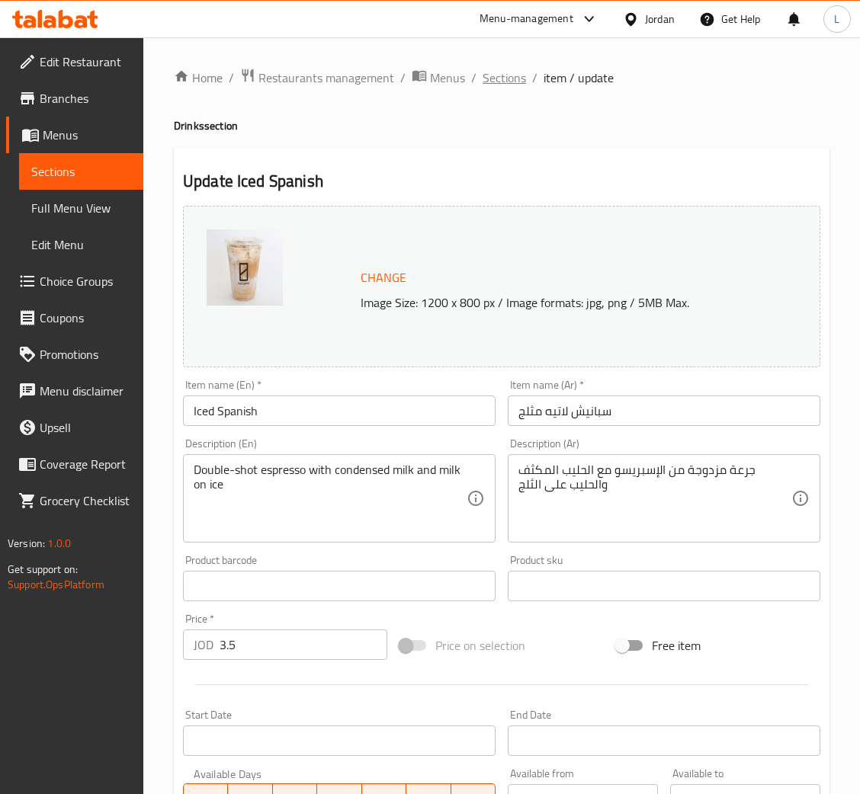
click at [488, 81] on span "Sections" at bounding box center [503, 78] width 43 height 18
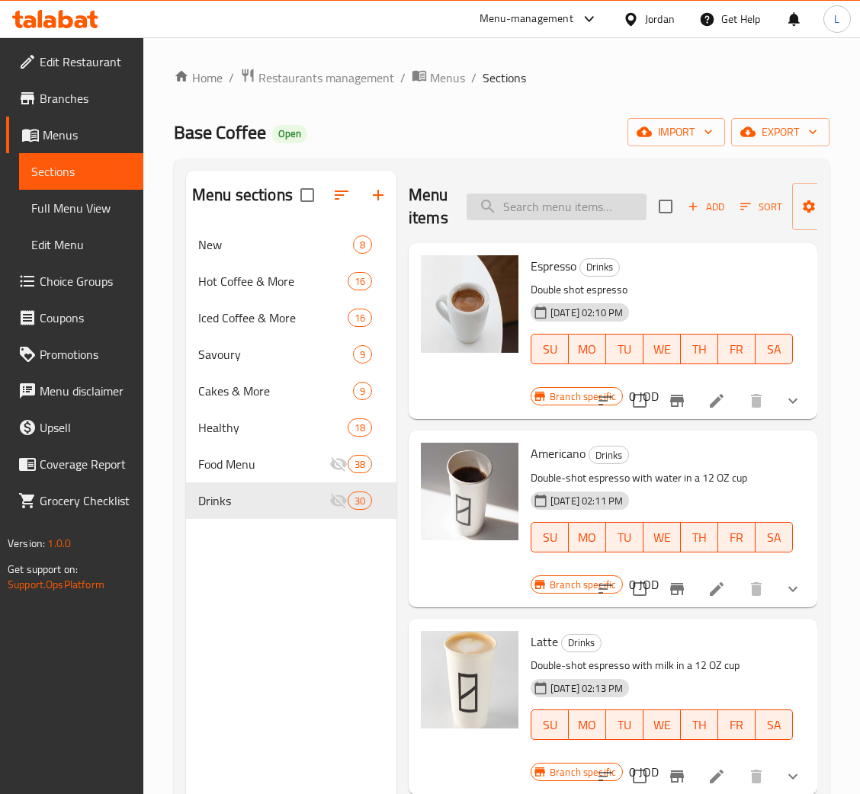
drag, startPoint x: 607, startPoint y: 217, endPoint x: 634, endPoint y: 196, distance: 34.2
click at [606, 215] on input "search" at bounding box center [556, 207] width 180 height 27
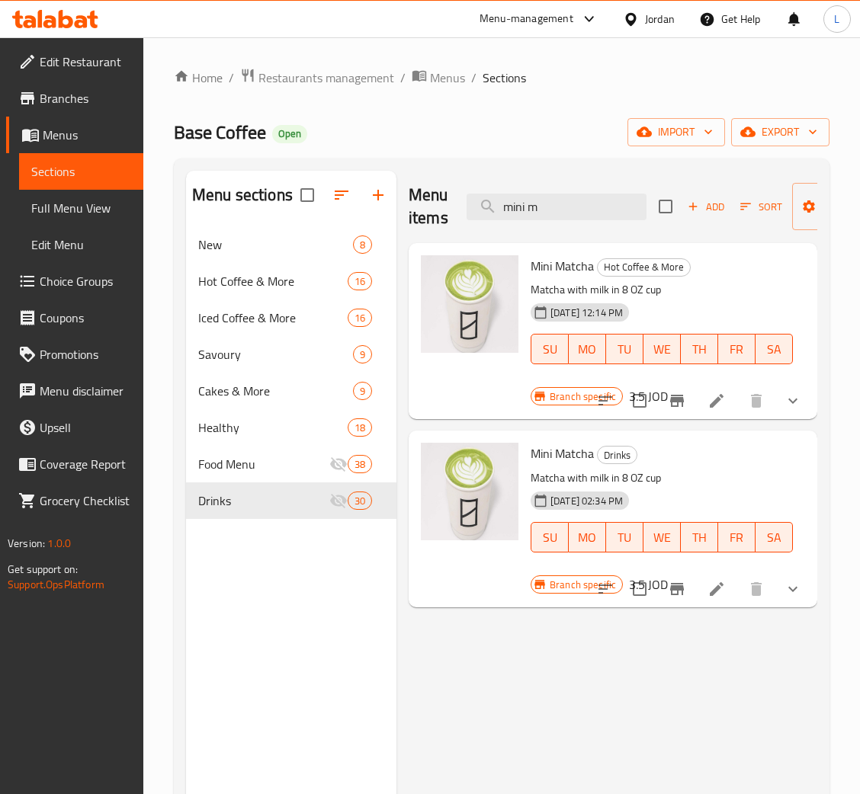
type input "mini m"
click at [682, 404] on icon "Branch-specific-item" at bounding box center [677, 401] width 14 height 12
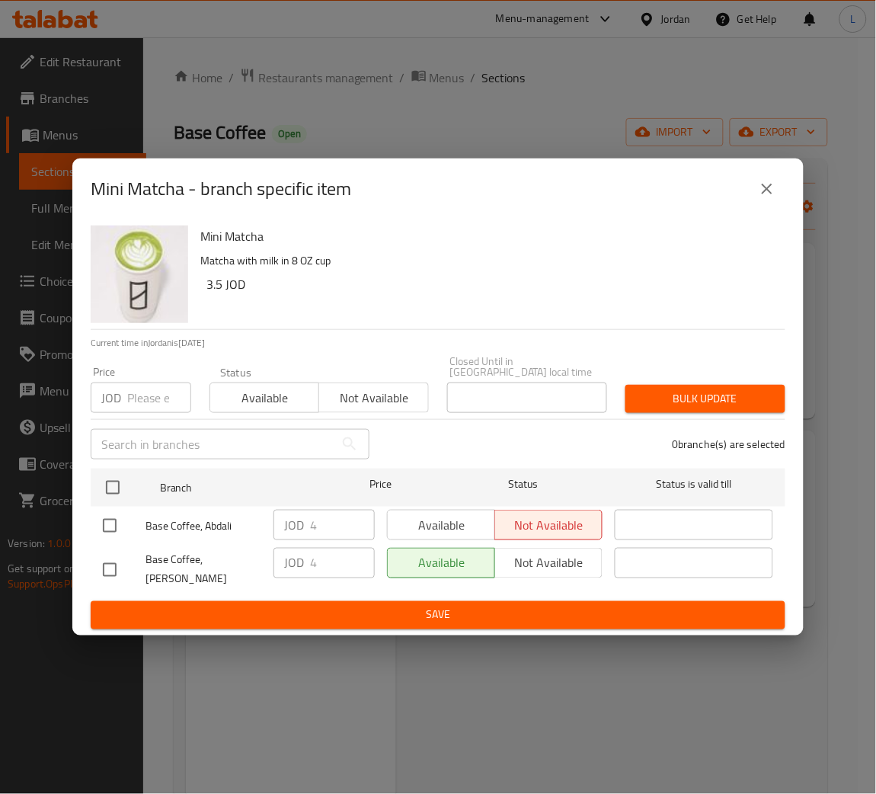
click at [765, 194] on icon "close" at bounding box center [767, 189] width 11 height 11
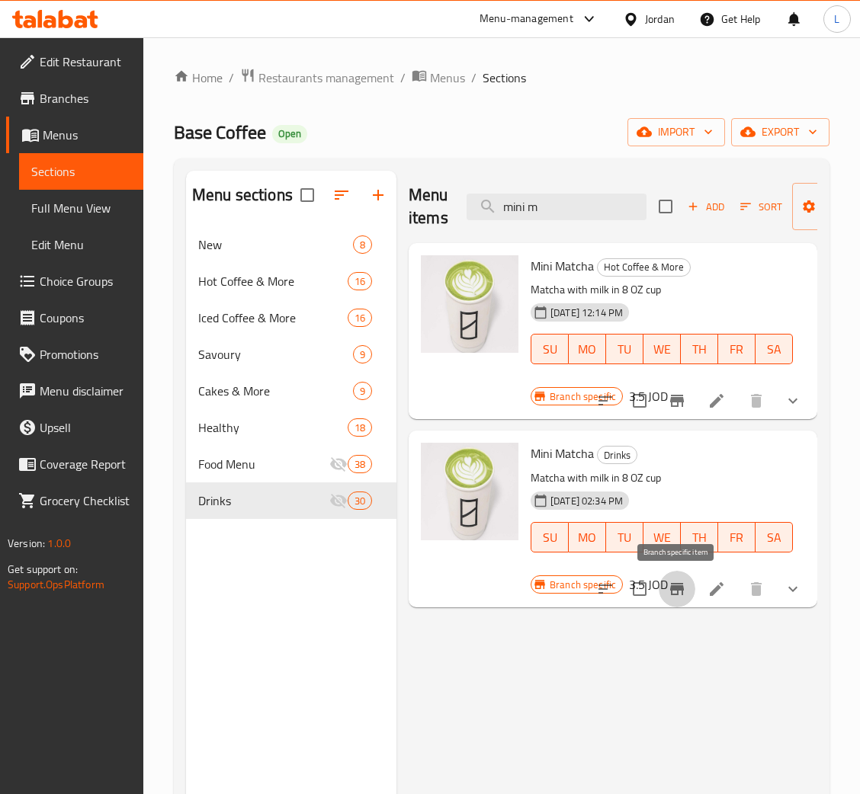
click at [668, 584] on icon "Branch-specific-item" at bounding box center [677, 589] width 18 height 18
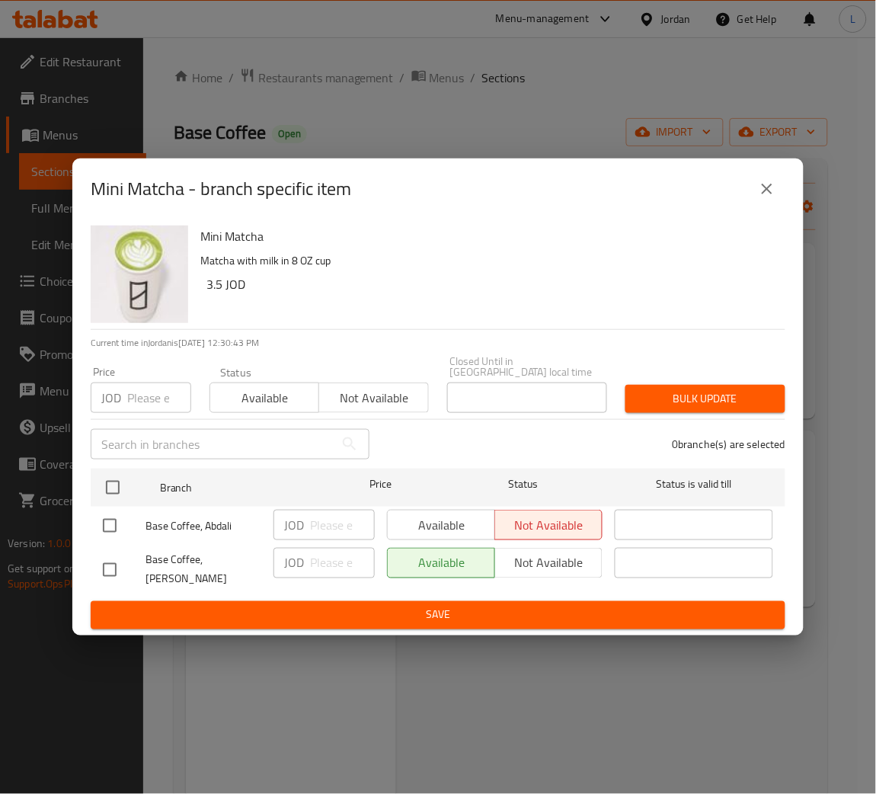
click at [150, 397] on input "number" at bounding box center [159, 398] width 64 height 30
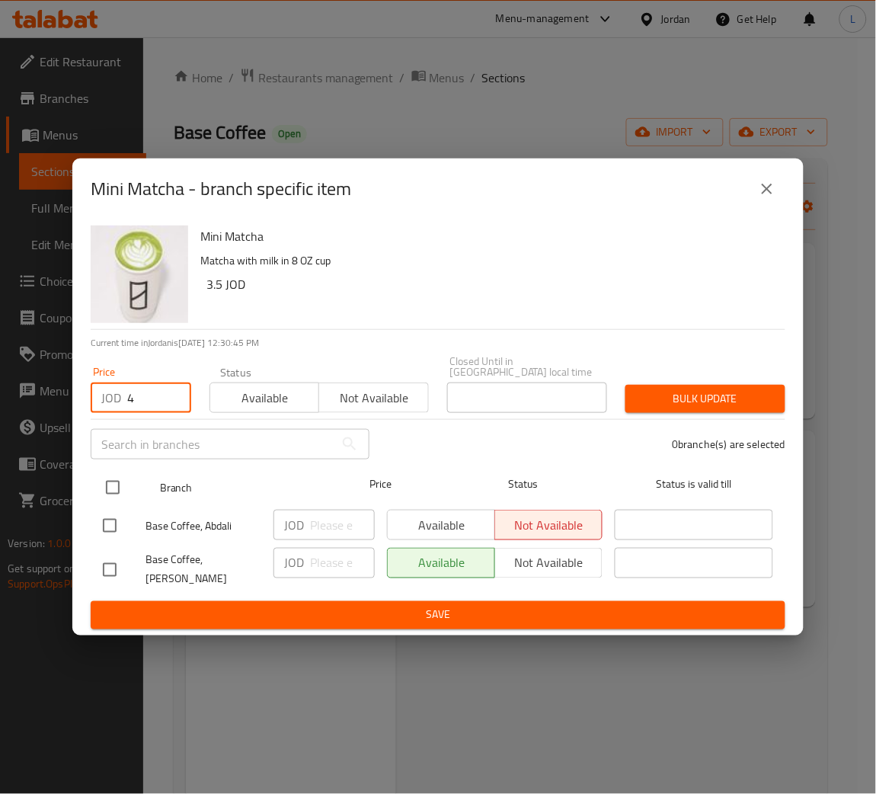
type input "4"
click at [121, 480] on input "checkbox" at bounding box center [113, 488] width 32 height 32
checkbox input "true"
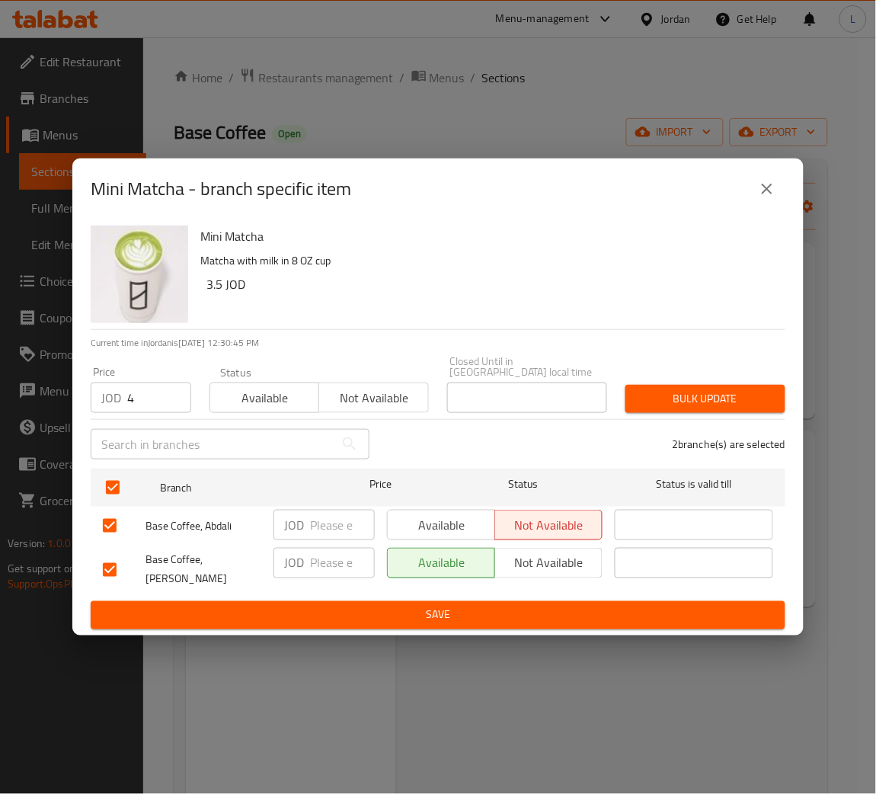
click at [712, 385] on button "Bulk update" at bounding box center [706, 399] width 160 height 28
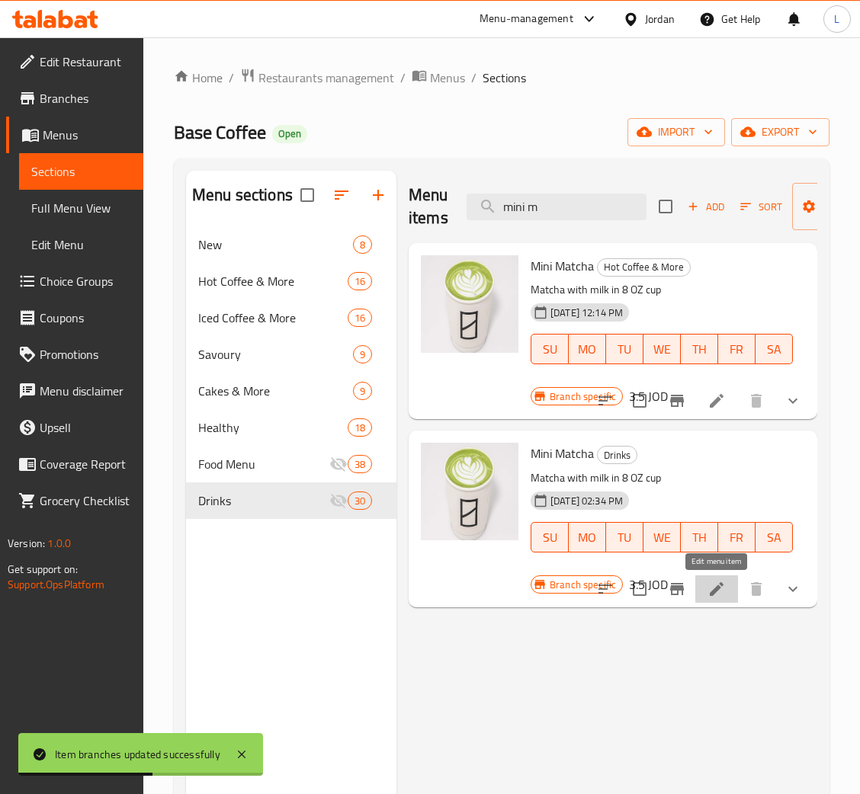
click at [717, 580] on icon at bounding box center [716, 589] width 18 height 18
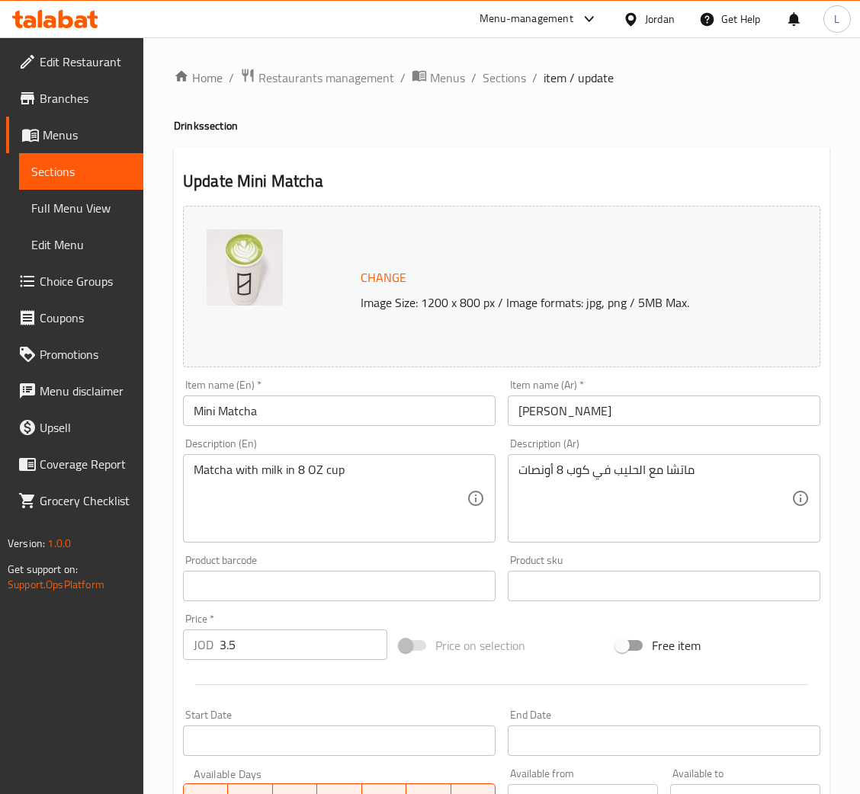
click at [506, 63] on div "Home / Restaurants management / Menus / Sections / item / update Drinks section…" at bounding box center [501, 643] width 716 height 1212
click at [506, 81] on span "Sections" at bounding box center [503, 78] width 43 height 18
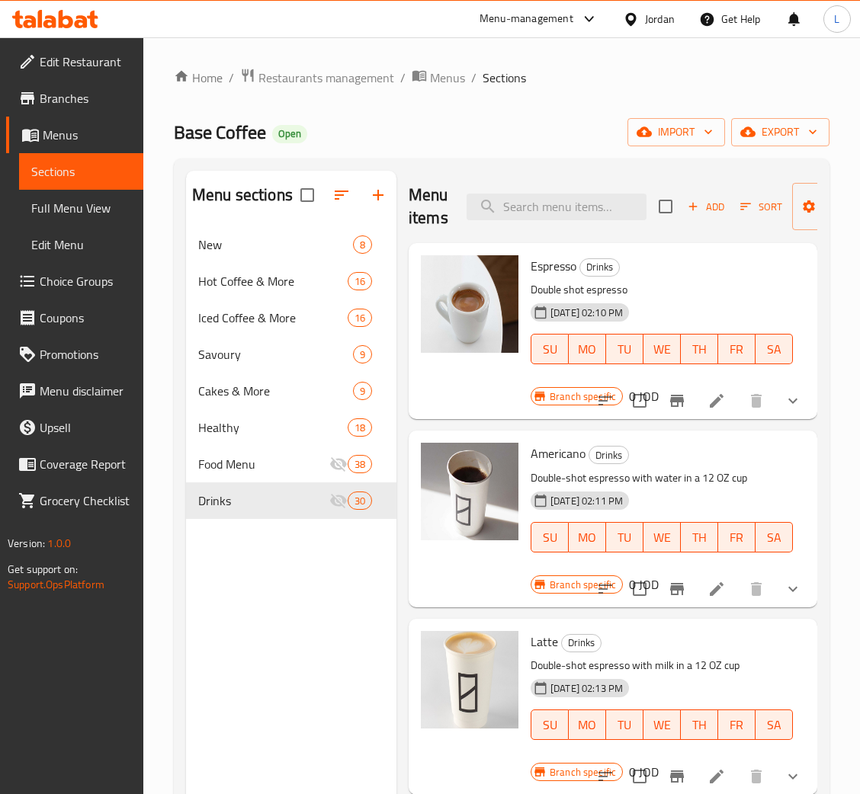
drag, startPoint x: 569, startPoint y: 205, endPoint x: 595, endPoint y: 181, distance: 35.6
click at [570, 203] on input "search" at bounding box center [556, 207] width 180 height 27
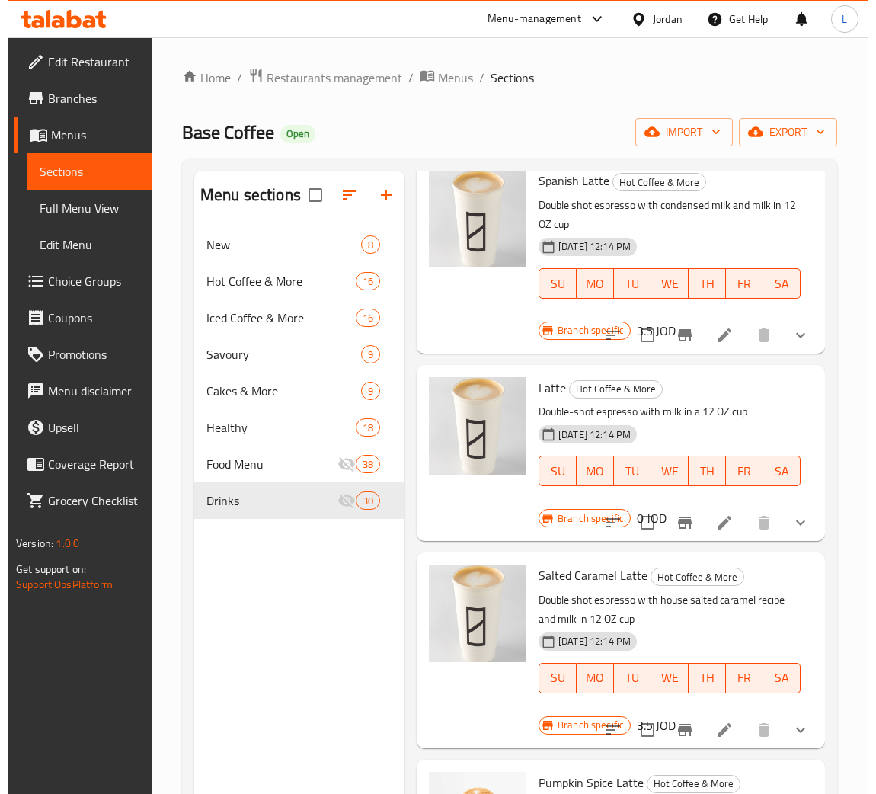
scroll to position [229, 0]
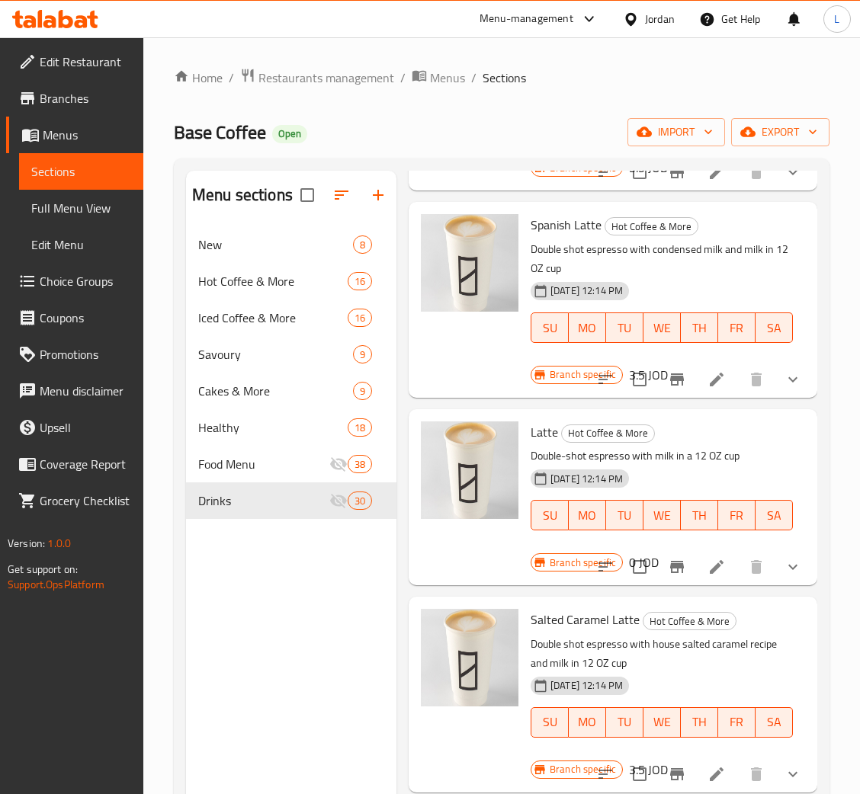
type input "latt"
click at [783, 565] on icon "show more" at bounding box center [792, 567] width 18 height 18
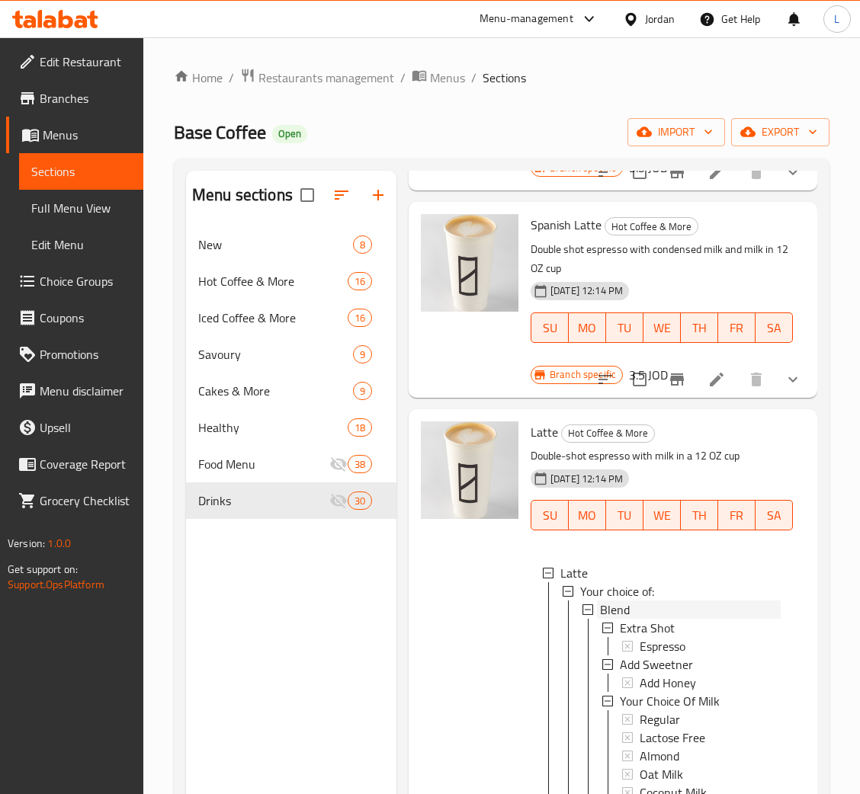
click at [680, 617] on div "Blend" at bounding box center [690, 609] width 181 height 18
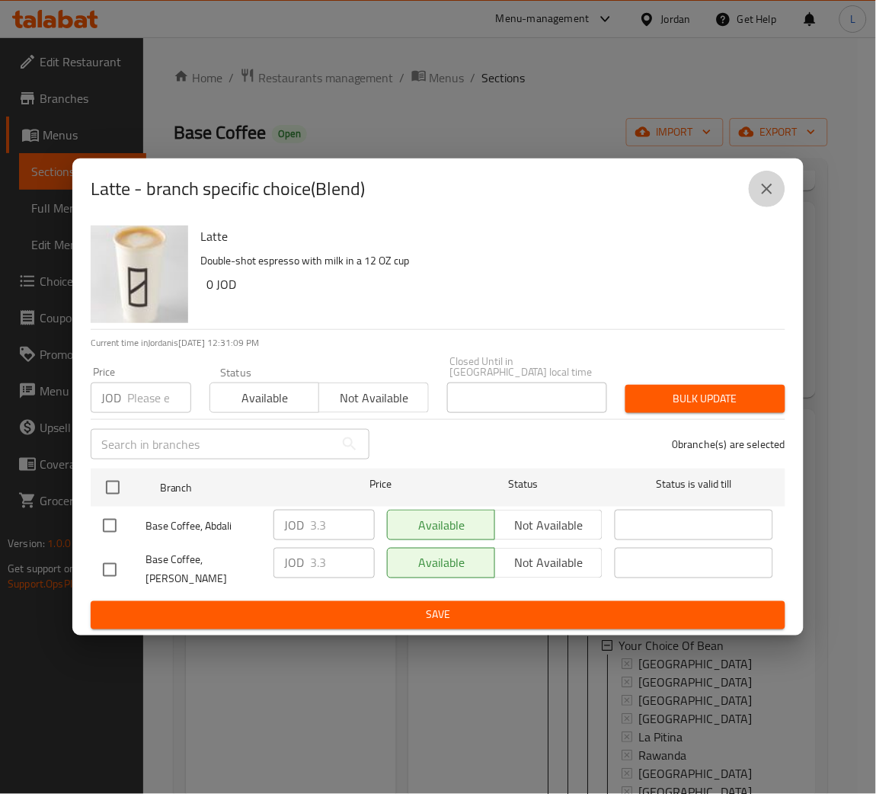
click at [770, 198] on icon "close" at bounding box center [767, 189] width 18 height 18
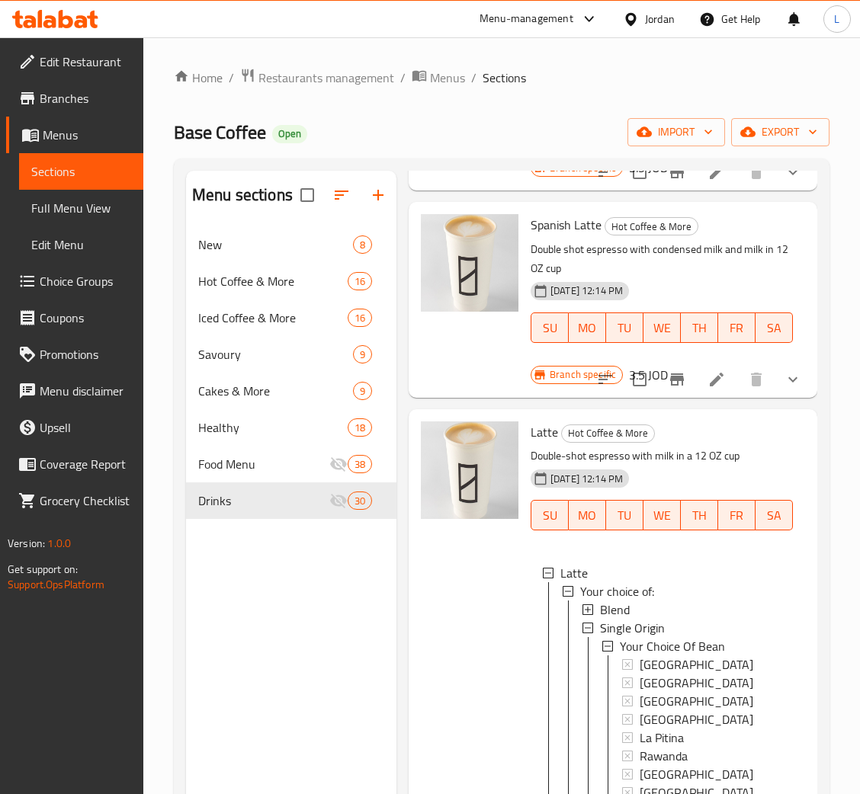
click at [666, 616] on div "Blend" at bounding box center [690, 609] width 181 height 18
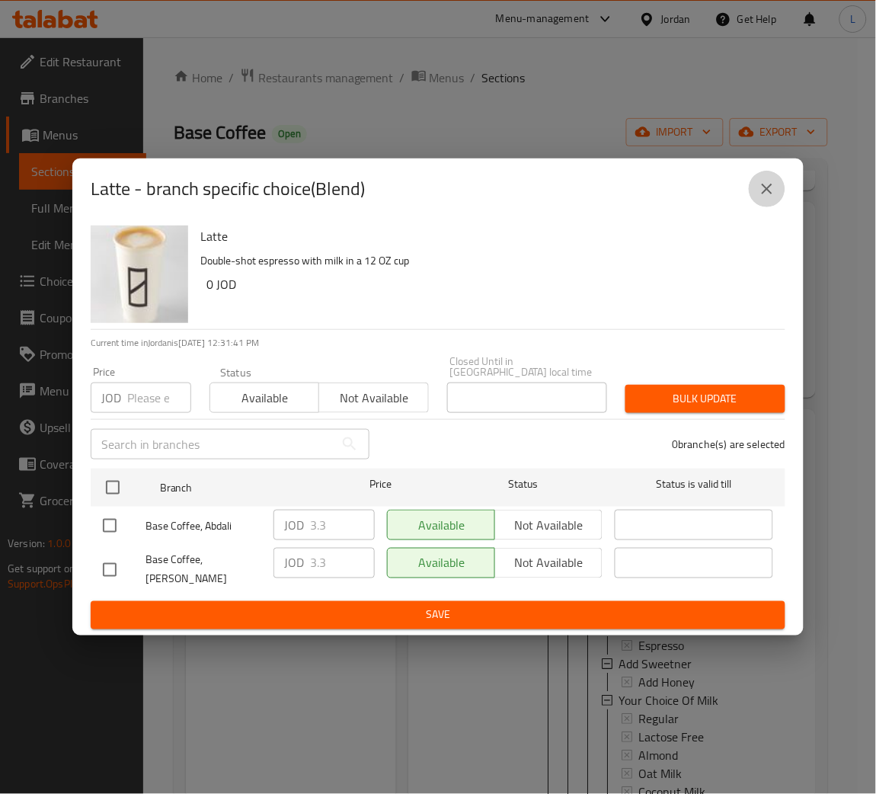
click at [770, 189] on icon "close" at bounding box center [767, 189] width 18 height 18
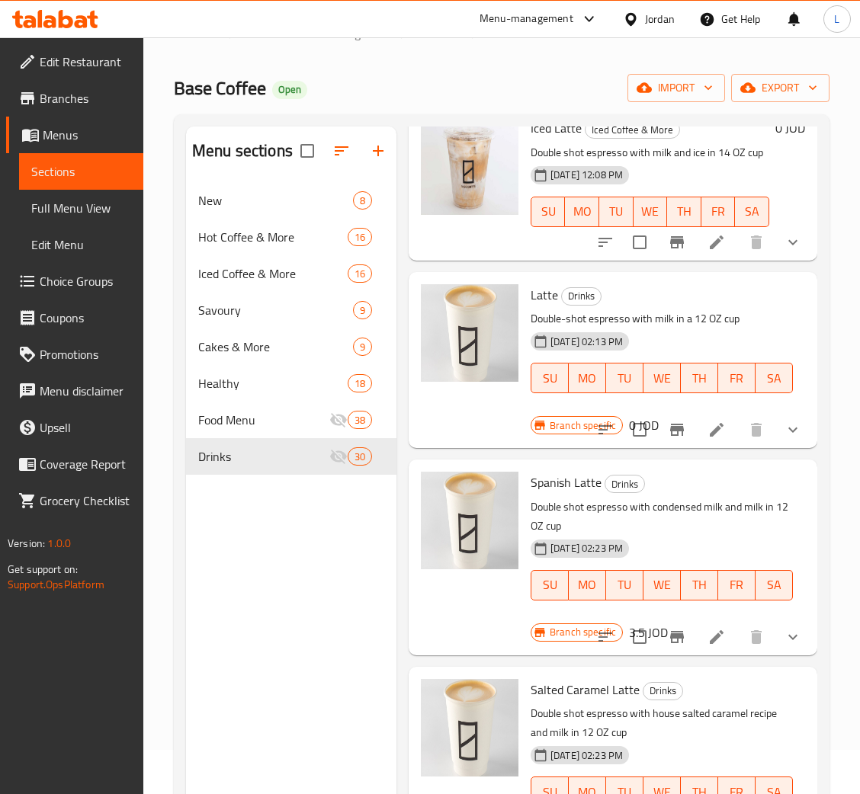
scroll to position [1600, 0]
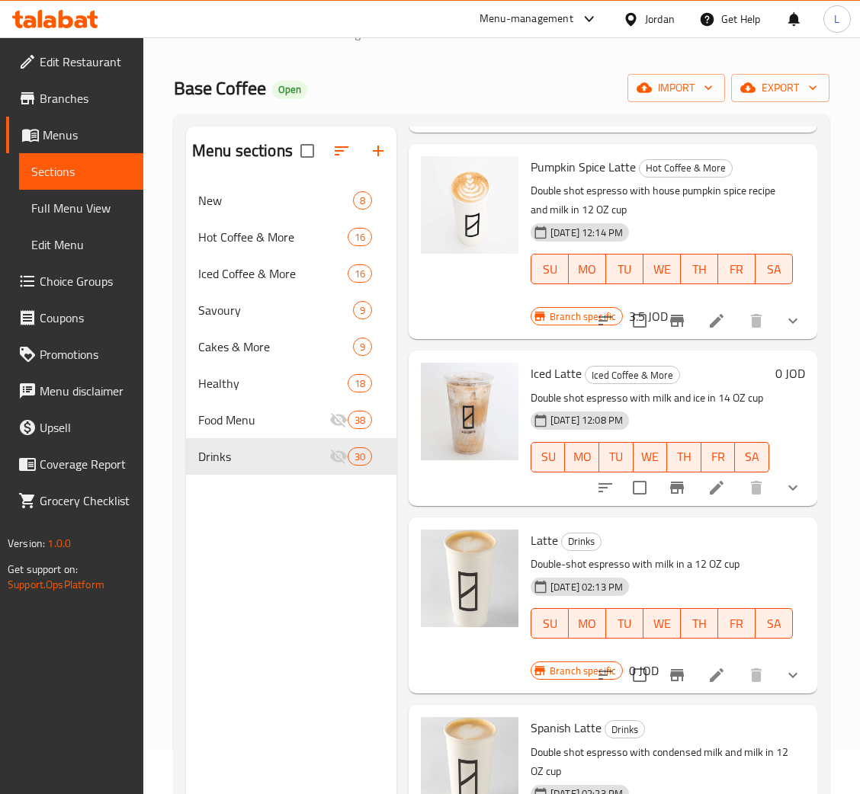
click at [774, 506] on button "show more" at bounding box center [792, 487] width 37 height 37
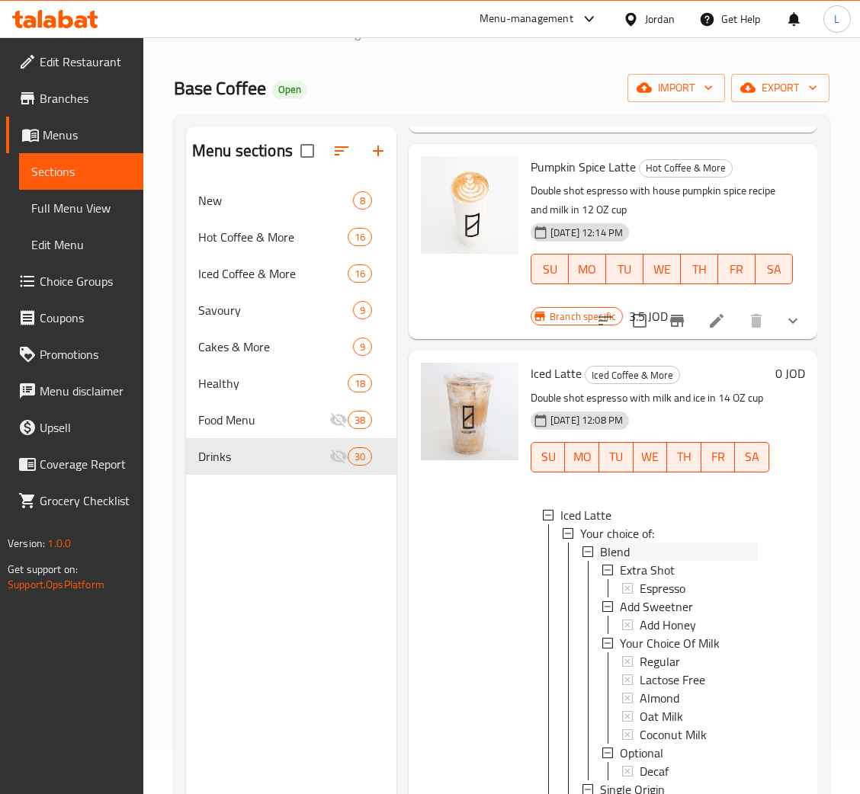
click at [668, 561] on div "Blend" at bounding box center [678, 552] width 157 height 18
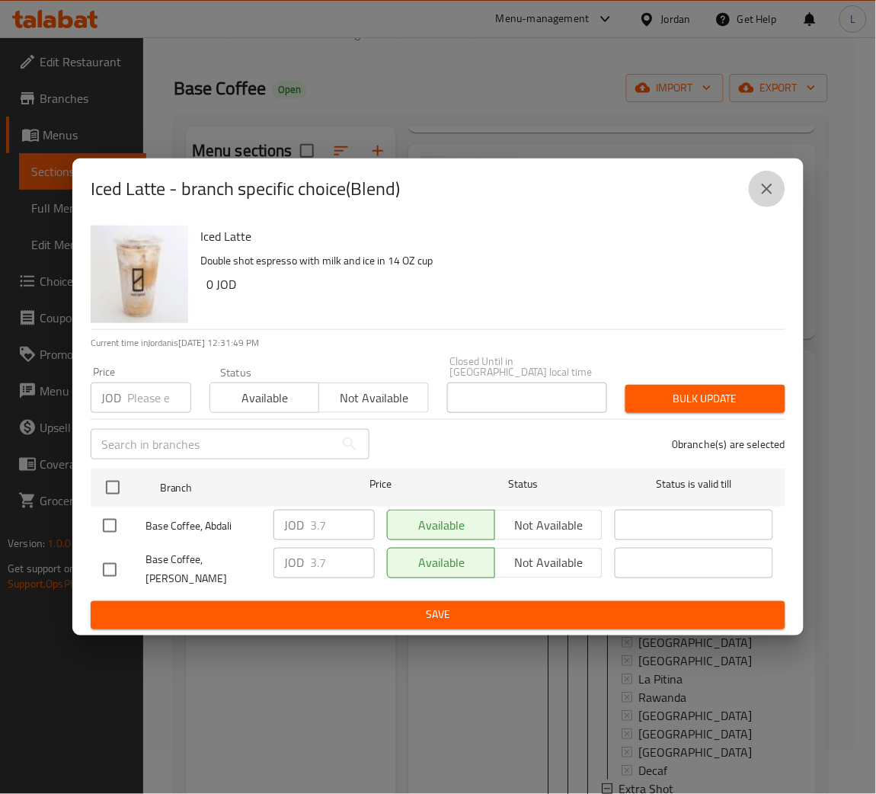
click at [763, 191] on icon "close" at bounding box center [767, 189] width 18 height 18
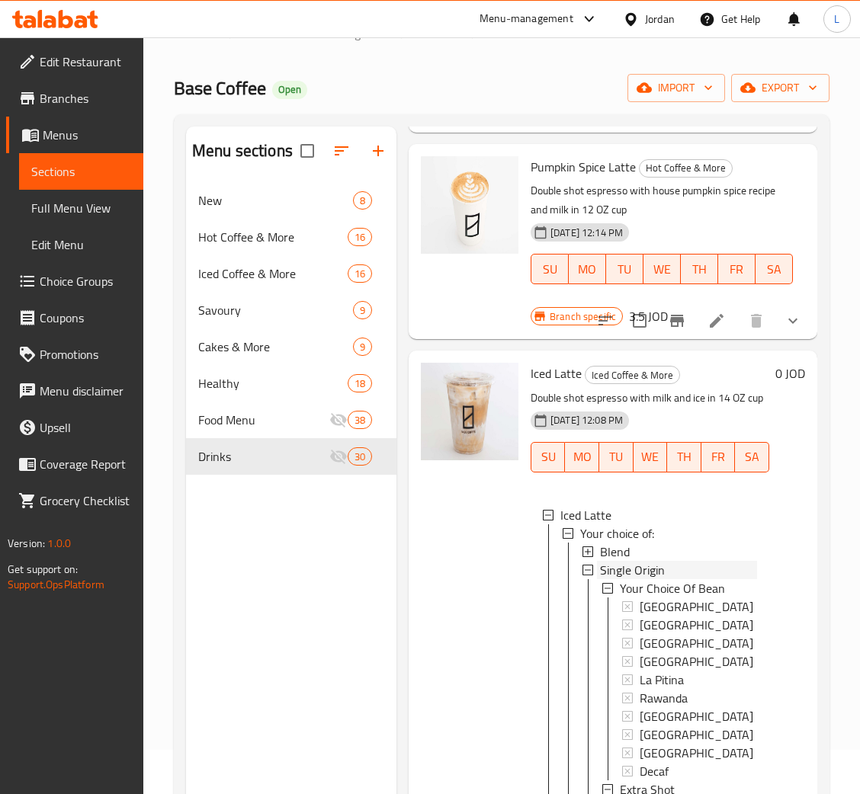
click at [669, 579] on div "Single Origin" at bounding box center [678, 570] width 157 height 18
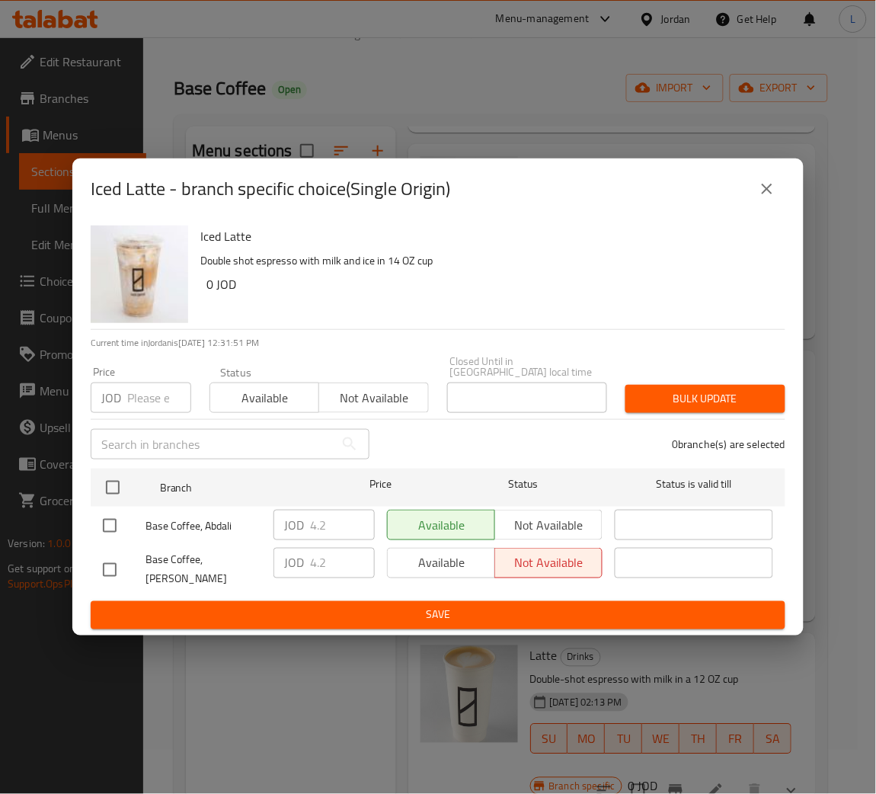
click at [772, 195] on icon "close" at bounding box center [767, 189] width 18 height 18
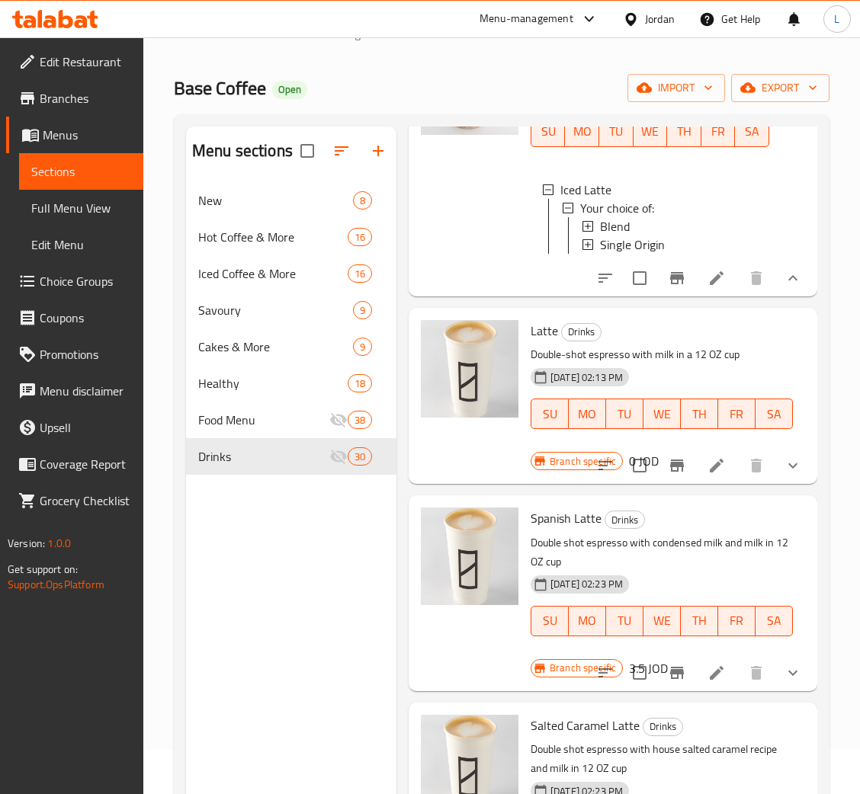
scroll to position [2057, 0]
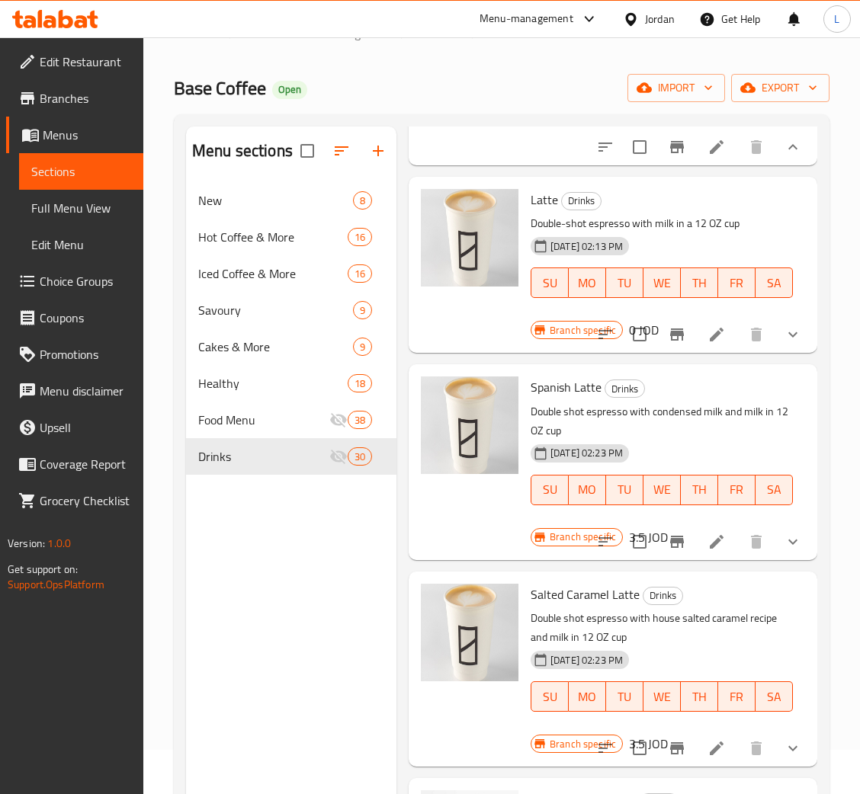
click at [783, 344] on icon "show more" at bounding box center [792, 334] width 18 height 18
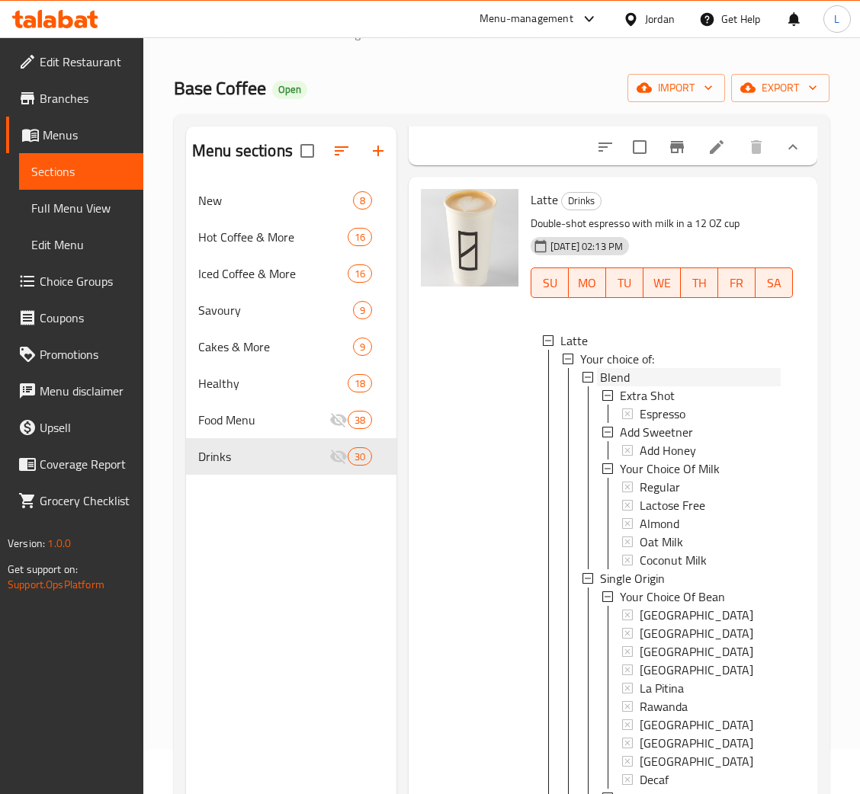
click at [671, 386] on div "Blend" at bounding box center [690, 377] width 181 height 18
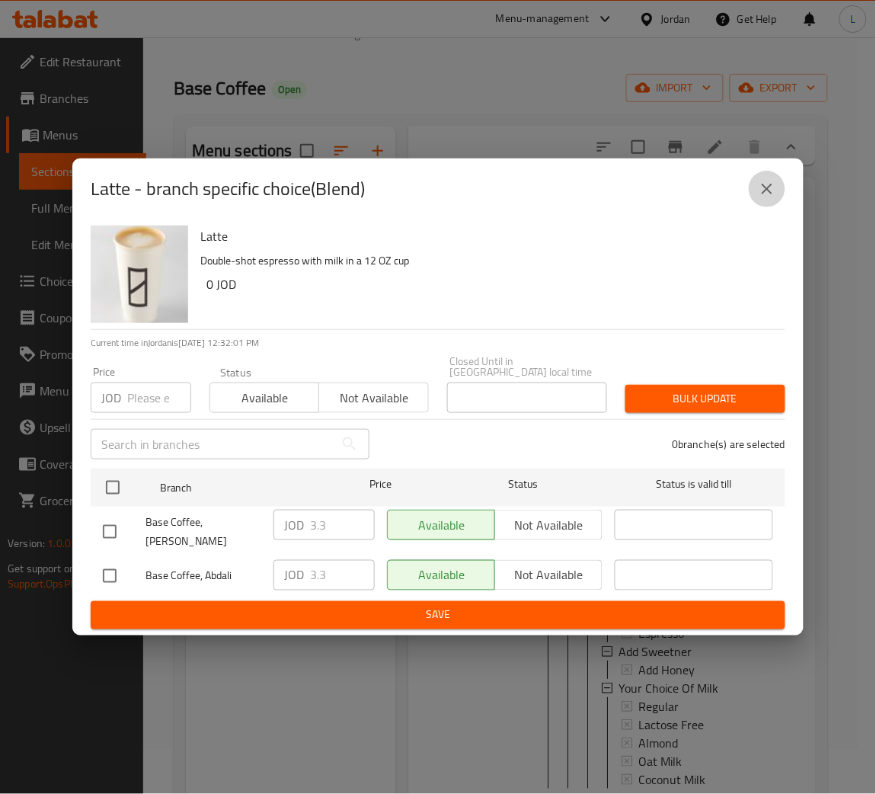
click at [764, 191] on icon "close" at bounding box center [767, 189] width 18 height 18
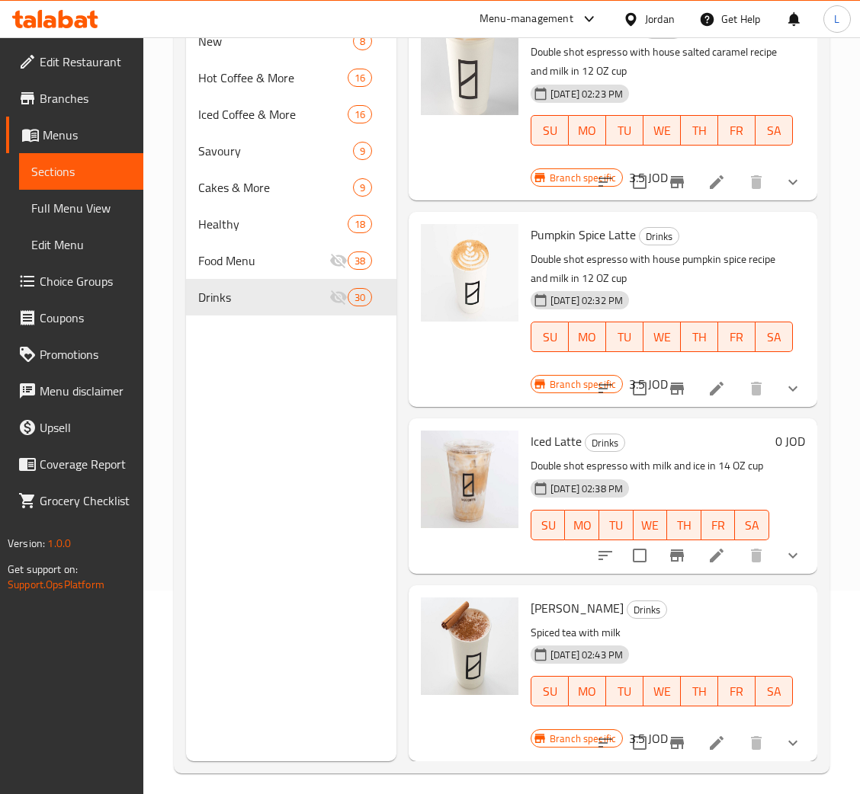
scroll to position [215, 0]
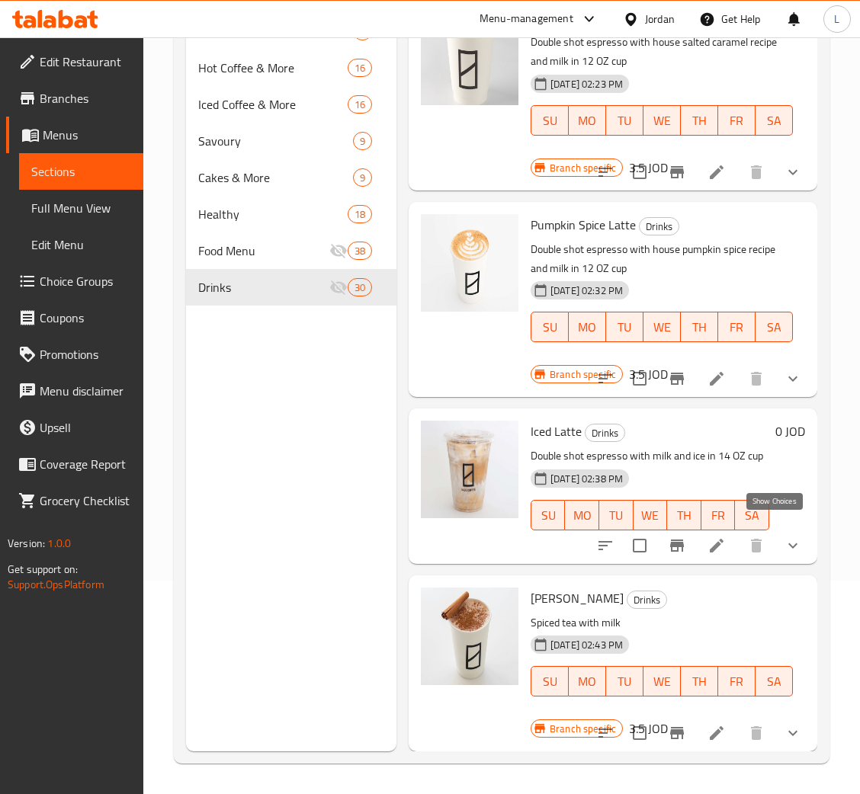
click at [783, 536] on icon "show more" at bounding box center [792, 545] width 18 height 18
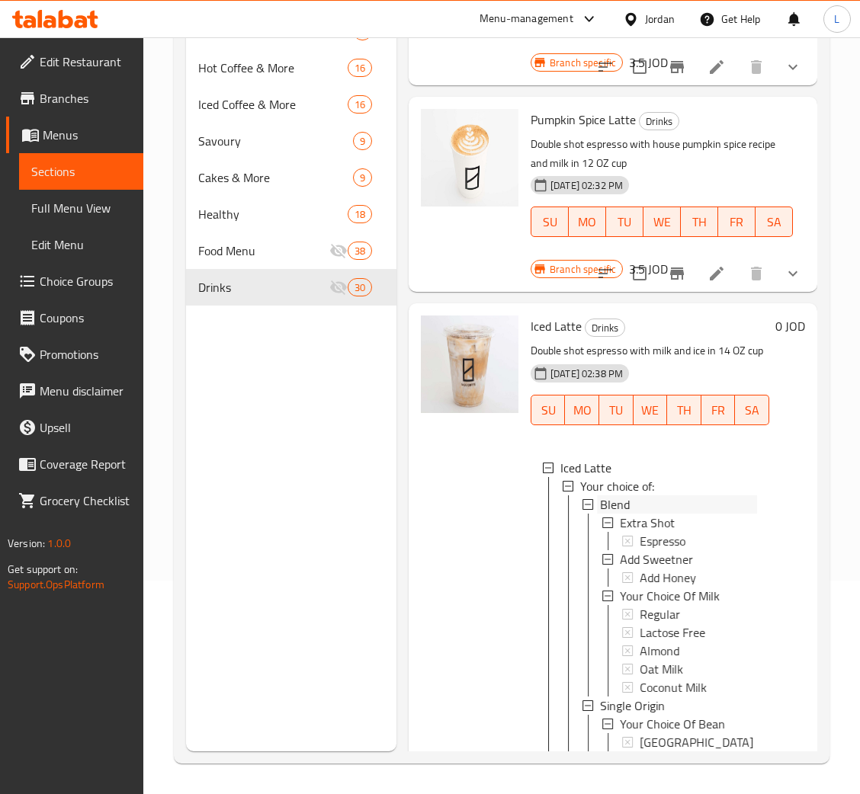
click at [684, 514] on div "Blend" at bounding box center [678, 504] width 157 height 18
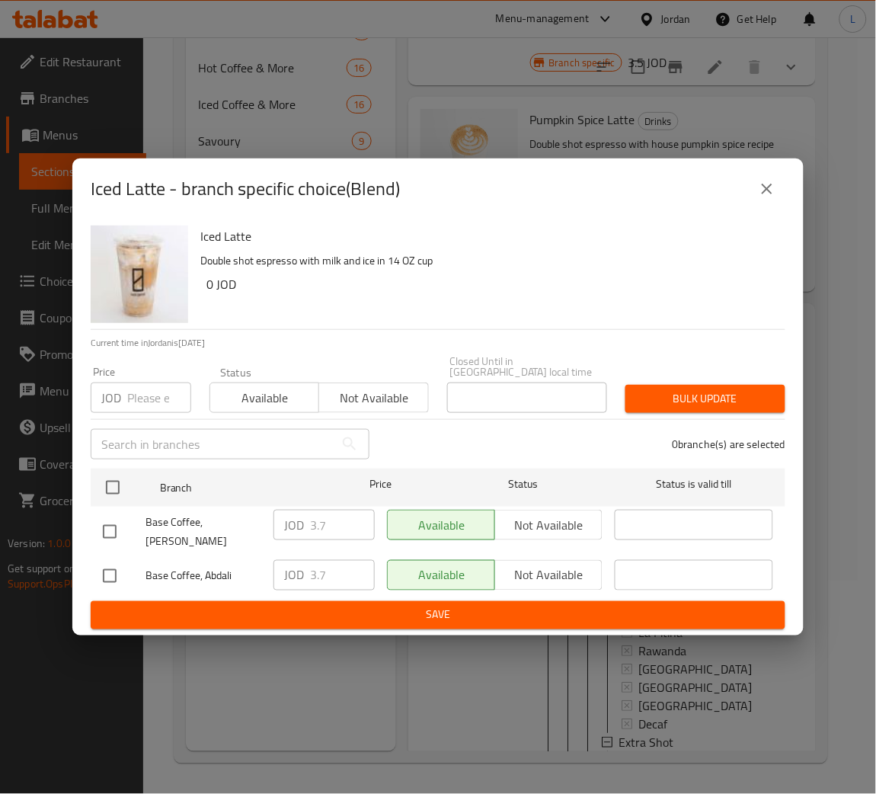
click at [785, 174] on div "Iced Latte - branch specific choice(Blend)" at bounding box center [438, 188] width 732 height 61
click at [763, 187] on icon "close" at bounding box center [767, 189] width 18 height 18
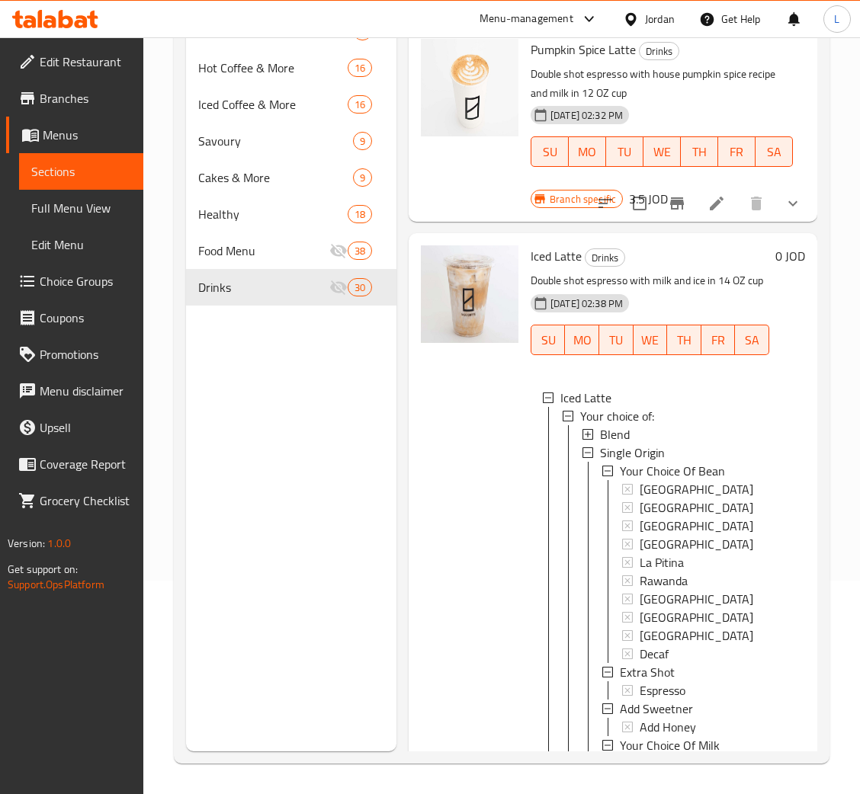
scroll to position [3183, 0]
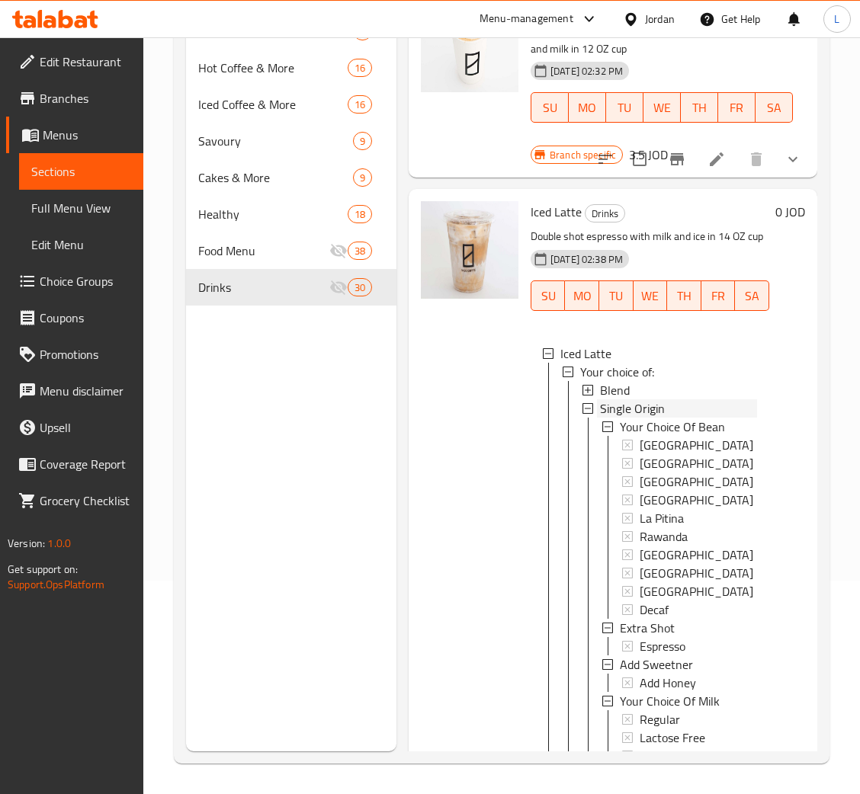
click at [661, 418] on span "Single Origin" at bounding box center [632, 408] width 65 height 18
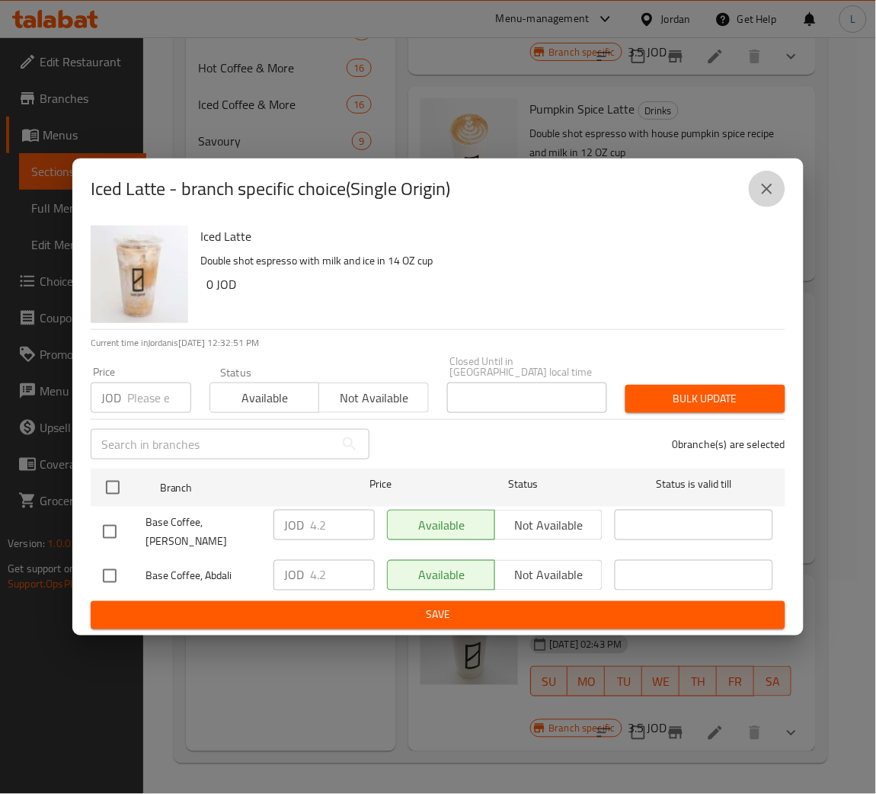
click at [776, 203] on button "close" at bounding box center [767, 189] width 37 height 37
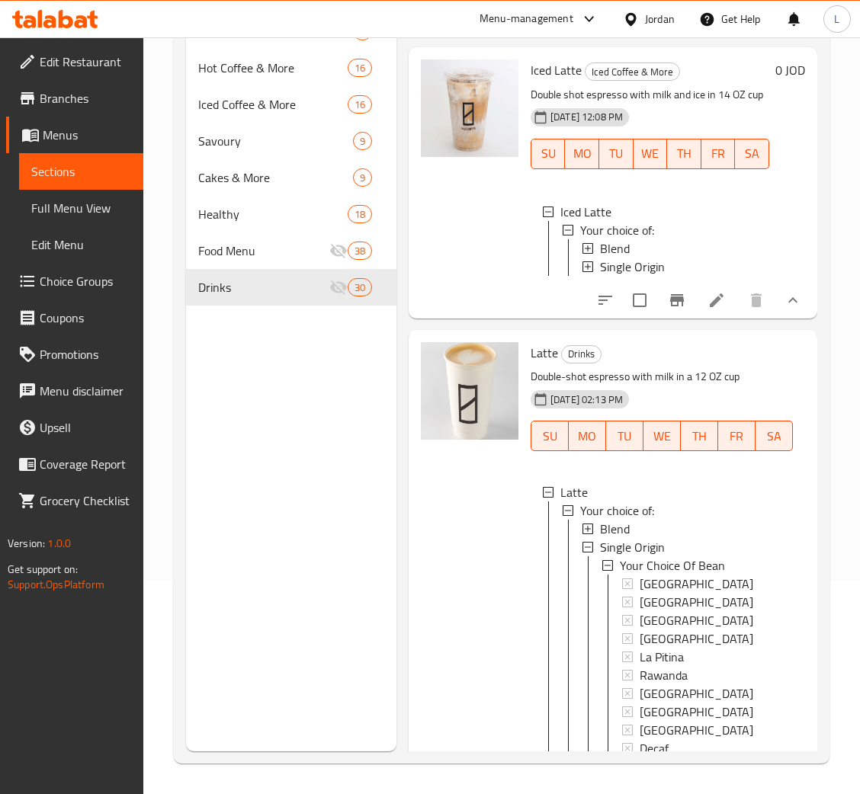
scroll to position [1811, 0]
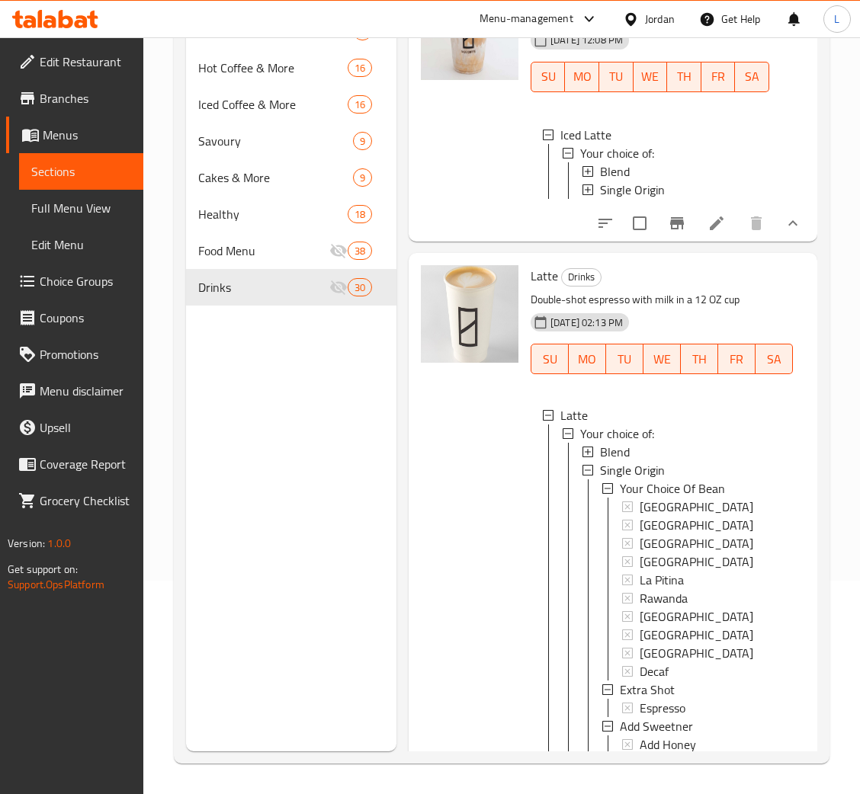
click at [670, 461] on div "Blend" at bounding box center [690, 452] width 181 height 18
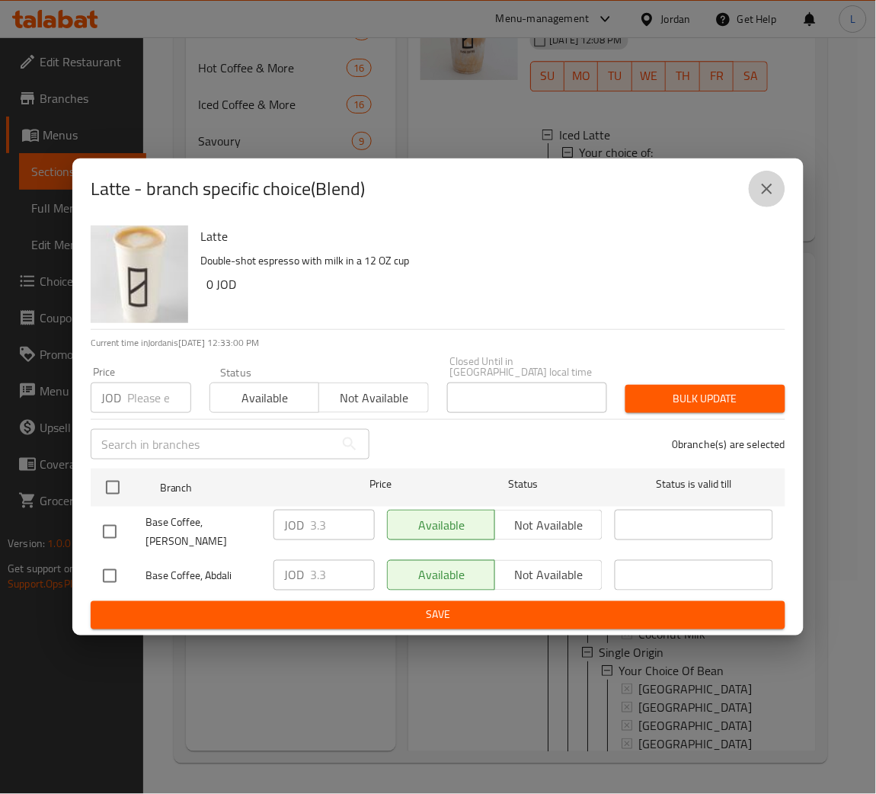
click at [758, 197] on icon "close" at bounding box center [767, 189] width 18 height 18
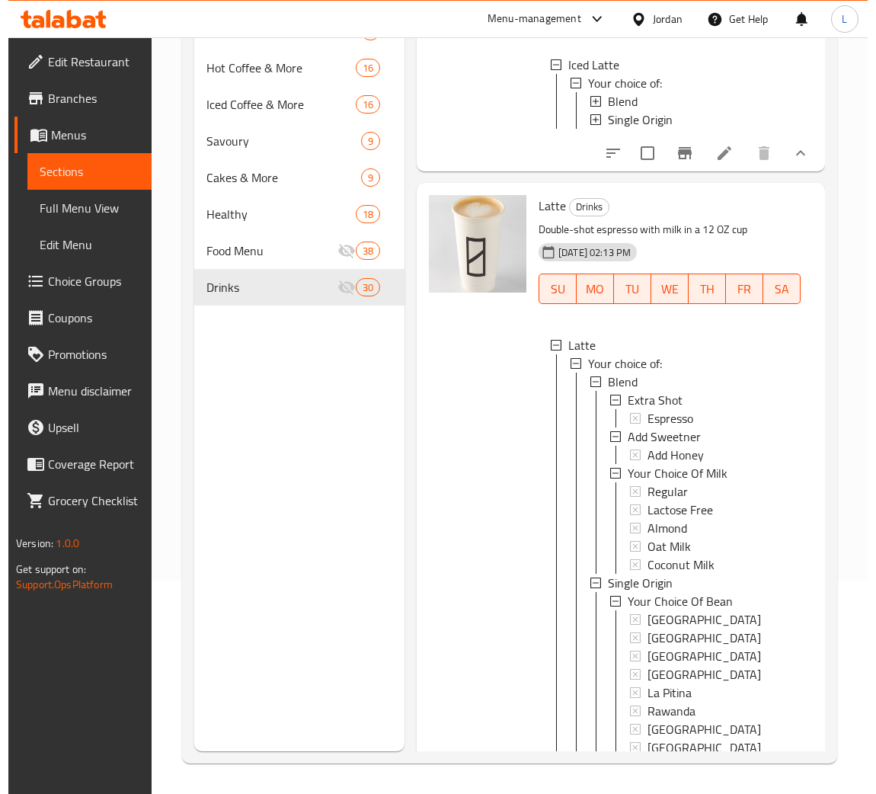
scroll to position [1926, 0]
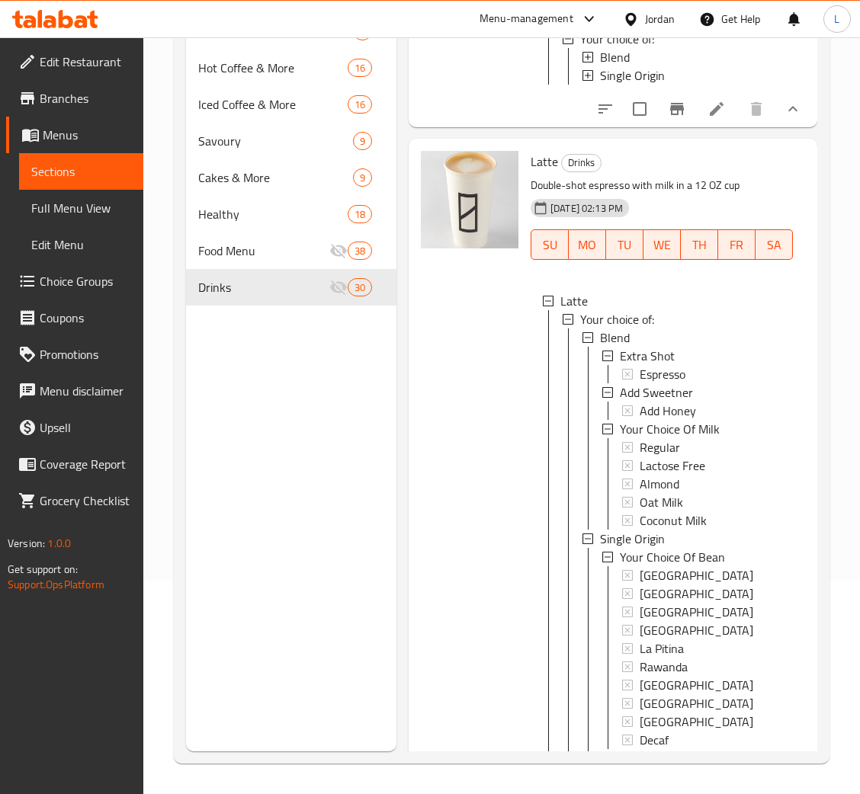
click at [664, 347] on div "Blend" at bounding box center [690, 337] width 181 height 18
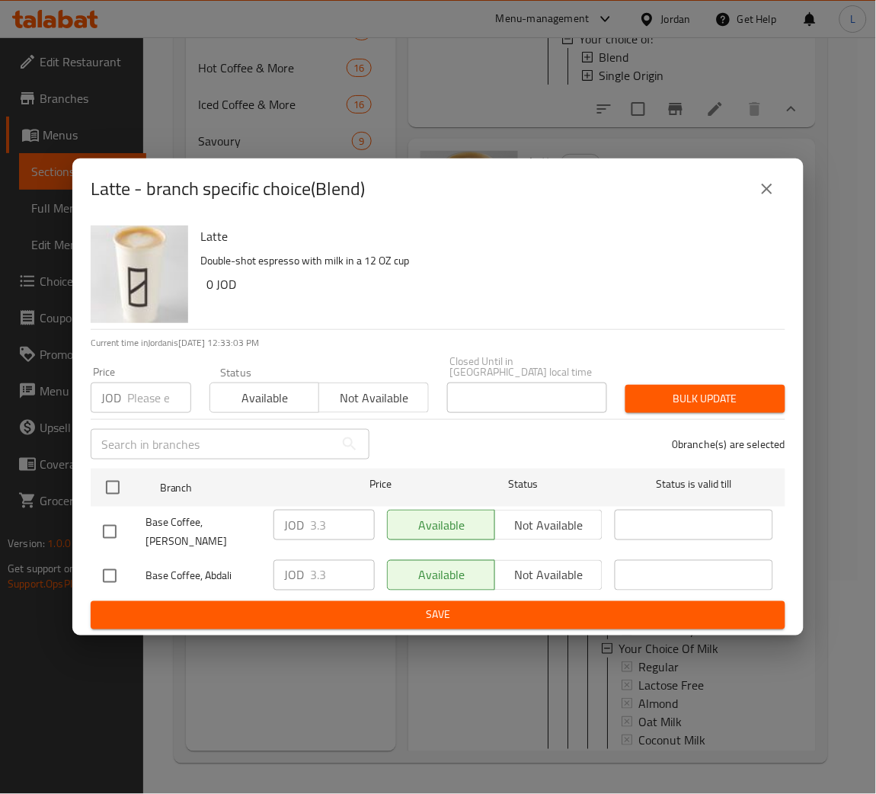
click at [776, 187] on button "close" at bounding box center [767, 189] width 37 height 37
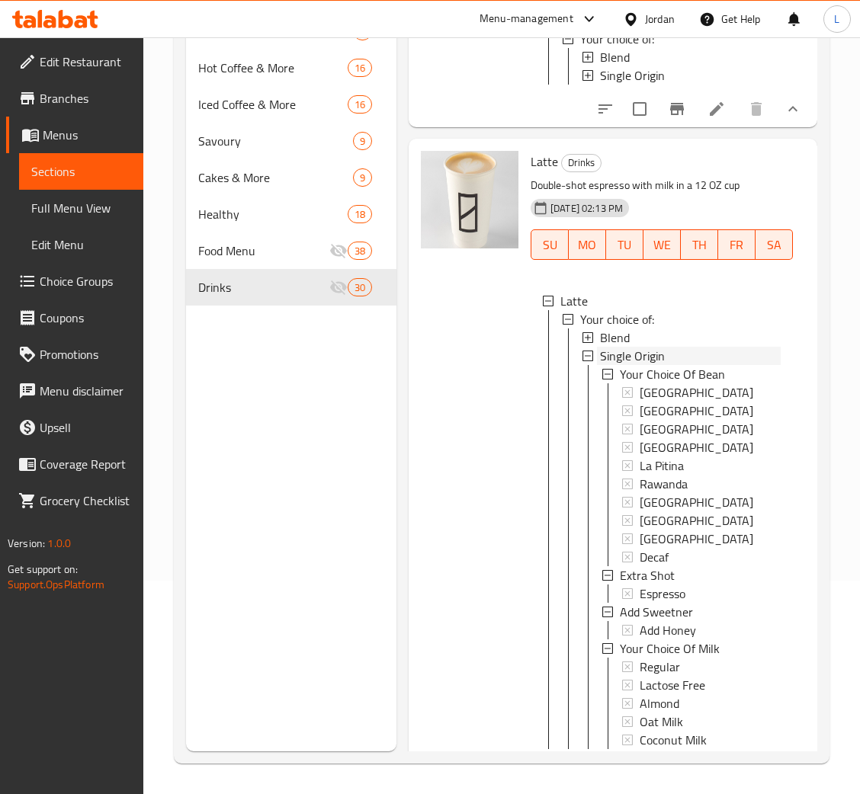
click at [693, 365] on div "Single Origin" at bounding box center [690, 356] width 181 height 18
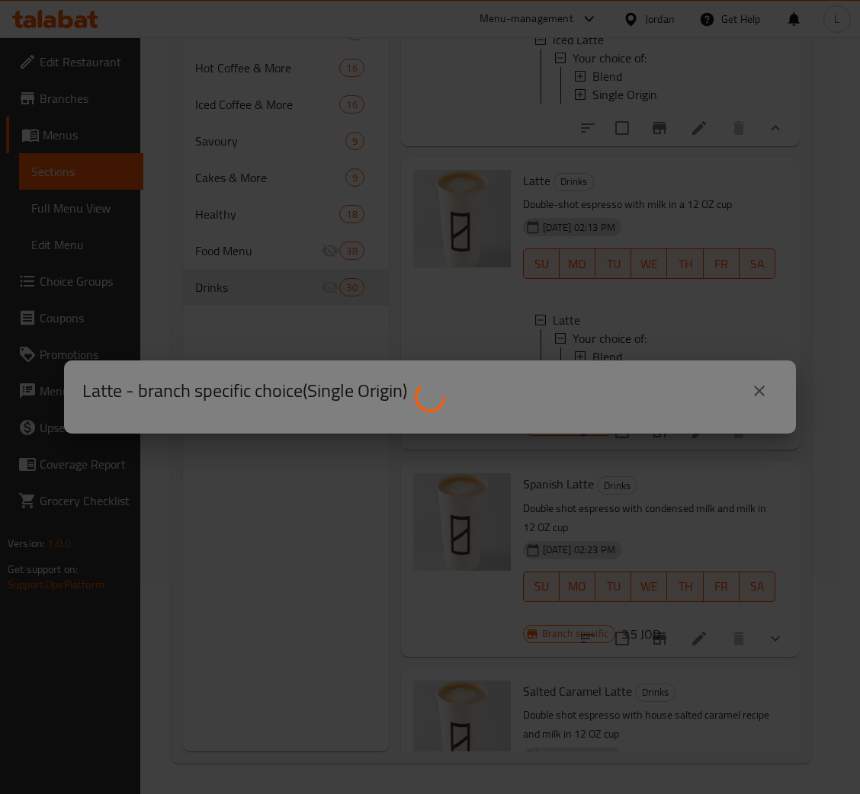
scroll to position [0, 0]
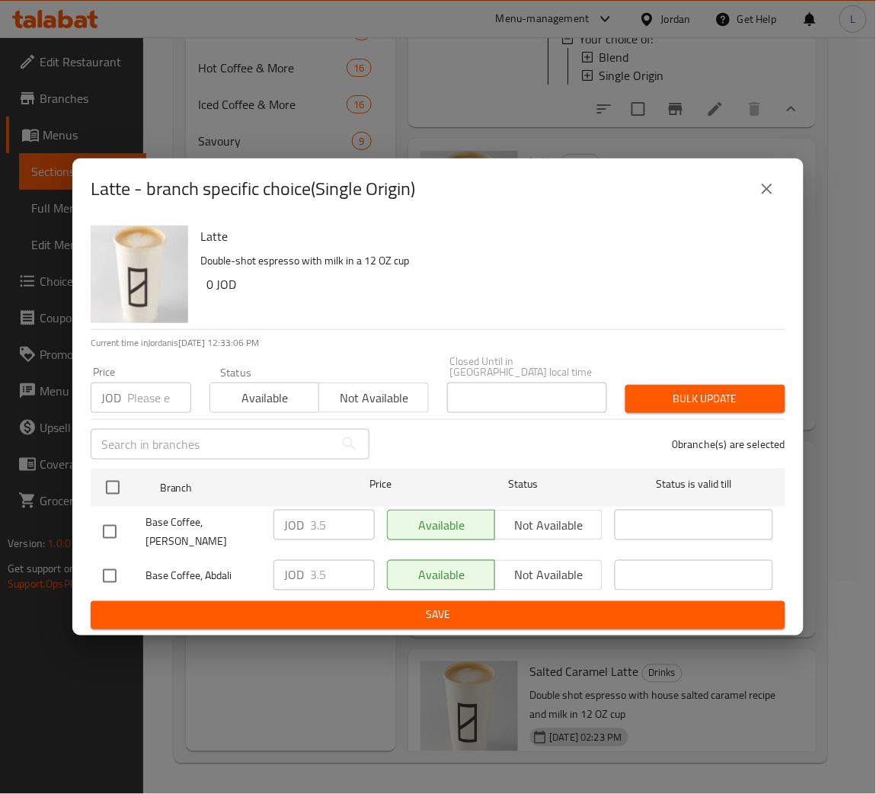
click at [763, 197] on icon "close" at bounding box center [767, 189] width 18 height 18
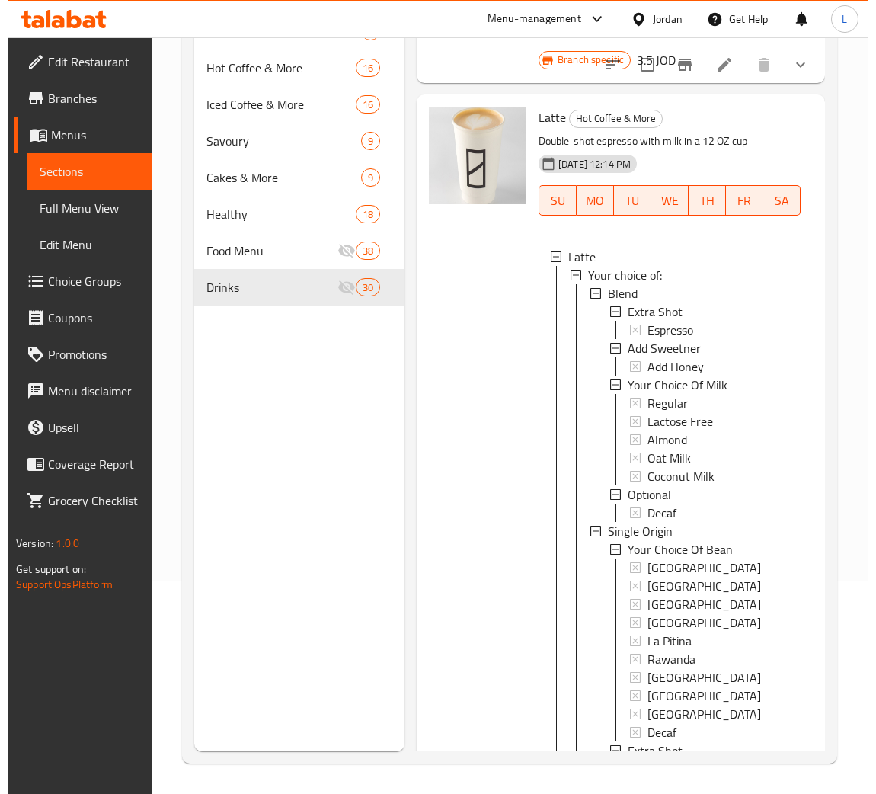
scroll to position [325, 0]
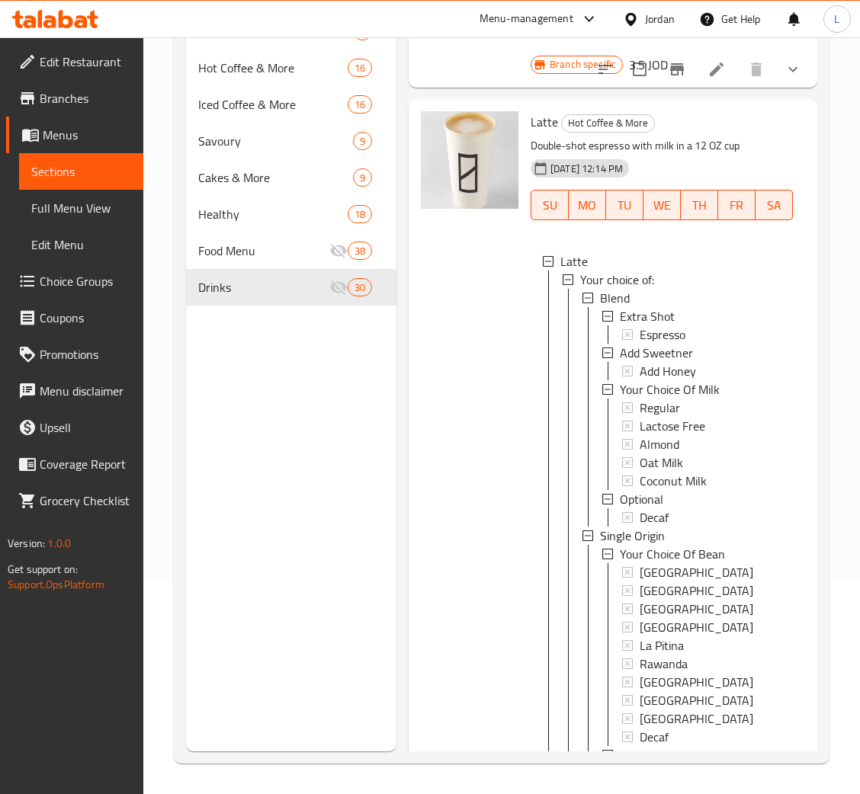
click at [698, 289] on div "Blend" at bounding box center [690, 298] width 181 height 18
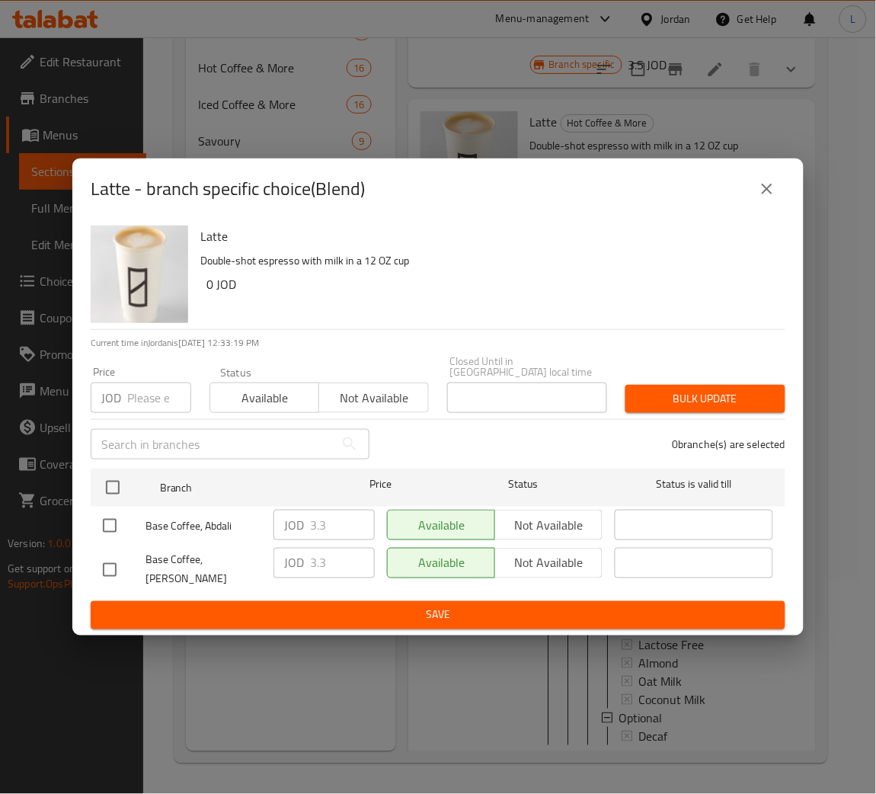
click at [753, 191] on button "close" at bounding box center [767, 189] width 37 height 37
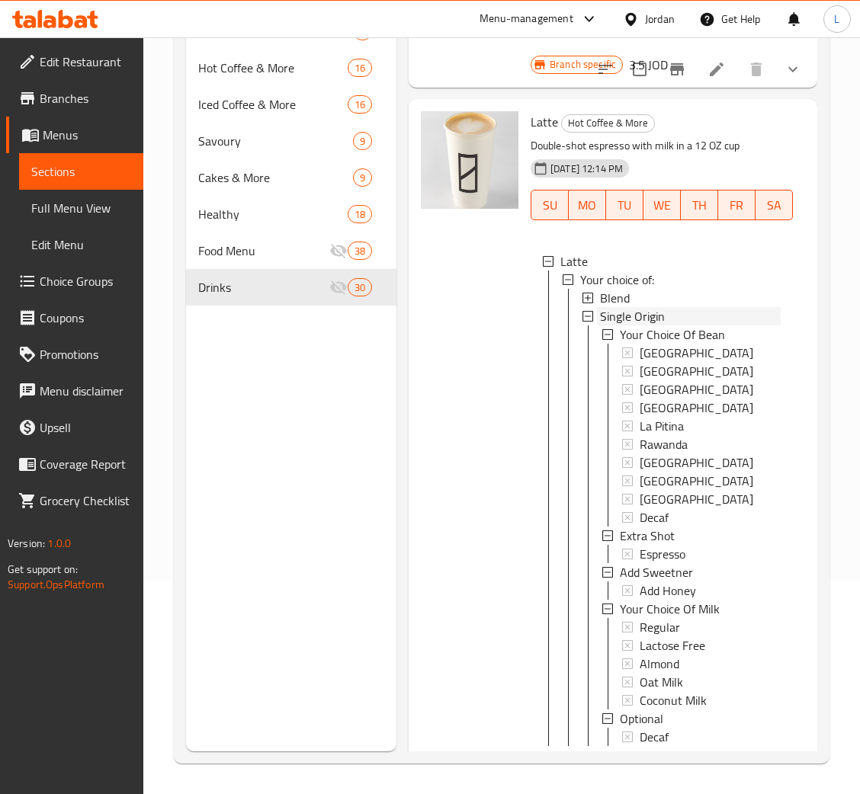
click at [660, 314] on span "Single Origin" at bounding box center [632, 316] width 65 height 18
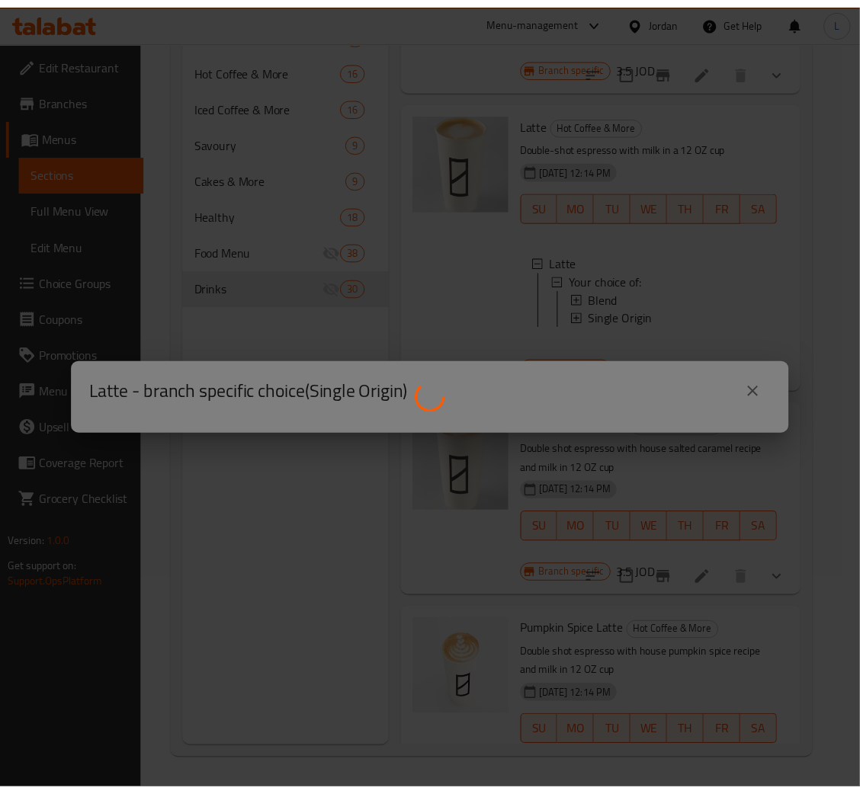
scroll to position [0, 0]
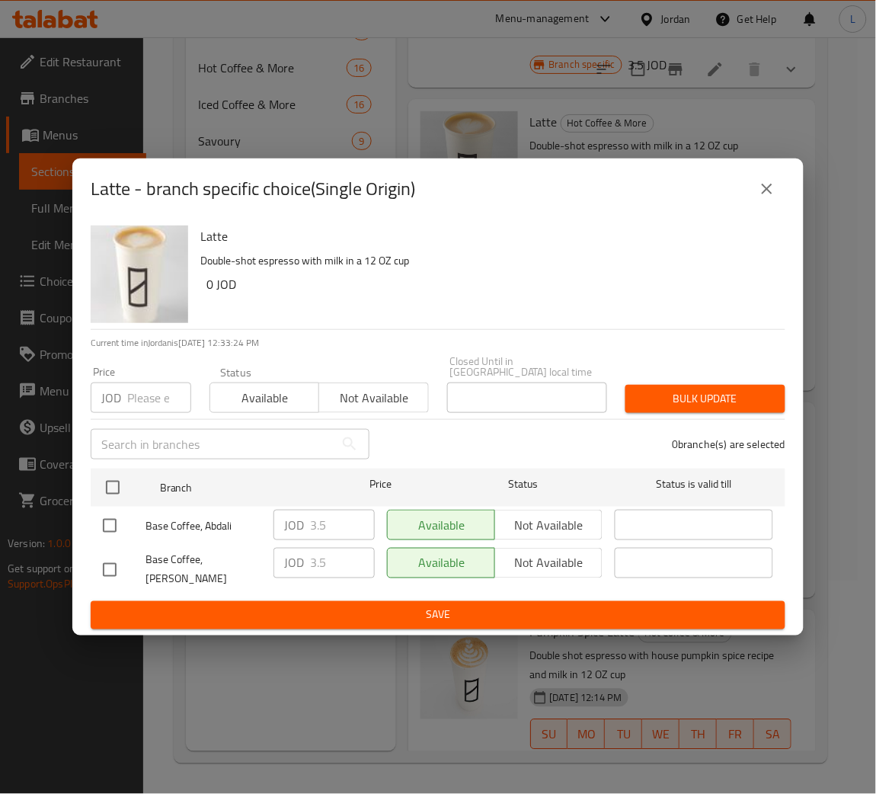
click at [773, 198] on icon "close" at bounding box center [767, 189] width 18 height 18
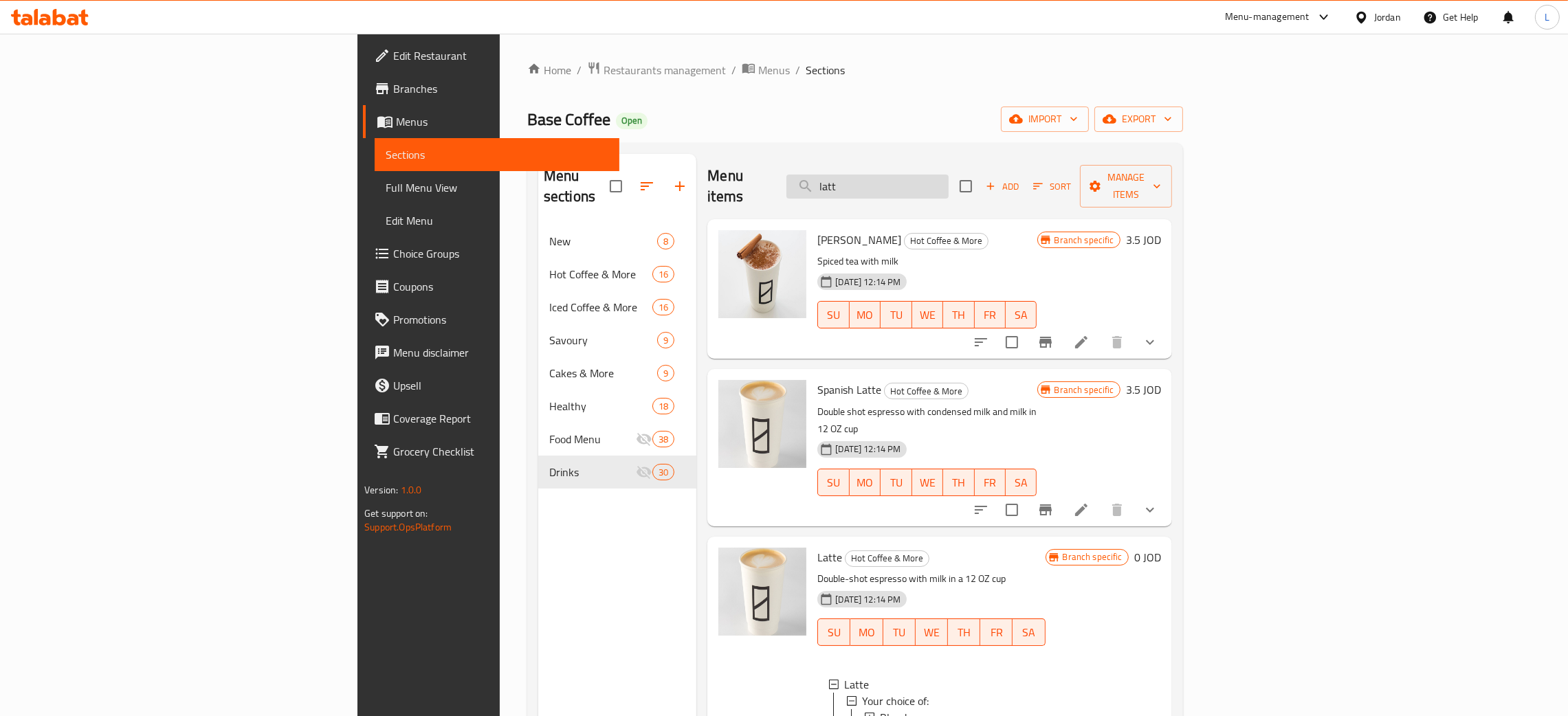
click at [949, 176] on input "latt" at bounding box center [868, 187] width 162 height 24
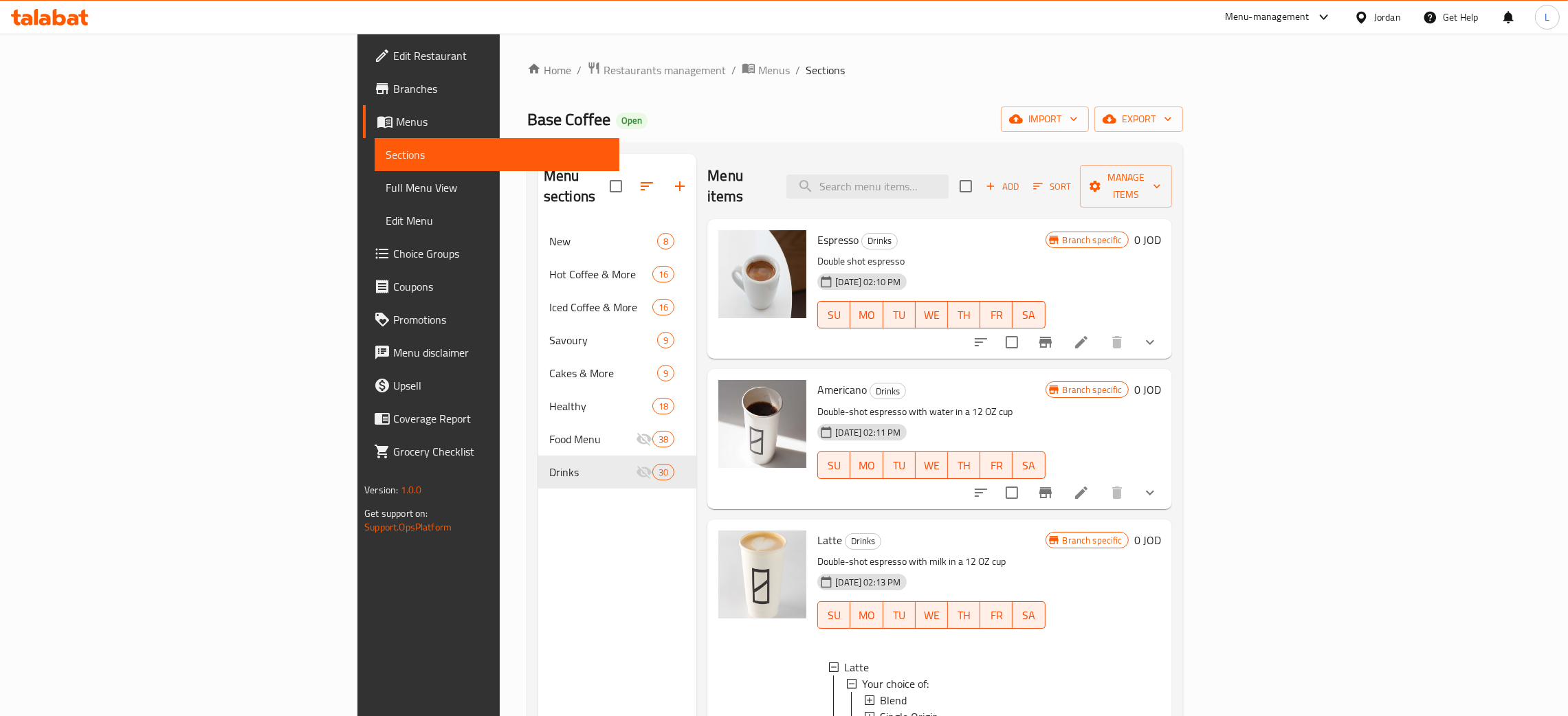
scroll to position [308, 0]
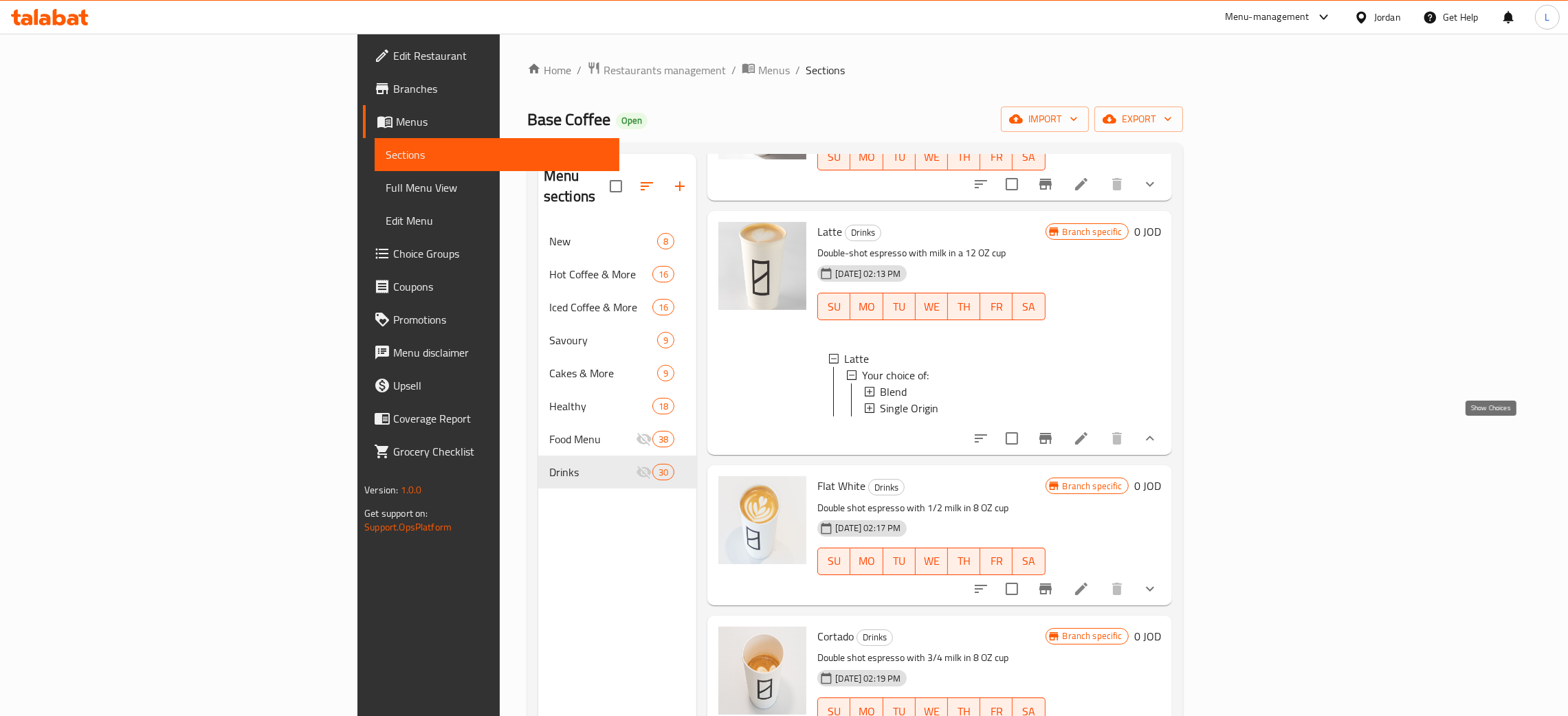
click at [1158, 430] on icon "show more" at bounding box center [1150, 438] width 16 height 16
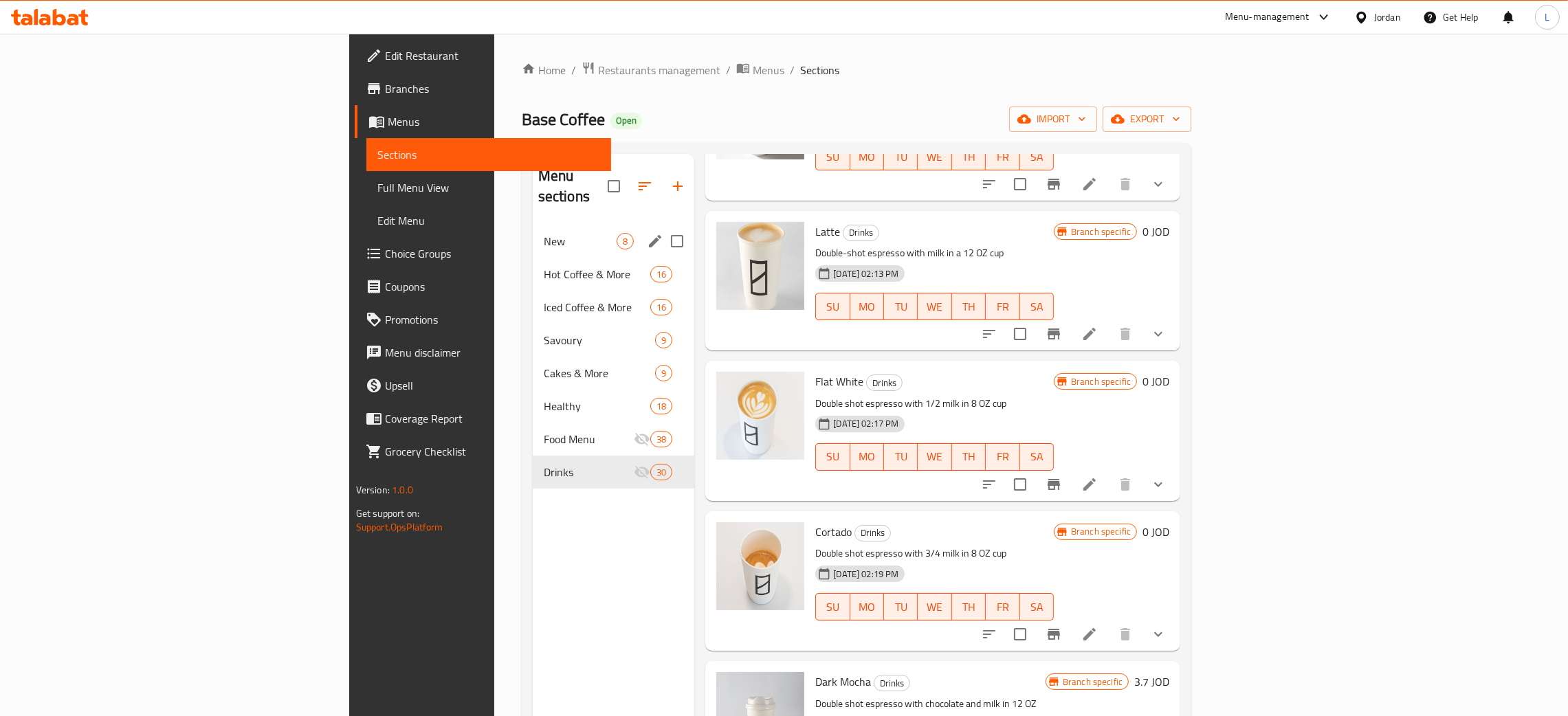
click at [533, 230] on div "New 8" at bounding box center [614, 241] width 162 height 33
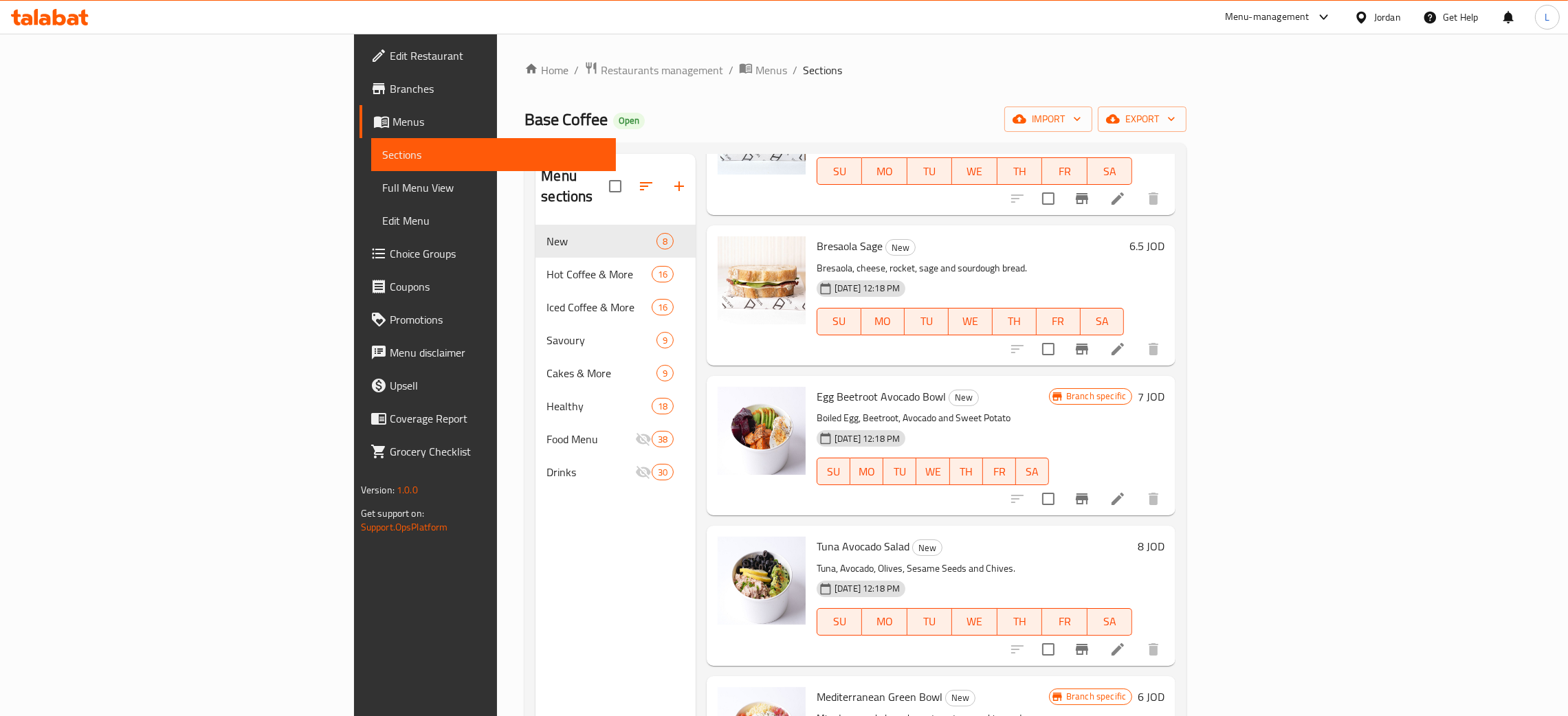
scroll to position [518, 0]
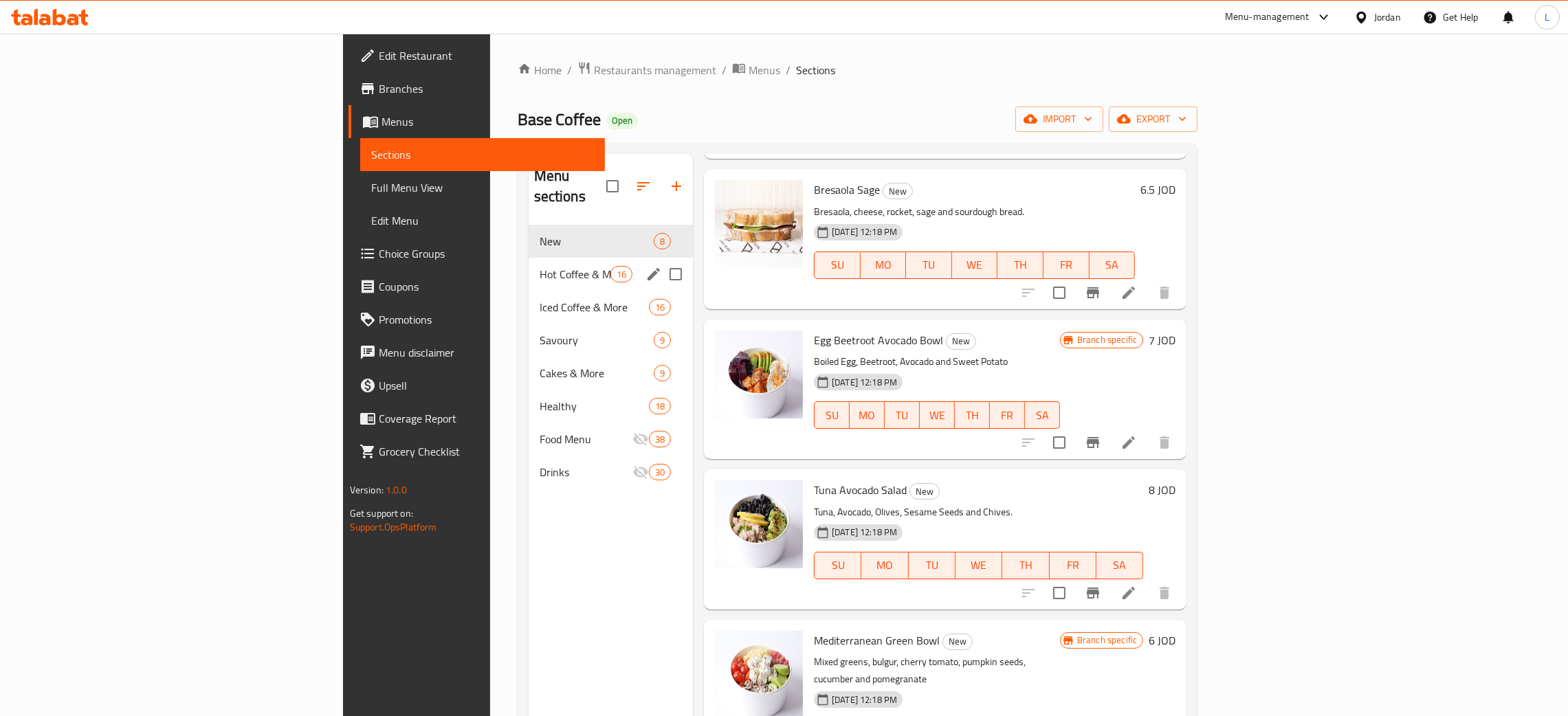
click at [529, 263] on div "Hot Coffee & More 16" at bounding box center [611, 274] width 164 height 33
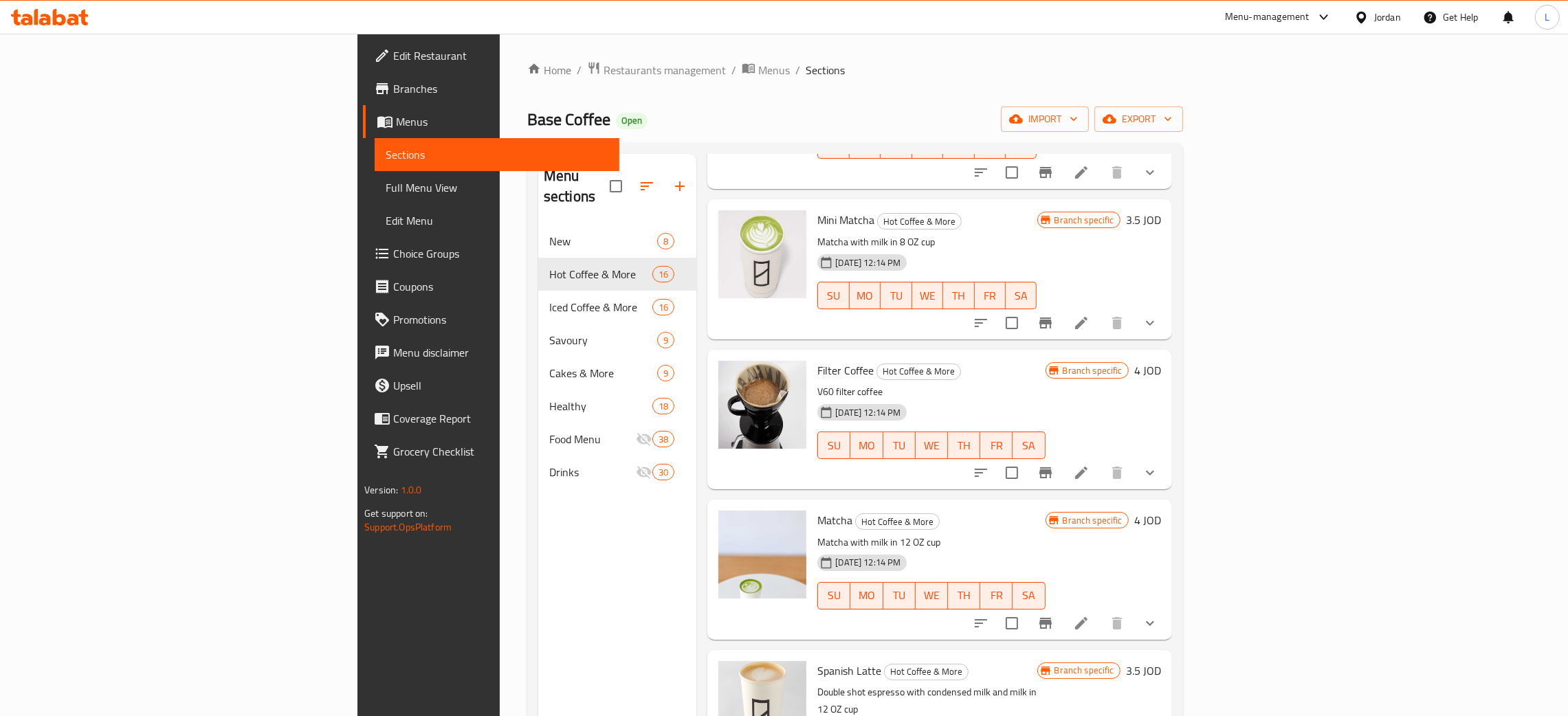
scroll to position [412, 0]
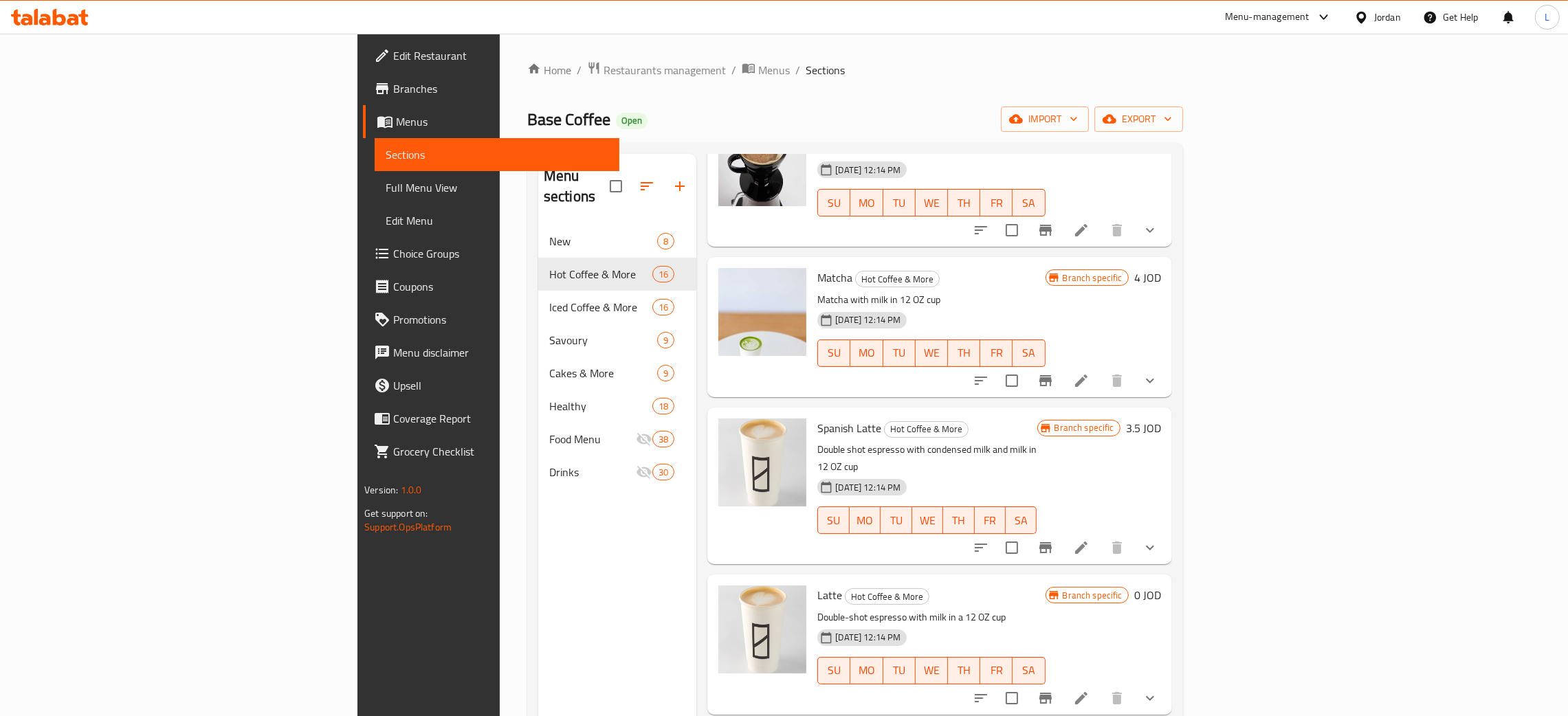
click at [38, 20] on icon at bounding box center [50, 17] width 78 height 16
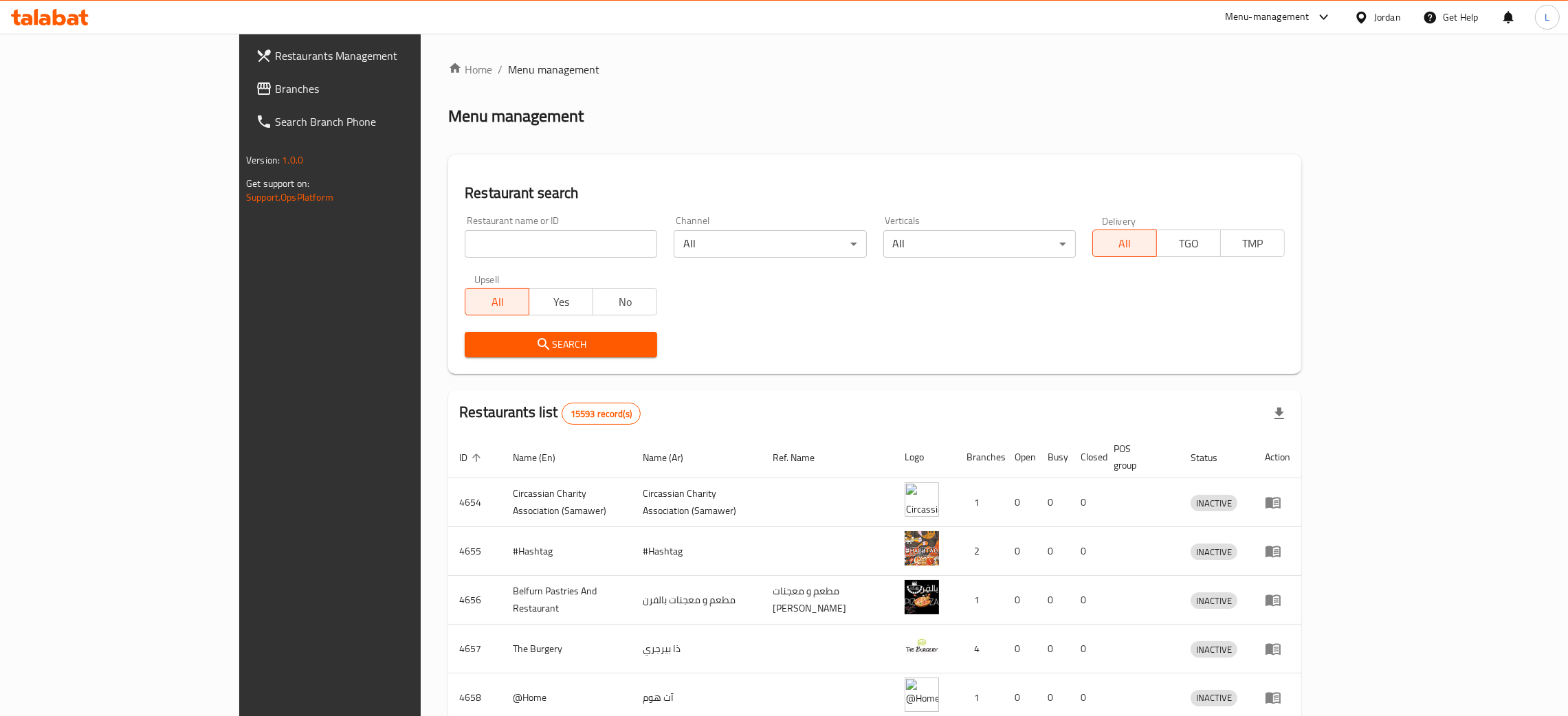
click at [275, 82] on span "Branches" at bounding box center [383, 88] width 216 height 16
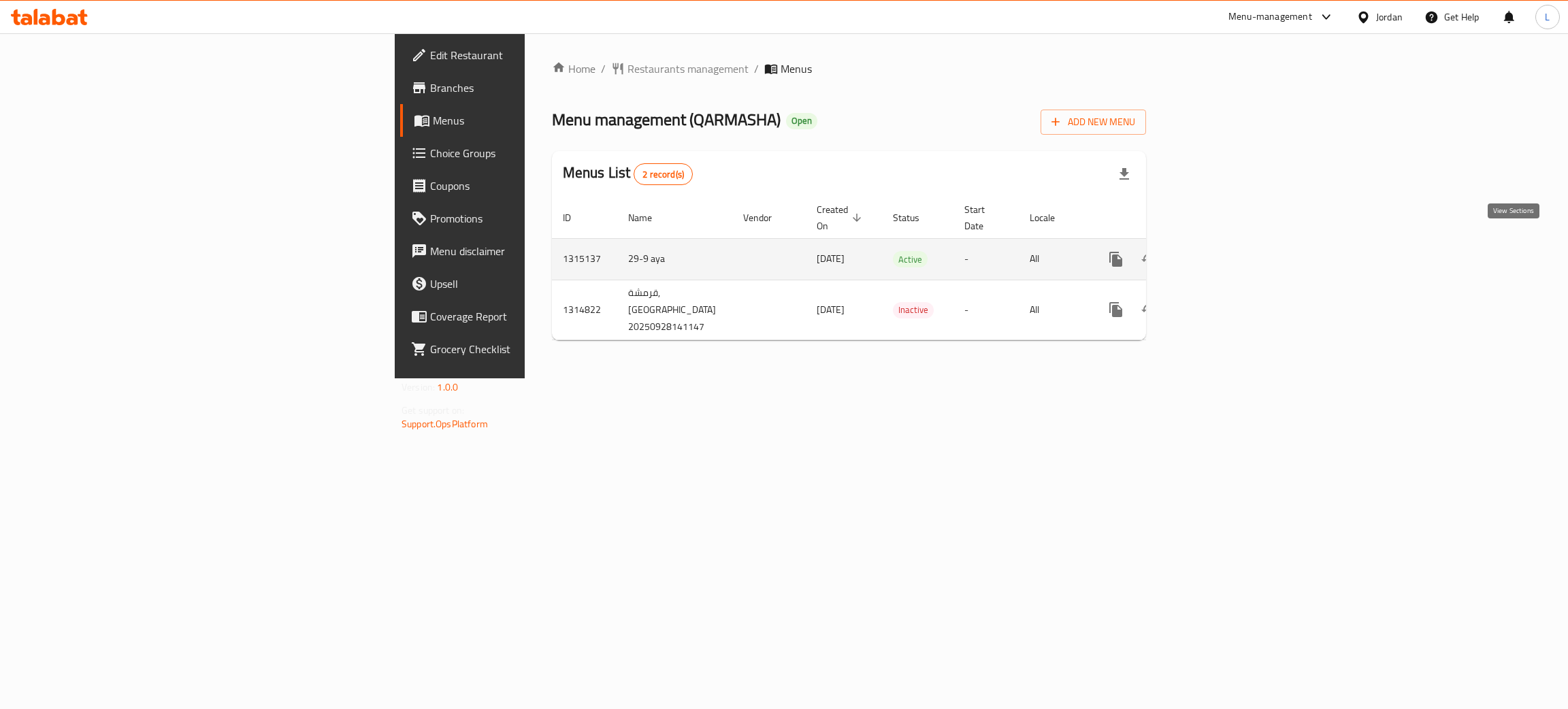
click at [1230, 243] on link "enhanced table" at bounding box center [1214, 259] width 33 height 33
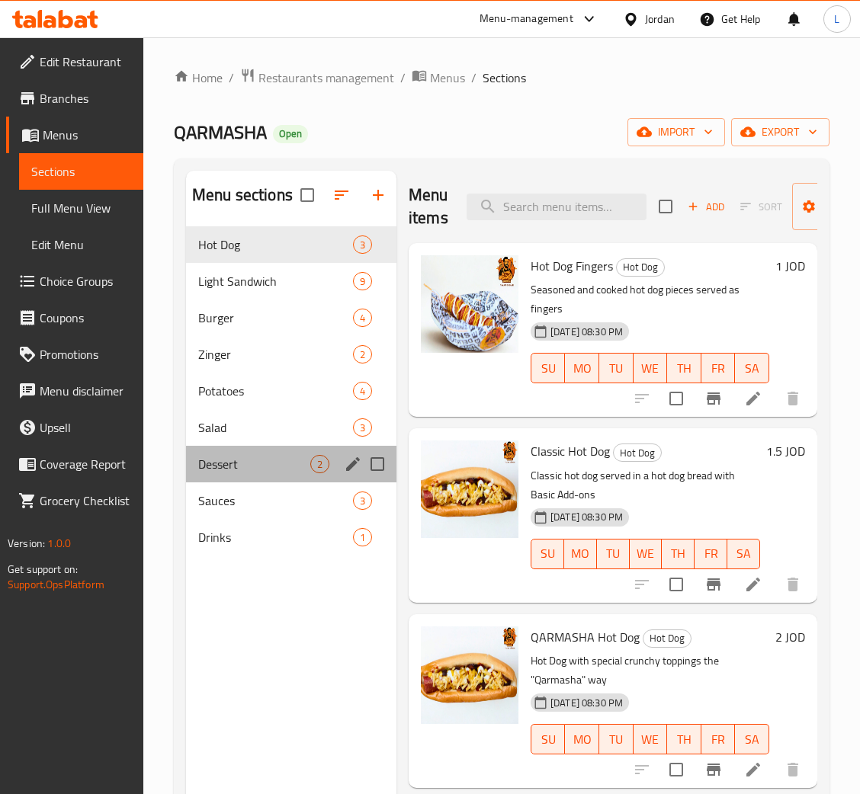
click at [258, 451] on div "Dessert 2" at bounding box center [291, 464] width 210 height 37
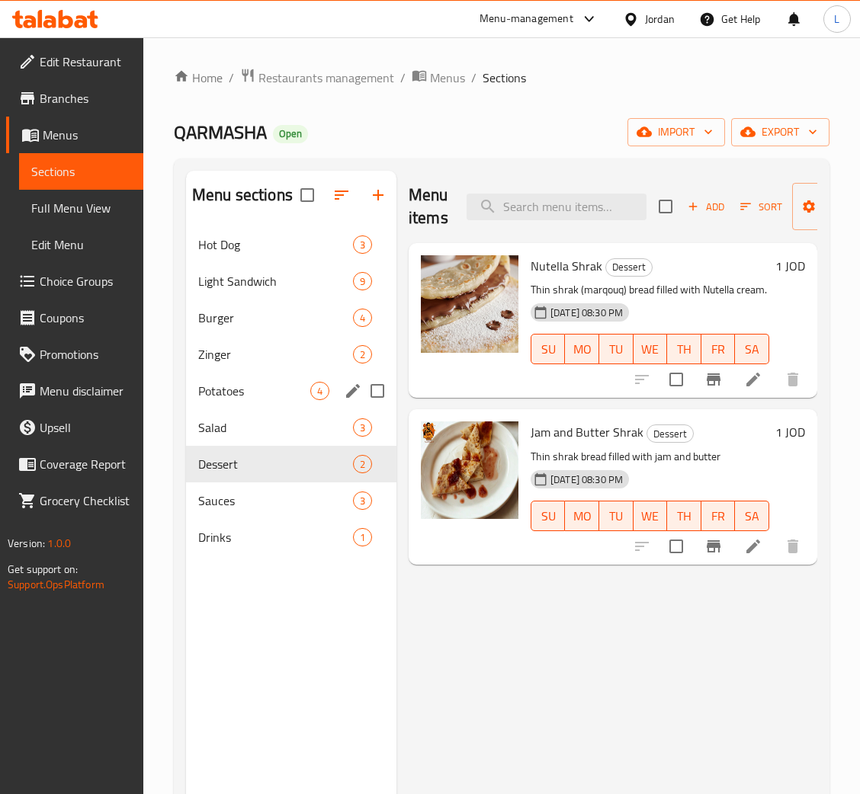
click at [264, 379] on div "Potatoes 4" at bounding box center [291, 391] width 210 height 37
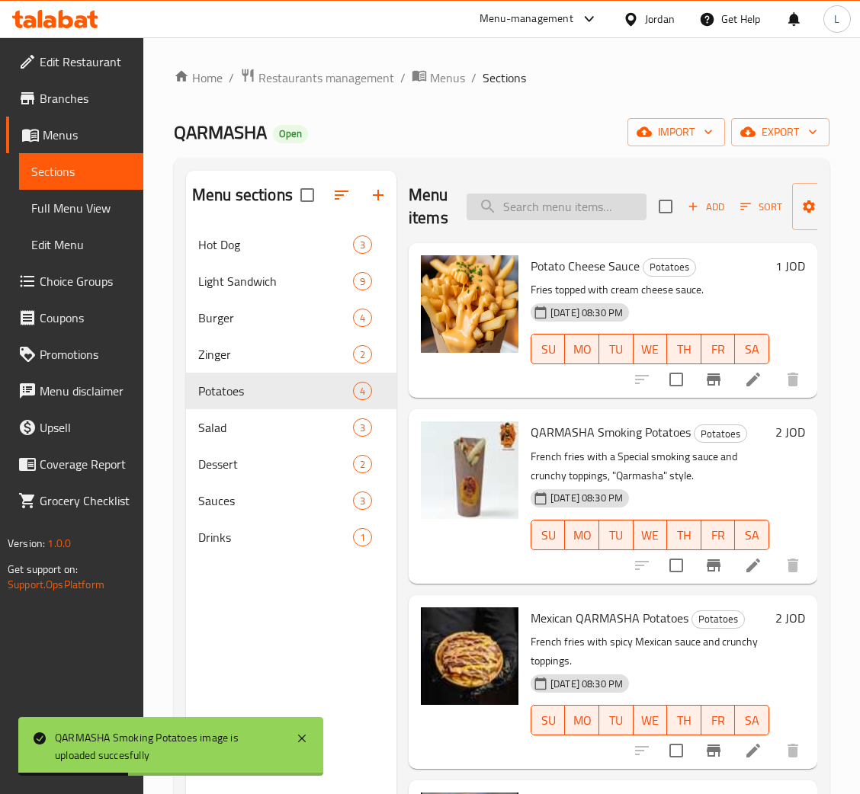
click at [559, 208] on input "search" at bounding box center [556, 207] width 180 height 27
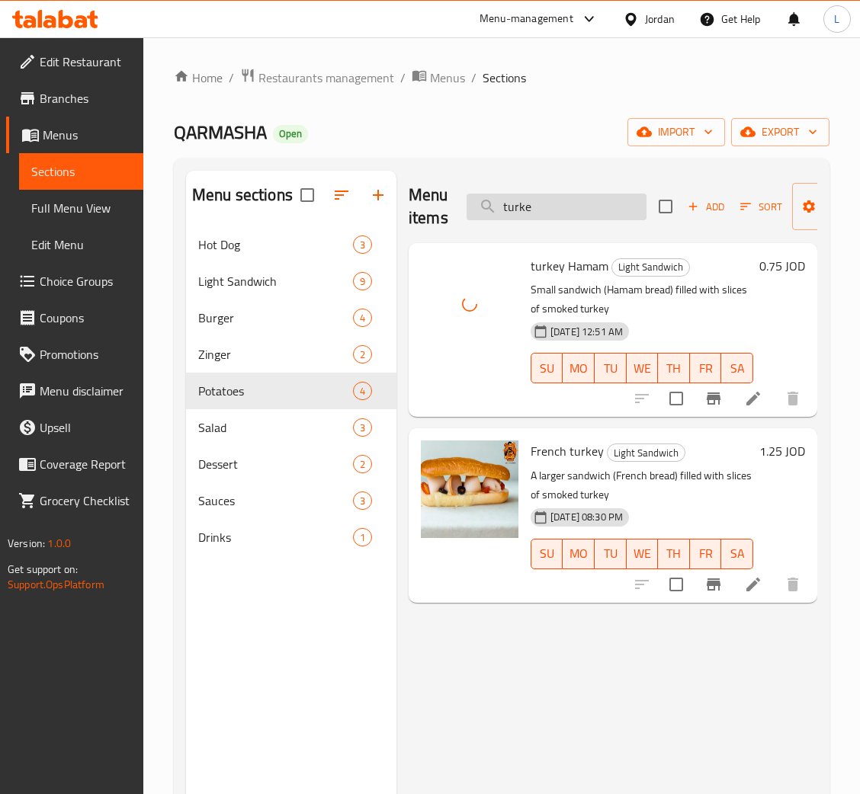
click at [582, 216] on input "turke" at bounding box center [556, 207] width 180 height 27
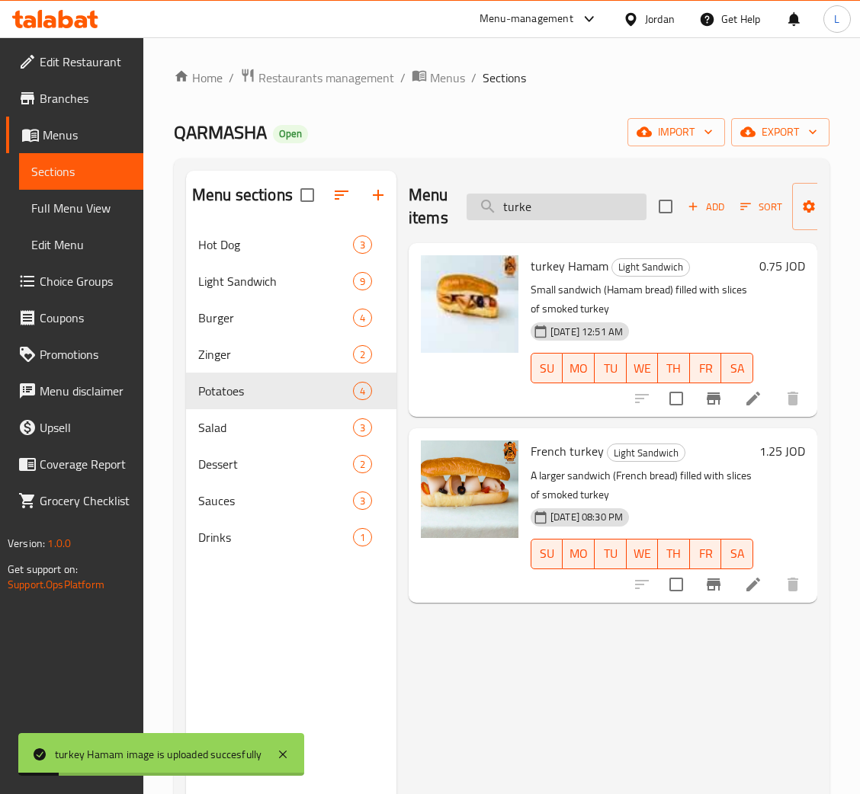
click at [582, 216] on input "turke" at bounding box center [556, 207] width 180 height 27
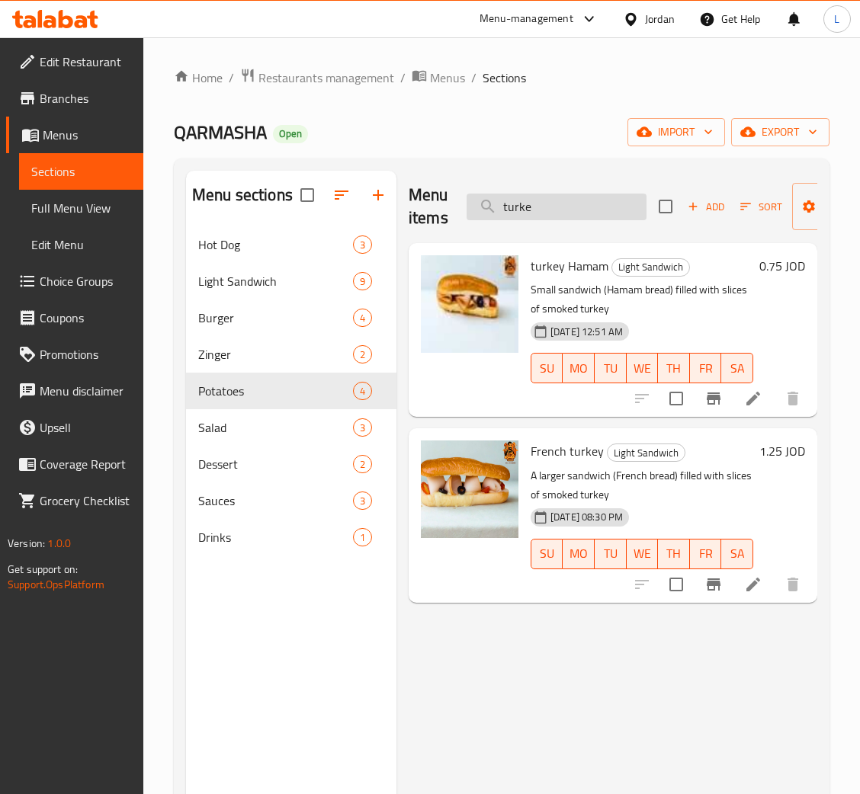
click at [540, 207] on input "turke" at bounding box center [556, 207] width 180 height 27
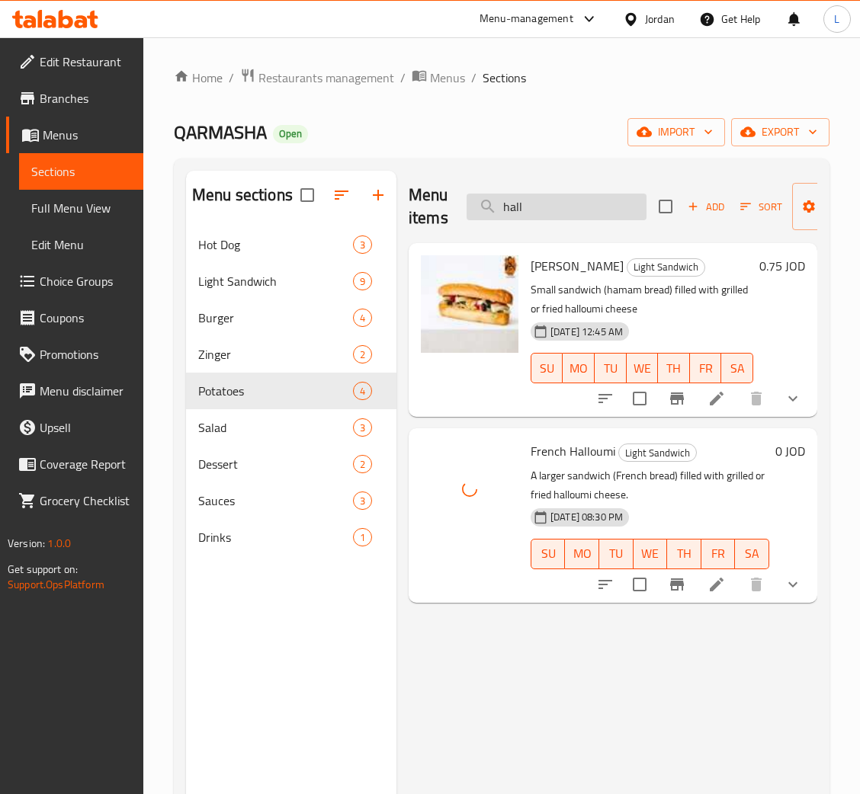
click at [597, 200] on input "hall" at bounding box center [556, 207] width 180 height 27
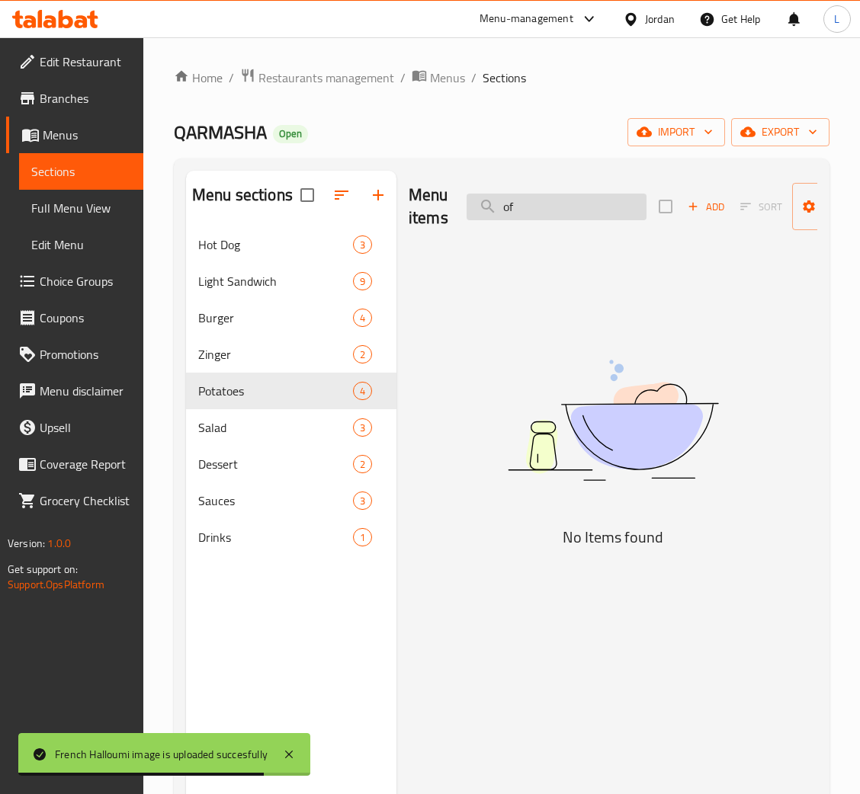
type input "o"
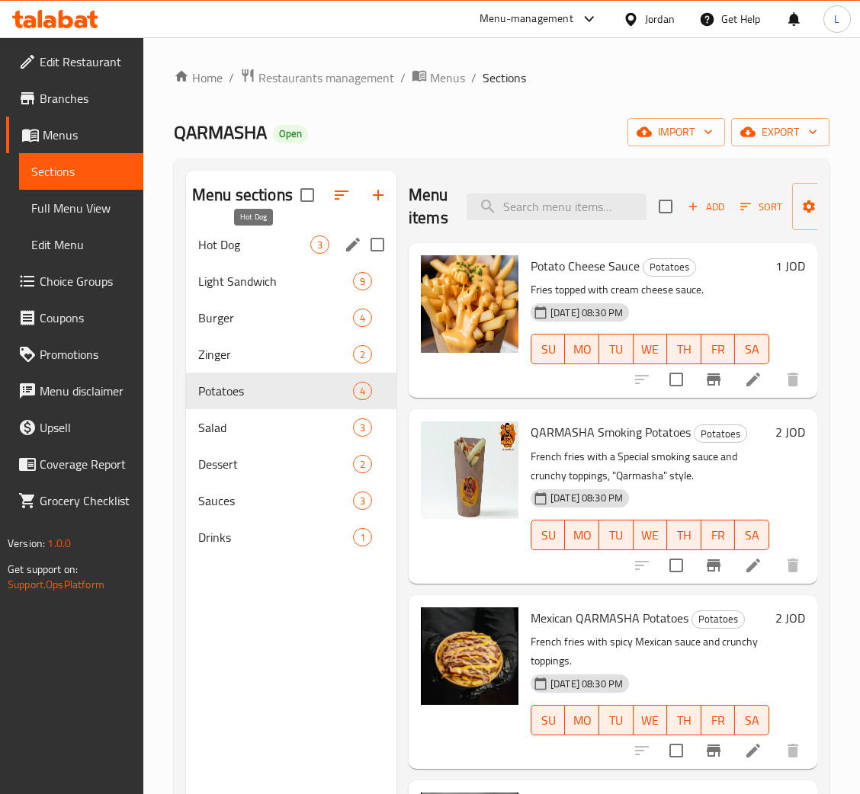
click at [251, 251] on span "Hot Dog" at bounding box center [254, 244] width 112 height 18
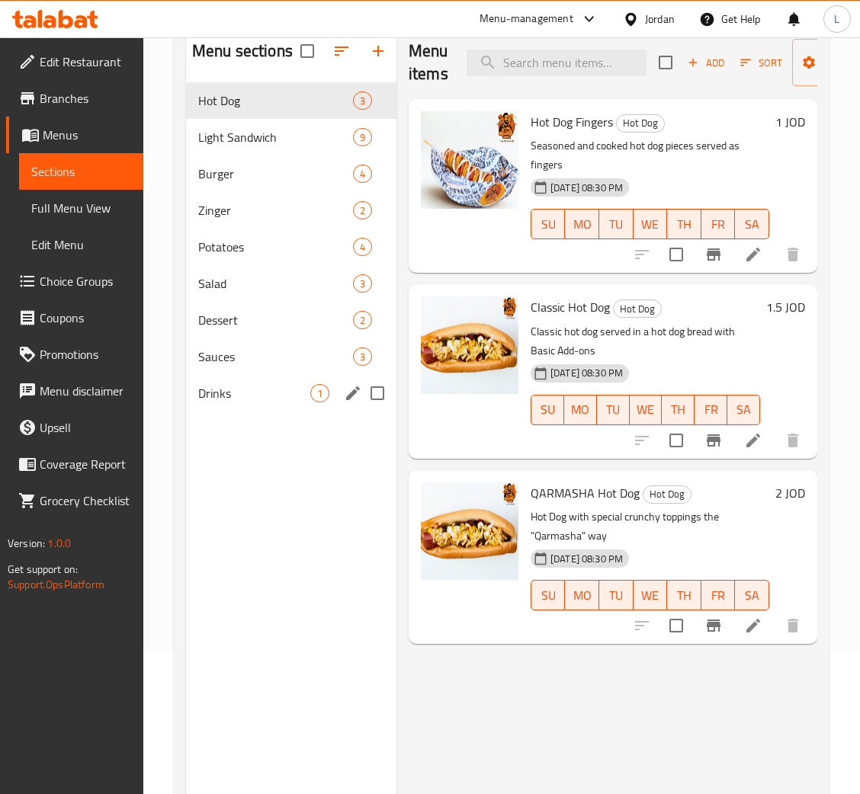
scroll to position [101, 0]
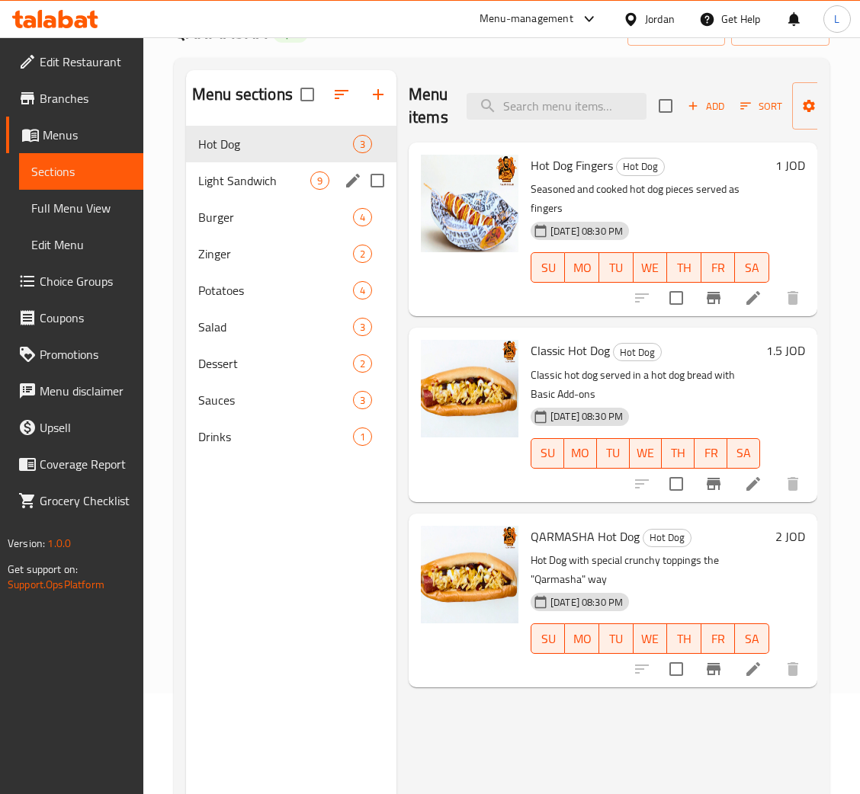
click at [237, 182] on span "Light Sandwich" at bounding box center [254, 180] width 112 height 18
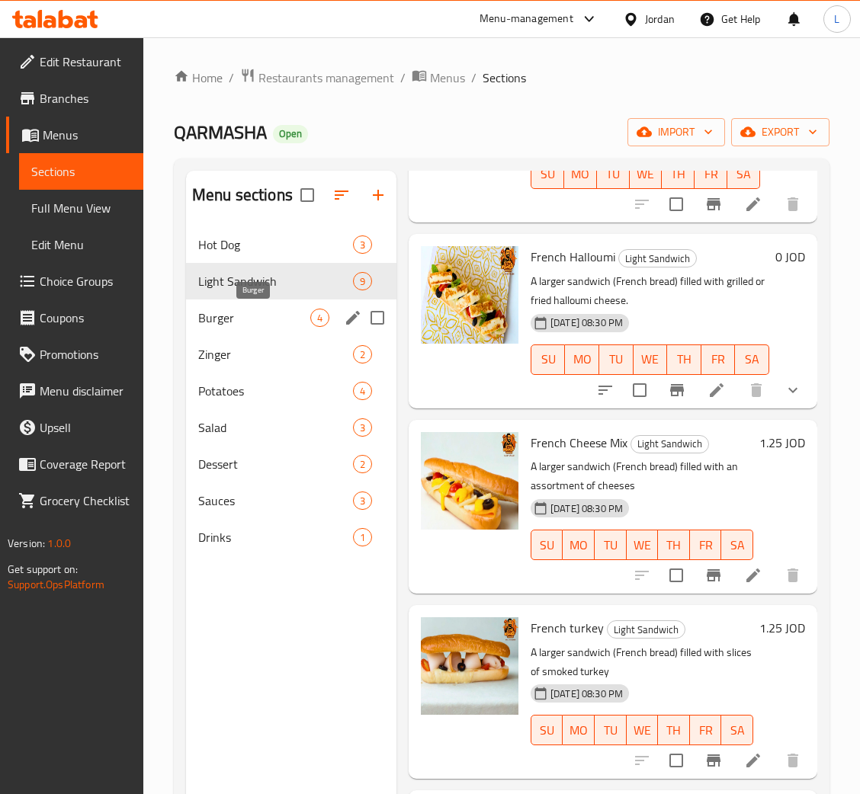
click at [230, 320] on span "Burger" at bounding box center [254, 318] width 112 height 18
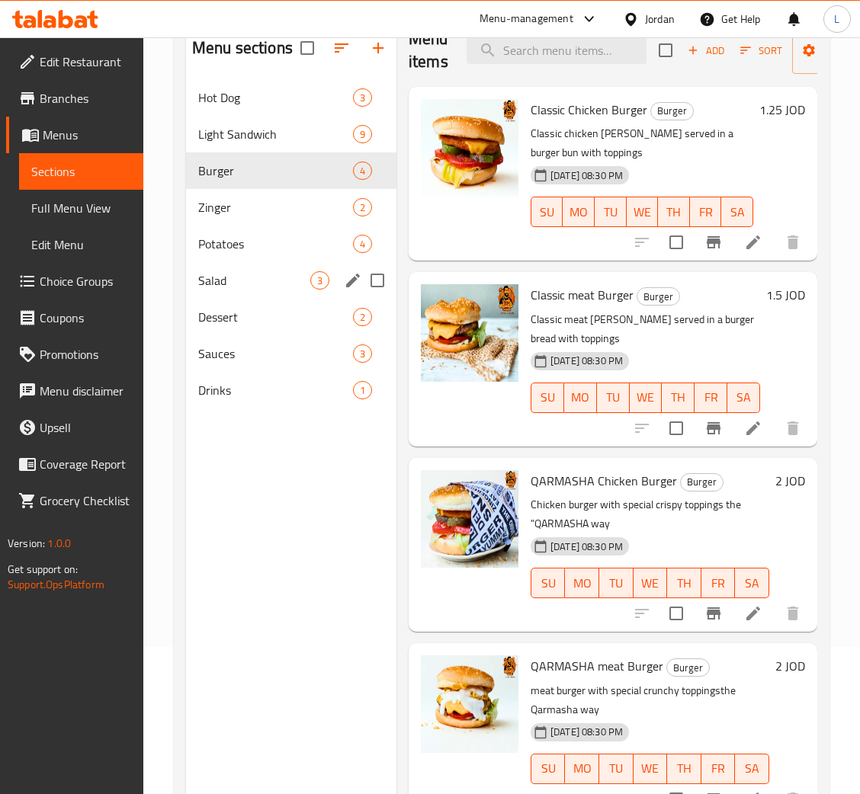
scroll to position [101, 0]
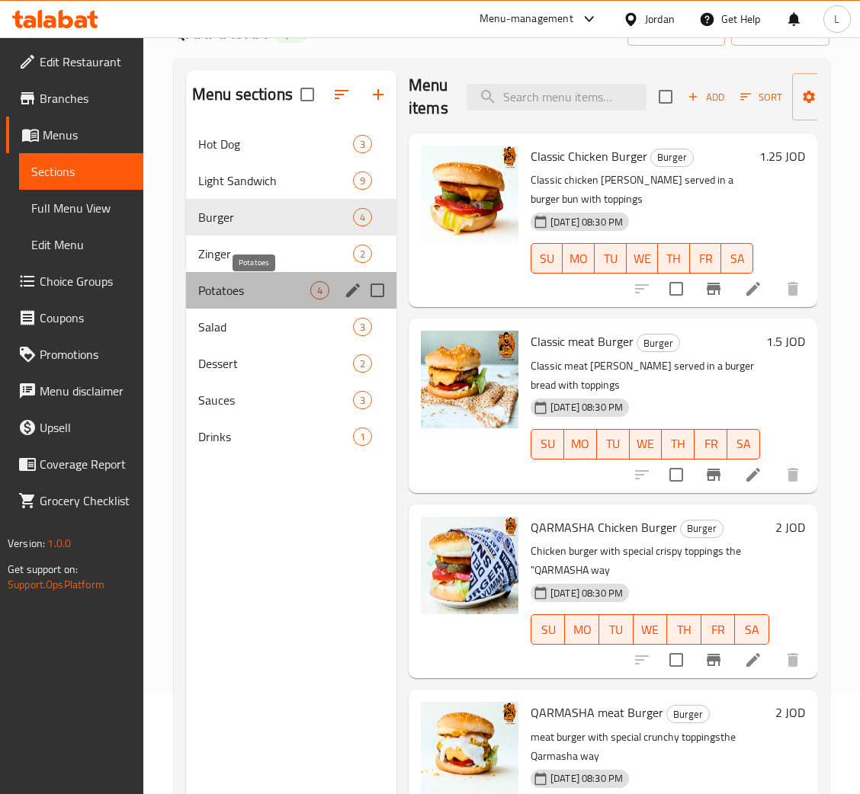
click at [245, 290] on span "Potatoes" at bounding box center [254, 290] width 112 height 18
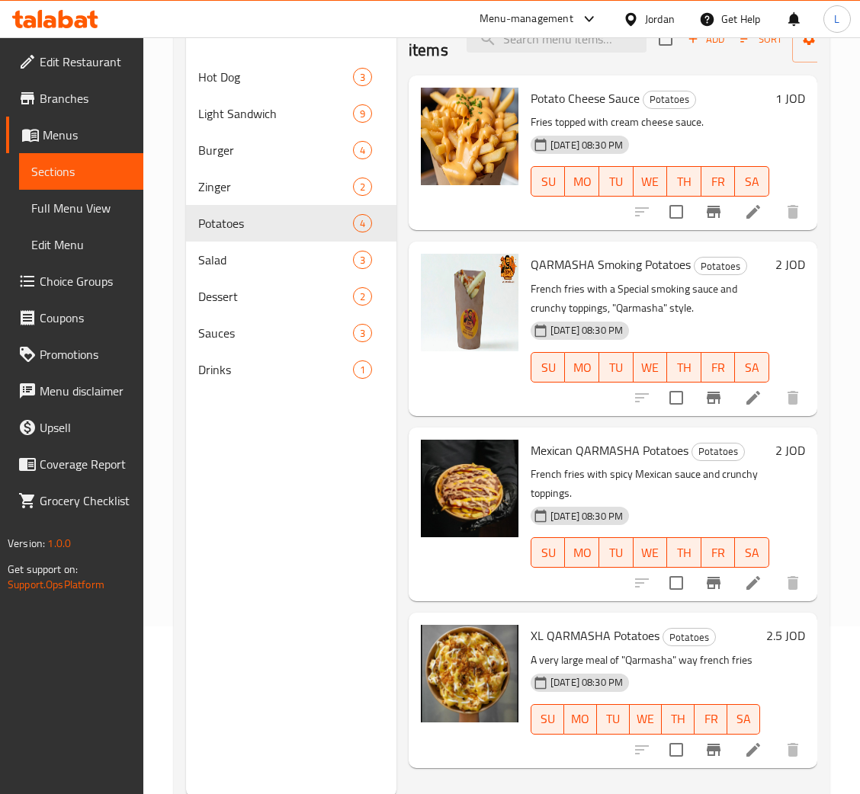
scroll to position [215, 0]
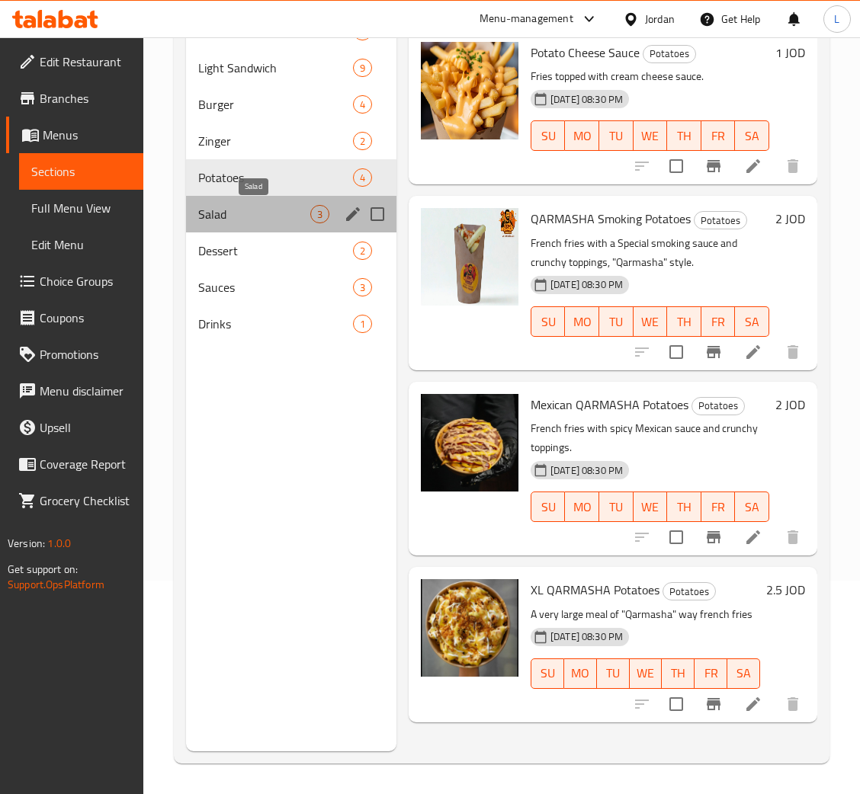
drag, startPoint x: 225, startPoint y: 210, endPoint x: 223, endPoint y: 223, distance: 13.0
click at [223, 223] on div "Salad 3" at bounding box center [291, 214] width 210 height 37
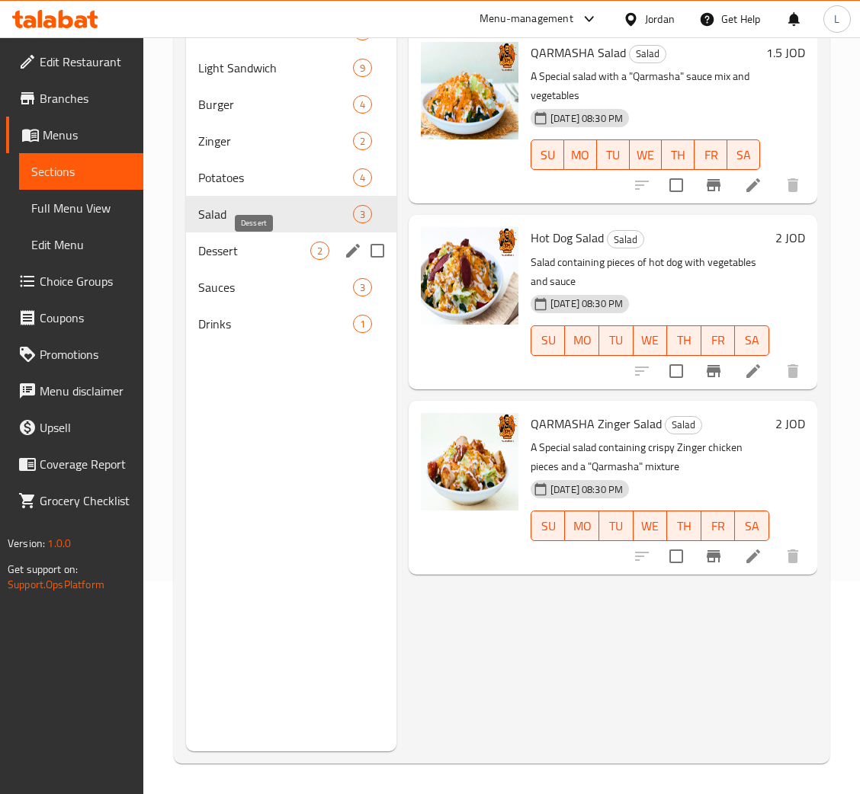
click at [228, 253] on span "Dessert" at bounding box center [254, 251] width 112 height 18
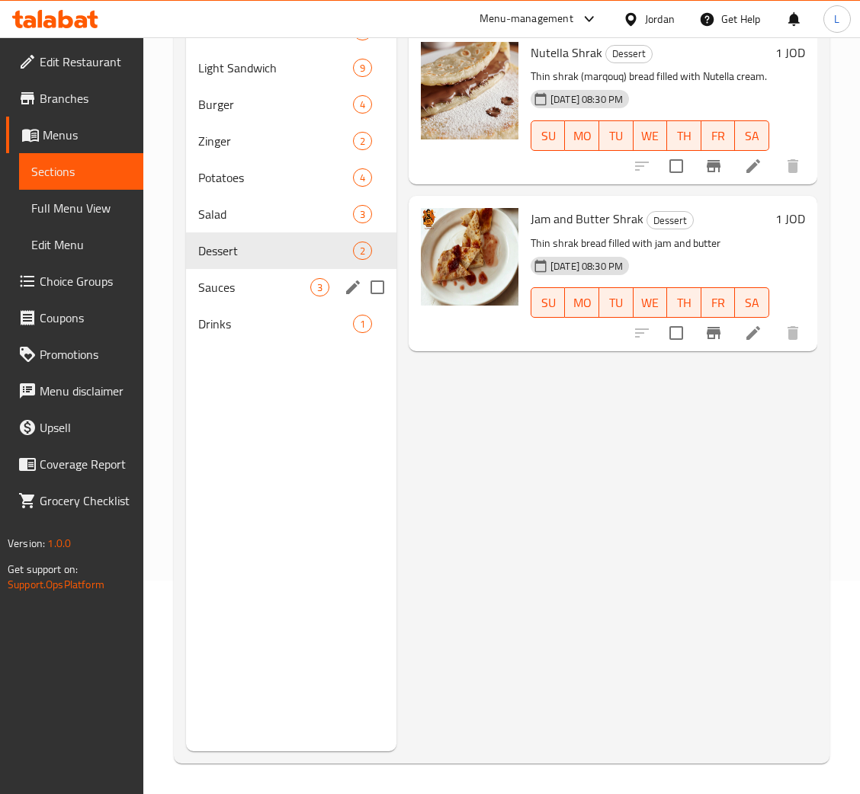
click at [246, 304] on div "Hot Dog 3 Light Sandwich 9 Burger 4 Zinger 2 Potatoes 4 Salad 3 Dessert 2 Sauce…" at bounding box center [291, 177] width 210 height 329
click at [242, 326] on span "Drinks" at bounding box center [254, 324] width 112 height 18
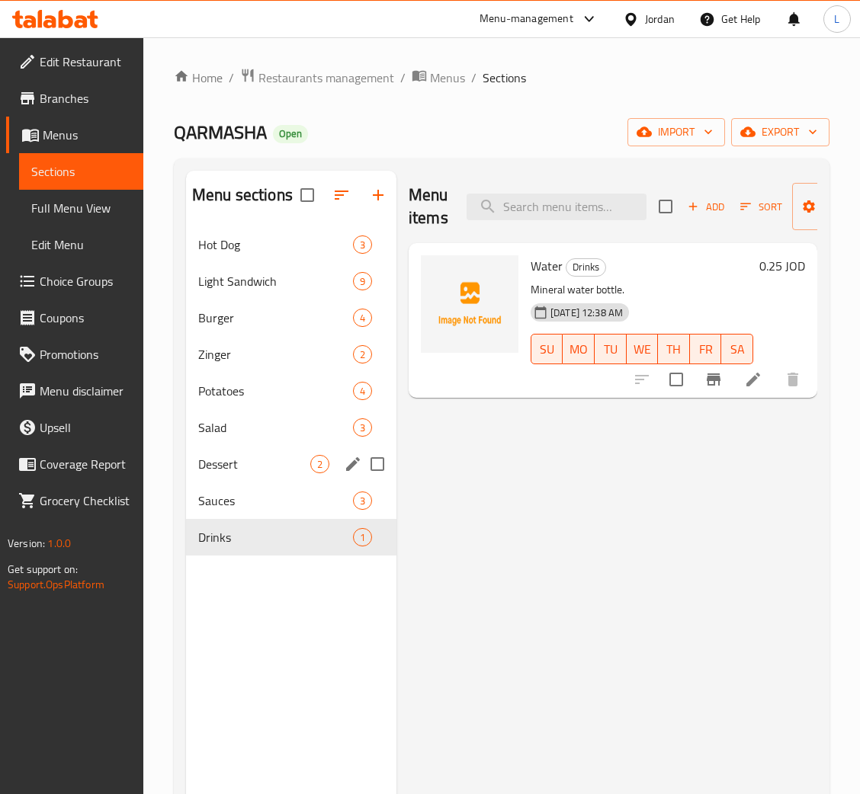
click at [282, 452] on div "Dessert 2" at bounding box center [291, 464] width 210 height 37
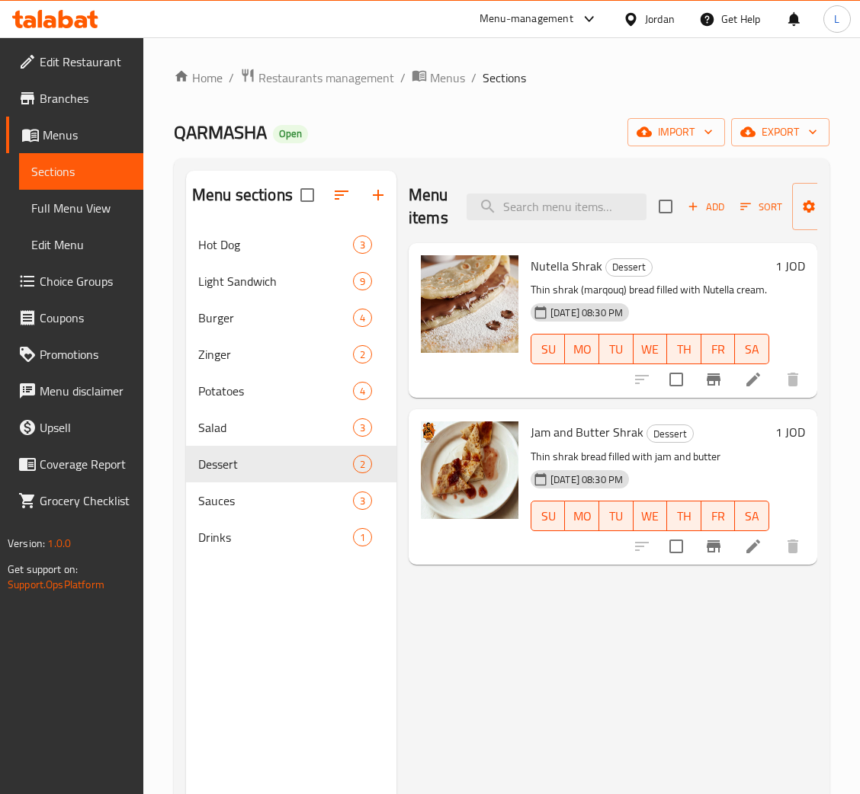
click at [741, 546] on li at bounding box center [753, 546] width 43 height 27
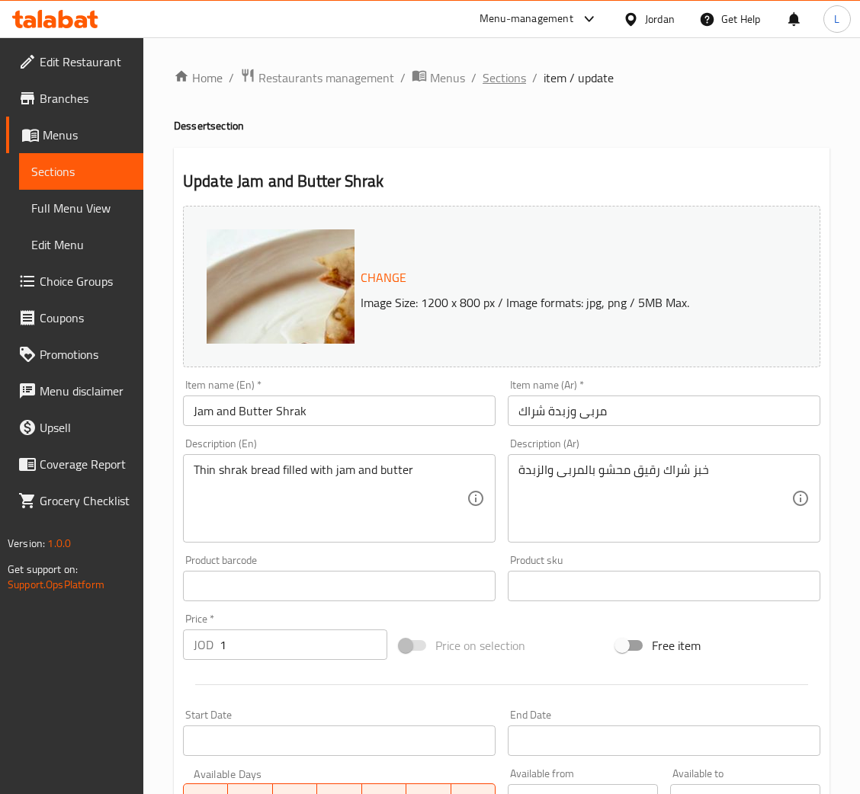
click at [516, 82] on span "Sections" at bounding box center [503, 78] width 43 height 18
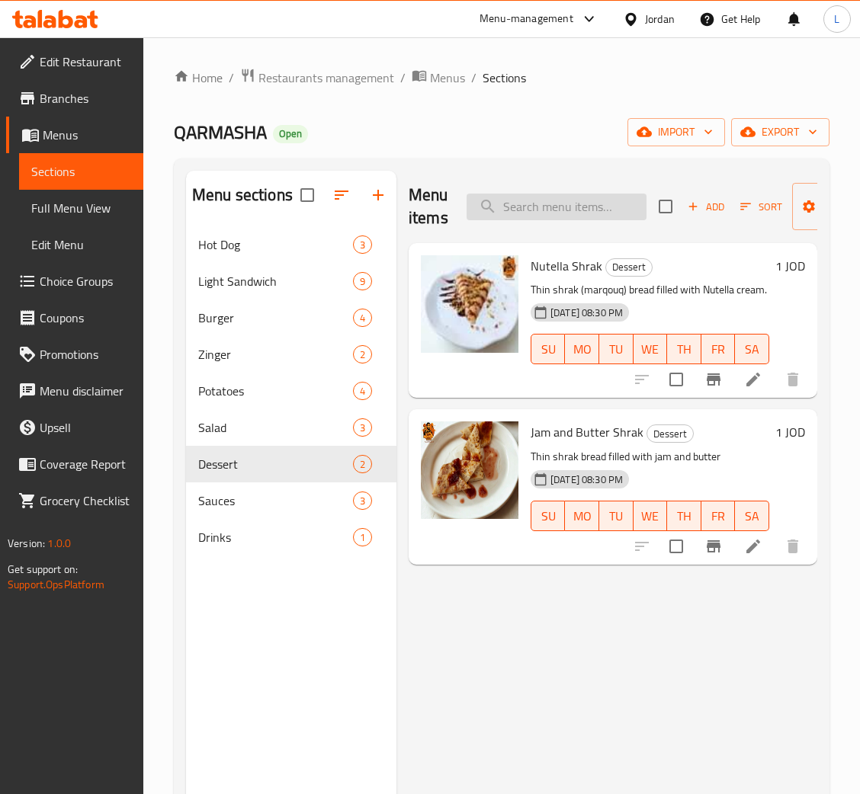
click at [511, 210] on input "search" at bounding box center [556, 207] width 180 height 27
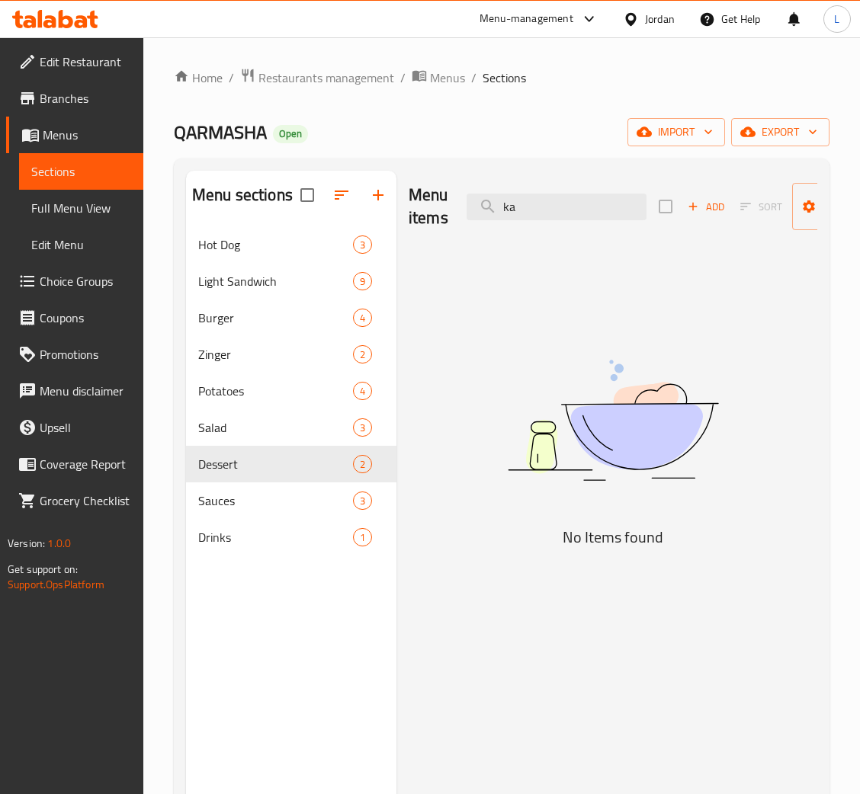
type input "k"
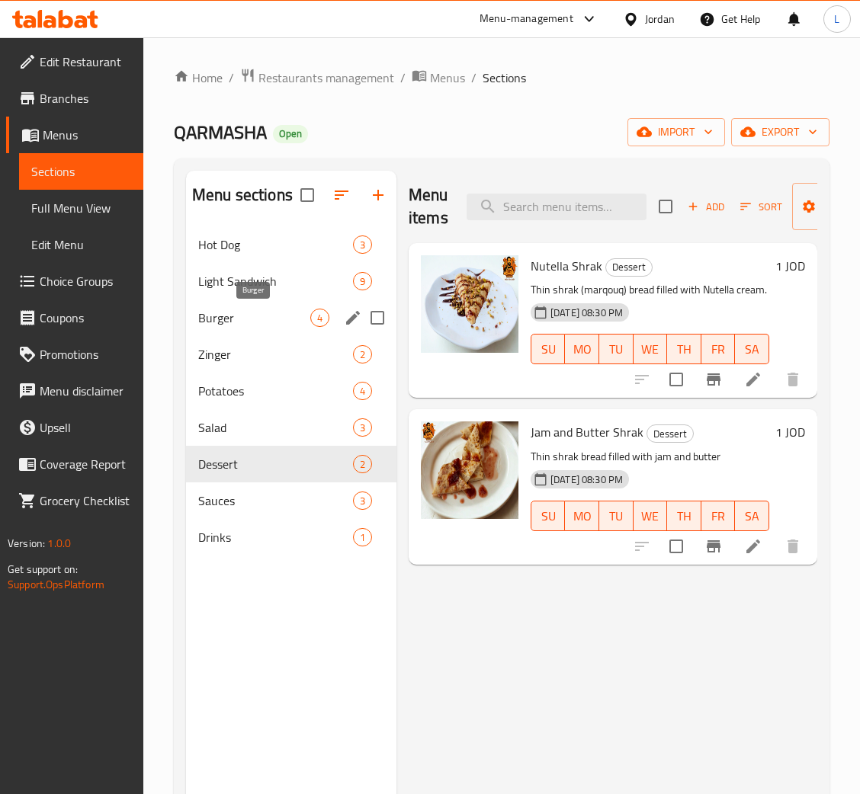
click at [203, 317] on span "Burger" at bounding box center [254, 318] width 112 height 18
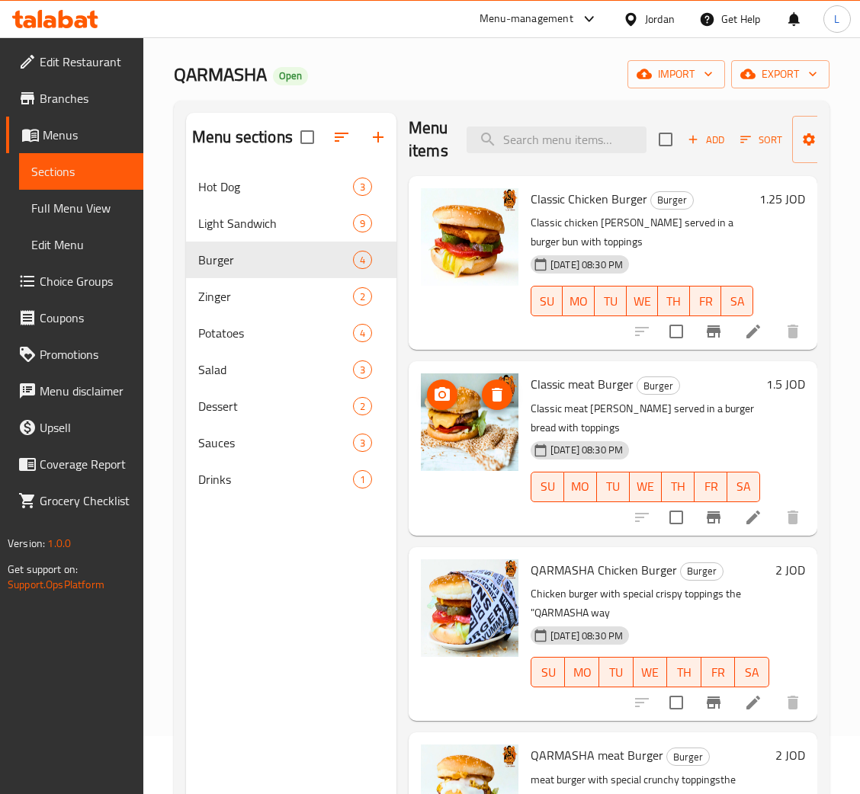
scroll to position [215, 0]
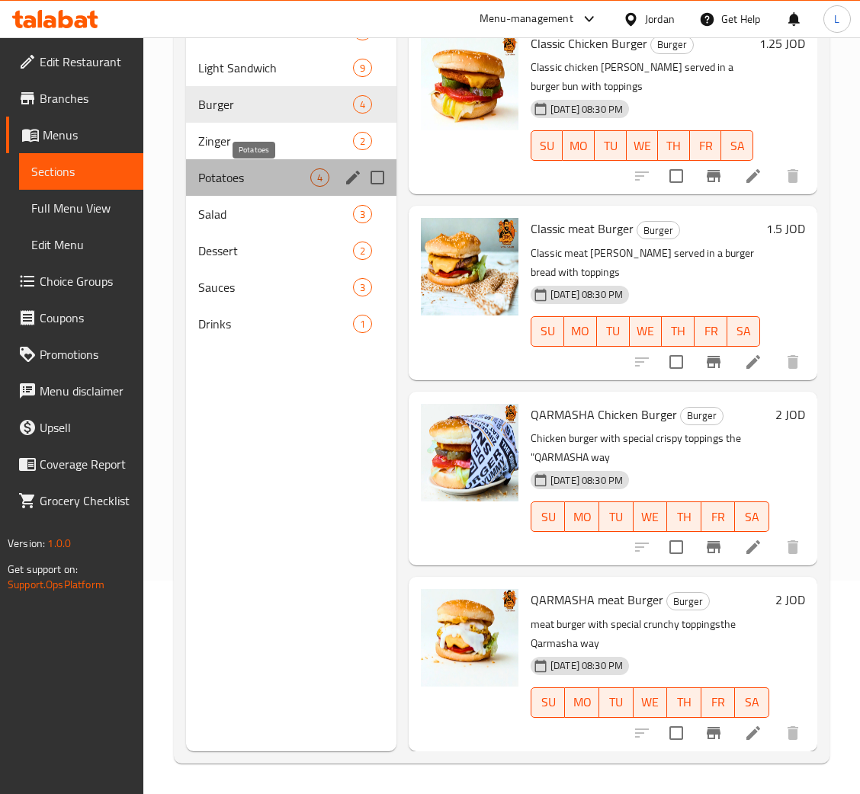
click at [276, 181] on span "Potatoes" at bounding box center [254, 177] width 112 height 18
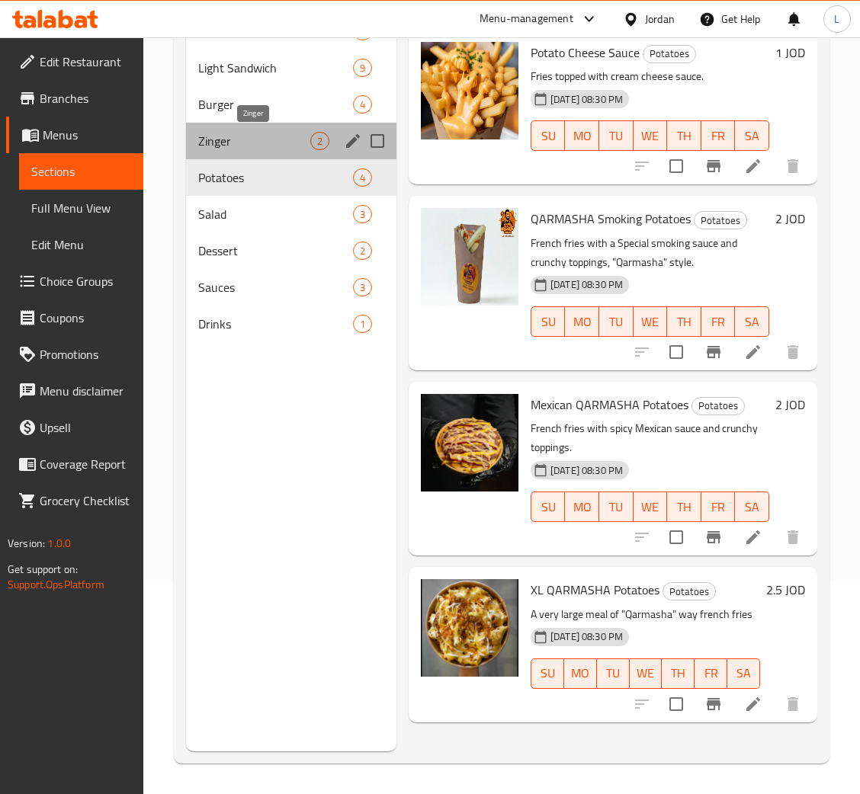
click at [255, 136] on span "Zinger" at bounding box center [254, 141] width 112 height 18
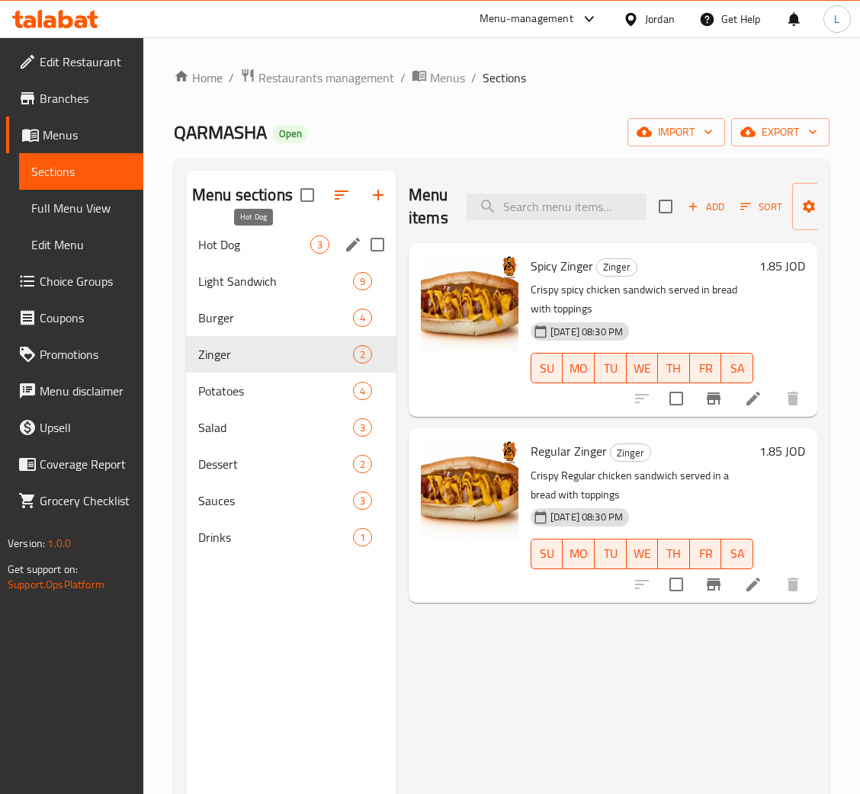
click at [272, 250] on span "Hot Dog" at bounding box center [254, 244] width 112 height 18
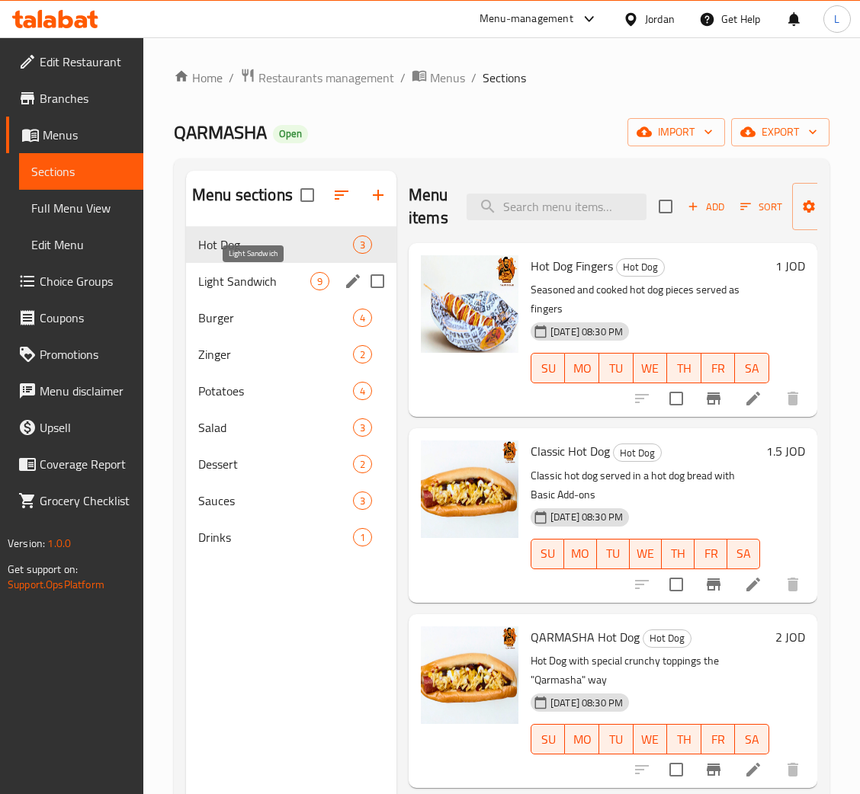
click at [269, 272] on span "Light Sandwich" at bounding box center [254, 281] width 112 height 18
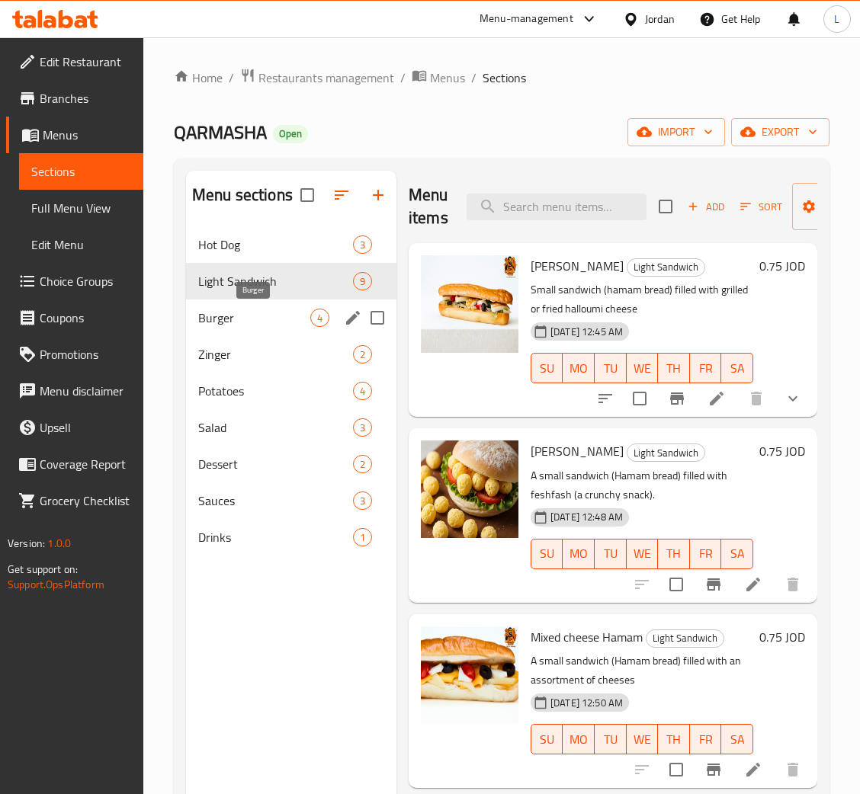
click at [232, 318] on span "Burger" at bounding box center [254, 318] width 112 height 18
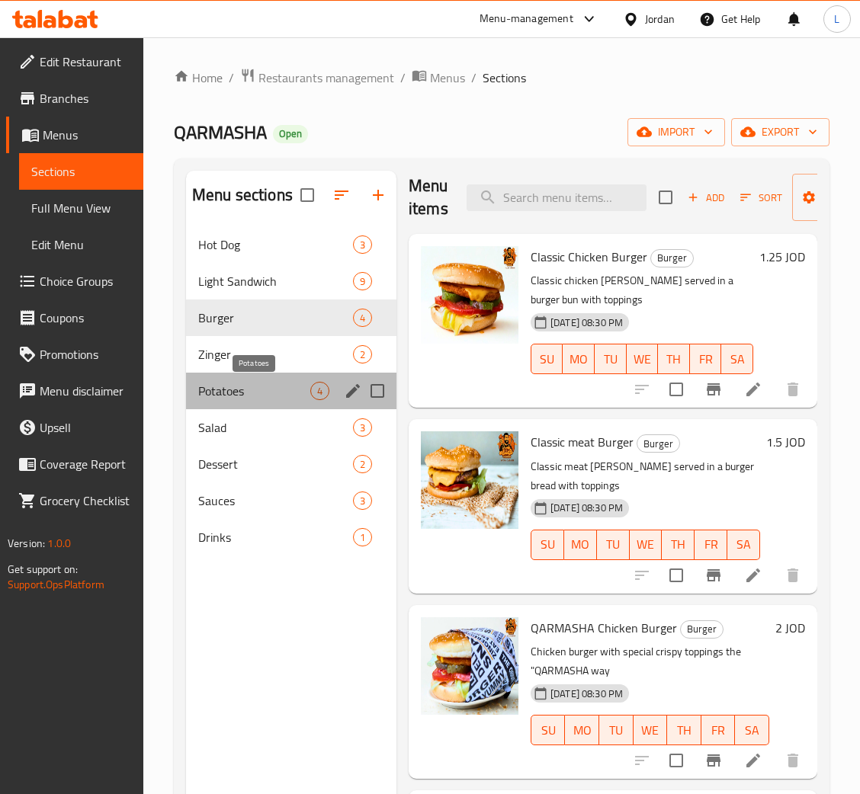
click at [271, 395] on span "Potatoes" at bounding box center [254, 391] width 112 height 18
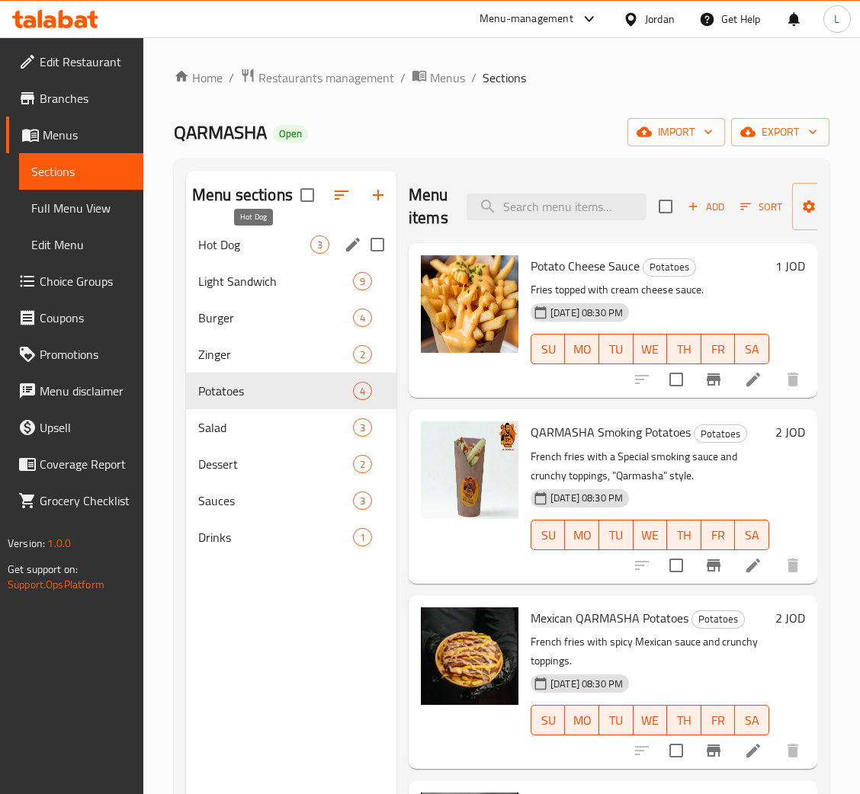
click at [272, 237] on span "Hot Dog" at bounding box center [254, 244] width 112 height 18
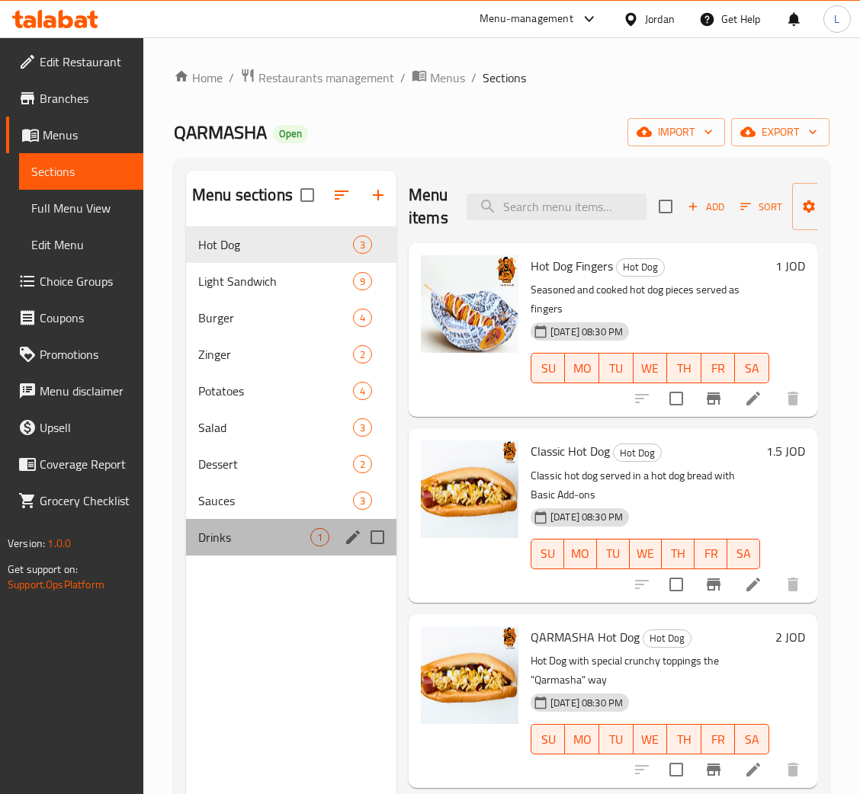
click at [251, 528] on div "Drinks 1" at bounding box center [291, 537] width 210 height 37
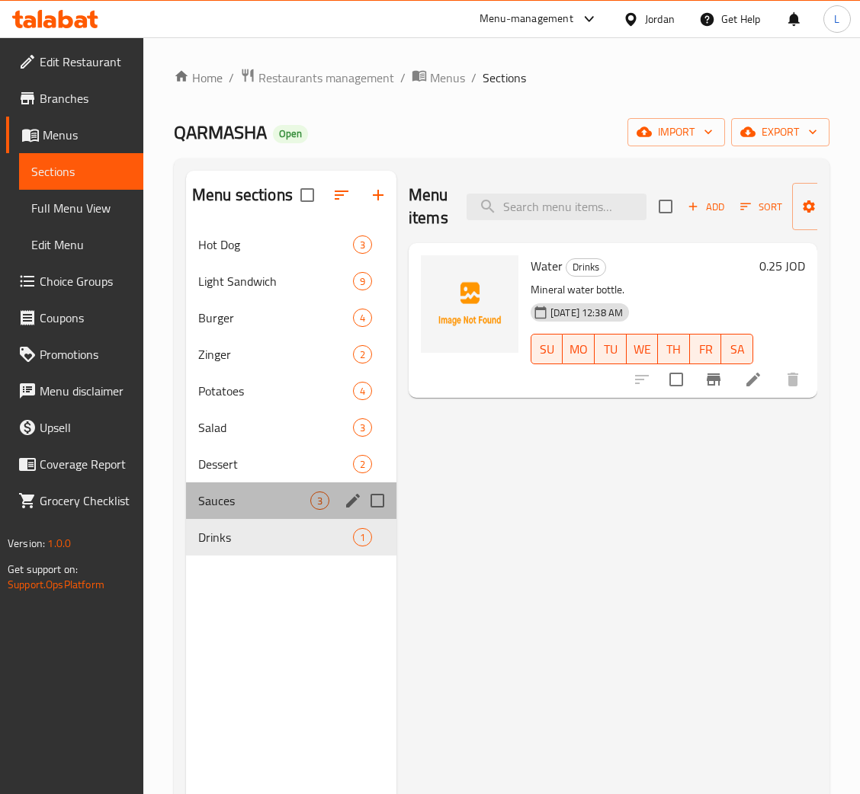
click at [253, 482] on div "Sauces 3" at bounding box center [291, 500] width 210 height 37
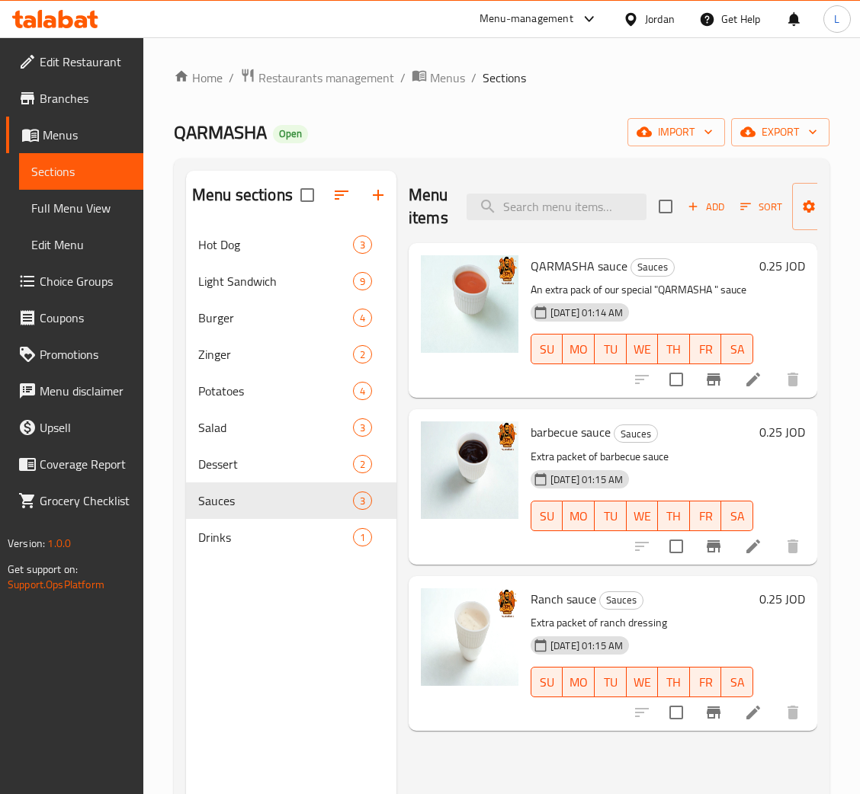
scroll to position [215, 0]
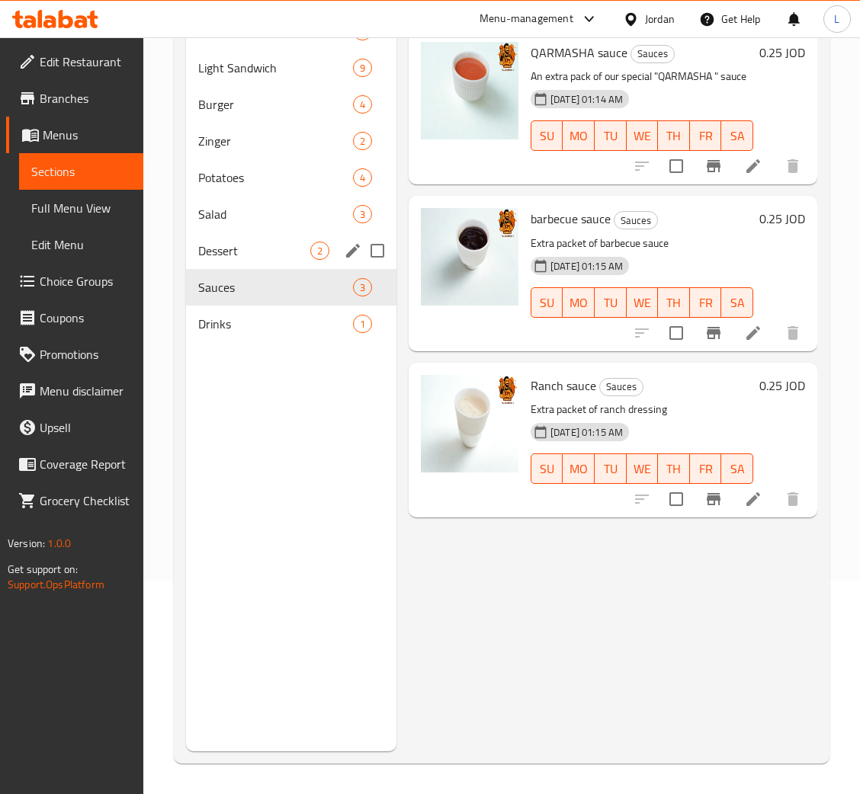
click at [226, 261] on div "Dessert 2" at bounding box center [291, 250] width 210 height 37
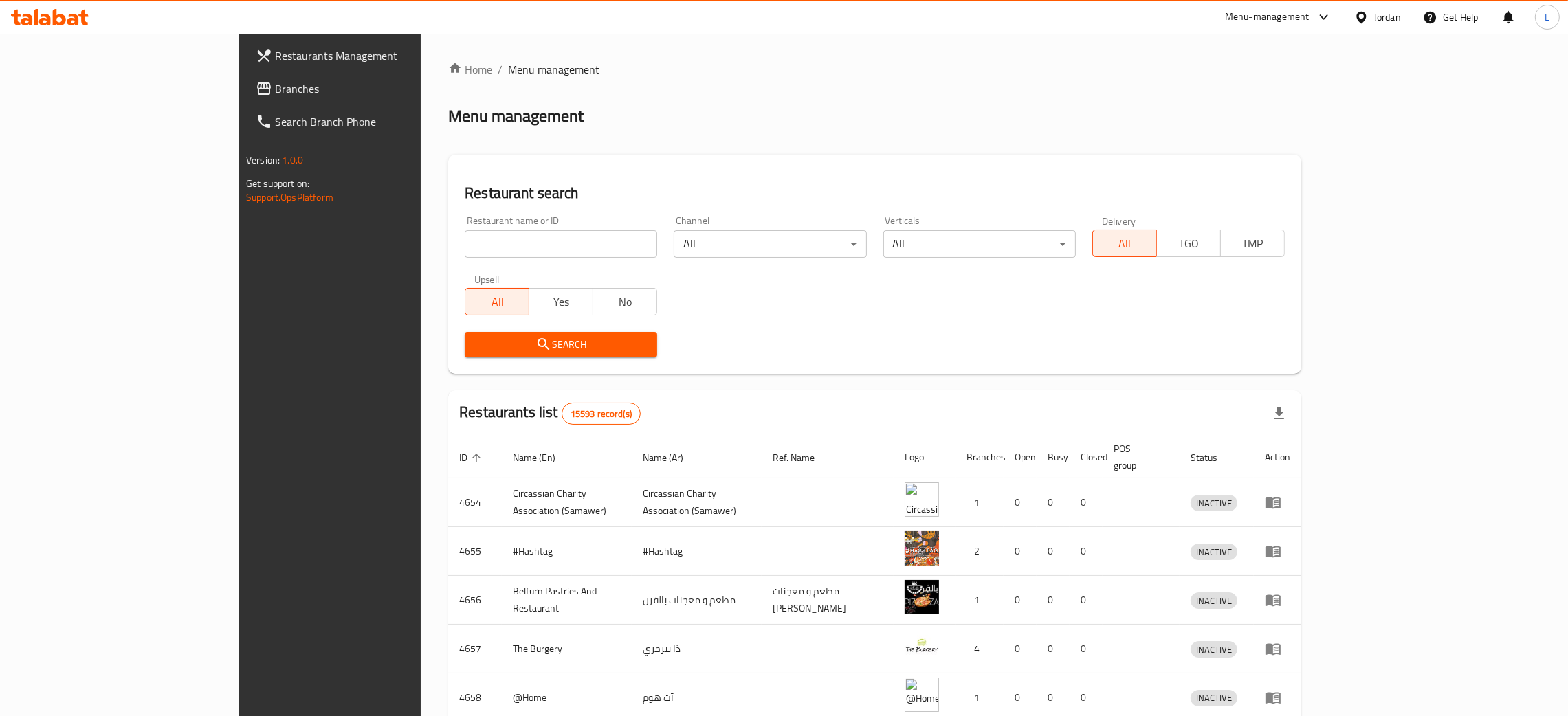
click at [448, 238] on div "Home / Menu management Menu management Restaurant search Restaurant name or ID …" at bounding box center [875, 537] width 853 height 951
click at [465, 238] on input "search" at bounding box center [560, 243] width 192 height 27
type input "astrolabe"
click button "Search" at bounding box center [560, 344] width 192 height 25
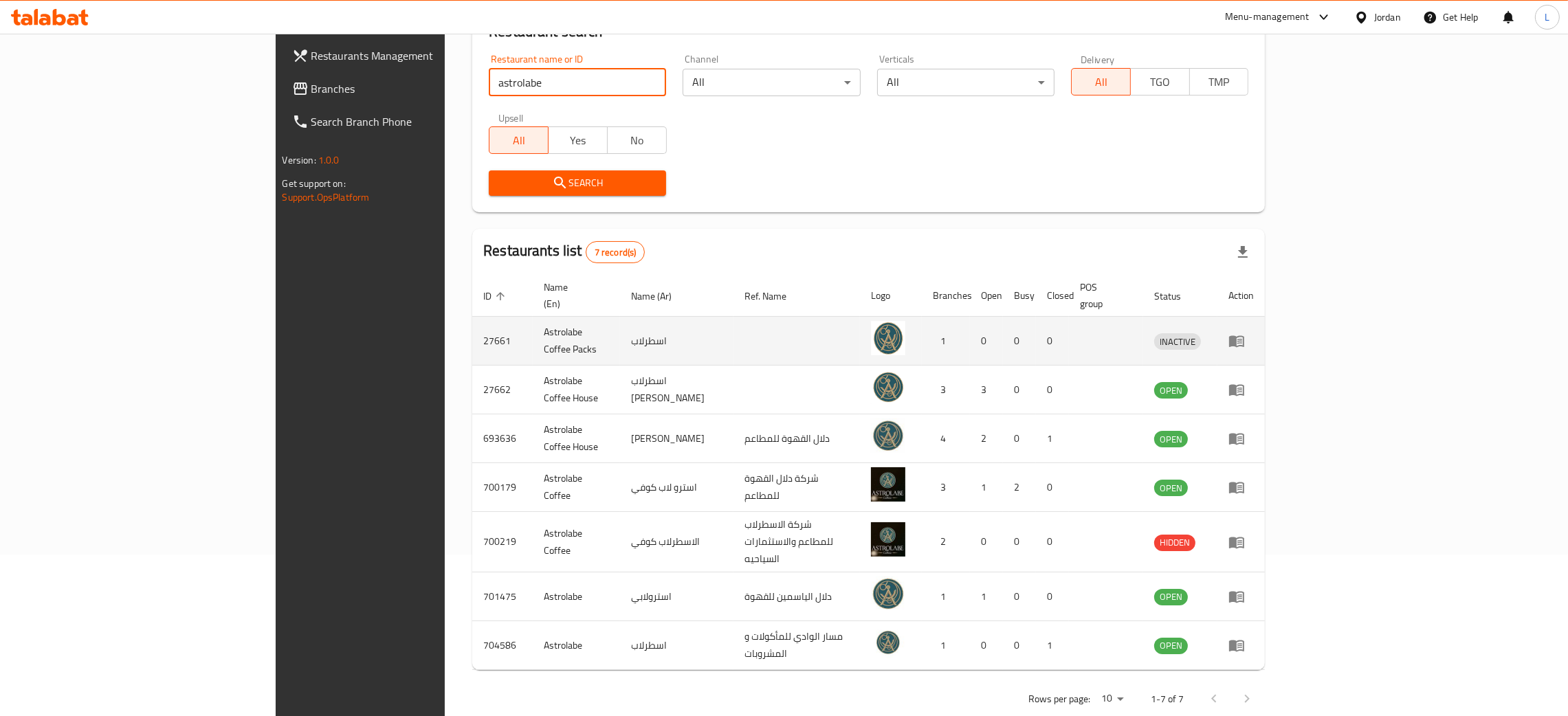
scroll to position [164, 0]
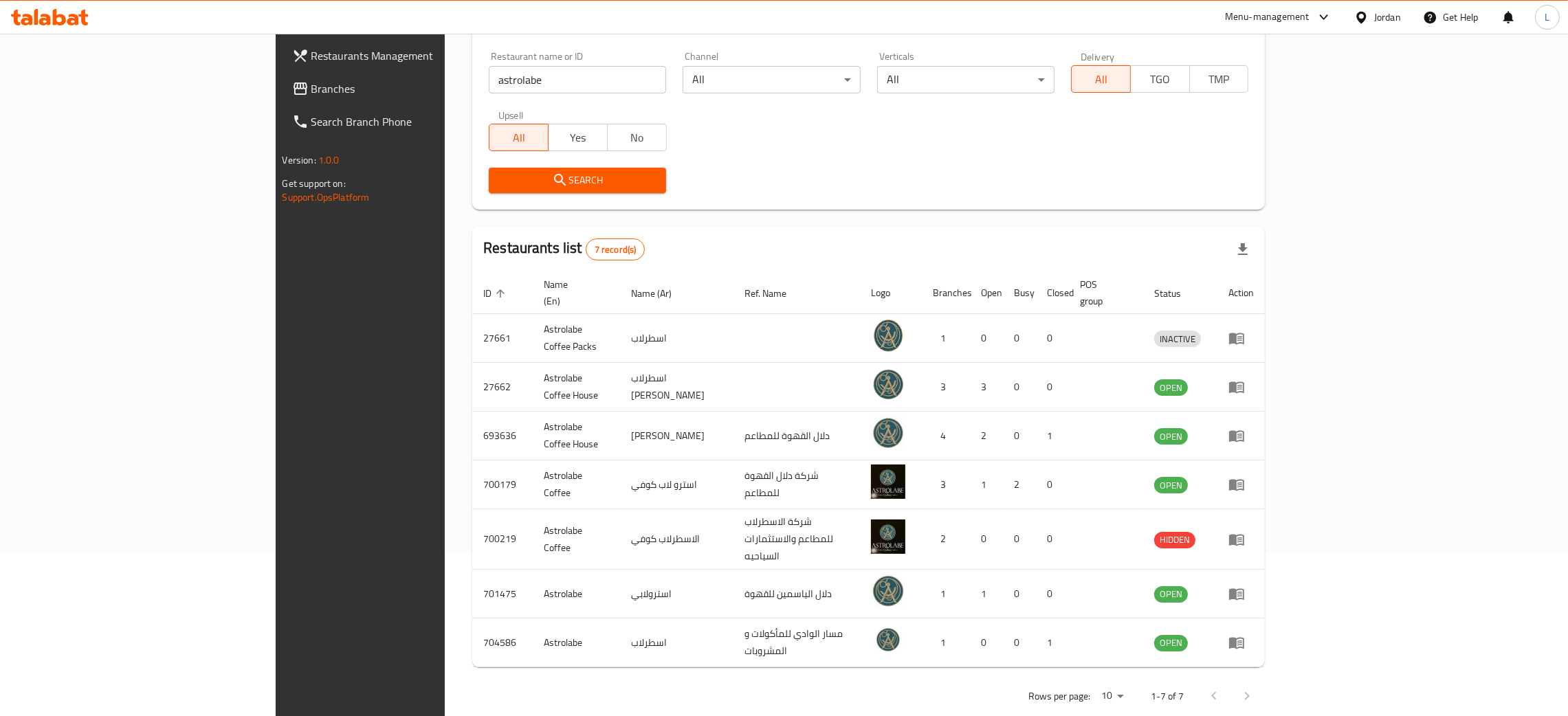
click at [724, 163] on div "Search" at bounding box center [869, 180] width 776 height 41
click at [39, 24] on icon at bounding box center [50, 17] width 78 height 16
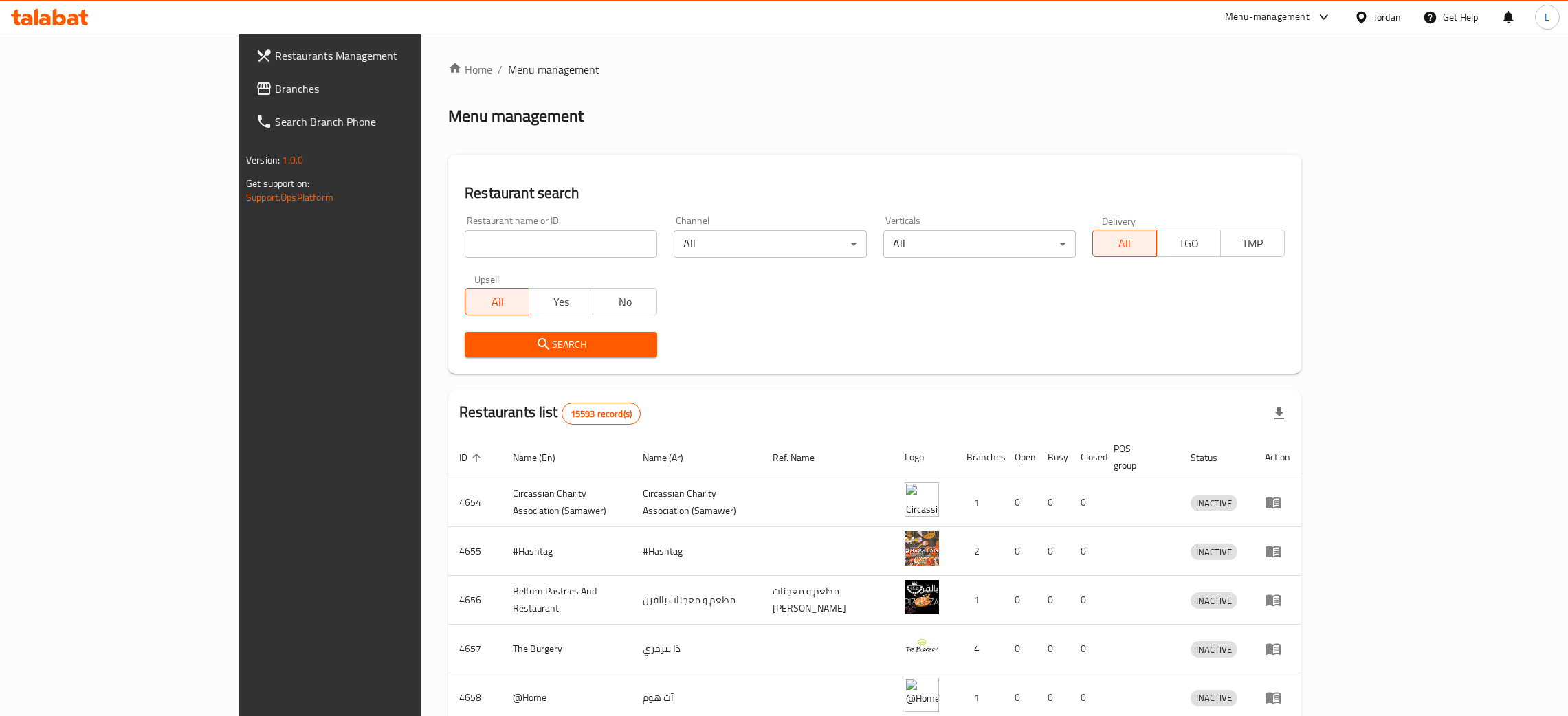
scroll to position [158, 0]
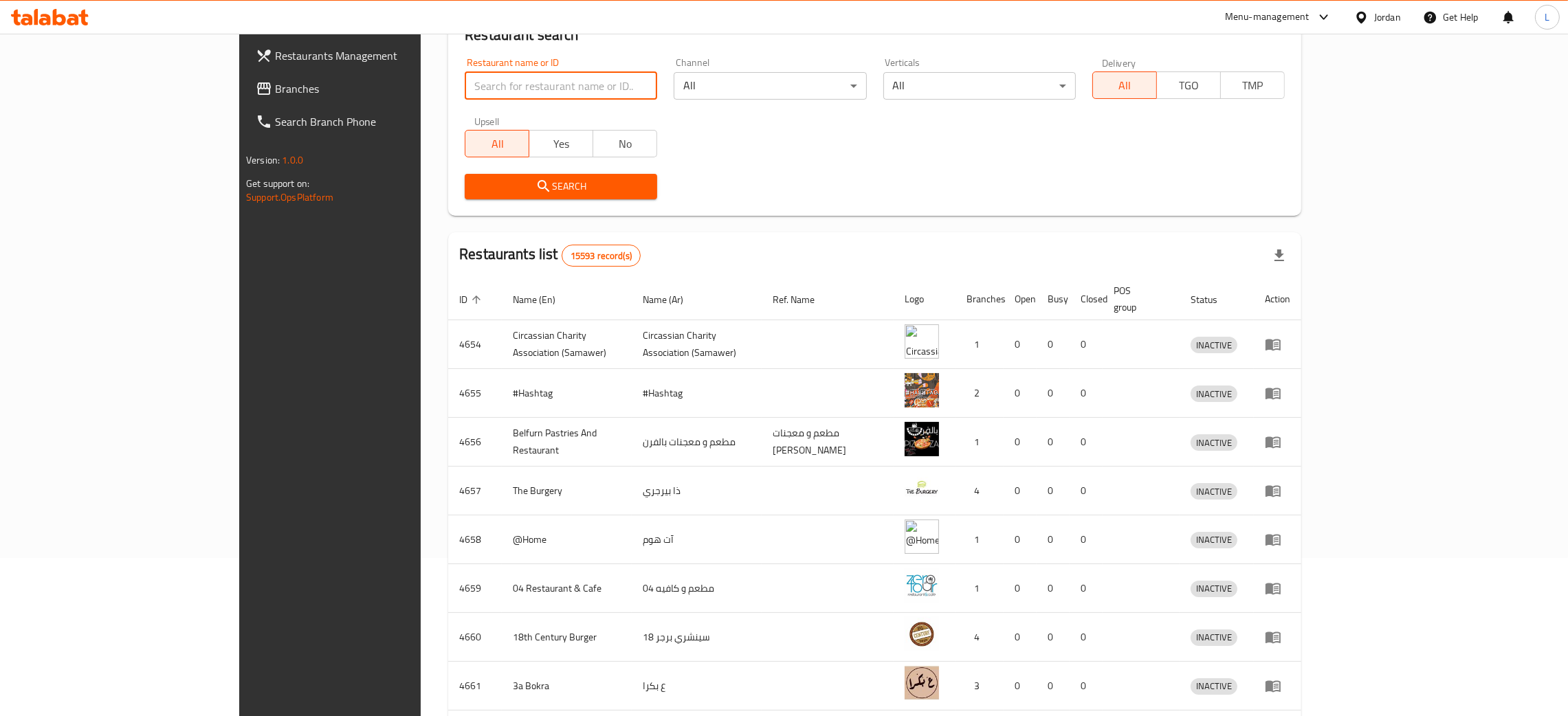
click at [510, 84] on input "search" at bounding box center [560, 86] width 192 height 27
paste input "Astrolabe"
type input "Astrolabe"
click at [475, 178] on span "Search" at bounding box center [560, 186] width 171 height 17
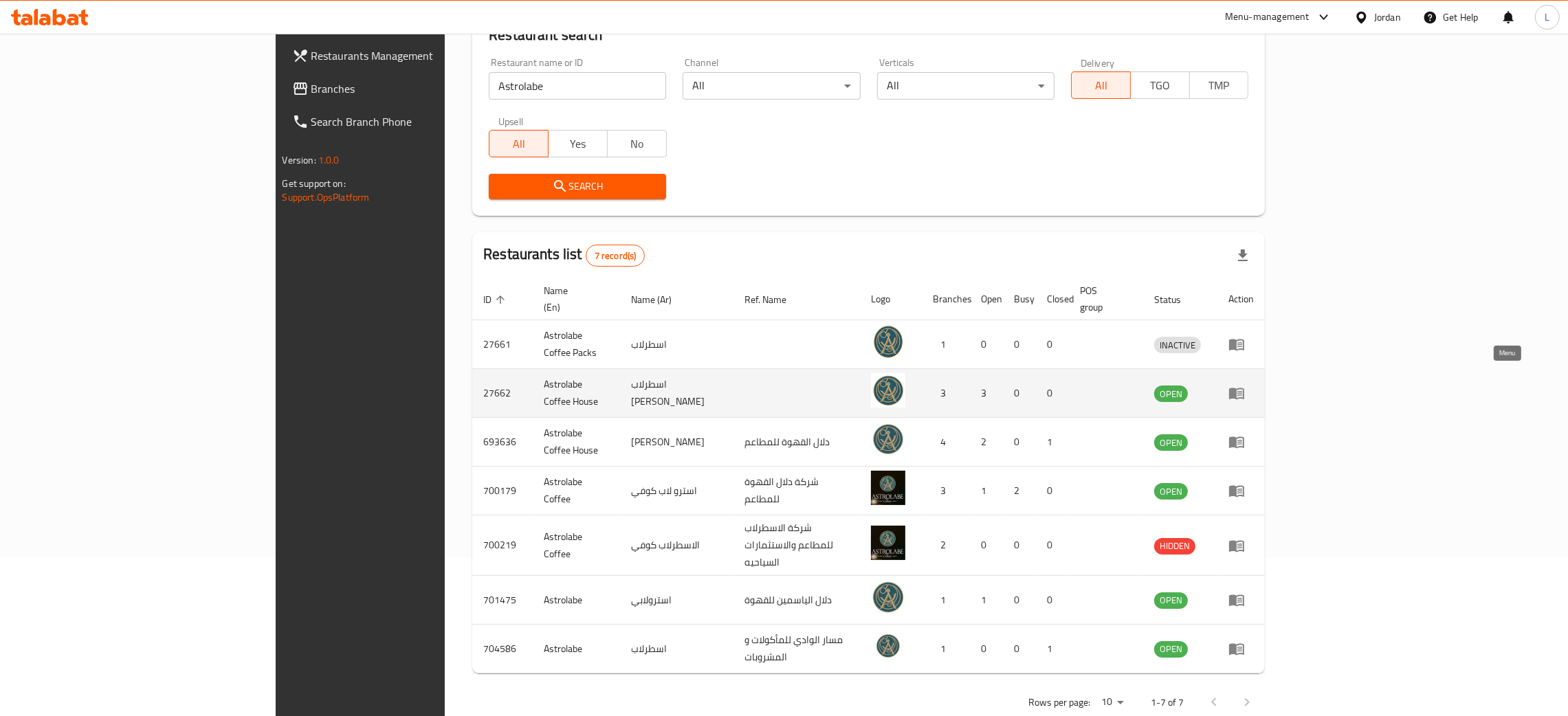
drag, startPoint x: 1487, startPoint y: 378, endPoint x: 1483, endPoint y: 387, distance: 9.8
click at [1265, 380] on td "enhanced table" at bounding box center [1241, 393] width 48 height 49
click at [1244, 389] on icon "enhanced table" at bounding box center [1236, 394] width 15 height 12
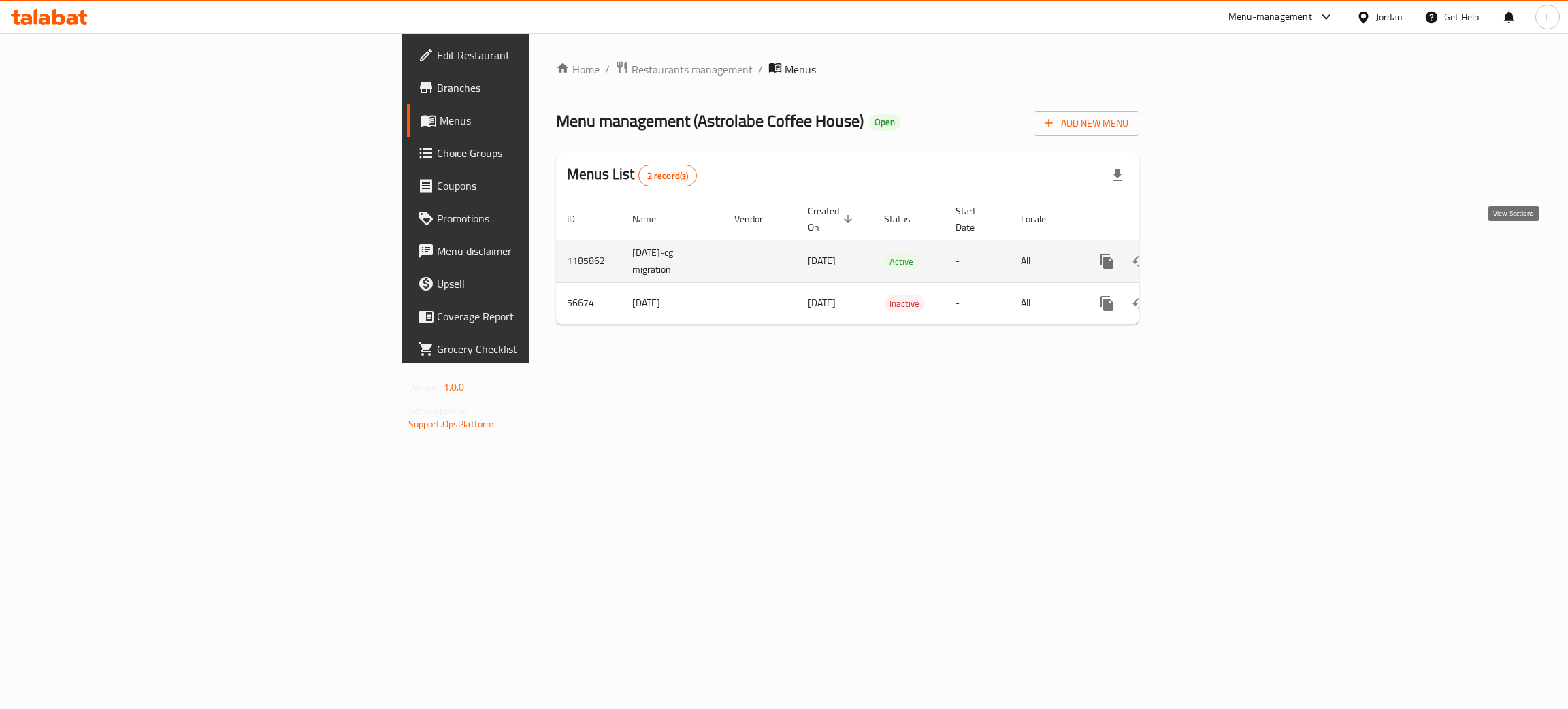
click at [1211, 255] on icon "enhanced table" at bounding box center [1205, 262] width 13 height 13
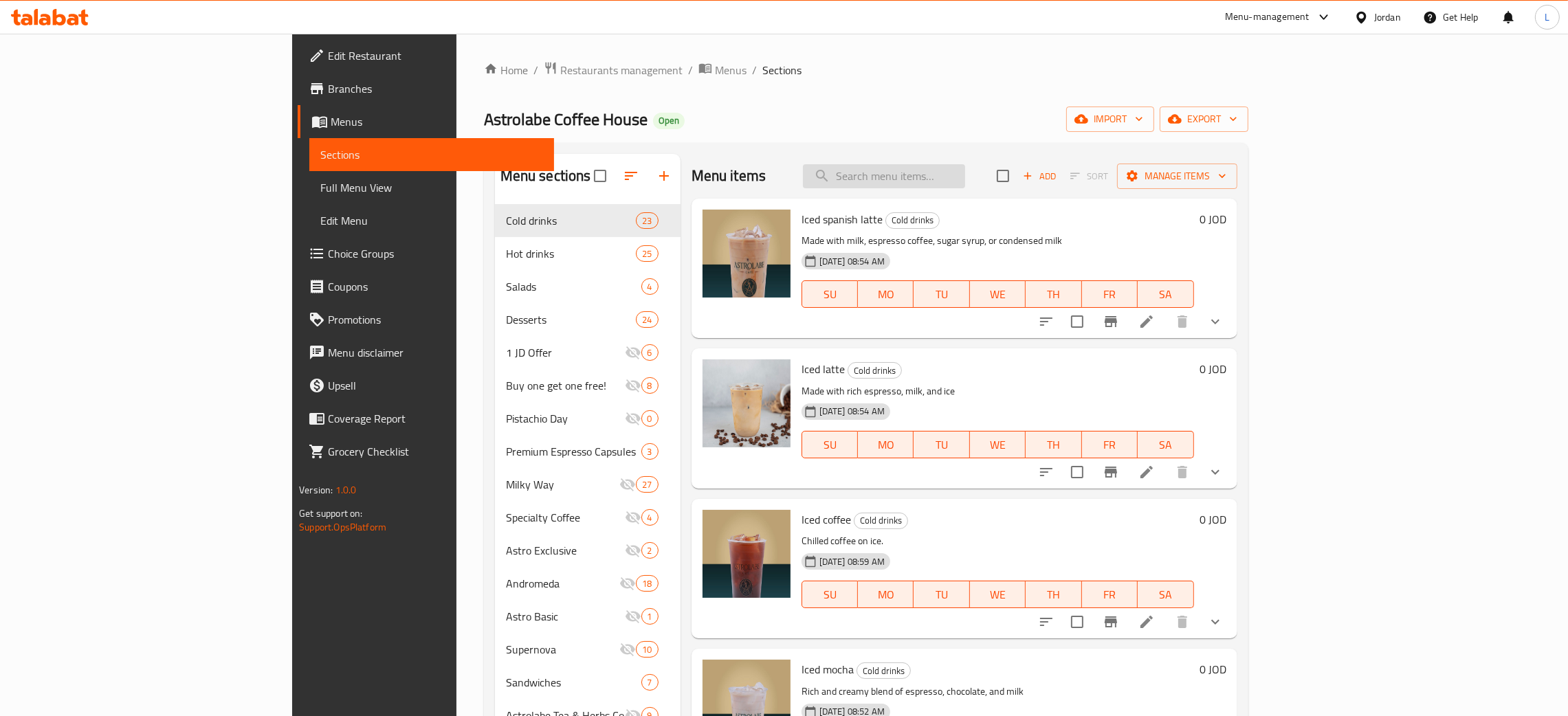
click at [965, 179] on input "search" at bounding box center [884, 176] width 162 height 24
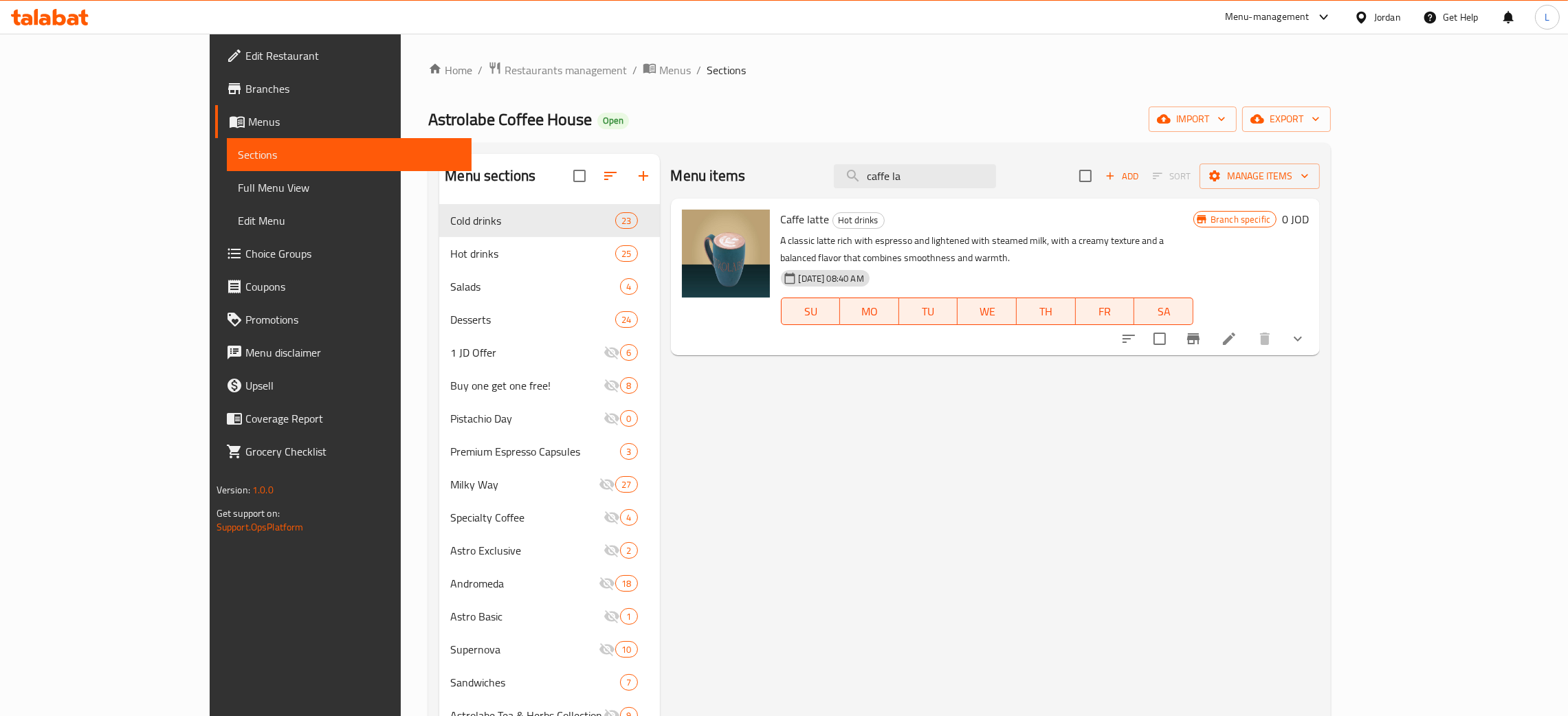
type input "caffe la"
click at [1314, 323] on button "show more" at bounding box center [1297, 338] width 33 height 33
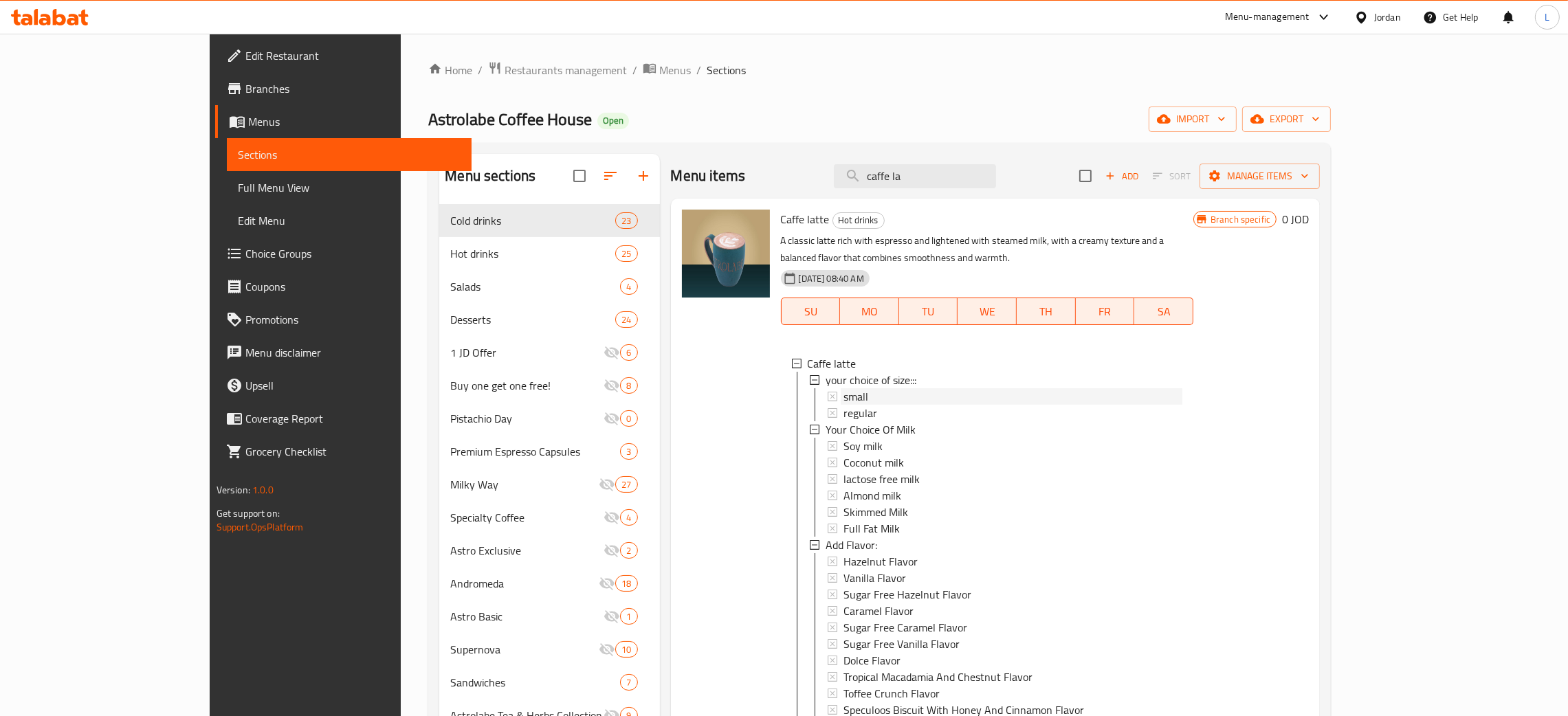
click at [967, 389] on div "small" at bounding box center [1013, 397] width 339 height 16
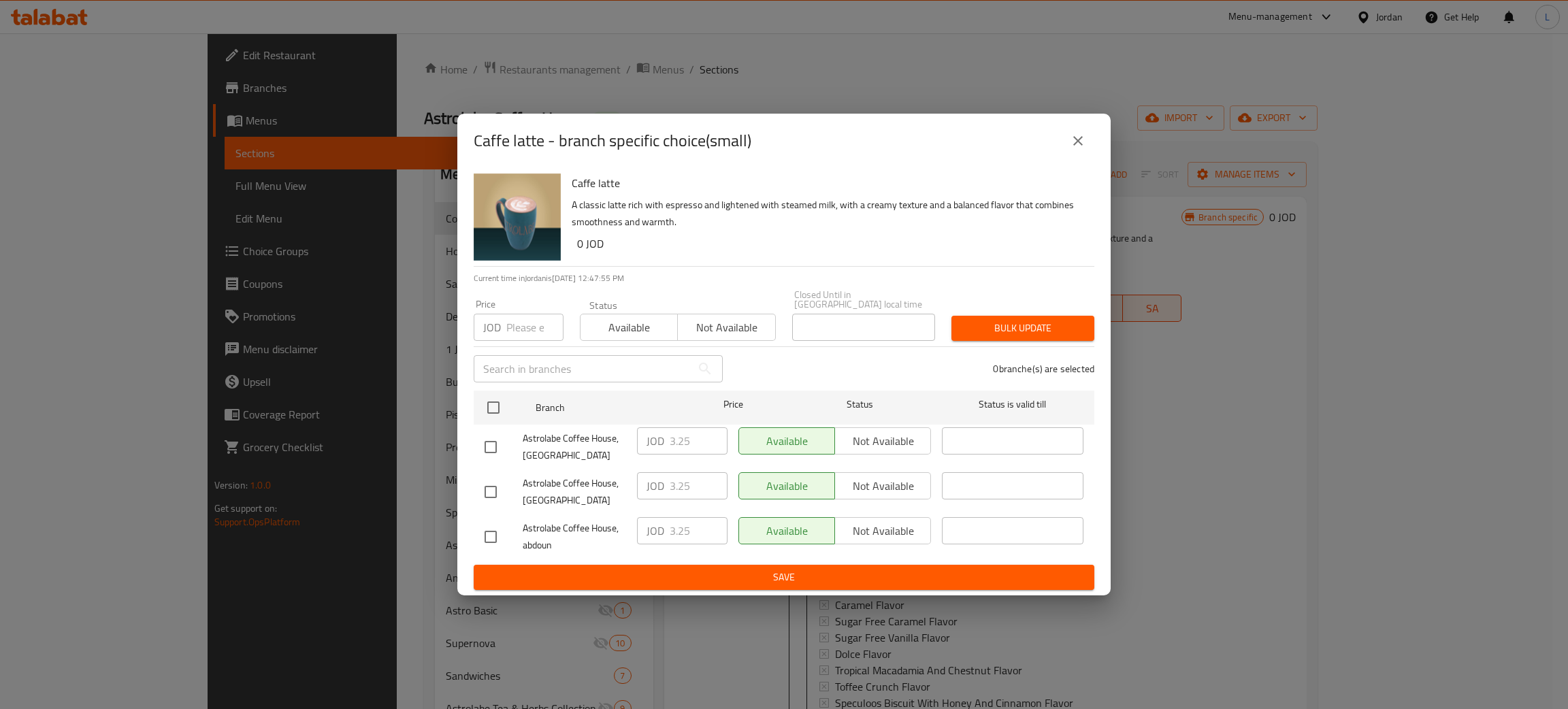
click at [1082, 146] on icon "close" at bounding box center [1078, 141] width 16 height 16
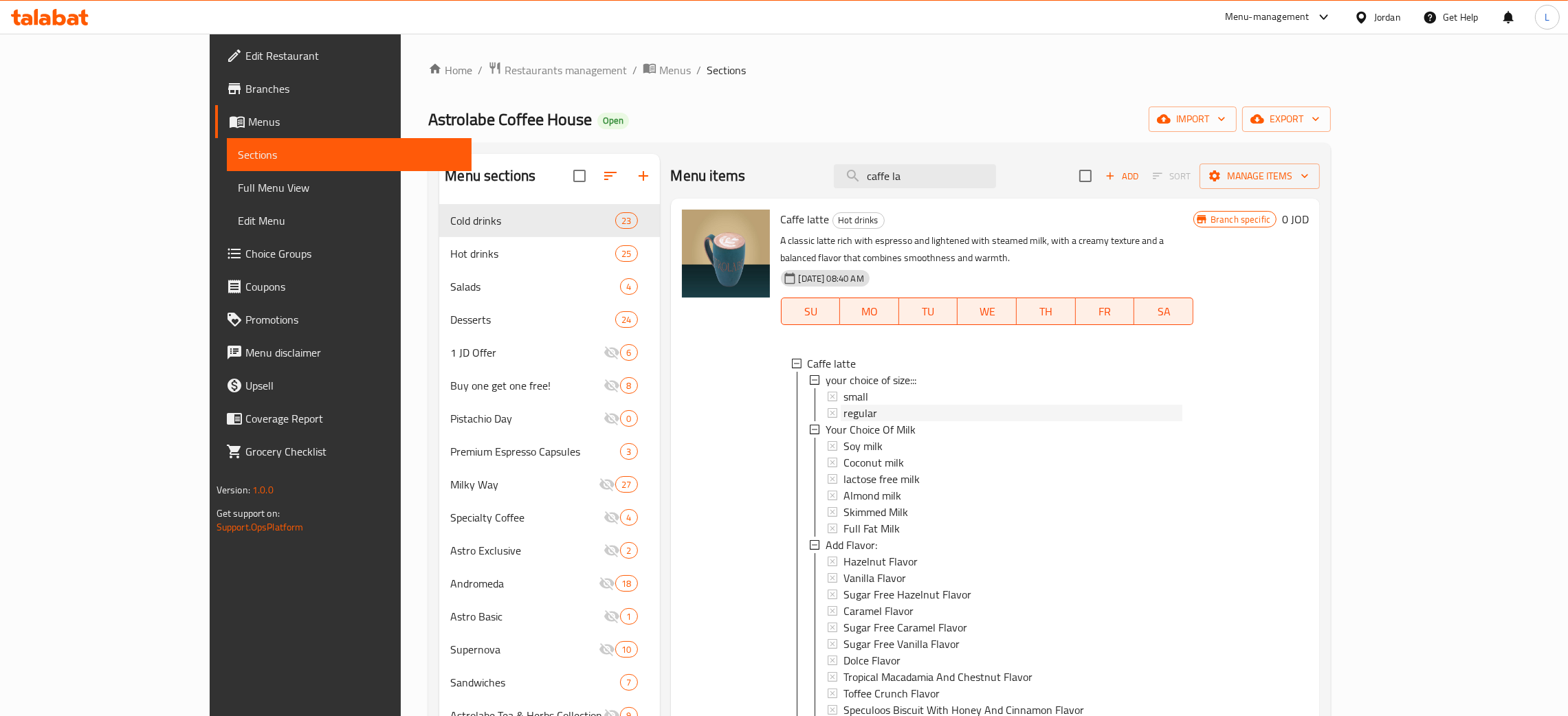
click at [935, 405] on div "regular" at bounding box center [1013, 413] width 339 height 16
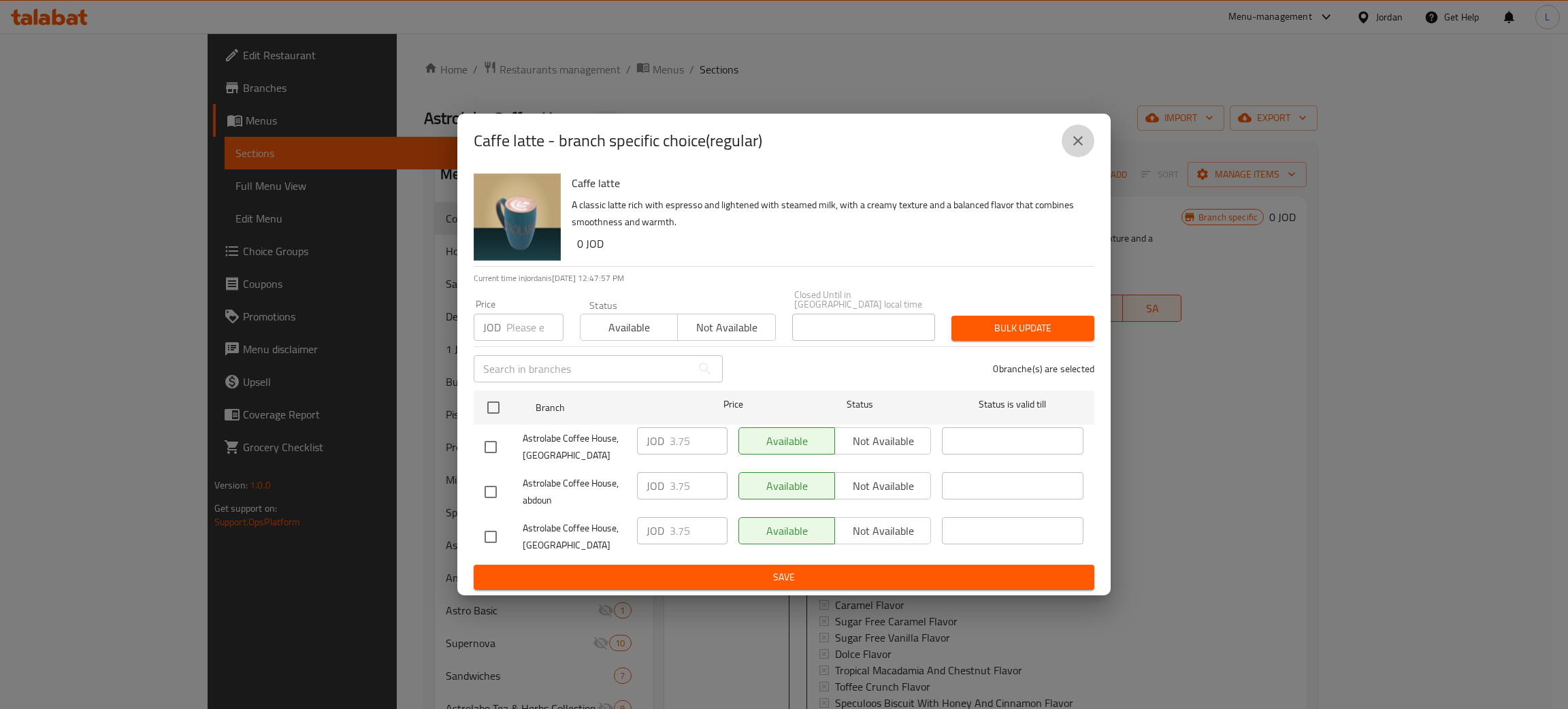
click at [1084, 148] on icon "close" at bounding box center [1078, 141] width 16 height 16
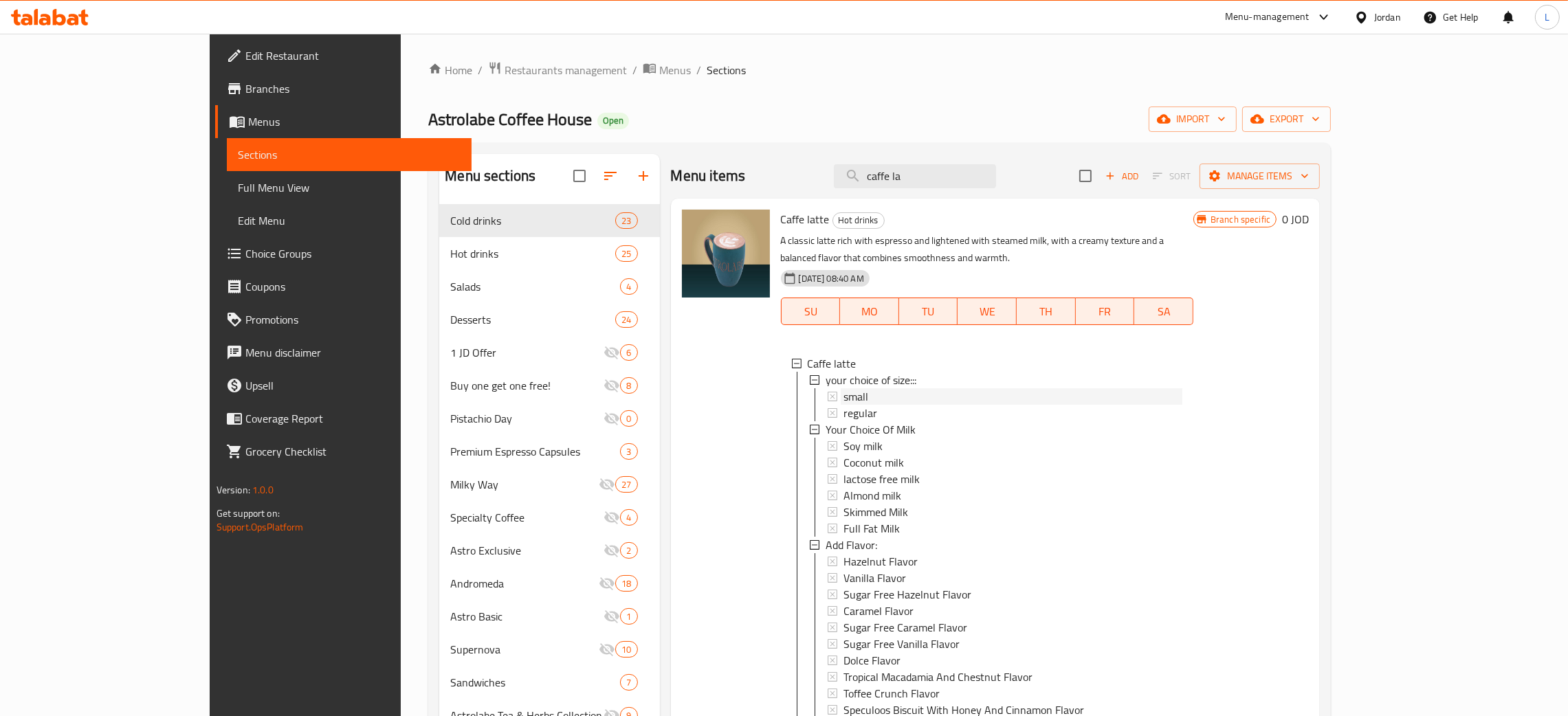
click at [926, 389] on div "small regular" at bounding box center [1004, 405] width 355 height 33
click at [942, 389] on div "small" at bounding box center [1013, 397] width 339 height 16
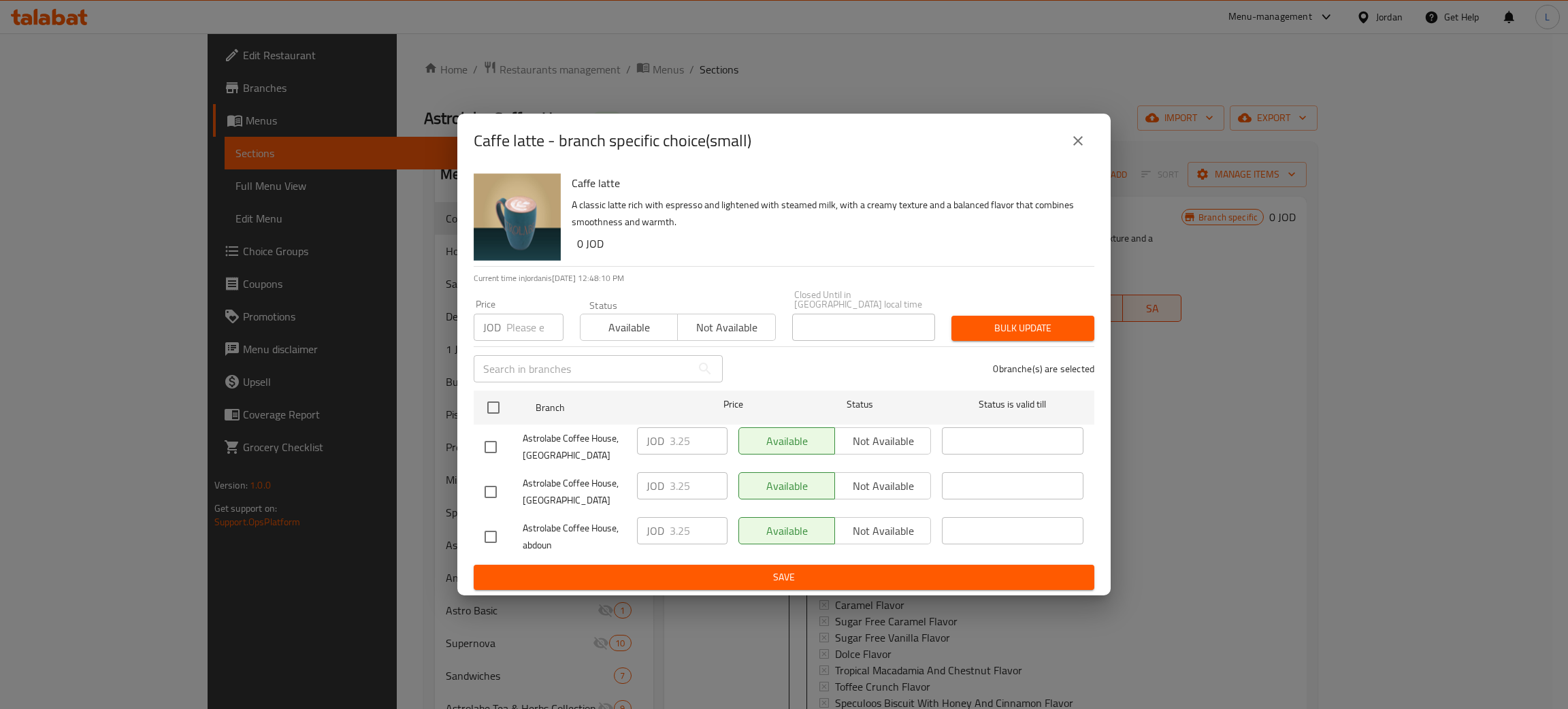
drag, startPoint x: 1088, startPoint y: 145, endPoint x: 1063, endPoint y: 148, distance: 25.2
click at [1085, 145] on button "close" at bounding box center [1078, 140] width 33 height 33
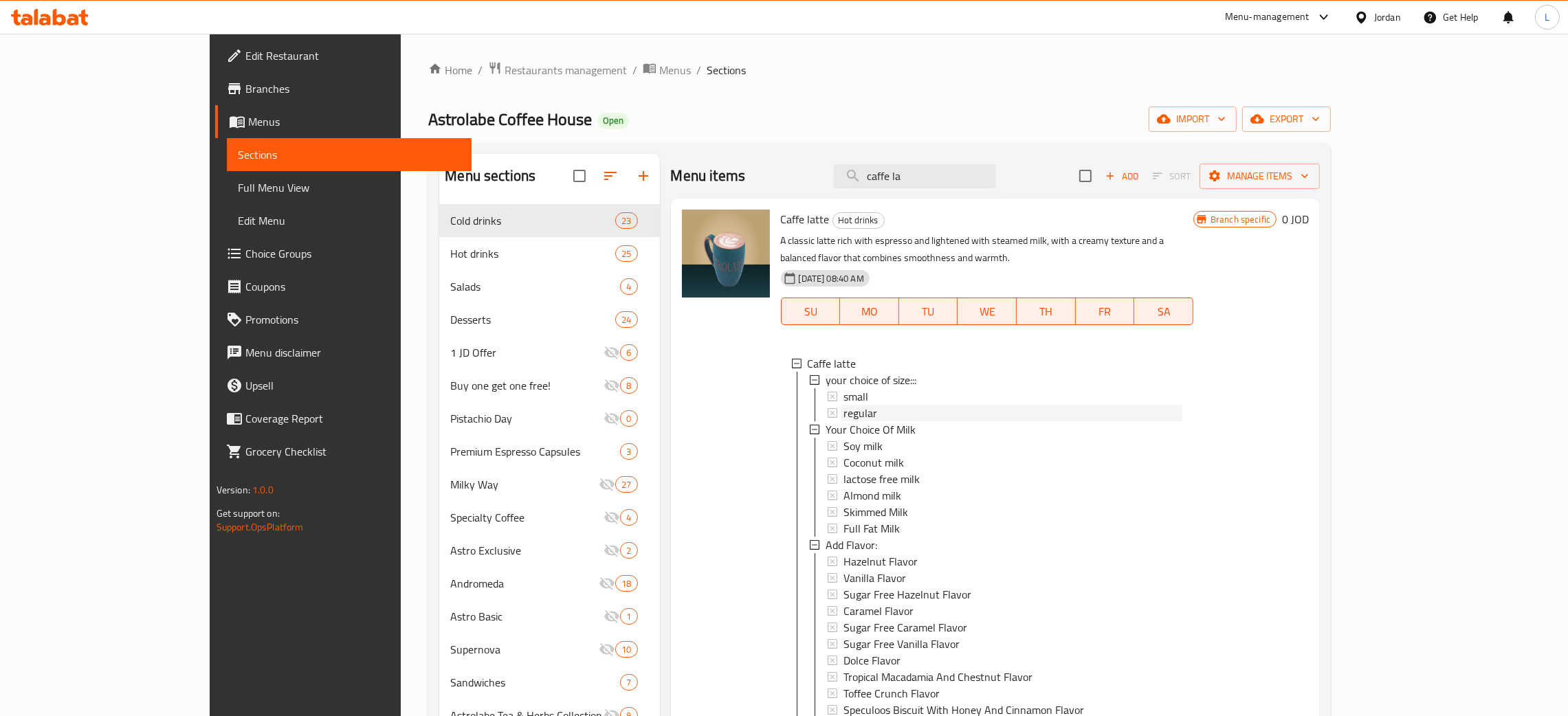
click at [857, 405] on div "regular" at bounding box center [1013, 413] width 339 height 16
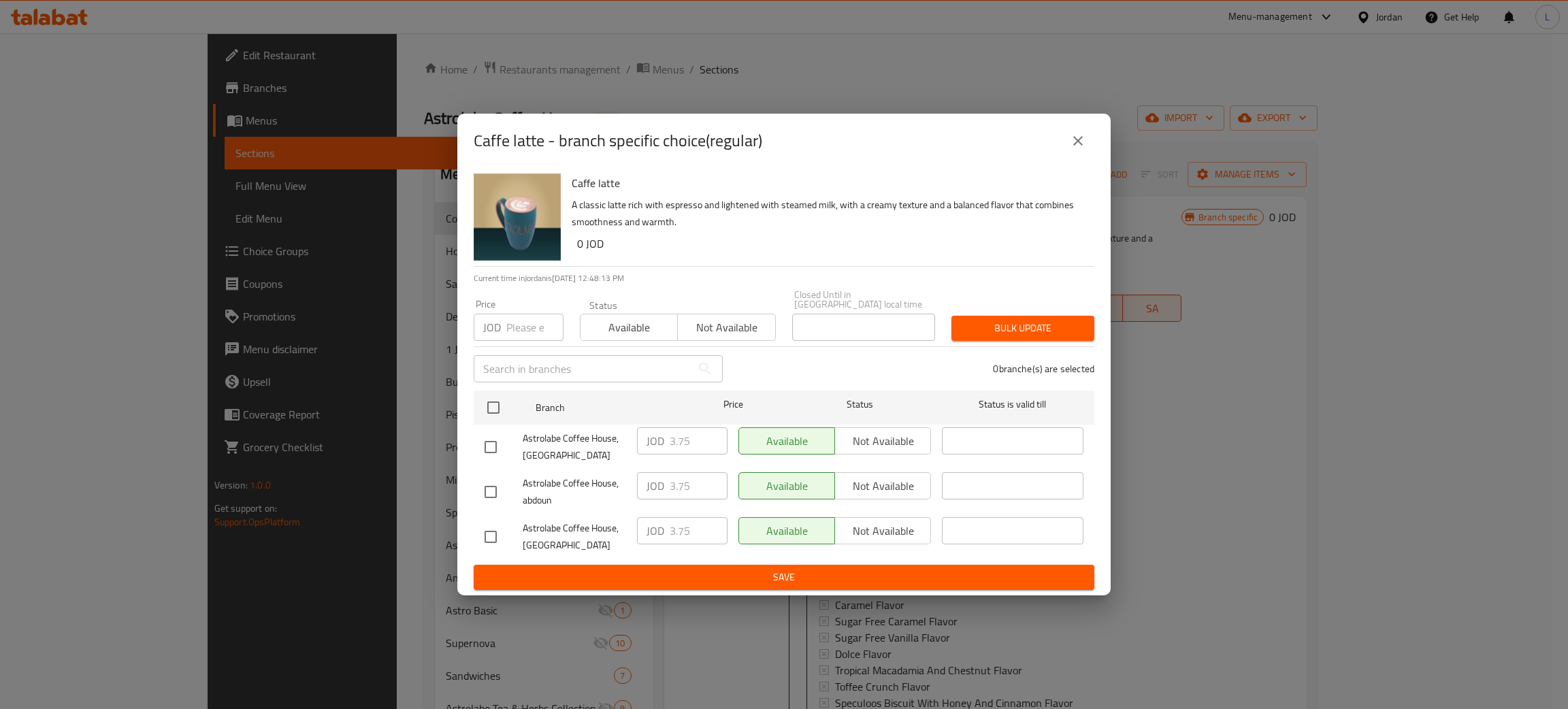
click at [1070, 147] on icon "close" at bounding box center [1078, 141] width 16 height 16
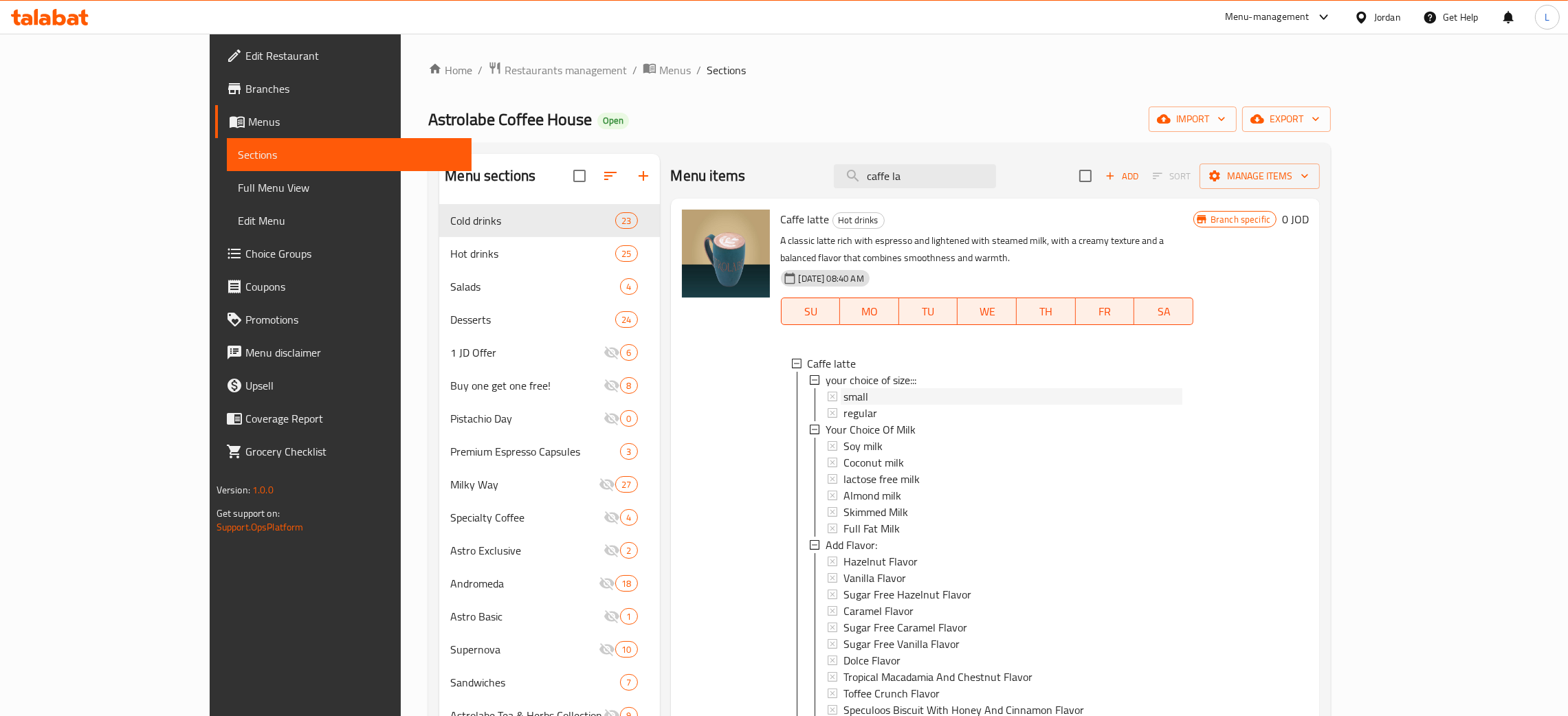
click at [943, 389] on div "small" at bounding box center [1013, 397] width 339 height 16
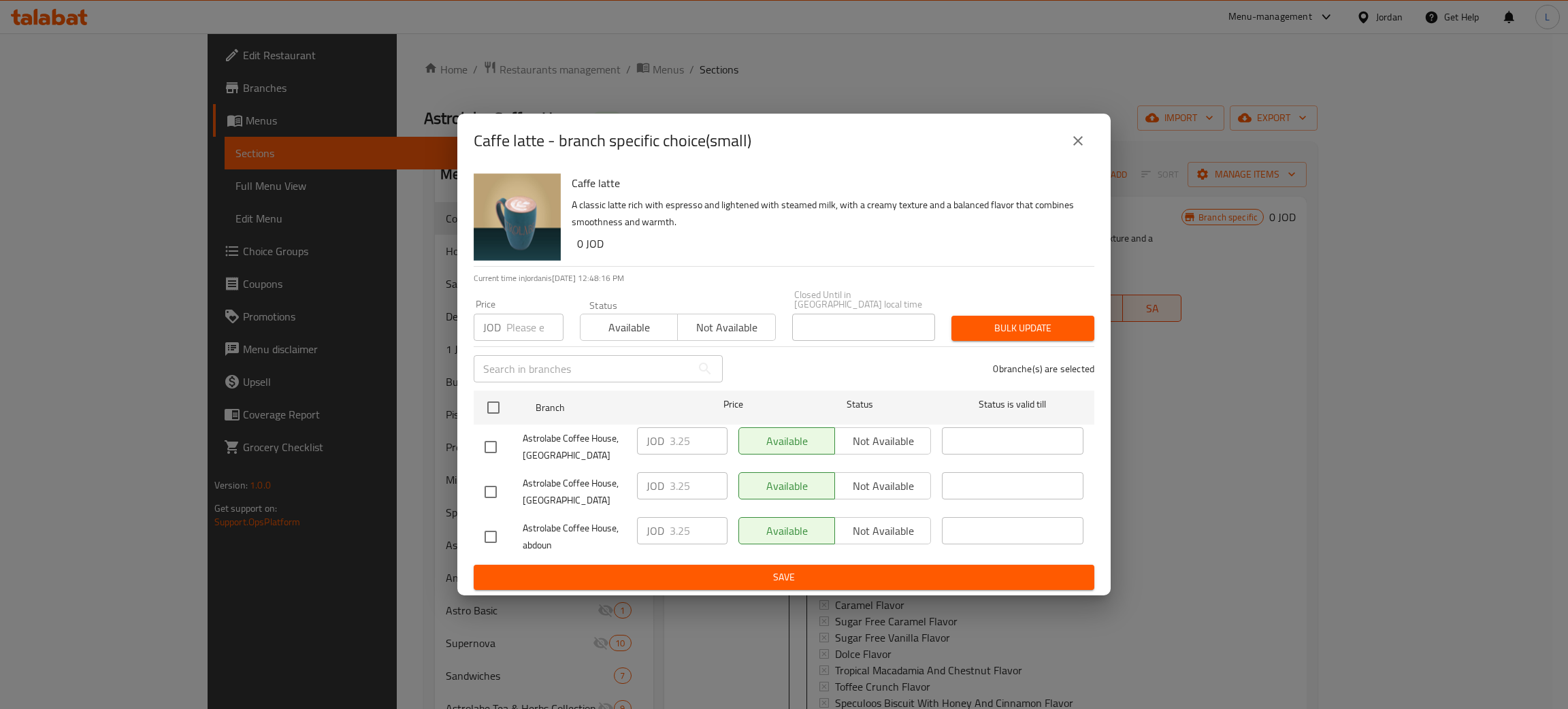
click at [1072, 145] on icon "close" at bounding box center [1078, 141] width 16 height 16
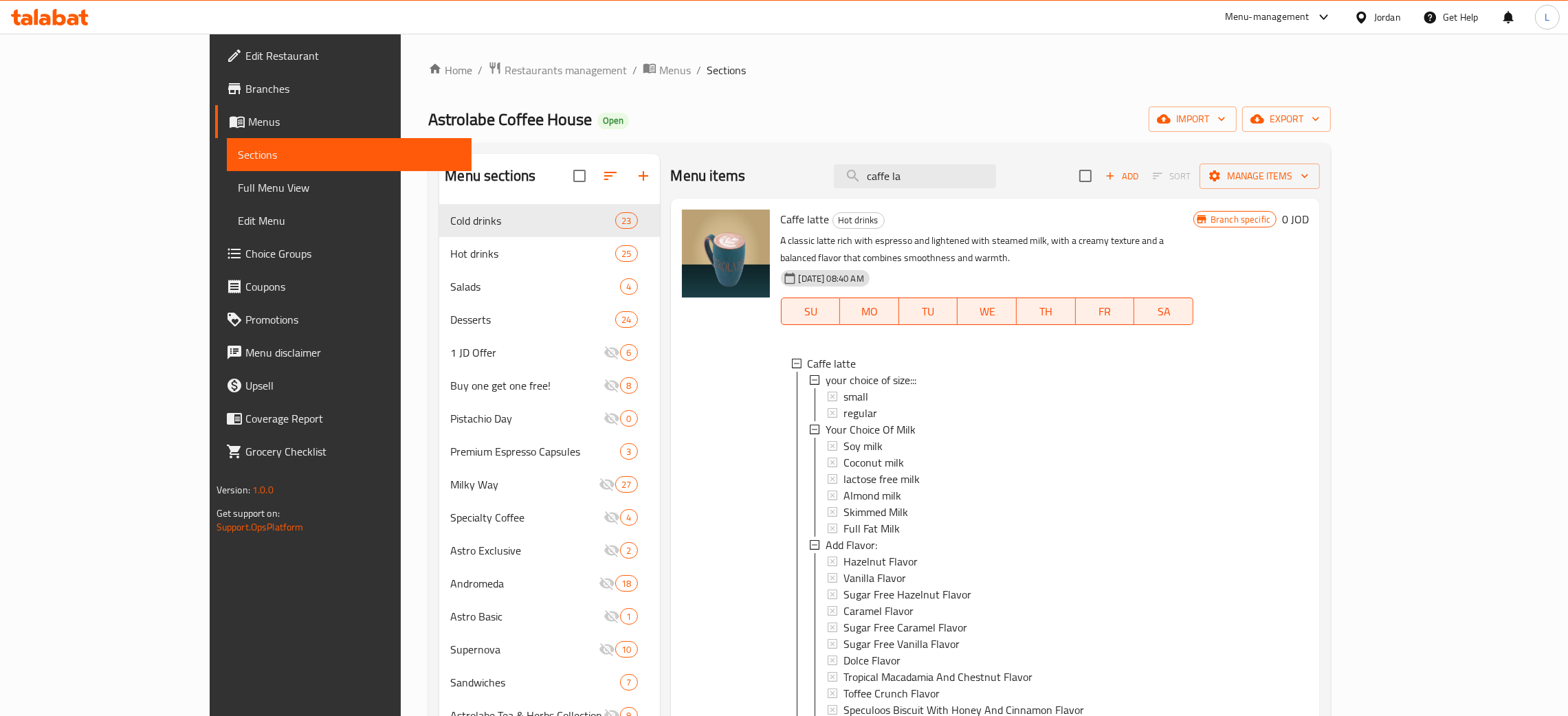
click at [62, 19] on icon at bounding box center [60, 17] width 13 height 16
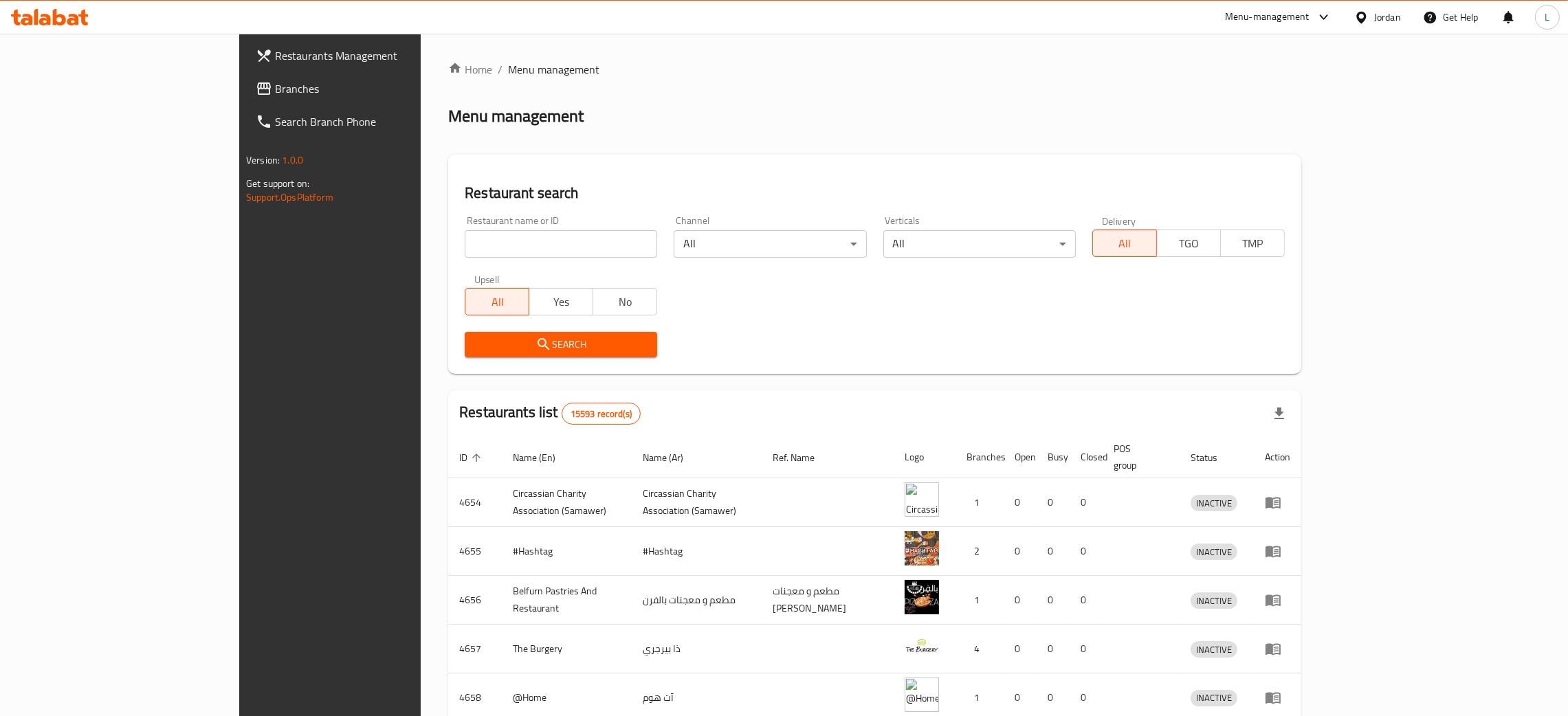
click at [481, 230] on input "search" at bounding box center [560, 243] width 192 height 27
type input "astrolabe"
click button "Search" at bounding box center [560, 344] width 192 height 25
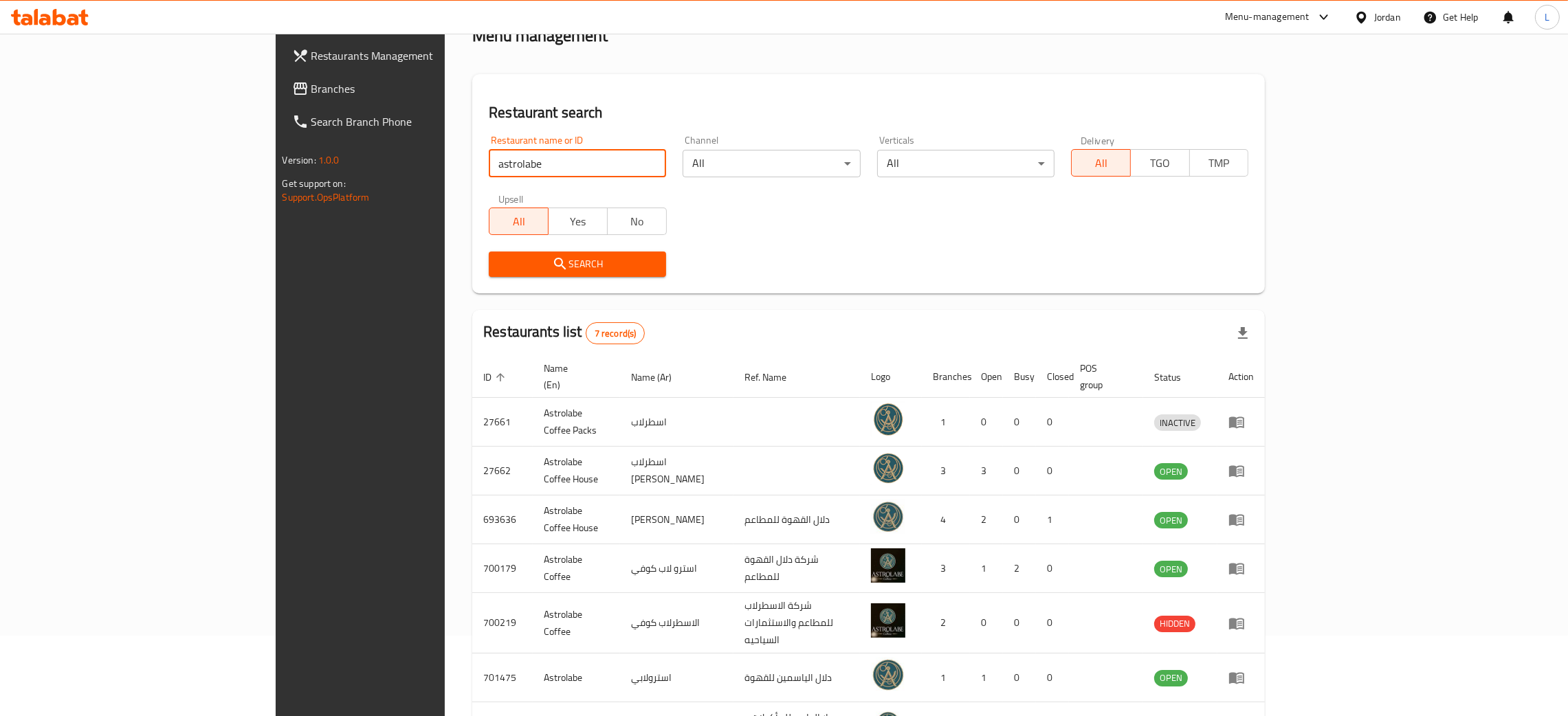
scroll to position [164, 0]
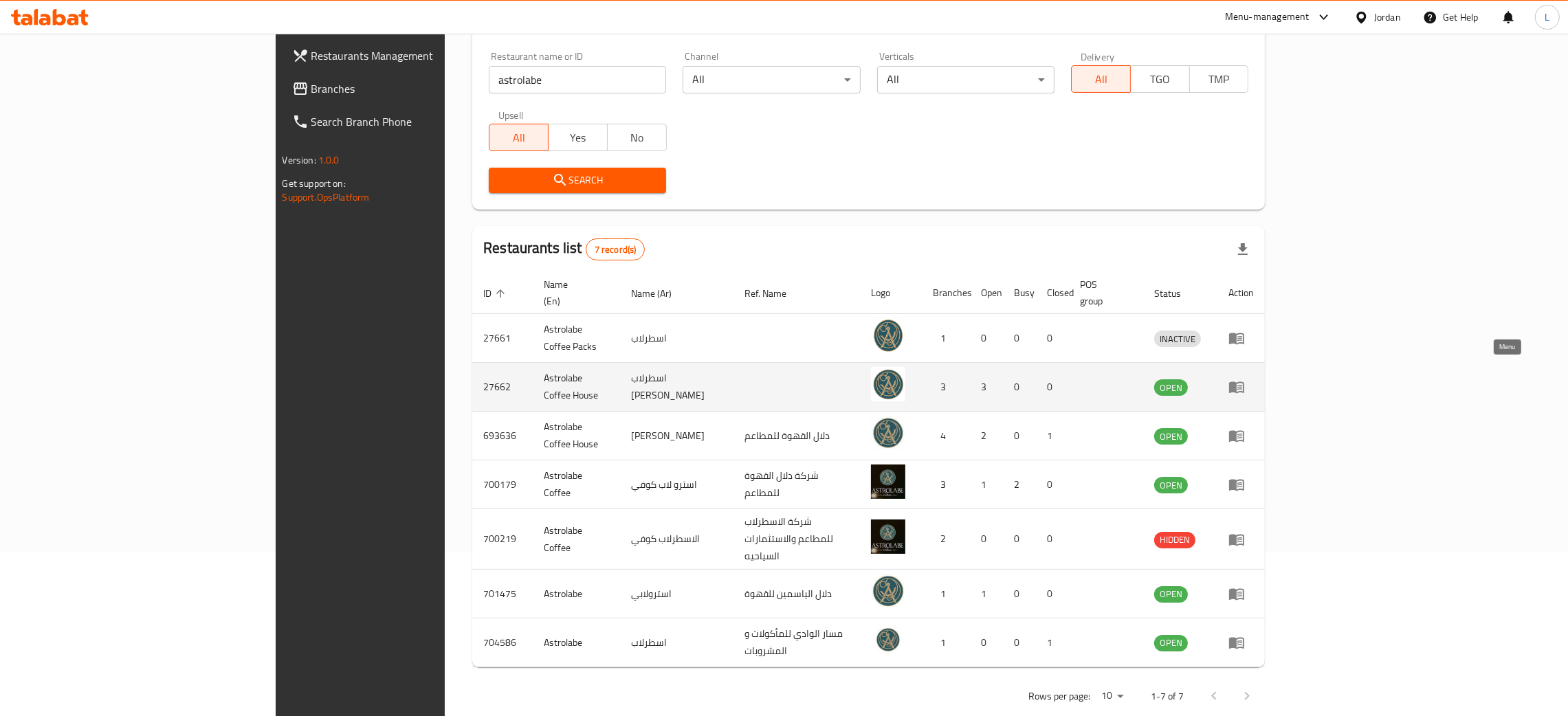
click at [1244, 382] on icon "enhanced table" at bounding box center [1236, 388] width 15 height 12
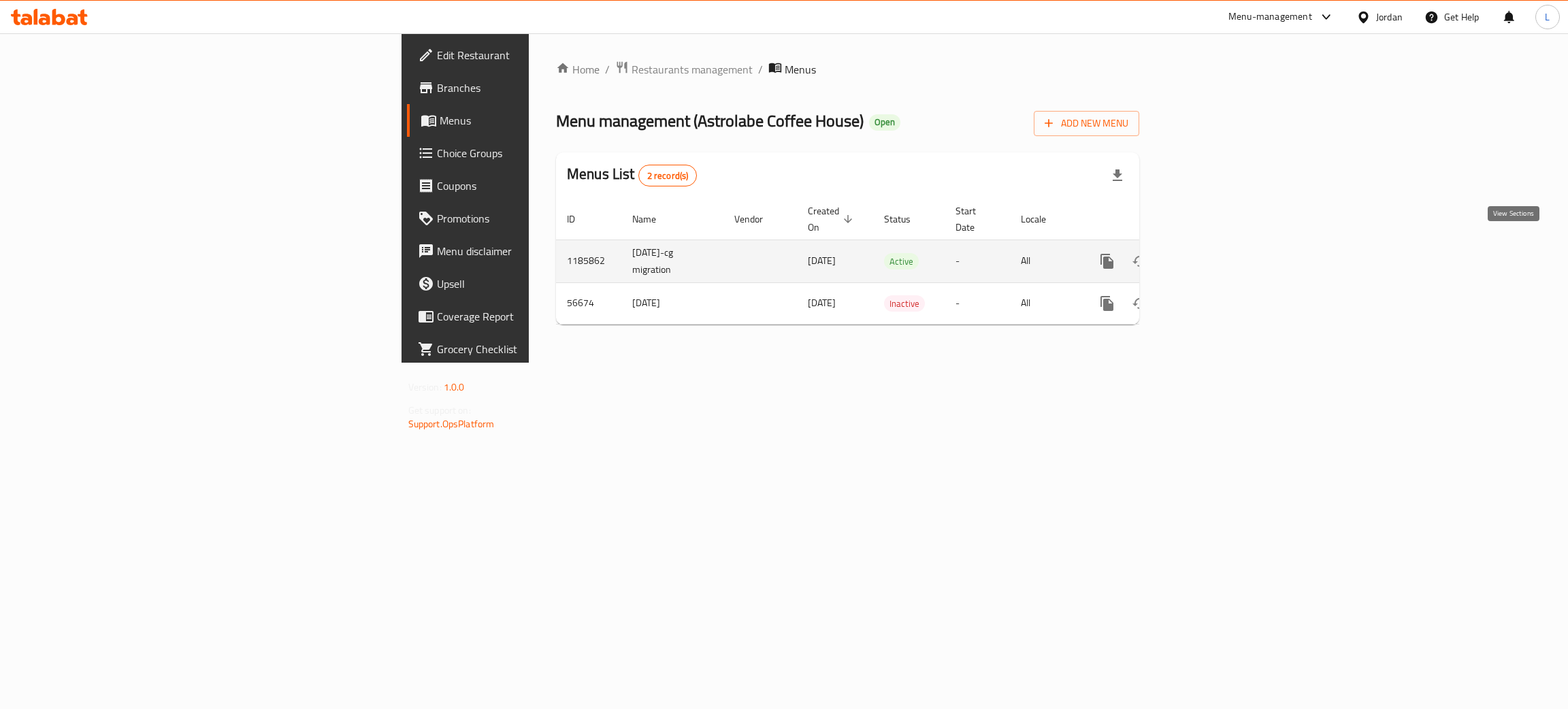
click at [1222, 250] on link "enhanced table" at bounding box center [1205, 261] width 33 height 33
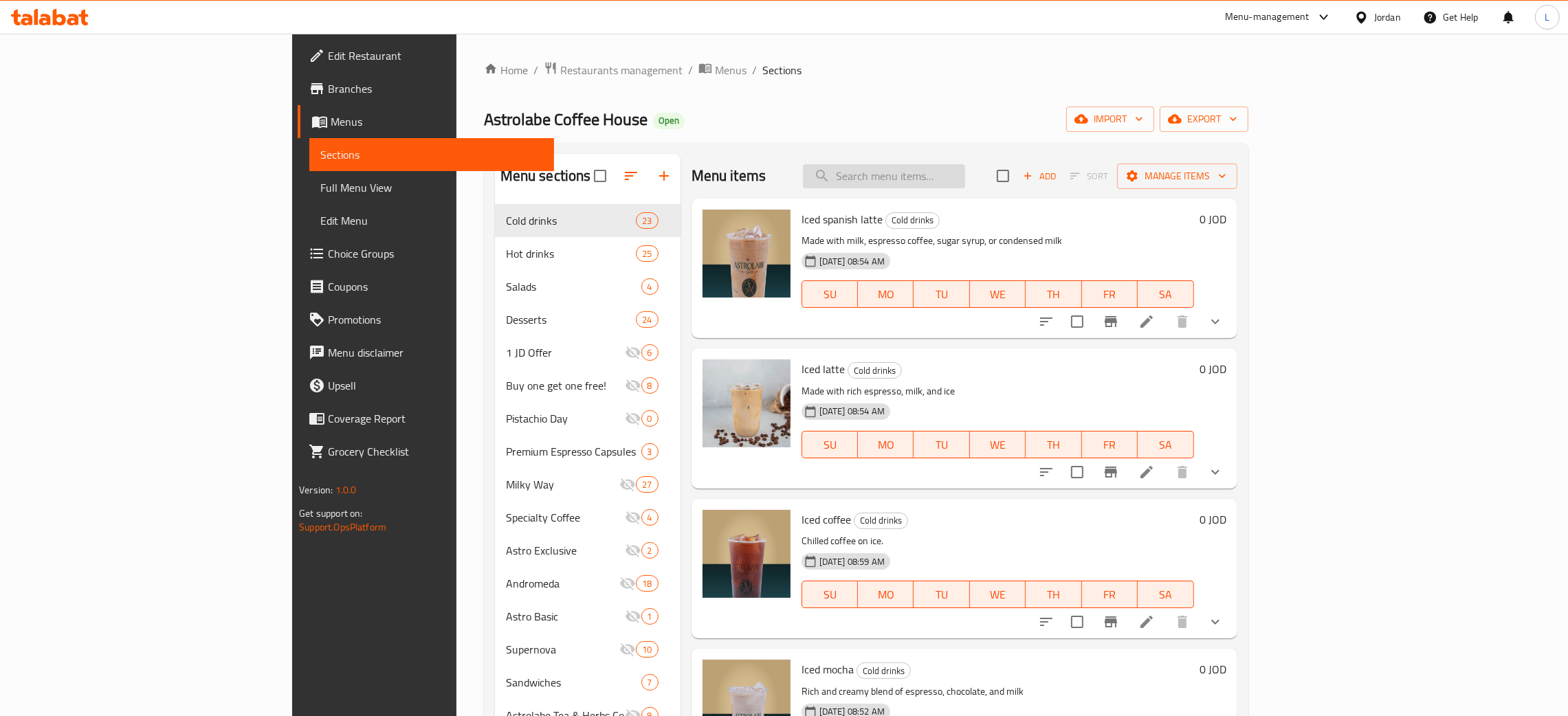
click at [965, 178] on input "search" at bounding box center [884, 176] width 162 height 24
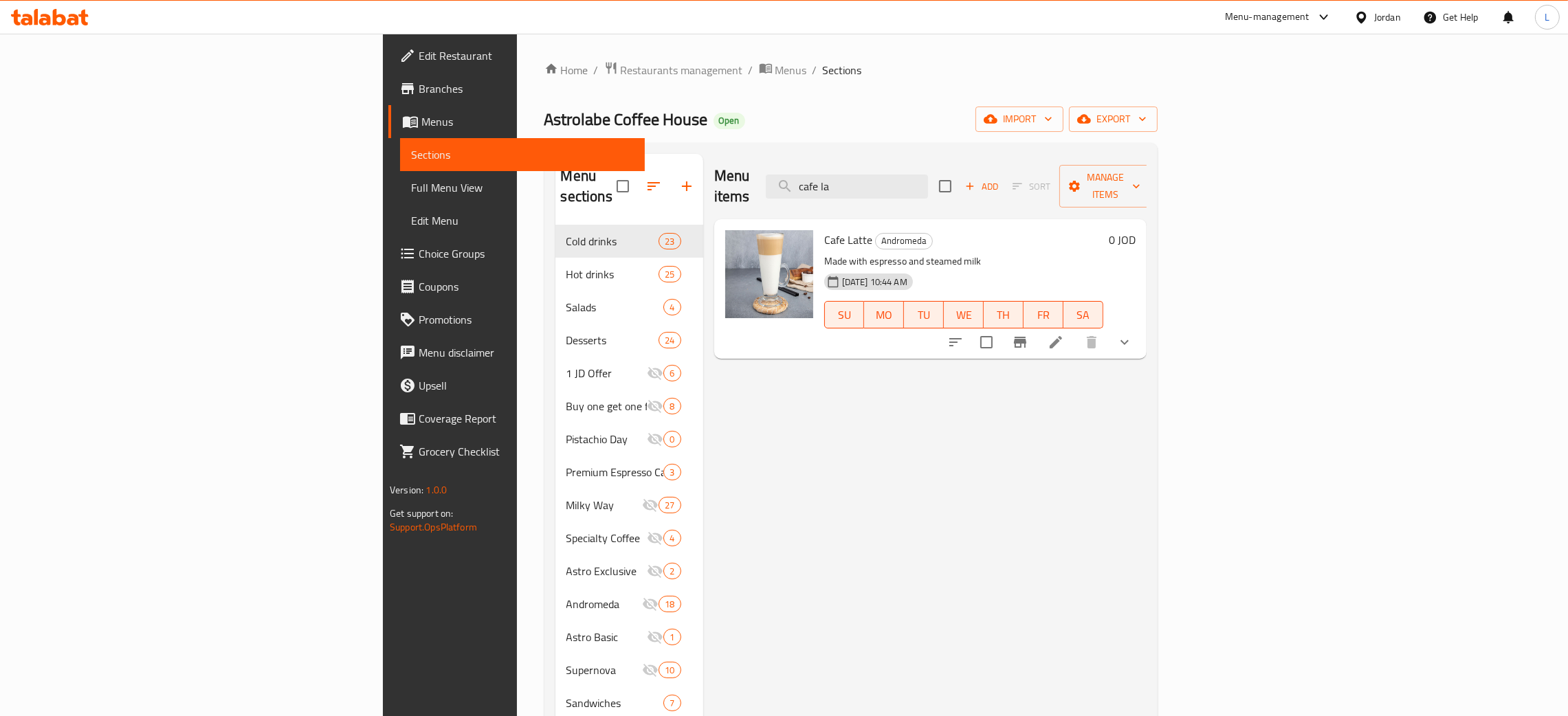
type input "cafe la"
click at [1133, 334] on icon "show more" at bounding box center [1124, 342] width 16 height 16
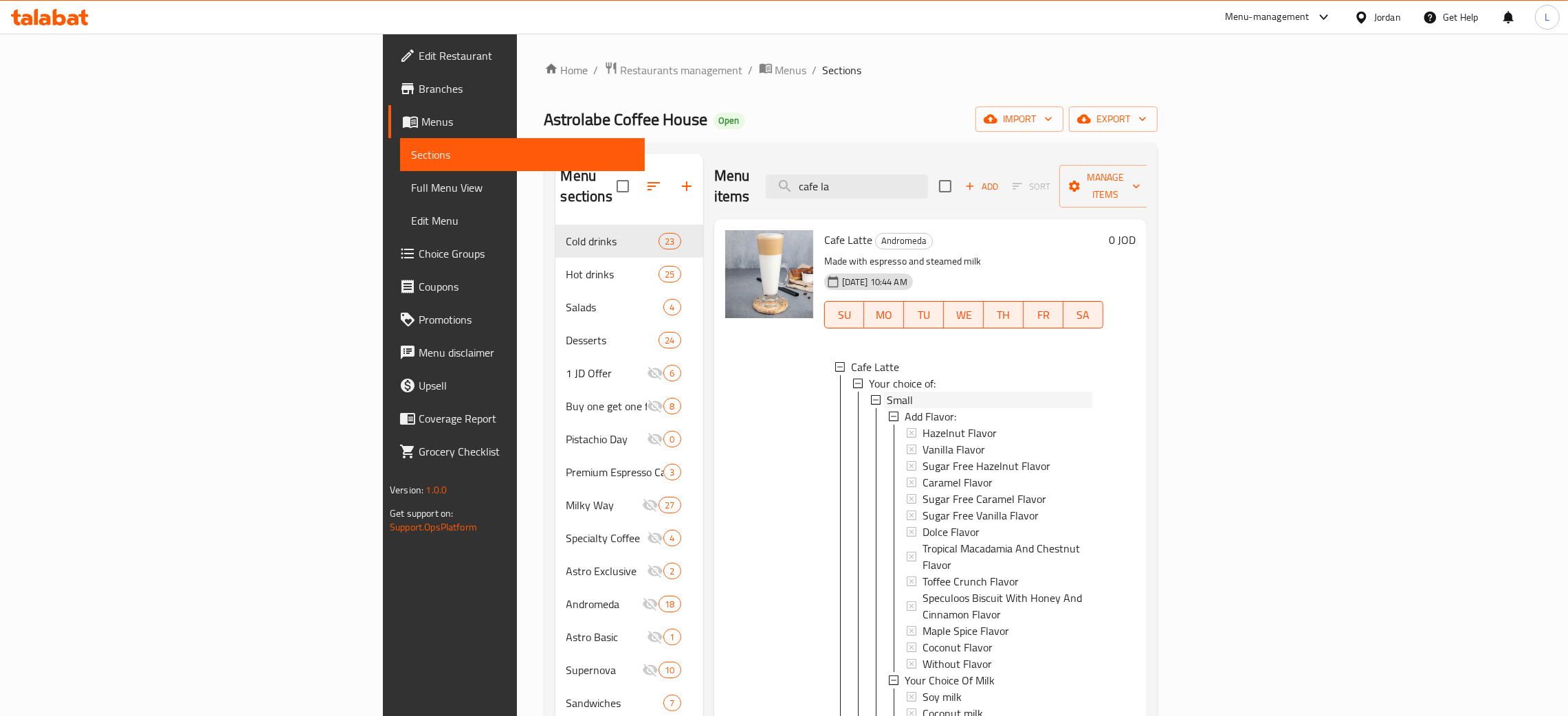
click at [896, 391] on div "Small" at bounding box center [990, 399] width 206 height 16
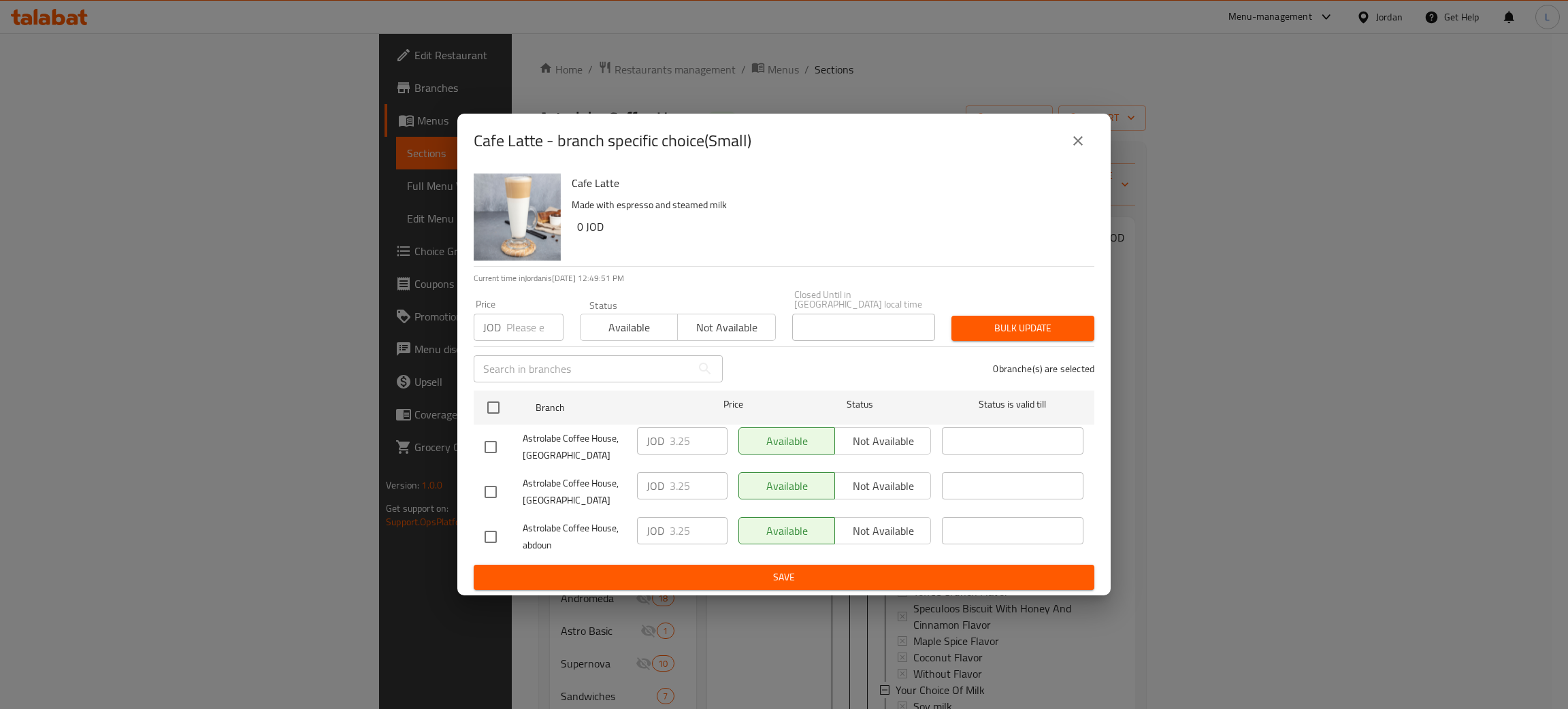
click at [1085, 138] on icon "close" at bounding box center [1078, 141] width 16 height 16
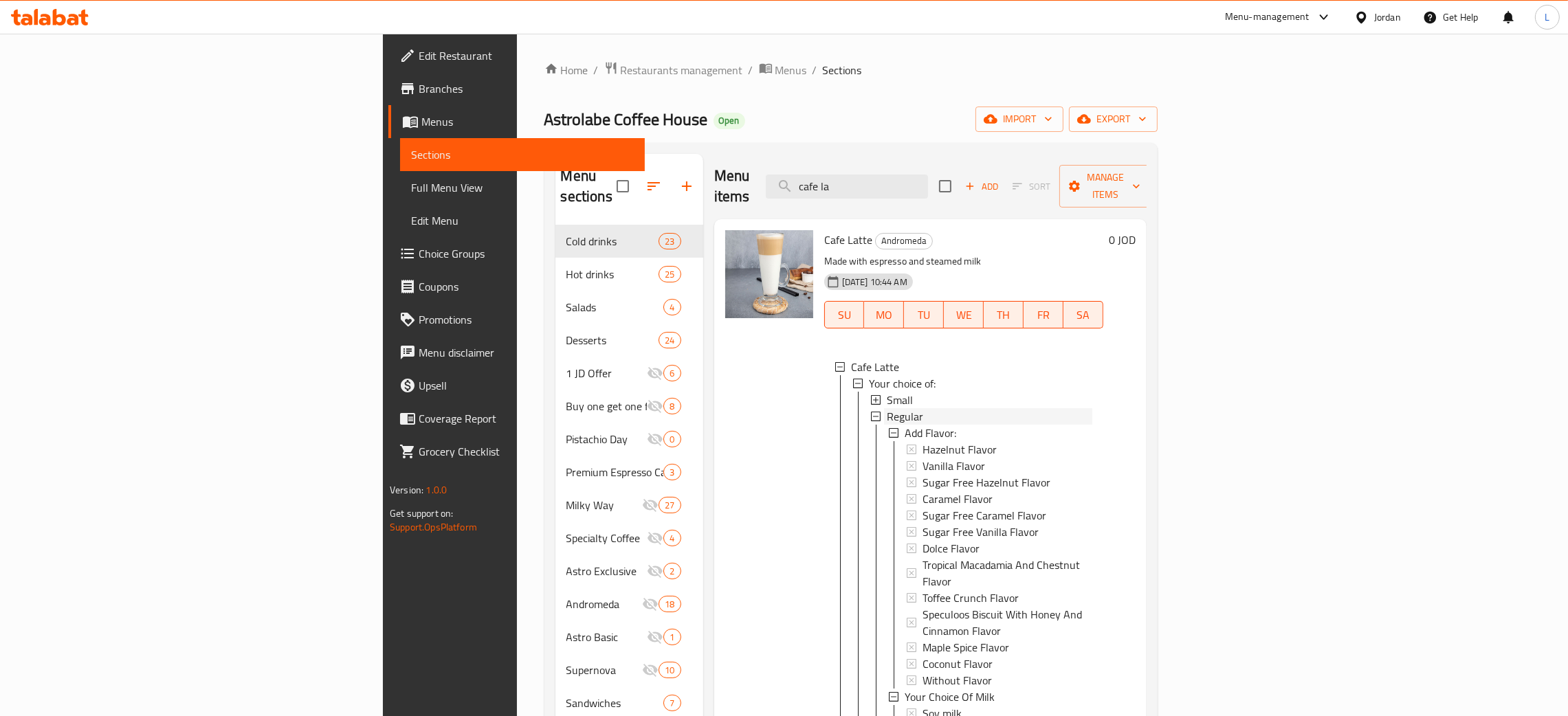
click at [1076, 408] on div "Regular" at bounding box center [990, 417] width 206 height 16
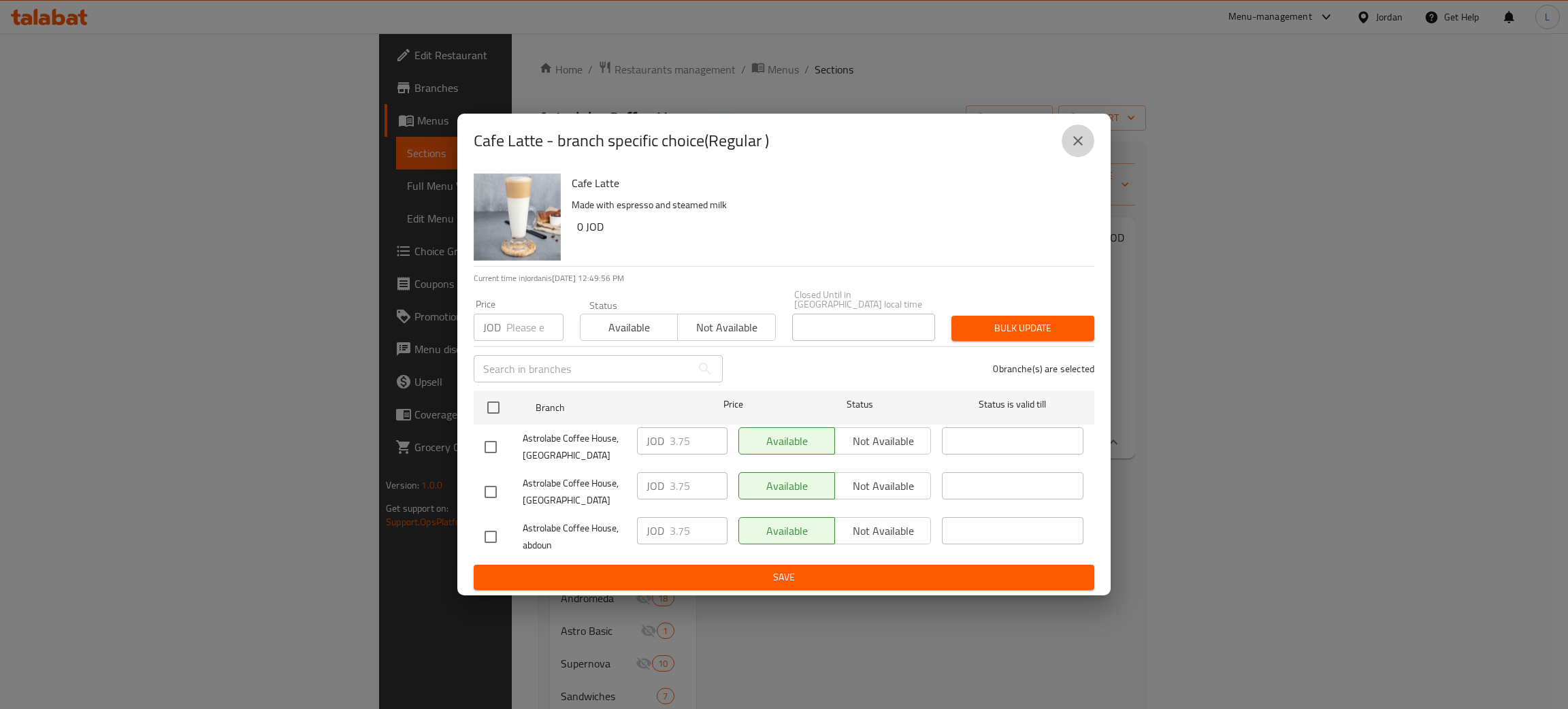
click at [1085, 146] on button "close" at bounding box center [1078, 140] width 33 height 33
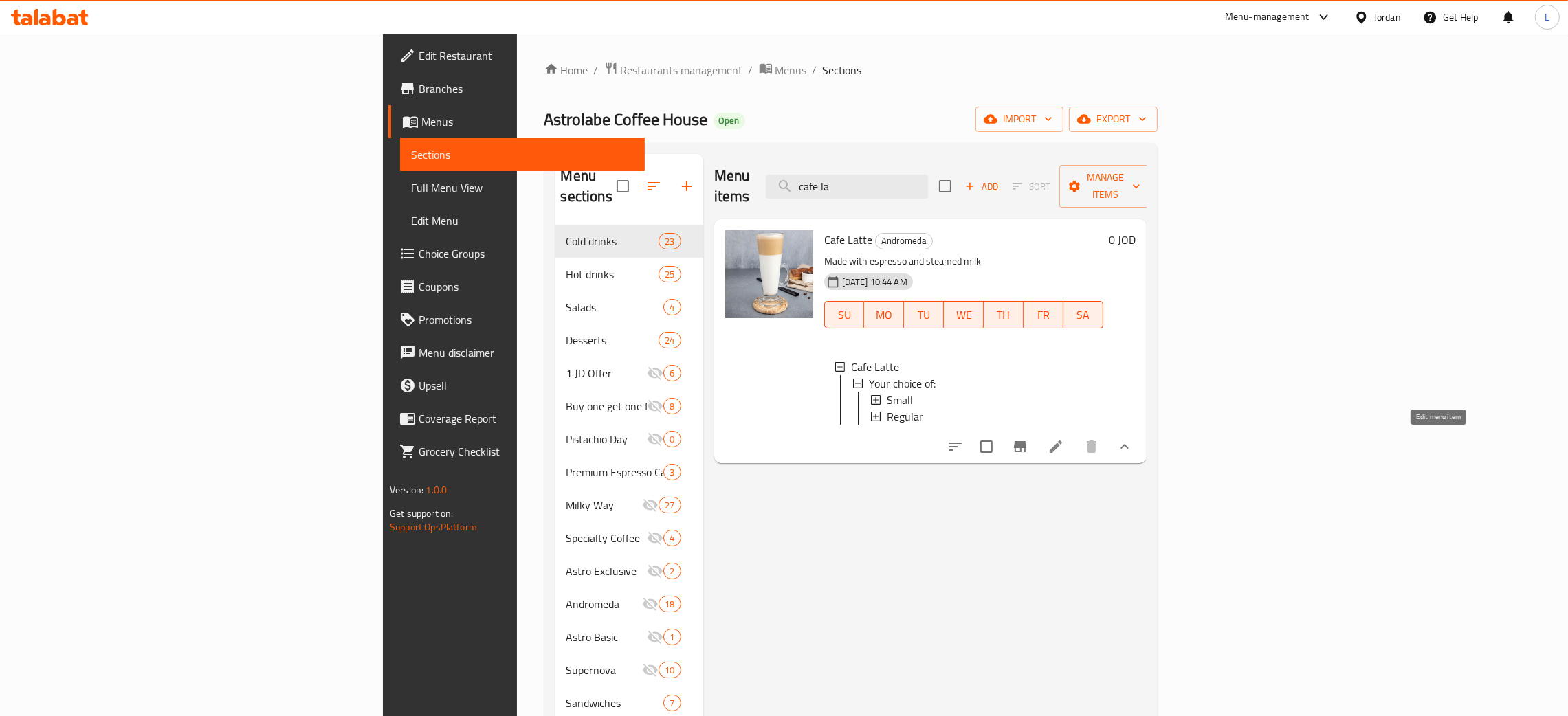
click at [1065, 438] on icon at bounding box center [1056, 446] width 16 height 16
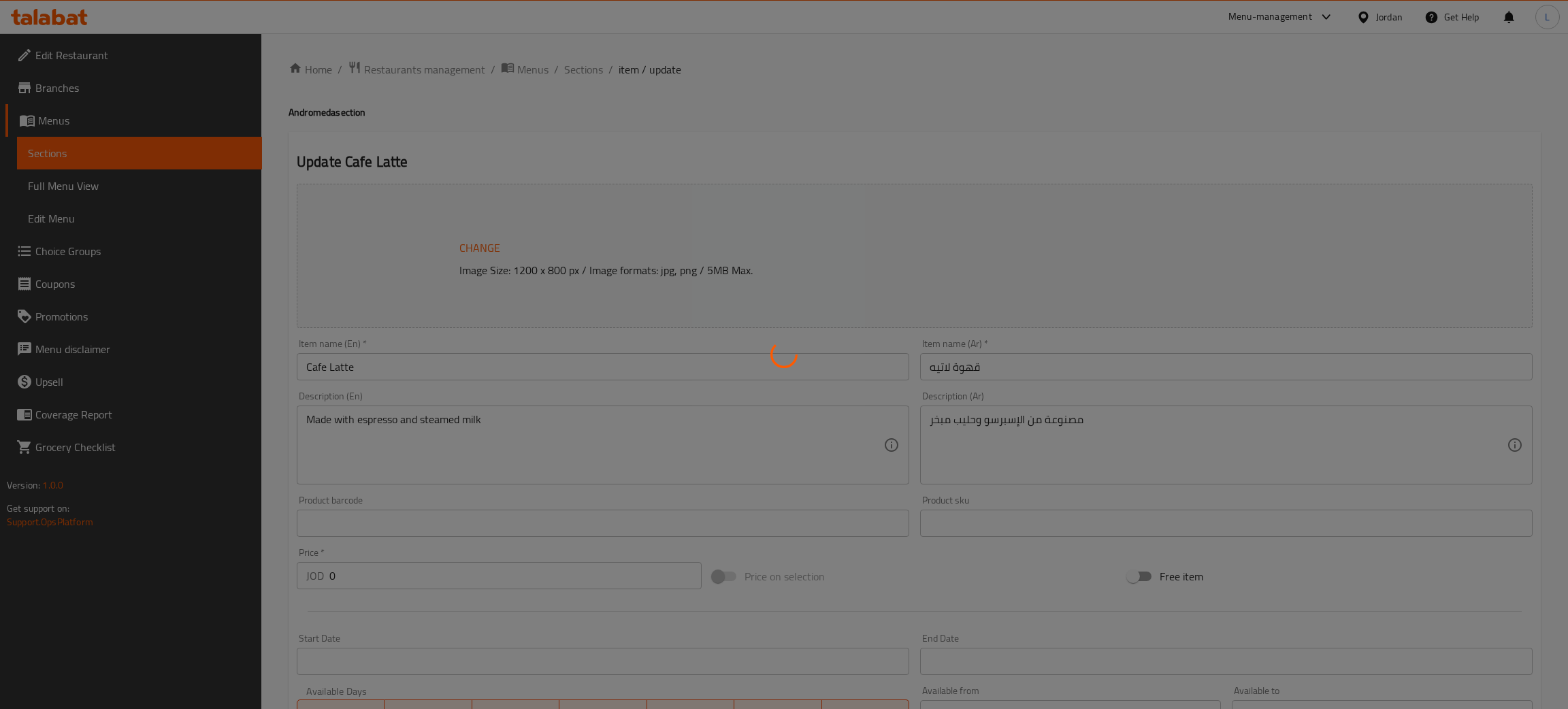
type input "إضافة نكهة:"
type input "0"
type input "1"
type input "اختيارك من الحليب"
type input "0"
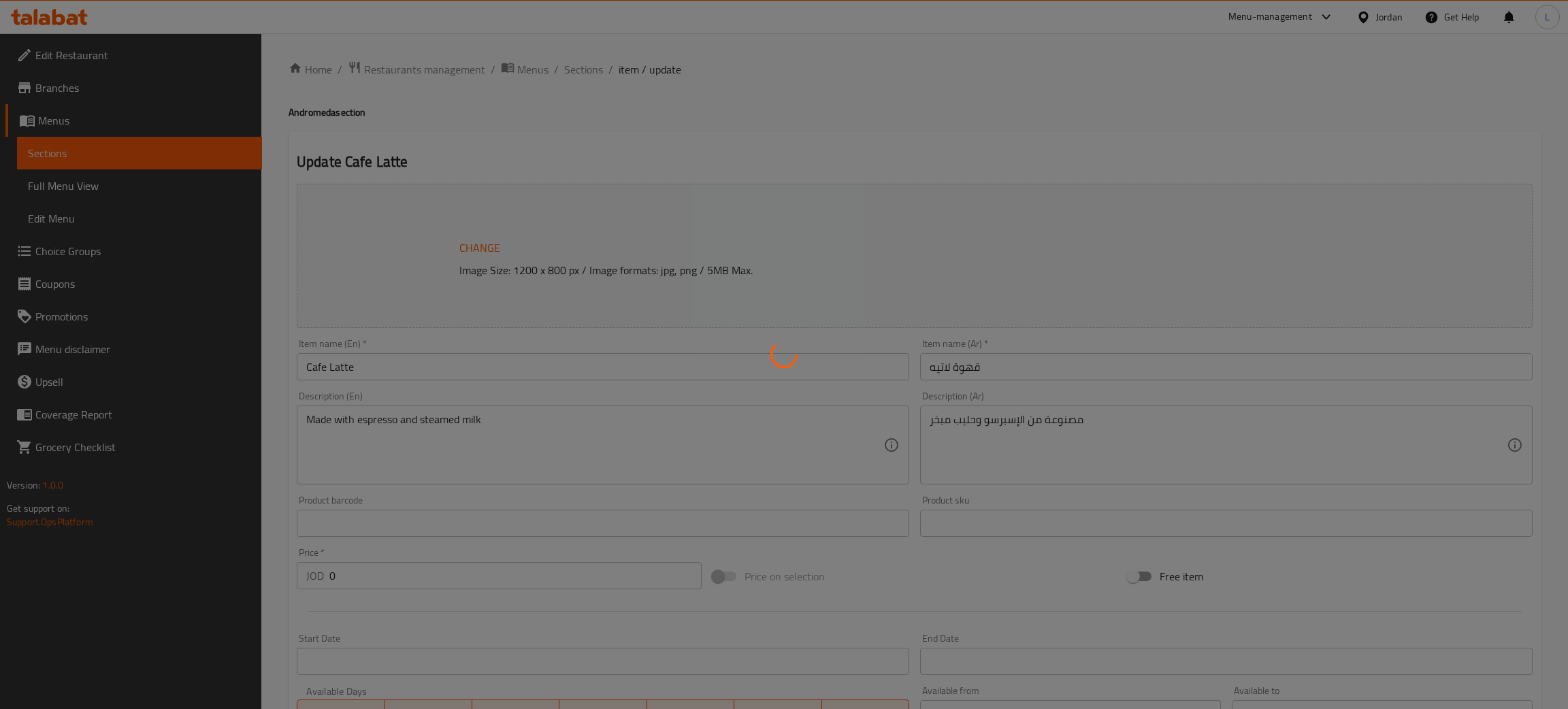
type input "1"
type input "إضافة نكهة:"
type input "0"
type input "1"
type input "اختيارك من الحليب"
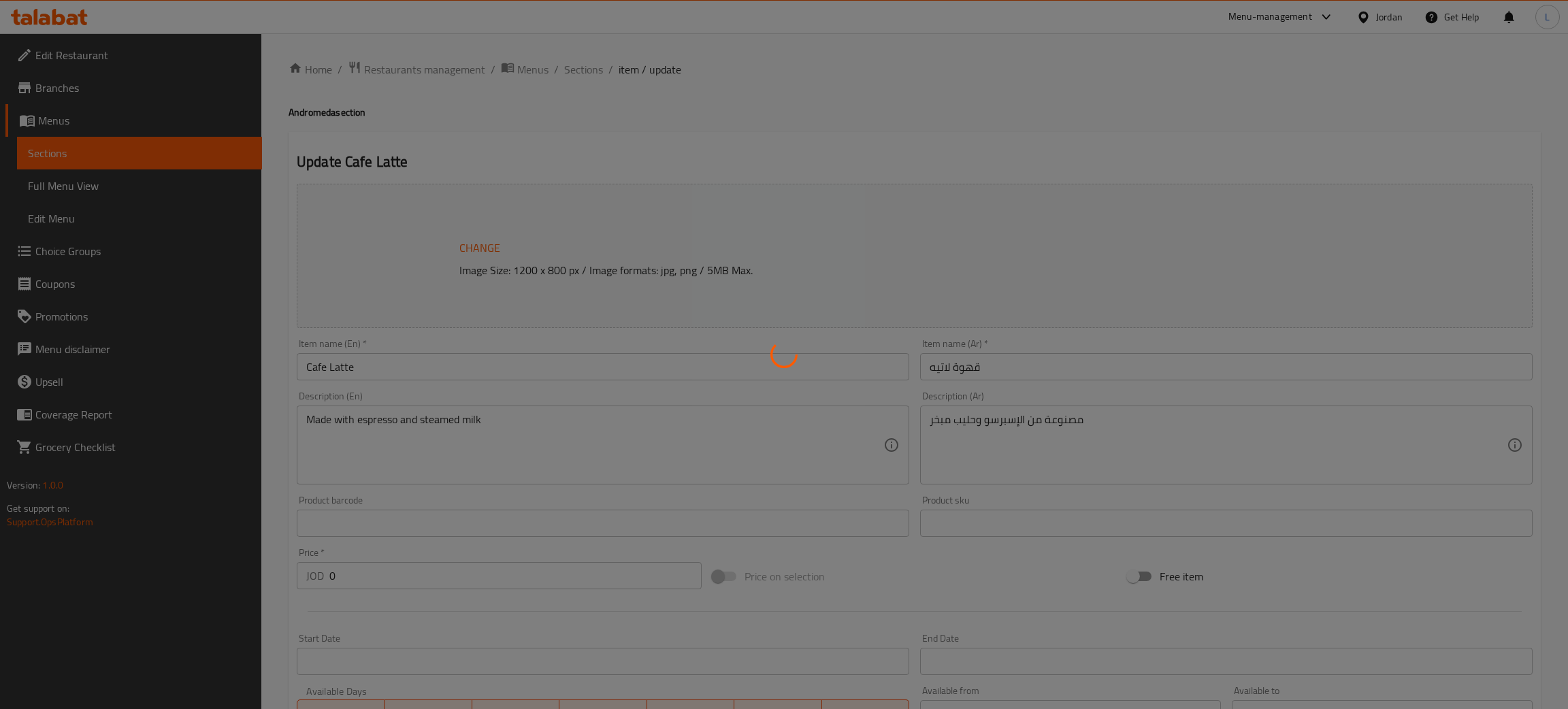
type input "0"
type input "1"
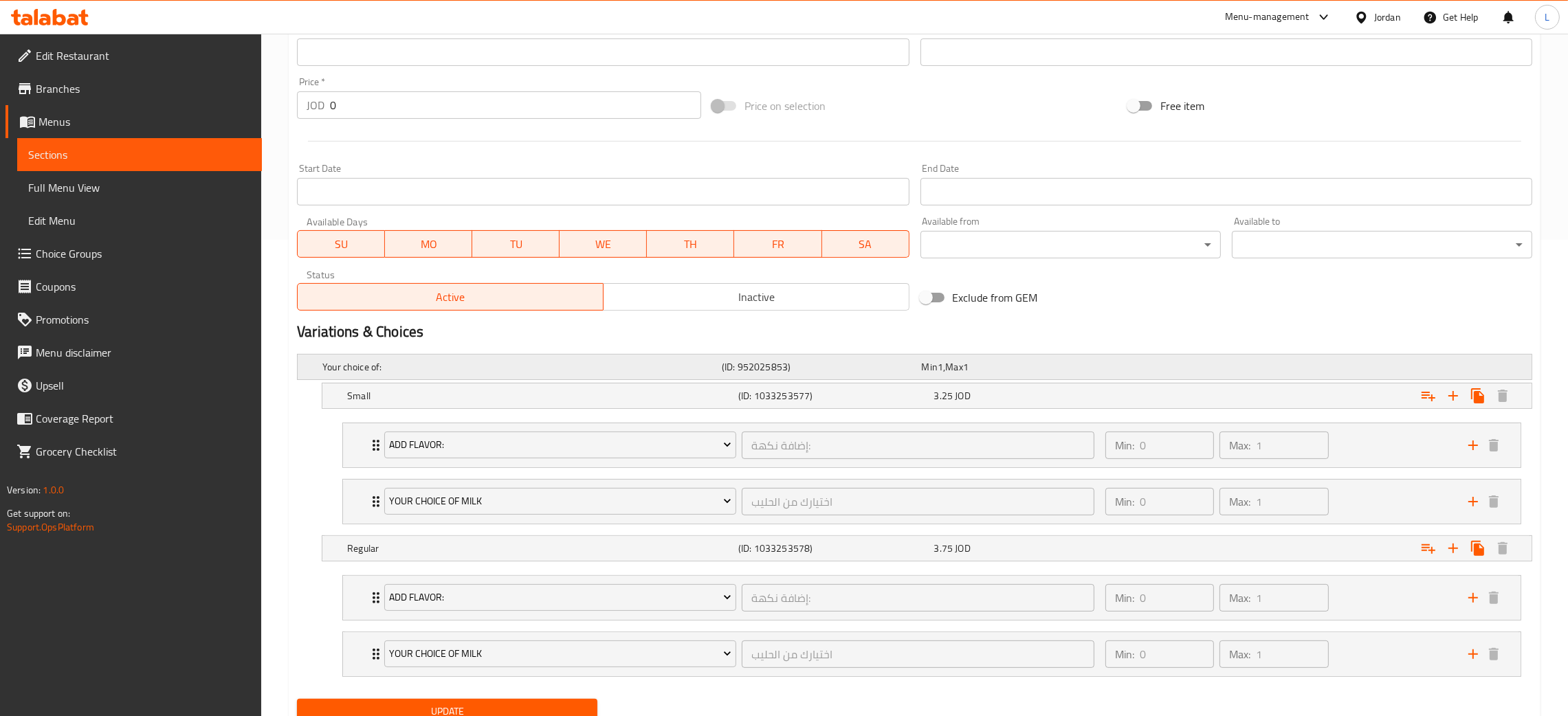
scroll to position [533, 0]
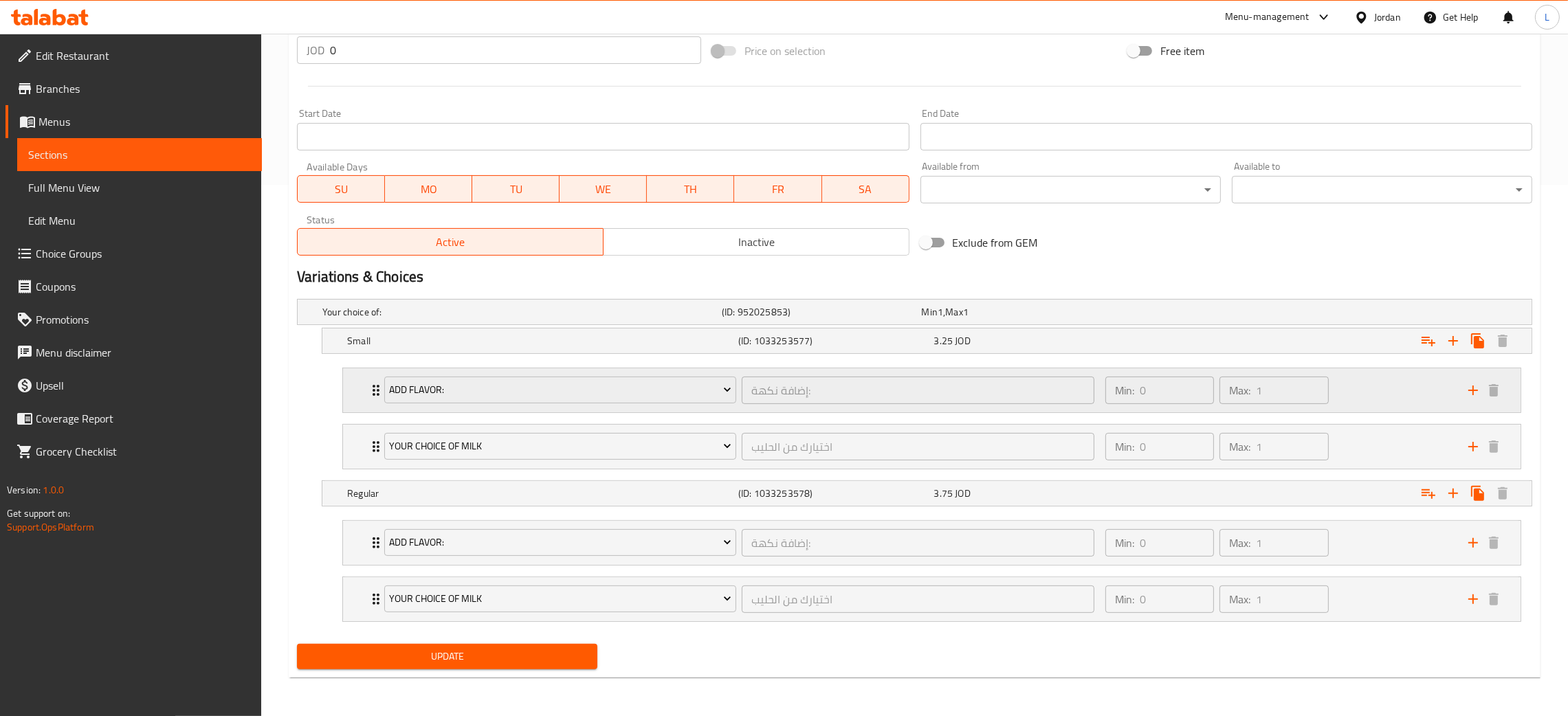
click at [356, 382] on div "Add Flavor: إضافة نكهة: ​ Min: 0 ​ Max: 1 ​" at bounding box center [931, 390] width 1177 height 44
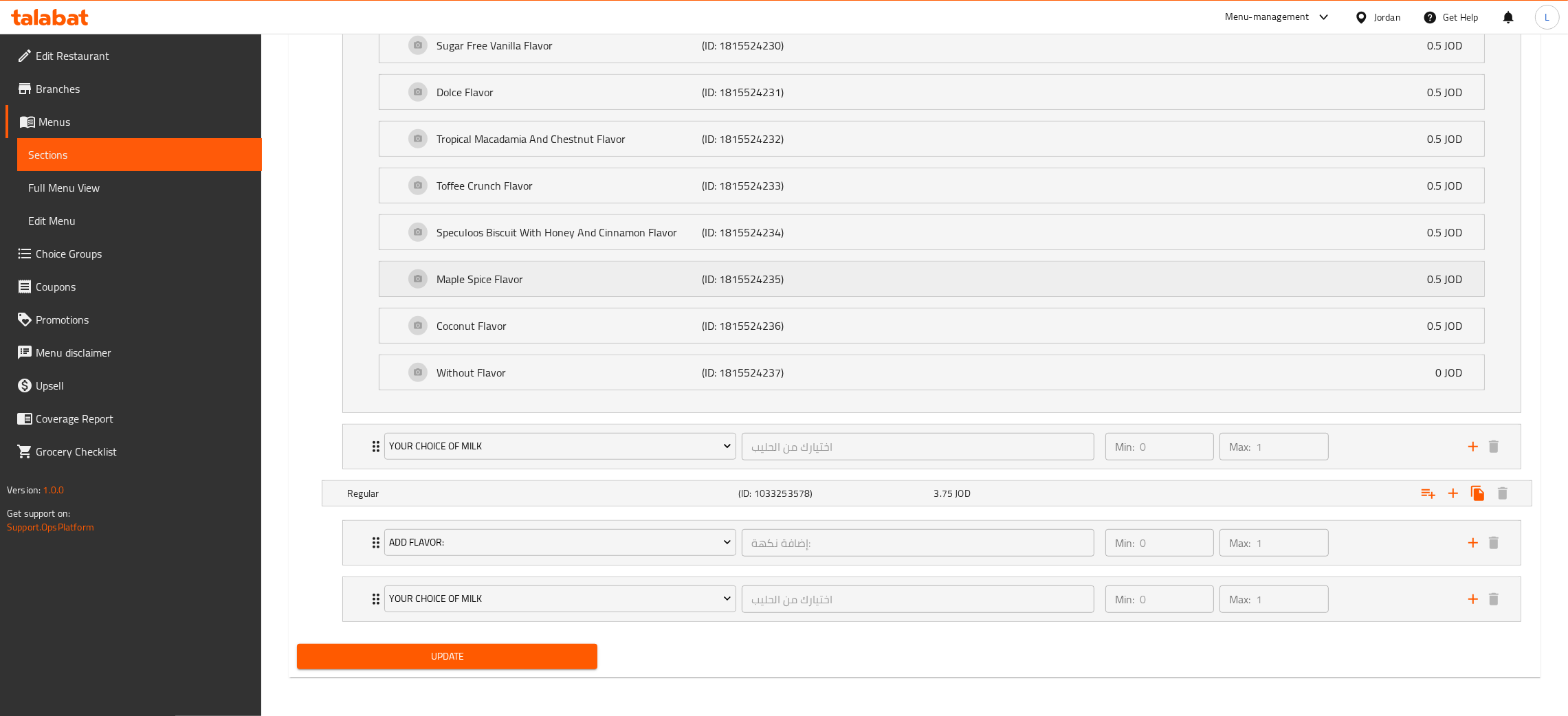
scroll to position [1171, 0]
click at [361, 435] on div "Your Choice Of Milk اختيارك من الحليب ​ Min: 0 ​ Max: 1 ​" at bounding box center [931, 446] width 1177 height 44
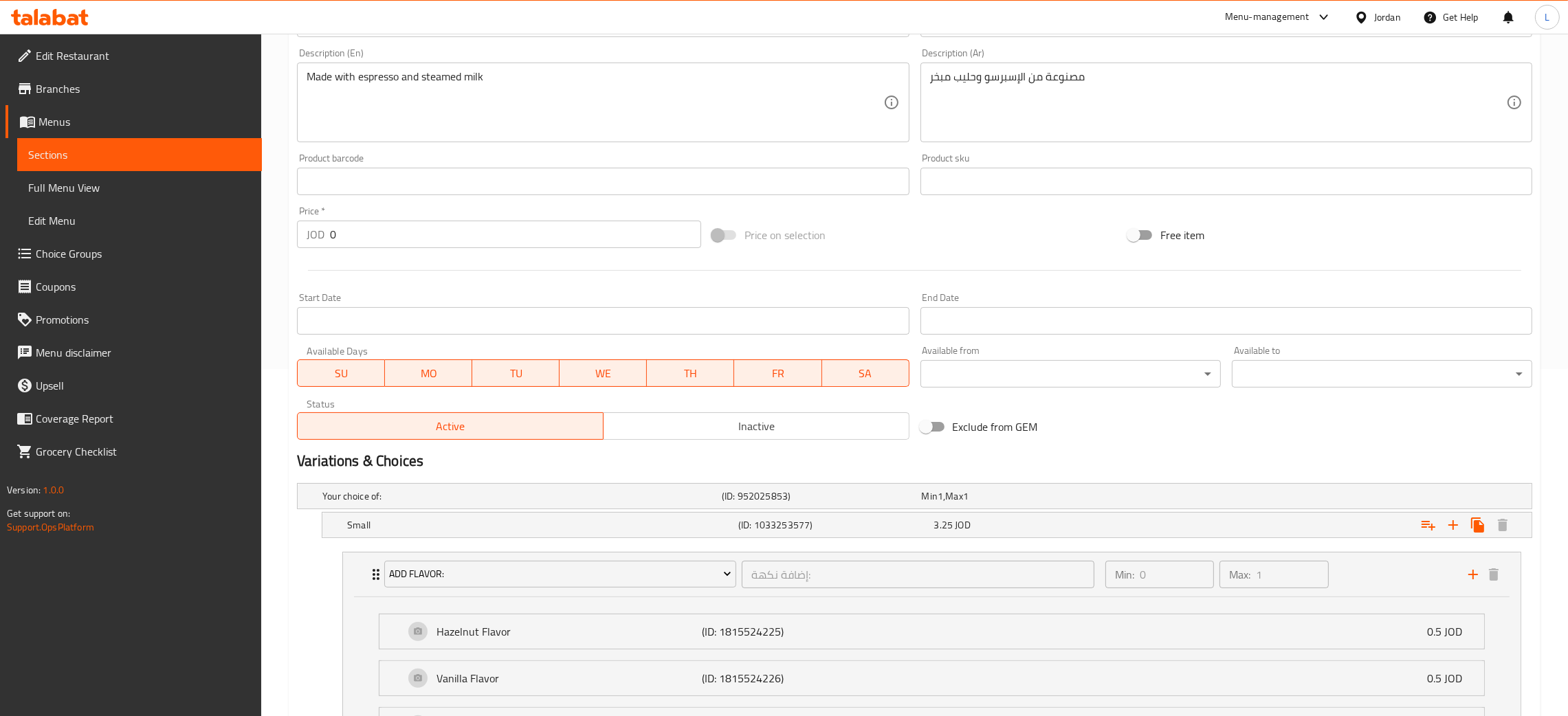
scroll to position [0, 0]
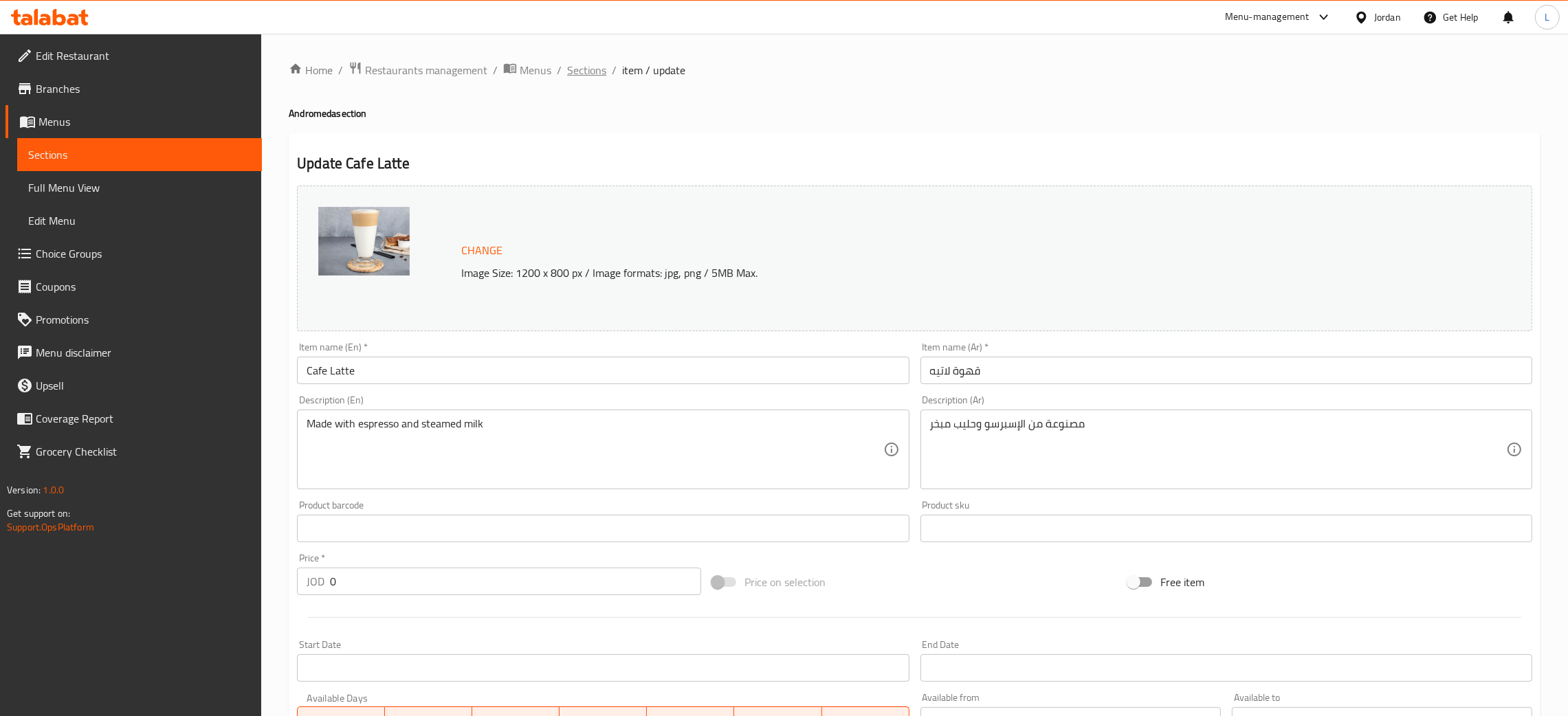
click at [595, 68] on span "Sections" at bounding box center [586, 70] width 39 height 16
